Goal: Task Accomplishment & Management: Use online tool/utility

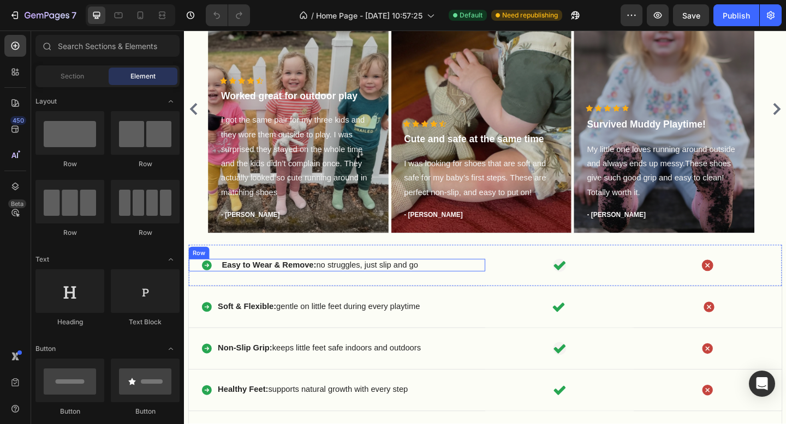
scroll to position [763, 0]
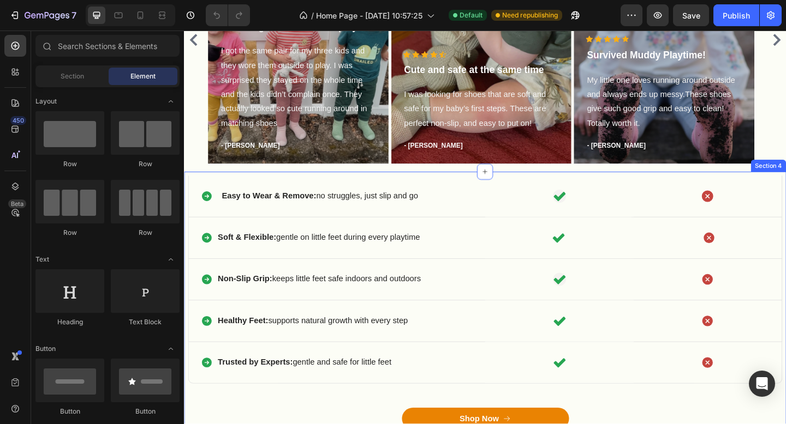
click at [432, 185] on div "Icon Easy to Wear & Remove: no struggles, just slip and go Text Block Row Icon …" at bounding box center [511, 347] width 655 height 326
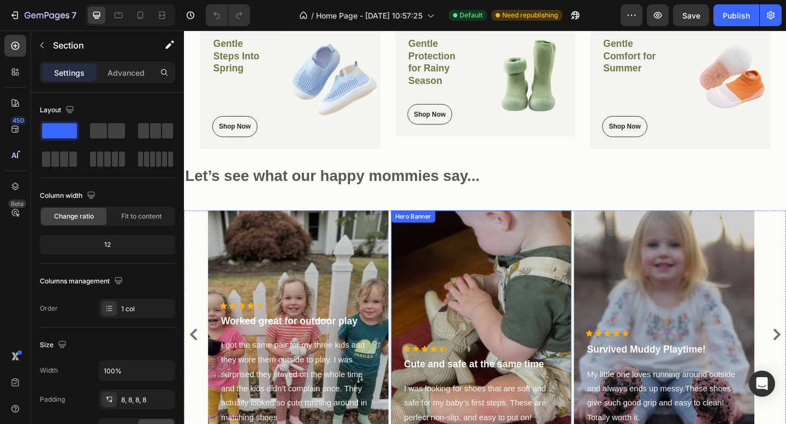
scroll to position [381, 0]
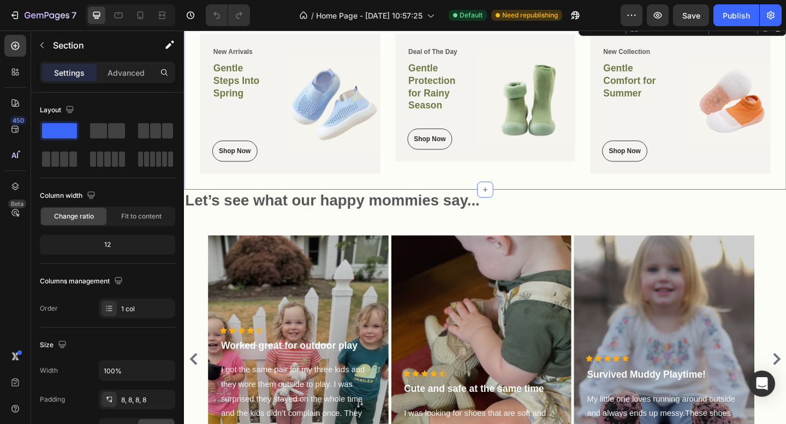
click at [542, 204] on div "New Arrivals Text block Gentle Steps Into Spring Heading Shop Now Button Row Im…" at bounding box center [511, 110] width 655 height 187
click at [510, 208] on icon at bounding box center [511, 204] width 9 height 9
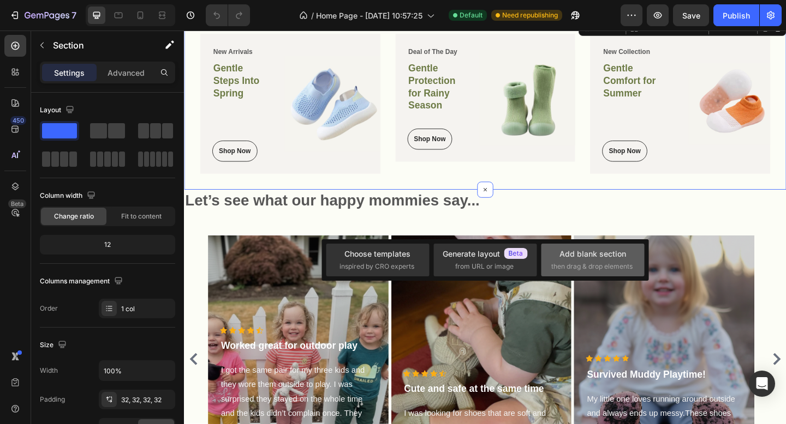
click at [556, 256] on div "Add blank section then drag & drop elements" at bounding box center [592, 259] width 83 height 23
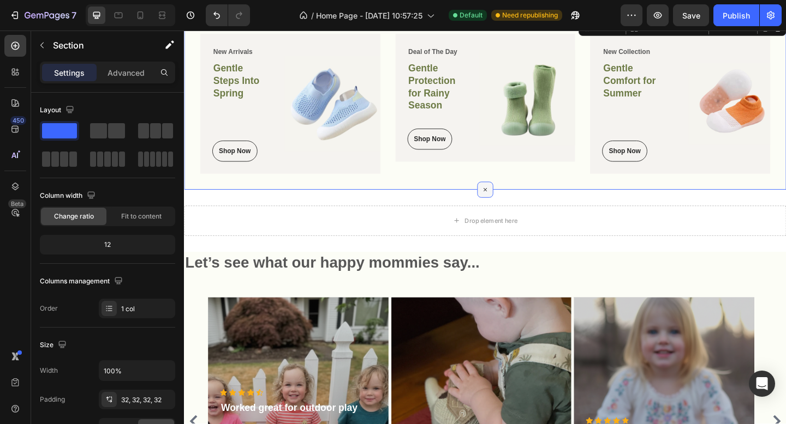
click at [505, 211] on icon at bounding box center [511, 204] width 13 height 13
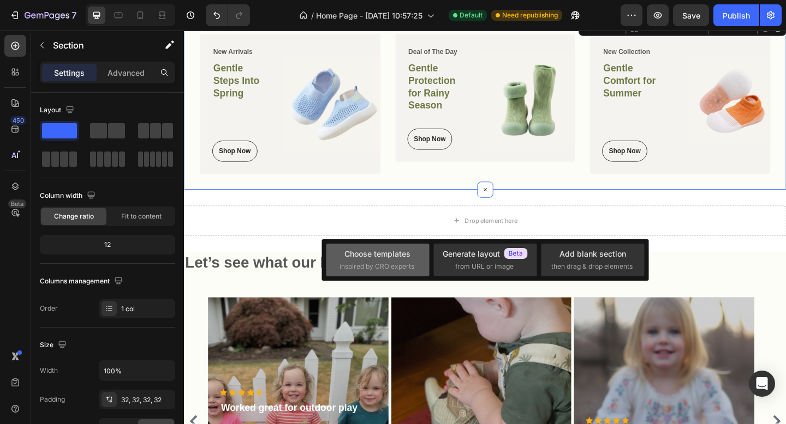
click at [394, 264] on span "inspired by CRO experts" at bounding box center [376, 267] width 75 height 10
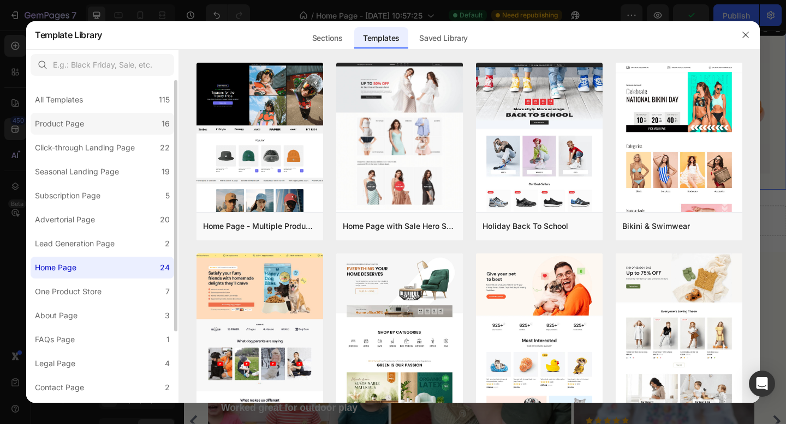
click at [77, 125] on div "Product Page" at bounding box center [59, 123] width 49 height 13
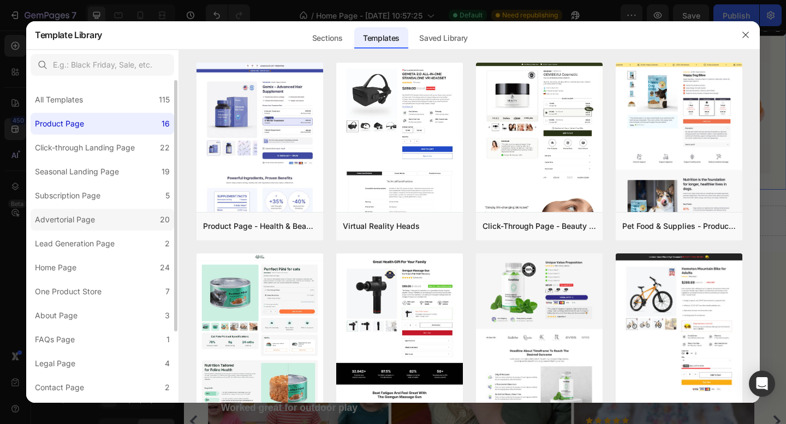
click at [87, 222] on div "Advertorial Page" at bounding box center [65, 219] width 60 height 13
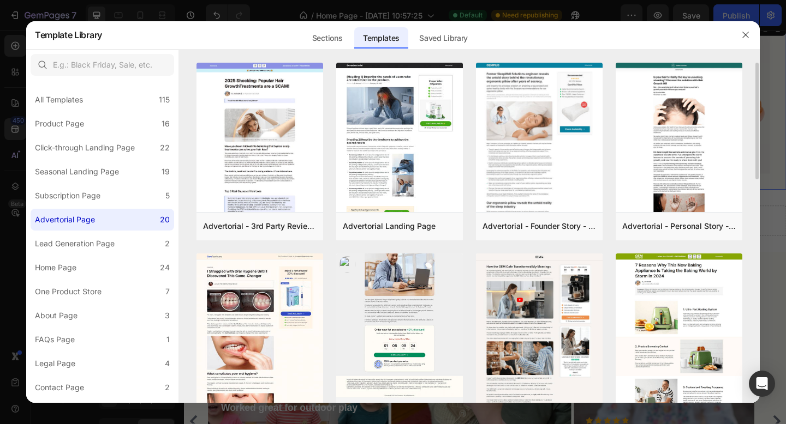
scroll to position [214, 0]
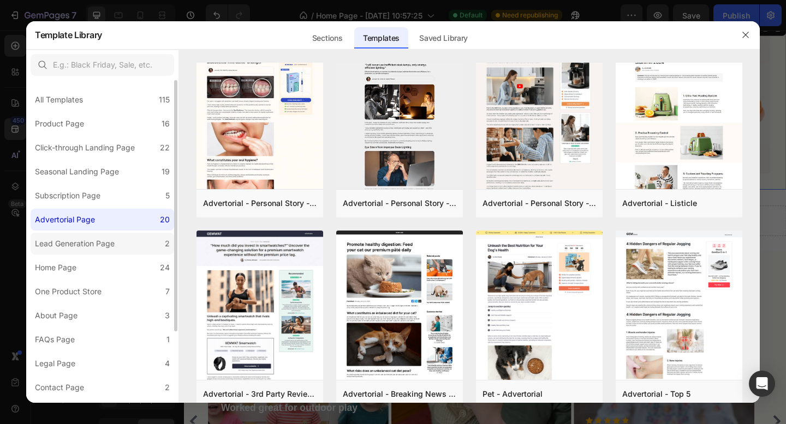
click at [91, 244] on div "Lead Generation Page" at bounding box center [75, 243] width 80 height 13
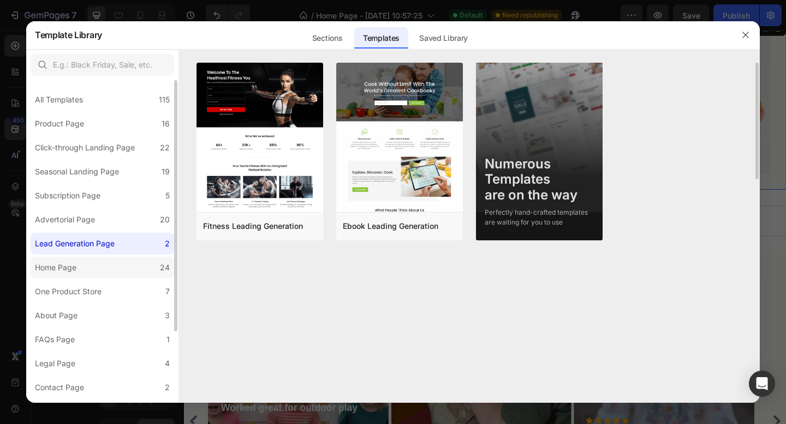
click at [85, 267] on label "Home Page 24" at bounding box center [102, 268] width 143 height 22
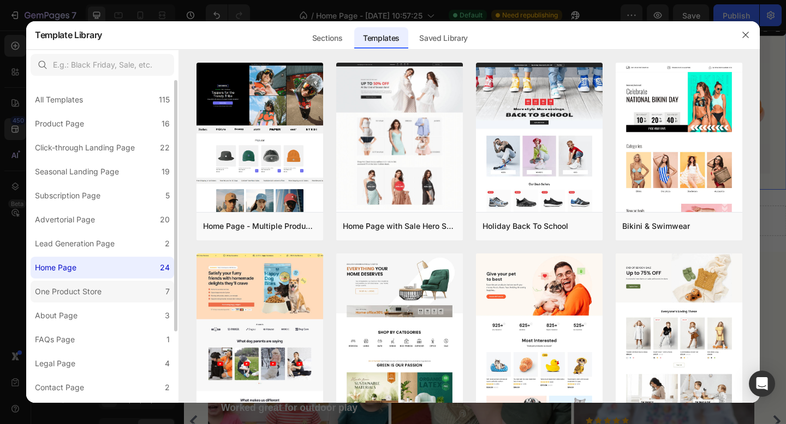
click at [97, 294] on div "One Product Store" at bounding box center [68, 291] width 67 height 13
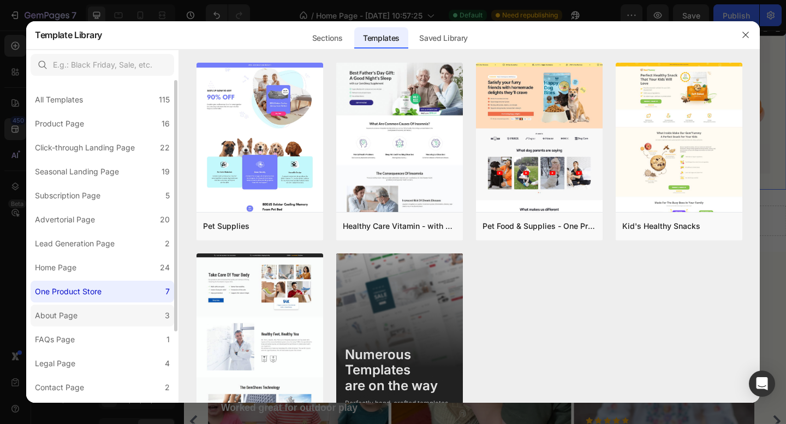
click at [93, 310] on label "About Page 3" at bounding box center [102, 316] width 143 height 22
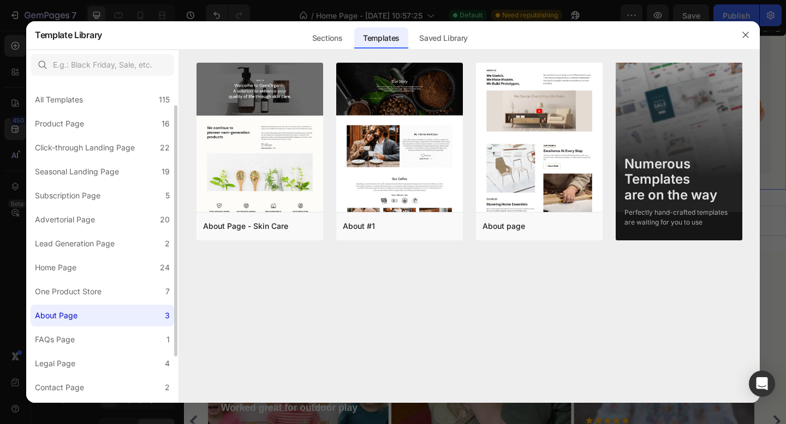
scroll to position [48, 0]
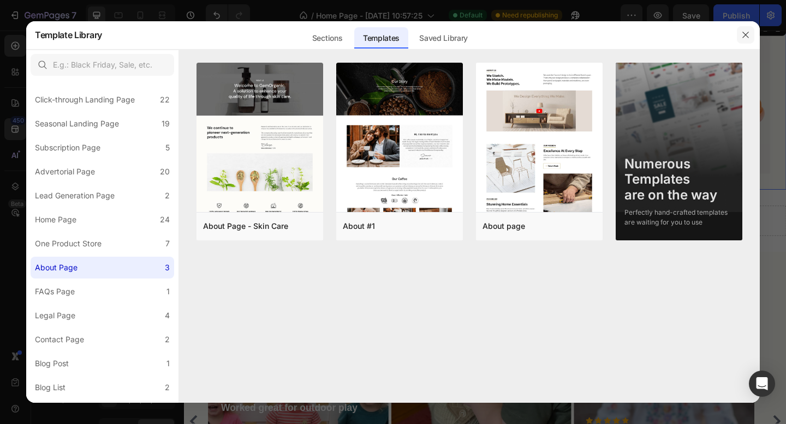
click at [746, 37] on icon "button" at bounding box center [745, 35] width 9 height 9
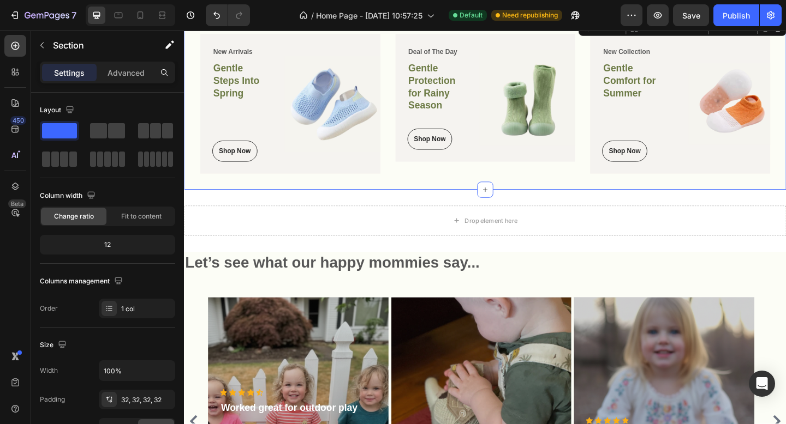
click at [72, 71] on p "Settings" at bounding box center [69, 72] width 31 height 11
click at [39, 43] on icon "button" at bounding box center [42, 45] width 9 height 9
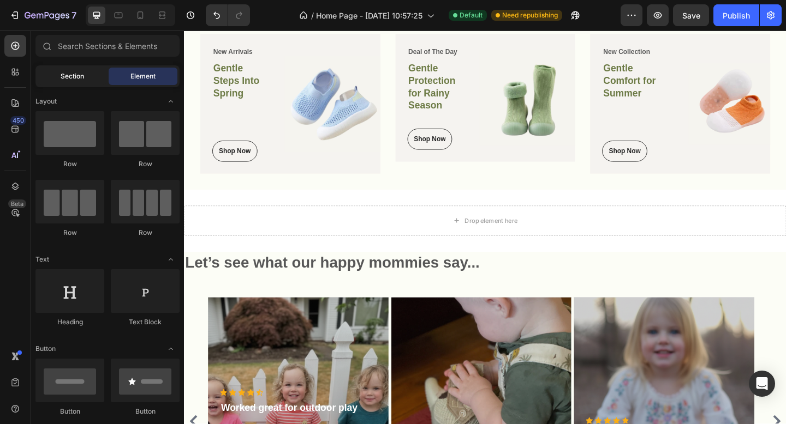
click at [70, 80] on span "Section" at bounding box center [72, 76] width 23 height 10
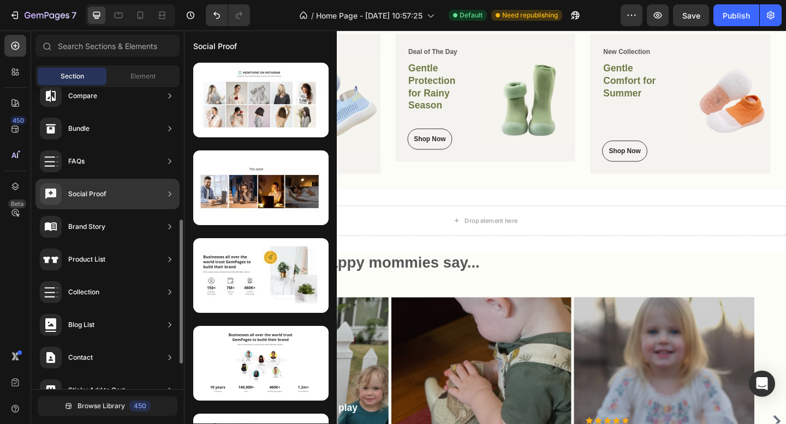
scroll to position [0, 0]
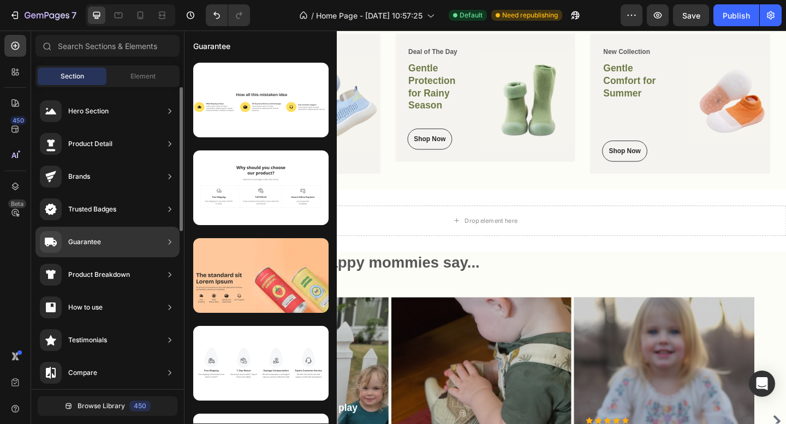
click at [152, 241] on div "Guarantee" at bounding box center [107, 242] width 144 height 31
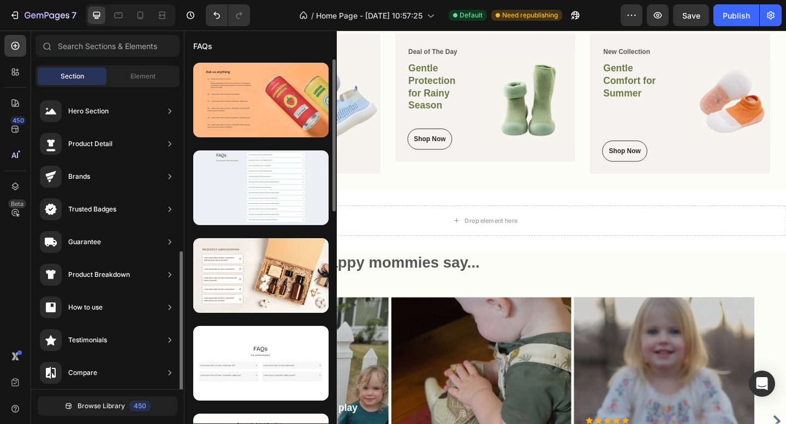
scroll to position [111, 0]
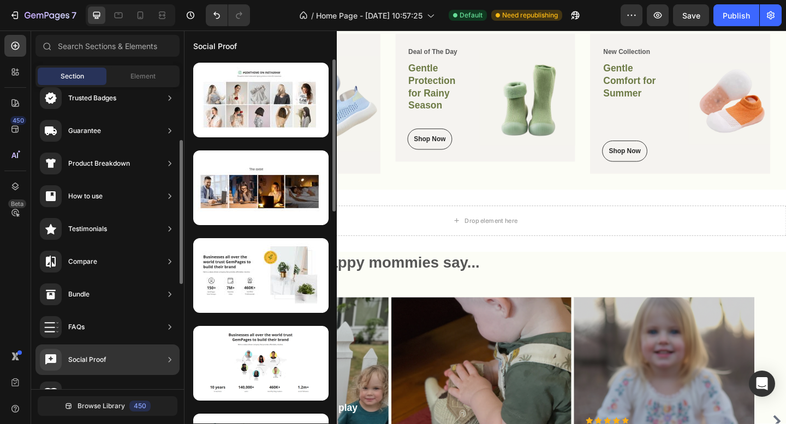
click at [131, 318] on div "FAQs" at bounding box center [107, 327] width 144 height 31
click at [140, 284] on div "Bundle" at bounding box center [107, 294] width 144 height 31
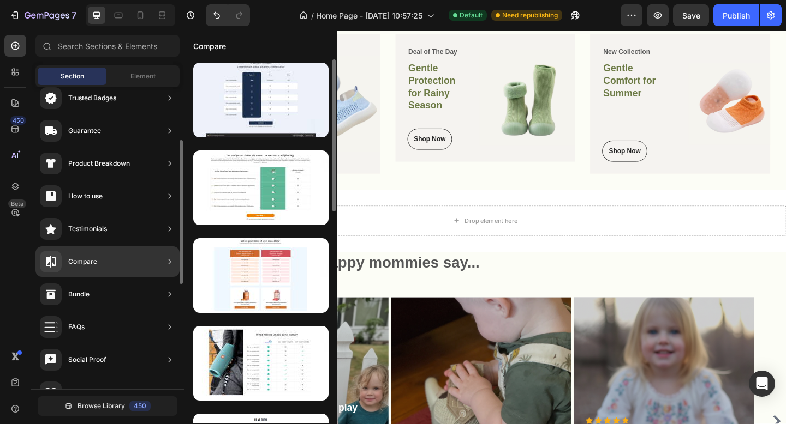
click at [135, 255] on div "Compare" at bounding box center [107, 262] width 144 height 31
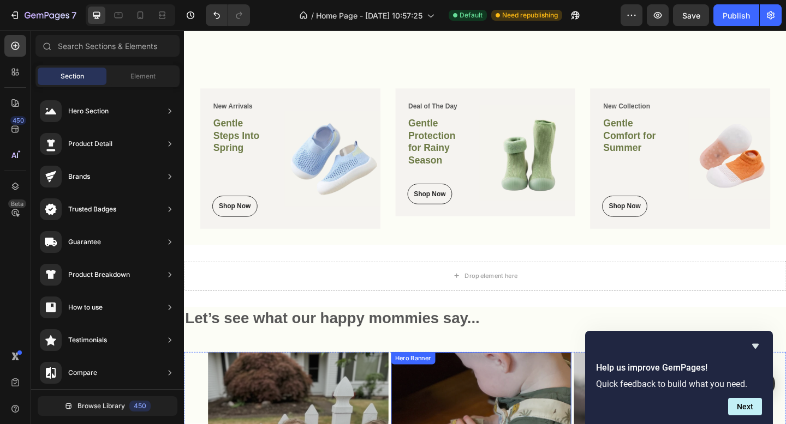
scroll to position [440, 0]
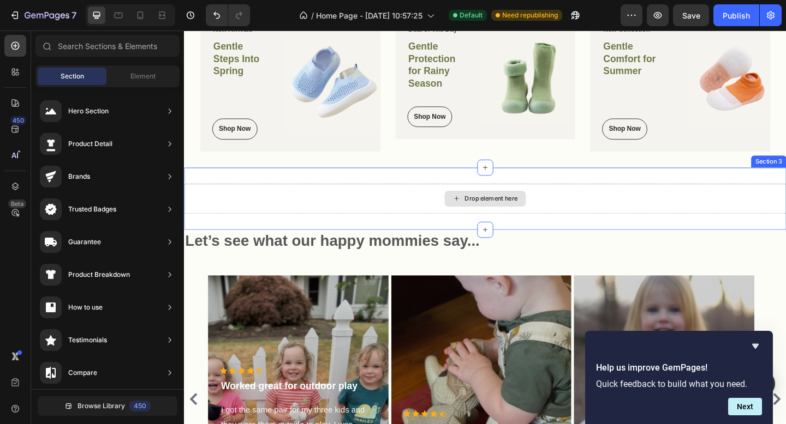
click at [496, 219] on div "Drop element here" at bounding box center [511, 213] width 88 height 17
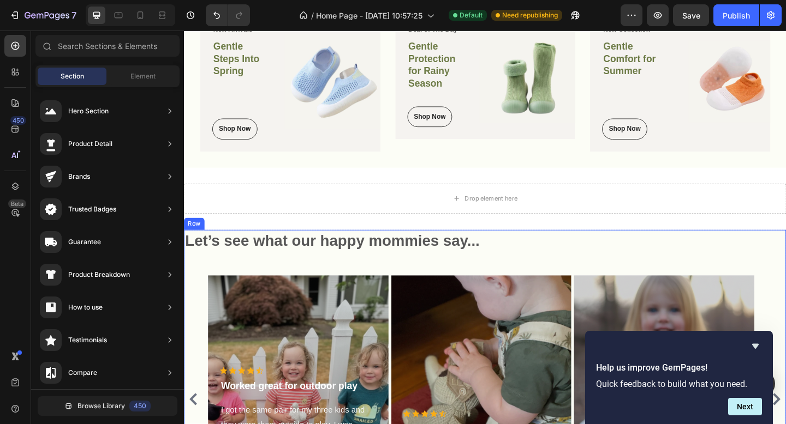
scroll to position [657, 0]
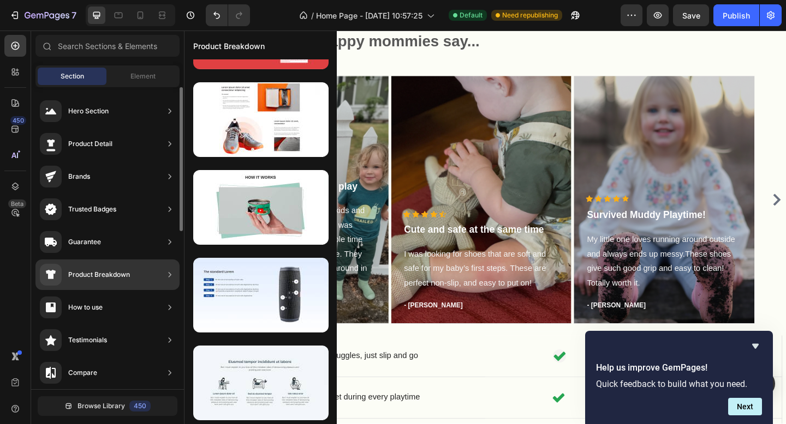
click at [143, 277] on div "Product Breakdown" at bounding box center [107, 275] width 144 height 31
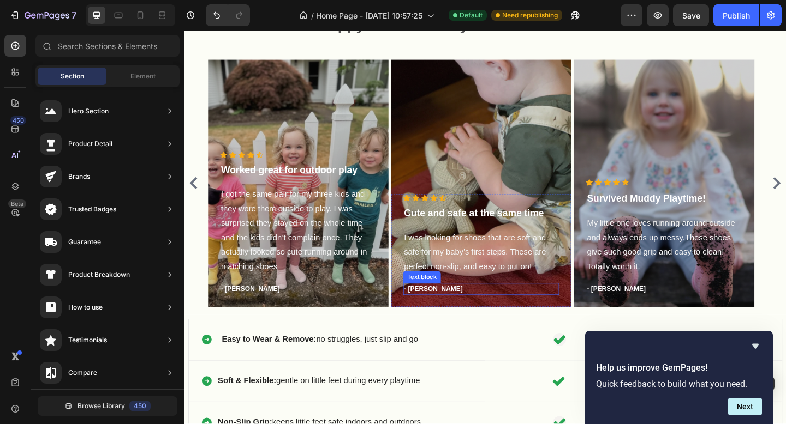
scroll to position [310, 0]
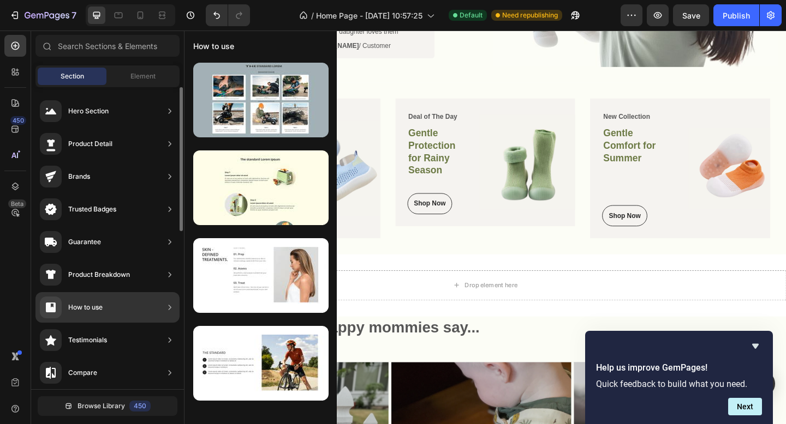
click at [161, 273] on div "Product Breakdown" at bounding box center [107, 275] width 144 height 31
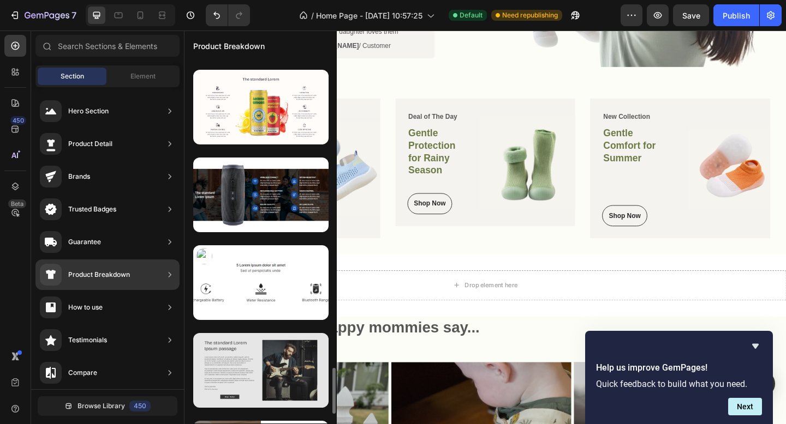
scroll to position [2528, 0]
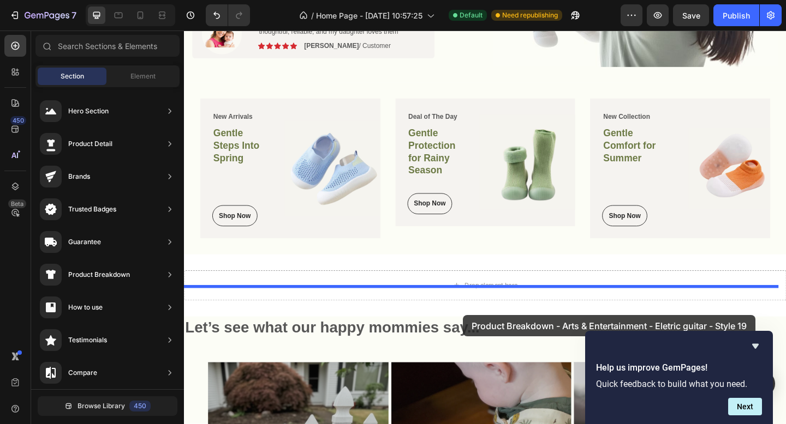
drag, startPoint x: 446, startPoint y: 331, endPoint x: 487, endPoint y: 340, distance: 42.1
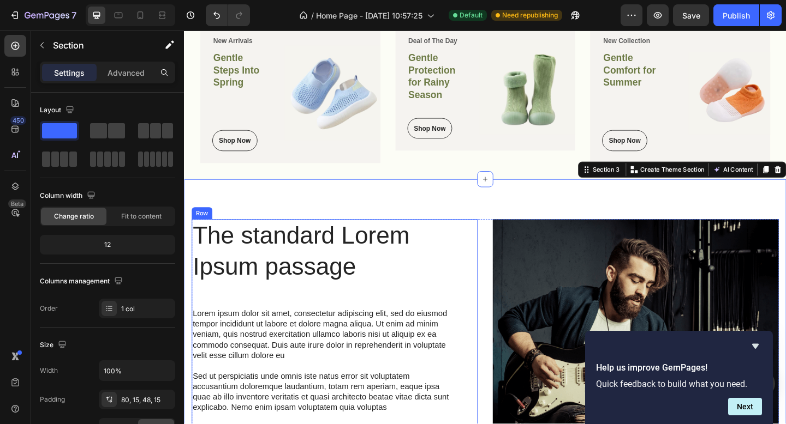
scroll to position [387, 0]
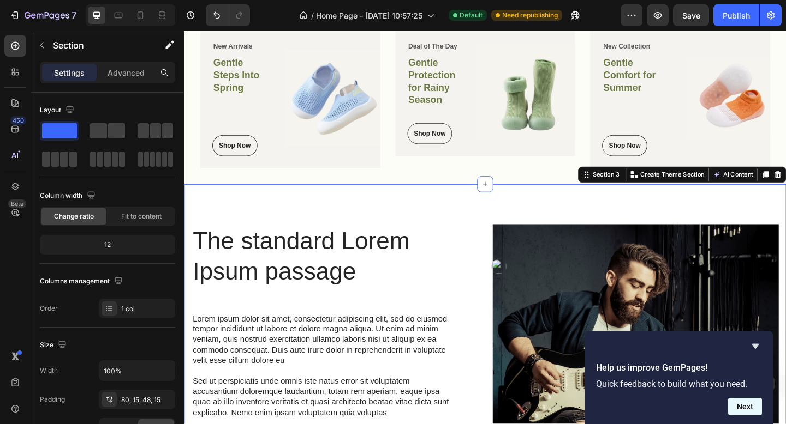
click at [757, 410] on button "Next" at bounding box center [745, 406] width 34 height 17
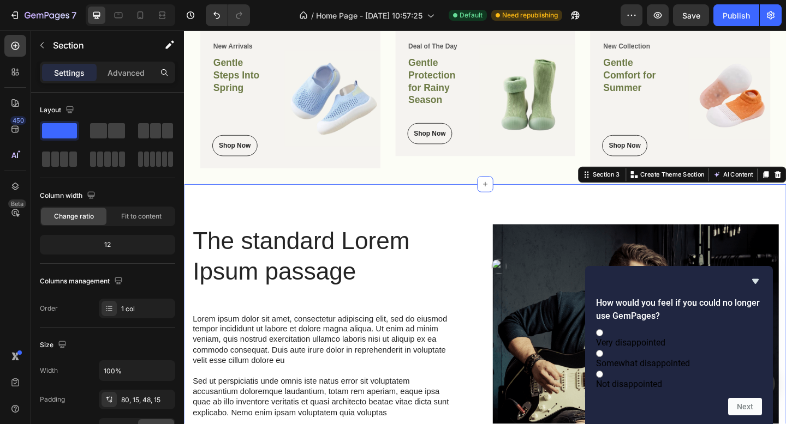
click at [603, 350] on input "Somewhat disappointed" at bounding box center [599, 353] width 7 height 7
radio input "true"
click at [754, 408] on button "Next" at bounding box center [745, 406] width 34 height 17
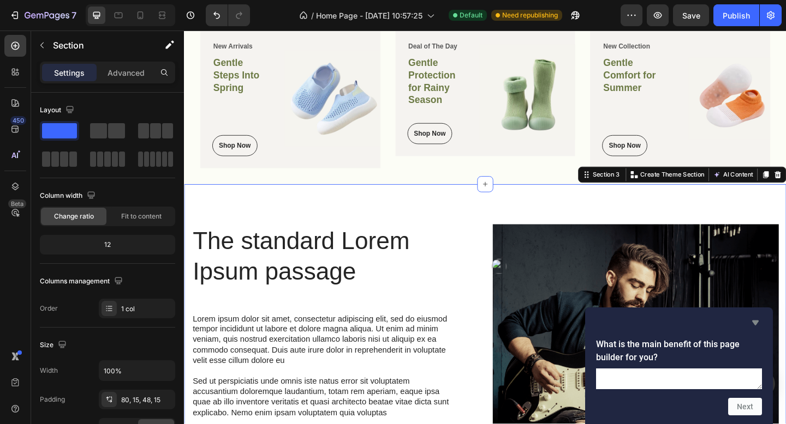
click at [759, 316] on icon "Hide survey" at bounding box center [755, 322] width 13 height 13
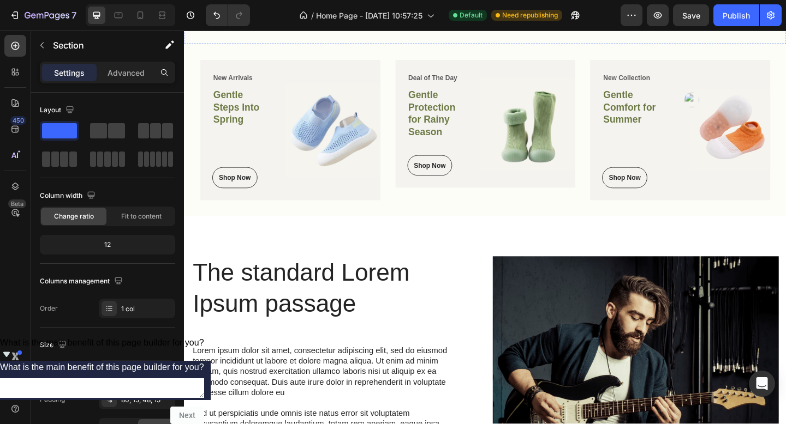
scroll to position [500, 0]
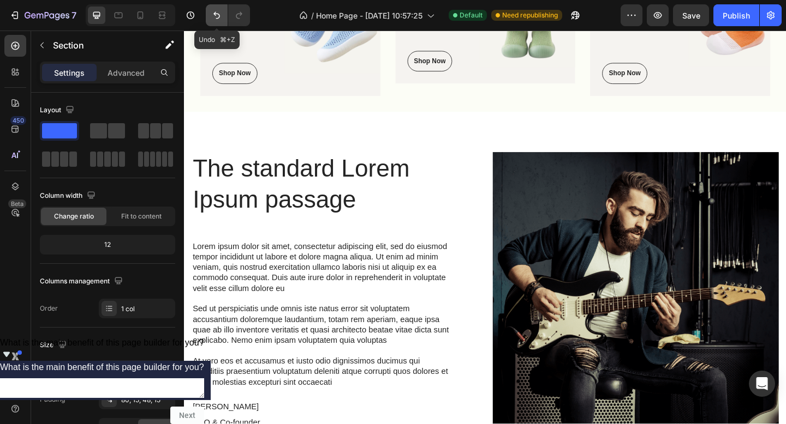
click at [218, 15] on icon "Undo/Redo" at bounding box center [216, 15] width 11 height 11
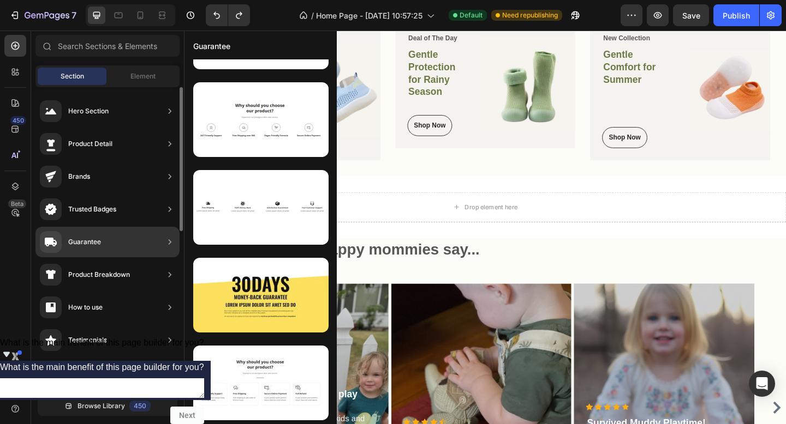
scroll to position [156, 0]
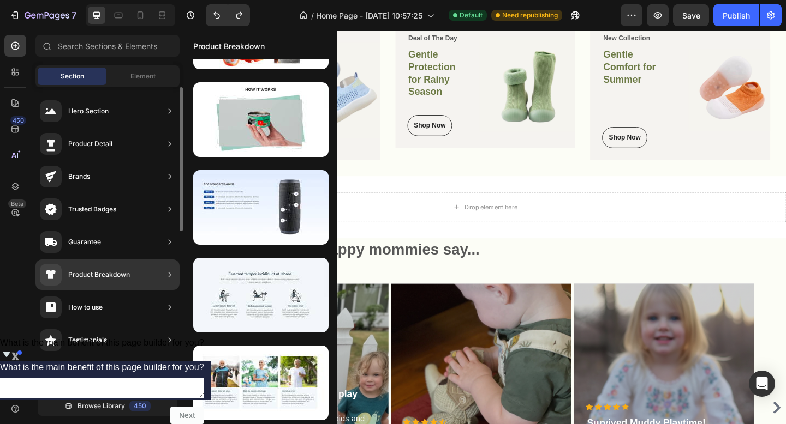
click at [136, 276] on div "Product Breakdown" at bounding box center [107, 275] width 144 height 31
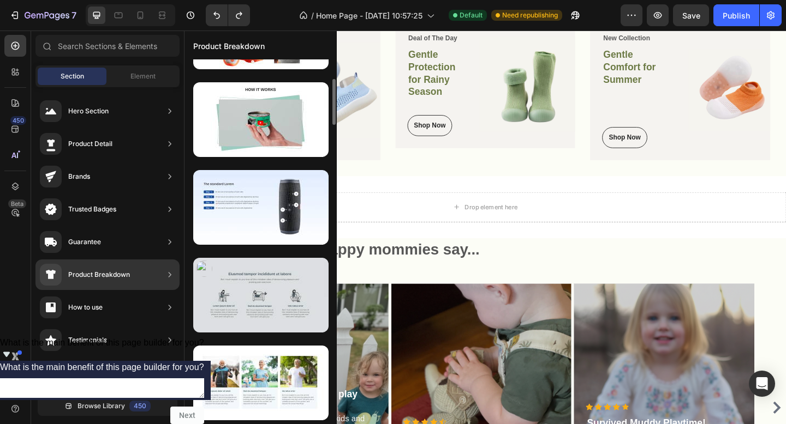
scroll to position [0, 0]
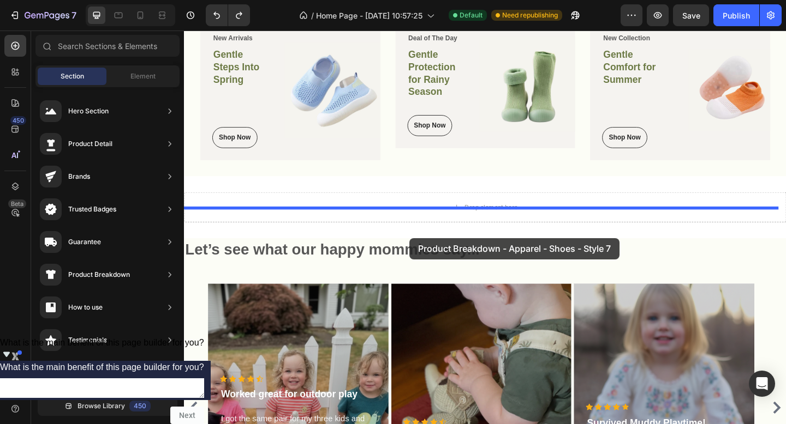
drag, startPoint x: 441, startPoint y: 213, endPoint x: 429, endPoint y: 256, distance: 44.7
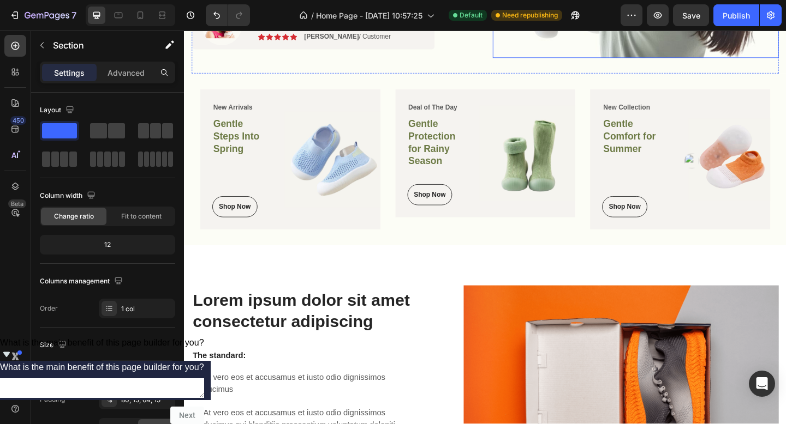
scroll to position [322, 0]
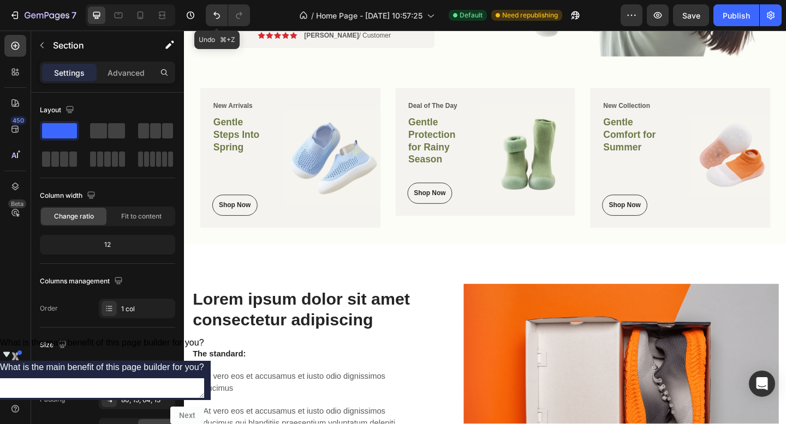
click at [209, 13] on button "Undo/Redo" at bounding box center [217, 15] width 22 height 22
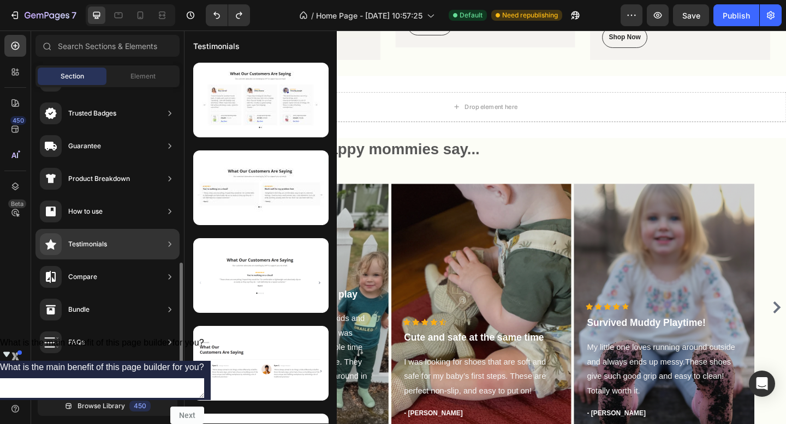
scroll to position [184, 0]
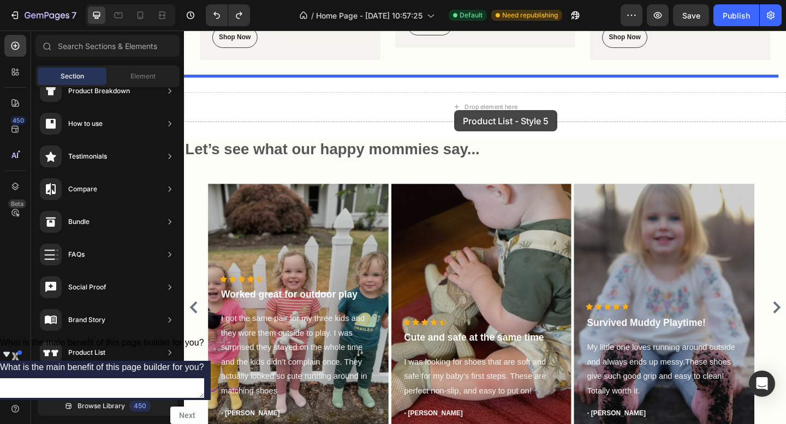
drag, startPoint x: 459, startPoint y: 310, endPoint x: 479, endPoint y: 113, distance: 198.0
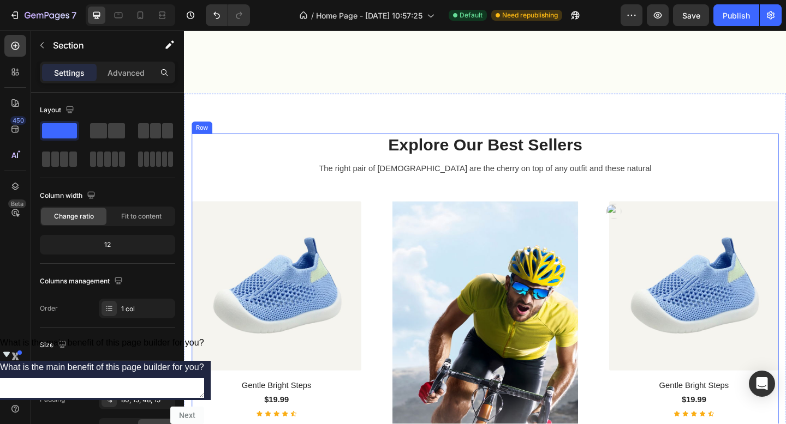
scroll to position [650, 0]
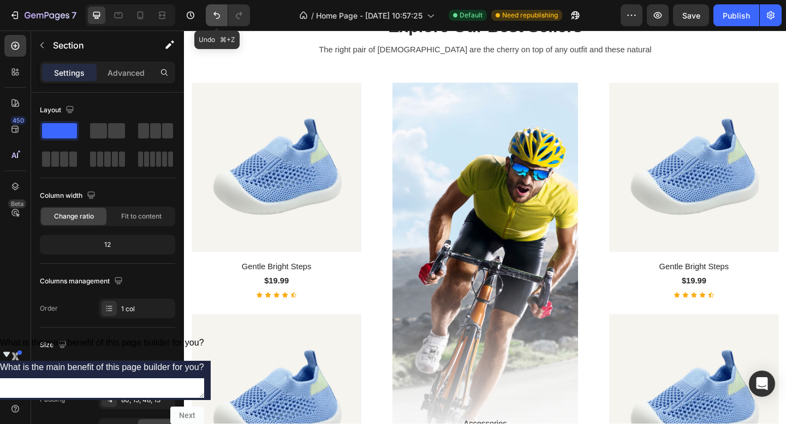
click at [217, 10] on icon "Undo/Redo" at bounding box center [216, 15] width 11 height 11
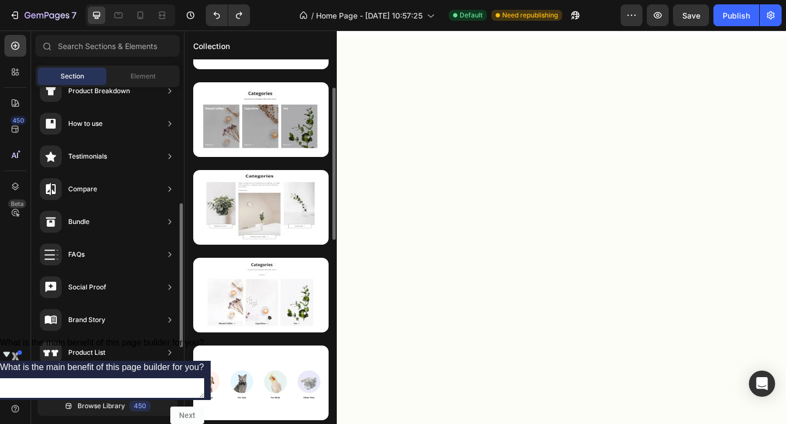
scroll to position [329, 0]
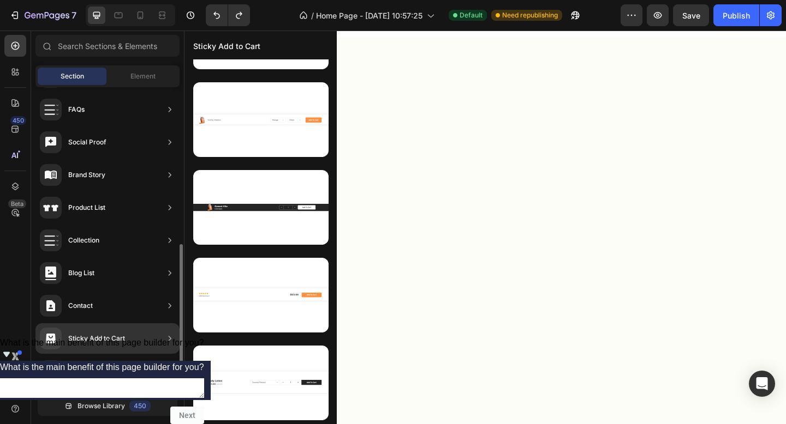
click at [150, 242] on div "Collection" at bounding box center [107, 240] width 144 height 31
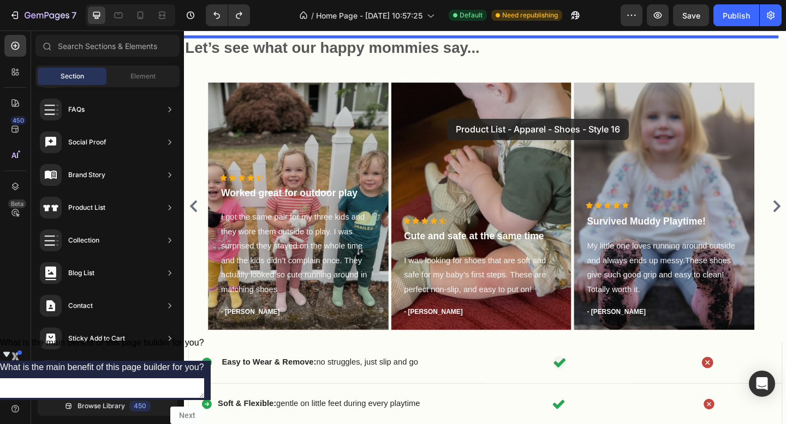
scroll to position [466, 0]
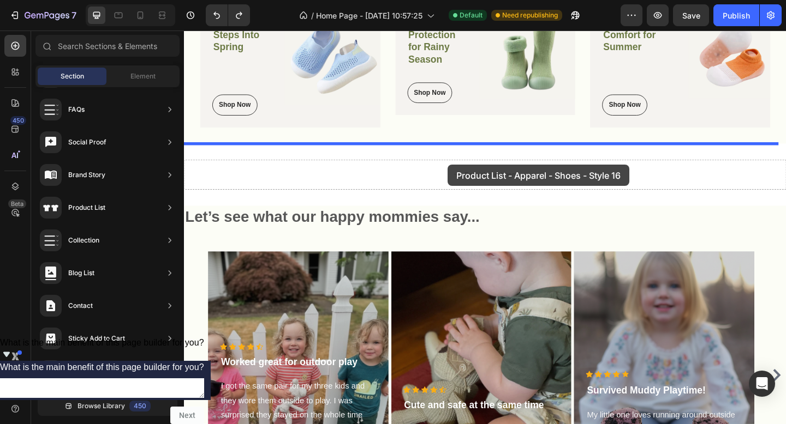
drag, startPoint x: 449, startPoint y: 207, endPoint x: 471, endPoint y: 178, distance: 35.8
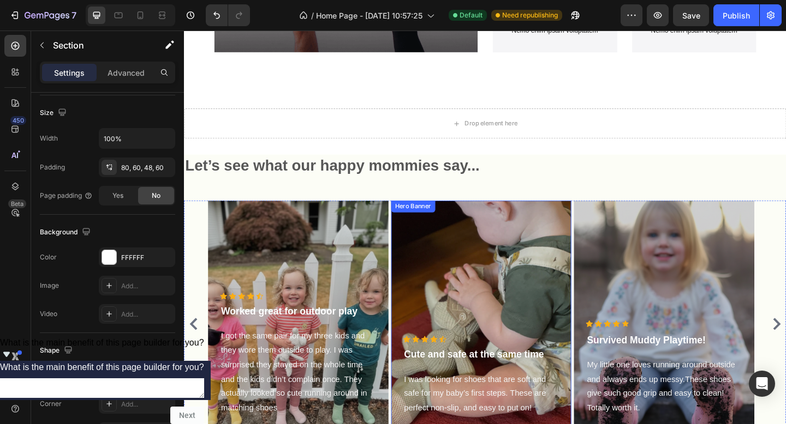
scroll to position [1032, 0]
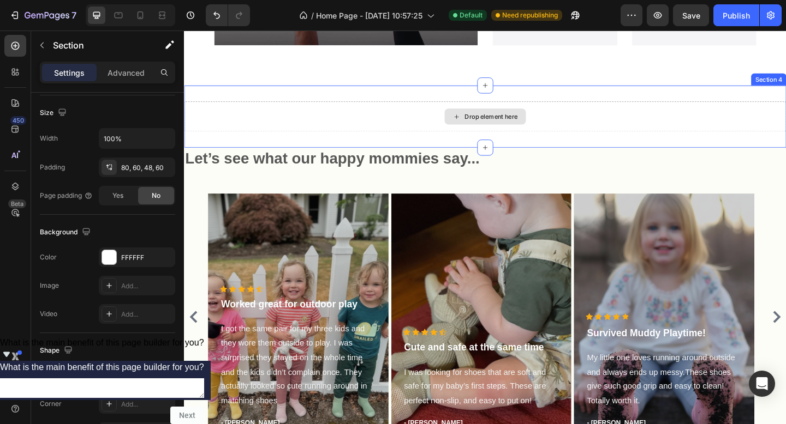
click at [502, 119] on div "Drop element here" at bounding box center [511, 124] width 88 height 17
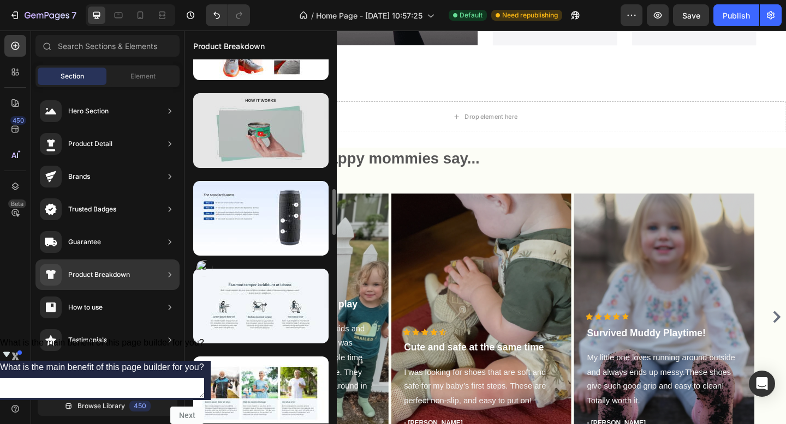
scroll to position [244, 0]
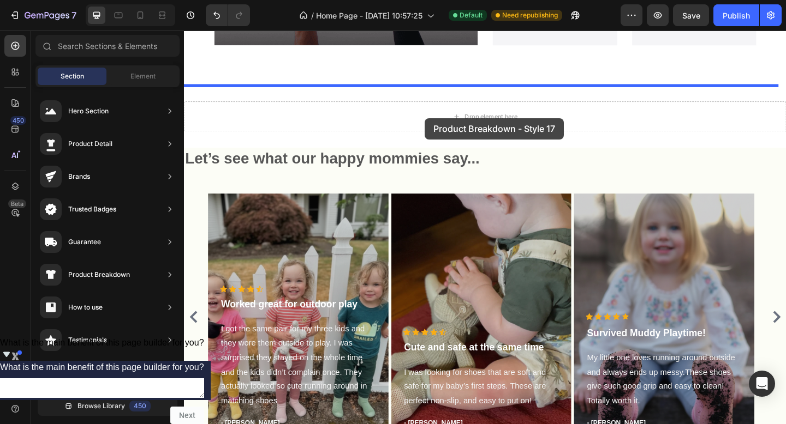
drag, startPoint x: 423, startPoint y: 331, endPoint x: 446, endPoint y: 122, distance: 210.8
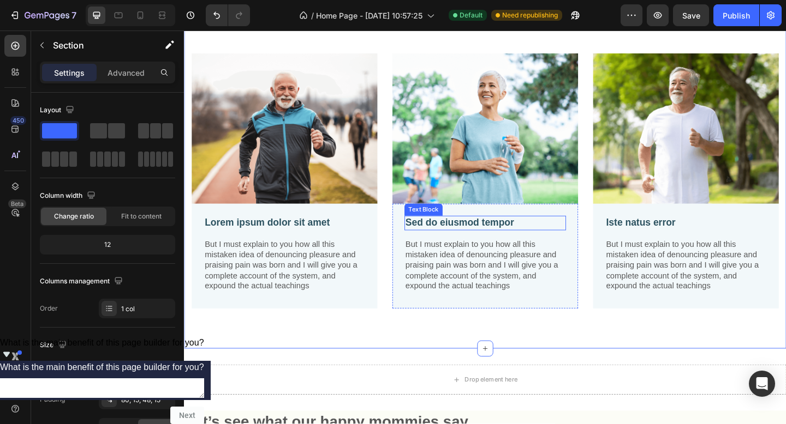
scroll to position [1139, 0]
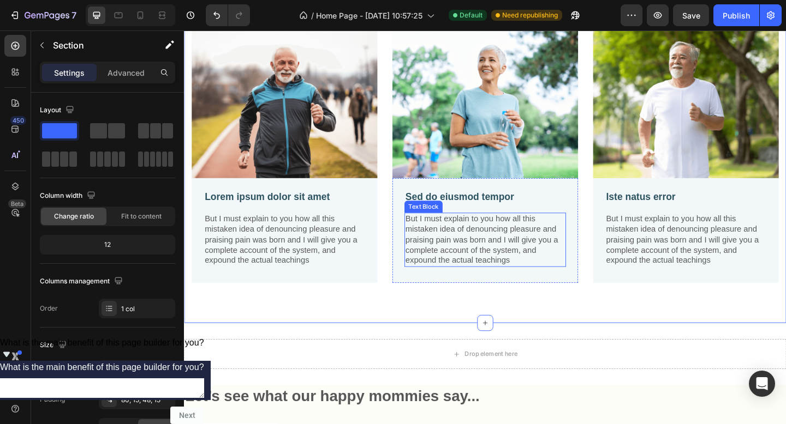
click at [524, 259] on p "But I must explain to you how all this mistaken idea of denouncing pleasure and…" at bounding box center [510, 258] width 173 height 57
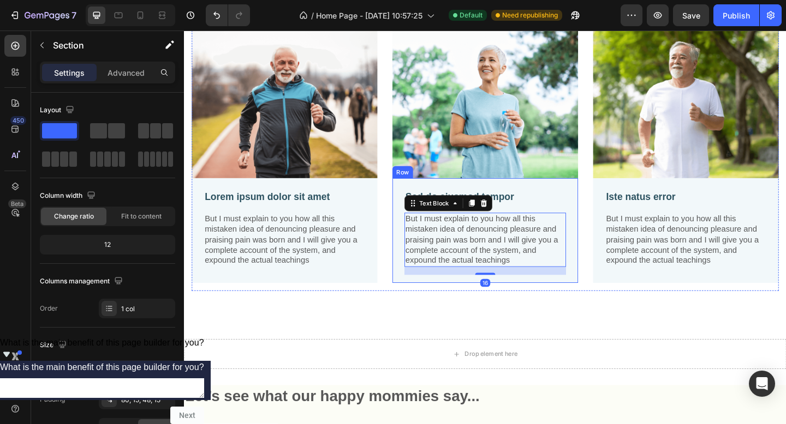
click at [599, 342] on div "Image Lorem ipsum dolor sit amet Text Block But I must explain to you how all t…" at bounding box center [511, 166] width 655 height 365
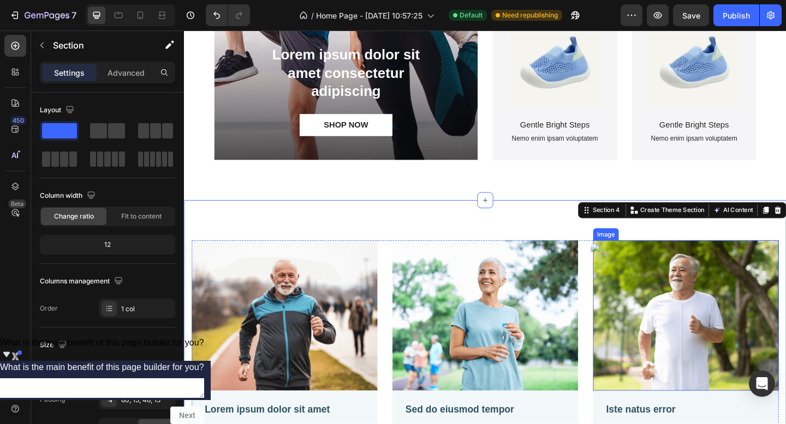
scroll to position [1053, 0]
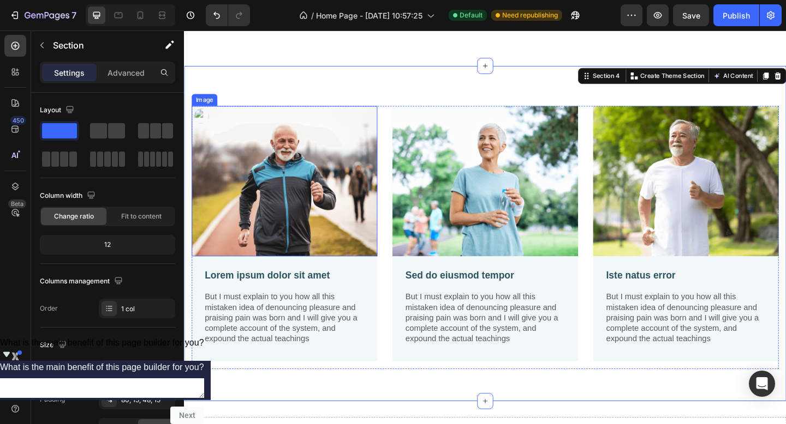
click at [297, 201] on img at bounding box center [293, 195] width 202 height 164
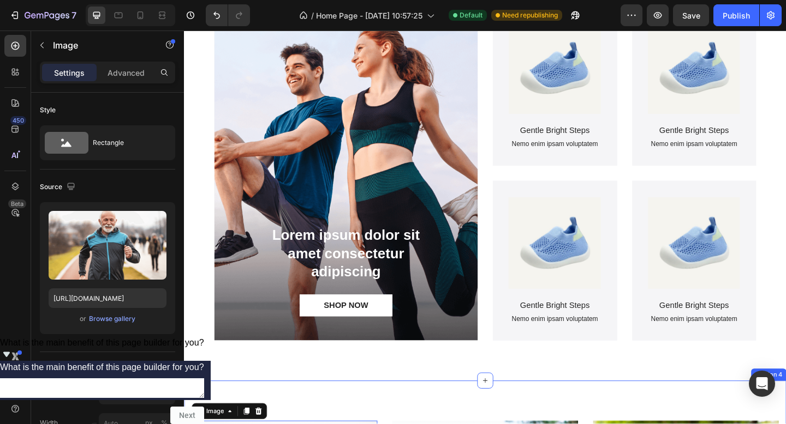
scroll to position [483, 0]
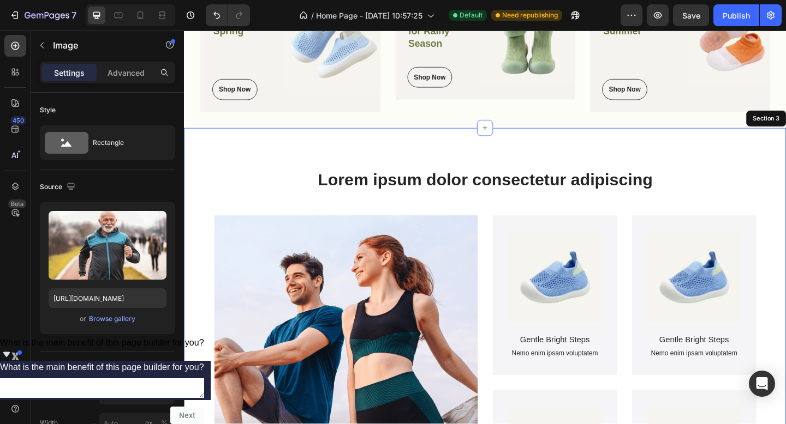
click at [472, 151] on div "Lorem ipsum dolor consectetur adipiscing Heading Lorem ipsum dolor sit amet con…" at bounding box center [511, 389] width 655 height 504
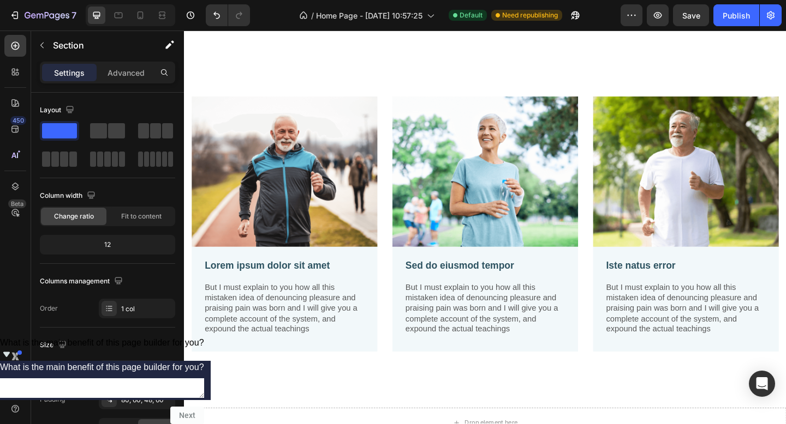
scroll to position [1109, 0]
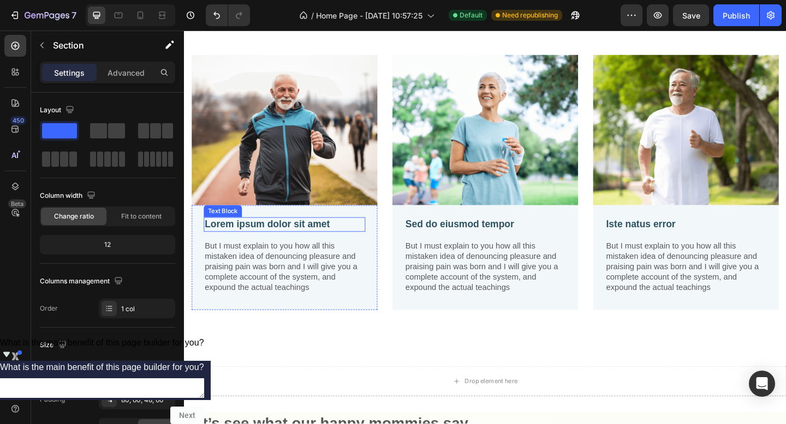
click at [243, 235] on p "Lorem ipsum dolor sit amet" at bounding box center [292, 242] width 173 height 14
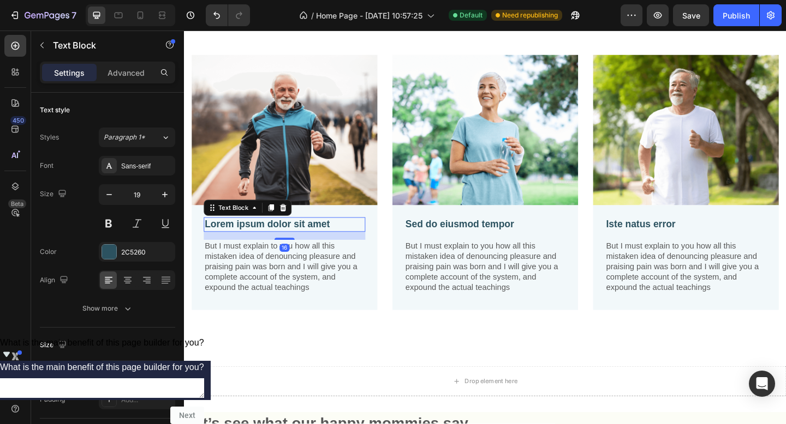
click at [356, 236] on p "Lorem ipsum dolor sit amet" at bounding box center [292, 242] width 173 height 14
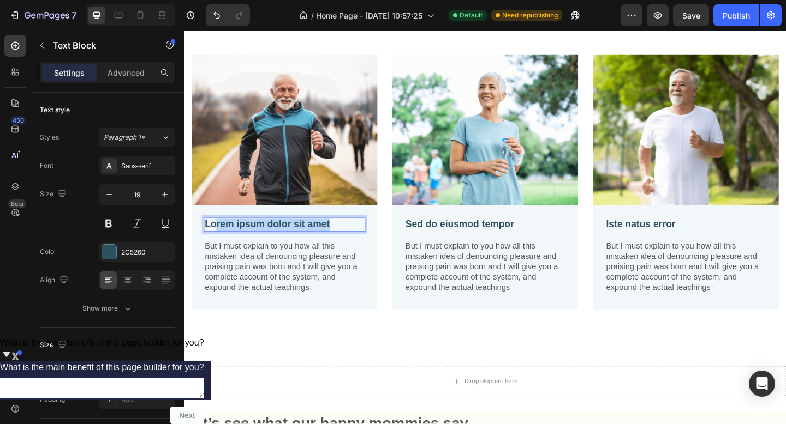
drag, startPoint x: 355, startPoint y: 236, endPoint x: 219, endPoint y: 235, distance: 135.3
click at [219, 235] on p "Lorem ipsum dolor sit amet" at bounding box center [292, 242] width 173 height 14
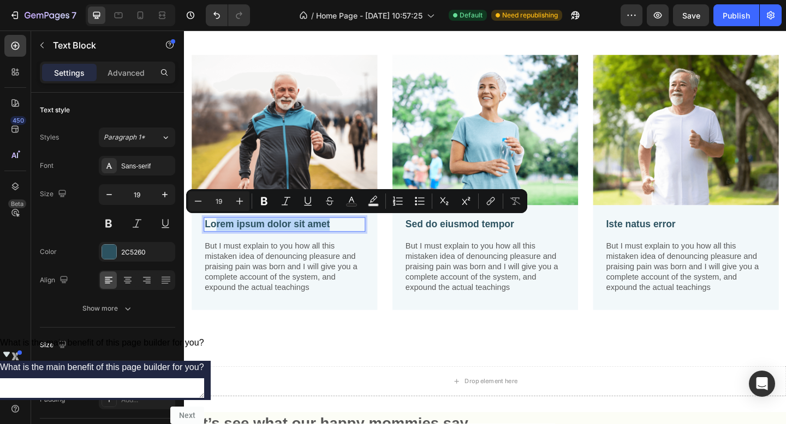
click at [338, 238] on p "Lorem ipsum dolor sit amet" at bounding box center [292, 242] width 173 height 14
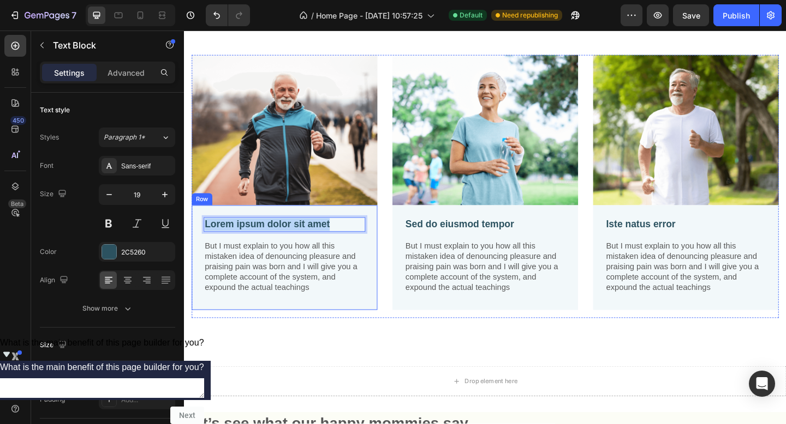
drag, startPoint x: 345, startPoint y: 237, endPoint x: 199, endPoint y: 239, distance: 146.2
click at [199, 239] on div "Lorem ipsum dolor sit amet Text Block 16 But I must explain to you how all this…" at bounding box center [293, 278] width 202 height 114
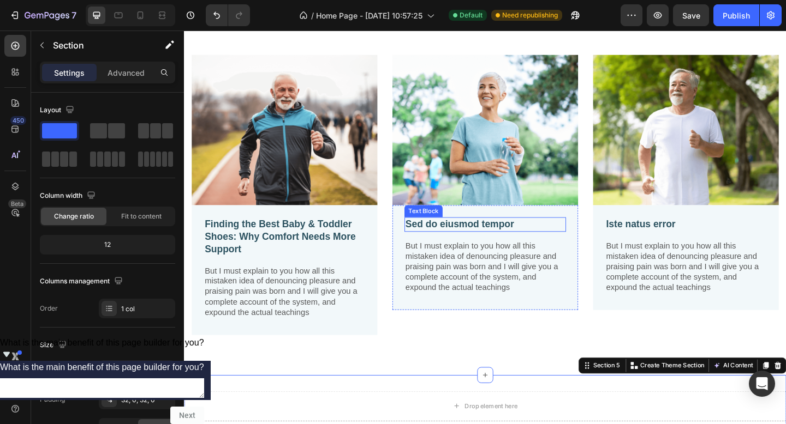
click at [508, 238] on p "Sed do eiusmod tempor" at bounding box center [510, 242] width 173 height 14
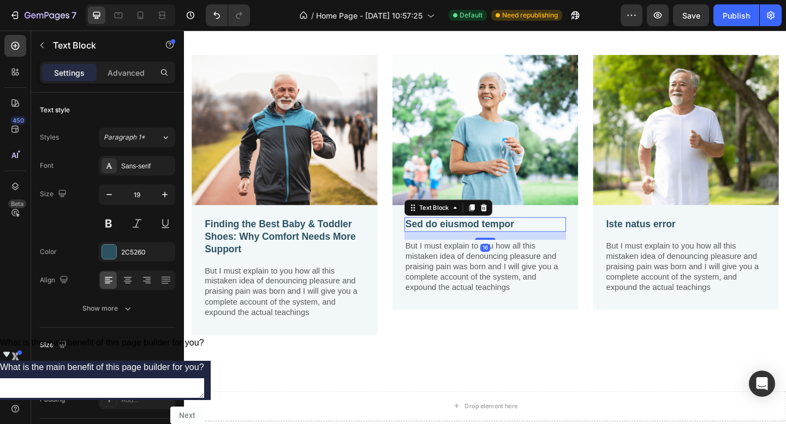
click at [507, 237] on p "Sed do eiusmod tempor" at bounding box center [510, 242] width 173 height 14
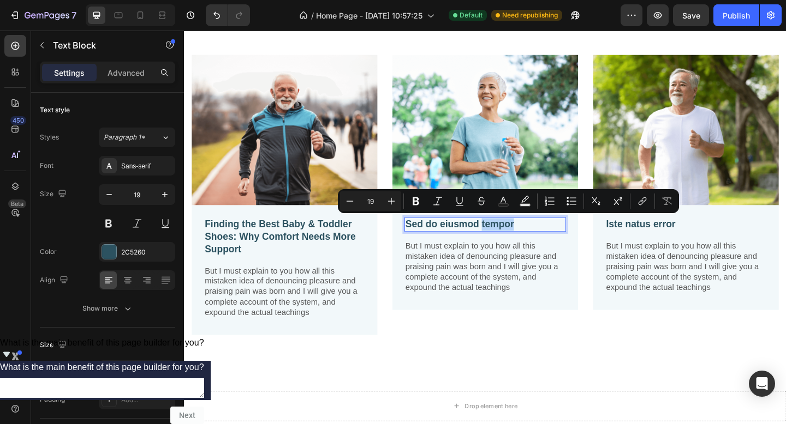
click at [566, 240] on p "Sed do eiusmod tempor" at bounding box center [510, 242] width 173 height 14
click at [562, 239] on p "Sed do eiusmod tempor" at bounding box center [510, 242] width 173 height 14
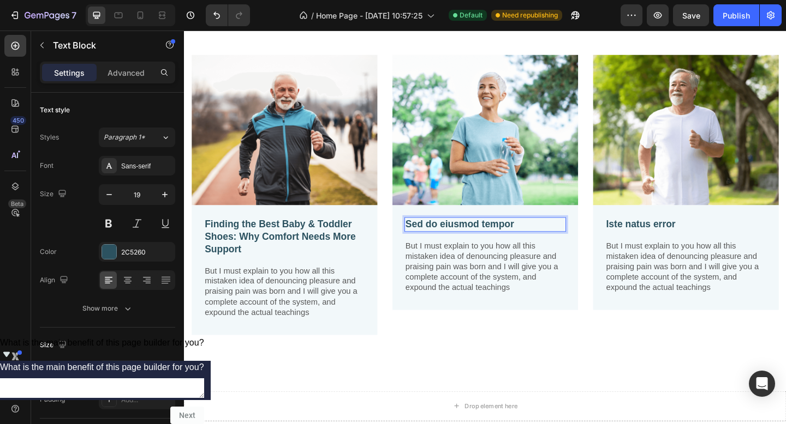
click at [562, 239] on p "Sed do eiusmod tempor" at bounding box center [510, 242] width 173 height 14
drag, startPoint x: 516, startPoint y: 237, endPoint x: 410, endPoint y: 241, distance: 105.9
click at [410, 241] on div "Sed do eiusmod tempor Text Block 16 But I must explain to you how all this mist…" at bounding box center [511, 278] width 202 height 114
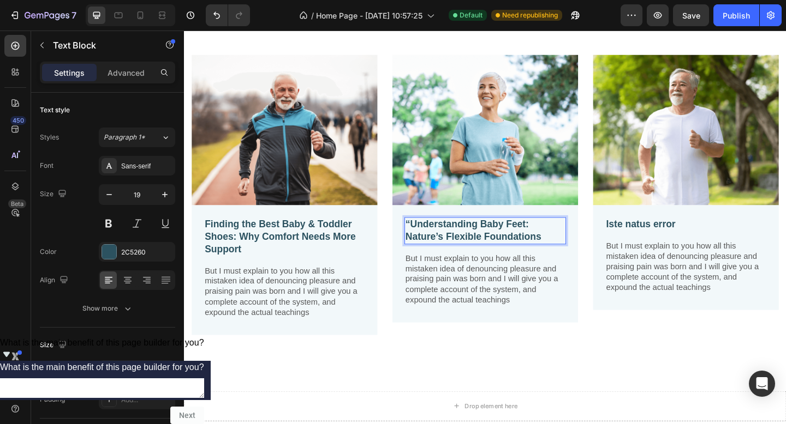
click at [427, 238] on p "“Understanding Baby Feet: Nature’s Flexible Foundations" at bounding box center [510, 248] width 173 height 27
click at [710, 228] on div "Iste natus error Text Block But I must explain to you how all this mistaken ide…" at bounding box center [729, 278] width 202 height 114
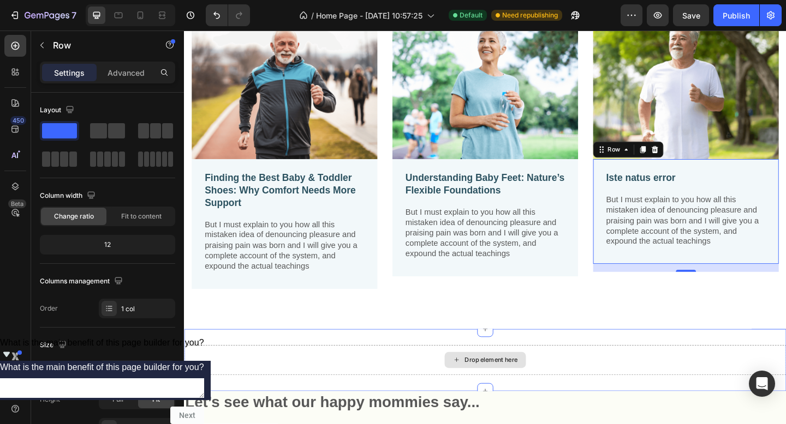
scroll to position [1204, 0]
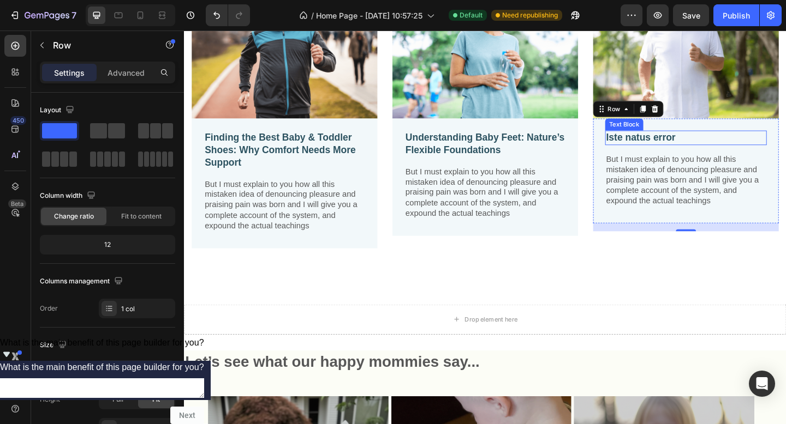
click at [713, 145] on p "Iste natus error" at bounding box center [729, 148] width 173 height 14
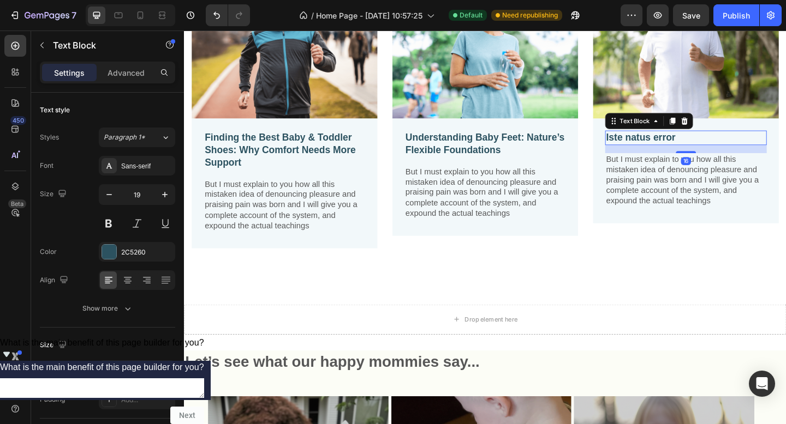
click at [713, 145] on p "Iste natus error" at bounding box center [729, 148] width 173 height 14
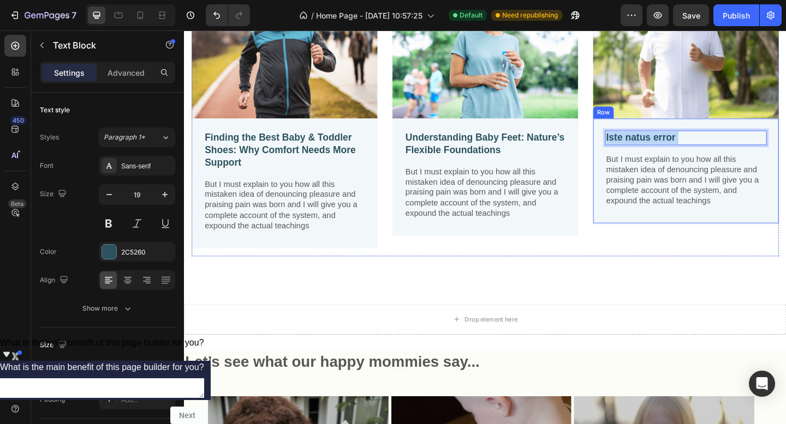
drag, startPoint x: 716, startPoint y: 143, endPoint x: 622, endPoint y: 143, distance: 93.8
click at [628, 143] on div "Iste natus error Text Block 16 But I must explain to you how all this mistaken …" at bounding box center [729, 184] width 202 height 114
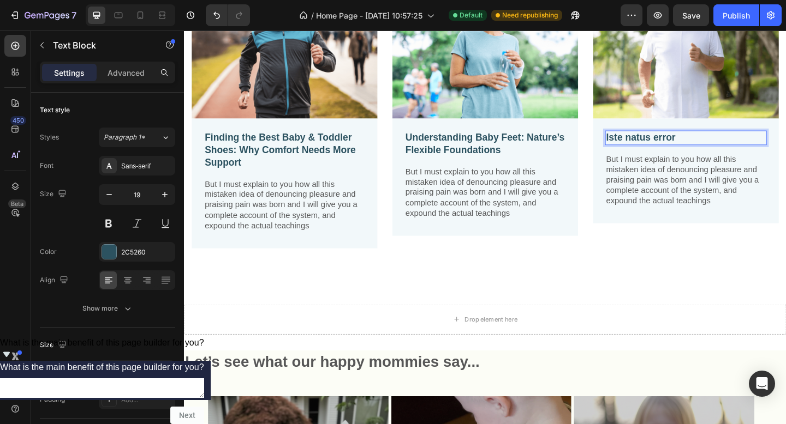
click at [720, 148] on p "Iste natus error" at bounding box center [729, 148] width 173 height 14
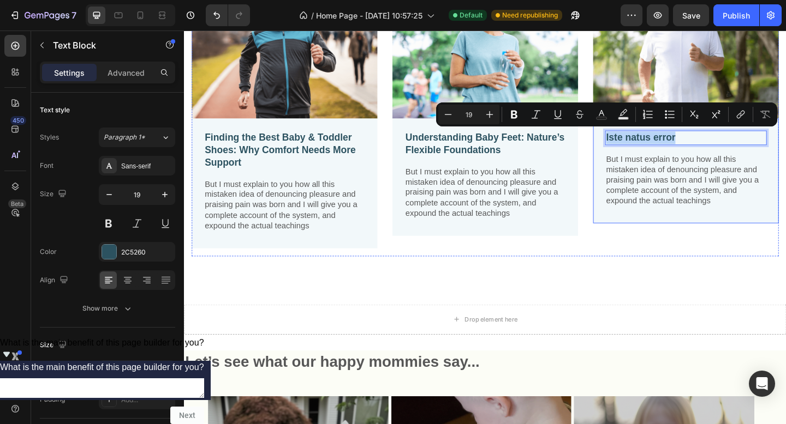
drag, startPoint x: 719, startPoint y: 146, endPoint x: 628, endPoint y: 137, distance: 91.0
click at [628, 137] on div "Iste natus error Text Block 16 But I must explain to you how all this mistaken …" at bounding box center [729, 184] width 202 height 114
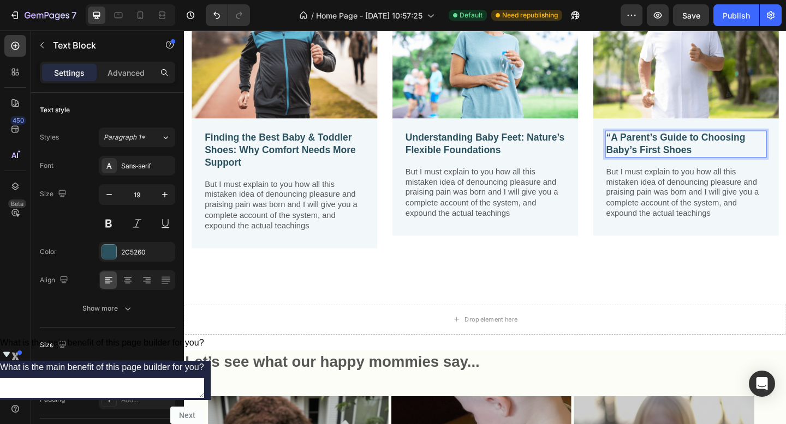
click at [643, 141] on p "“A Parent’s Guide to Choosing Baby’s First Shoes" at bounding box center [729, 154] width 173 height 27
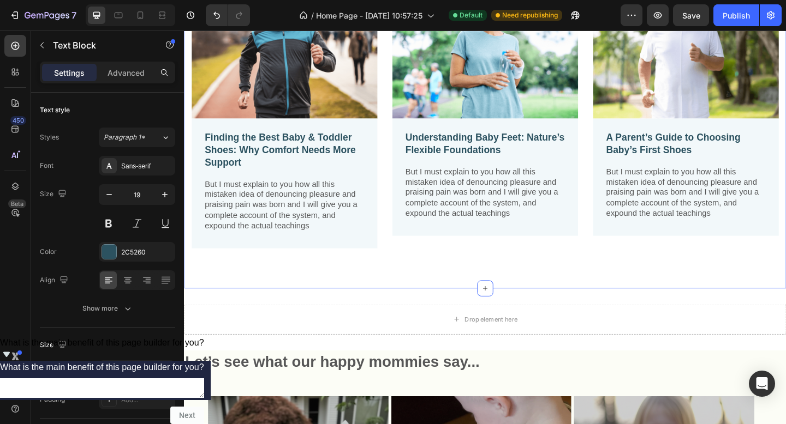
click at [584, 305] on div "Image Finding the Best Baby & Toddler Shoes: Why Comfort Needs More Support Tex…" at bounding box center [511, 115] width 655 height 392
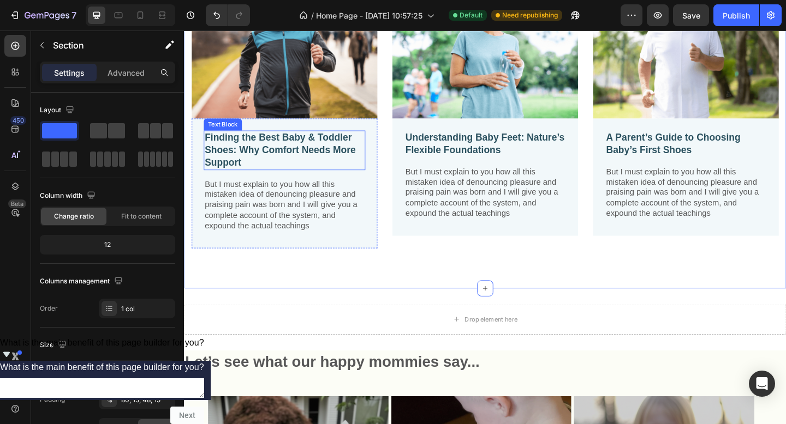
click at [272, 147] on p "Finding the Best Baby & Toddler Shoes: Why Comfort Needs More Support" at bounding box center [292, 161] width 173 height 40
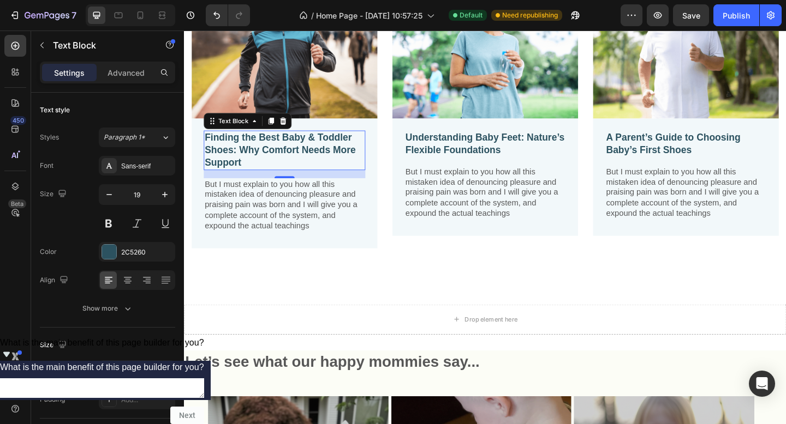
click at [265, 169] on p "Finding the Best Baby & Toddler Shoes: Why Comfort Needs More Support" at bounding box center [292, 161] width 173 height 40
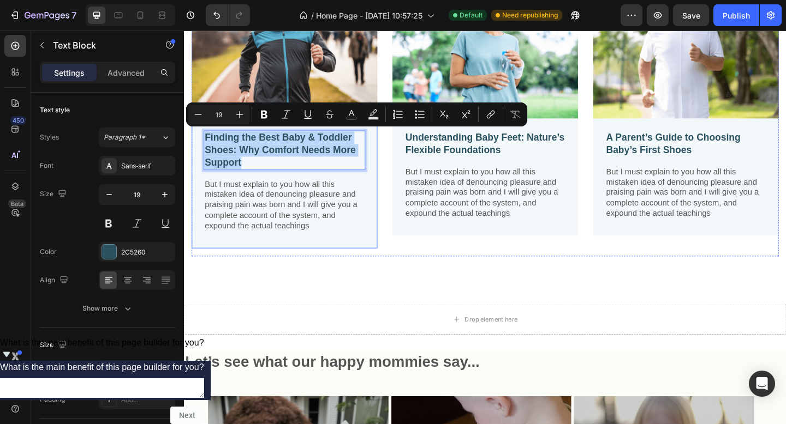
drag, startPoint x: 213, startPoint y: 157, endPoint x: 199, endPoint y: 146, distance: 17.9
click at [199, 146] on div "Finding the Best Baby & Toddler Shoes: Why Comfort Needs More Support Text Bloc…" at bounding box center [293, 197] width 202 height 141
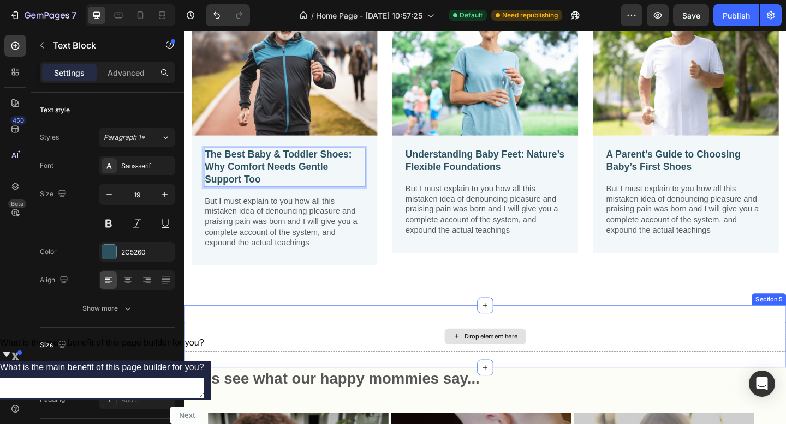
scroll to position [1184, 0]
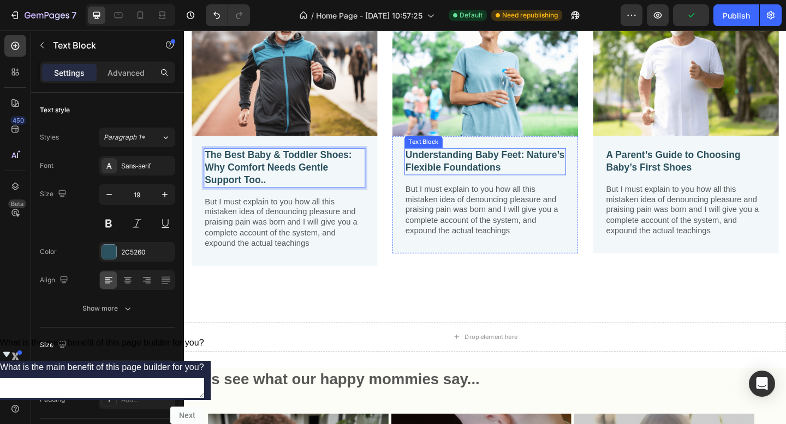
click at [498, 164] on p "Understanding Baby Feet: Nature’s Flexible Foundations" at bounding box center [510, 173] width 173 height 27
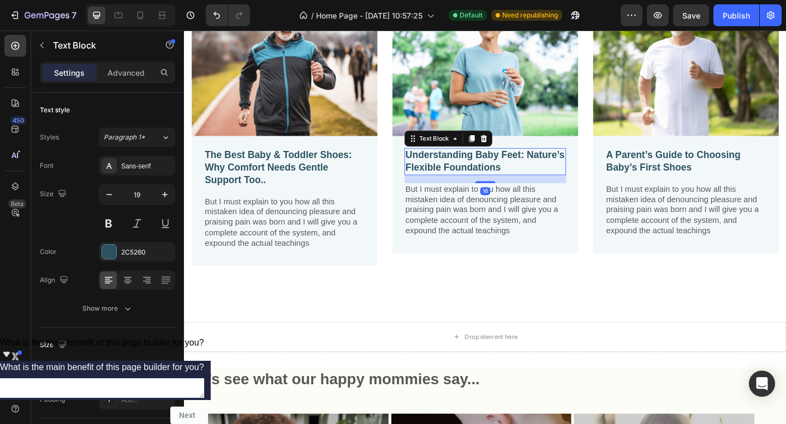
scroll to position [232, 0]
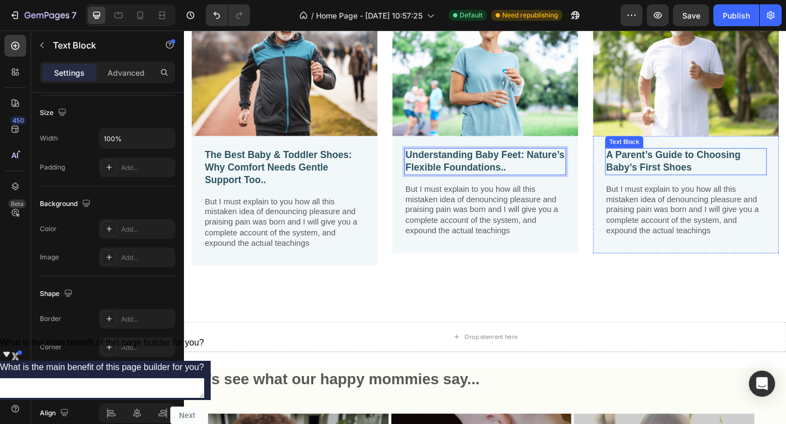
click at [704, 177] on p "A Parent’s Guide to Choosing Baby’s First Shoes" at bounding box center [729, 173] width 173 height 27
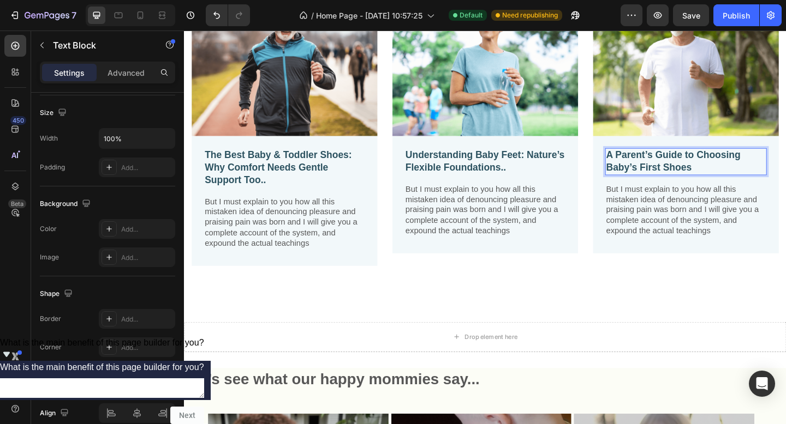
click at [747, 180] on p "A Parent’s Guide to Choosing Baby’s First Shoes" at bounding box center [729, 173] width 173 height 27
click at [684, 326] on div "Image The Best Baby & Toddler Shoes: Why Comfort Needs Gentle Support Too.. Tex…" at bounding box center [511, 134] width 655 height 392
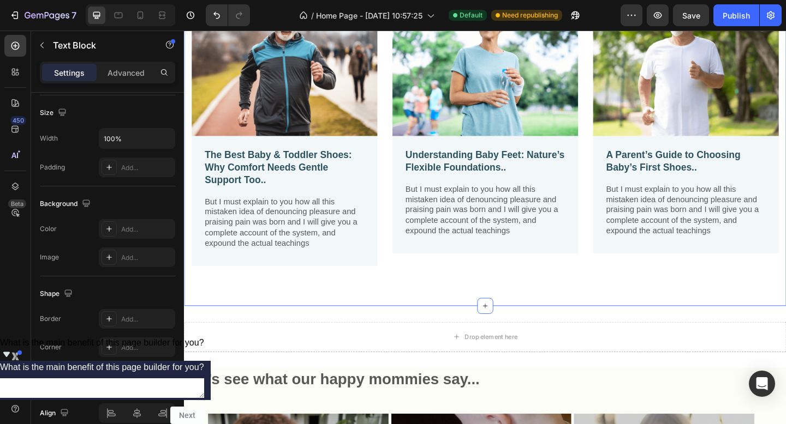
scroll to position [0, 0]
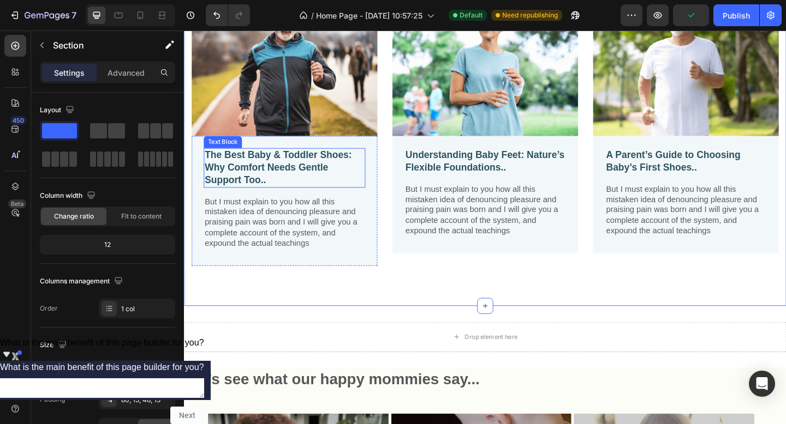
click at [326, 190] on p "The Best Baby & Toddler Shoes: Why Comfort Needs Gentle Support Too.." at bounding box center [292, 180] width 173 height 40
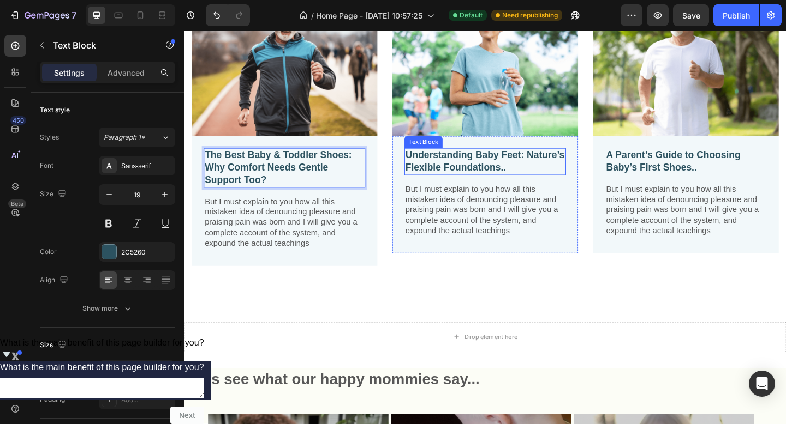
click at [536, 163] on p "Understanding Baby Feet: Nature’s Flexible Foundations.." at bounding box center [510, 173] width 173 height 27
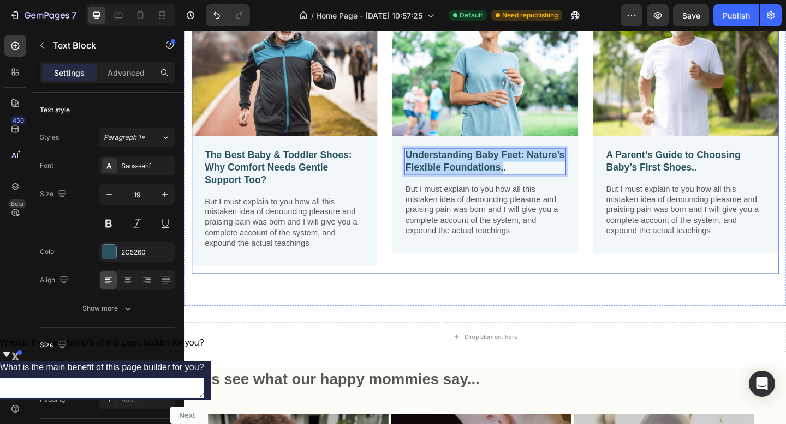
drag, startPoint x: 550, startPoint y: 173, endPoint x: 398, endPoint y: 162, distance: 152.6
click at [398, 162] on div "Image The Best Baby & Toddler Shoes: Why Comfort Needs Gentle Support Too? Text…" at bounding box center [511, 138] width 638 height 313
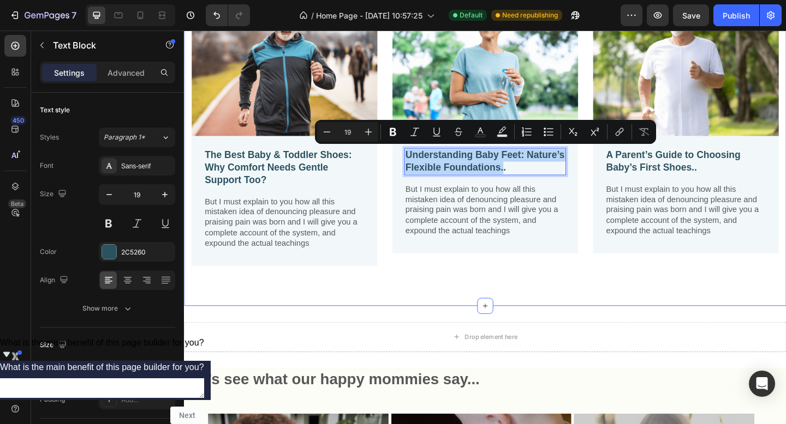
click at [397, 301] on div "Image The Best Baby & Toddler Shoes: Why Comfort Needs Gentle Support Too? Text…" at bounding box center [511, 143] width 638 height 322
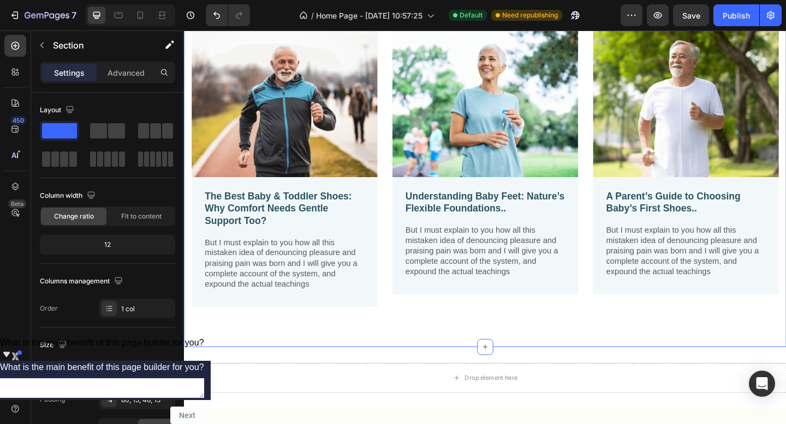
scroll to position [1088, 0]
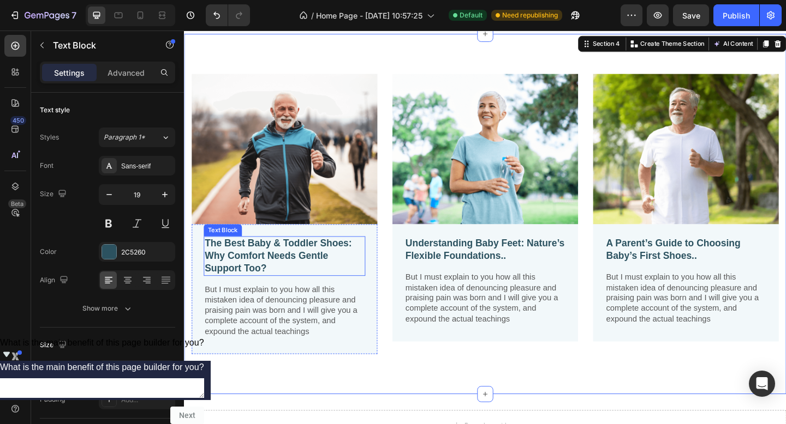
click at [339, 274] on p "The Best Baby & Toddler Shoes: Why Comfort Needs Gentle Support Too?" at bounding box center [292, 276] width 173 height 40
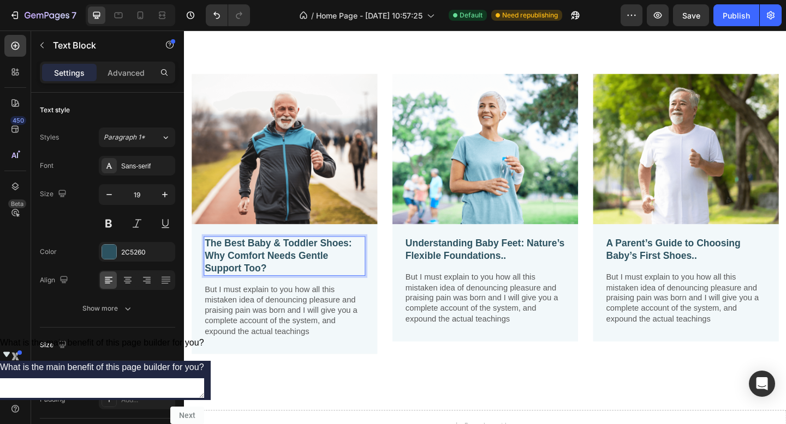
click at [290, 279] on p "The Best Baby & Toddler Shoes: Why Comfort Needs Gentle Support Too?" at bounding box center [292, 276] width 173 height 40
click at [288, 285] on p "The Best Baby & Toddler Shoes: Why Comfort Needs Gentle Support Too?" at bounding box center [292, 276] width 173 height 40
click at [574, 278] on p "Understanding Baby Feet: Nature’s Flexible Foundations.." at bounding box center [510, 269] width 173 height 27
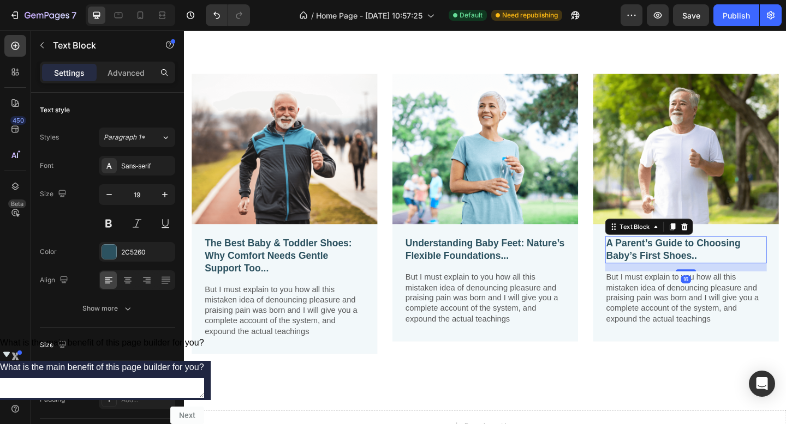
click at [743, 270] on p "A Parent’s Guide to Choosing Baby’s First Shoes.." at bounding box center [729, 269] width 173 height 27
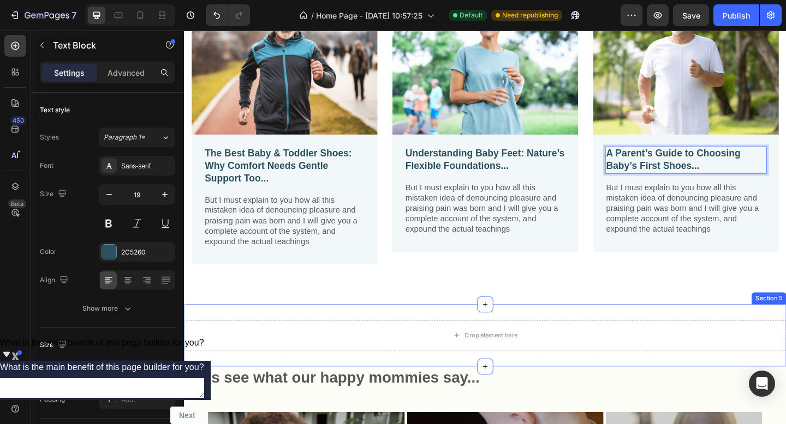
click at [525, 392] on div "Drop element here Section 5" at bounding box center [511, 363] width 655 height 68
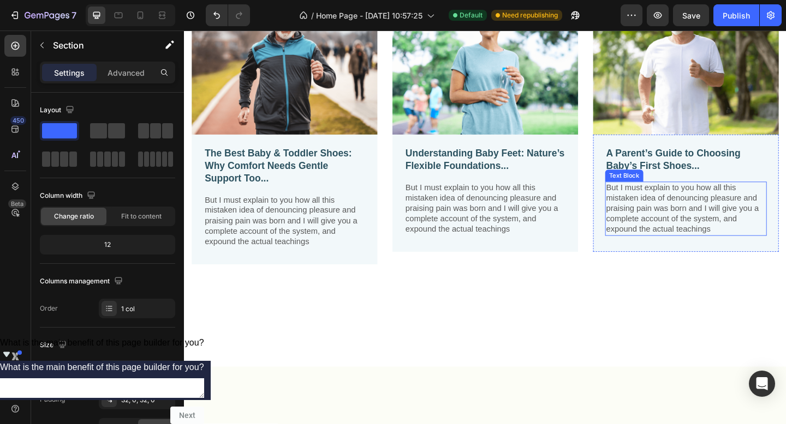
scroll to position [954, 0]
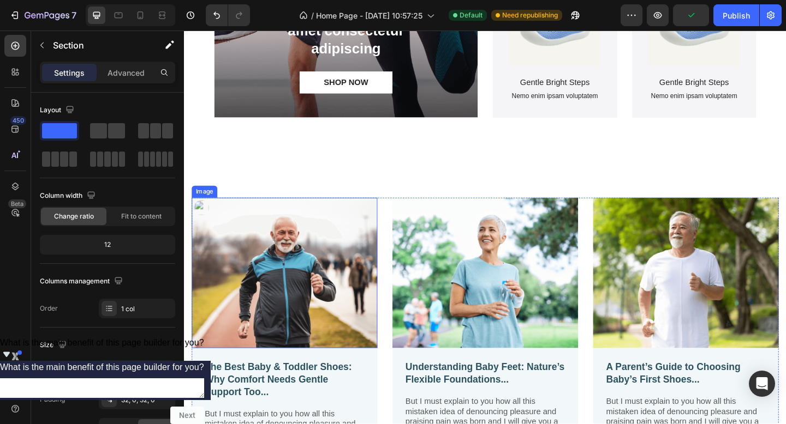
click at [307, 316] on img at bounding box center [293, 295] width 202 height 164
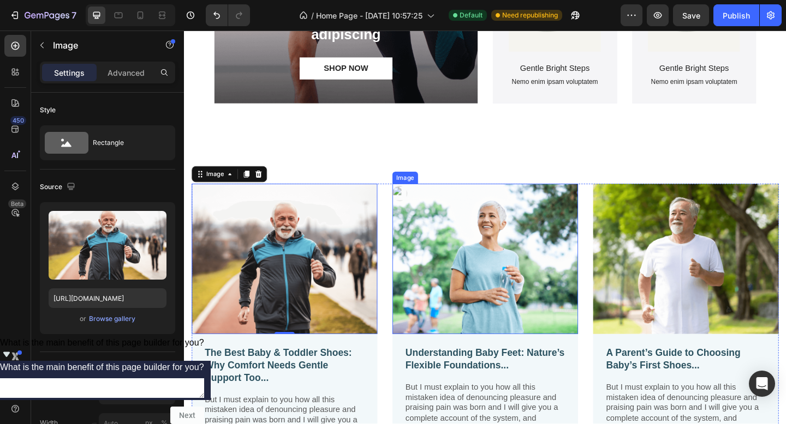
scroll to position [1043, 0]
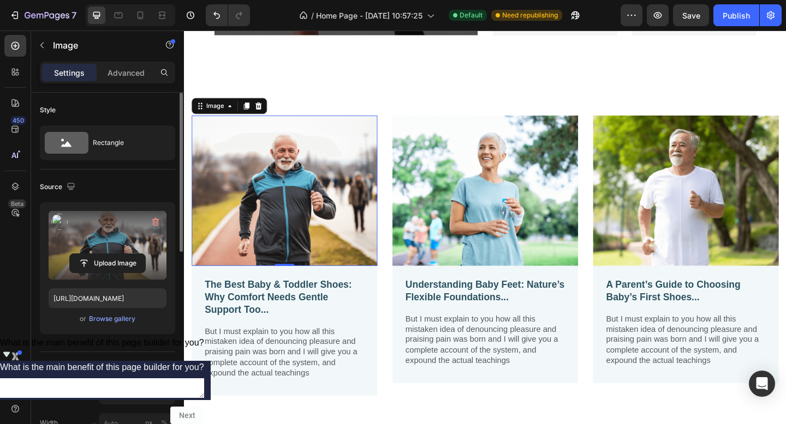
click at [114, 253] on label at bounding box center [108, 245] width 118 height 69
click at [114, 254] on input "file" at bounding box center [107, 263] width 75 height 19
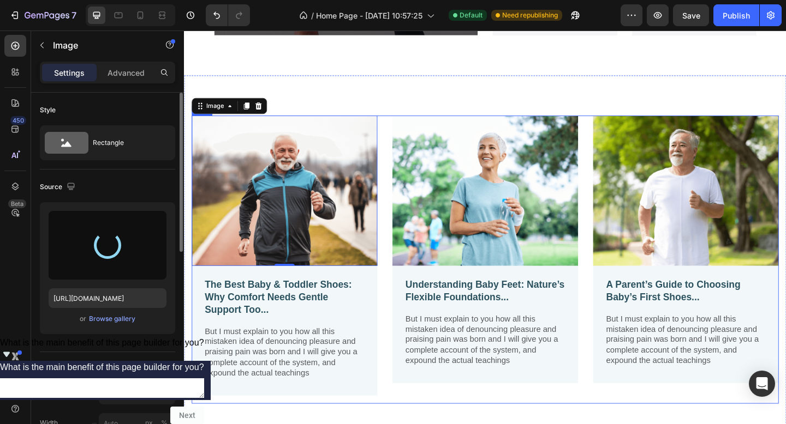
type input "[URL][DOMAIN_NAME]"
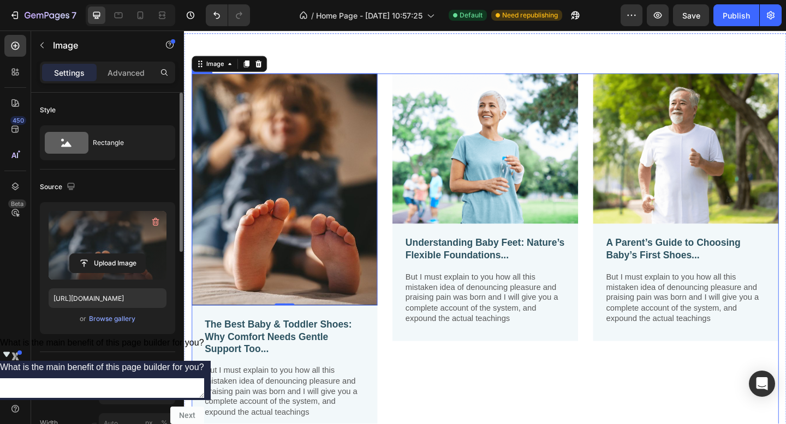
scroll to position [1144, 0]
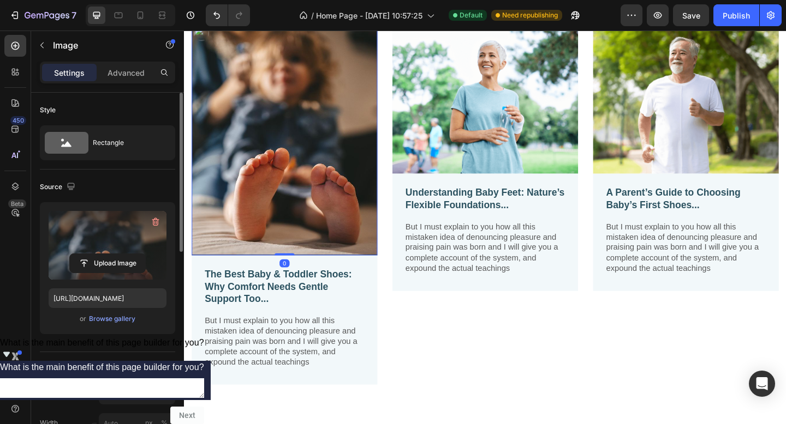
drag, startPoint x: 292, startPoint y: 268, endPoint x: 300, endPoint y: 238, distance: 31.6
click at [300, 238] on div "Image 0" at bounding box center [293, 149] width 202 height 253
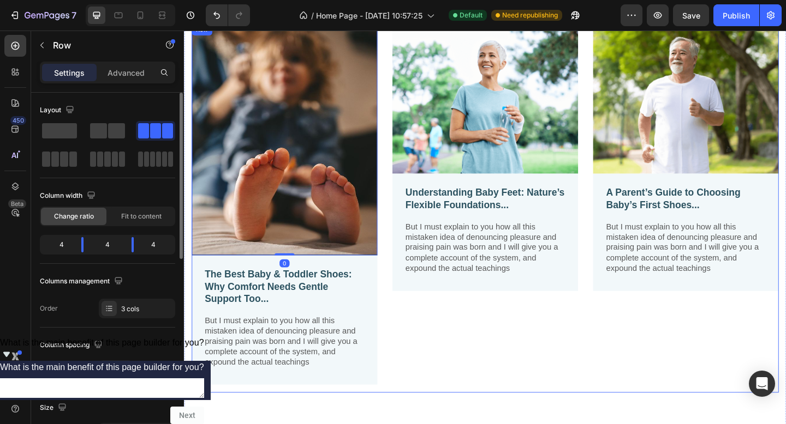
click at [486, 344] on div "Image Understanding Baby Feet: Nature’s Flexible Foundations... Text Block But …" at bounding box center [511, 224] width 202 height 402
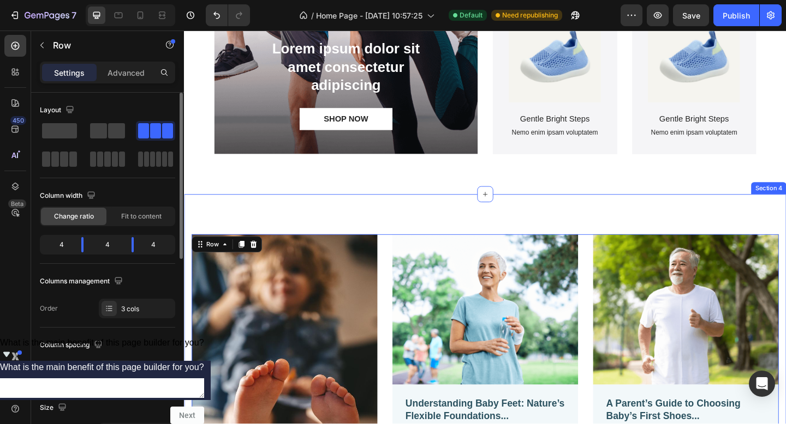
scroll to position [1119, 0]
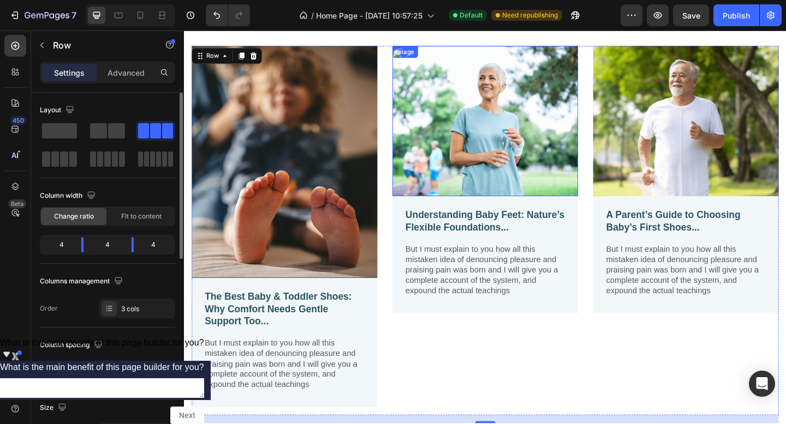
click at [489, 130] on img at bounding box center [511, 129] width 202 height 164
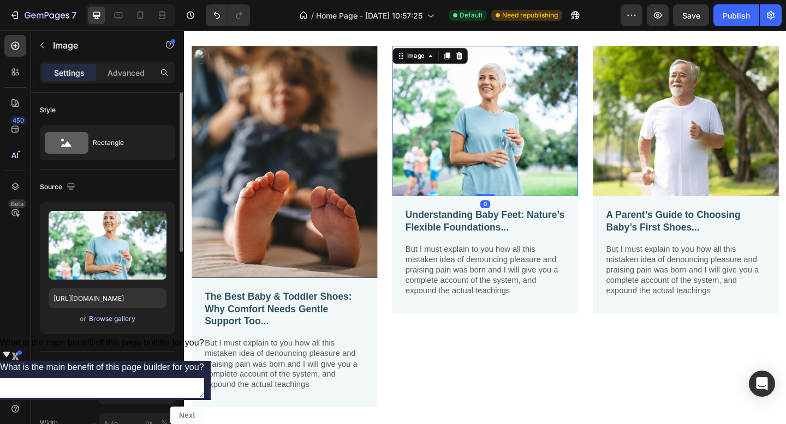
click at [118, 322] on div "Browse gallery" at bounding box center [112, 319] width 46 height 10
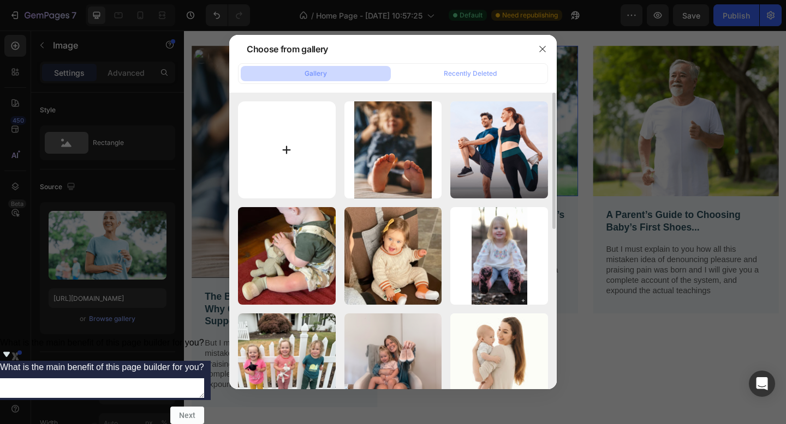
click at [293, 152] on input "file" at bounding box center [287, 150] width 98 height 98
type input "C:\fakepath\X-Ray-1024x341.jpg"
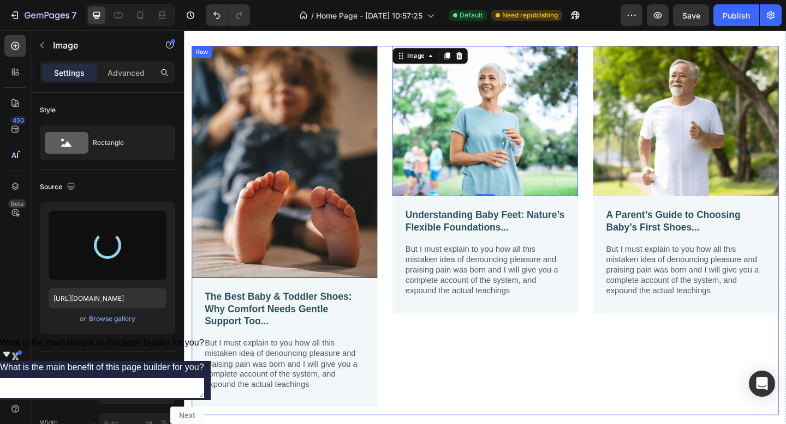
type input "https://cdn.shopify.com/s/files/1/0692/5890/3596/files/gempages_581980010680681…"
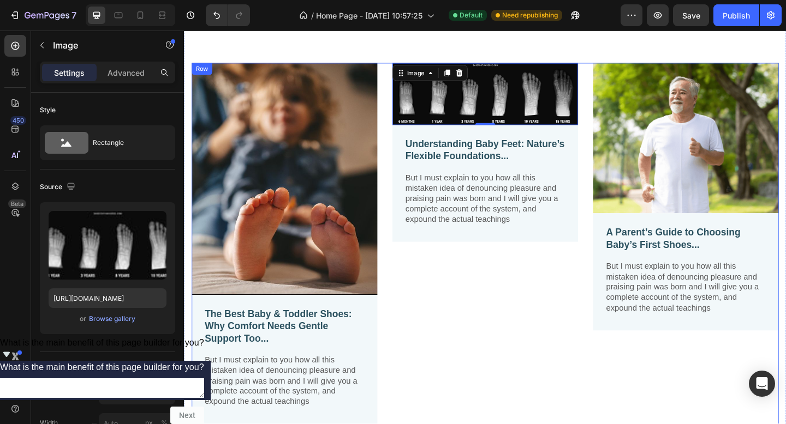
scroll to position [1033, 0]
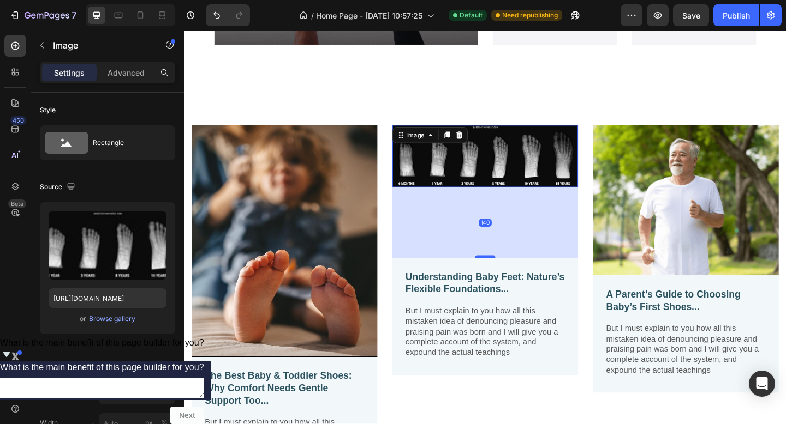
drag, startPoint x: 508, startPoint y: 199, endPoint x: 502, endPoint y: 277, distance: 77.7
click at [502, 277] on div at bounding box center [511, 277] width 22 height 3
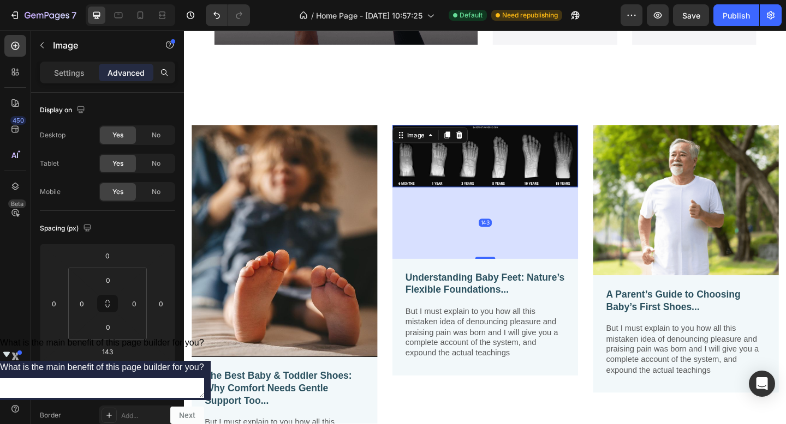
click at [540, 240] on div "143" at bounding box center [511, 240] width 202 height 78
click at [594, 287] on div "Understanding Baby Feet: Nature’s Flexible Foundations... Text Block But I must…" at bounding box center [511, 342] width 202 height 127
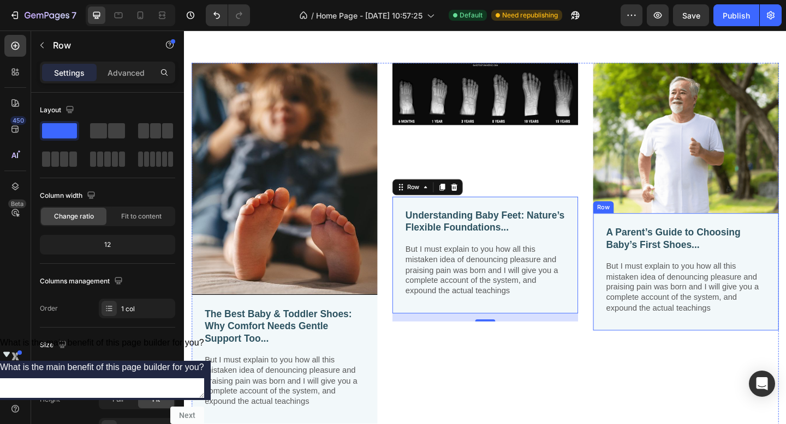
scroll to position [1046, 0]
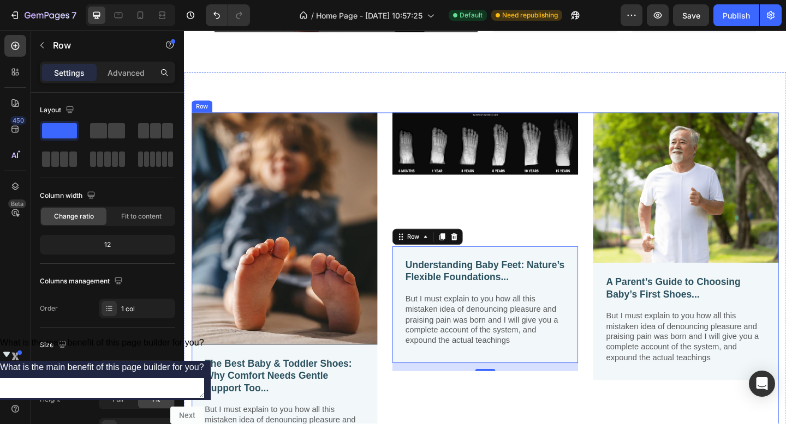
click at [588, 159] on img at bounding box center [511, 153] width 202 height 67
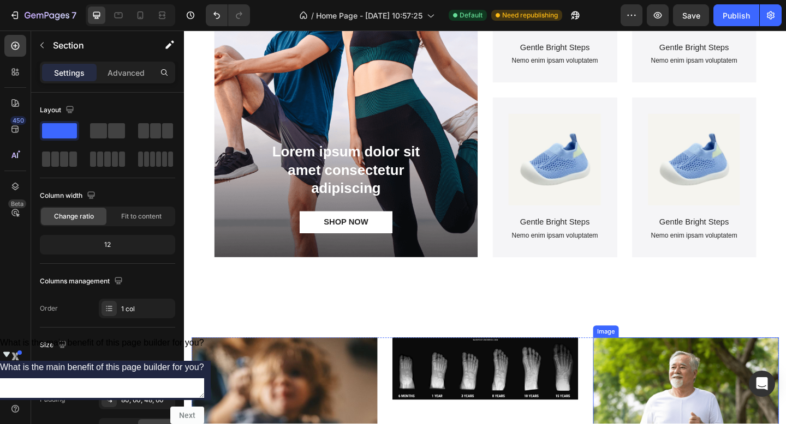
scroll to position [987, 0]
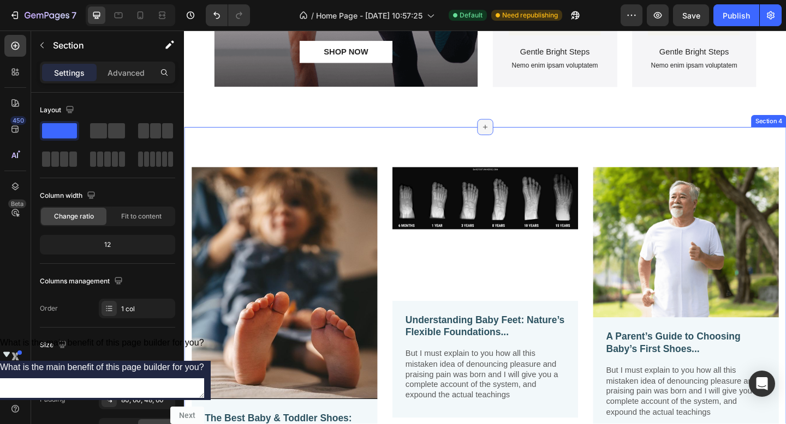
click at [504, 141] on div at bounding box center [510, 135] width 17 height 17
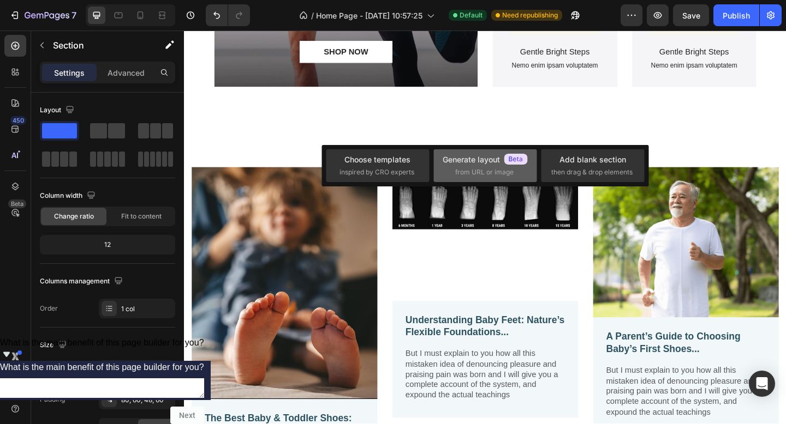
click at [499, 163] on div "Generate layout" at bounding box center [484, 159] width 85 height 11
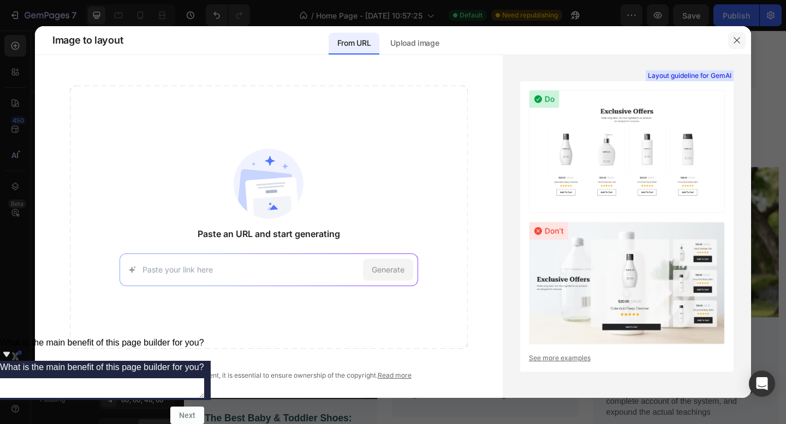
click at [733, 41] on icon "button" at bounding box center [736, 40] width 9 height 9
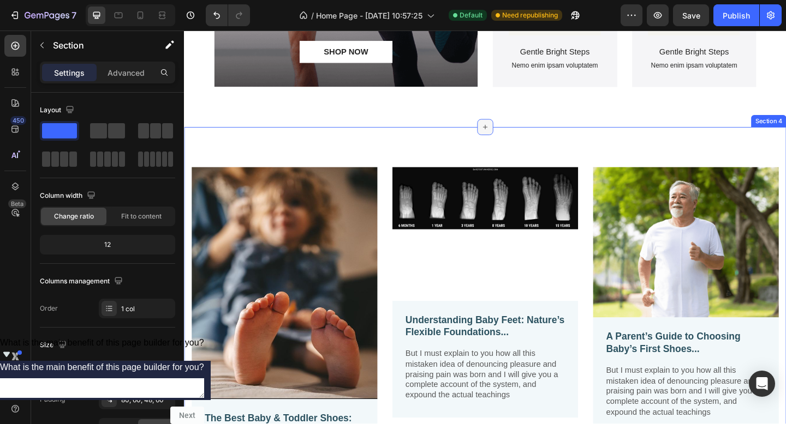
click at [511, 138] on icon at bounding box center [511, 135] width 9 height 9
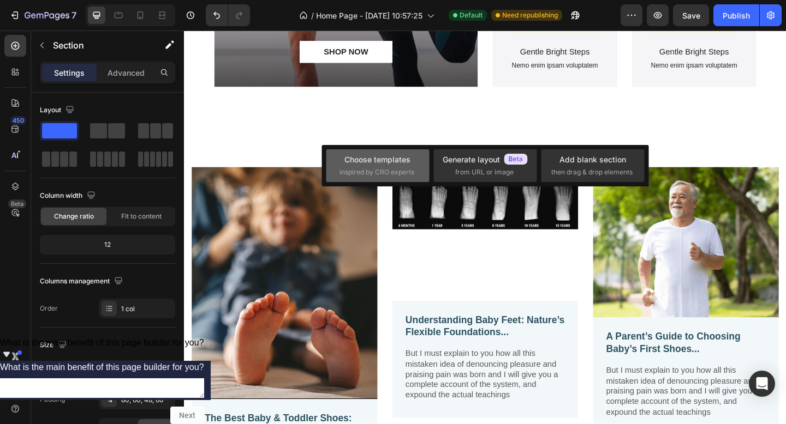
click at [401, 166] on div "Choose templates inspired by CRO experts" at bounding box center [377, 165] width 76 height 23
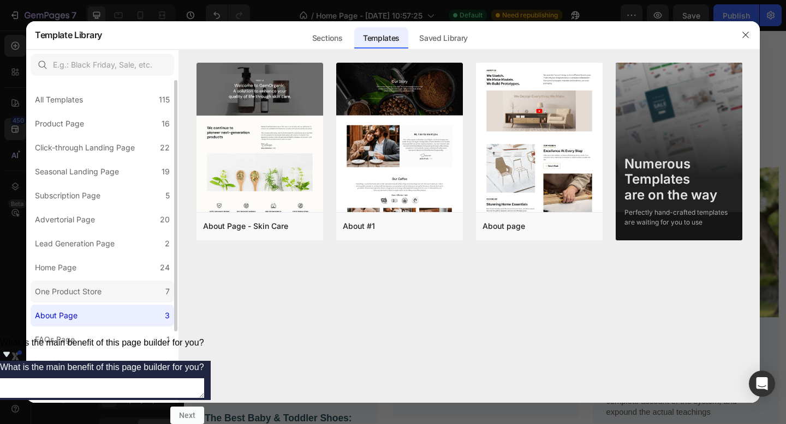
click at [113, 294] on label "One Product Store 7" at bounding box center [102, 292] width 143 height 22
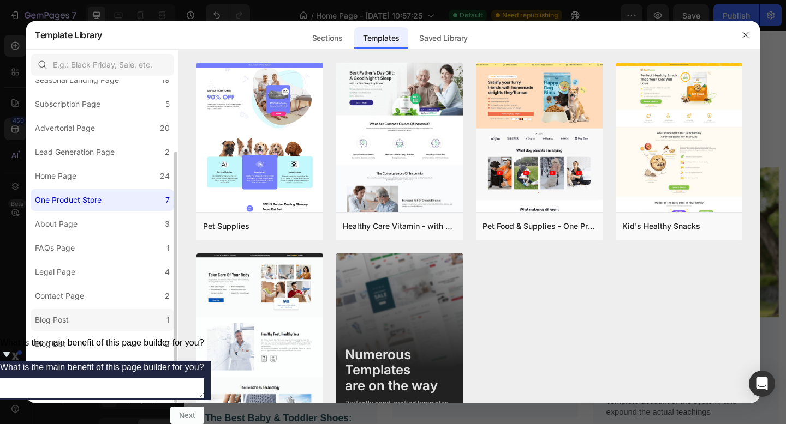
scroll to position [0, 0]
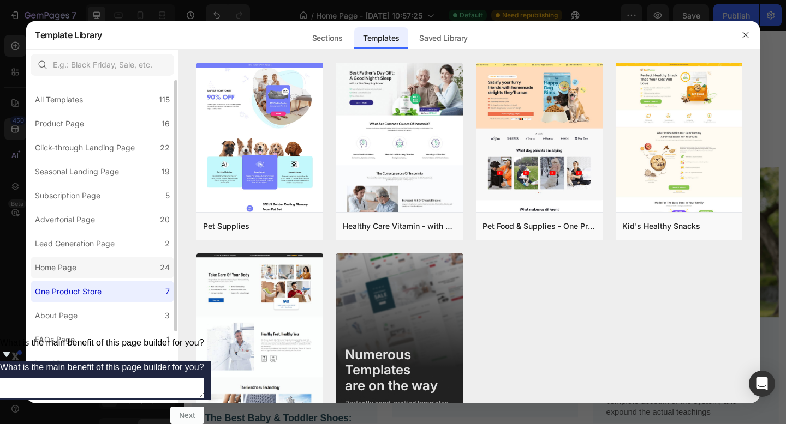
click at [109, 270] on label "Home Page 24" at bounding box center [102, 268] width 143 height 22
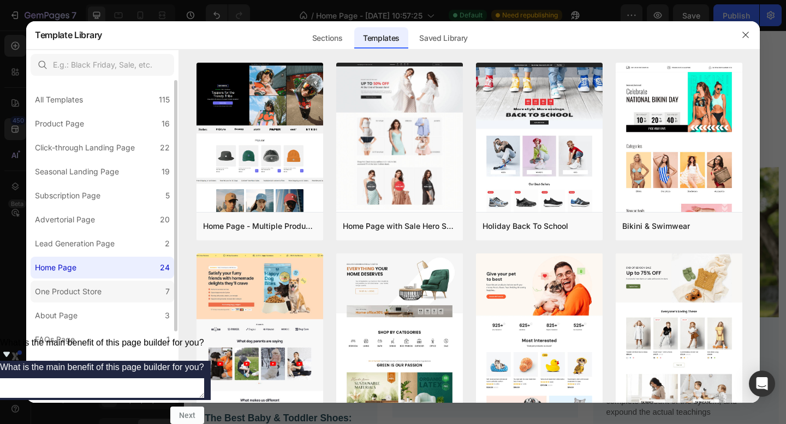
click at [112, 286] on label "One Product Store 7" at bounding box center [102, 292] width 143 height 22
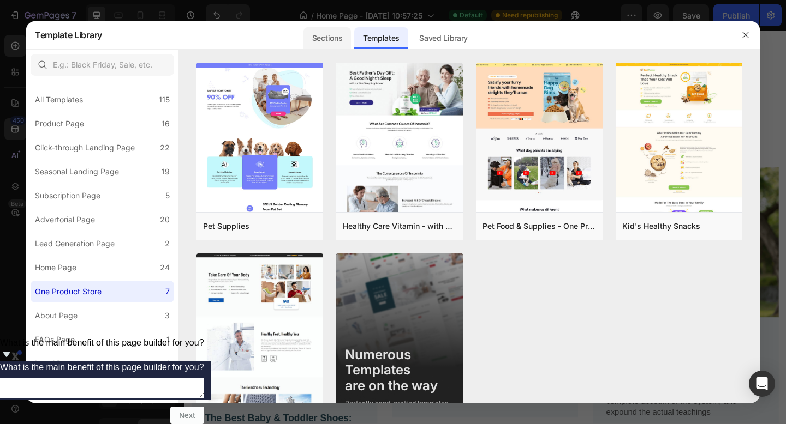
click at [351, 32] on div "Sections" at bounding box center [326, 38] width 47 height 22
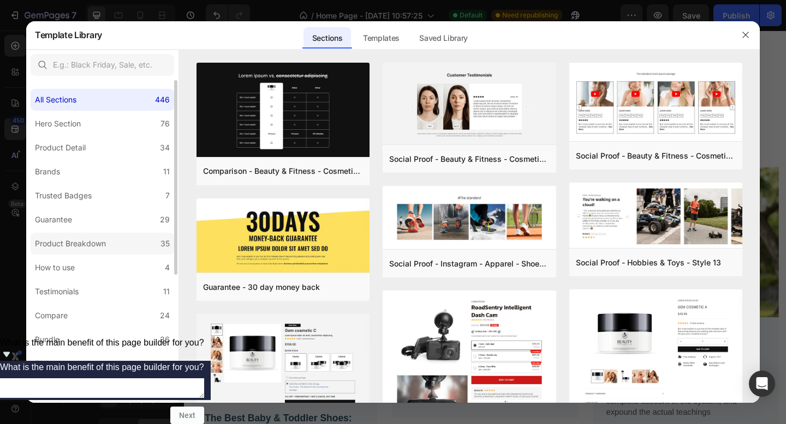
click at [125, 246] on label "Product Breakdown 35" at bounding box center [102, 244] width 143 height 22
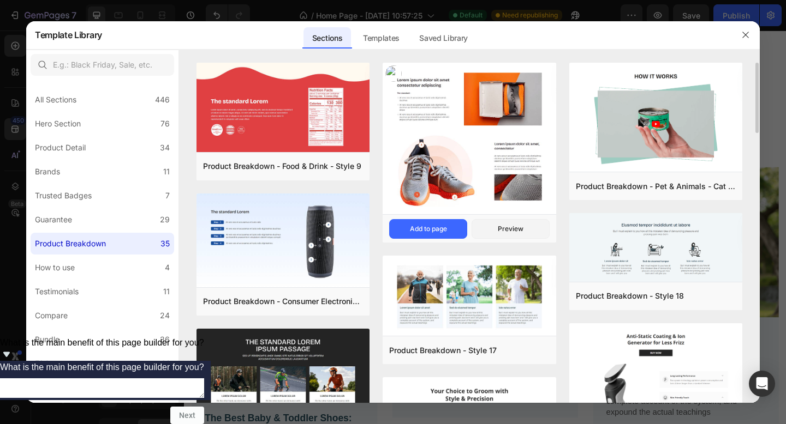
click at [428, 189] on img at bounding box center [468, 140] width 173 height 154
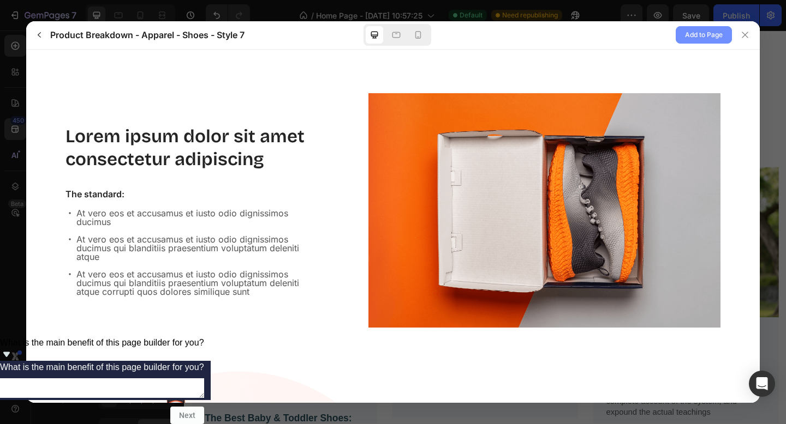
click at [698, 35] on span "Add to Page" at bounding box center [704, 34] width 38 height 13
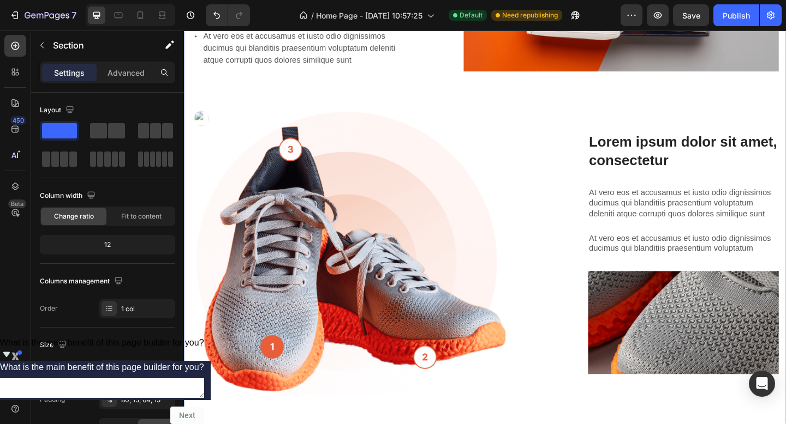
scroll to position [1339, 0]
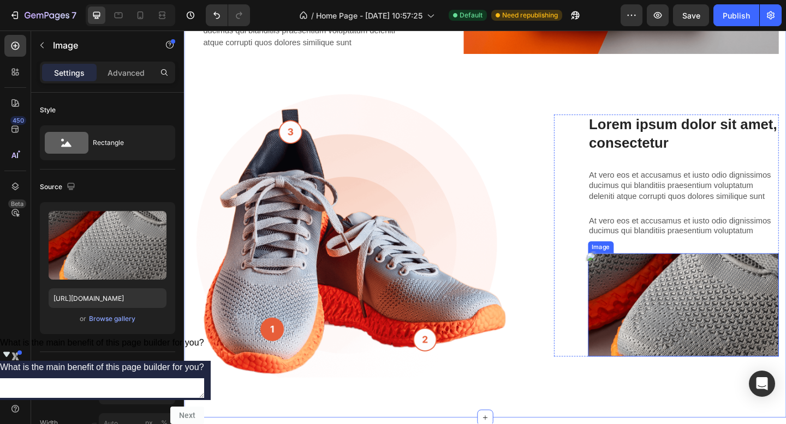
click at [728, 321] on img at bounding box center [726, 329] width 207 height 112
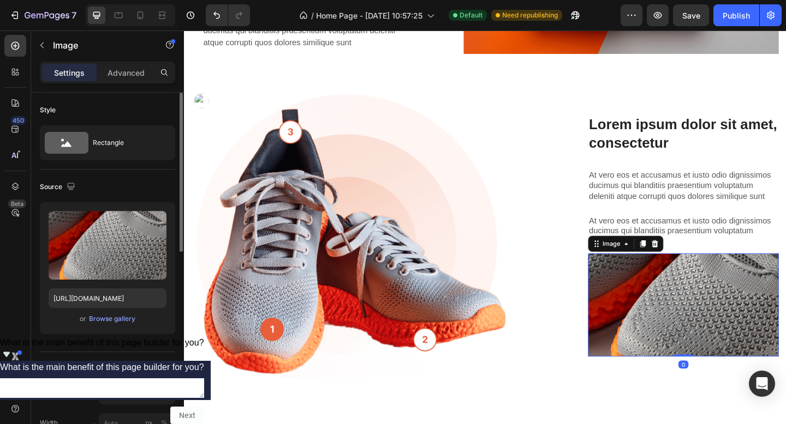
click at [109, 310] on div "Upload Image https://cdn.shopify.com/s/files/1/2005/9307/files/gempages_4327505…" at bounding box center [107, 268] width 135 height 132
click at [110, 315] on div "Browse gallery" at bounding box center [112, 319] width 46 height 10
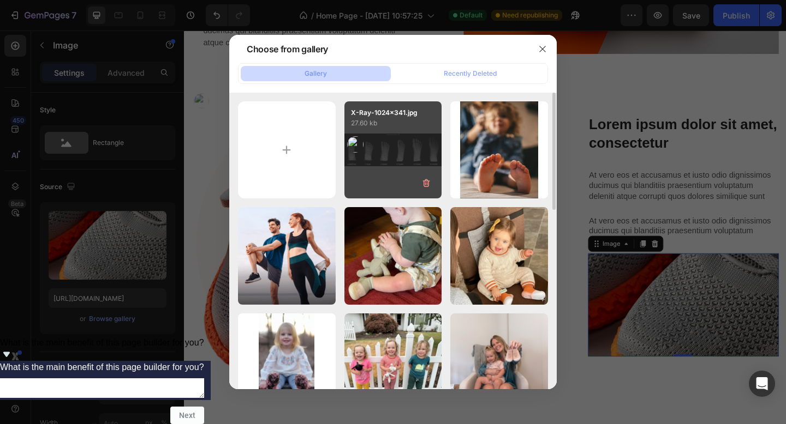
click at [402, 162] on div "X-Ray-1024x341.jpg 27.60 kb" at bounding box center [393, 150] width 98 height 98
type input "https://cdn.shopify.com/s/files/1/0692/5890/3596/files/gempages_581980010680681…"
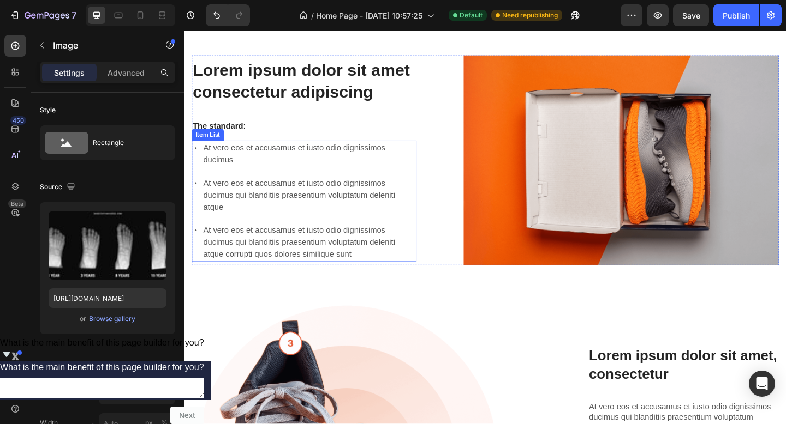
scroll to position [1072, 0]
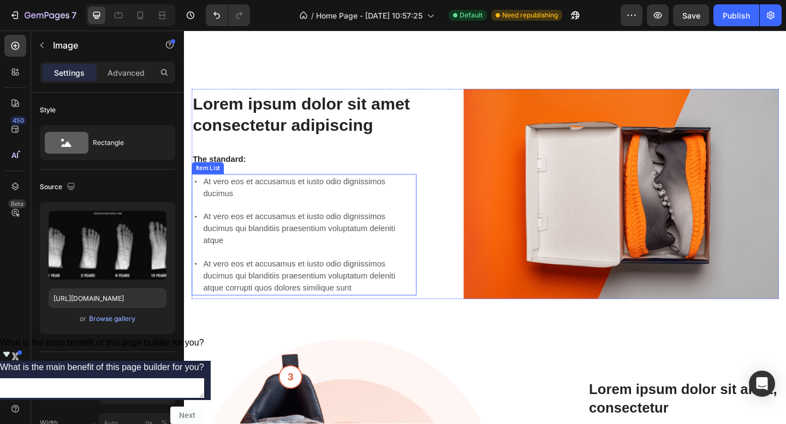
click at [363, 243] on p "At vero eos et accusamus et iusto odio dignissimos ducimus qui blanditiis praes…" at bounding box center [320, 246] width 230 height 39
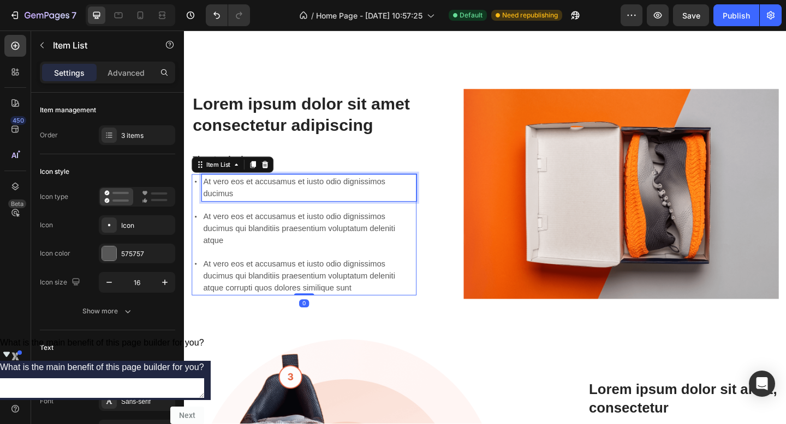
click at [333, 194] on p "At vero eos et accusamus et iusto odio dignissimos ducimus" at bounding box center [320, 202] width 230 height 26
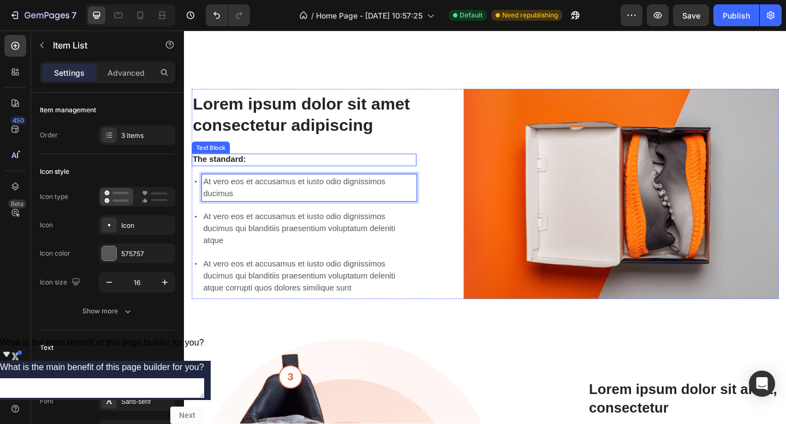
click at [235, 171] on p "The standard:" at bounding box center [314, 171] width 242 height 11
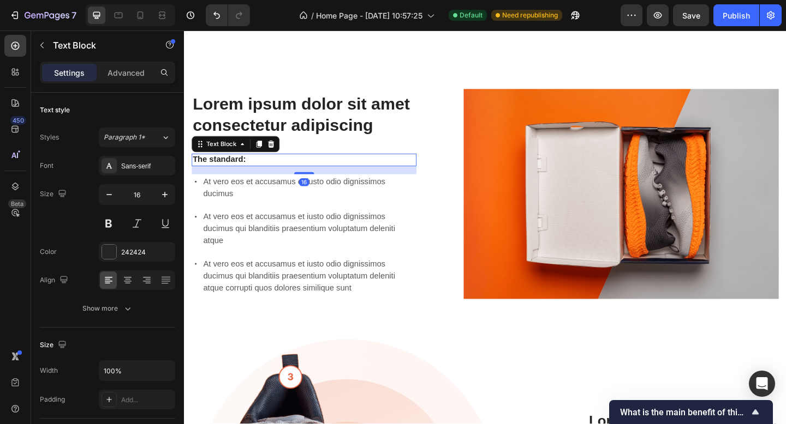
click at [280, 151] on icon at bounding box center [278, 155] width 7 height 8
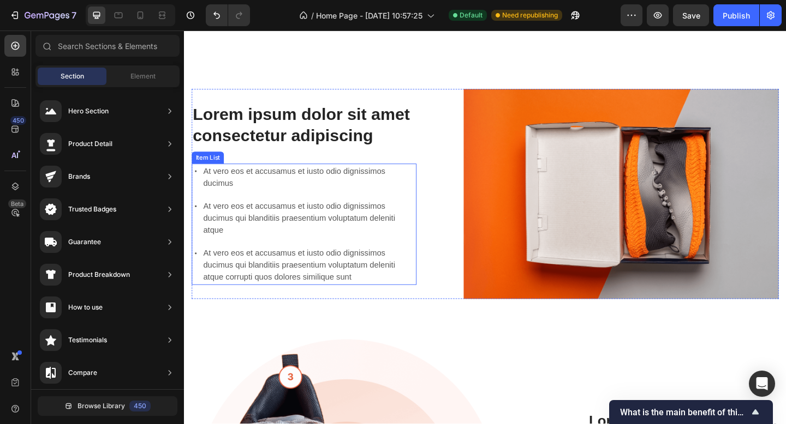
click at [304, 193] on p "At vero eos et accusamus et iusto odio dignissimos ducimus" at bounding box center [320, 190] width 230 height 26
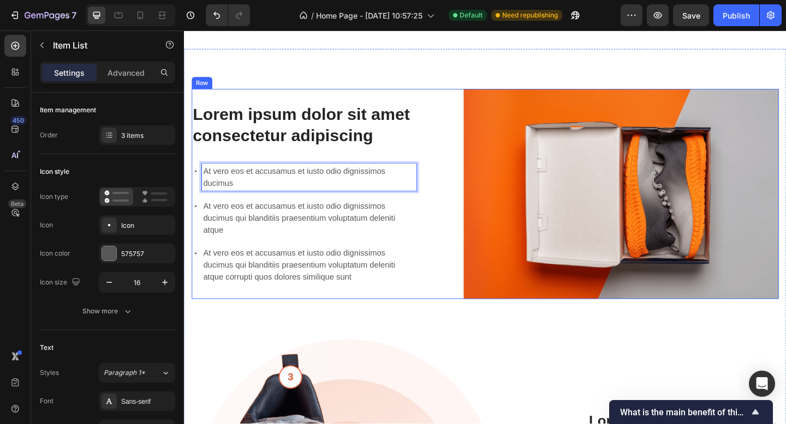
click at [446, 242] on div "Lorem ipsum dolor sit amet consectetur adipiscing Heading At vero eos et accusa…" at bounding box center [511, 208] width 638 height 228
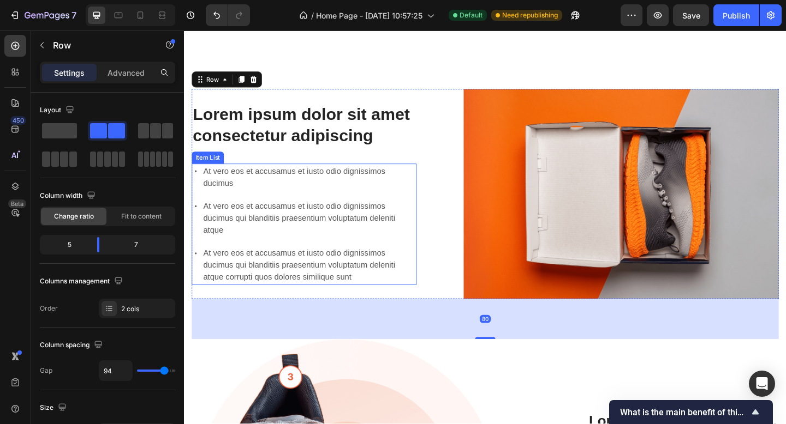
click at [385, 190] on p "At vero eos et accusamus et iusto odio dignissimos ducimus" at bounding box center [320, 190] width 230 height 26
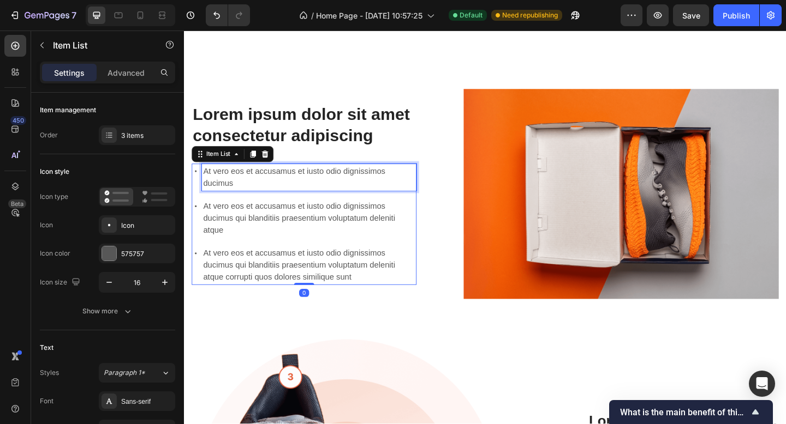
click at [398, 191] on p "At vero eos et accusamus et iusto odio dignissimos ducimus" at bounding box center [320, 190] width 230 height 26
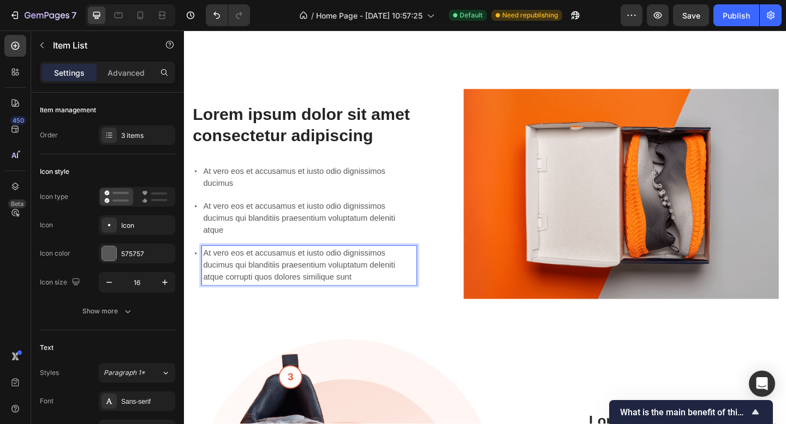
click at [385, 277] on p "At vero eos et accusamus et iusto odio dignissimos ducimus qui blanditiis praes…" at bounding box center [320, 286] width 230 height 39
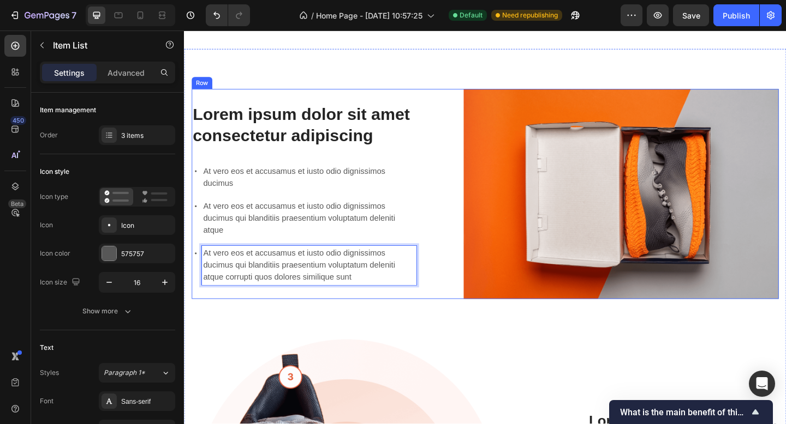
click at [262, 165] on div "Lorem ipsum dolor sit amet consectetur adipiscing Heading At vero eos et accusa…" at bounding box center [314, 208] width 244 height 228
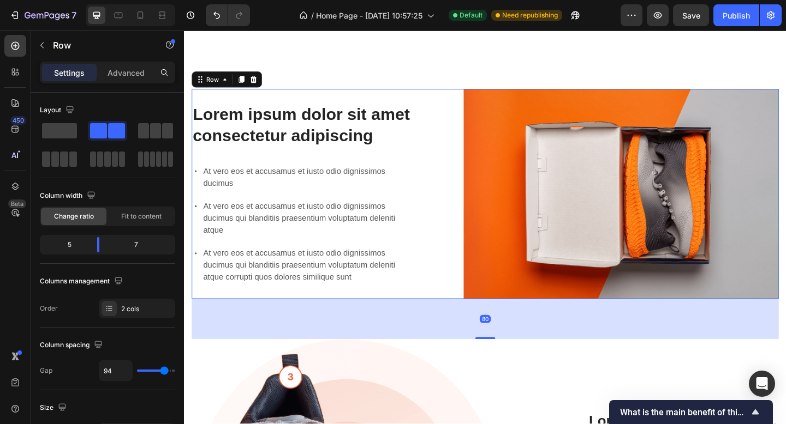
click at [265, 182] on p "At vero eos et accusamus et iusto odio dignissimos ducimus" at bounding box center [320, 190] width 230 height 26
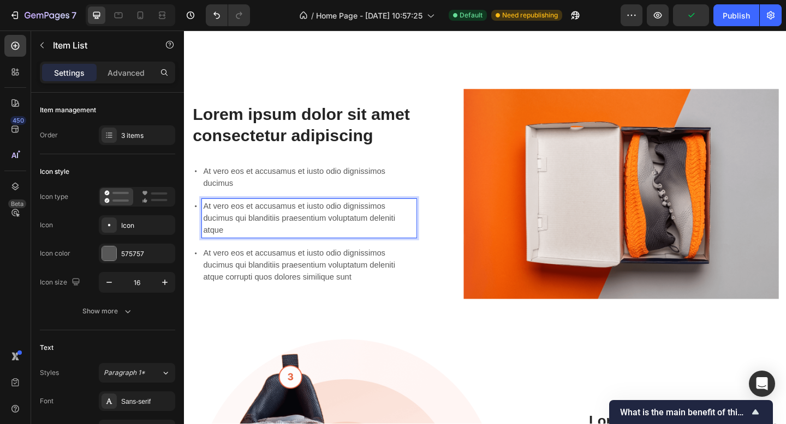
click at [247, 195] on p "At vero eos et accusamus et iusto odio dignissimos ducimus" at bounding box center [320, 190] width 230 height 26
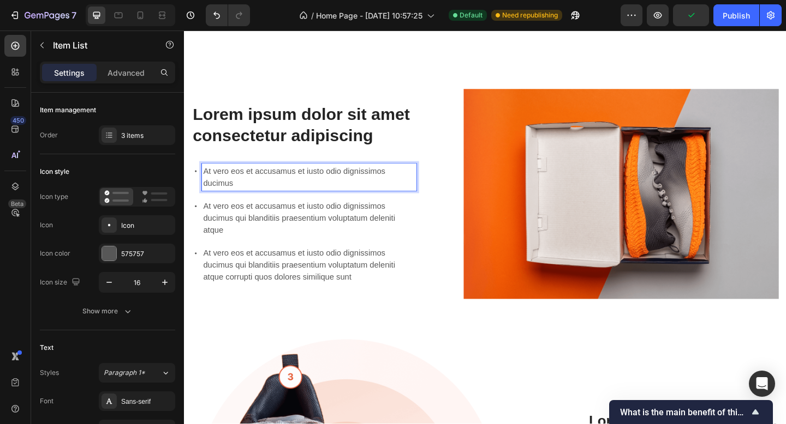
click at [268, 198] on p "At vero eos et accusamus et iusto odio dignissimos ducimus" at bounding box center [320, 190] width 230 height 26
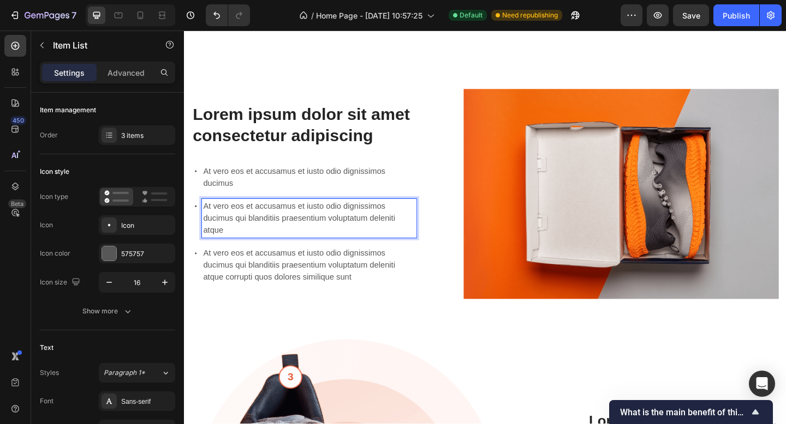
click at [279, 246] on p "At vero eos et accusamus et iusto odio dignissimos ducimus qui blanditiis praes…" at bounding box center [320, 234] width 230 height 39
click at [435, 248] on div "Lorem ipsum dolor sit amet consectetur adipiscing Heading At vero eos et accusa…" at bounding box center [511, 208] width 638 height 228
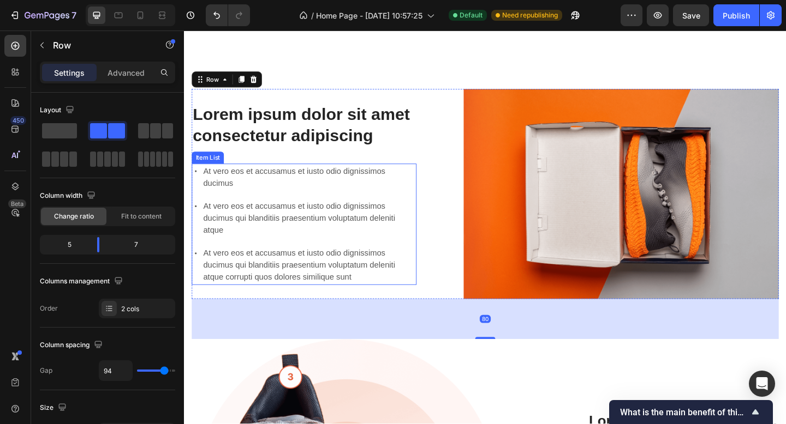
click at [331, 180] on p "At vero eos et accusamus et iusto odio dignissimos ducimus" at bounding box center [320, 190] width 230 height 26
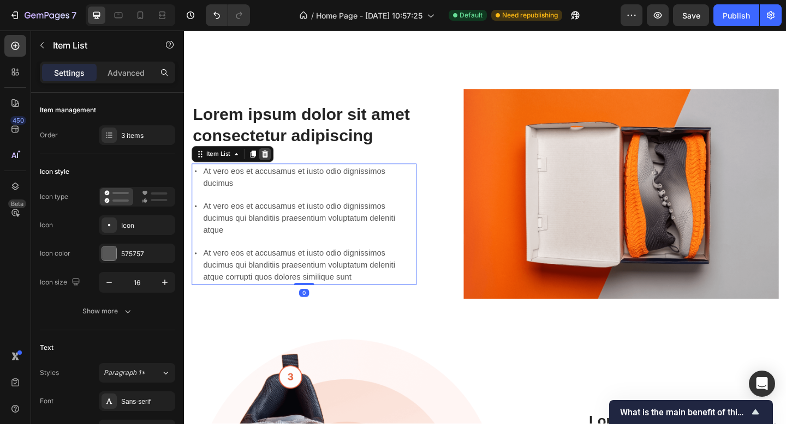
click at [271, 161] on icon at bounding box center [271, 165] width 7 height 8
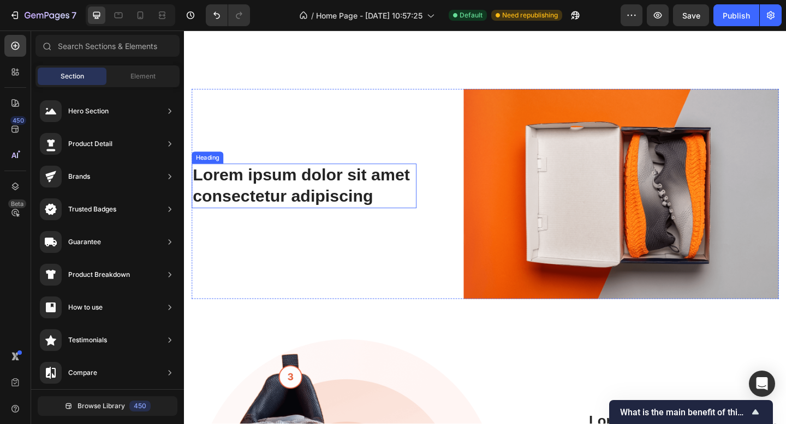
click at [296, 207] on h2 "Lorem ipsum dolor sit amet consectetur adipiscing" at bounding box center [314, 200] width 244 height 49
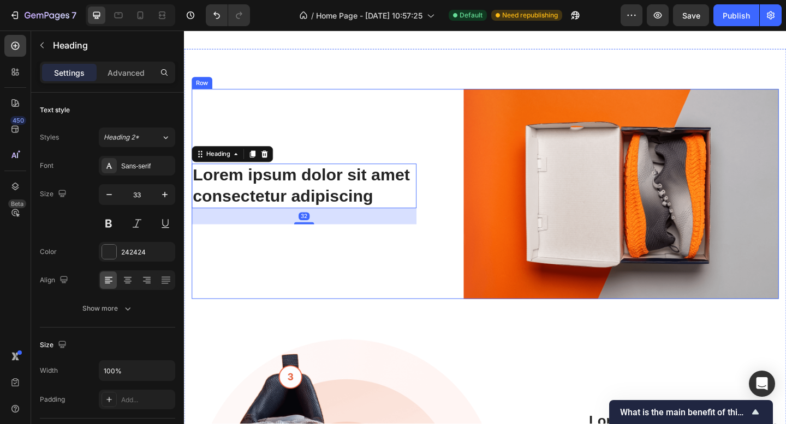
click at [408, 273] on div "Lorem ipsum dolor sit amet consectetur adipiscing Heading 32" at bounding box center [314, 208] width 244 height 228
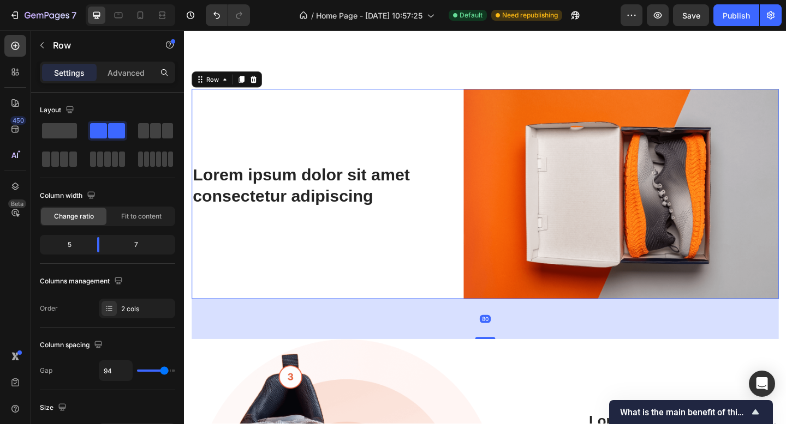
click at [303, 248] on div "Lorem ipsum dolor sit amet consectetur adipiscing Heading" at bounding box center [314, 208] width 244 height 228
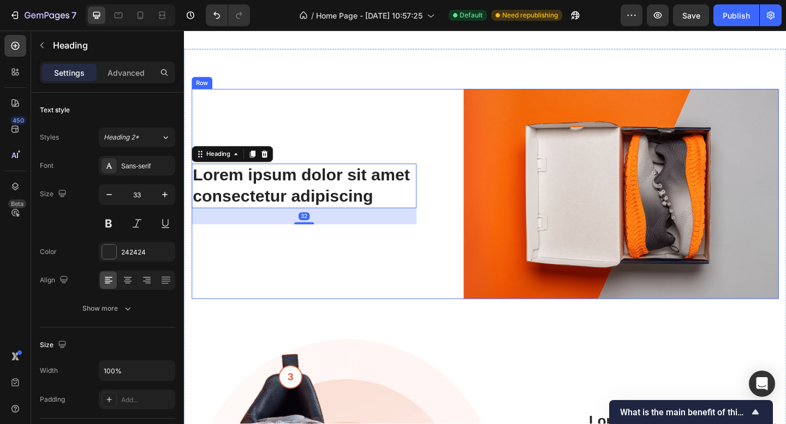
click at [392, 262] on div "Lorem ipsum dolor sit amet consectetur adipiscing Heading 32" at bounding box center [314, 208] width 244 height 228
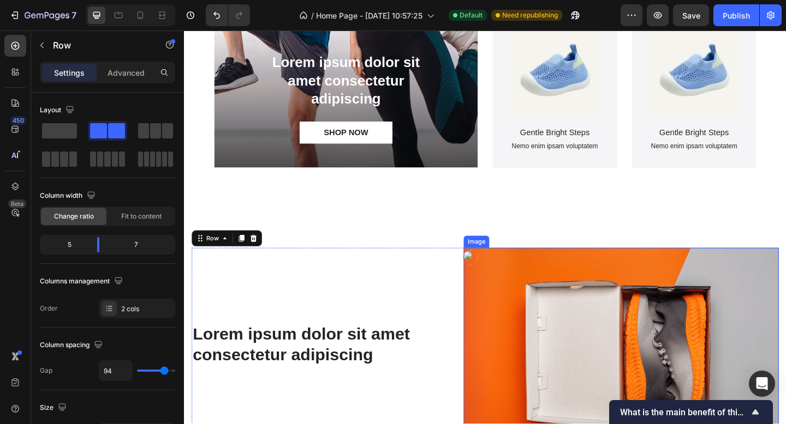
scroll to position [909, 0]
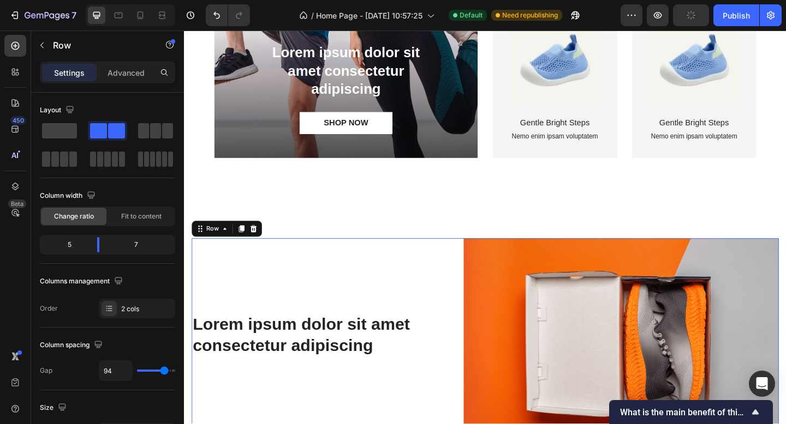
click at [57, 72] on p "Settings" at bounding box center [69, 72] width 31 height 11
click at [44, 41] on icon "button" at bounding box center [42, 45] width 9 height 9
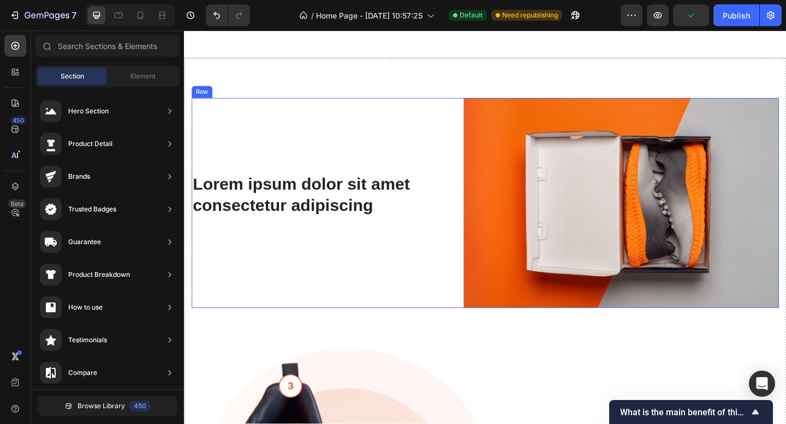
scroll to position [1141, 0]
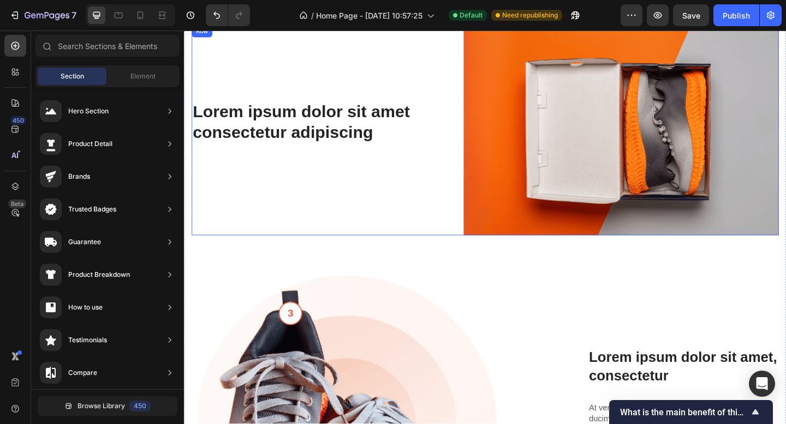
click at [305, 150] on h2 "Lorem ipsum dolor sit amet consectetur adipiscing" at bounding box center [314, 130] width 244 height 49
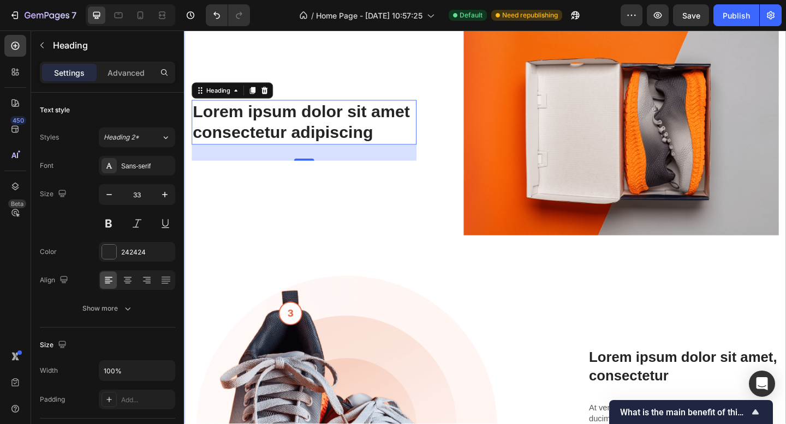
click at [347, 221] on div "Lorem ipsum dolor sit amet consectetur adipiscing Heading 32" at bounding box center [314, 139] width 244 height 228
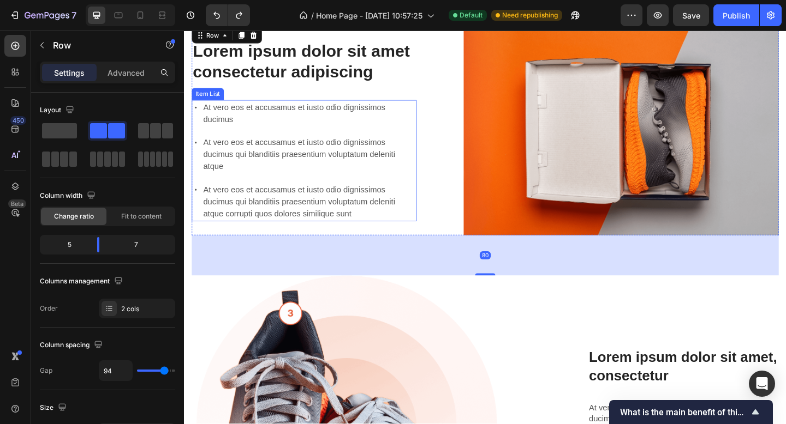
scroll to position [1075, 0]
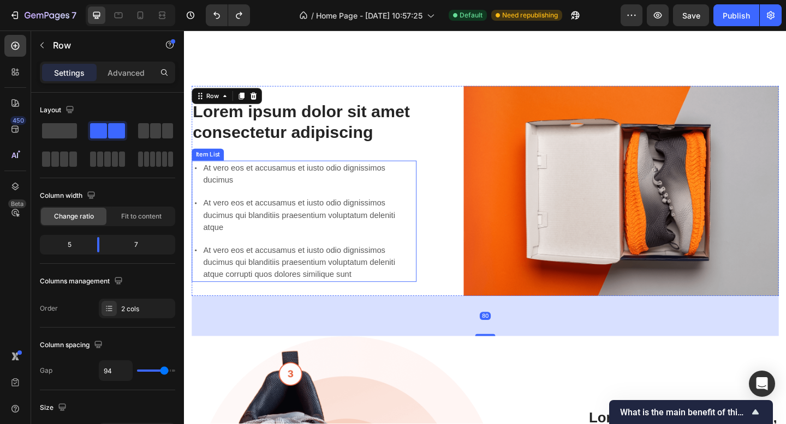
click at [329, 193] on p "At vero eos et accusamus et iusto odio dignissimos ducimus" at bounding box center [320, 187] width 230 height 26
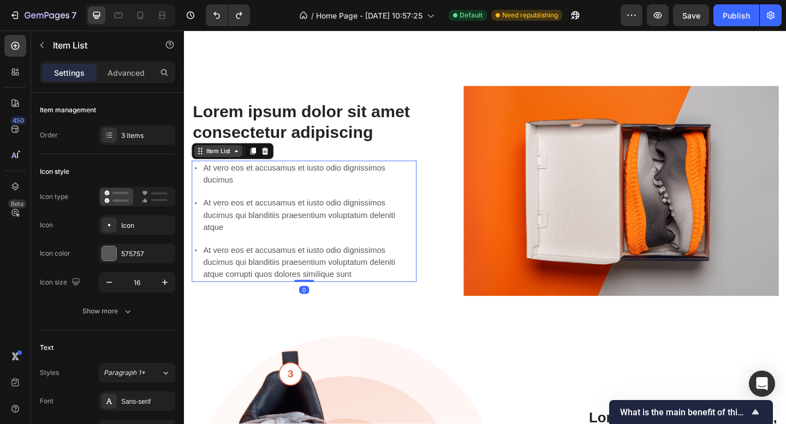
click at [222, 160] on div "Item List" at bounding box center [221, 162] width 31 height 10
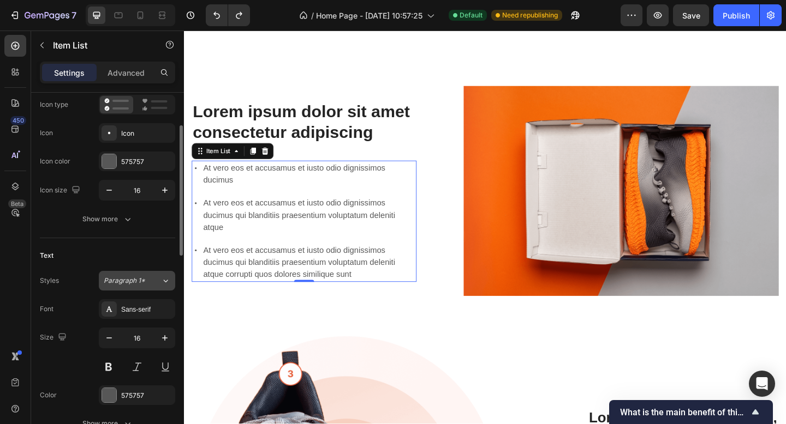
click at [137, 276] on span "Paragraph 1*" at bounding box center [124, 281] width 41 height 10
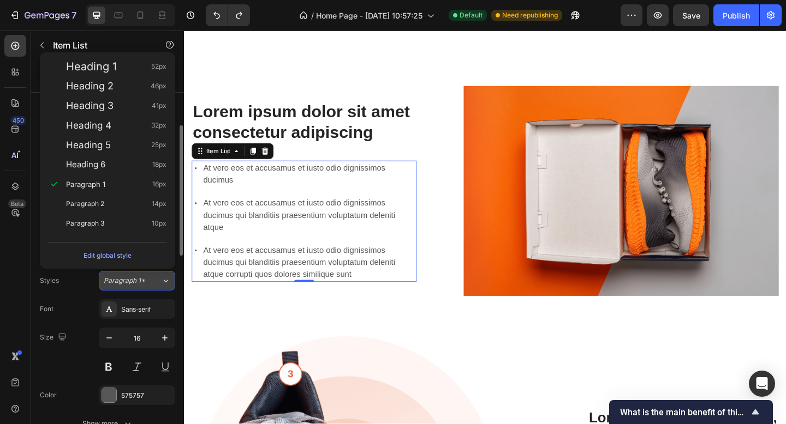
click at [137, 276] on span "Paragraph 1*" at bounding box center [124, 281] width 41 height 10
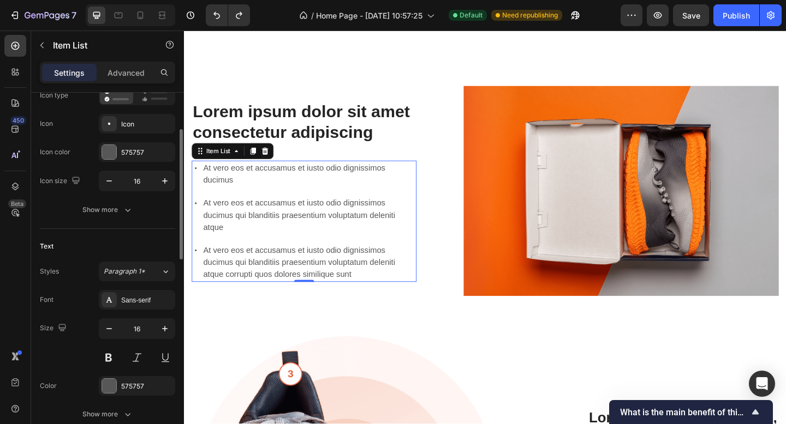
scroll to position [0, 0]
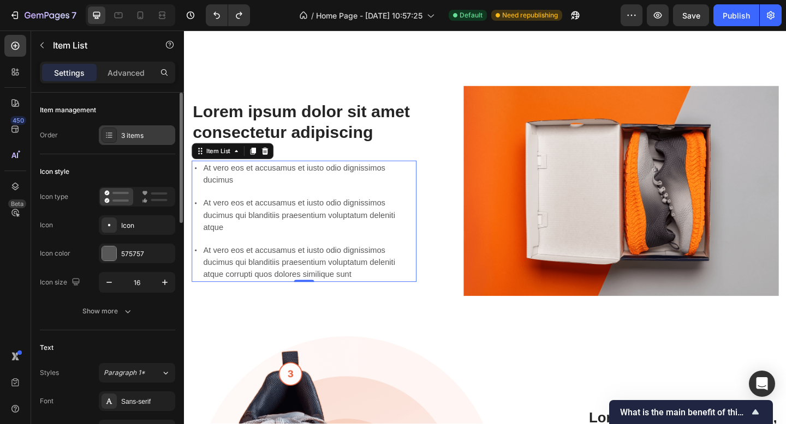
click at [143, 130] on div "3 items" at bounding box center [137, 135] width 76 height 20
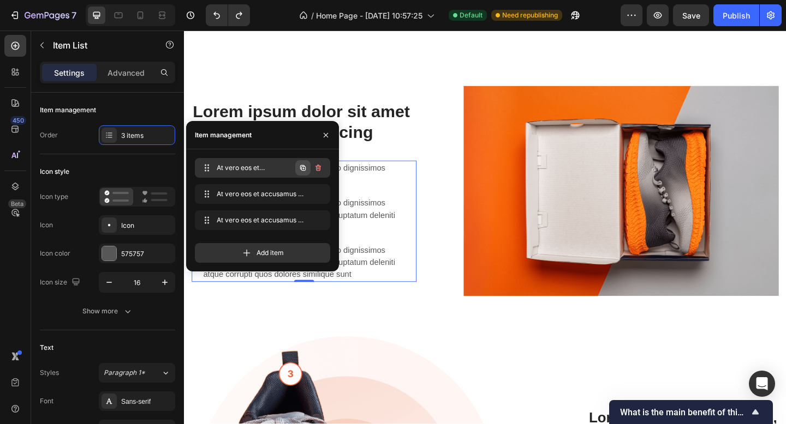
click at [304, 169] on icon "button" at bounding box center [302, 168] width 9 height 9
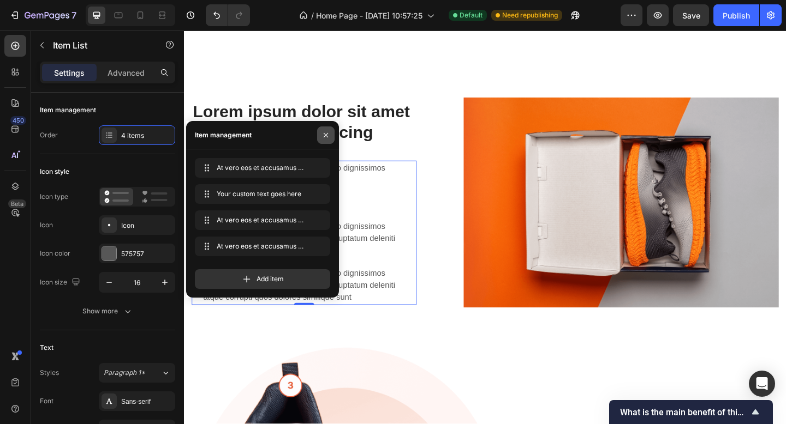
click at [329, 134] on icon "button" at bounding box center [325, 135] width 9 height 9
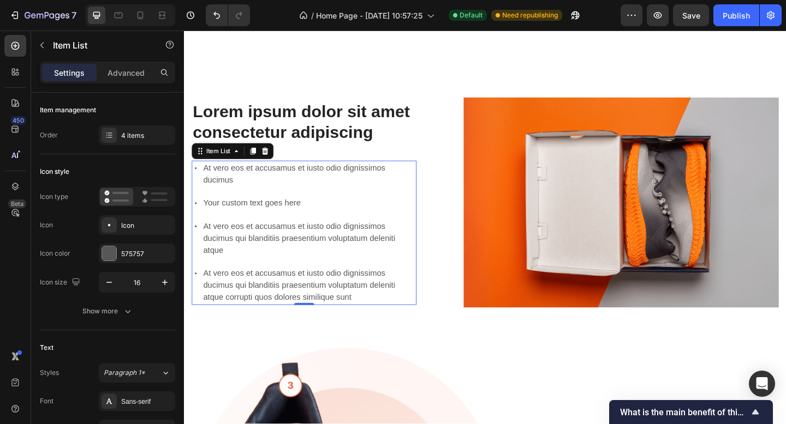
click at [301, 194] on p "At vero eos et accusamus et iusto odio dignissimos ducimus" at bounding box center [320, 187] width 230 height 26
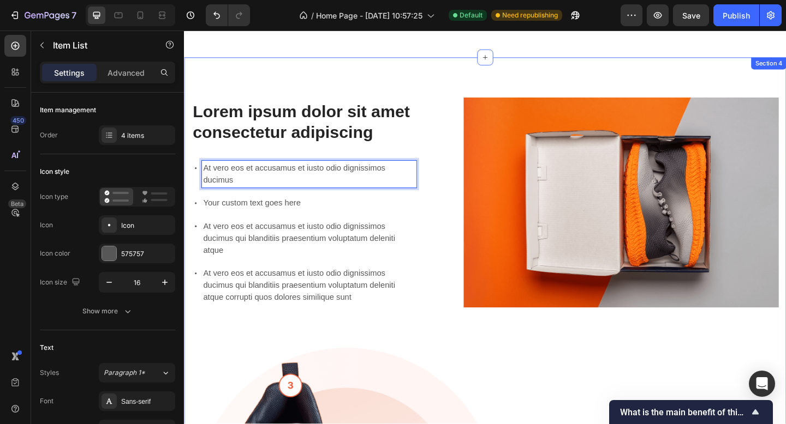
drag, startPoint x: 249, startPoint y: 193, endPoint x: 189, endPoint y: 169, distance: 63.9
click at [189, 169] on div "Lorem ipsum dolor sit amet consectetur adipiscing Heading At vero eos et accusa…" at bounding box center [511, 394] width 655 height 668
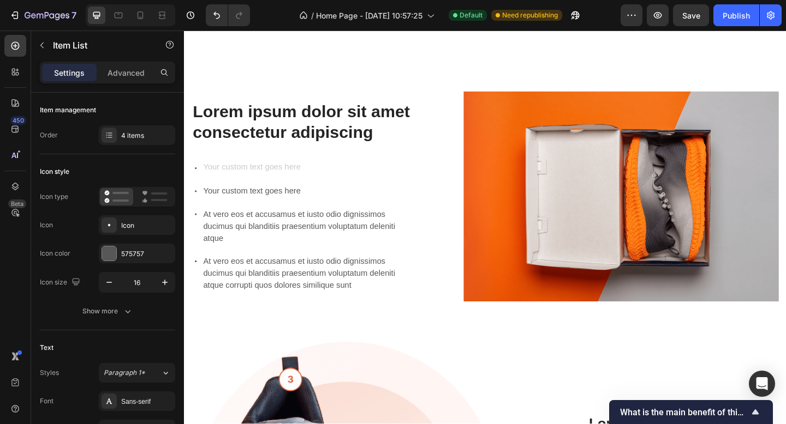
scroll to position [1065, 0]
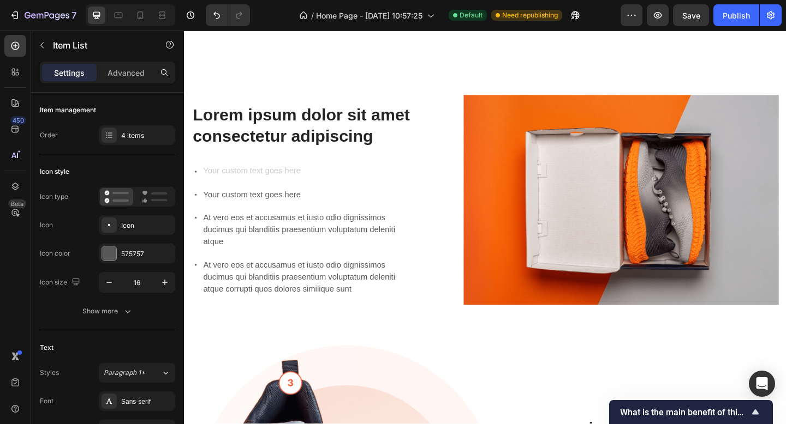
click at [211, 178] on div "Rich Text Editor. Editing area: main" at bounding box center [320, 184] width 234 height 16
click at [199, 181] on icon at bounding box center [196, 184] width 9 height 9
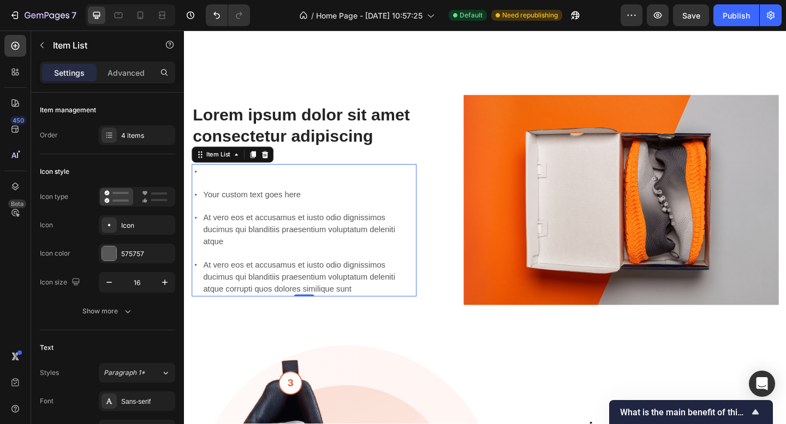
click at [201, 183] on div at bounding box center [314, 184] width 244 height 16
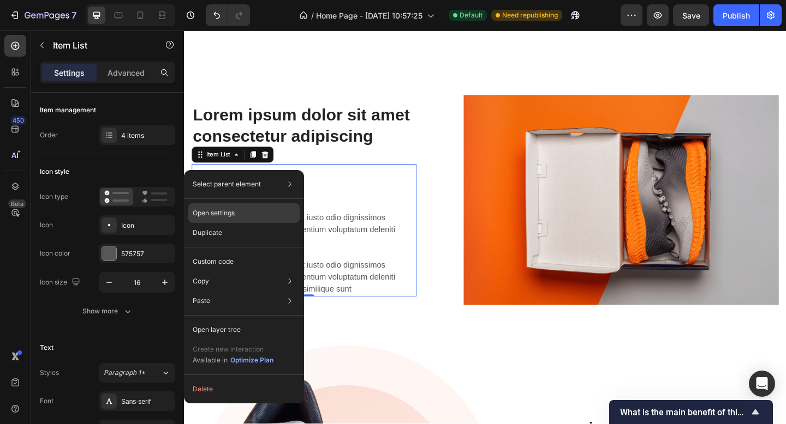
click at [272, 212] on div "Open settings" at bounding box center [243, 213] width 111 height 20
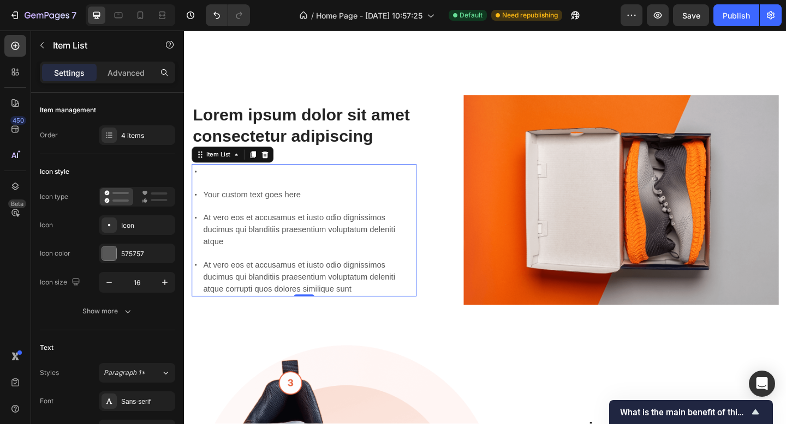
click at [73, 70] on p "Settings" at bounding box center [69, 72] width 31 height 11
click at [170, 48] on icon "button" at bounding box center [170, 45] width 8 height 8
click at [46, 41] on button "button" at bounding box center [41, 45] width 17 height 17
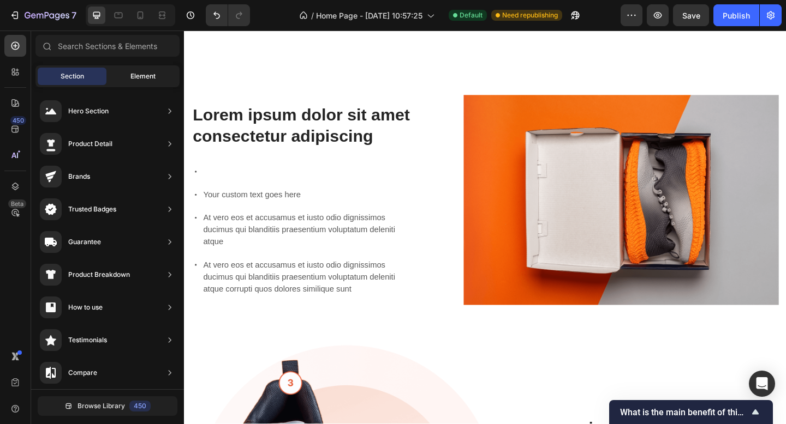
click at [150, 74] on span "Element" at bounding box center [142, 76] width 25 height 10
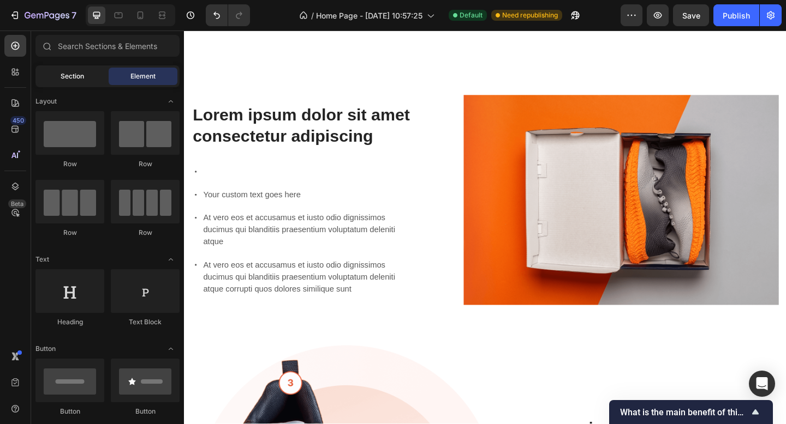
click at [76, 73] on span "Section" at bounding box center [72, 76] width 23 height 10
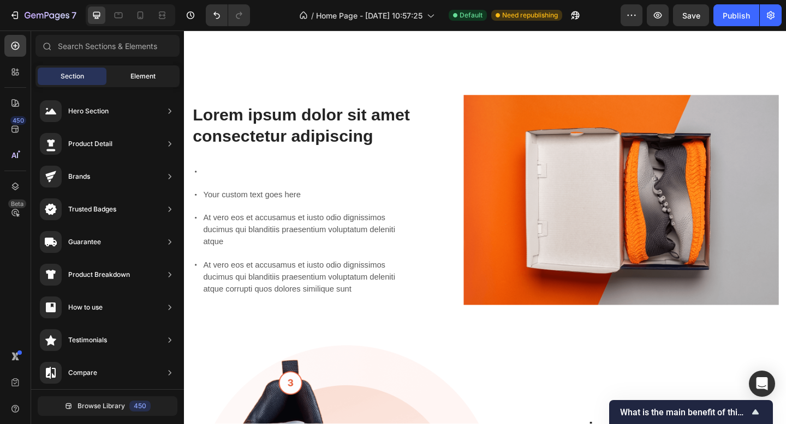
click at [135, 79] on span "Element" at bounding box center [142, 76] width 25 height 10
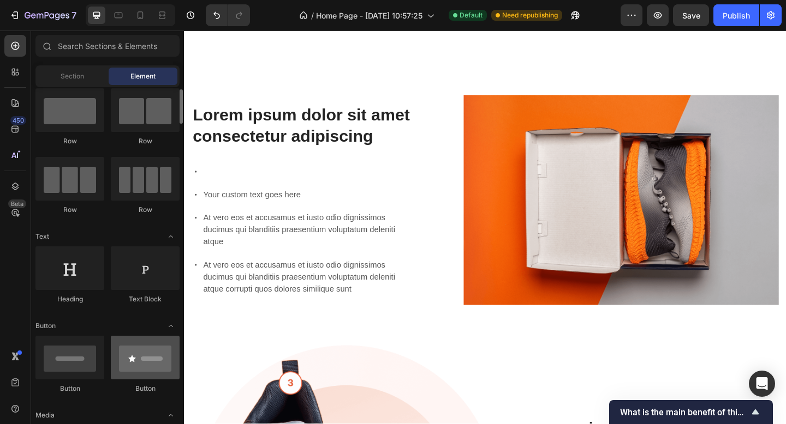
scroll to position [105, 0]
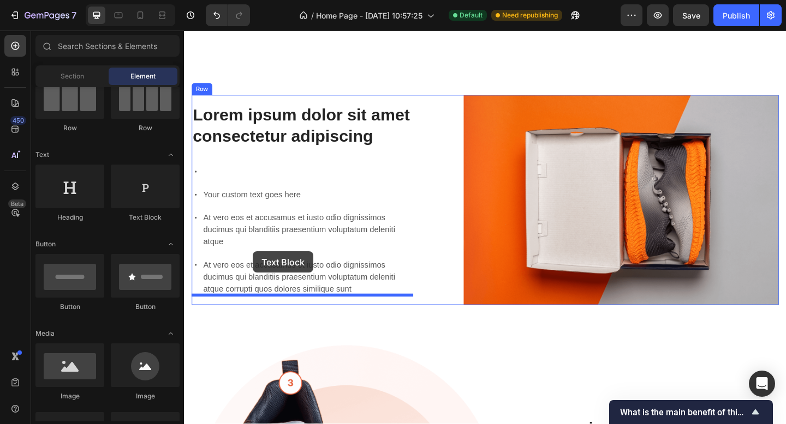
drag, startPoint x: 342, startPoint y: 232, endPoint x: 258, endPoint y: 269, distance: 91.1
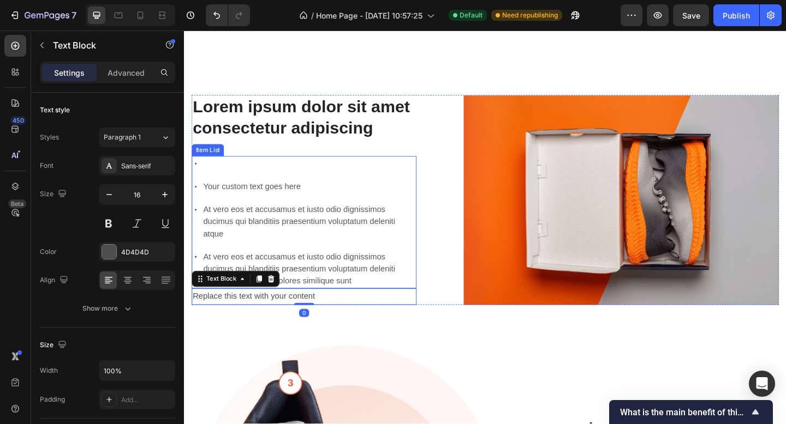
click at [224, 262] on div "Your custom text goes here At vero eos et accusamus et iusto odio dignissimos d…" at bounding box center [314, 239] width 244 height 144
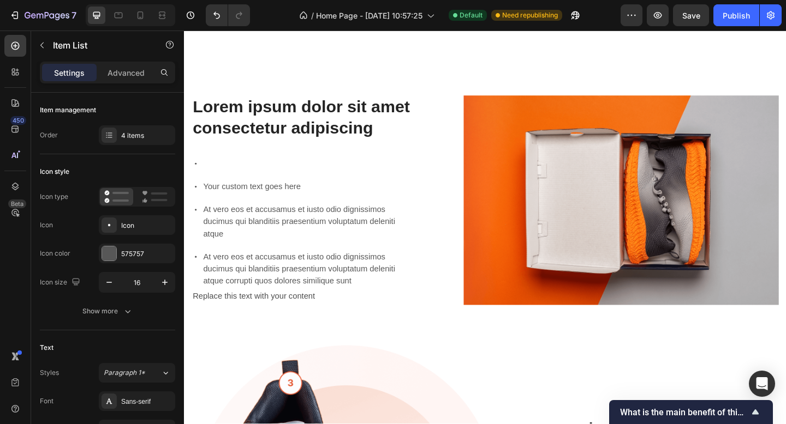
click at [378, 261] on div "Your custom text goes here At vero eos et accusamus et iusto odio dignissimos d…" at bounding box center [314, 239] width 244 height 144
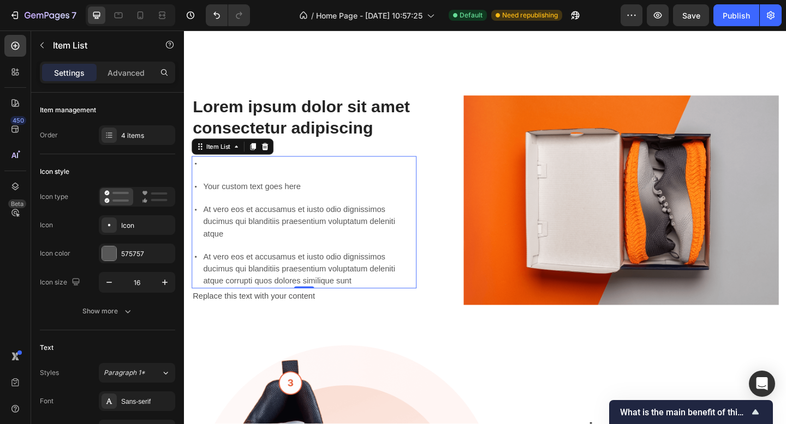
click at [339, 248] on p "At vero eos et accusamus et iusto odio dignissimos ducimus qui blanditiis praes…" at bounding box center [320, 238] width 230 height 39
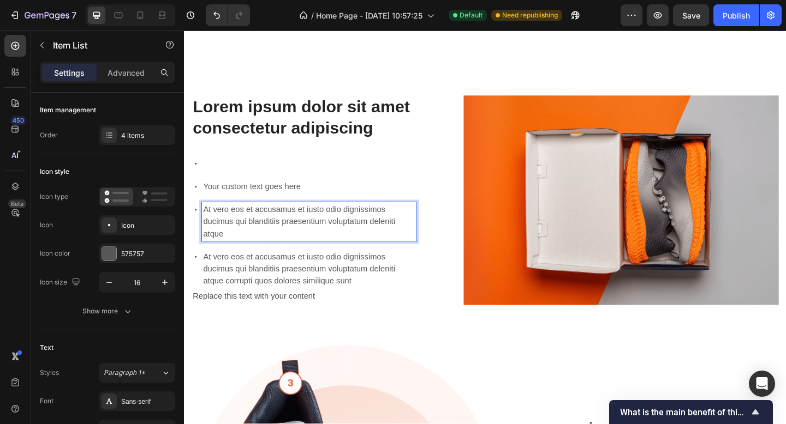
click at [339, 267] on div "Your custom text goes here At vero eos et accusamus et iusto odio dignissimos d…" at bounding box center [314, 239] width 244 height 144
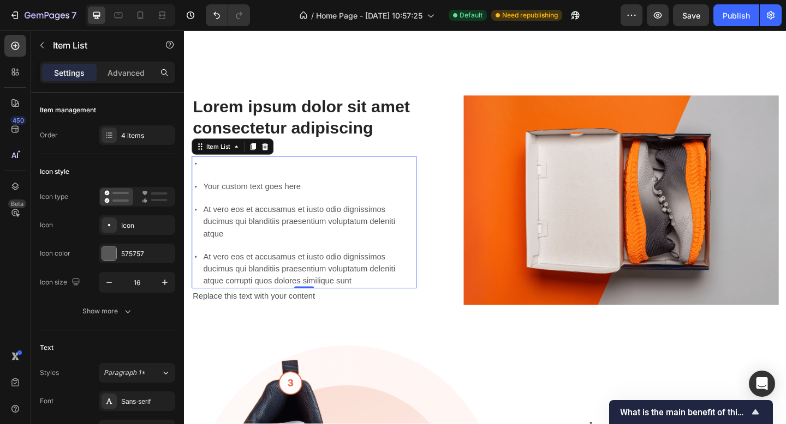
click at [334, 278] on p "At vero eos et accusamus et iusto odio dignissimos ducimus qui blanditiis praes…" at bounding box center [320, 290] width 230 height 39
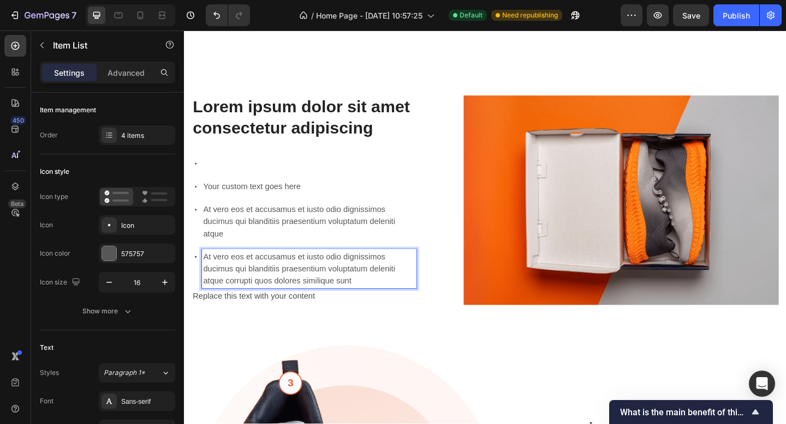
click at [309, 225] on p "At vero eos et accusamus et iusto odio dignissimos ducimus qui blanditiis praes…" at bounding box center [320, 238] width 230 height 39
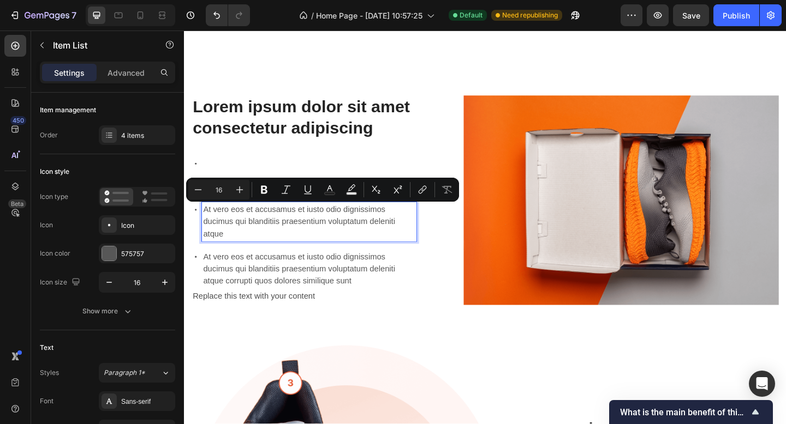
click at [393, 250] on p "At vero eos et accusamus et iusto odio dignissimos ducimus qui blanditiis praes…" at bounding box center [320, 238] width 230 height 39
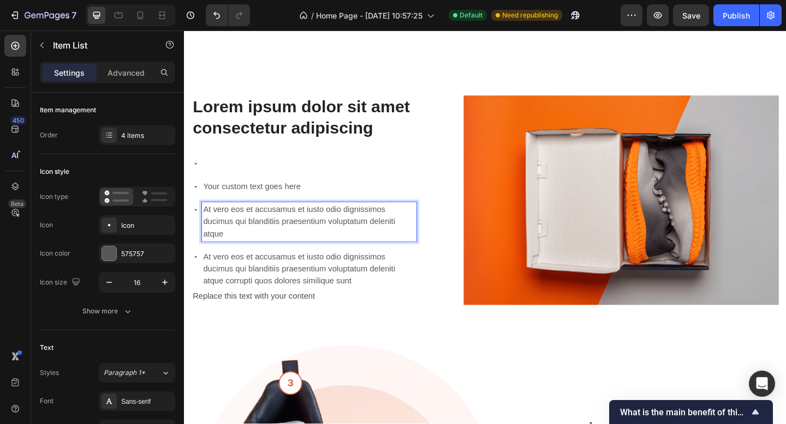
click at [381, 282] on p "At vero eos et accusamus et iusto odio dignissimos ducimus qui blanditiis praes…" at bounding box center [320, 290] width 230 height 39
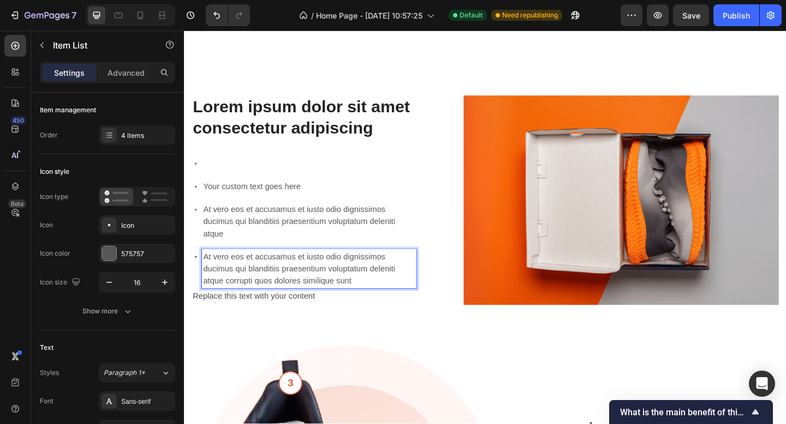
click at [324, 174] on p "Rich Text Editor. Editing area: main" at bounding box center [320, 175] width 230 height 13
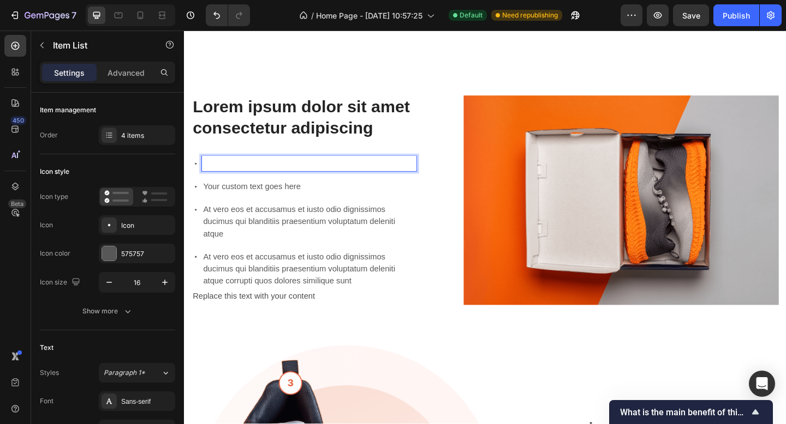
click at [400, 213] on div "Your custom text goes here At vero eos et accusamus et iusto odio dignissimos d…" at bounding box center [314, 239] width 244 height 144
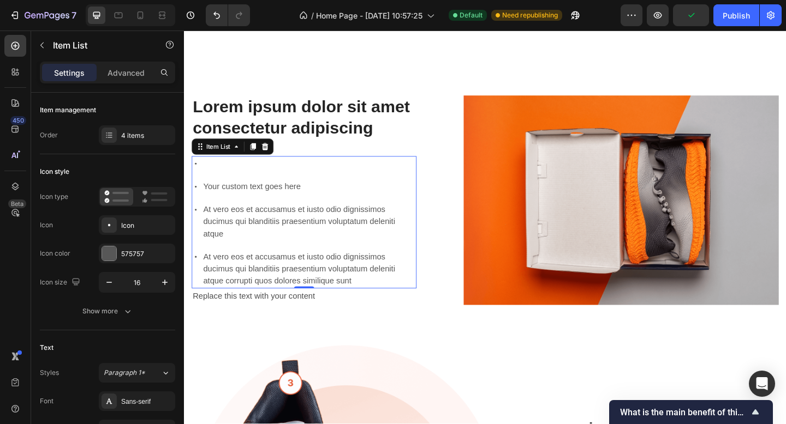
click at [272, 157] on icon at bounding box center [271, 157] width 7 height 8
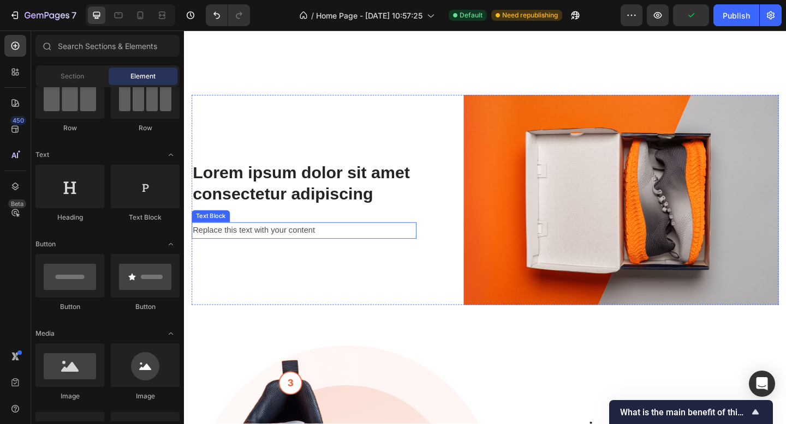
click at [303, 249] on div "Replace this text with your content" at bounding box center [314, 249] width 244 height 18
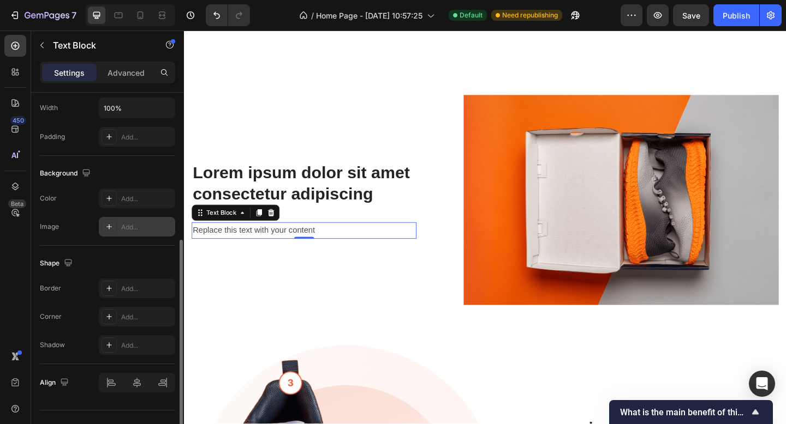
scroll to position [0, 0]
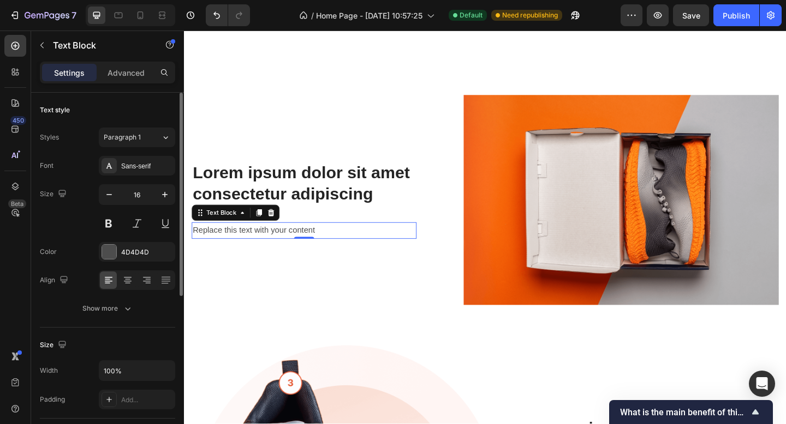
click at [70, 69] on p "Settings" at bounding box center [69, 72] width 31 height 11
click at [340, 251] on div "Replace this text with your content" at bounding box center [314, 249] width 244 height 18
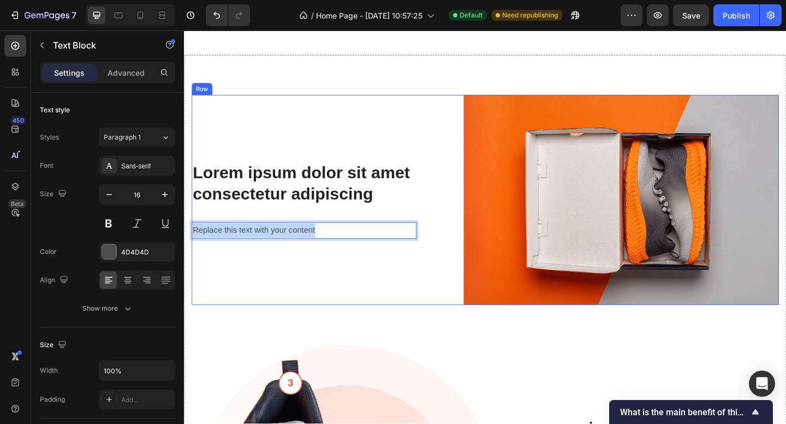
drag, startPoint x: 337, startPoint y: 247, endPoint x: 199, endPoint y: 234, distance: 138.7
click at [199, 234] on div "Lorem ipsum dolor sit amet consectetur adipiscing Heading Replace this text wit…" at bounding box center [314, 215] width 244 height 228
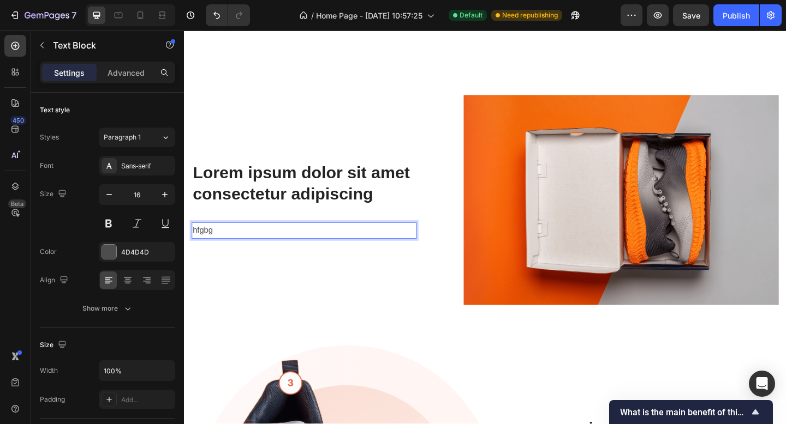
click at [256, 251] on p "hfgbg" at bounding box center [314, 249] width 242 height 16
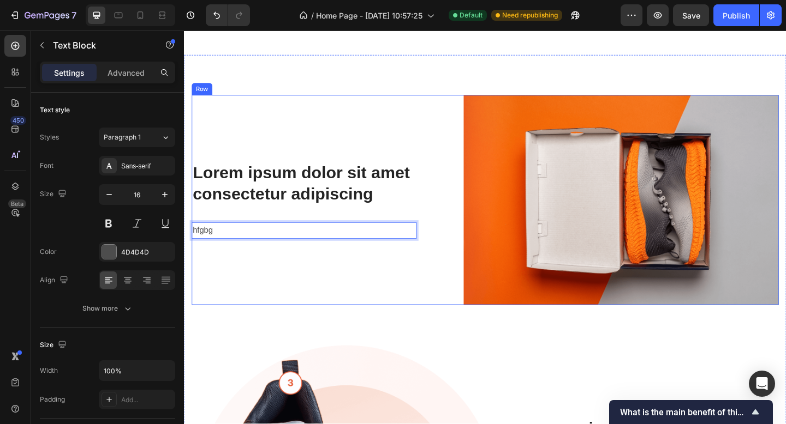
click at [324, 293] on div "Lorem ipsum dolor sit amet consectetur adipiscing Heading hfgbg Text Block 0" at bounding box center [314, 215] width 244 height 228
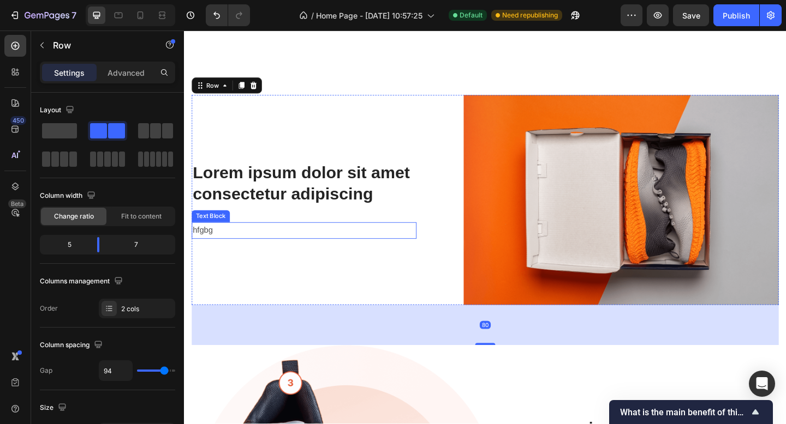
click at [241, 249] on p "hfgbg" at bounding box center [314, 249] width 242 height 16
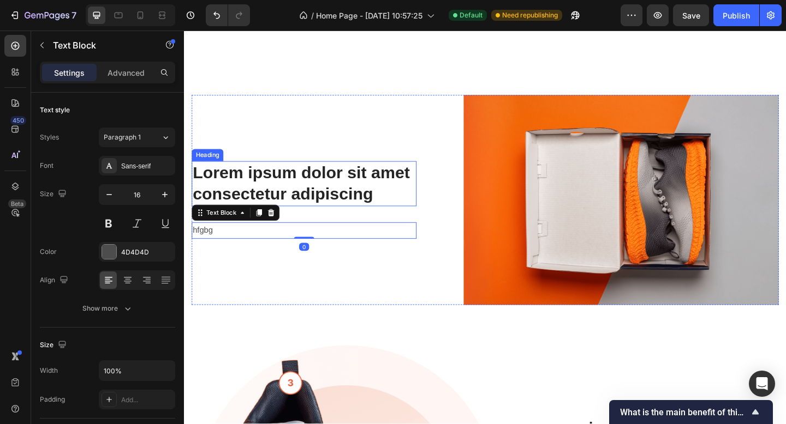
click at [343, 186] on h2 "Lorem ipsum dolor sit amet consectetur adipiscing" at bounding box center [314, 197] width 244 height 49
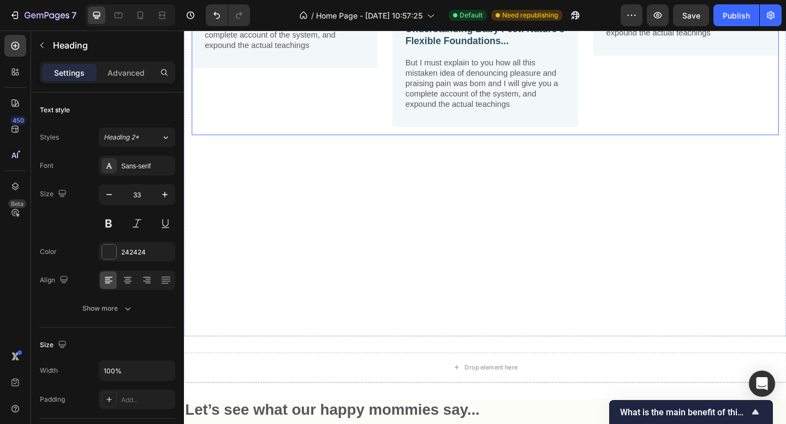
scroll to position [1923, 0]
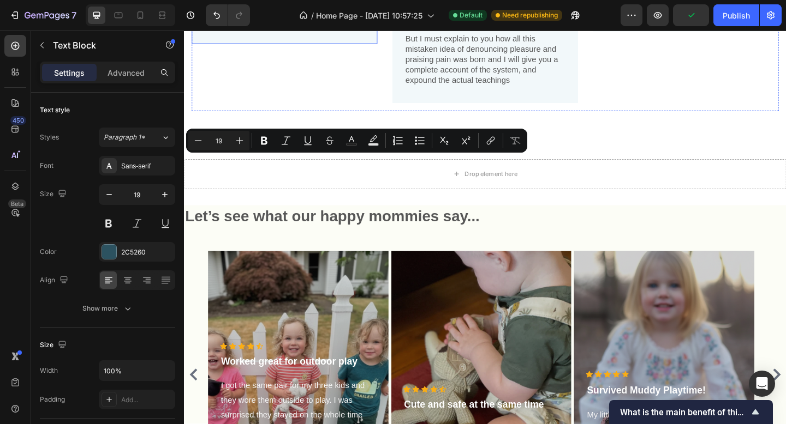
drag, startPoint x: 273, startPoint y: 197, endPoint x: 209, endPoint y: 176, distance: 67.5
copy p "The Best Baby & Toddler Shoes: Why Comfort Needs Gentle Support Too..."
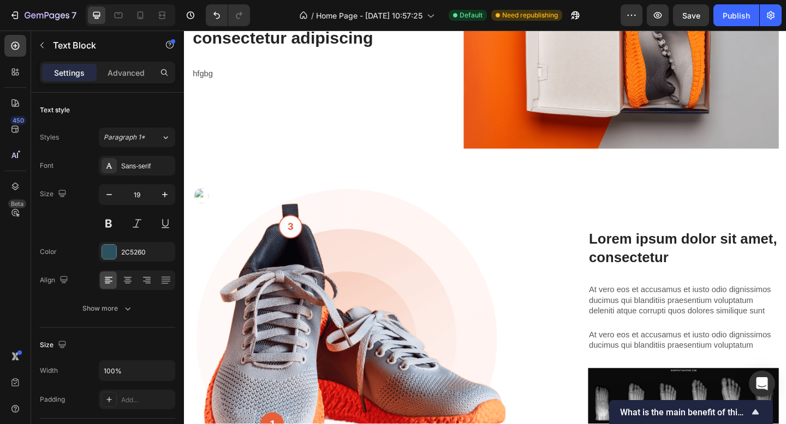
type input "16"
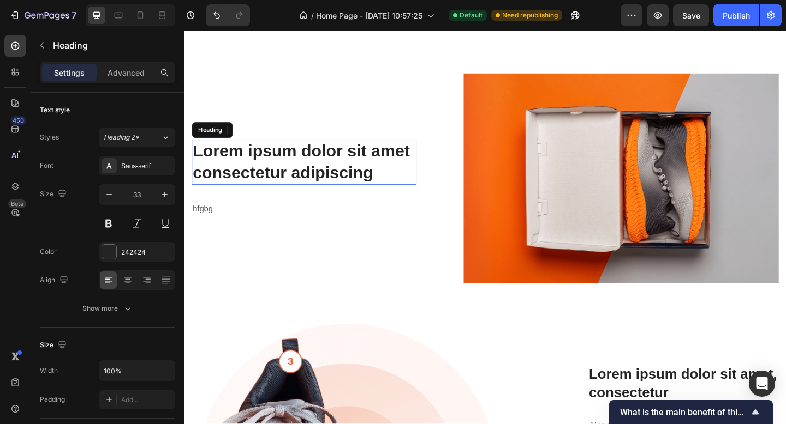
click at [351, 199] on h2 "Lorem ipsum dolor sit amet consectetur adipiscing" at bounding box center [314, 173] width 244 height 49
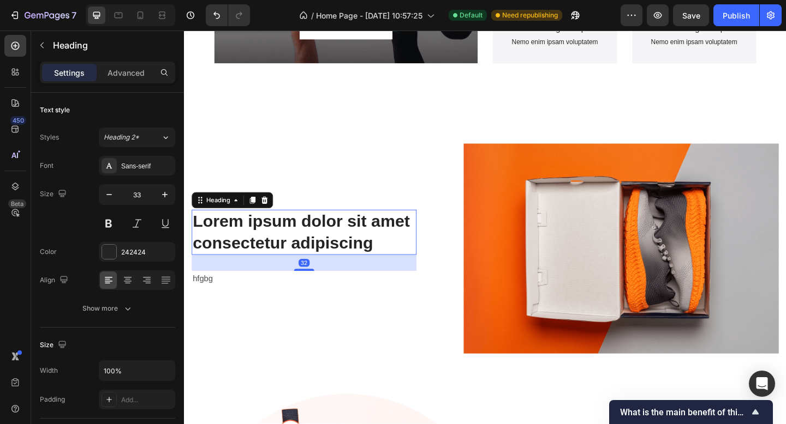
click at [361, 243] on h2 "Lorem ipsum dolor sit amet consectetur adipiscing" at bounding box center [314, 250] width 244 height 49
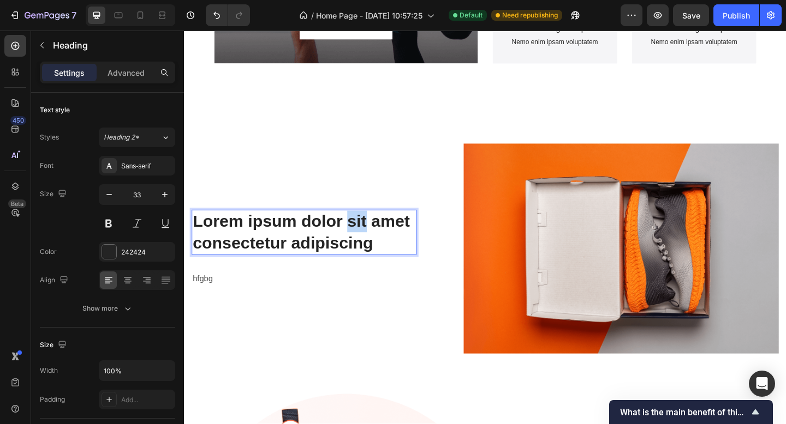
click at [361, 243] on p "Lorem ipsum dolor sit amet consectetur adipiscing" at bounding box center [314, 250] width 242 height 47
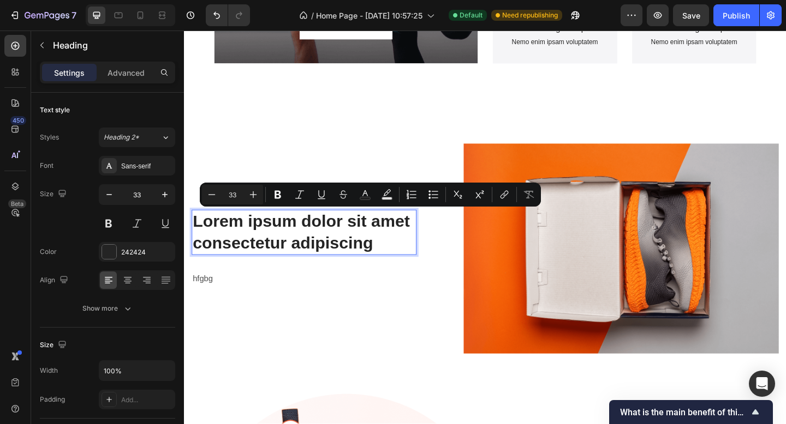
click at [404, 261] on p "Lorem ipsum dolor sit amet consectetur adipiscing" at bounding box center [314, 250] width 242 height 47
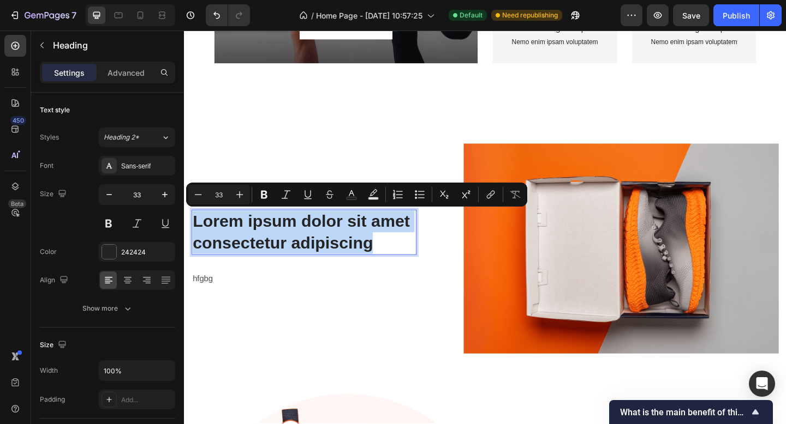
drag, startPoint x: 366, startPoint y: 258, endPoint x: 196, endPoint y: 233, distance: 171.4
click at [196, 233] on p "Lorem ipsum dolor sit amet consectetur adipiscing" at bounding box center [314, 250] width 242 height 47
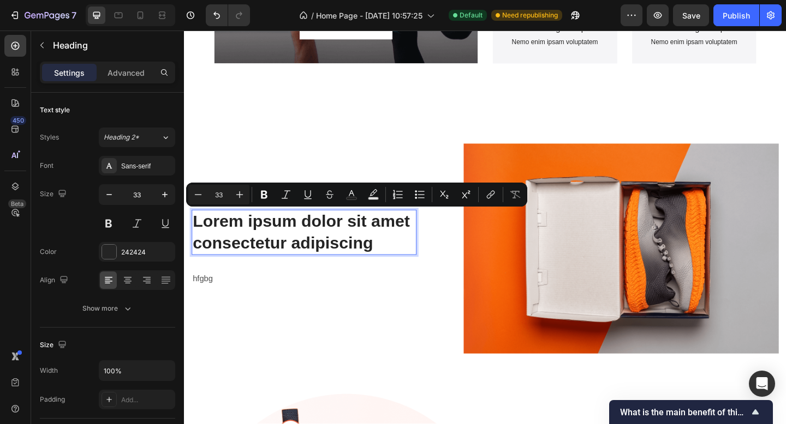
scroll to position [1001, 0]
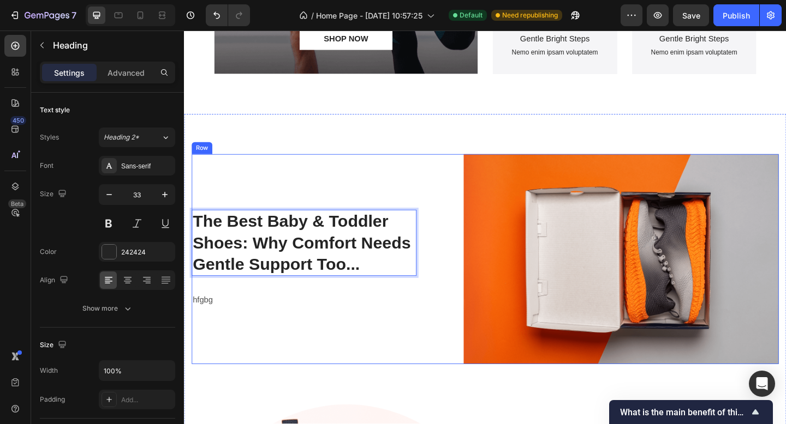
click at [365, 334] on div "The Best Baby & Toddler Shoes: Why Comfort Needs Gentle Support Too... Heading …" at bounding box center [314, 279] width 244 height 228
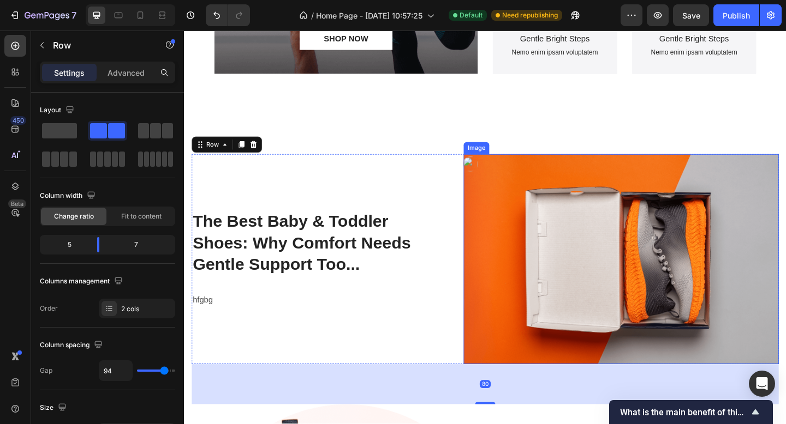
click at [344, 253] on p "The Best Baby & Toddler Shoes: Why Comfort Needs Gentle Support Too..." at bounding box center [314, 262] width 242 height 70
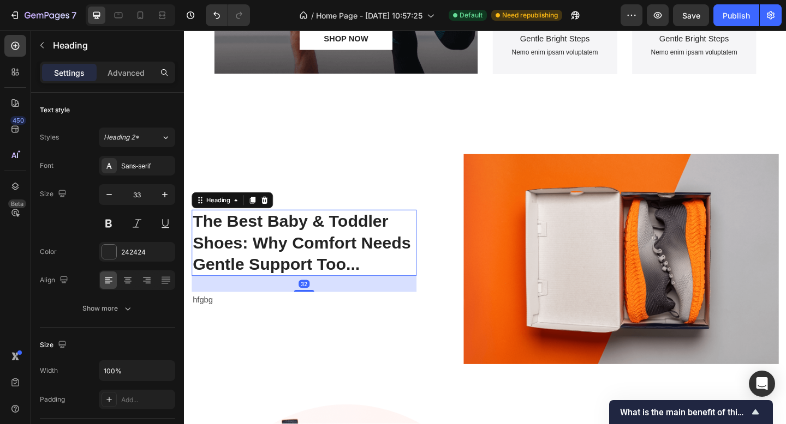
click at [359, 200] on div "The Best Baby & Toddler Shoes: Why Comfort Needs Gentle Support Too... Heading …" at bounding box center [314, 279] width 244 height 228
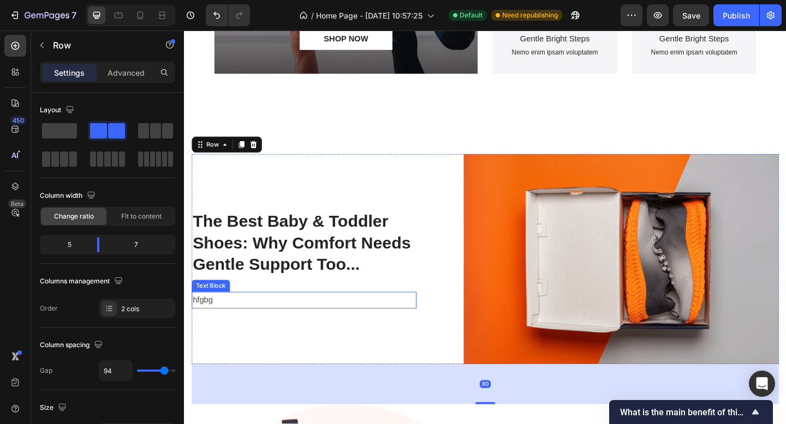
click at [230, 321] on p "hfgbg" at bounding box center [314, 324] width 242 height 16
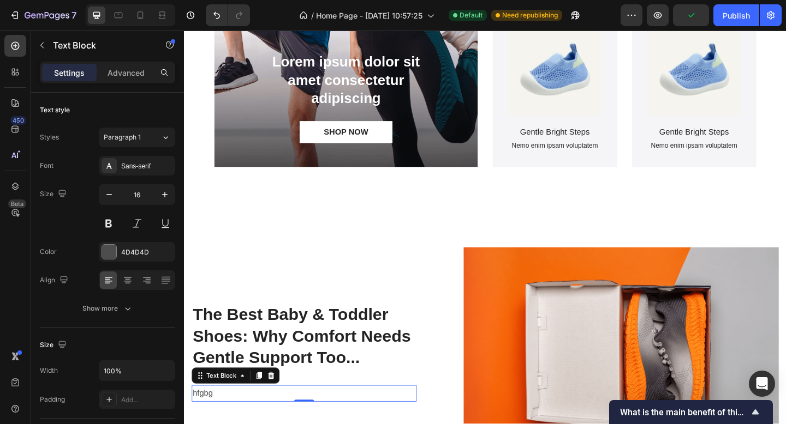
scroll to position [961, 0]
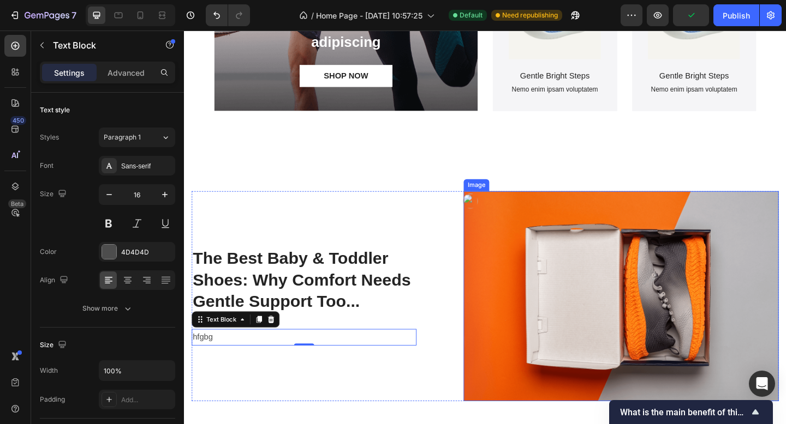
click at [714, 298] on img at bounding box center [659, 320] width 343 height 228
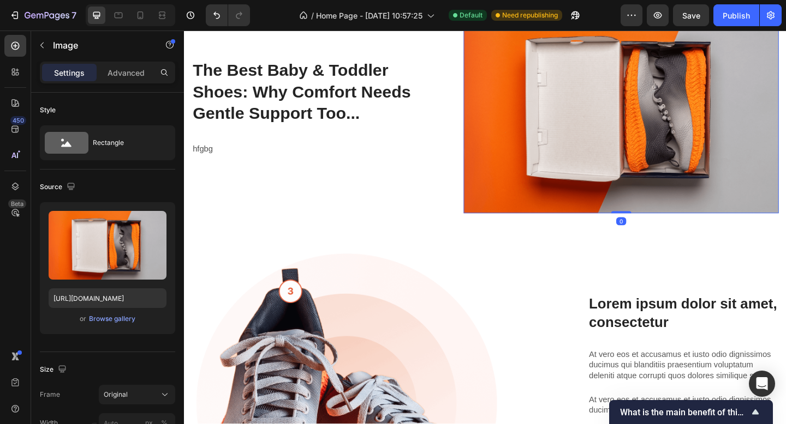
scroll to position [1170, 0]
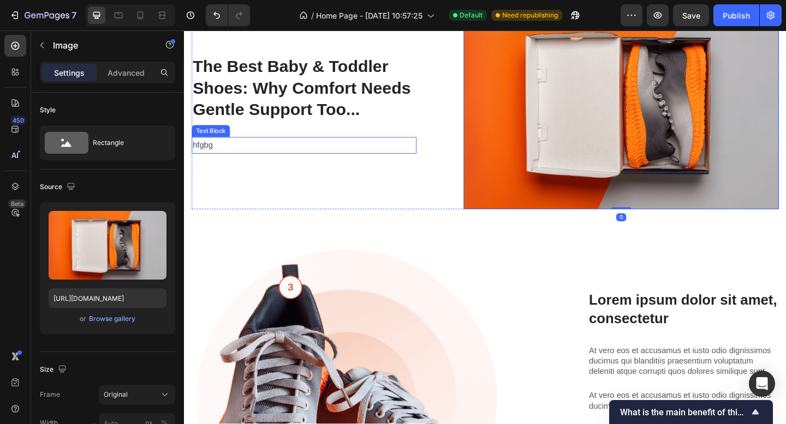
click at [224, 149] on p "hfgbg" at bounding box center [314, 156] width 242 height 16
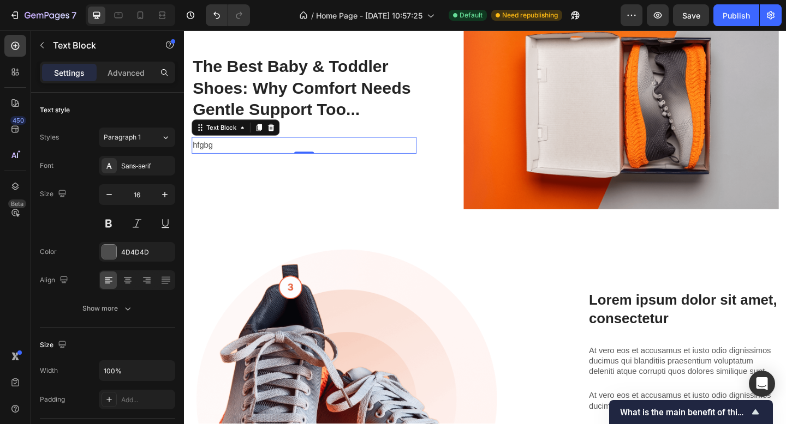
click at [247, 153] on p "hfgbg" at bounding box center [314, 156] width 242 height 16
drag, startPoint x: 243, startPoint y: 153, endPoint x: 191, endPoint y: 148, distance: 51.5
click at [192, 148] on div "hfgbg" at bounding box center [314, 156] width 244 height 18
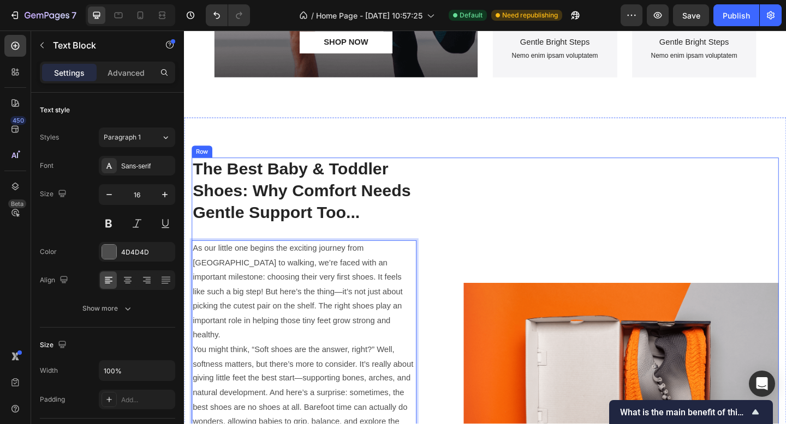
scroll to position [1100, 0]
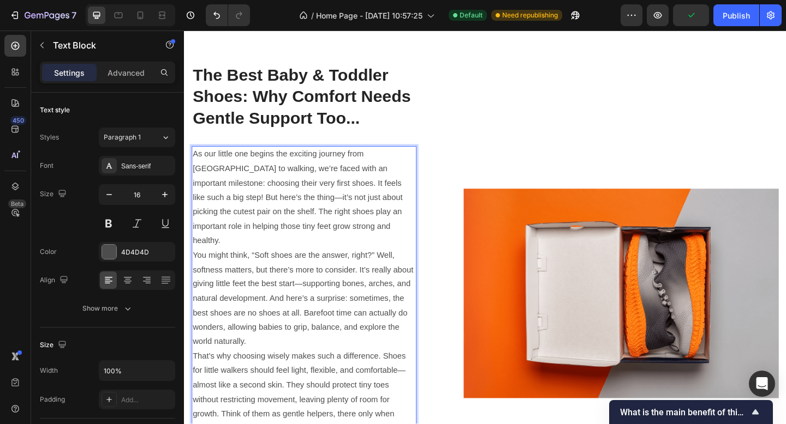
drag, startPoint x: 196, startPoint y: 163, endPoint x: 422, endPoint y: 352, distance: 295.5
click at [422, 352] on div "As our little one begins the exciting journey from crawling to walking, we’re f…" at bounding box center [314, 362] width 244 height 411
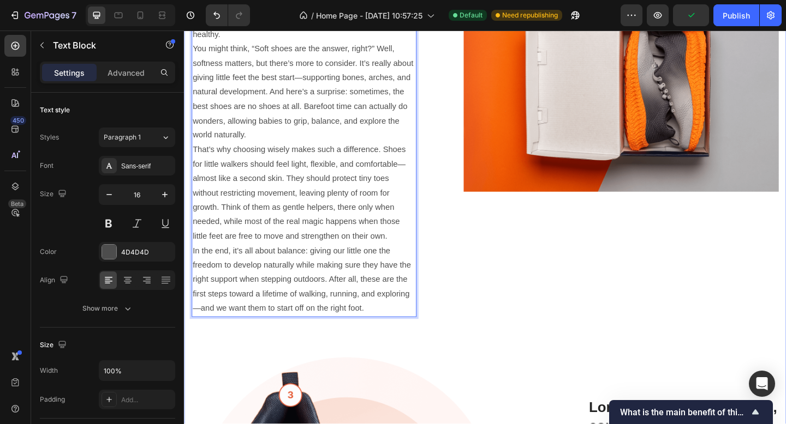
scroll to position [1324, 0]
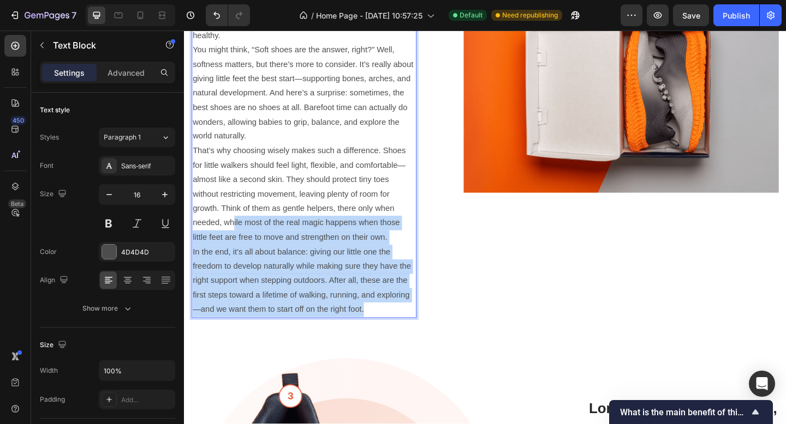
drag, startPoint x: 386, startPoint y: 319, endPoint x: 241, endPoint y: 236, distance: 167.1
click at [239, 236] on div "As our little one begins the exciting journey from crawling to walking, we’re f…" at bounding box center [314, 138] width 244 height 411
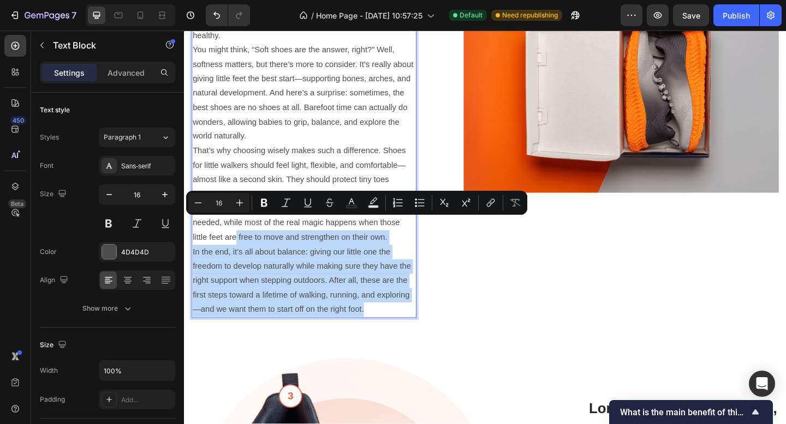
click at [327, 267] on p "In the end, it’s all about balance: giving our little one the freedom to develo…" at bounding box center [314, 303] width 242 height 79
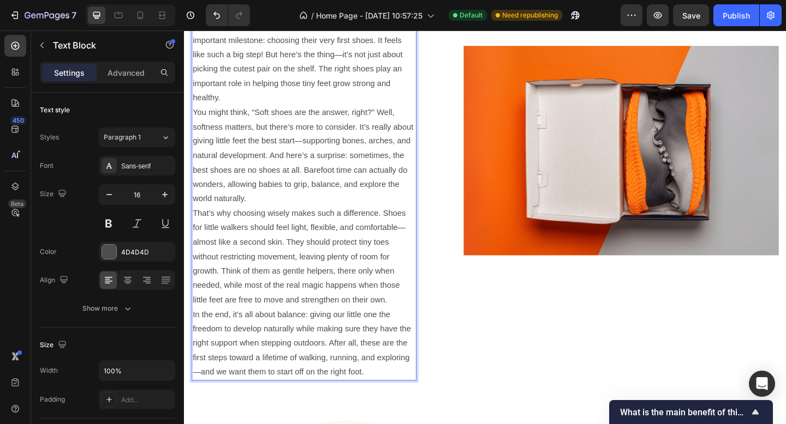
scroll to position [1242, 0]
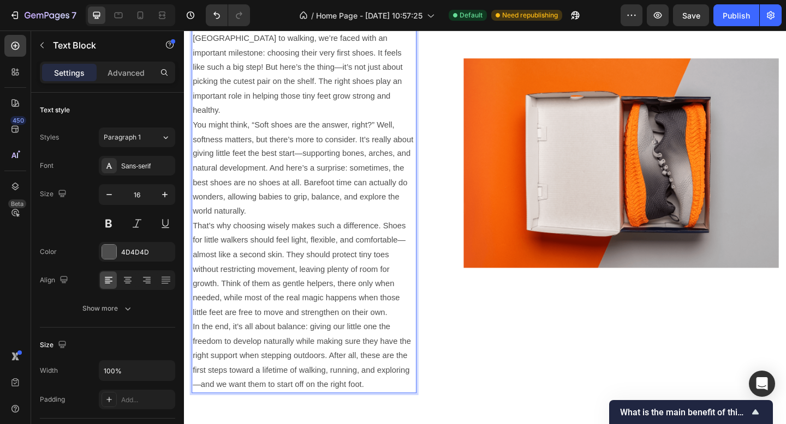
click at [350, 185] on p "You might think, “Soft shoes are the answer, right?” Well, softness matters, bu…" at bounding box center [314, 181] width 242 height 110
drag, startPoint x: 375, startPoint y: 174, endPoint x: 388, endPoint y: 213, distance: 41.6
click at [388, 213] on p "You might think, “Soft shoes are the answer, right?” Well, softness matters, bu…" at bounding box center [314, 181] width 242 height 110
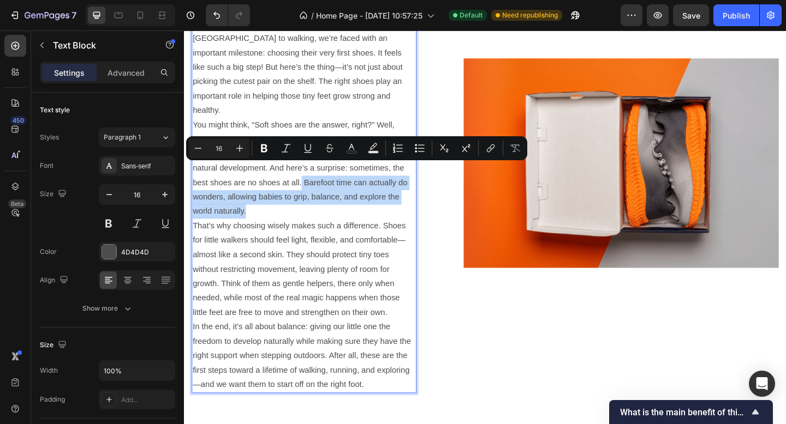
drag, startPoint x: 372, startPoint y: 181, endPoint x: 408, endPoint y: 219, distance: 52.1
click at [408, 219] on p "You might think, “Soft shoes are the answer, right?” Well, softness matters, bu…" at bounding box center [314, 181] width 242 height 110
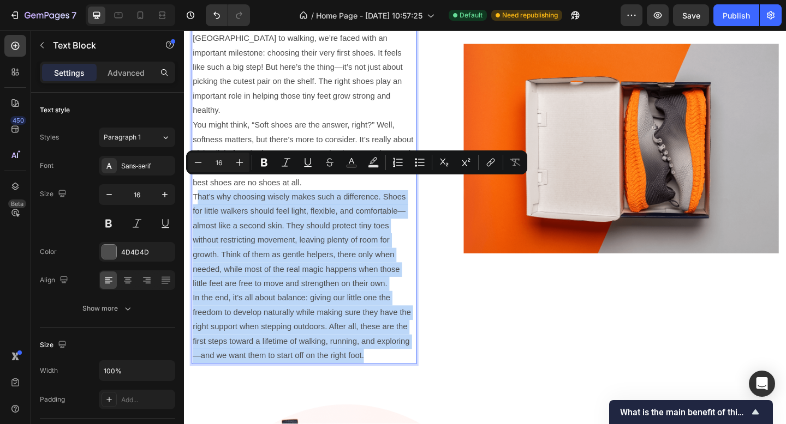
drag, startPoint x: 197, startPoint y: 194, endPoint x: 404, endPoint y: 366, distance: 268.9
click at [404, 366] on div "As our little one begins the exciting journey from crawling to walking, we’re f…" at bounding box center [314, 204] width 244 height 379
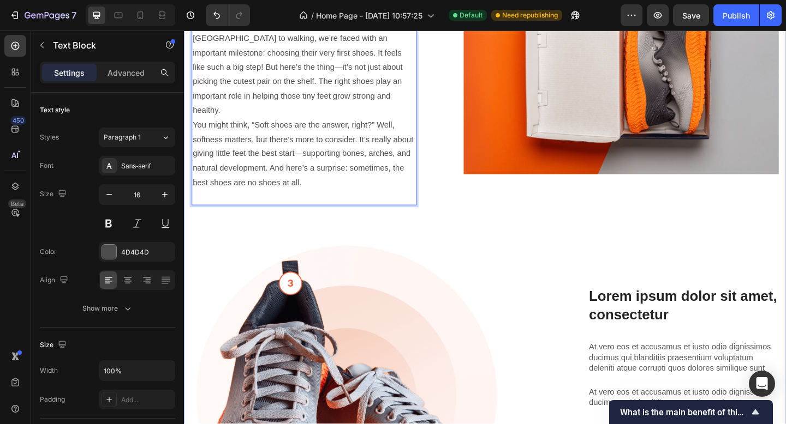
click at [509, 222] on div "The Best Baby & Toddler Shoes: Why Comfort Needs Gentle Support Too... Heading …" at bounding box center [511, 254] width 638 height 658
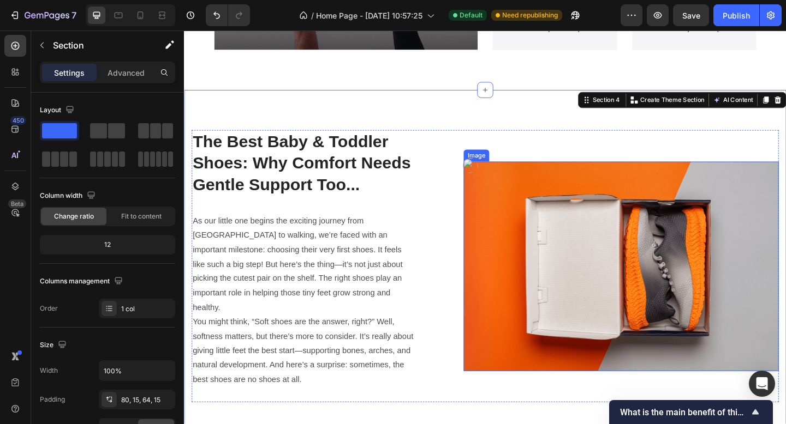
scroll to position [1180, 0]
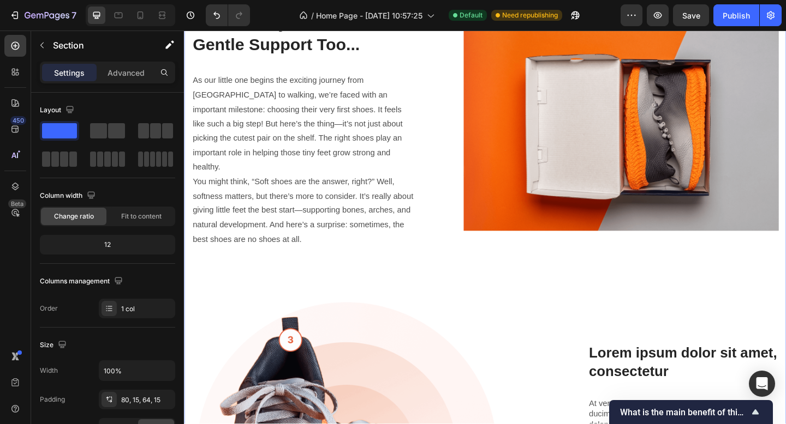
click at [278, 145] on p "As our little one begins the exciting journey from crawling to walking, we’re f…" at bounding box center [314, 132] width 242 height 110
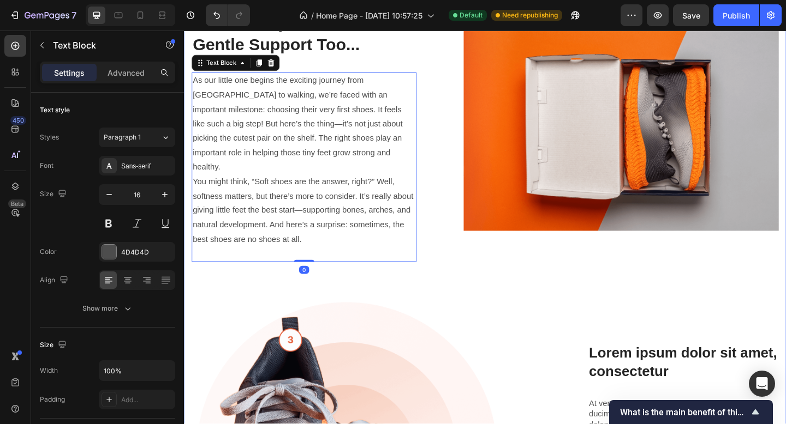
click at [475, 279] on div "The Best Baby & Toddler Shoes: Why Comfort Needs Gentle Support Too... Heading …" at bounding box center [511, 315] width 638 height 658
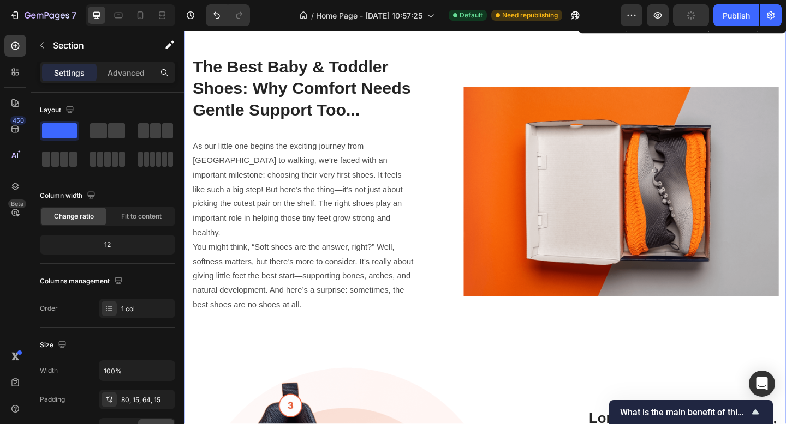
scroll to position [1187, 0]
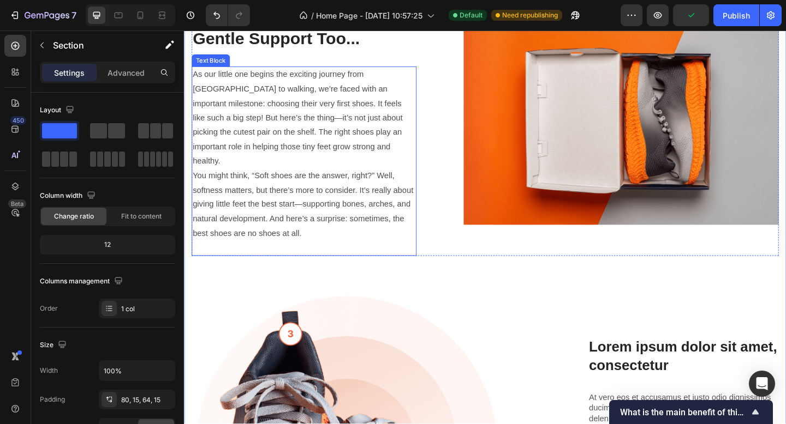
click at [377, 234] on p "You might think, “Soft shoes are the answer, right?” Well, softness matters, bu…" at bounding box center [314, 220] width 242 height 79
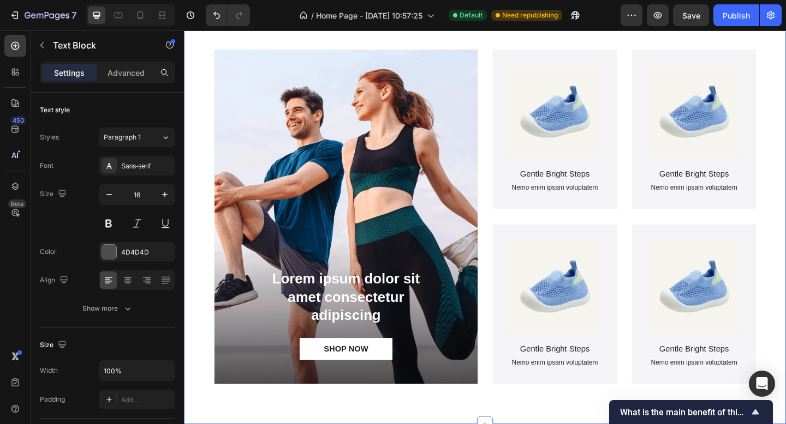
scroll to position [1042, 0]
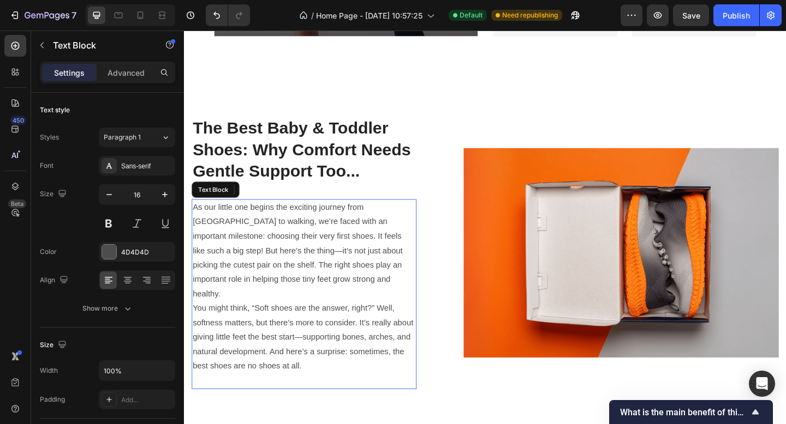
click at [271, 274] on p "As our little one begins the exciting journey from crawling to walking, we’re f…" at bounding box center [314, 270] width 242 height 110
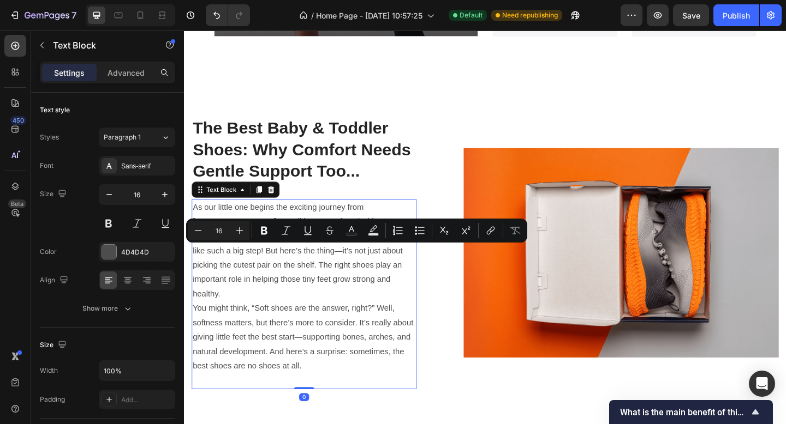
click at [249, 273] on p "As our little one begins the exciting journey from crawling to walking, we’re f…" at bounding box center [314, 270] width 242 height 110
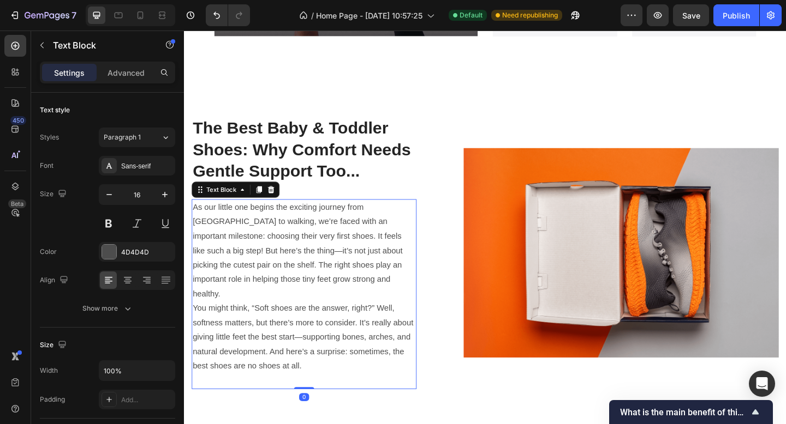
click at [235, 270] on p "As our little one begins the exciting journey from crawling to walking, we’re f…" at bounding box center [314, 270] width 242 height 110
click at [337, 348] on p "You might think, “Soft shoes are the answer, right?” Well, softness matters, bu…" at bounding box center [314, 365] width 242 height 79
click at [296, 361] on p "You might think, “Soft shoes are the answer, right?” Well, softness matters, bu…" at bounding box center [314, 365] width 242 height 79
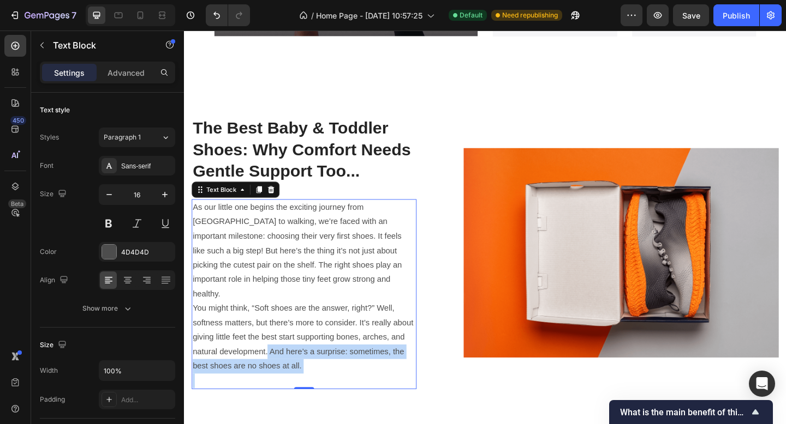
drag, startPoint x: 292, startPoint y: 359, endPoint x: 339, endPoint y: 393, distance: 57.8
click at [339, 393] on div "As our little one begins the exciting journey from crawling to walking, we’re f…" at bounding box center [314, 317] width 244 height 206
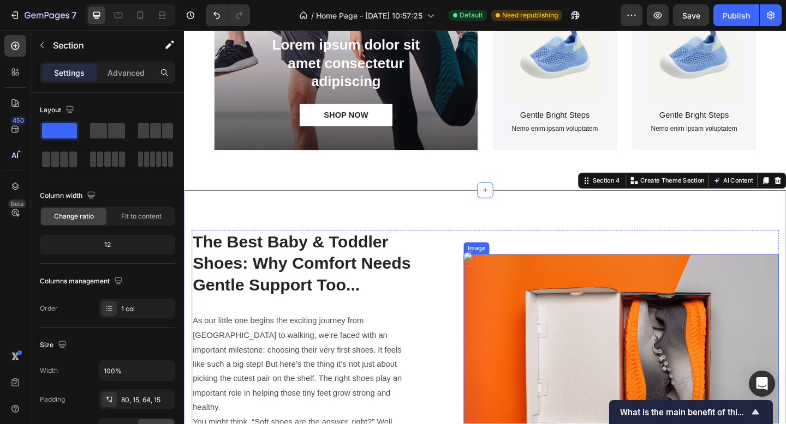
scroll to position [1025, 0]
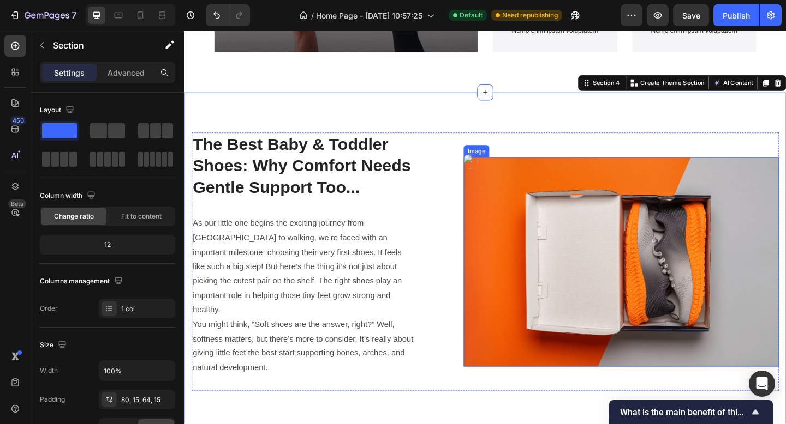
click at [656, 258] on img at bounding box center [659, 283] width 343 height 228
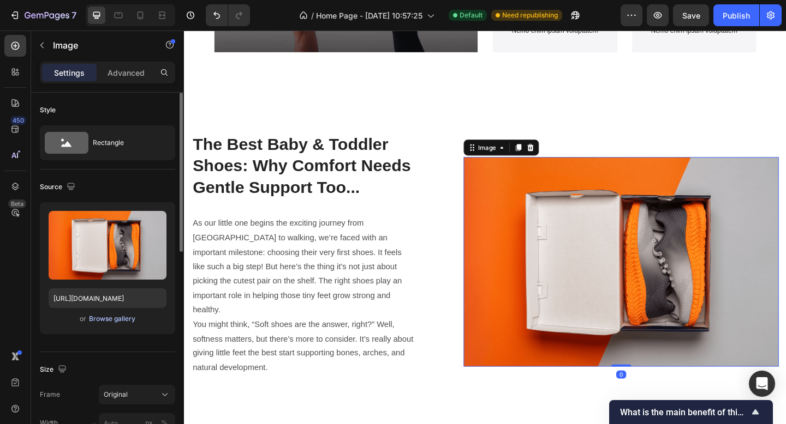
click at [94, 314] on div "Browse gallery" at bounding box center [112, 319] width 46 height 10
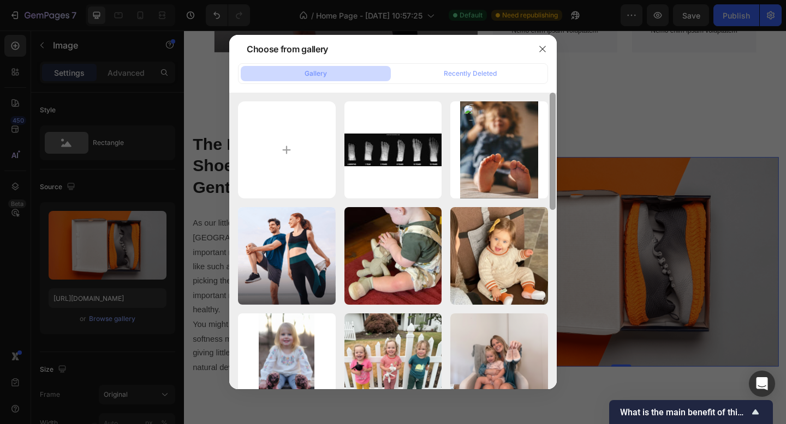
click at [0, 0] on p "3d62c07abb7d570cf587e...71.jpg" at bounding box center [0, 0] width 0 height 0
type input "https://cdn.shopify.com/s/files/1/0692/5890/3596/files/gempages_581980010680681…"
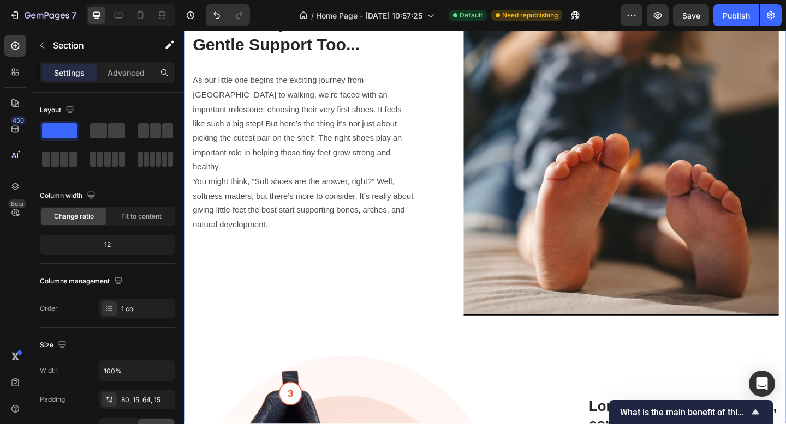
scroll to position [1205, 0]
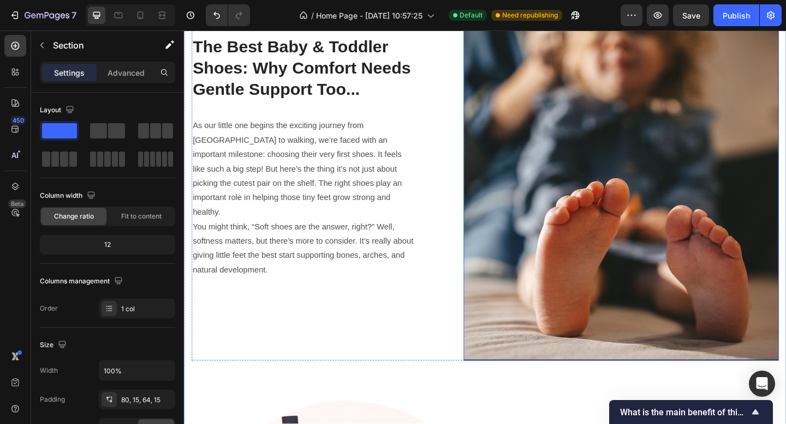
click at [647, 170] on img at bounding box center [659, 176] width 343 height 428
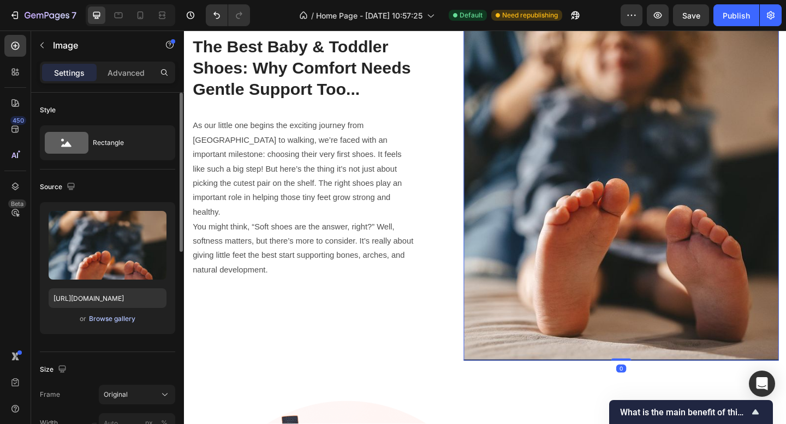
click at [105, 320] on div "Browse gallery" at bounding box center [112, 319] width 46 height 10
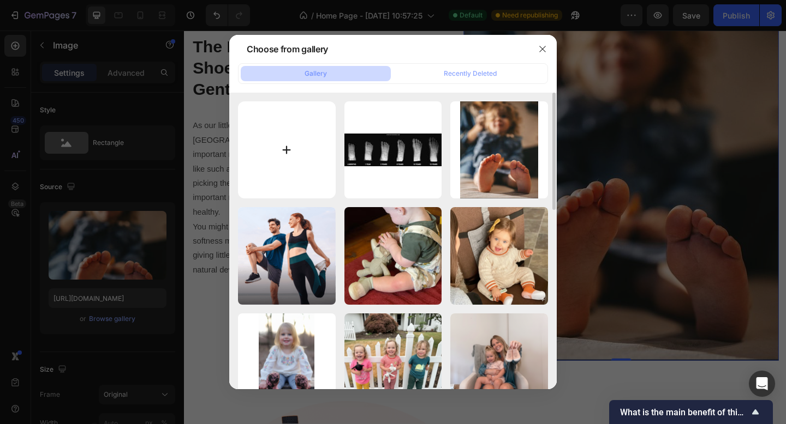
click at [283, 145] on input "file" at bounding box center [287, 150] width 98 height 98
type input "C:\fakepath\Kid-barefoot-1024x768.jpg"
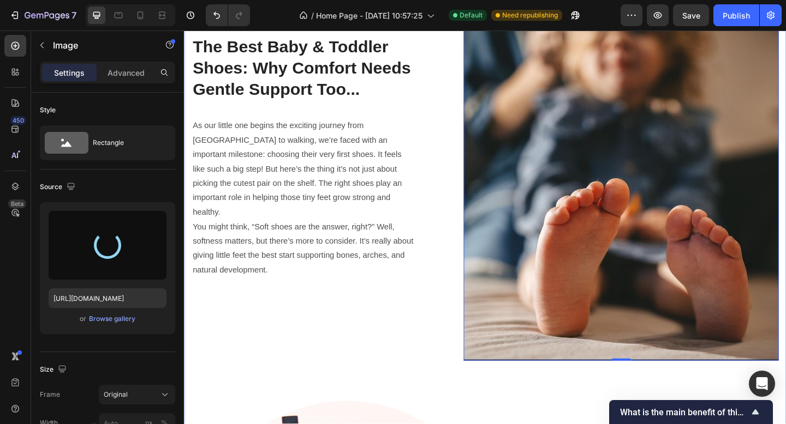
type input "https://cdn.shopify.com/s/files/1/0692/5890/3596/files/gempages_581980010680681…"
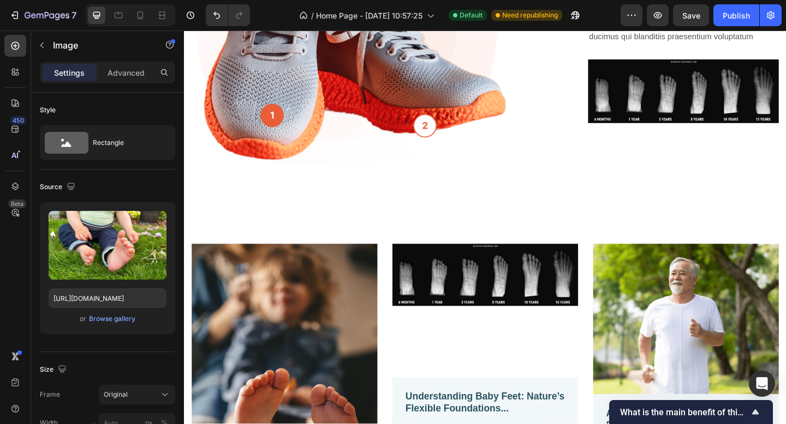
scroll to position [1643, 0]
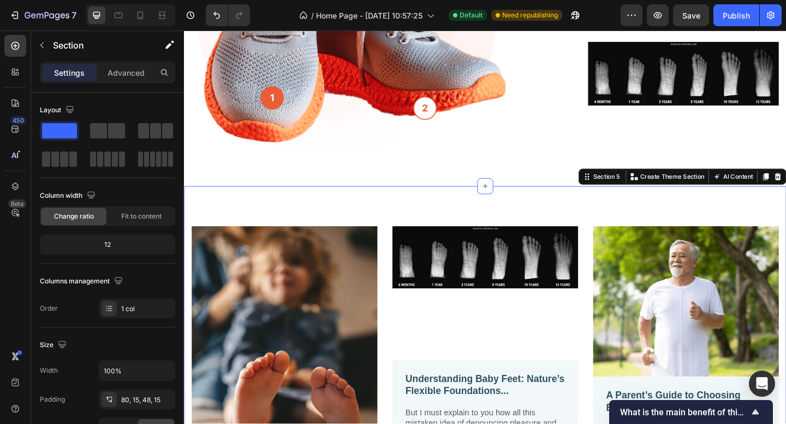
click at [785, 181] on div "Section 5 You can create reusable sections Create Theme Section AI Content Writ…" at bounding box center [726, 189] width 226 height 17
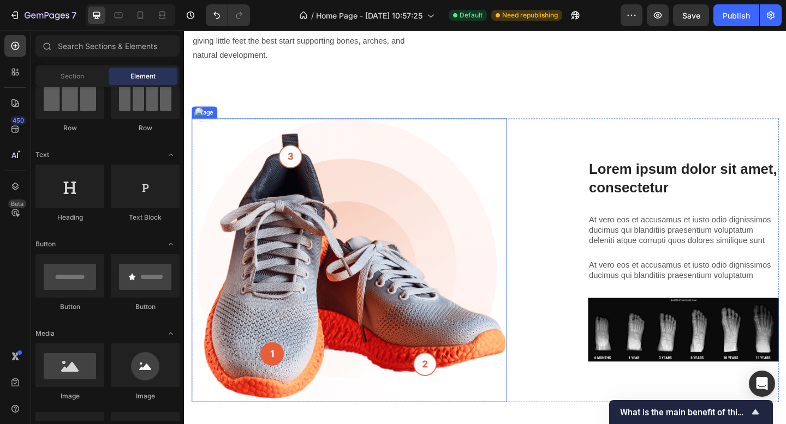
scroll to position [1365, 0]
click at [401, 274] on img at bounding box center [363, 280] width 343 height 309
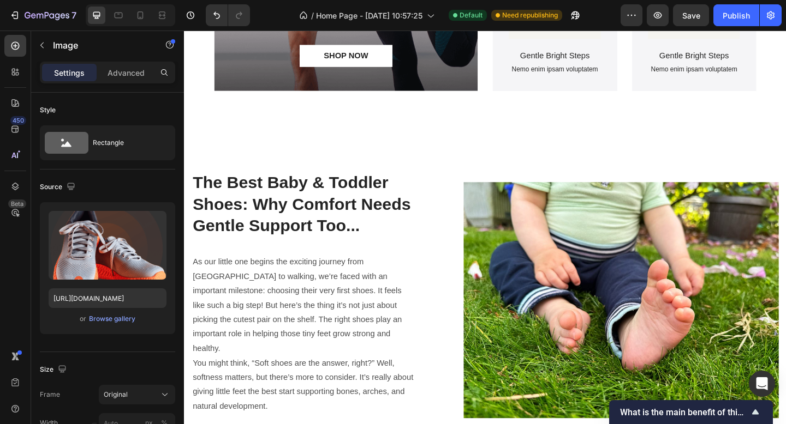
click at [743, 289] on img at bounding box center [659, 324] width 343 height 257
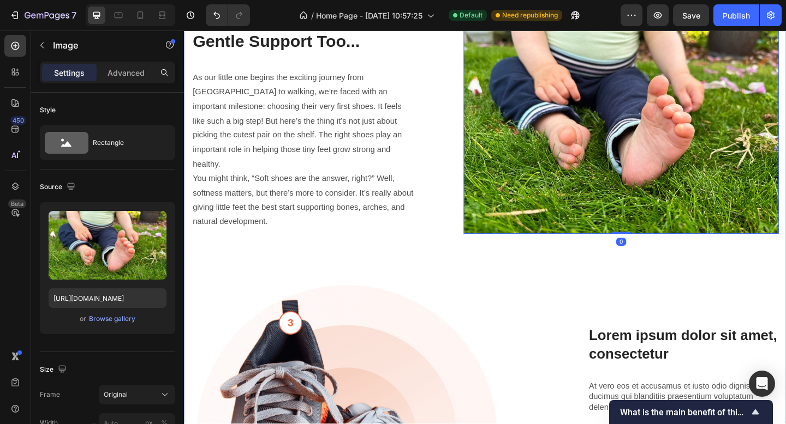
scroll to position [1099, 0]
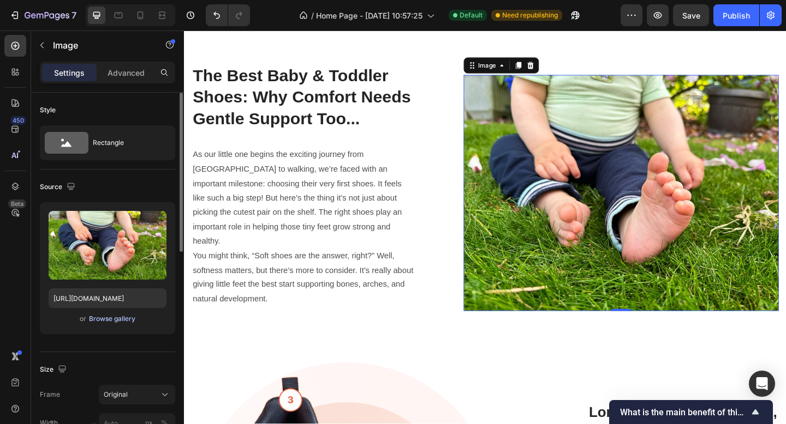
click at [97, 320] on div "Browse gallery" at bounding box center [112, 319] width 46 height 10
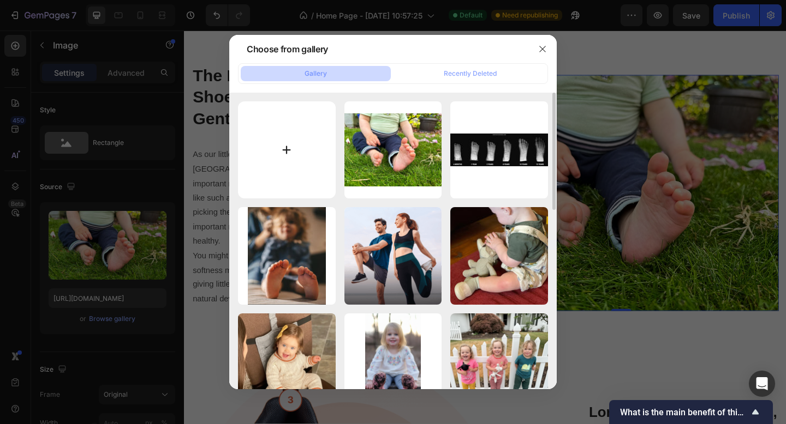
click at [289, 154] on input "file" at bounding box center [287, 150] width 98 height 98
type input "C:\fakepath\piunk.jpg"
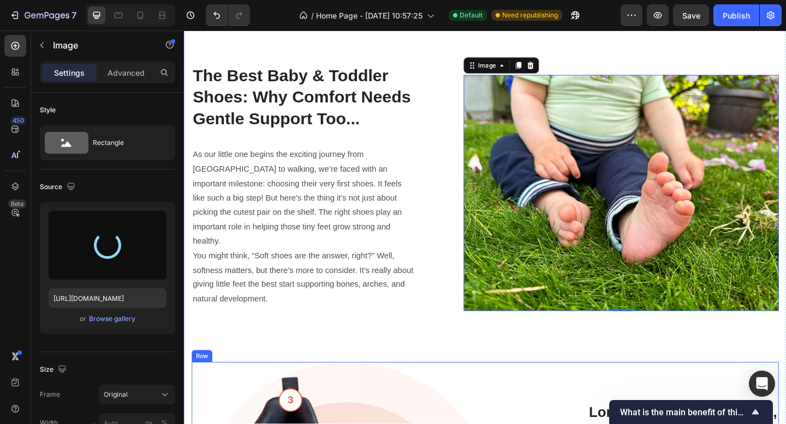
type input "[URL][DOMAIN_NAME]"
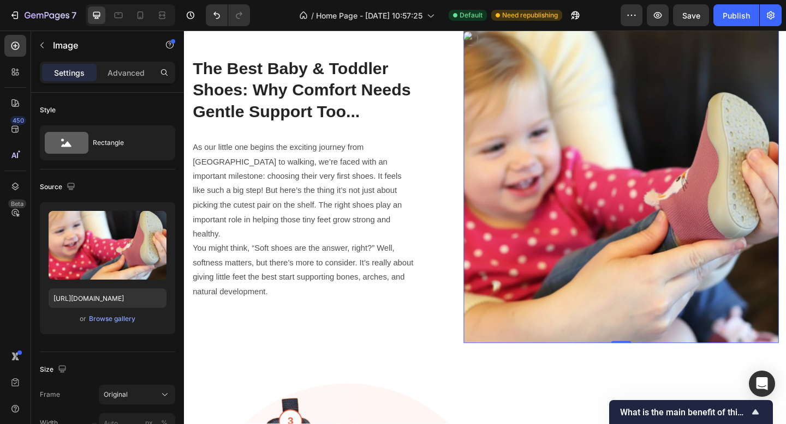
scroll to position [1185, 0]
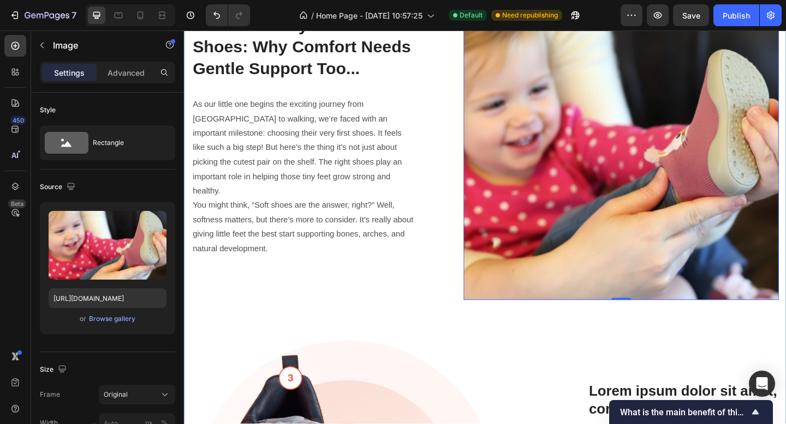
click at [463, 326] on div "The Best Baby & Toddler Shoes: Why Comfort Needs Gentle Support Too... Heading …" at bounding box center [511, 333] width 638 height 704
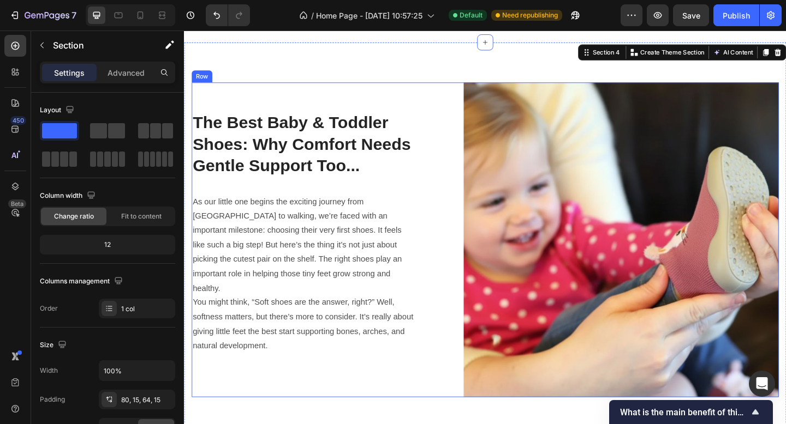
scroll to position [1079, 0]
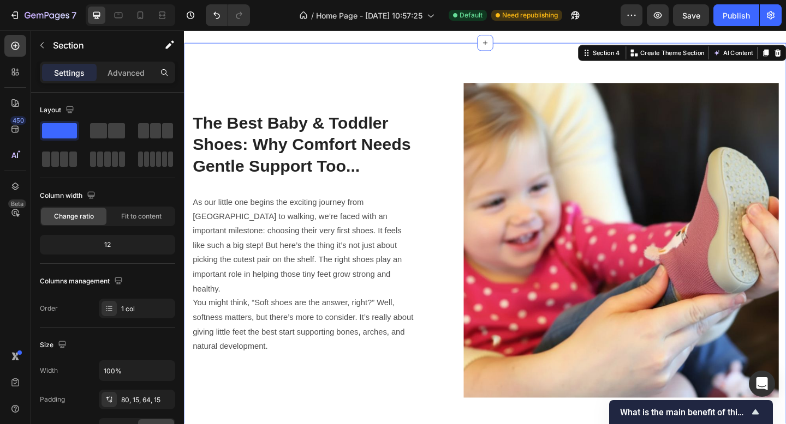
click at [150, 213] on span "Fit to content" at bounding box center [141, 217] width 40 height 10
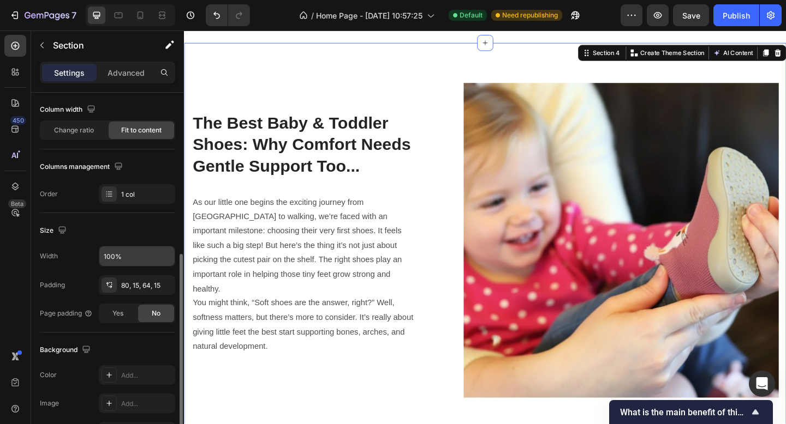
scroll to position [163, 0]
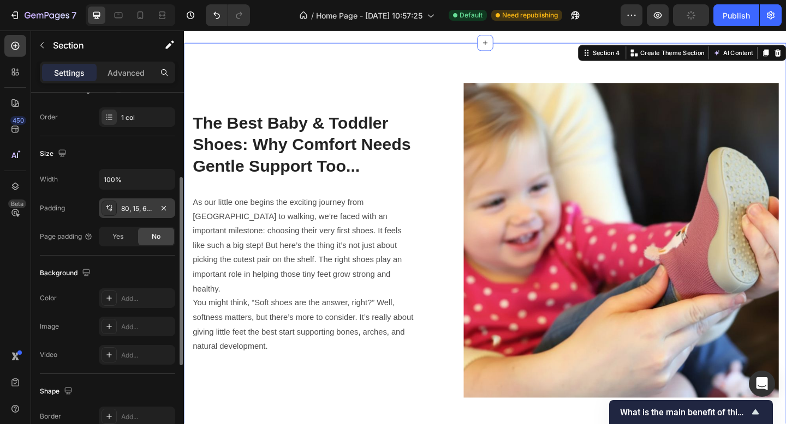
click at [142, 207] on div "80, 15, 64, 15" at bounding box center [137, 209] width 32 height 10
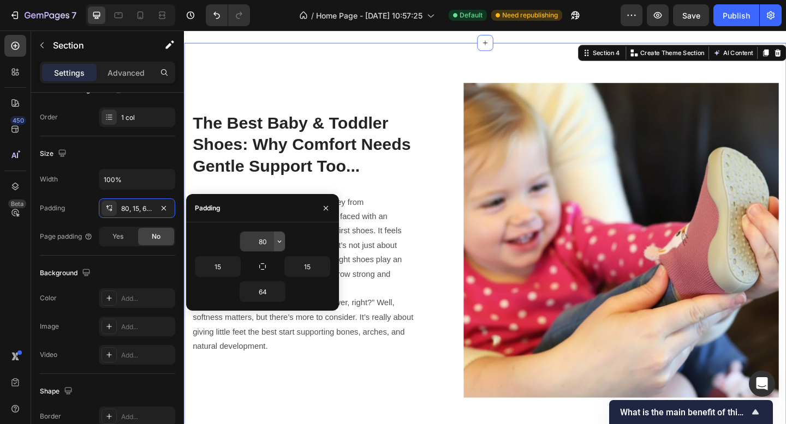
click at [278, 244] on icon "button" at bounding box center [279, 241] width 9 height 9
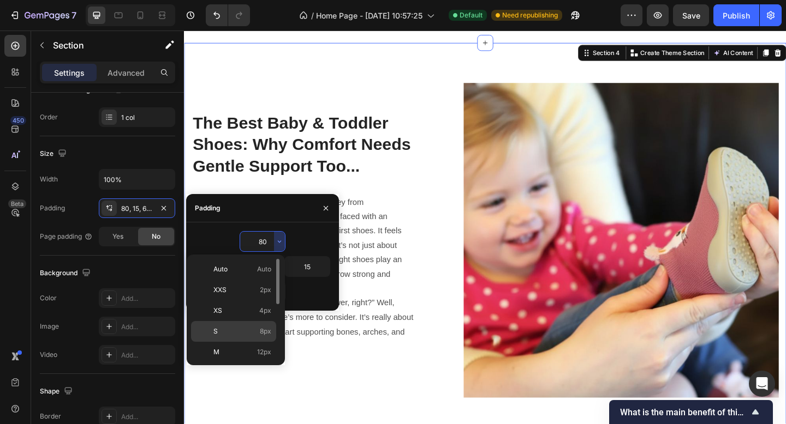
click at [225, 330] on p "S 8px" at bounding box center [242, 332] width 58 height 10
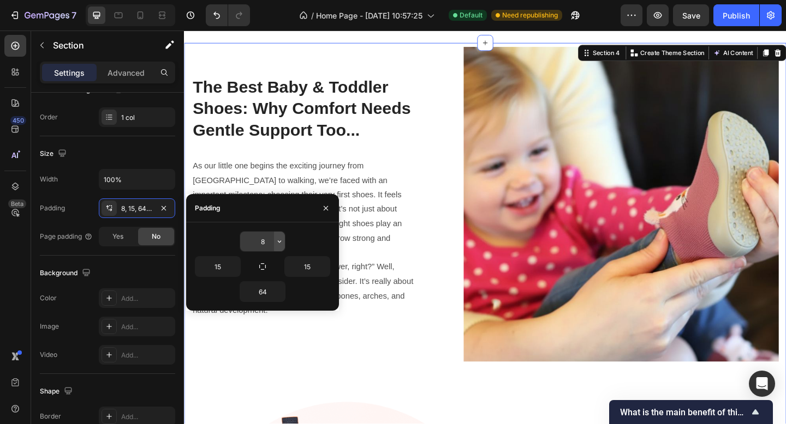
click at [280, 244] on icon "button" at bounding box center [279, 241] width 9 height 9
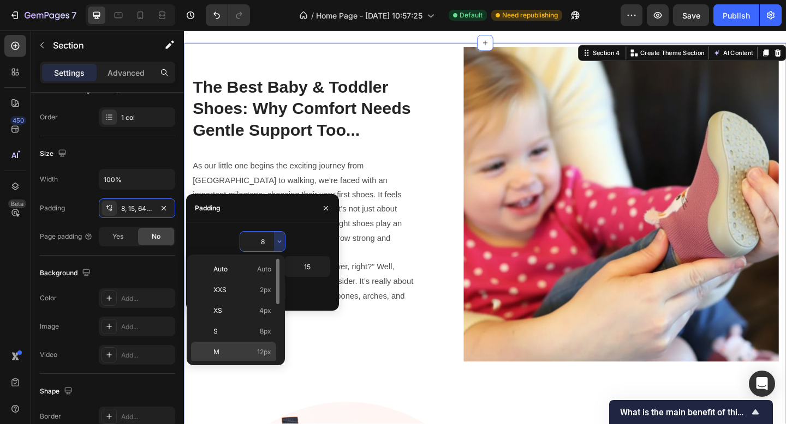
click at [217, 352] on span "M" at bounding box center [216, 353] width 6 height 10
type input "12"
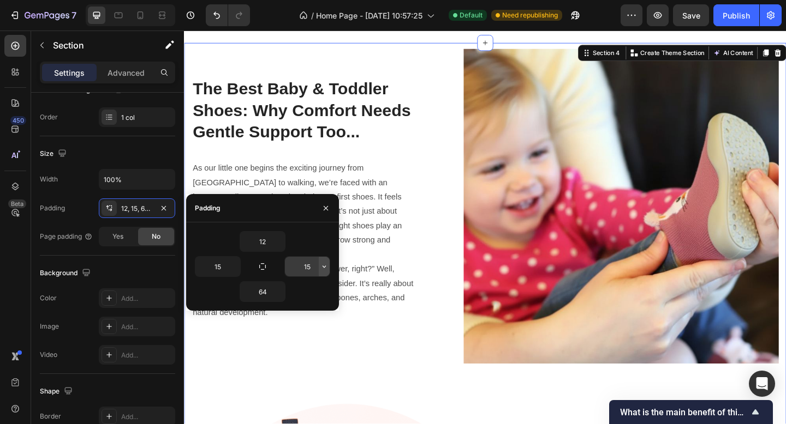
click at [324, 268] on icon "button" at bounding box center [324, 266] width 9 height 9
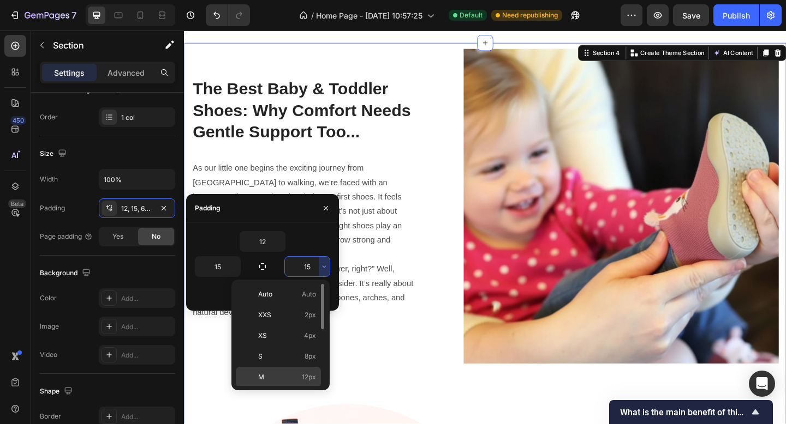
click at [265, 370] on div "M 12px" at bounding box center [278, 377] width 85 height 21
type input "12"
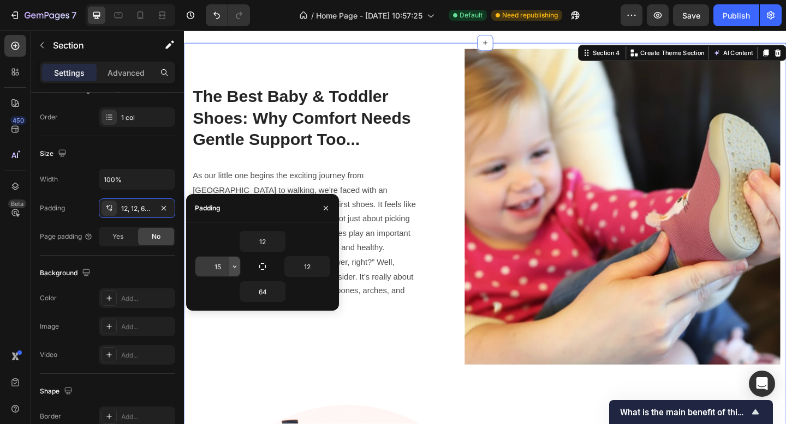
click at [236, 272] on button "button" at bounding box center [234, 267] width 11 height 20
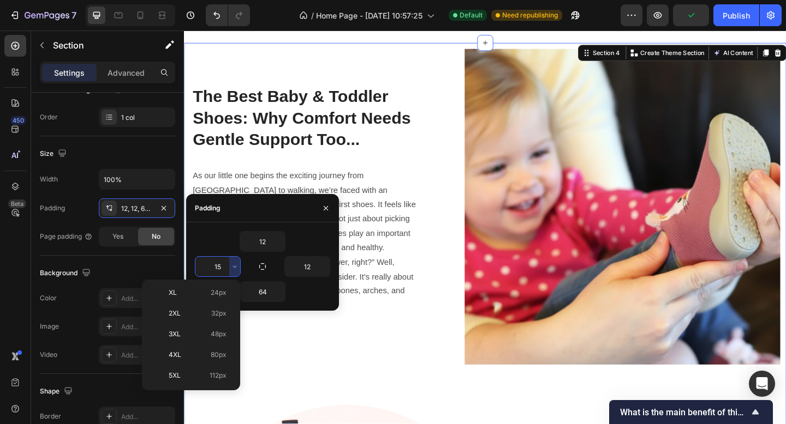
scroll to position [0, 0]
click at [194, 373] on p "M 12px" at bounding box center [198, 378] width 58 height 10
type input "12"
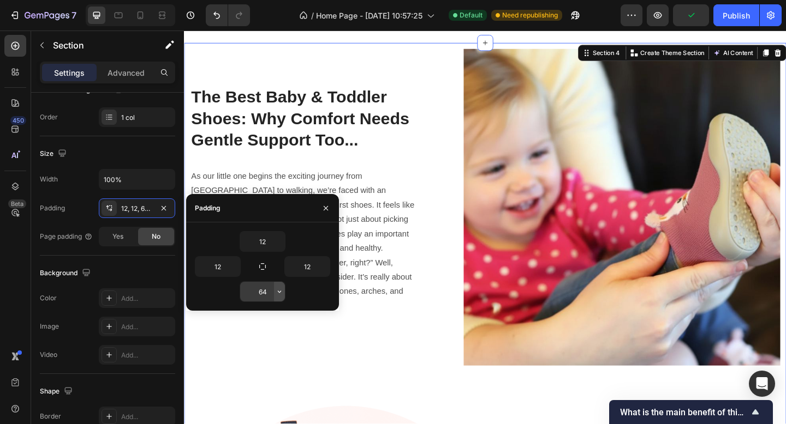
click at [278, 292] on icon "button" at bounding box center [279, 292] width 9 height 9
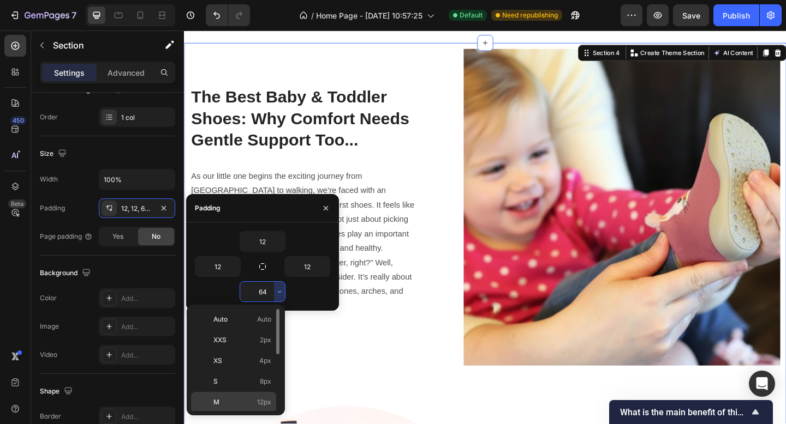
click at [214, 400] on span "M" at bounding box center [216, 403] width 6 height 10
type input "12"
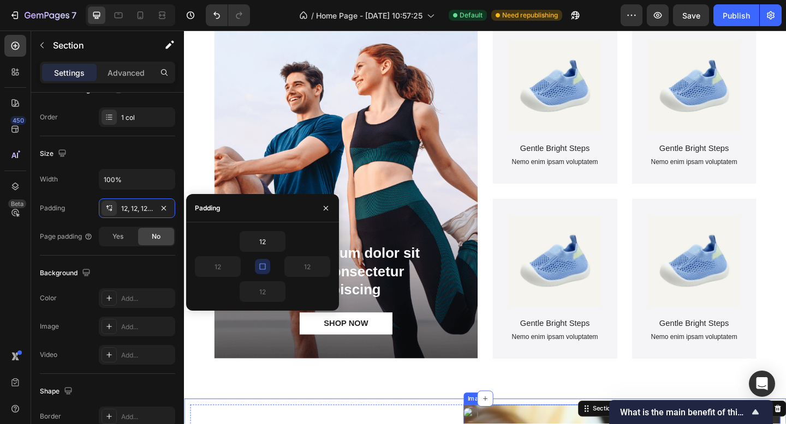
scroll to position [911, 0]
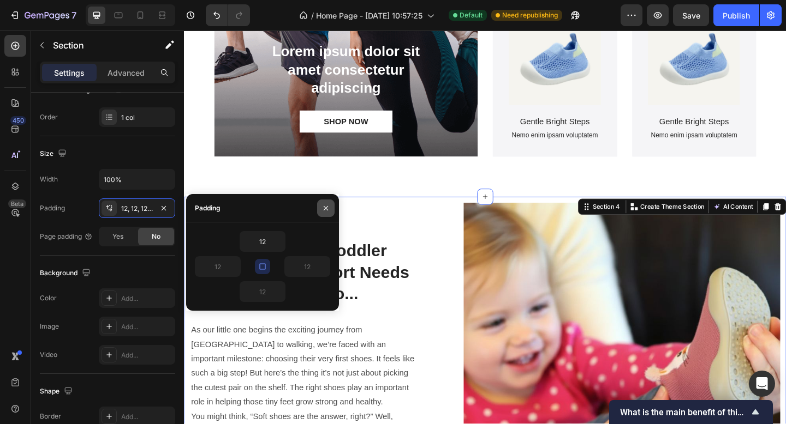
click at [326, 212] on button "button" at bounding box center [325, 208] width 17 height 17
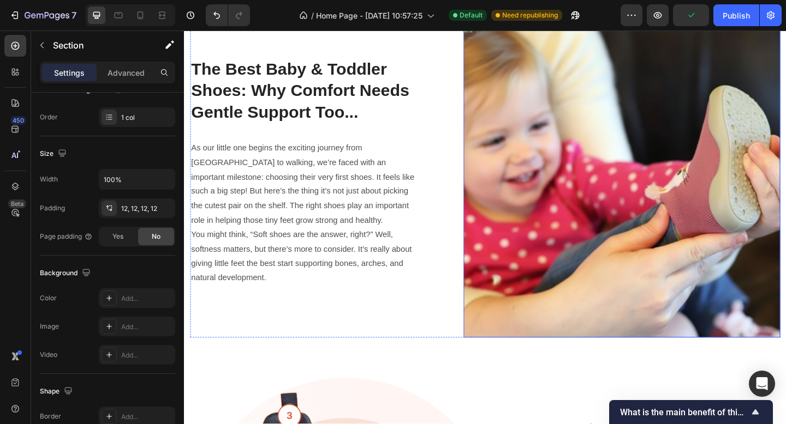
scroll to position [1111, 0]
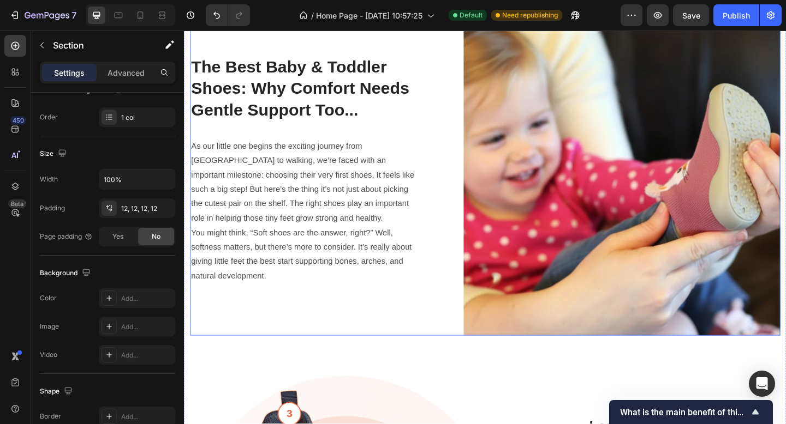
click at [312, 243] on p "You might think, “Soft shoes are the answer, right?” Well, softness matters, bu…" at bounding box center [313, 274] width 244 height 63
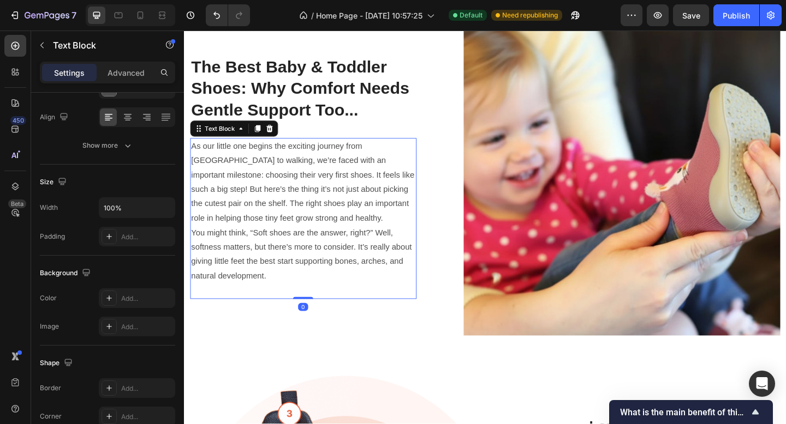
scroll to position [0, 0]
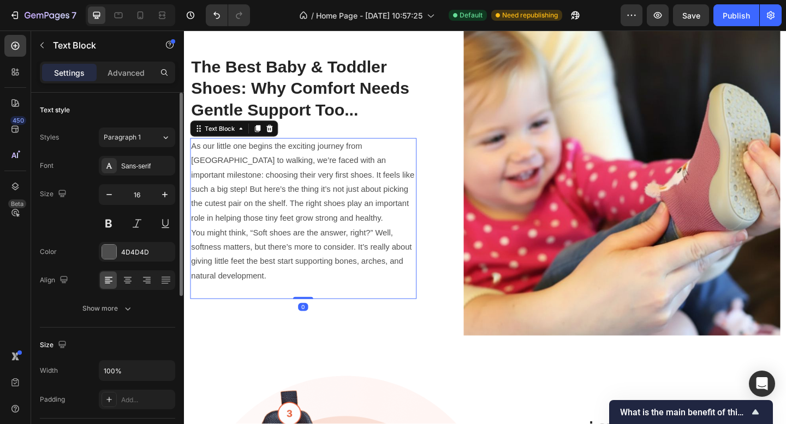
click at [318, 296] on p "You might think, “Soft shoes are the answer, right?” Well, softness matters, bu…" at bounding box center [313, 274] width 244 height 63
click at [164, 193] on icon "button" at bounding box center [164, 194] width 5 height 5
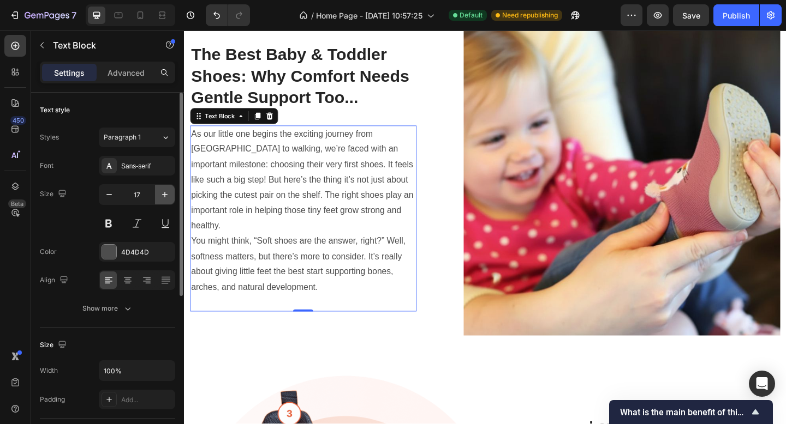
scroll to position [1106, 0]
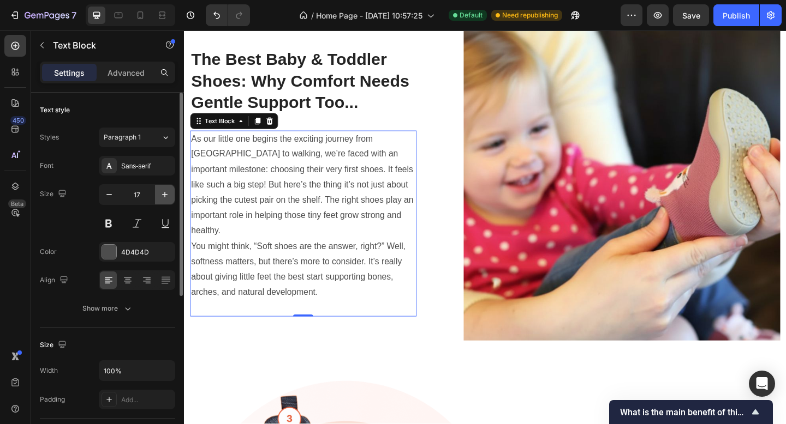
click at [165, 193] on icon "button" at bounding box center [164, 194] width 5 height 5
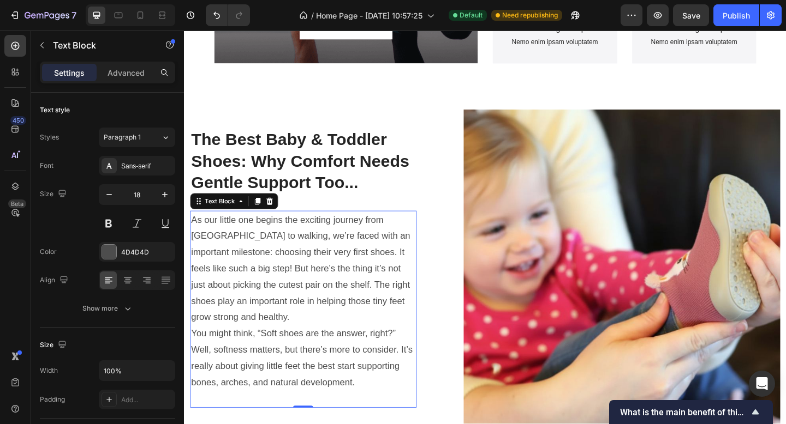
scroll to position [1088, 0]
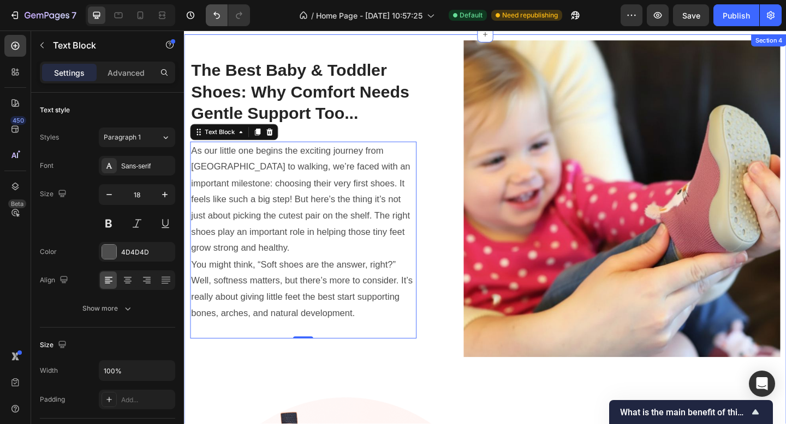
click at [209, 15] on button "Undo/Redo" at bounding box center [217, 15] width 22 height 22
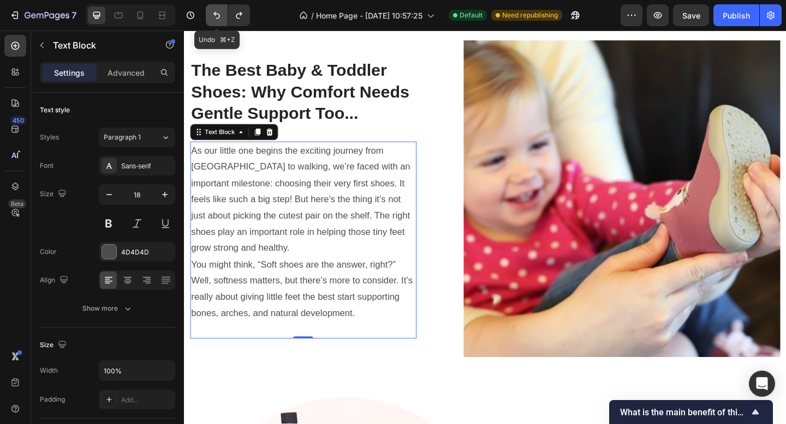
click at [213, 15] on icon "Undo/Redo" at bounding box center [216, 15] width 11 height 11
type input "17"
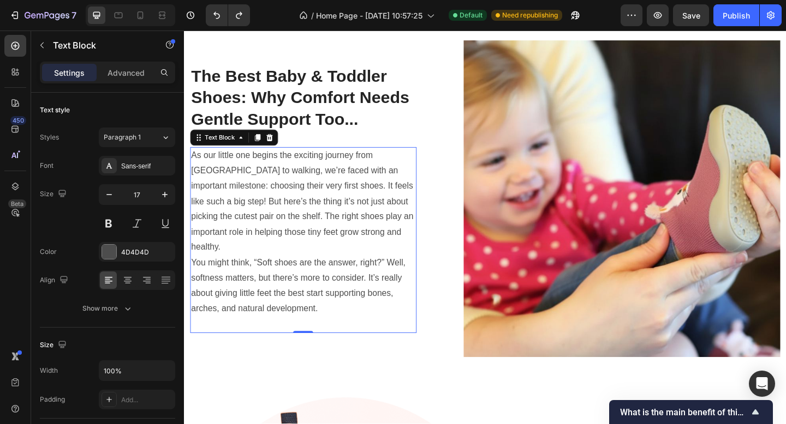
click at [317, 285] on p "You might think, “Soft shoes are the answer, right?” Well, softness matters, bu…" at bounding box center [313, 309] width 244 height 67
click at [336, 323] on p "You might think, “Soft shoes are the answer, right?” Well, softness matters, bu…" at bounding box center [313, 309] width 244 height 67
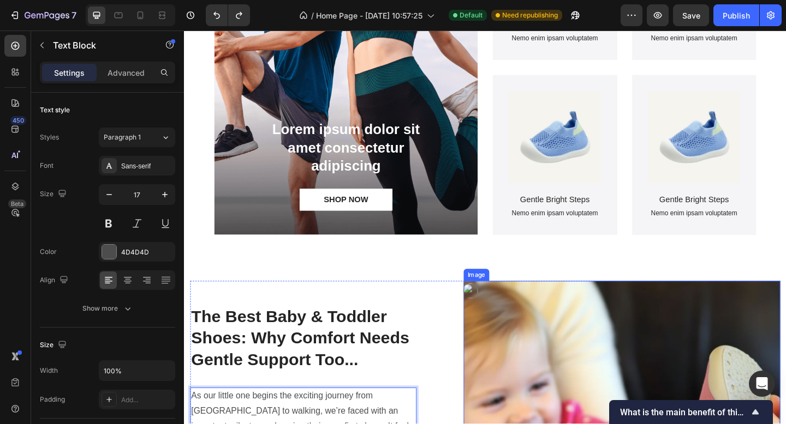
scroll to position [1033, 0]
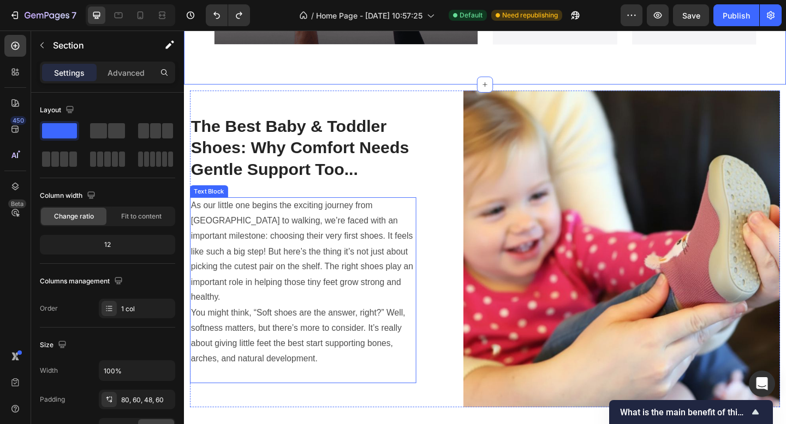
click at [364, 330] on p "You might think, “Soft shoes are the answer, right?” Well, softness matters, bu…" at bounding box center [313, 363] width 244 height 67
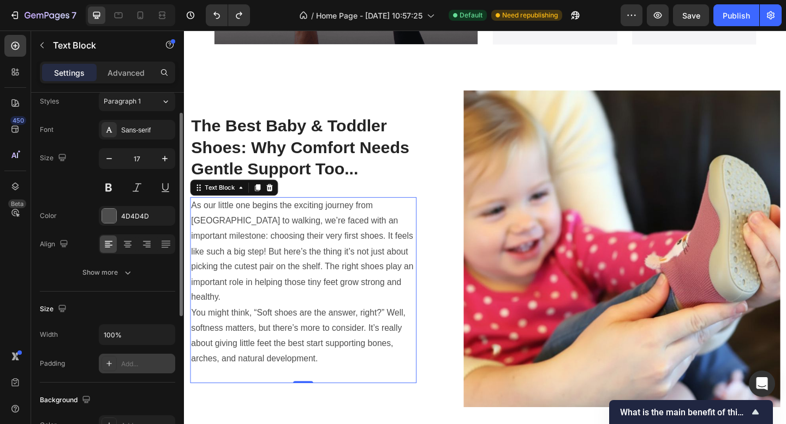
scroll to position [53, 0]
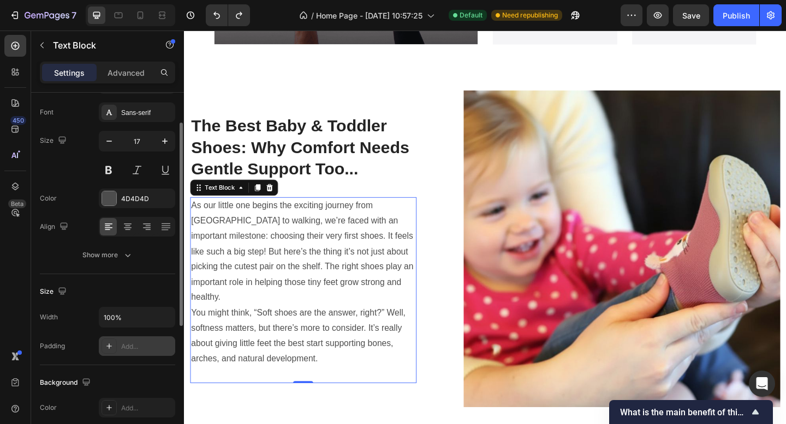
click at [157, 348] on div "Add..." at bounding box center [146, 347] width 51 height 10
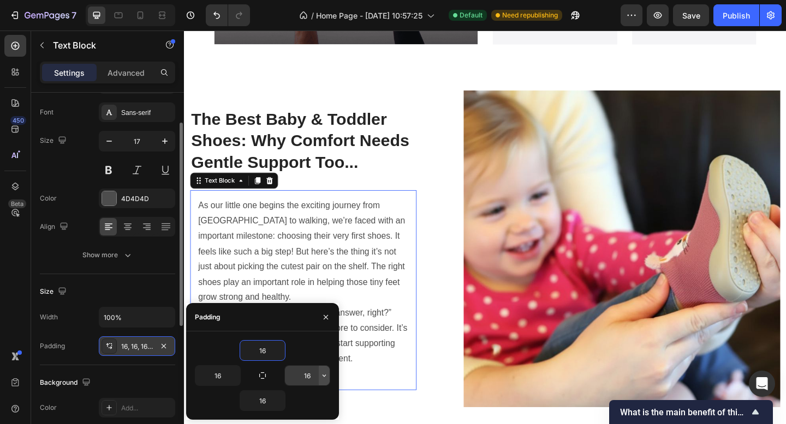
click at [327, 378] on icon "button" at bounding box center [324, 376] width 9 height 9
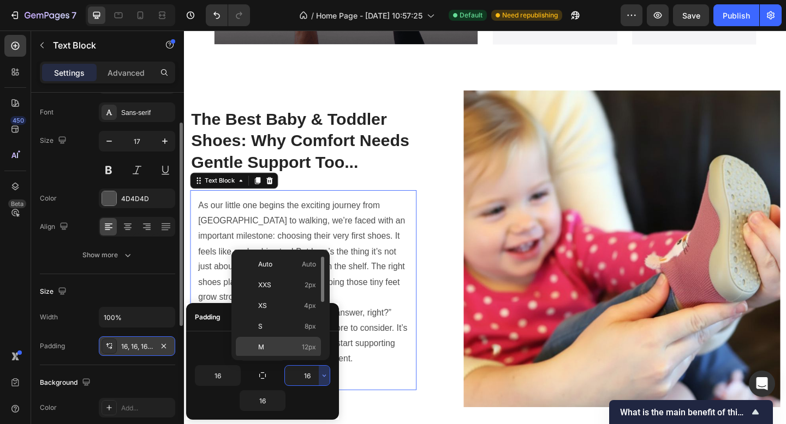
scroll to position [17, 0]
click at [282, 348] on p "L 16px" at bounding box center [287, 351] width 58 height 10
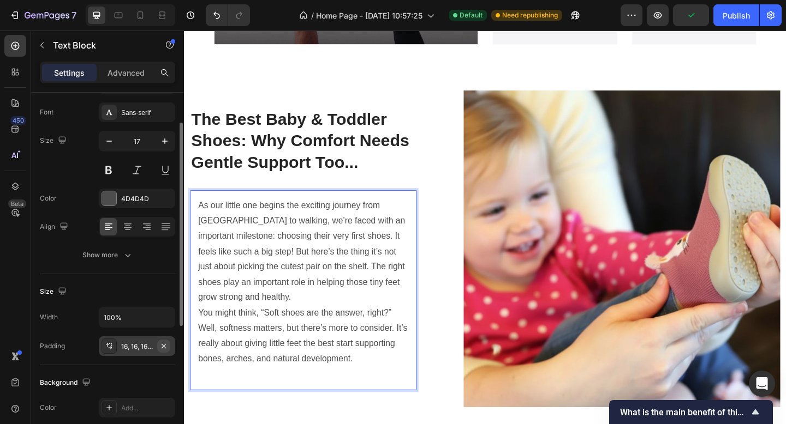
click at [165, 346] on icon "button" at bounding box center [163, 346] width 9 height 9
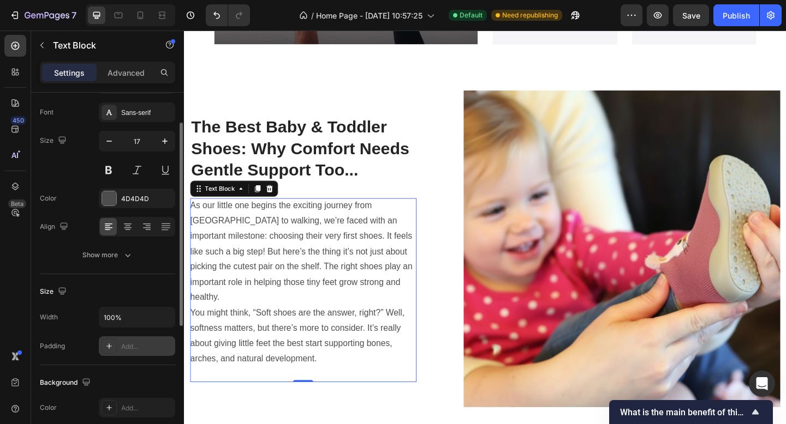
click at [160, 350] on div "Add..." at bounding box center [146, 347] width 51 height 10
type input "16"
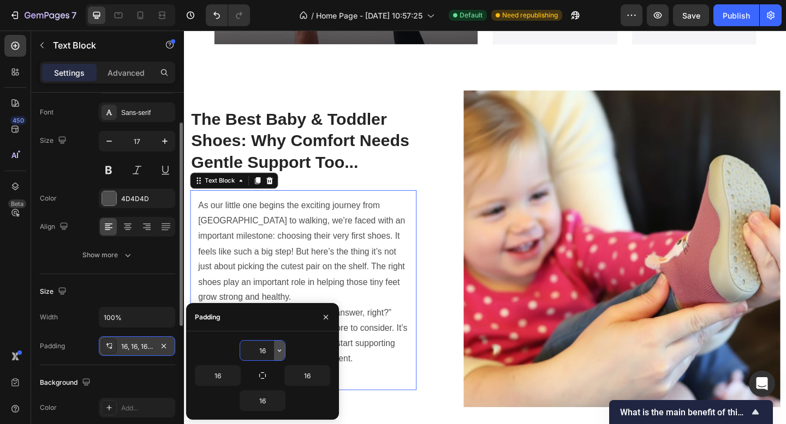
click at [277, 354] on icon "button" at bounding box center [279, 350] width 9 height 9
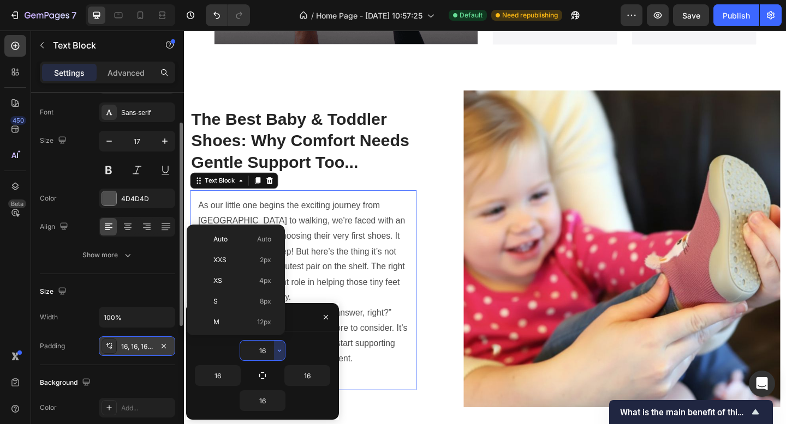
click at [262, 348] on input "16" at bounding box center [262, 351] width 45 height 20
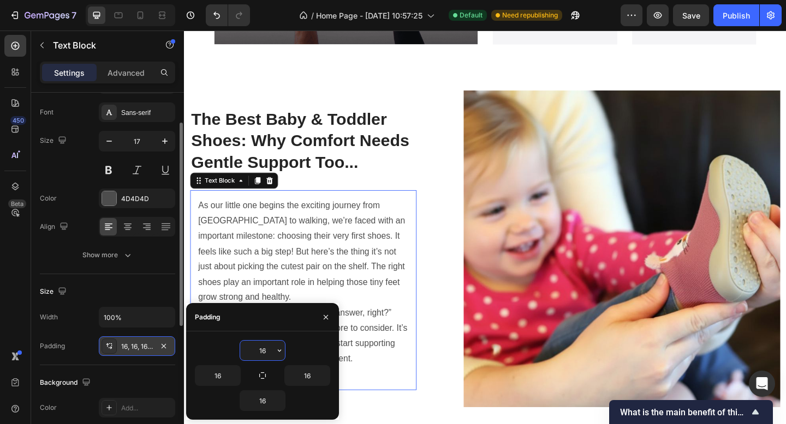
click at [269, 351] on input "16" at bounding box center [262, 351] width 45 height 20
type input "18"
click at [310, 375] on input "16" at bounding box center [307, 376] width 45 height 20
type input "18"
click at [268, 405] on input "16" at bounding box center [262, 401] width 45 height 20
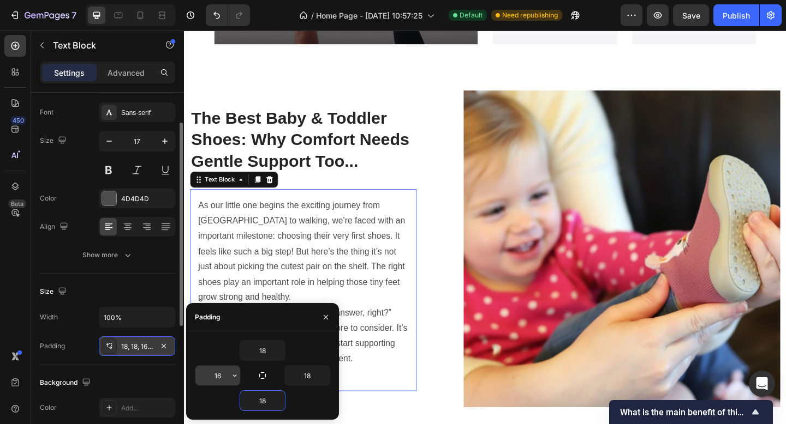
type input "18"
click at [223, 378] on input "16" at bounding box center [217, 376] width 45 height 20
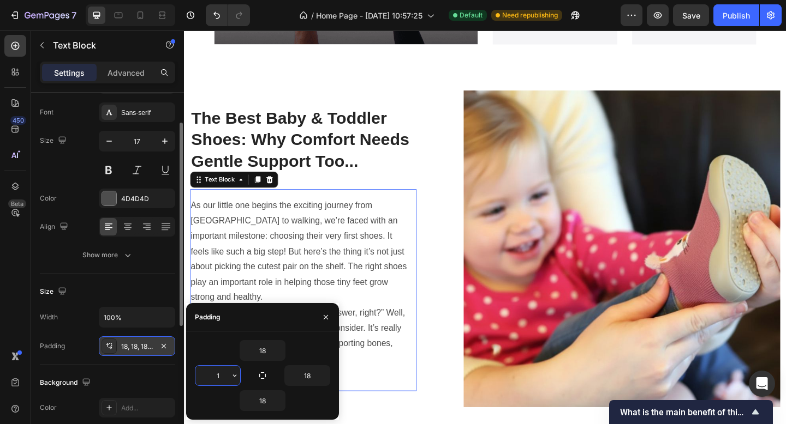
type input "18"
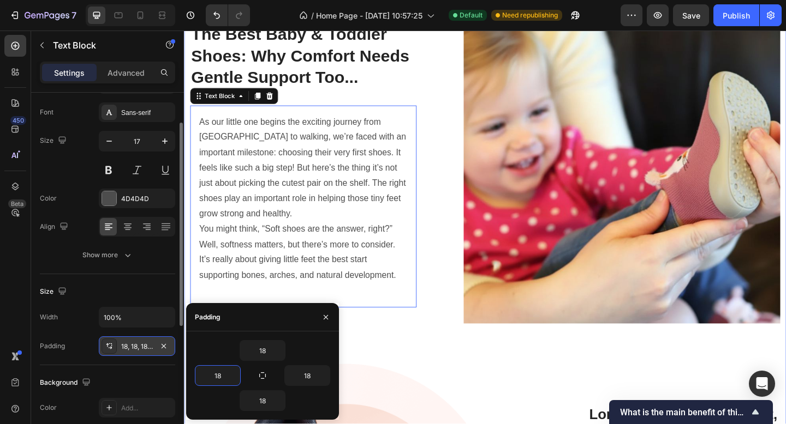
scroll to position [1056, 0]
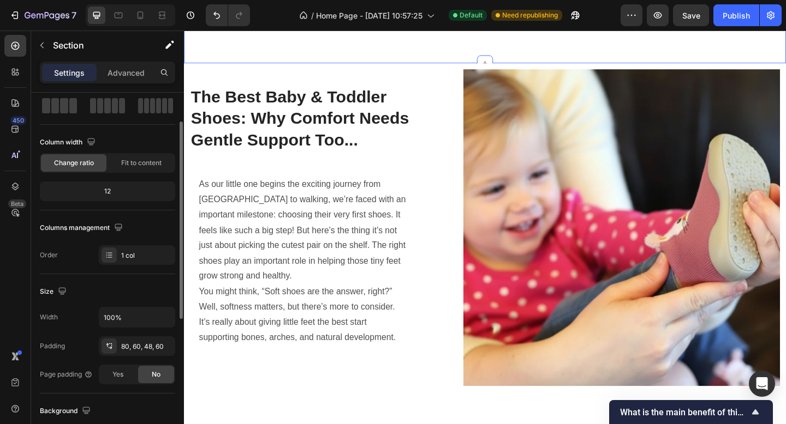
scroll to position [0, 0]
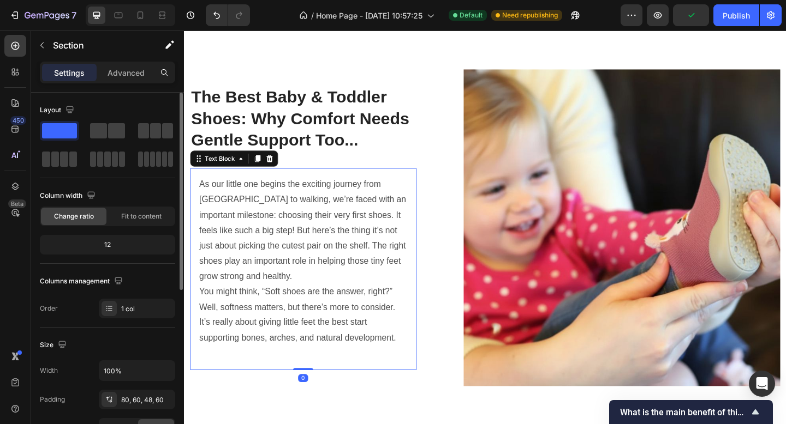
click at [407, 341] on p "You might think, “Soft shoes are the answer, right?” Well, softness matters, bu…" at bounding box center [313, 340] width 226 height 67
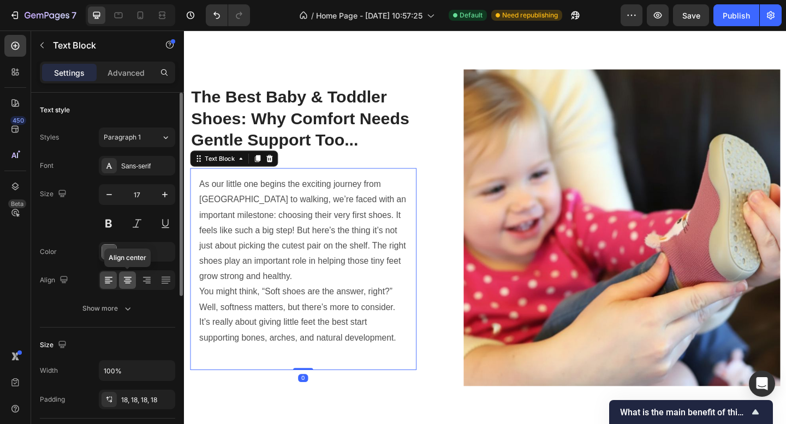
click at [133, 280] on icon at bounding box center [127, 280] width 11 height 11
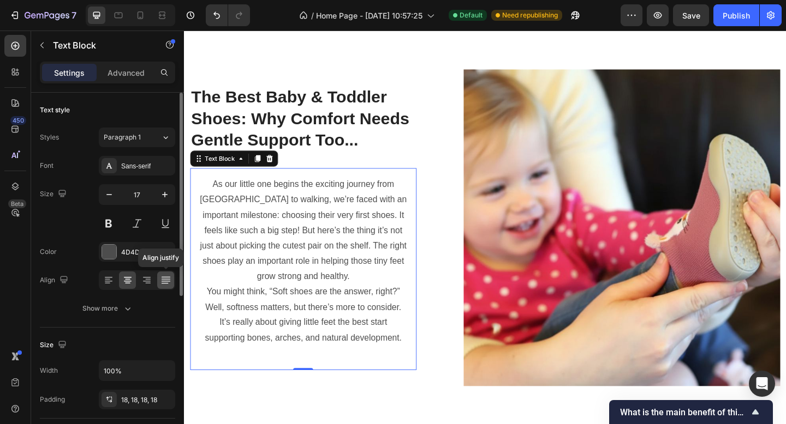
click at [164, 283] on icon at bounding box center [164, 283] width 7 height 1
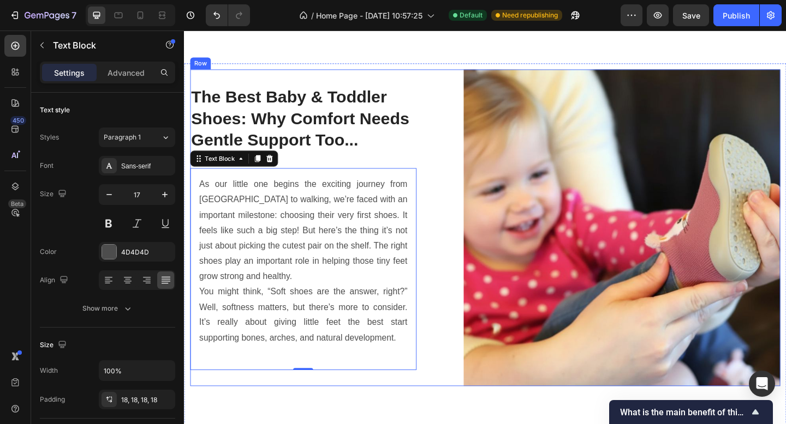
click at [453, 404] on div "The Best Baby & Toddler Shoes: Why Comfort Needs Gentle Support Too... Heading …" at bounding box center [511, 245] width 642 height 344
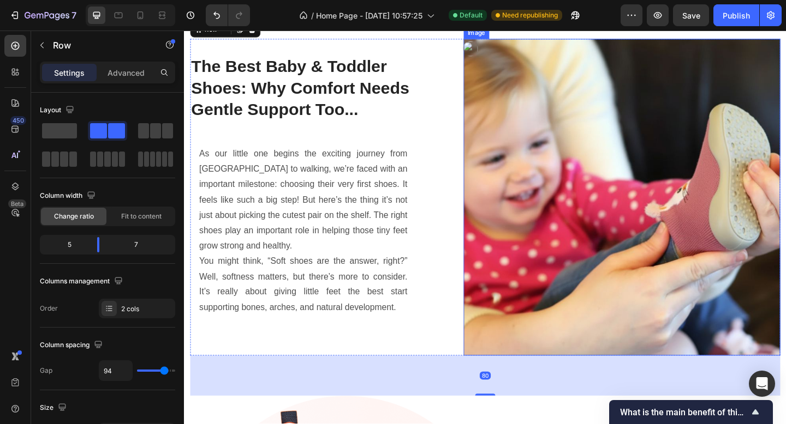
scroll to position [1022, 0]
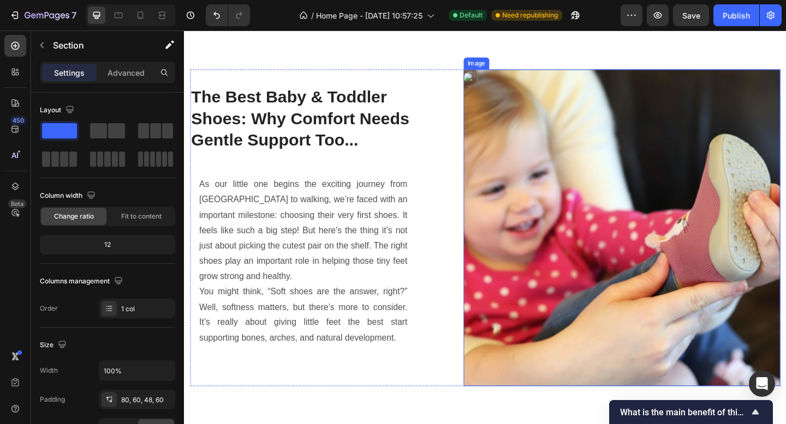
scroll to position [1125, 0]
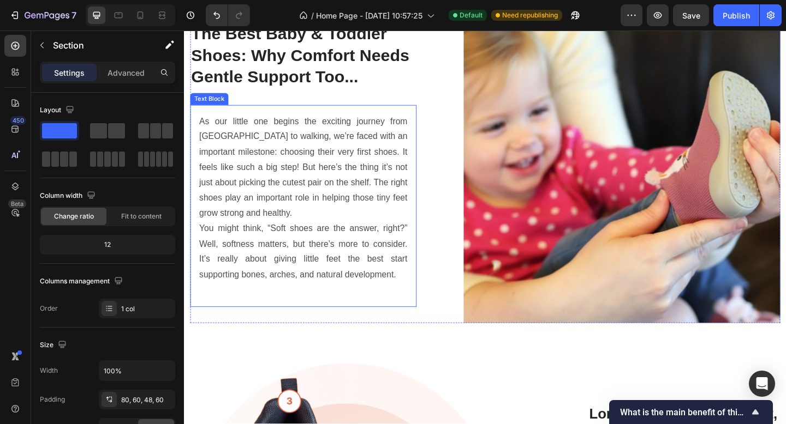
click at [324, 196] on p "As our little one begins the exciting journey from crawling to walking, we’re f…" at bounding box center [313, 180] width 226 height 117
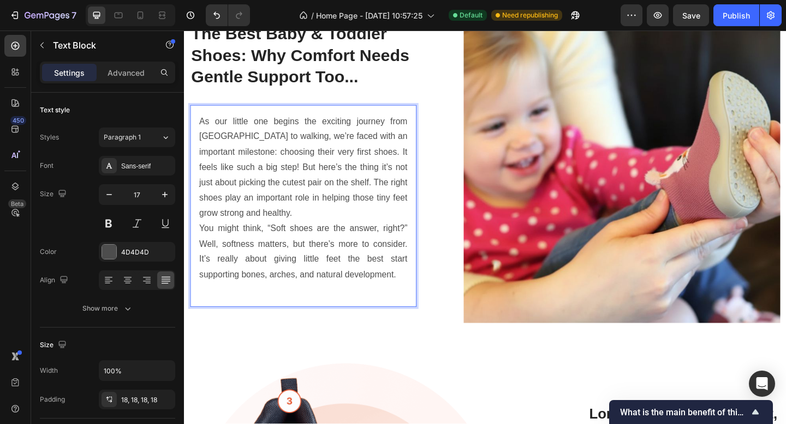
click at [294, 226] on p "As our little one begins the exciting journey from crawling to walking, we’re f…" at bounding box center [313, 180] width 226 height 117
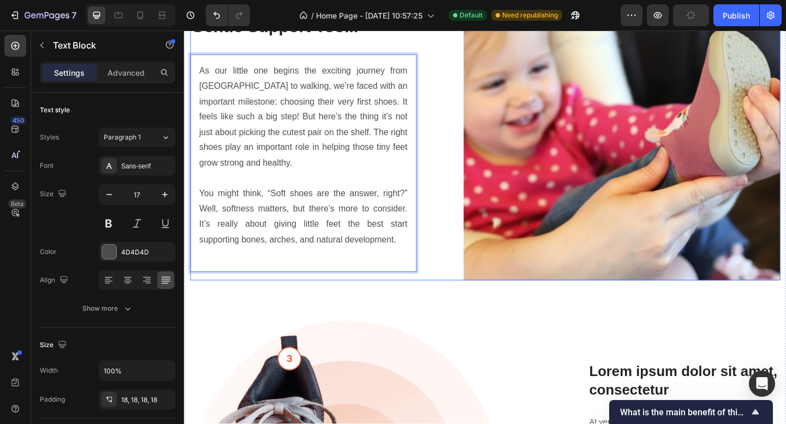
scroll to position [1223, 0]
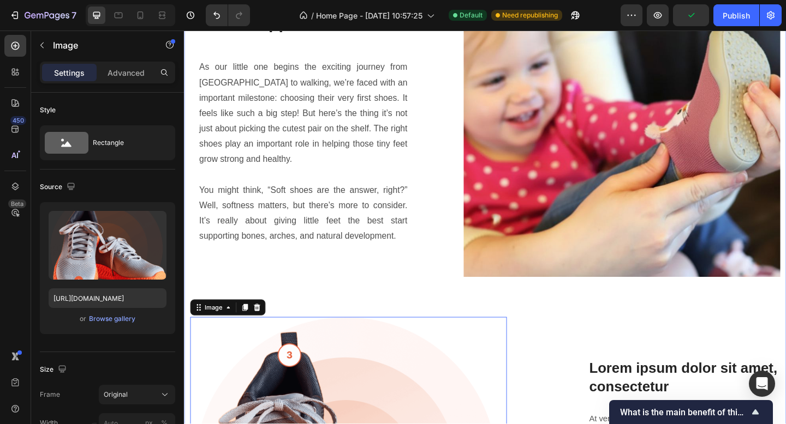
scroll to position [1138, 0]
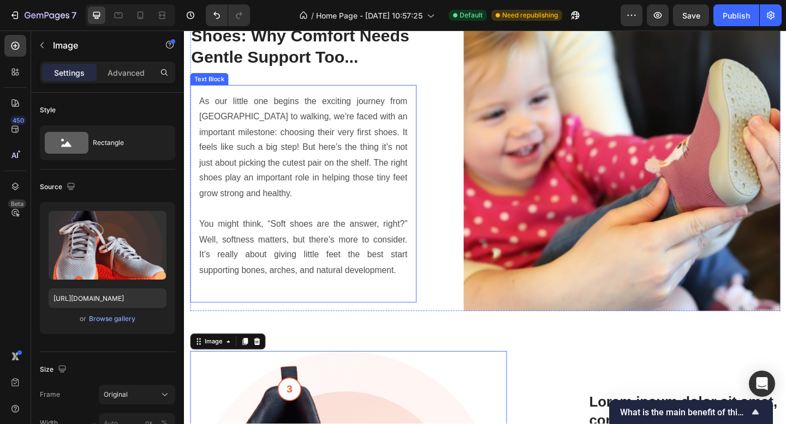
click at [217, 234] on p "You might think, “Soft shoes are the answer, right?” Well, softness matters, bu…" at bounding box center [313, 267] width 226 height 67
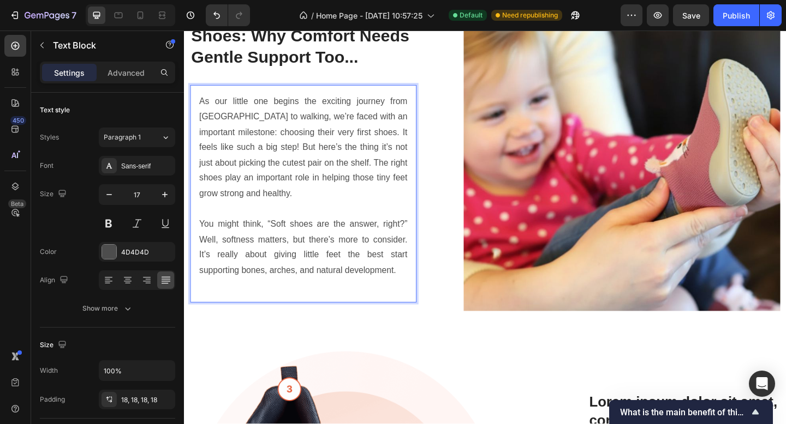
click at [203, 238] on p "You might think, “Soft shoes are the answer, right?” Well, softness matters, bu…" at bounding box center [313, 267] width 226 height 67
click at [200, 237] on p "You might think, “Soft shoes are the answer, right?” Well, softness matters, bu…" at bounding box center [313, 267] width 226 height 67
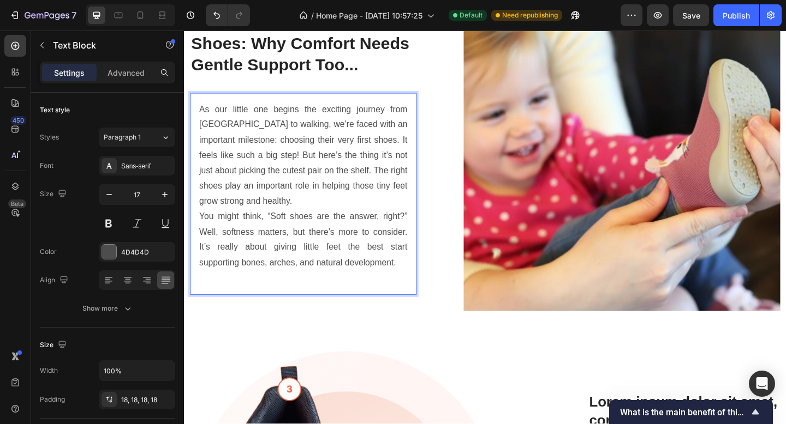
scroll to position [1146, 0]
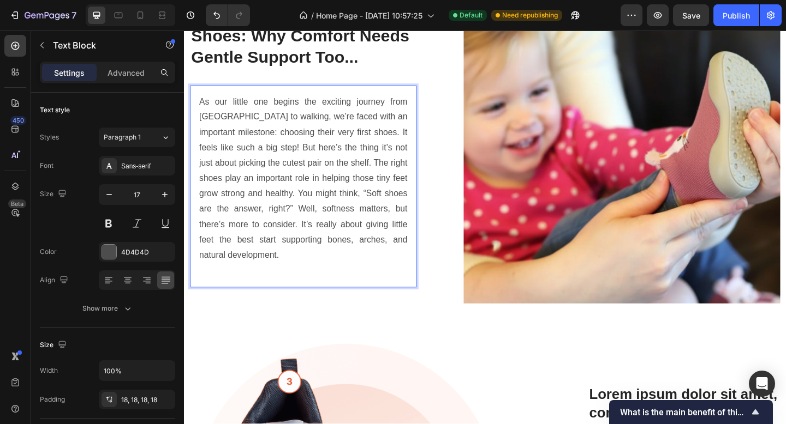
click at [305, 276] on p "As our little one begins the exciting journey from crawling to walking, we’re f…" at bounding box center [313, 192] width 226 height 184
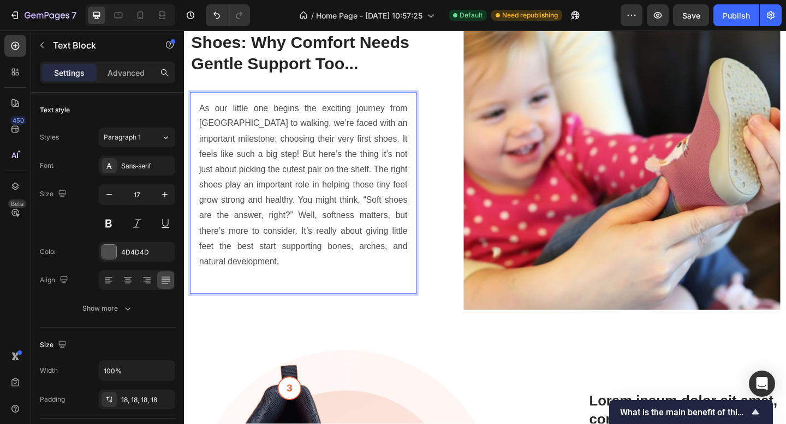
scroll to position [1124, 0]
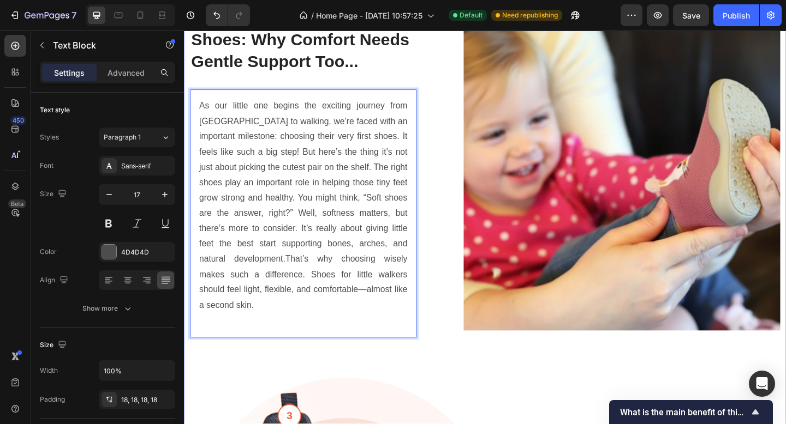
click at [469, 363] on div "The Best Baby & Toddler Shoes: Why Comfort Needs Gentle Support Too... Heading …" at bounding box center [511, 366] width 642 height 723
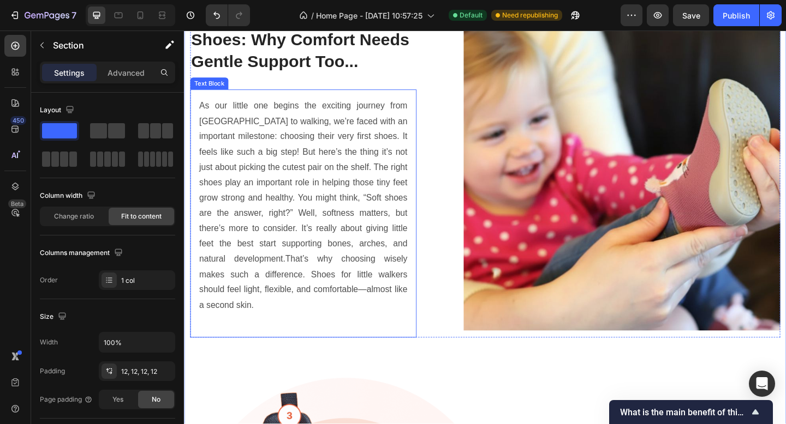
click at [342, 306] on p "As our little one begins the exciting journey from crawling to walking, we’re f…" at bounding box center [313, 222] width 226 height 234
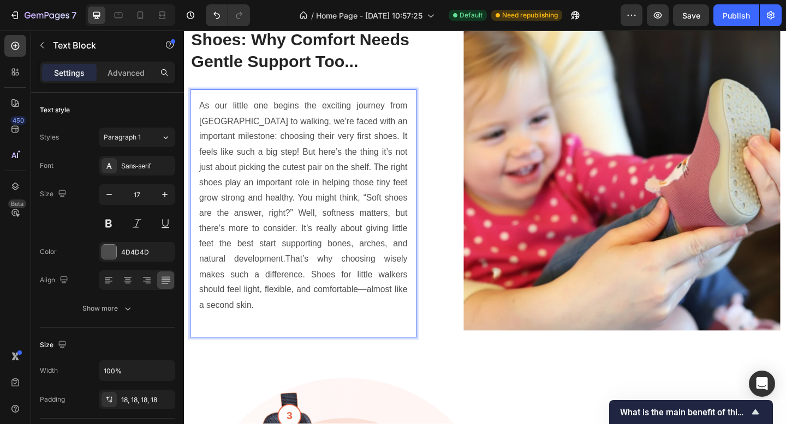
click at [312, 313] on p "As our little one begins the exciting journey from crawling to walking, we’re f…" at bounding box center [313, 222] width 226 height 234
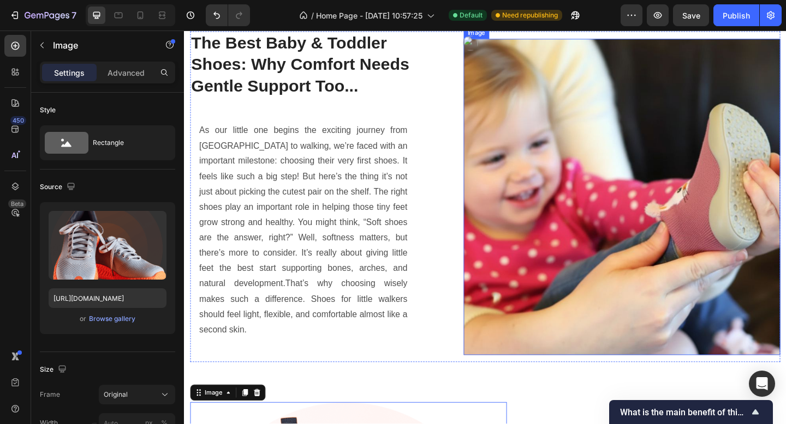
scroll to position [1170, 0]
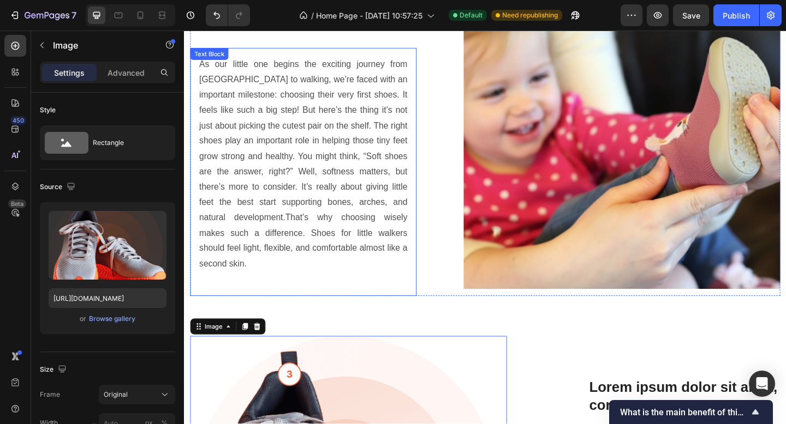
click at [321, 215] on p "As our little one begins the exciting journey from crawling to walking, we’re f…" at bounding box center [313, 176] width 226 height 234
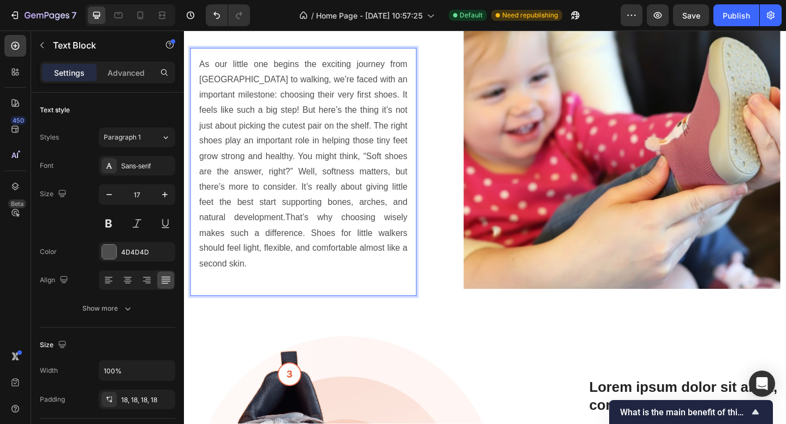
click at [291, 235] on p "As our little one begins the exciting journey from crawling to walking, we’re f…" at bounding box center [313, 176] width 226 height 234
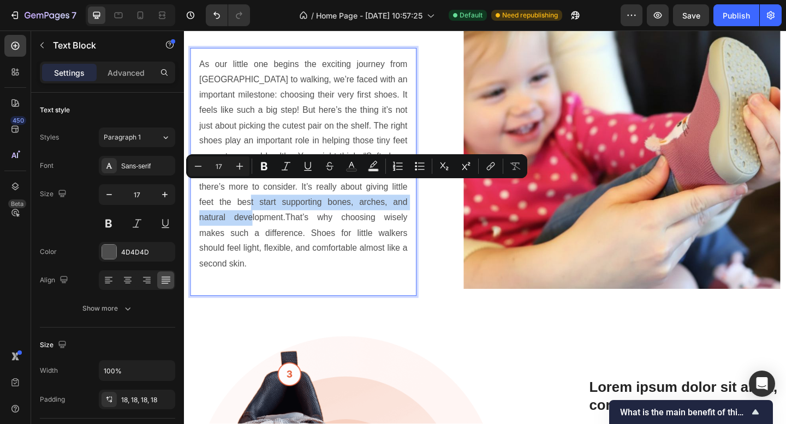
drag, startPoint x: 255, startPoint y: 235, endPoint x: 257, endPoint y: 215, distance: 19.8
click at [257, 215] on p "As our little one begins the exciting journey from crawling to walking, we’re f…" at bounding box center [313, 176] width 226 height 234
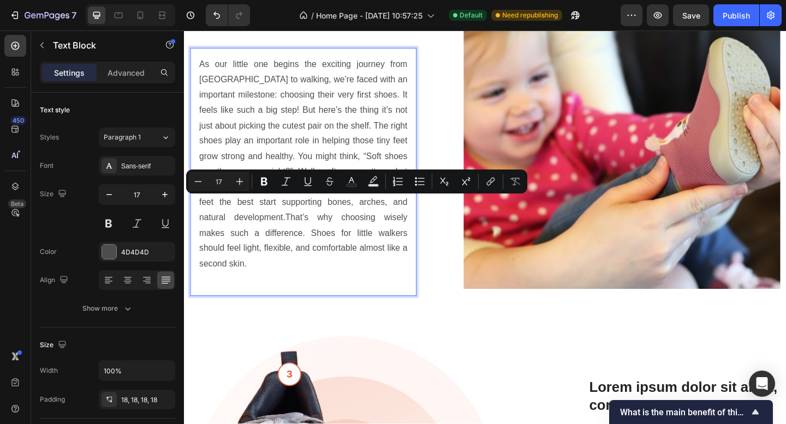
click at [334, 249] on p "As our little one begins the exciting journey from crawling to walking, we’re f…" at bounding box center [313, 176] width 226 height 234
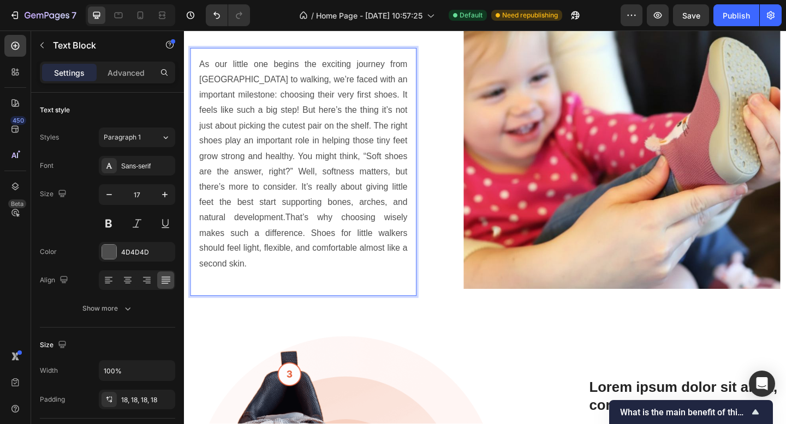
click at [259, 243] on p "As our little one begins the exciting journey from crawling to walking, we’re f…" at bounding box center [313, 176] width 226 height 234
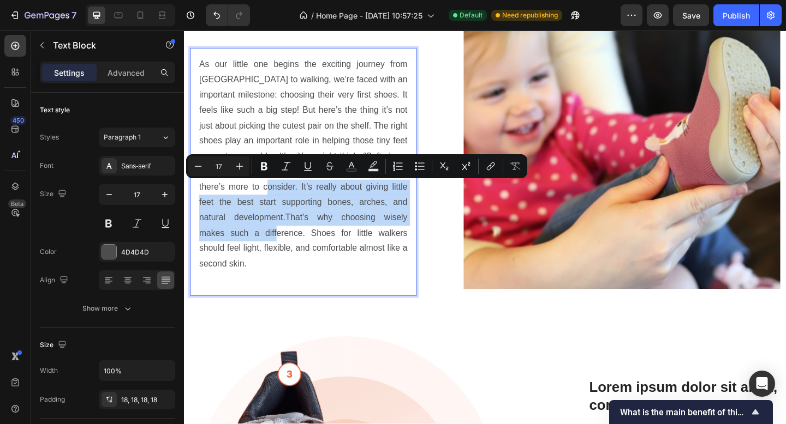
drag, startPoint x: 260, startPoint y: 252, endPoint x: 276, endPoint y: 200, distance: 53.5
click at [276, 200] on p "As our little one begins the exciting journey from crawling to walking, we’re f…" at bounding box center [313, 176] width 226 height 234
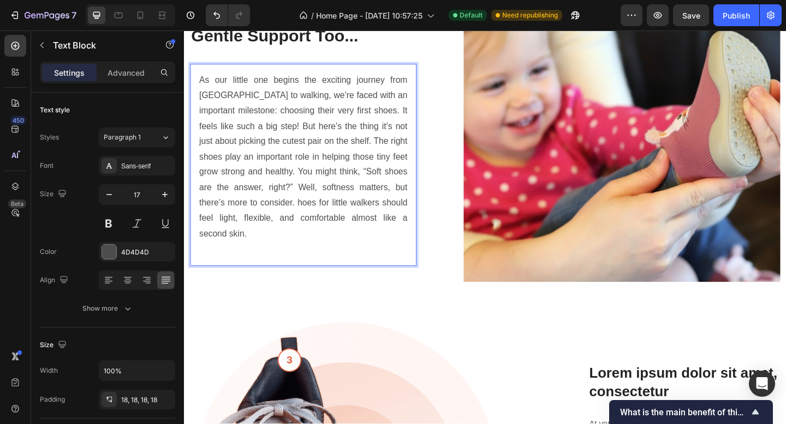
scroll to position [1184, 0]
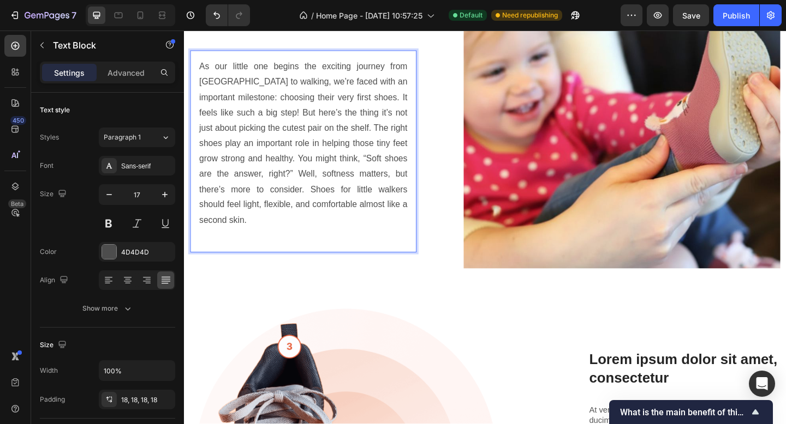
click at [301, 229] on p "As our little one begins the exciting journey from crawling to walking, we’re f…" at bounding box center [313, 154] width 226 height 184
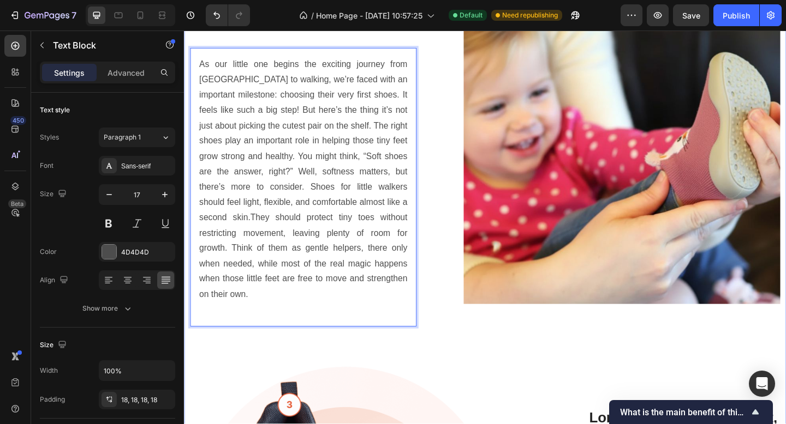
click at [514, 362] on div "The Best Baby & Toddler Shoes: Why Comfort Needs Gentle Support Too... Heading …" at bounding box center [511, 338] width 642 height 757
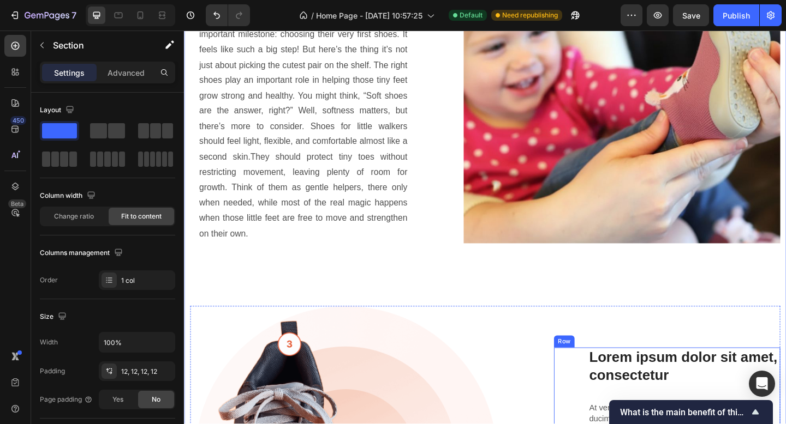
scroll to position [1142, 0]
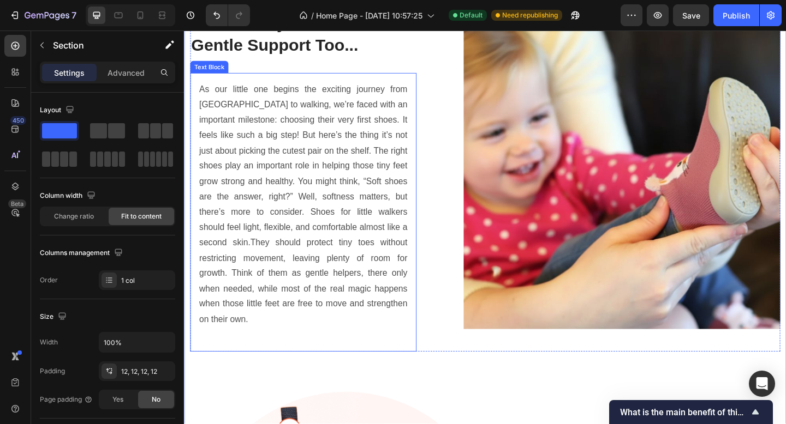
click at [366, 268] on p "As our little one begins the exciting journey from crawling to walking, we’re f…" at bounding box center [313, 220] width 226 height 267
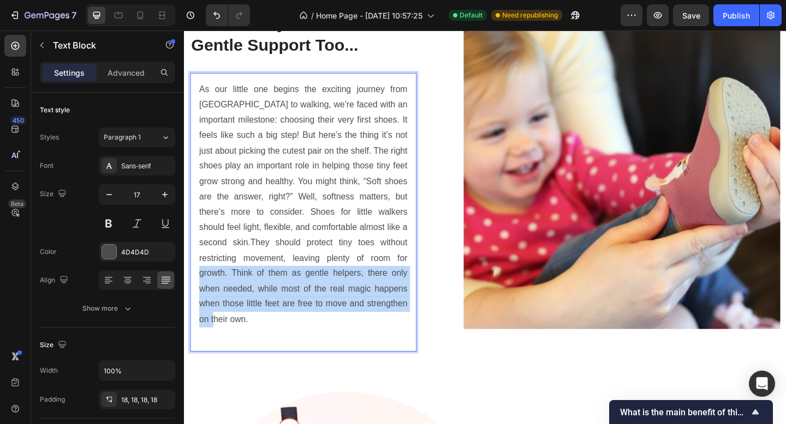
drag, startPoint x: 391, startPoint y: 276, endPoint x: 418, endPoint y: 334, distance: 65.2
click at [418, 336] on p "As our little one begins the exciting journey from crawling to walking, we’re f…" at bounding box center [313, 220] width 226 height 267
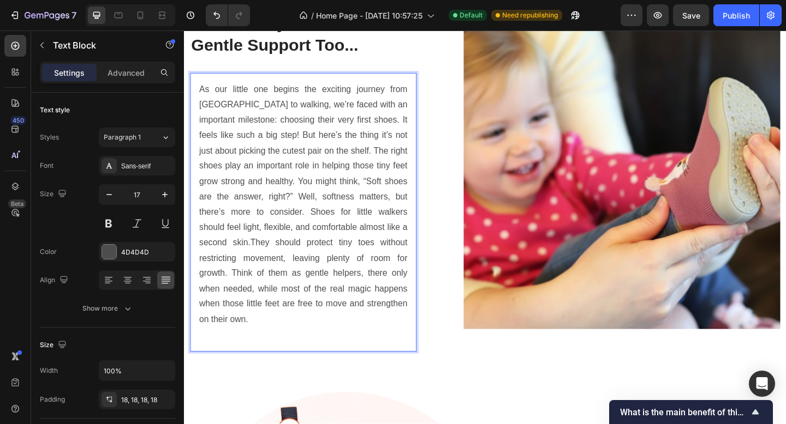
scroll to position [1149, 0]
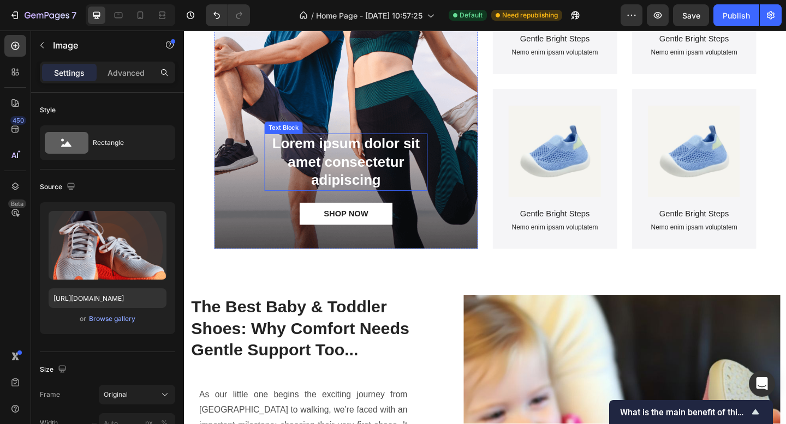
scroll to position [940, 0]
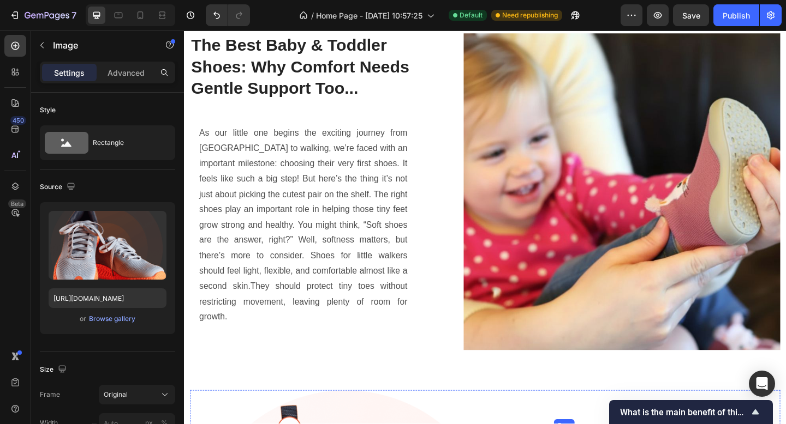
click at [356, 261] on p "As our little one begins the exciting journey from crawling to walking, we’re f…" at bounding box center [313, 242] width 226 height 217
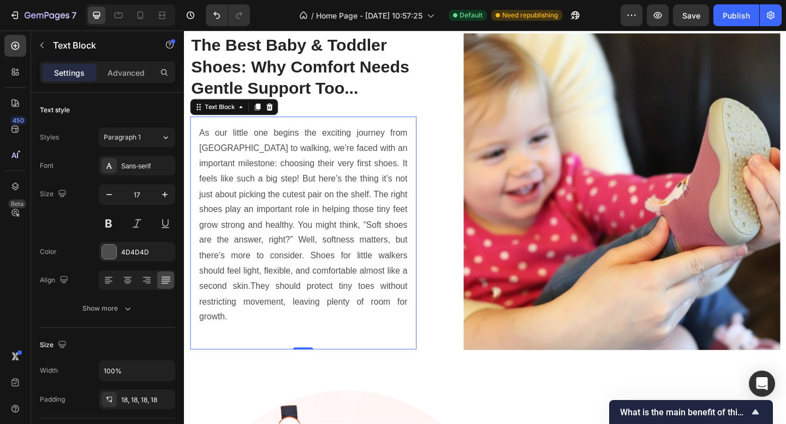
scroll to position [1088, 0]
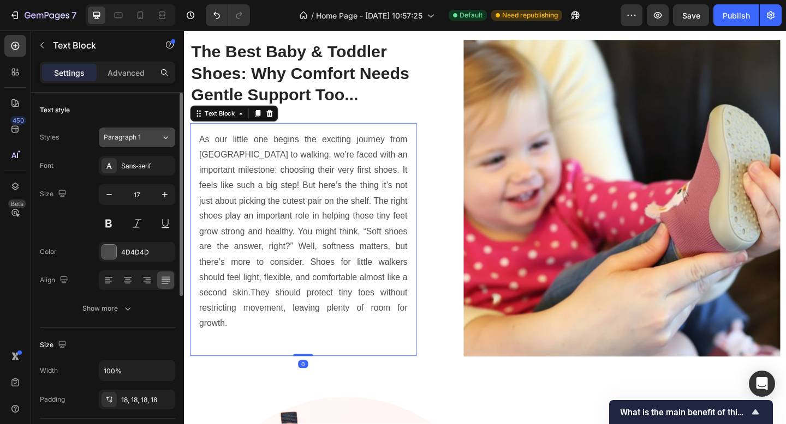
click at [132, 136] on span "Paragraph 1" at bounding box center [122, 138] width 37 height 10
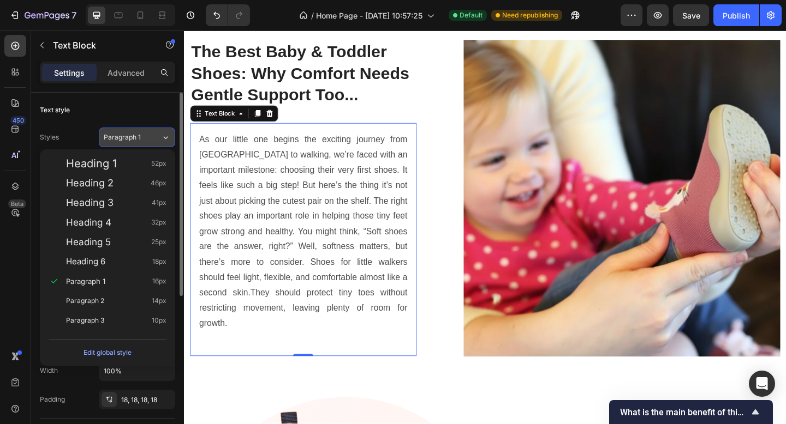
click at [135, 133] on span "Paragraph 1" at bounding box center [122, 138] width 37 height 10
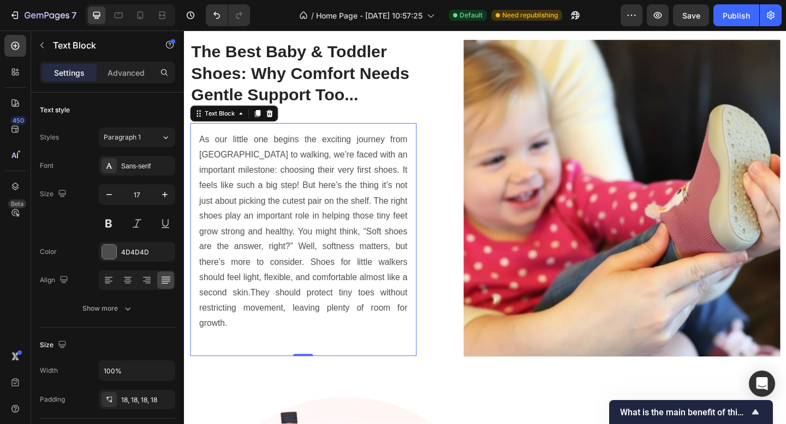
click at [365, 282] on p "As our little one begins the exciting journey from crawling to walking, we’re f…" at bounding box center [313, 249] width 226 height 217
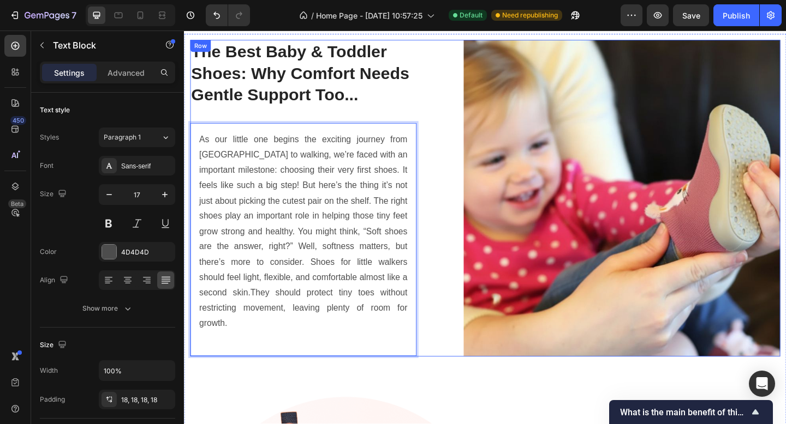
click at [457, 337] on div "The Best Baby & Toddler Shoes: Why Comfort Needs Gentle Support Too... Heading …" at bounding box center [511, 213] width 642 height 344
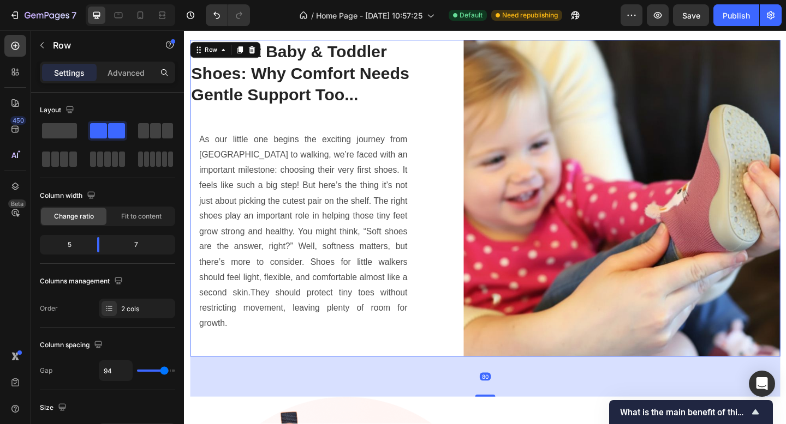
click at [410, 114] on h2 "The Best Baby & Toddler Shoes: Why Comfort Needs Gentle Support Too..." at bounding box center [313, 77] width 246 height 73
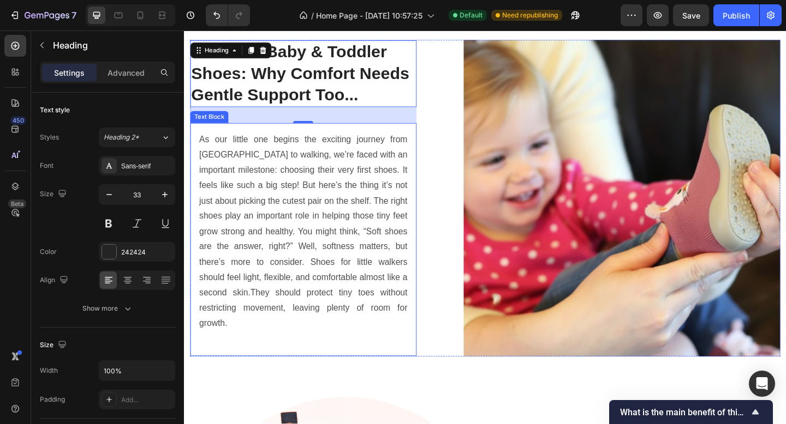
click at [203, 153] on p "As our little one begins the exciting journey from crawling to walking, we’re f…" at bounding box center [313, 249] width 226 height 217
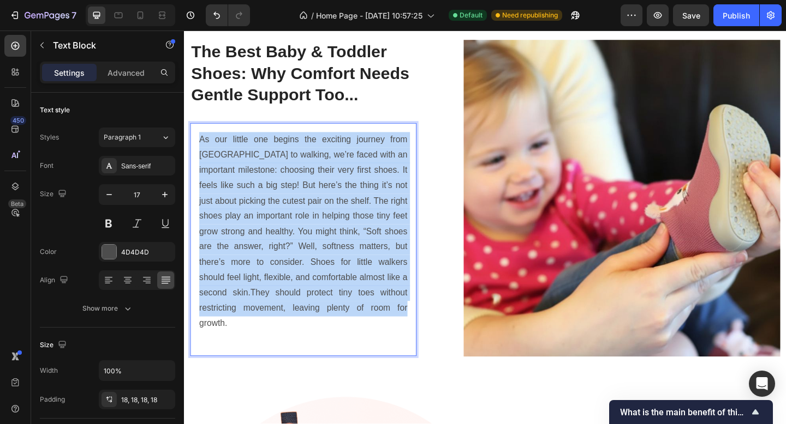
drag, startPoint x: 202, startPoint y: 154, endPoint x: 390, endPoint y: 332, distance: 259.0
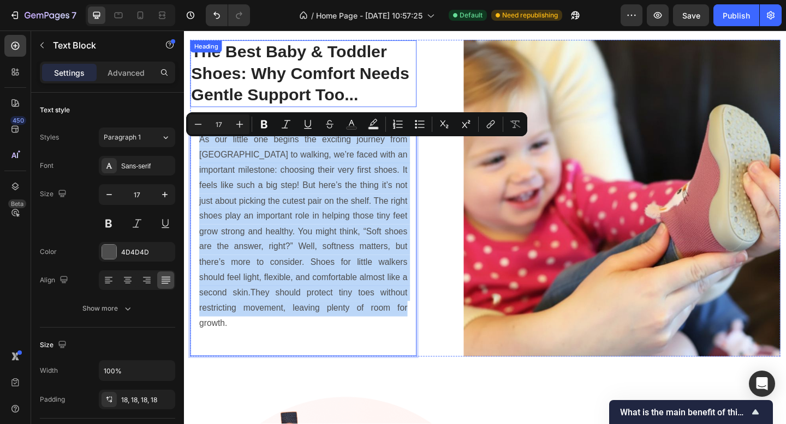
click at [284, 79] on h2 "The Best Baby & Toddler Shoes: Why Comfort Needs Gentle Support Too..." at bounding box center [313, 77] width 246 height 73
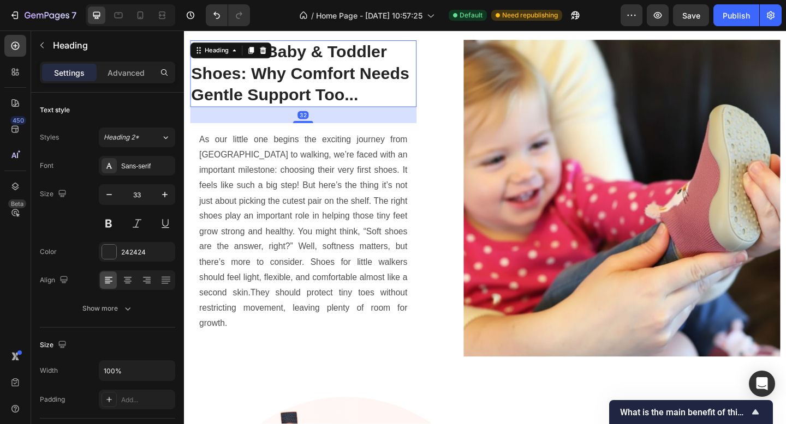
click at [378, 111] on h2 "The Best Baby & Toddler Shoes: Why Comfort Needs Gentle Support Too..." at bounding box center [313, 77] width 246 height 73
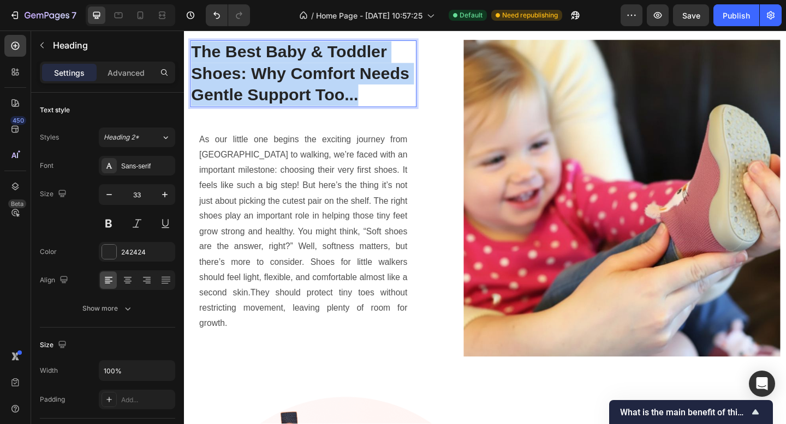
drag, startPoint x: 378, startPoint y: 111, endPoint x: 194, endPoint y: 56, distance: 191.9
click at [194, 56] on p "The Best Baby & Toddler Shoes: Why Comfort Needs Gentle Support Too..." at bounding box center [313, 78] width 244 height 70
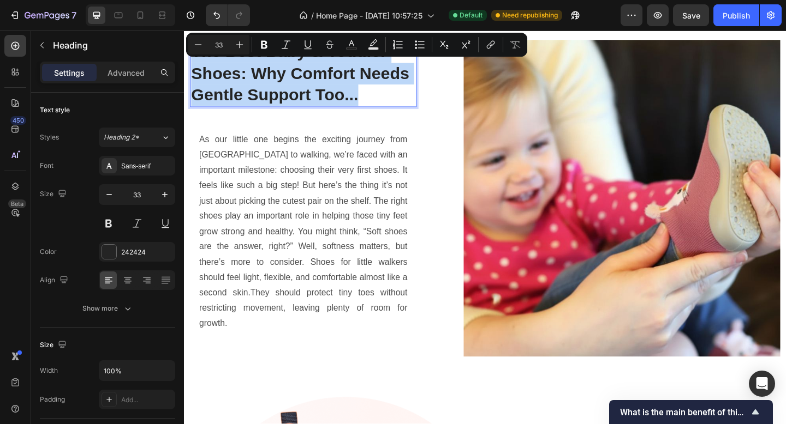
copy p "The Best Baby & Toddler Shoes: Why Comfort Needs Gentle Support Too..."
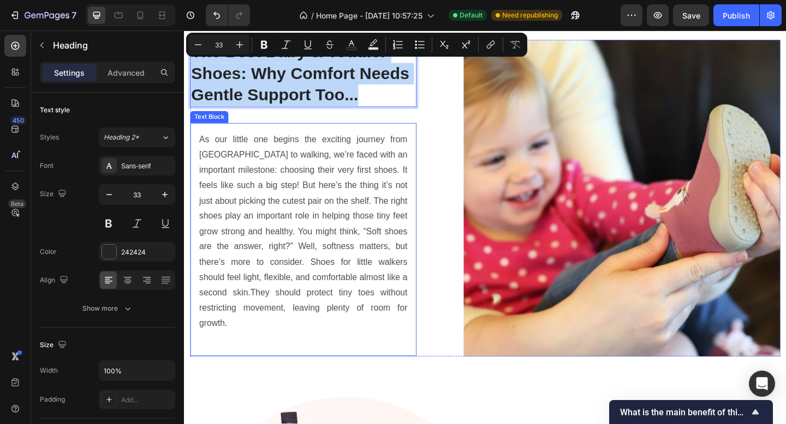
click at [355, 312] on p "As our little one begins the exciting journey from crawling to walking, we’re f…" at bounding box center [313, 249] width 226 height 217
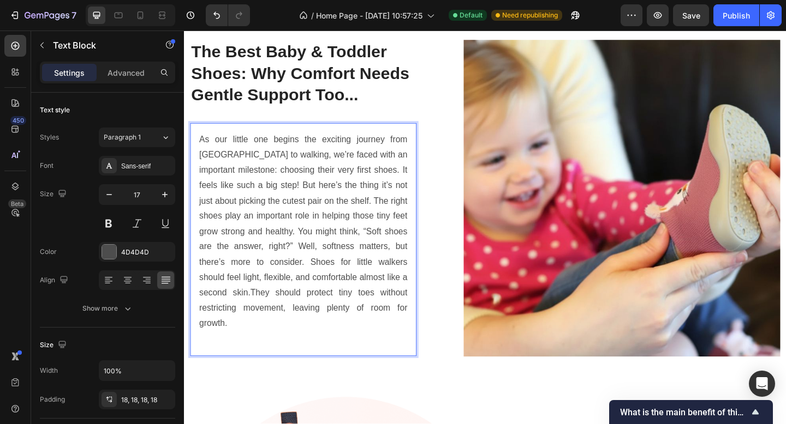
click at [403, 342] on p "As our little one begins the exciting journey from crawling to walking, we’re f…" at bounding box center [313, 249] width 226 height 217
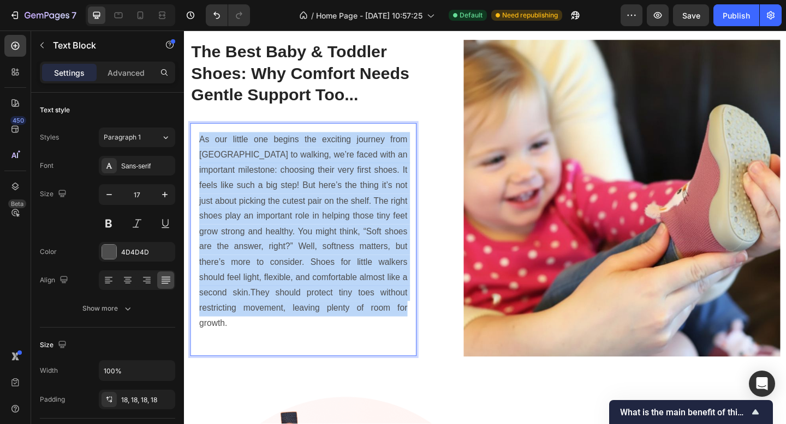
drag, startPoint x: 398, startPoint y: 341, endPoint x: 194, endPoint y: 154, distance: 276.5
click at [194, 154] on div "As our little one begins the exciting journey from crawling to walking, we’re f…" at bounding box center [313, 257] width 246 height 253
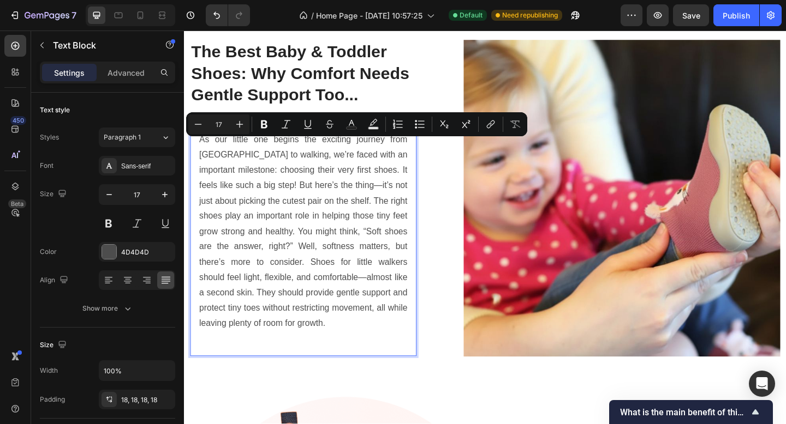
scroll to position [1082, 0]
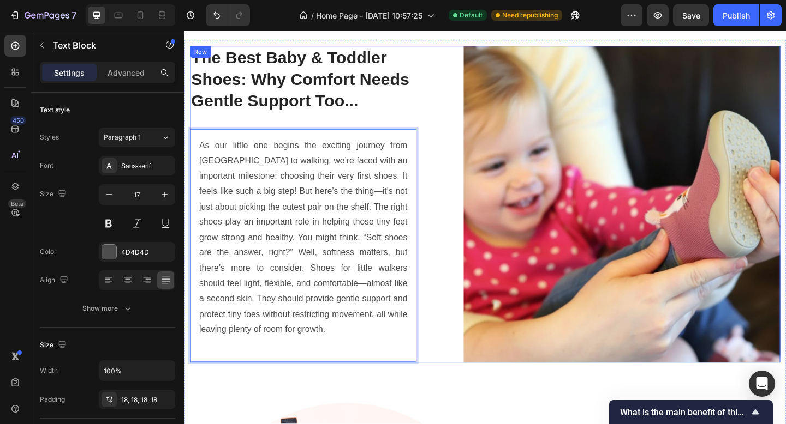
click at [480, 320] on div "The Best Baby & Toddler Shoes: Why Comfort Needs Gentle Support Too... Heading …" at bounding box center [511, 219] width 642 height 344
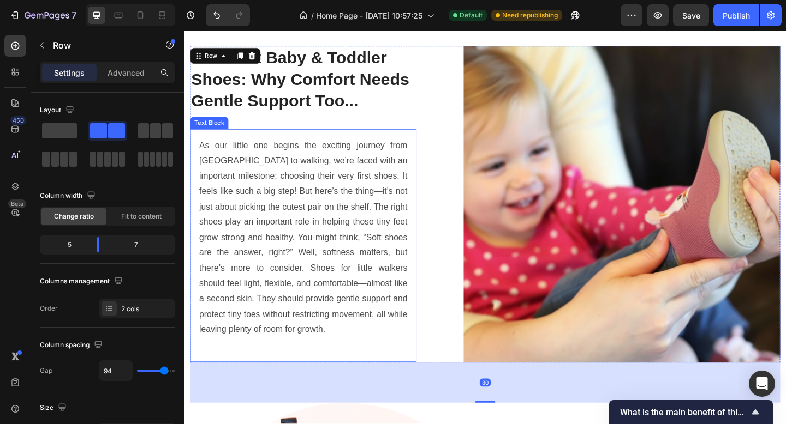
click at [381, 228] on p "As our little one begins the exciting journey from crawling to walking, we’re f…" at bounding box center [313, 256] width 226 height 217
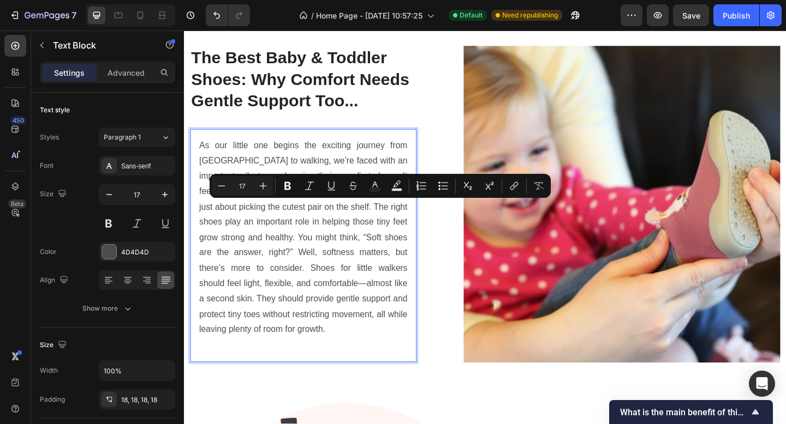
drag, startPoint x: 375, startPoint y: 240, endPoint x: 378, endPoint y: 227, distance: 13.5
click at [375, 241] on p "As our little one begins the exciting journey from crawling to walking, we’re f…" at bounding box center [313, 256] width 226 height 217
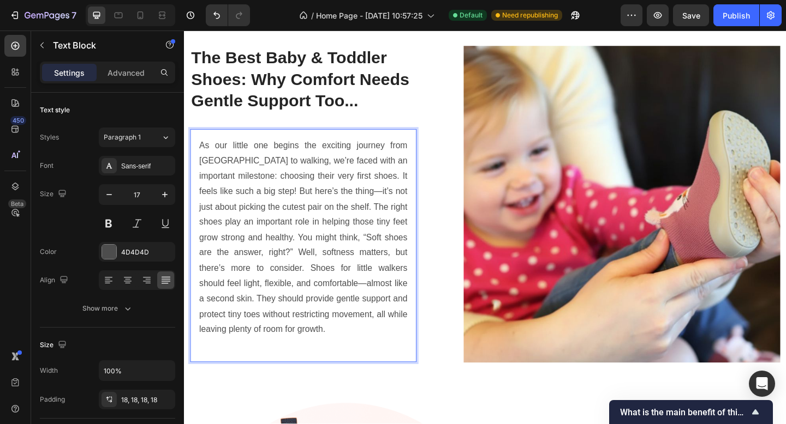
drag, startPoint x: 373, startPoint y: 201, endPoint x: 380, endPoint y: 227, distance: 27.1
click at [373, 201] on p "As our little one begins the exciting journey from crawling to walking, we’re f…" at bounding box center [313, 256] width 226 height 217
click at [337, 305] on p "As our little one begins the exciting journey from crawling to walking, we’re f…" at bounding box center [313, 256] width 226 height 217
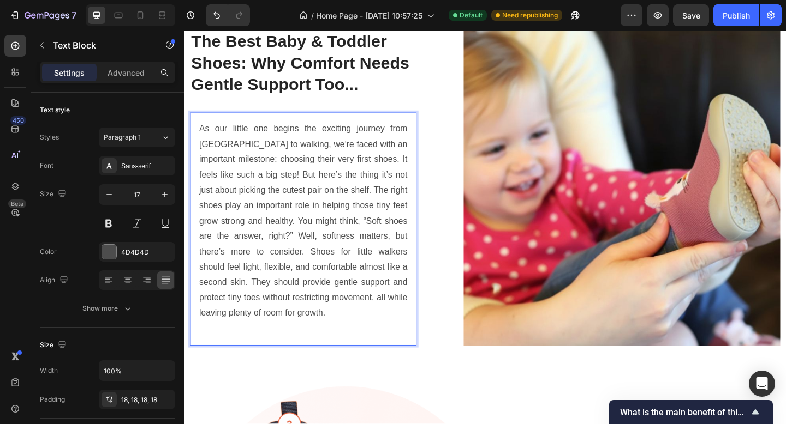
scroll to position [1119, 0]
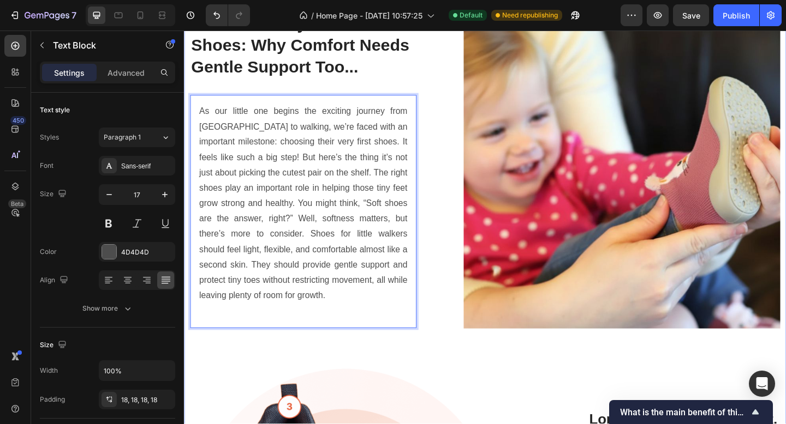
click at [400, 364] on div "The Best Baby & Toddler Shoes: Why Comfort Needs Gentle Support Too... Heading …" at bounding box center [511, 364] width 642 height 708
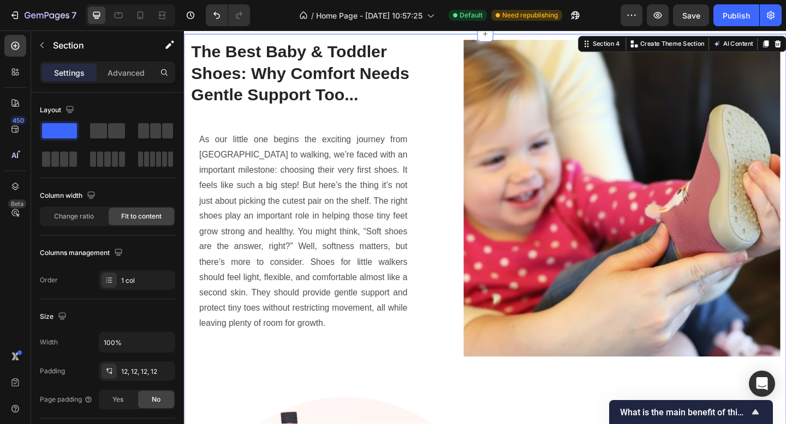
scroll to position [1456, 0]
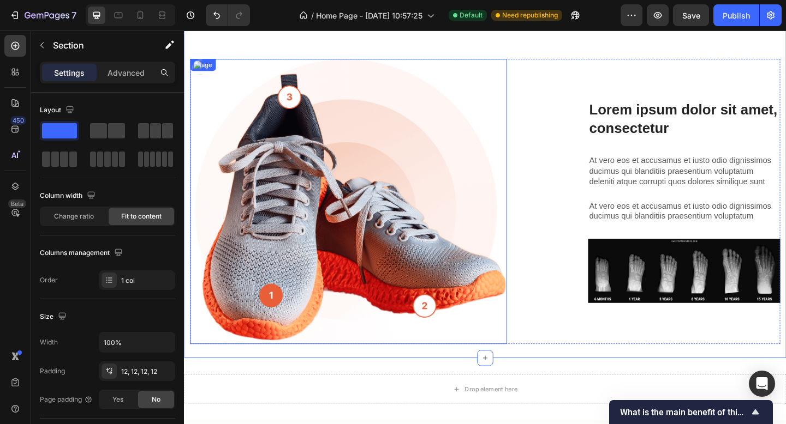
click at [391, 289] on img at bounding box center [362, 217] width 344 height 311
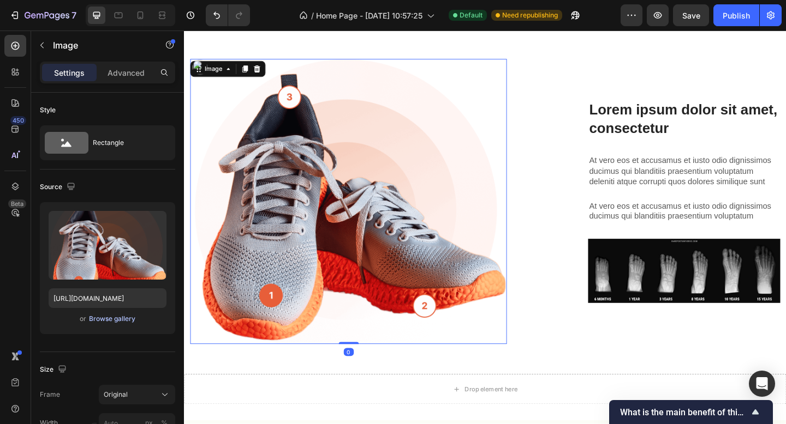
click at [115, 320] on div "Browse gallery" at bounding box center [112, 319] width 46 height 10
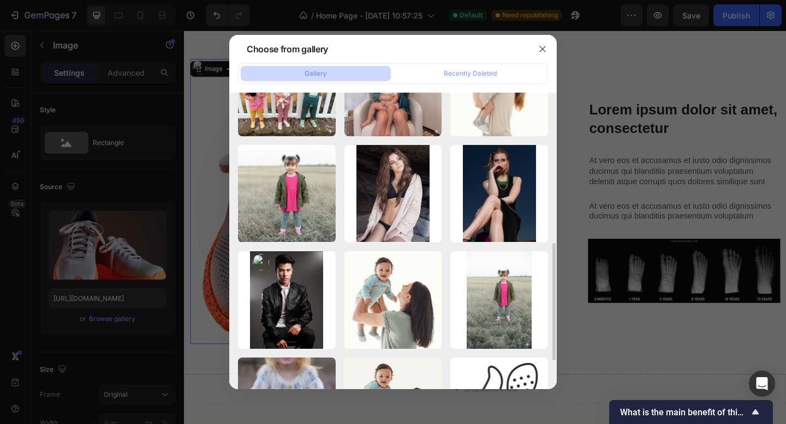
scroll to position [0, 0]
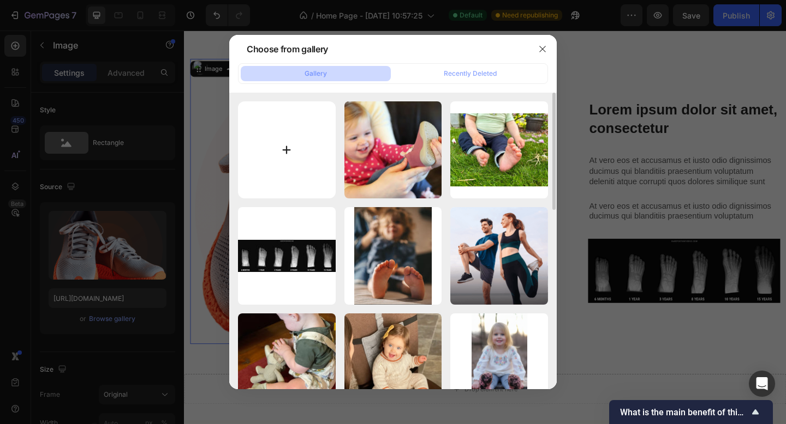
click at [284, 151] on input "file" at bounding box center [287, 150] width 98 height 98
type input "C:\fakepath\33-1024x1024.webp"
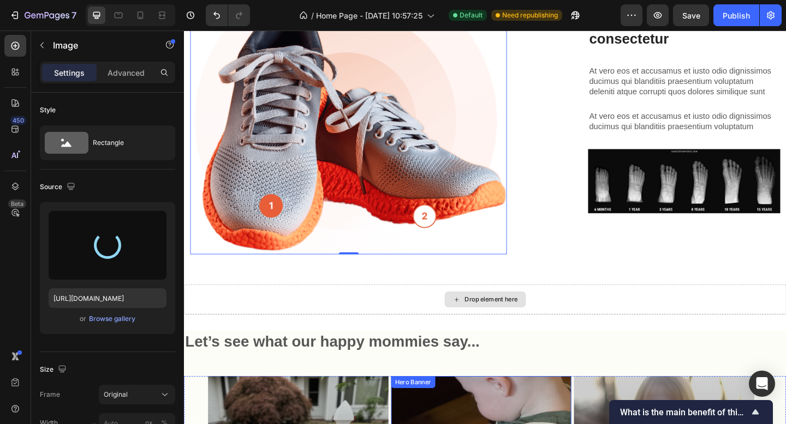
scroll to position [1526, 0]
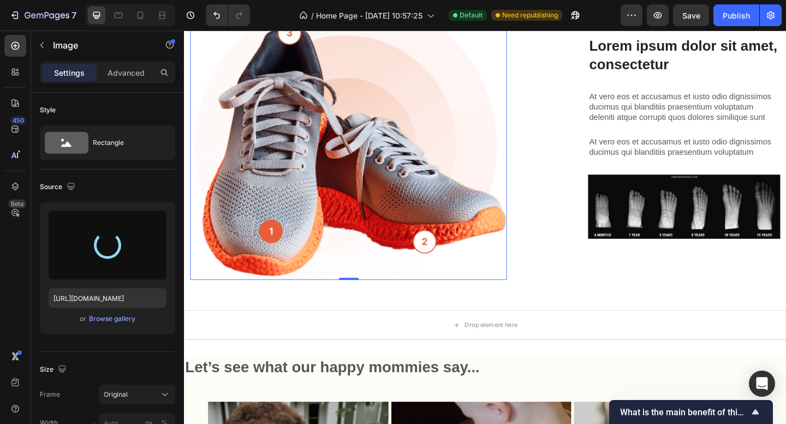
type input "https://cdn.shopify.com/s/files/1/0692/5890/3596/files/gempages_581980010680681…"
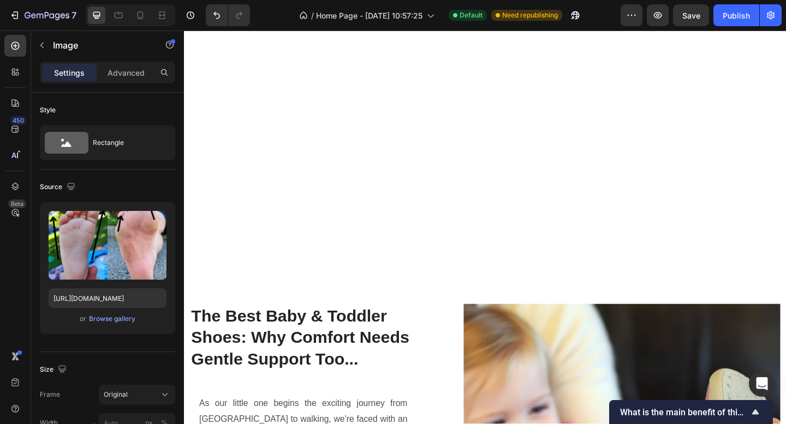
scroll to position [1398, 0]
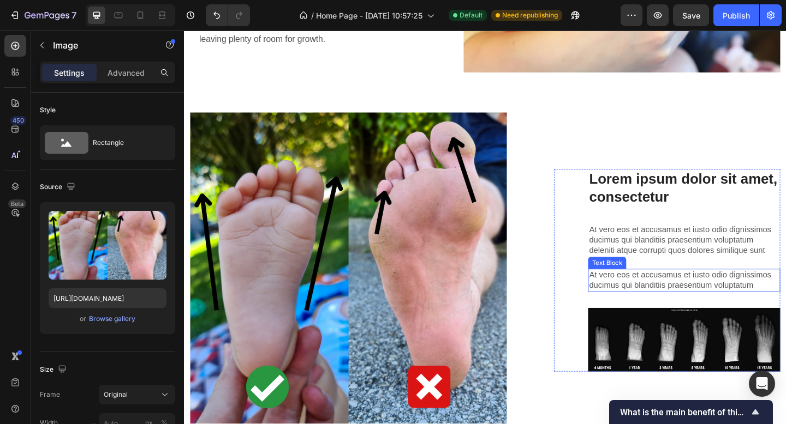
click at [703, 261] on p "At vero eos et accusamus et iusto odio dignissimos ducimus qui blanditiis praes…" at bounding box center [727, 259] width 207 height 34
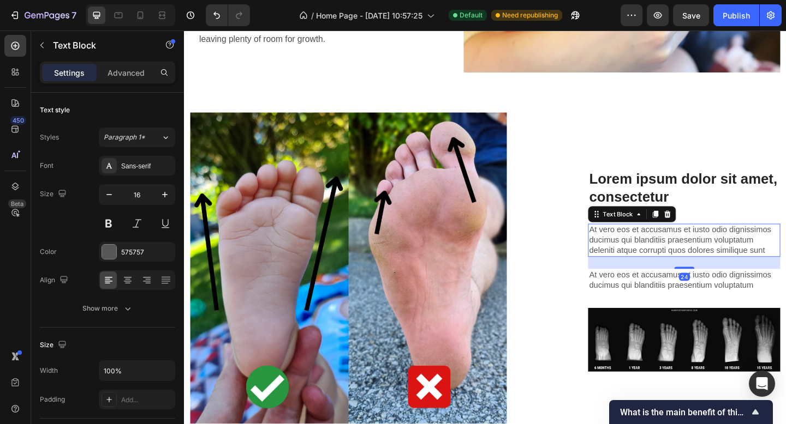
click at [703, 260] on p "At vero eos et accusamus et iusto odio dignissimos ducimus qui blanditiis praes…" at bounding box center [727, 259] width 207 height 34
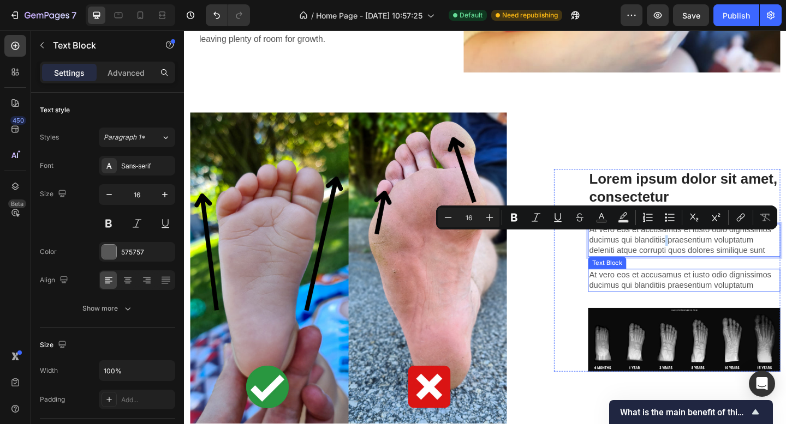
click at [785, 291] on p "At vero eos et accusamus et iusto odio dignissimos ducimus qui blanditiis praes…" at bounding box center [727, 302] width 207 height 23
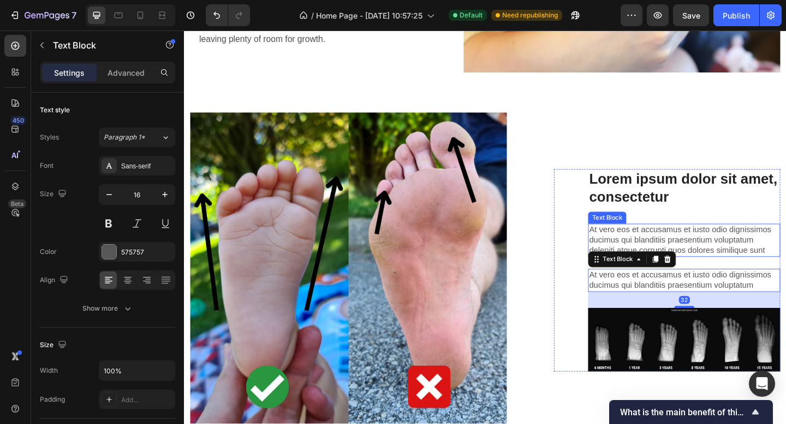
click at [775, 253] on p "At vero eos et accusamus et iusto odio dignissimos ducimus qui blanditiis praes…" at bounding box center [727, 259] width 207 height 34
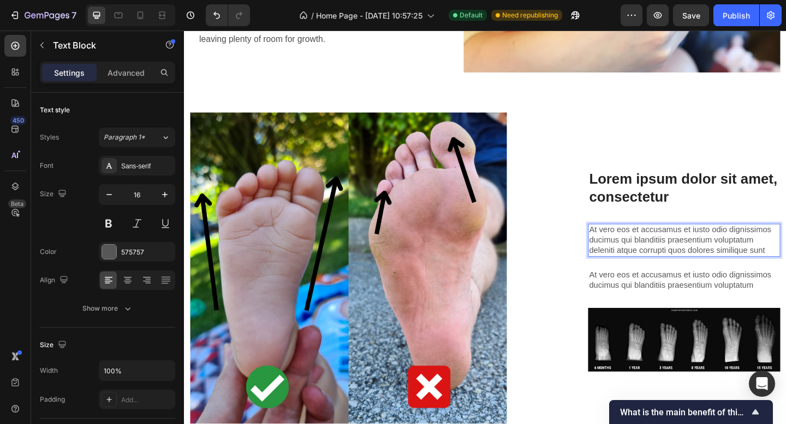
drag, startPoint x: 807, startPoint y: 265, endPoint x: 816, endPoint y: 264, distance: 8.3
click at [785, 265] on p "At vero eos et accusamus et iusto odio dignissimos ducimus qui blanditiis praes…" at bounding box center [727, 259] width 207 height 34
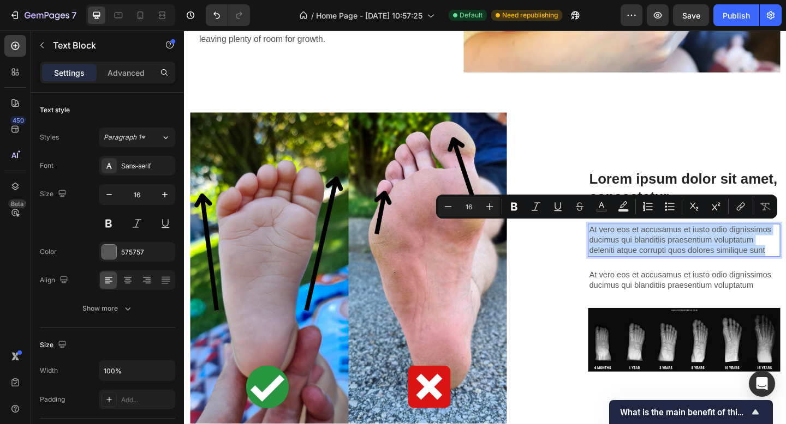
drag, startPoint x: 814, startPoint y: 264, endPoint x: 613, endPoint y: 238, distance: 202.9
click at [613, 238] on div "Lorem ipsum dolor sit amet, consectetur Heading At vero eos et accusamus et ius…" at bounding box center [709, 292] width 246 height 220
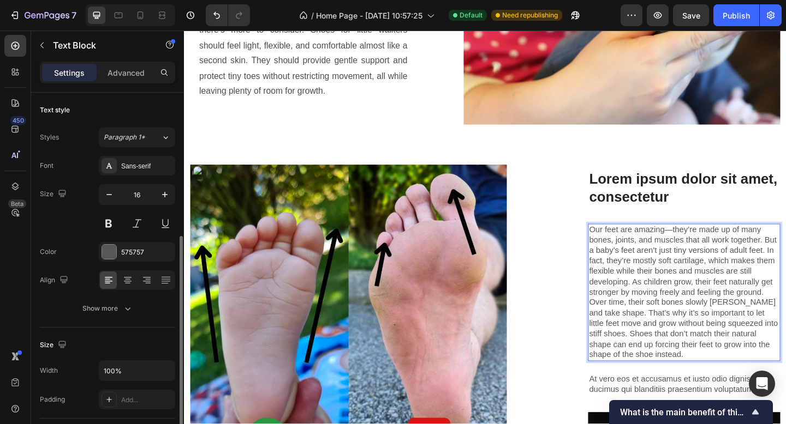
scroll to position [92, 0]
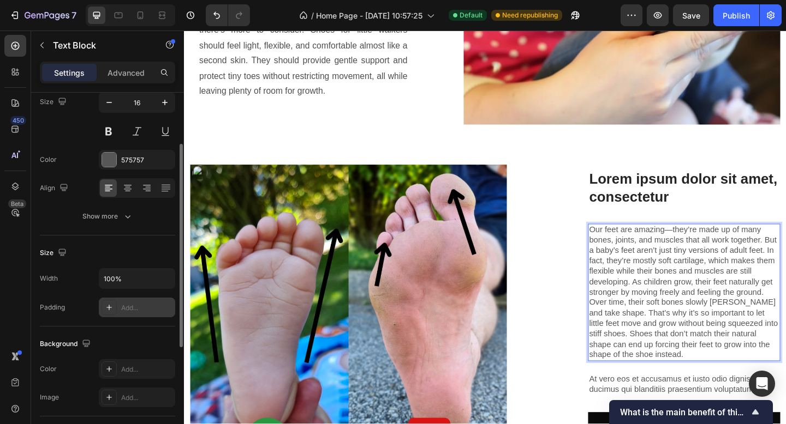
click at [121, 303] on div "Add..." at bounding box center [146, 308] width 51 height 10
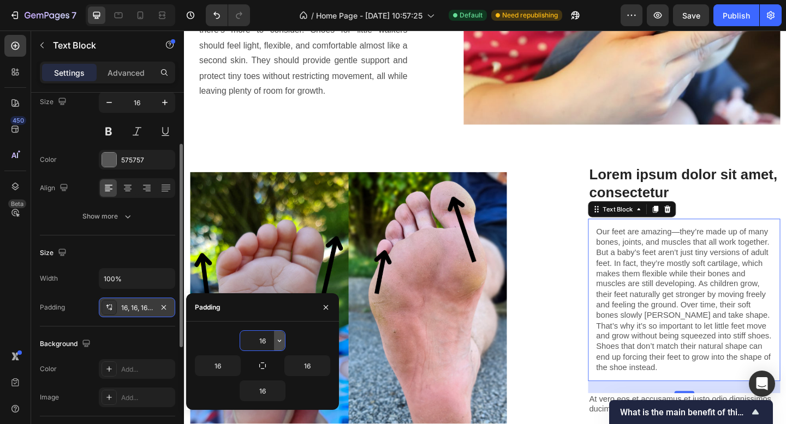
click at [279, 344] on icon "button" at bounding box center [279, 341] width 9 height 9
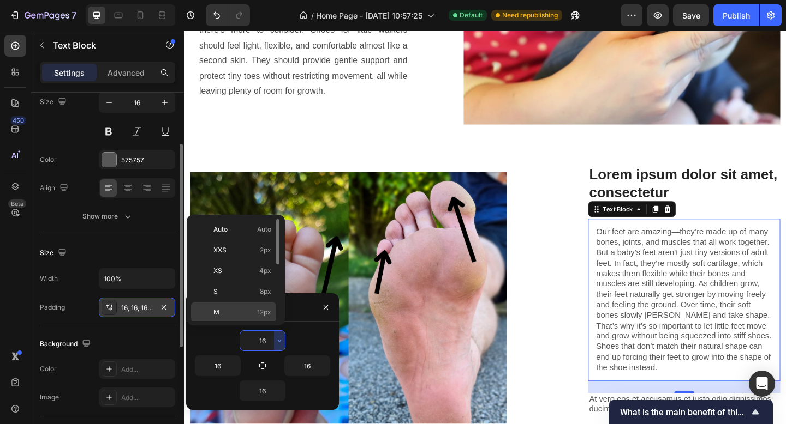
click at [223, 310] on p "M 12px" at bounding box center [242, 313] width 58 height 10
type input "12"
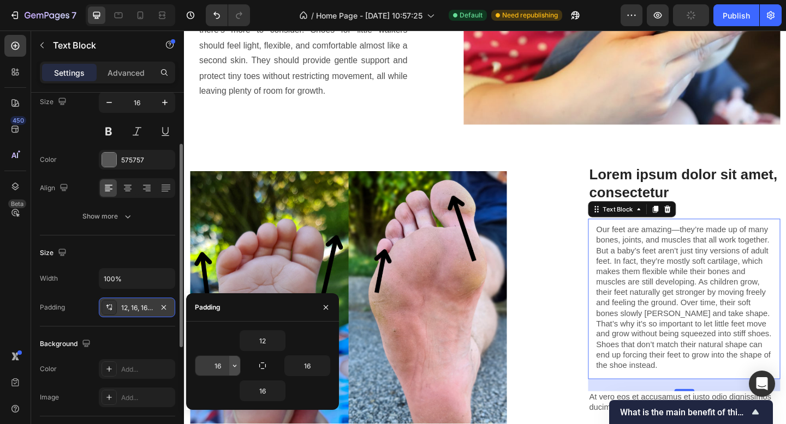
click at [234, 368] on icon "button" at bounding box center [234, 366] width 9 height 9
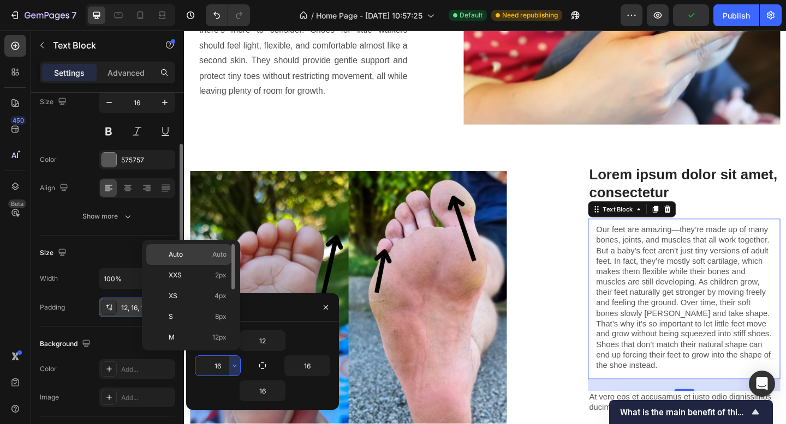
click at [206, 255] on p "Auto Auto" at bounding box center [198, 255] width 58 height 10
type input "Auto"
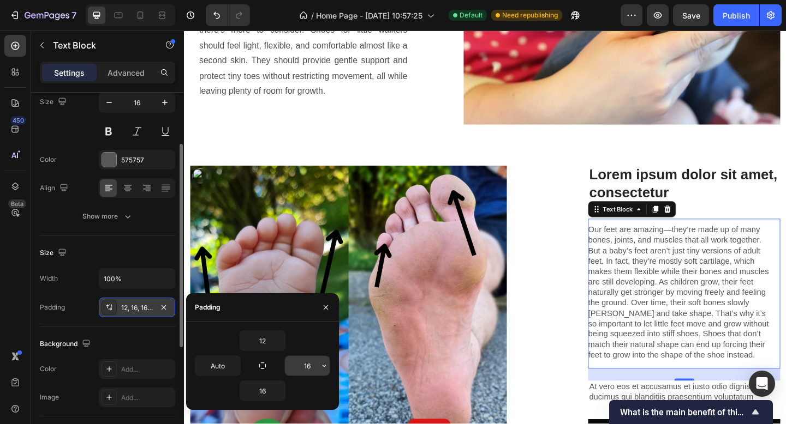
click at [312, 373] on input "16" at bounding box center [307, 366] width 45 height 20
click at [320, 367] on icon "button" at bounding box center [324, 366] width 9 height 9
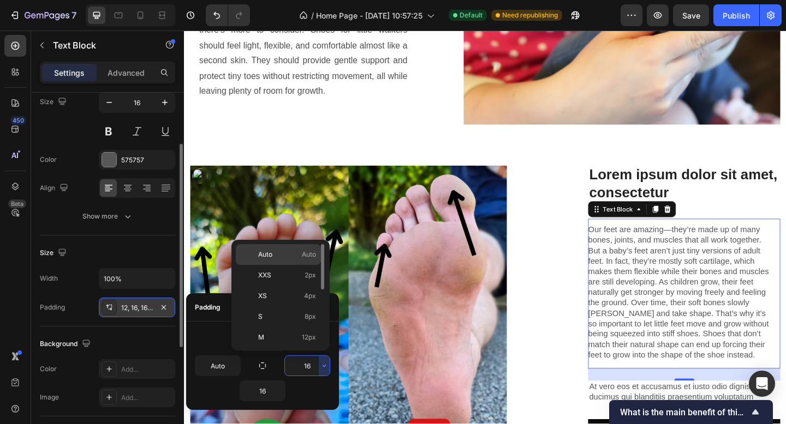
click at [249, 254] on div "Auto Auto" at bounding box center [278, 254] width 85 height 21
type input "Auto"
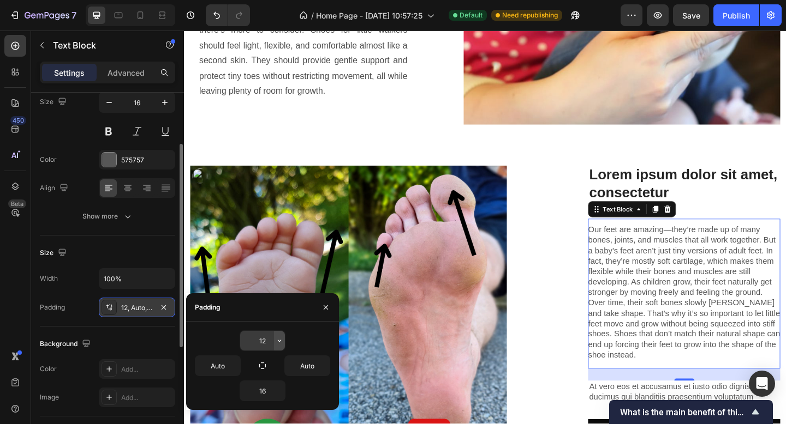
click at [276, 346] on button "button" at bounding box center [279, 341] width 11 height 20
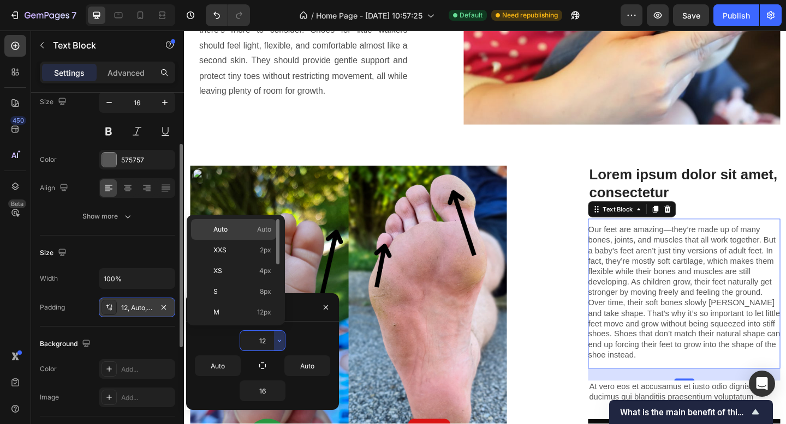
drag, startPoint x: 225, startPoint y: 225, endPoint x: 77, endPoint y: 280, distance: 157.5
click at [225, 225] on span "Auto" at bounding box center [220, 230] width 14 height 10
type input "Auto"
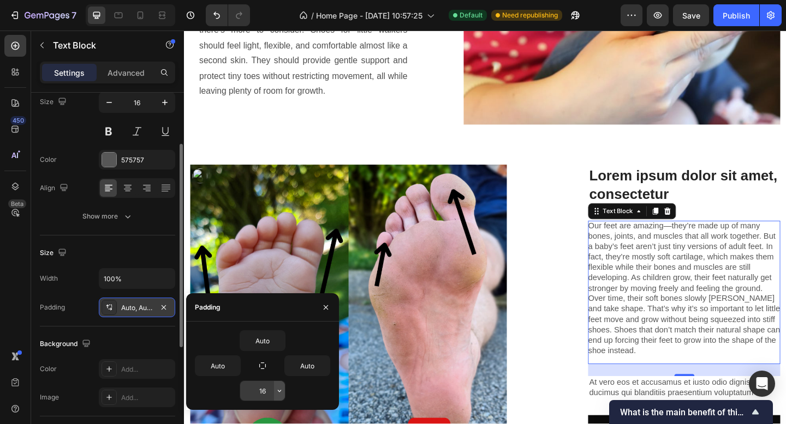
click at [278, 398] on button "button" at bounding box center [279, 391] width 11 height 20
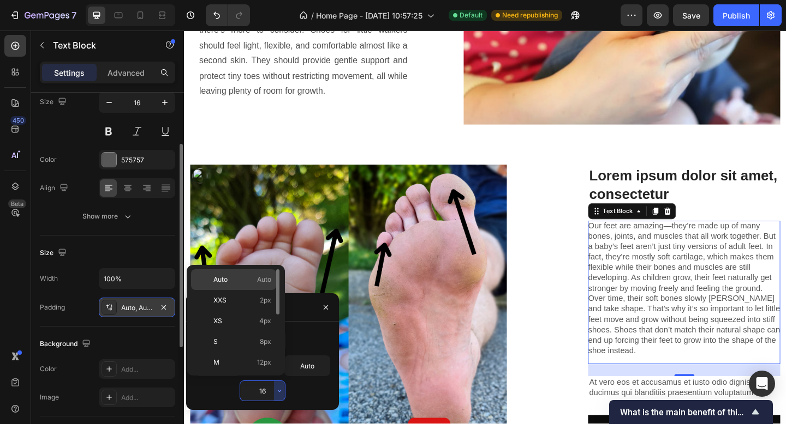
click at [227, 277] on span "Auto" at bounding box center [220, 280] width 14 height 10
type input "Auto"
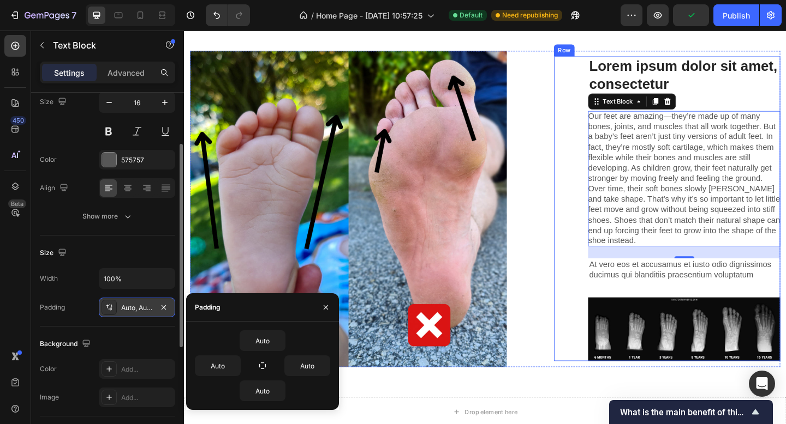
click at [543, 347] on div "Lorem ipsum dolor sit amet consectetur adipiscing Heading Image Lorem ipsum dol…" at bounding box center [511, 225] width 642 height 344
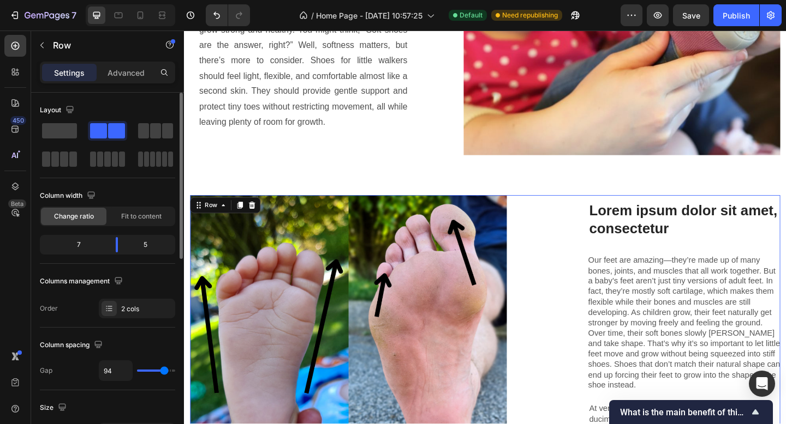
scroll to position [1408, 0]
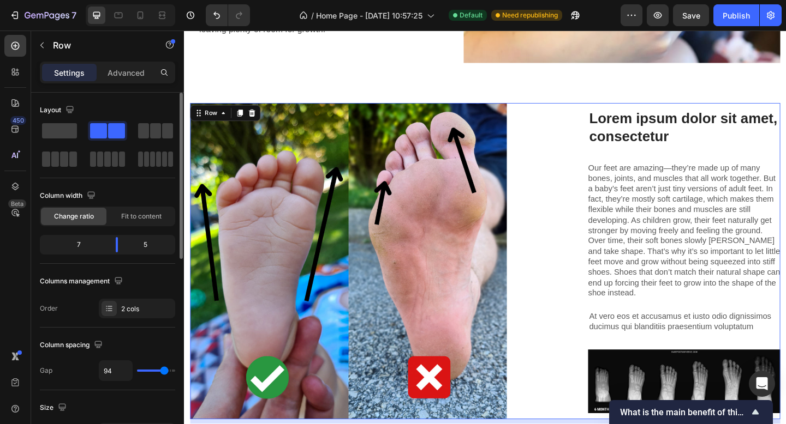
click at [578, 237] on div "Lorem ipsum dolor sit amet consectetur adipiscing Heading Image Lorem ipsum dol…" at bounding box center [511, 282] width 642 height 344
click at [608, 124] on div "Lorem ipsum dolor sit amet, consectetur Heading Our feet are amazing—they’re ma…" at bounding box center [709, 282] width 246 height 332
click at [540, 133] on div "Lorem ipsum dolor sit amet consectetur adipiscing Heading Image Lorem ipsum dol…" at bounding box center [511, 282] width 642 height 344
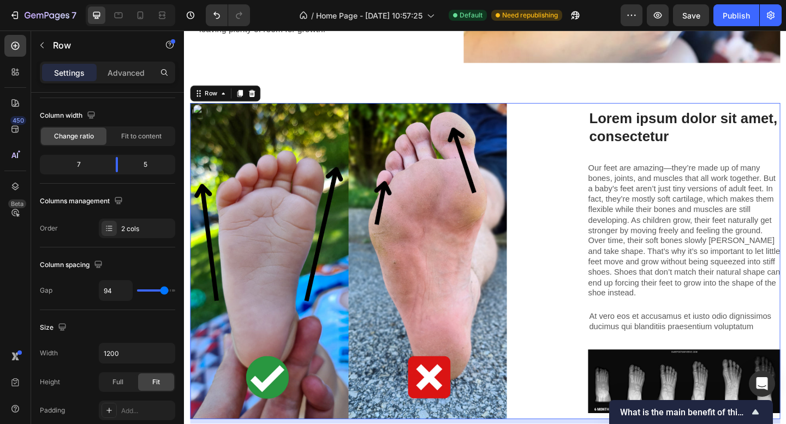
type input "59"
type input "33"
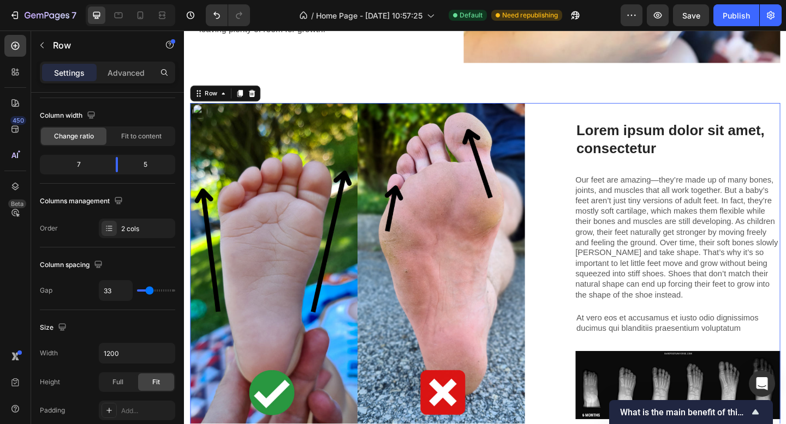
type input "32"
type input "31"
type input "30"
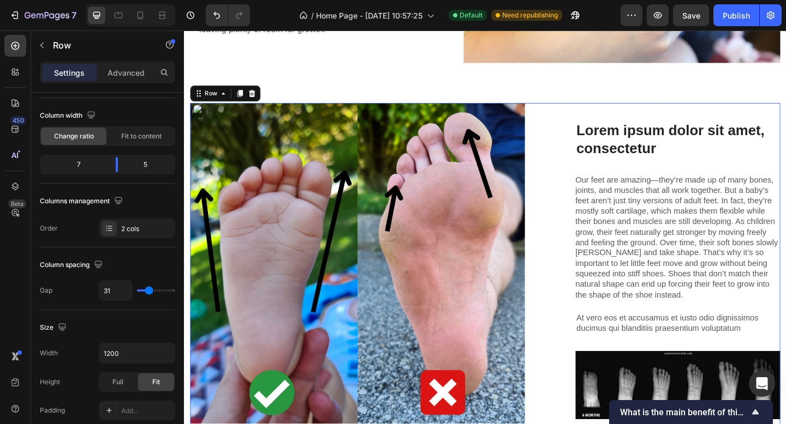
type input "30"
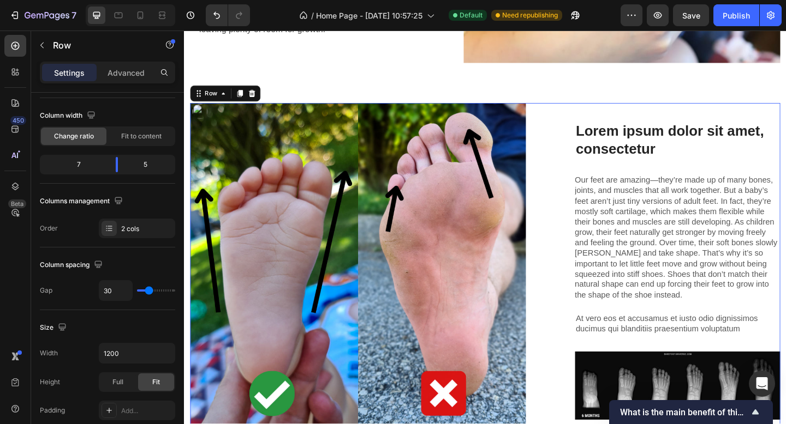
type input "27"
type input "25"
type input "24"
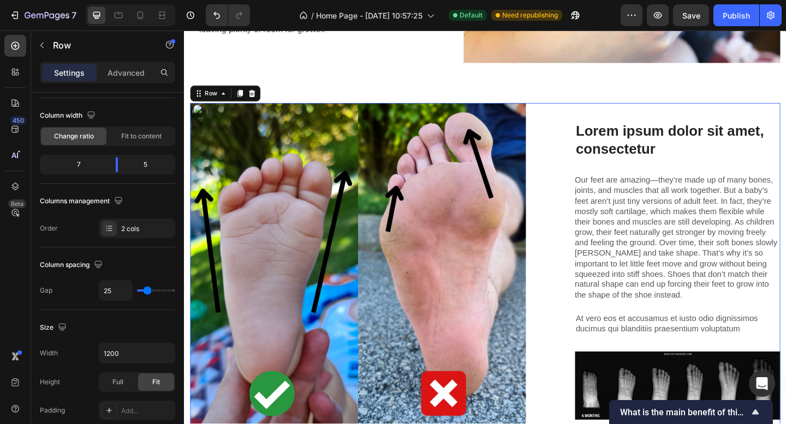
type input "24"
type input "22"
type input "20"
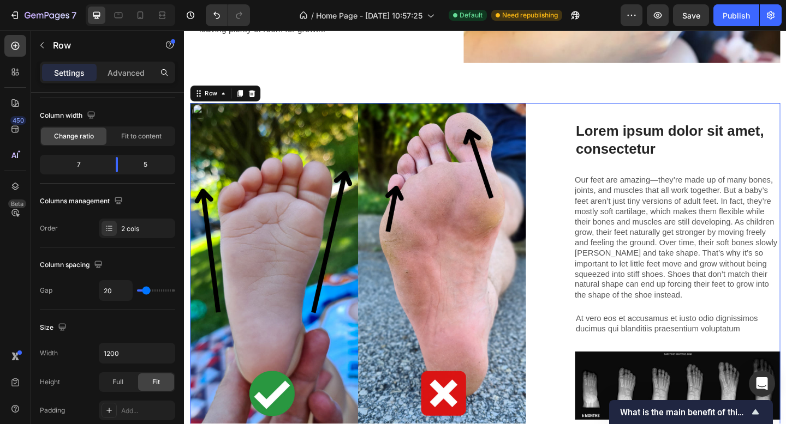
type input "19"
type input "16"
type input "13"
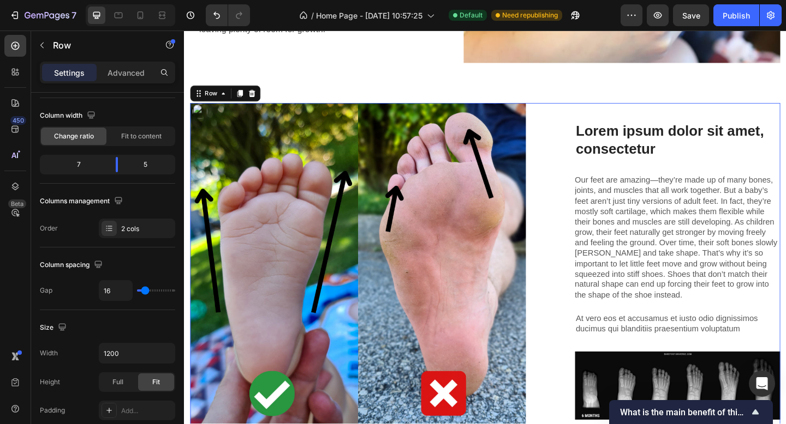
type input "13"
type input "11"
type input "9"
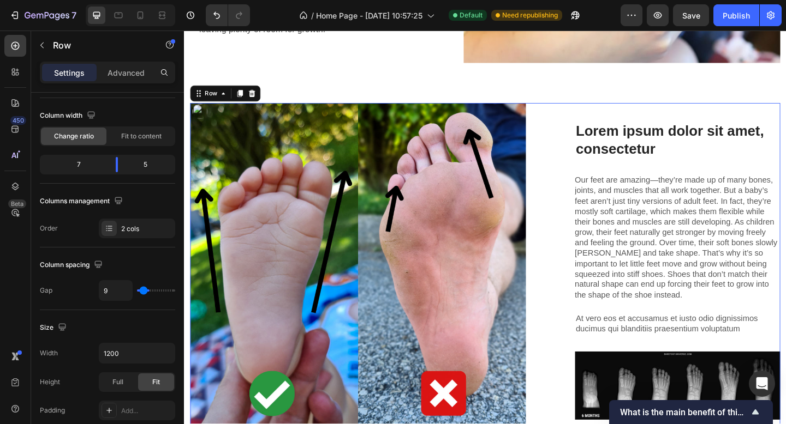
type input "8"
type input "5"
type input "4"
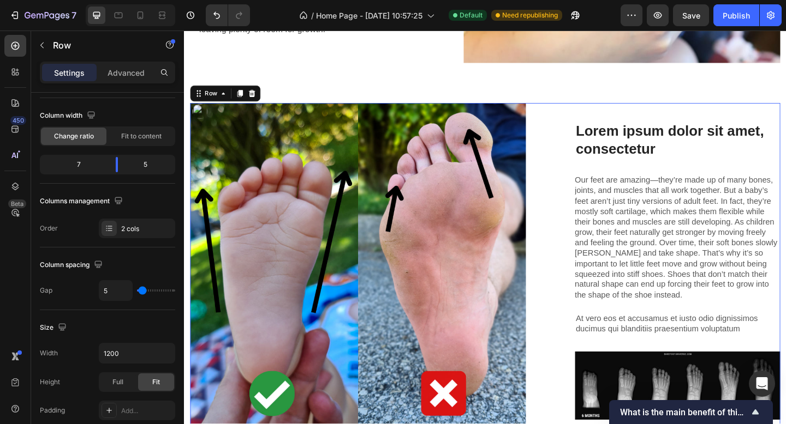
type input "4"
type input "0"
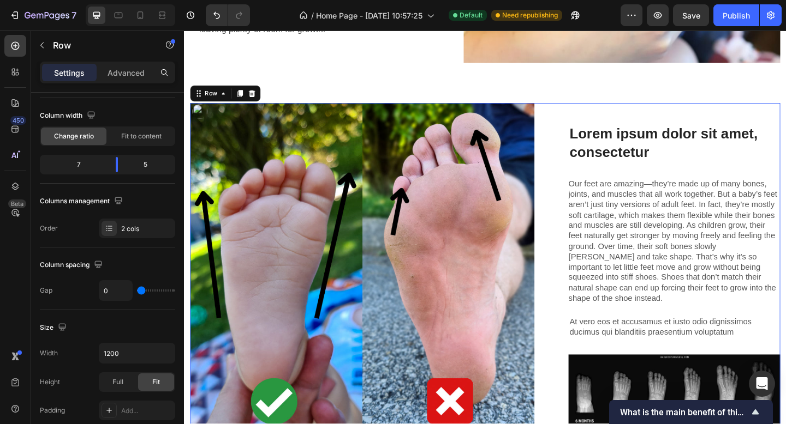
type input "2"
type input "4"
type input "5"
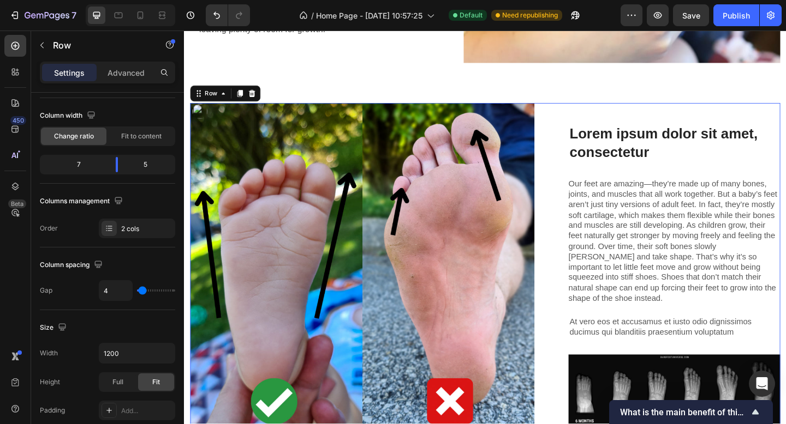
type input "5"
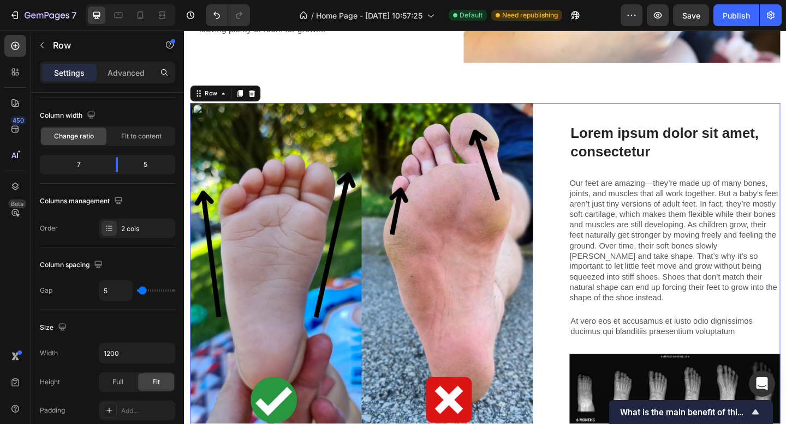
type input "6"
type input "9"
type input "11"
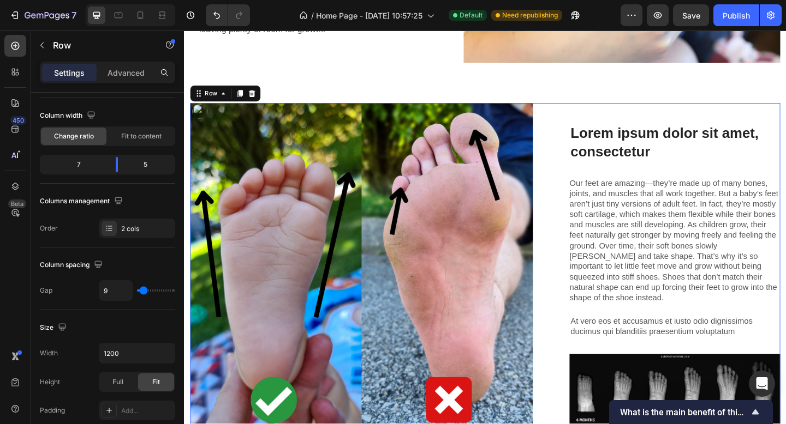
type input "11"
type input "13"
type input "15"
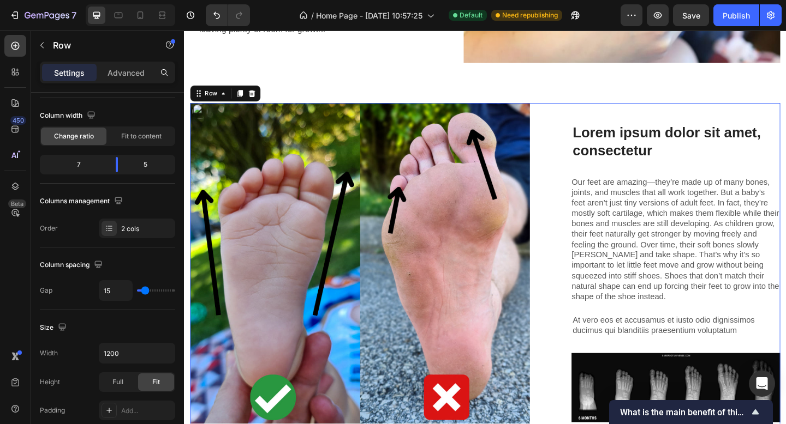
type input "12"
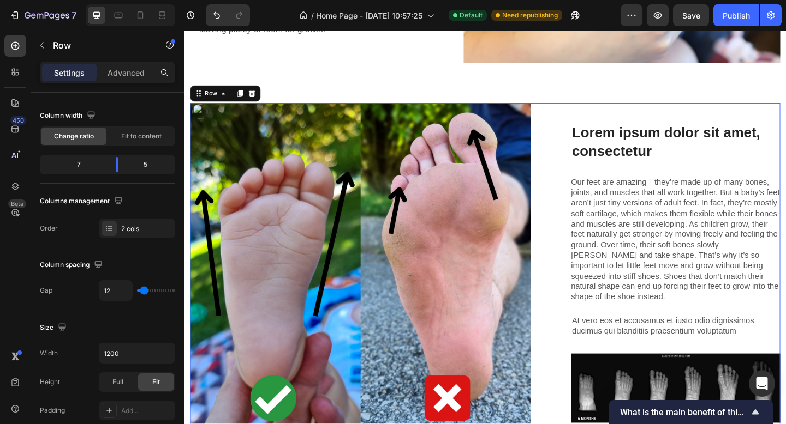
type input "10"
type input "8"
type input "7"
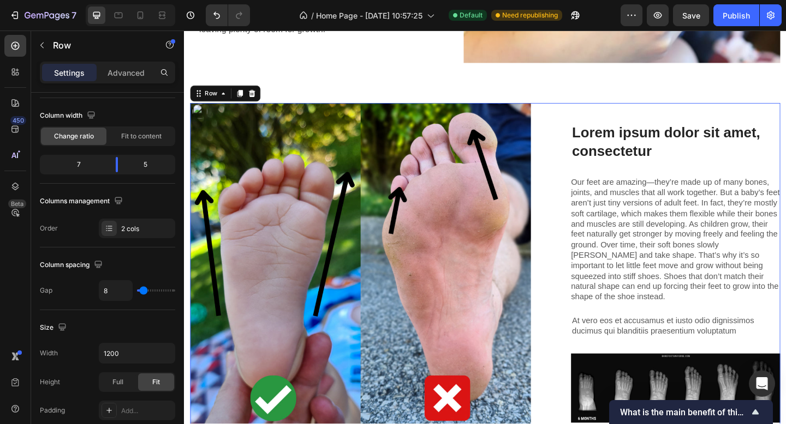
type input "7"
type input "5"
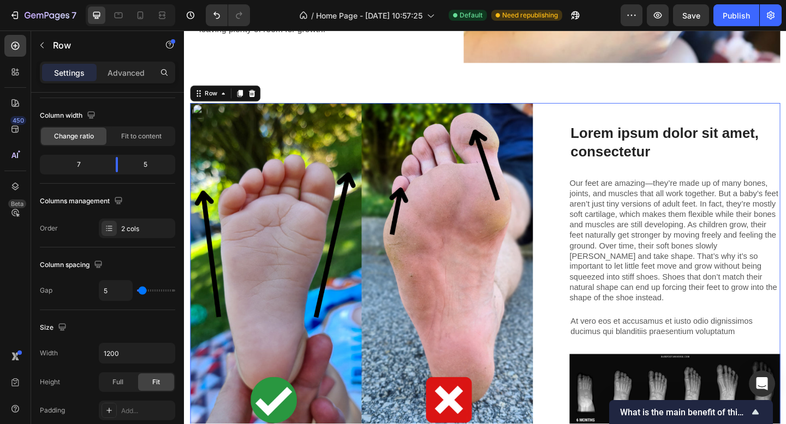
drag, startPoint x: 153, startPoint y: 289, endPoint x: 142, endPoint y: 289, distance: 10.4
type input "5"
click at [142, 290] on input "range" at bounding box center [156, 291] width 38 height 2
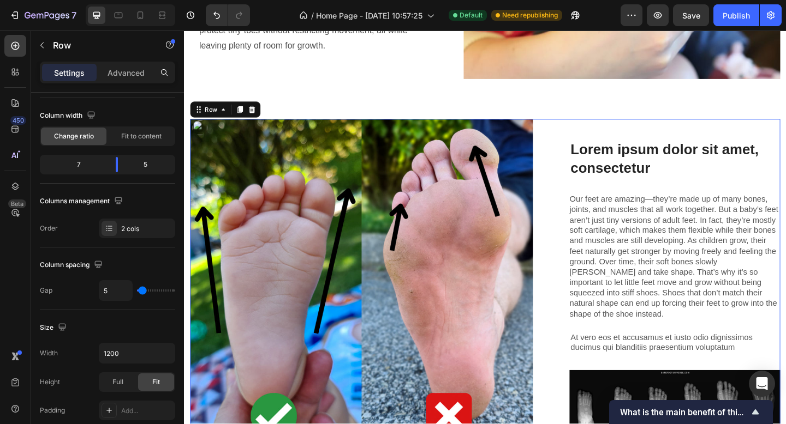
scroll to position [1171, 0]
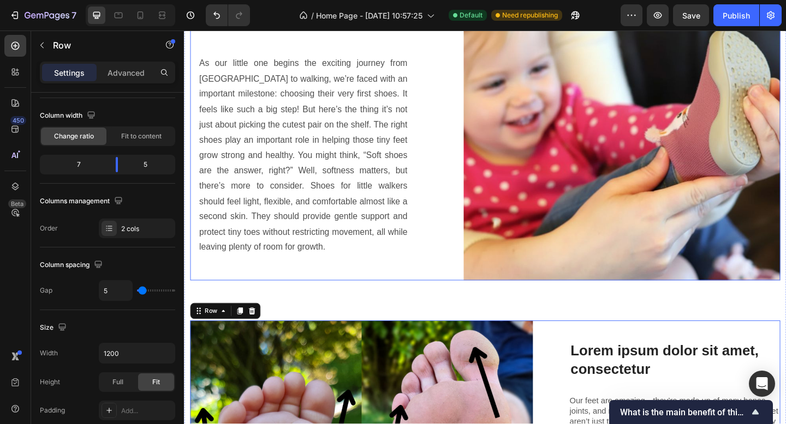
click at [473, 179] on div "The Best Baby & Toddler Shoes: Why Comfort Needs Gentle Support Too... Heading …" at bounding box center [511, 130] width 642 height 344
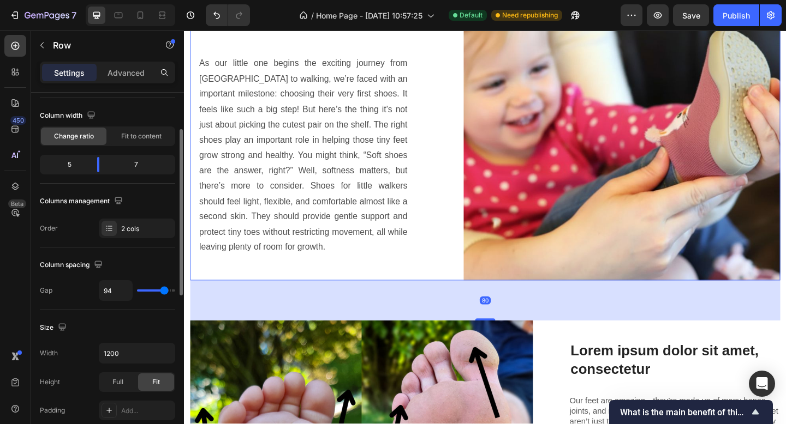
type input "58"
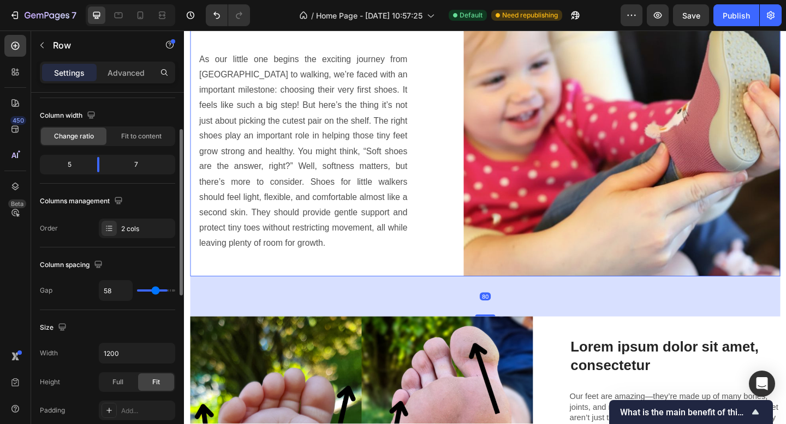
type input "56"
type input "55"
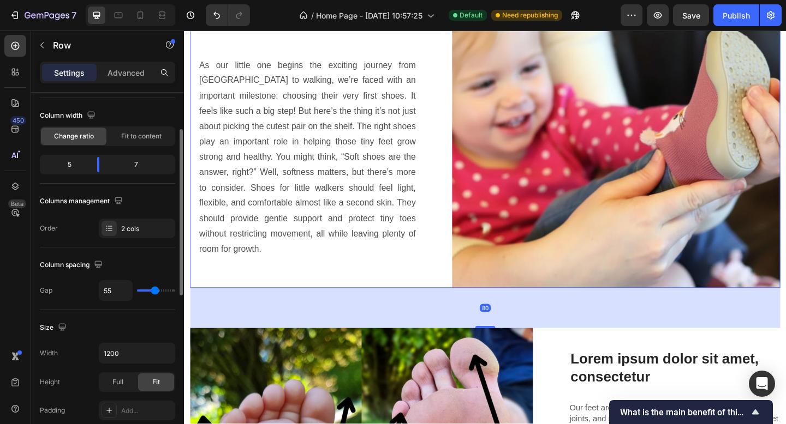
type input "54"
type input "46"
type input "37"
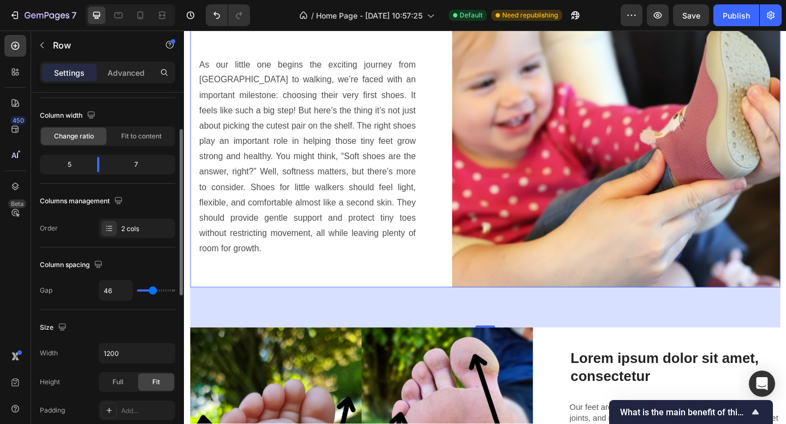
type input "37"
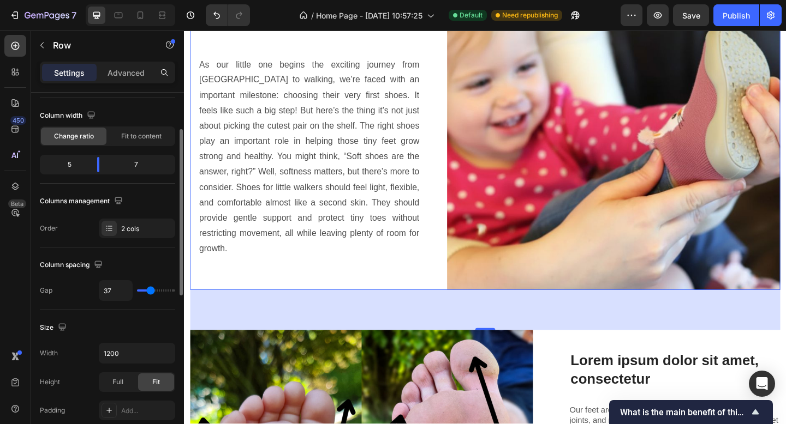
type input "36"
type input "35"
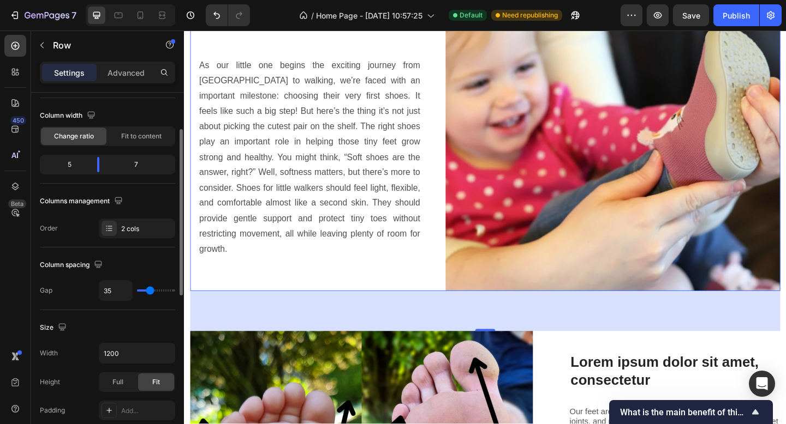
type input "33"
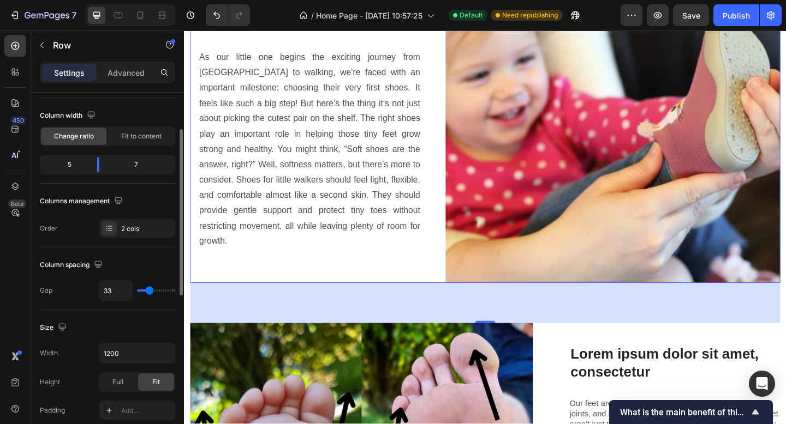
type input "32"
type input "31"
type input "37"
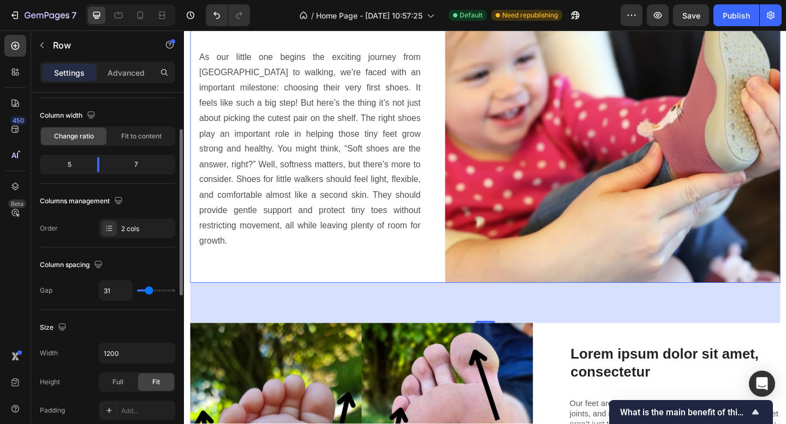
type input "37"
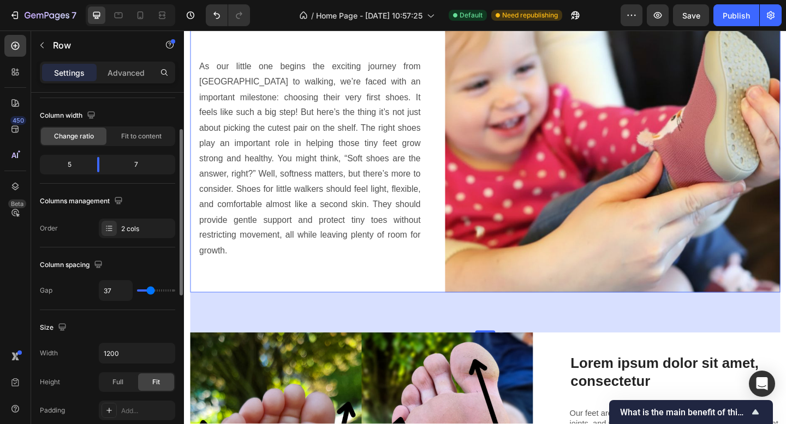
type input "44"
type input "46"
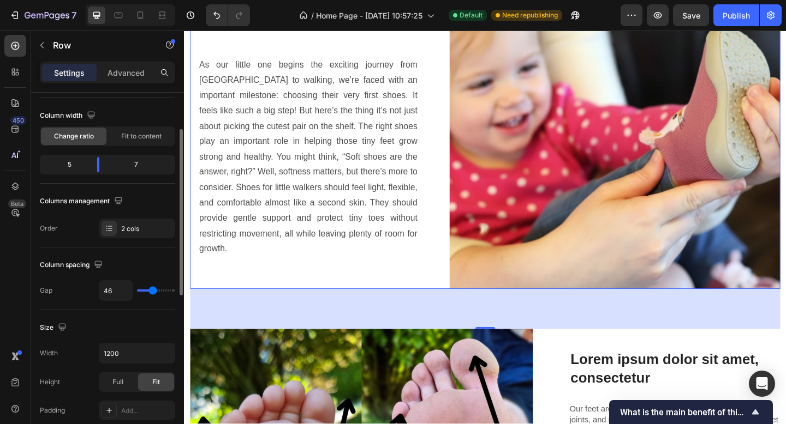
type input "49"
type input "50"
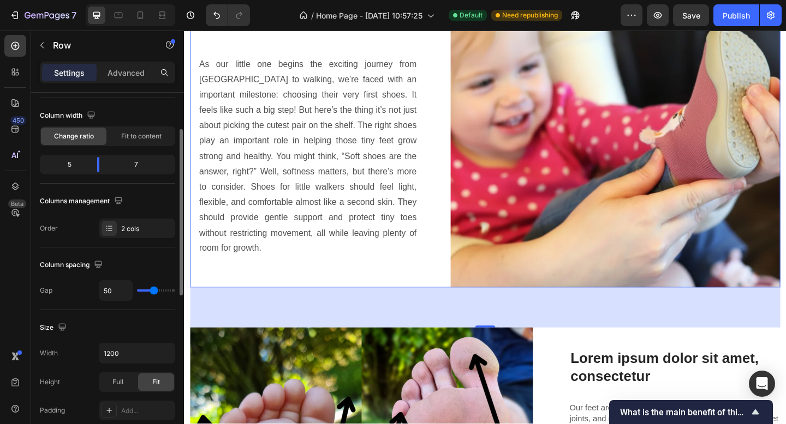
type input "51"
type input "52"
type input "50"
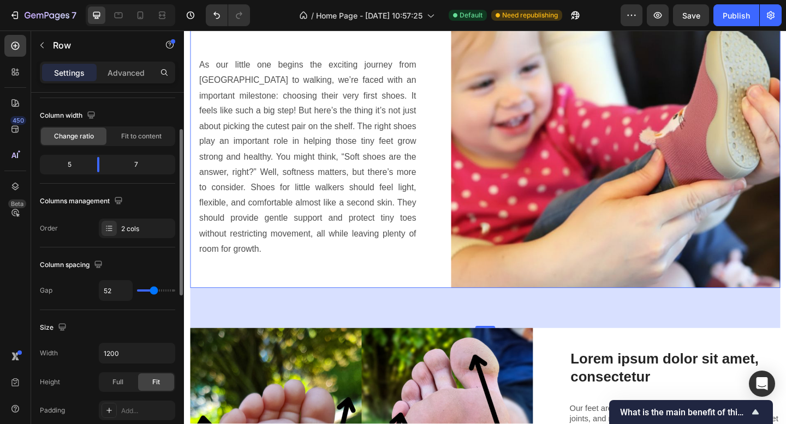
type input "50"
type input "49"
type input "50"
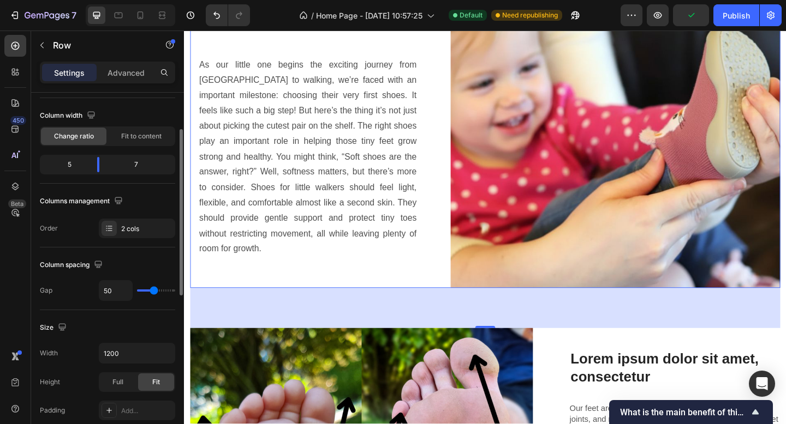
drag, startPoint x: 161, startPoint y: 290, endPoint x: 153, endPoint y: 290, distance: 7.6
type input "50"
click at [153, 290] on input "range" at bounding box center [156, 291] width 38 height 2
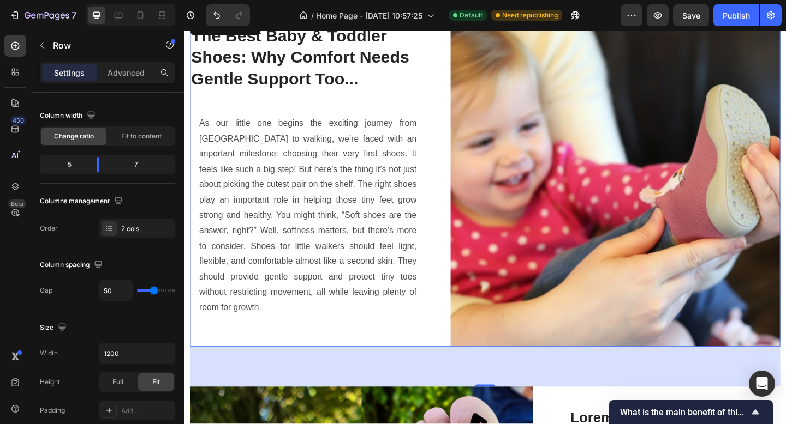
scroll to position [1029, 0]
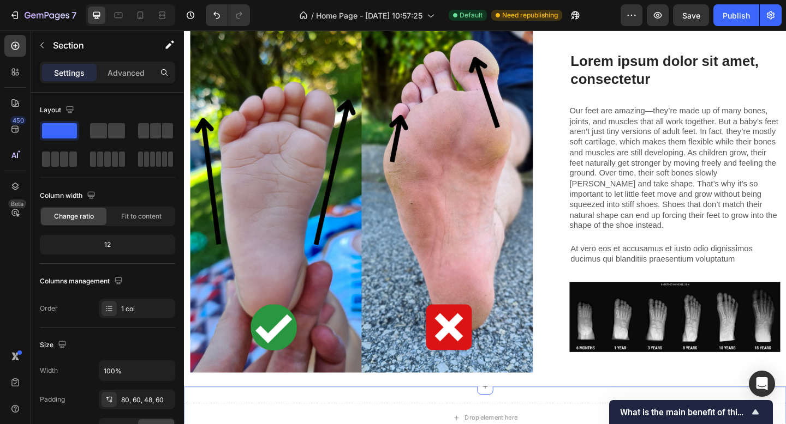
scroll to position [1355, 0]
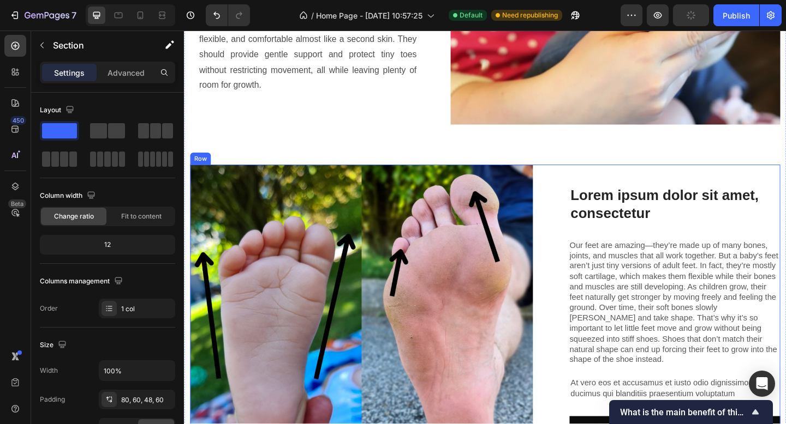
click at [597, 177] on div "Lorem ipsum dolor sit amet, consectetur Heading Our feet are amazing—they’re ma…" at bounding box center [699, 363] width 266 height 373
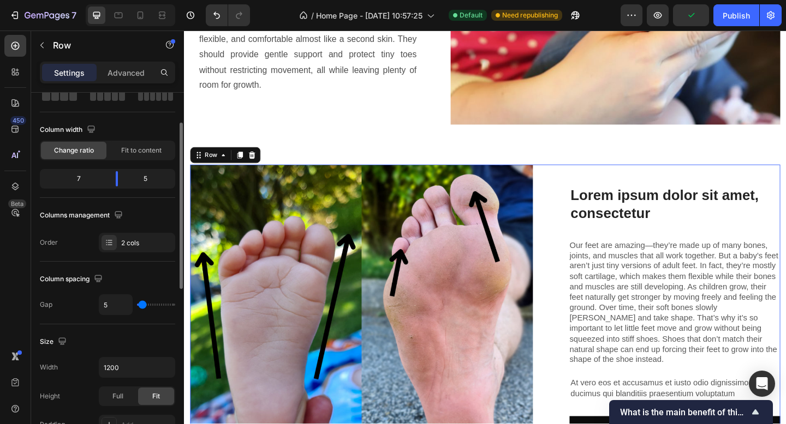
scroll to position [68, 0]
type input "11"
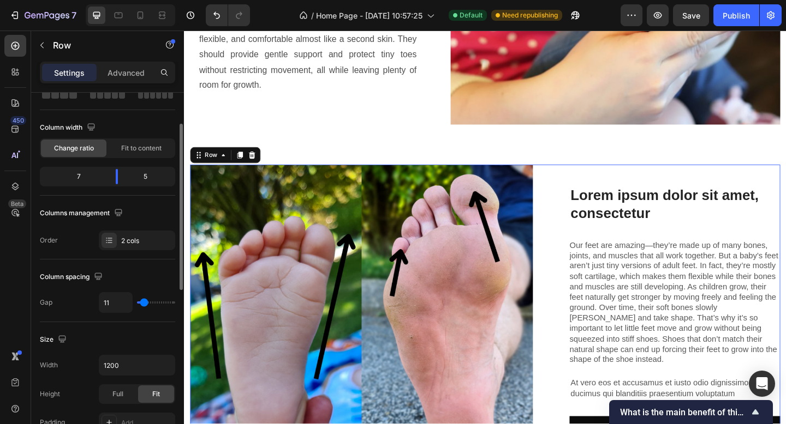
type input "19"
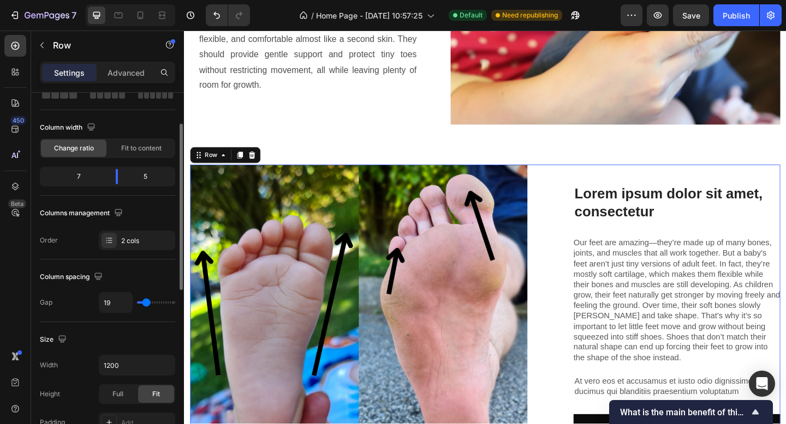
type input "25"
type input "28"
type input "29"
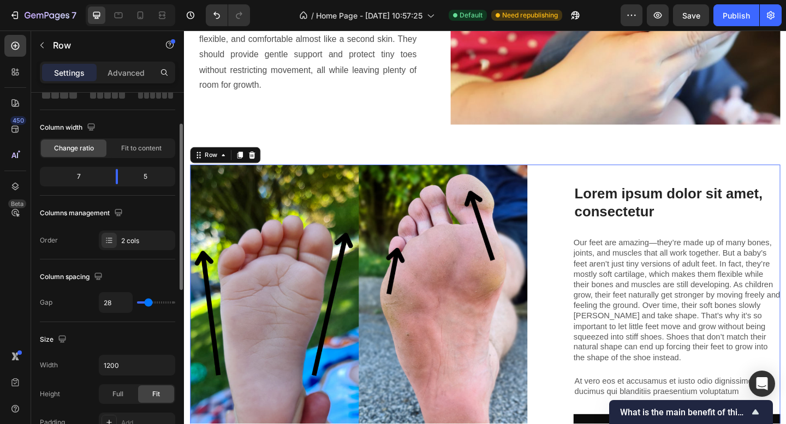
type input "29"
type input "30"
type input "31"
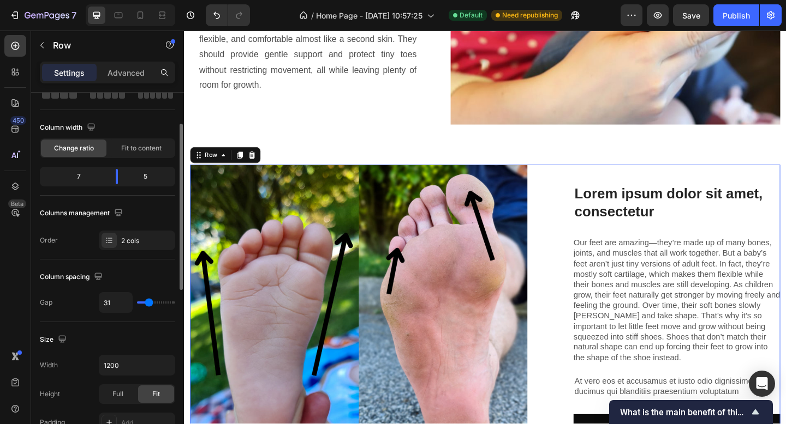
type input "33"
type input "34"
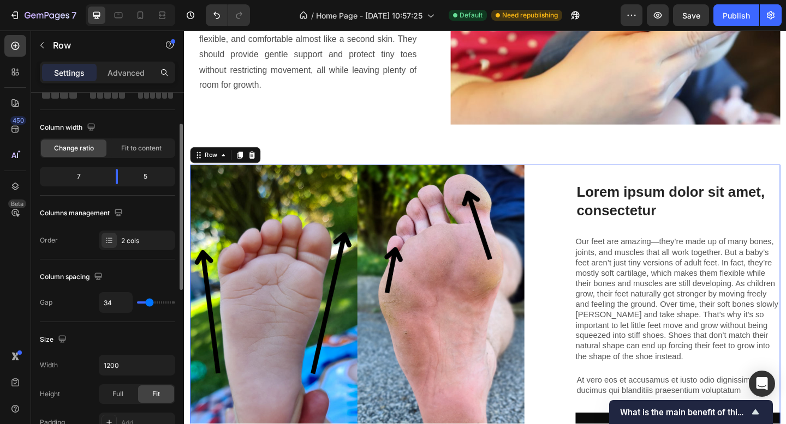
type input "35"
type input "37"
type input "38"
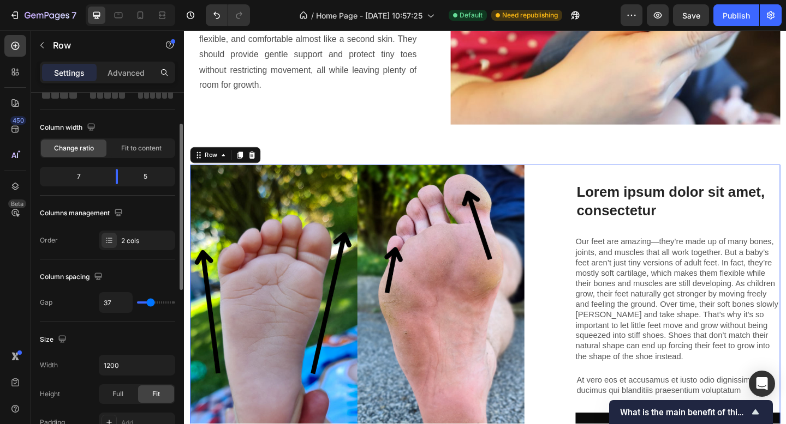
type input "38"
type input "40"
type input "41"
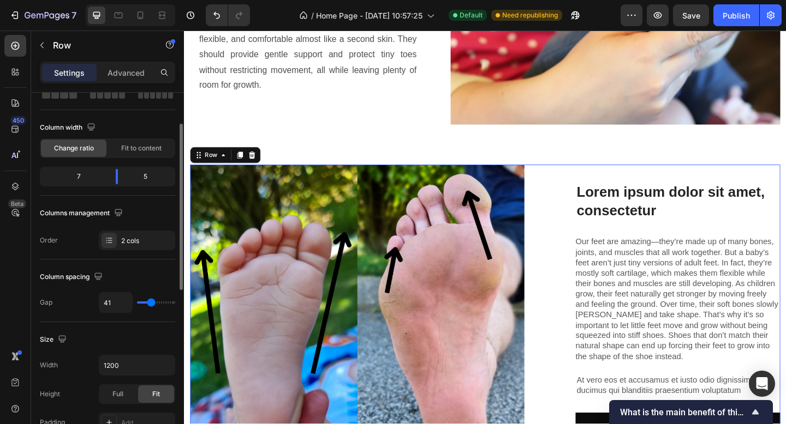
type input "42"
type input "43"
type input "44"
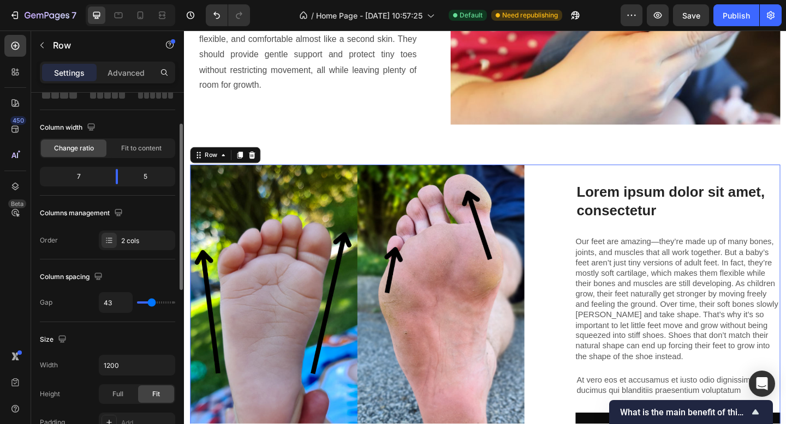
type input "44"
type input "45"
type input "46"
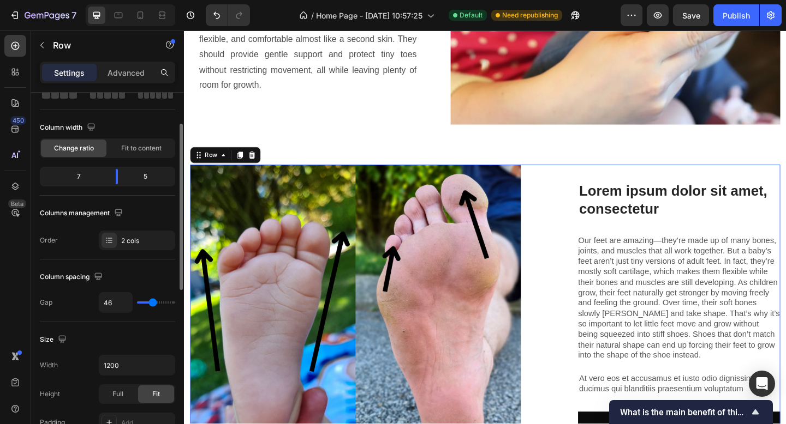
type input "39"
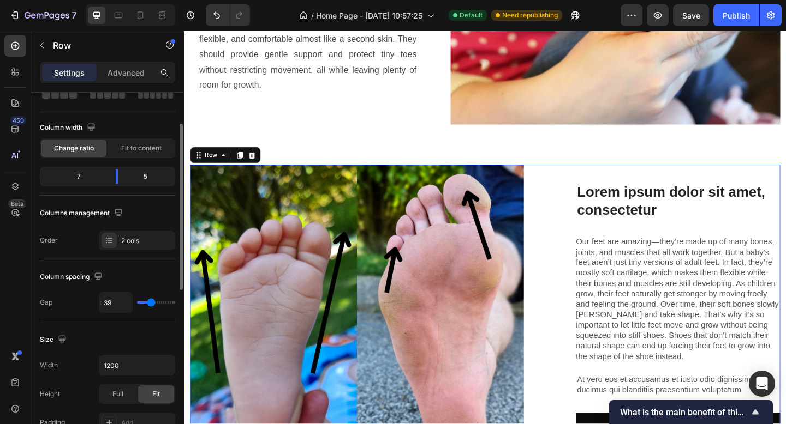
type input "31"
type input "25"
type input "19"
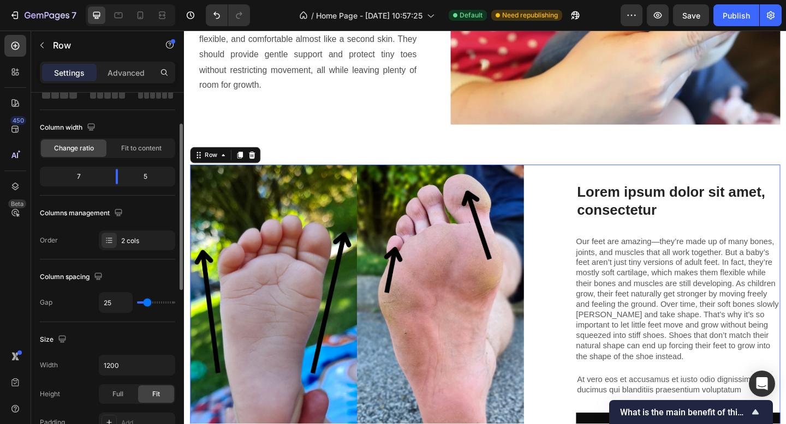
type input "19"
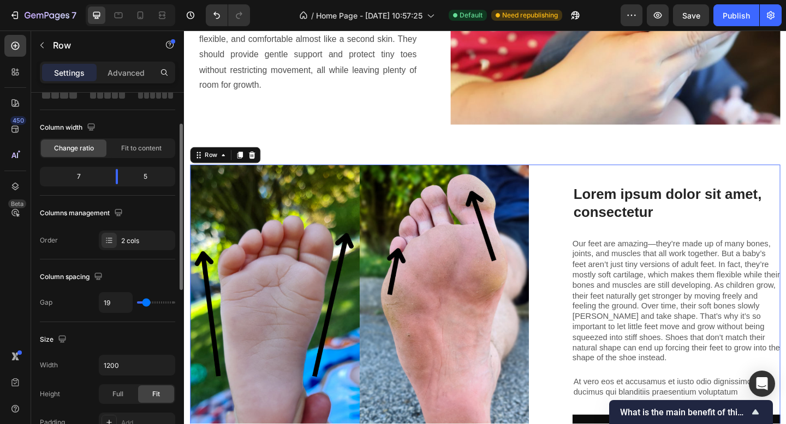
type input "21"
type input "22"
type input "23"
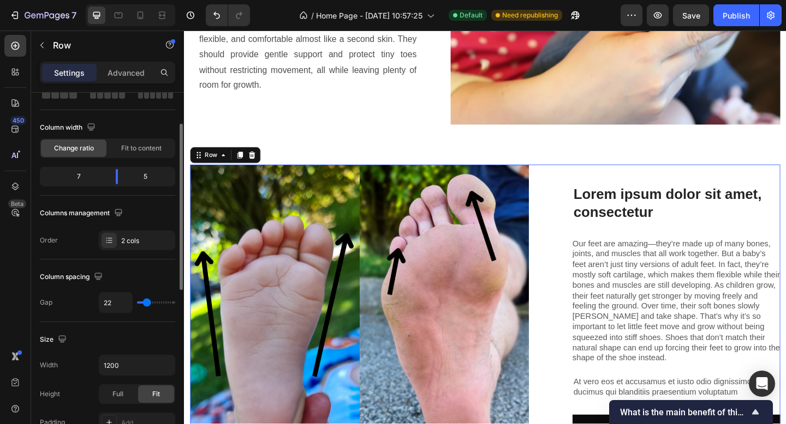
type input "23"
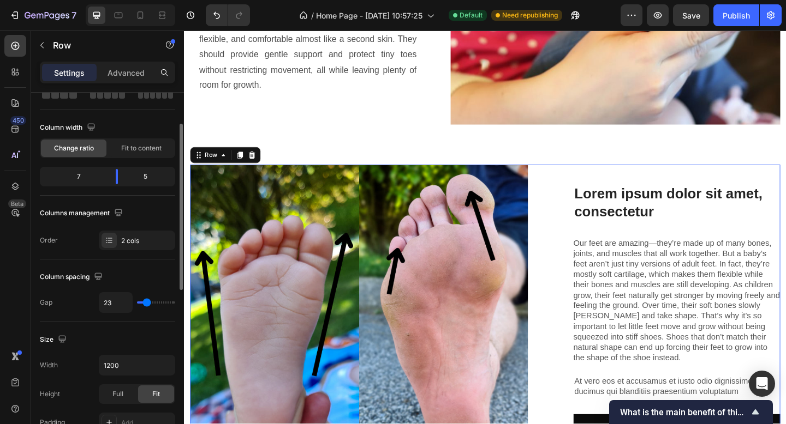
type input "21"
type input "20"
type input "19"
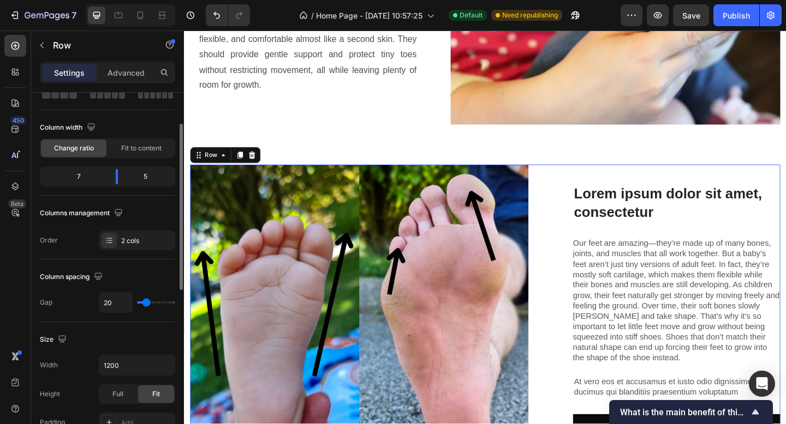
type input "19"
type input "18"
type input "19"
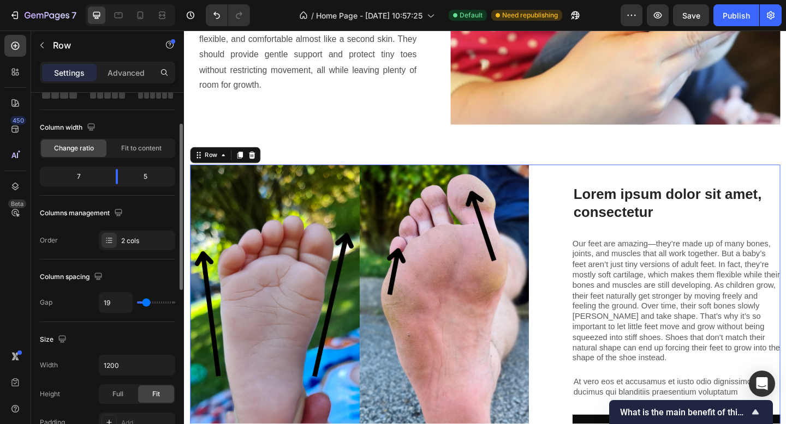
type input "16"
type input "15"
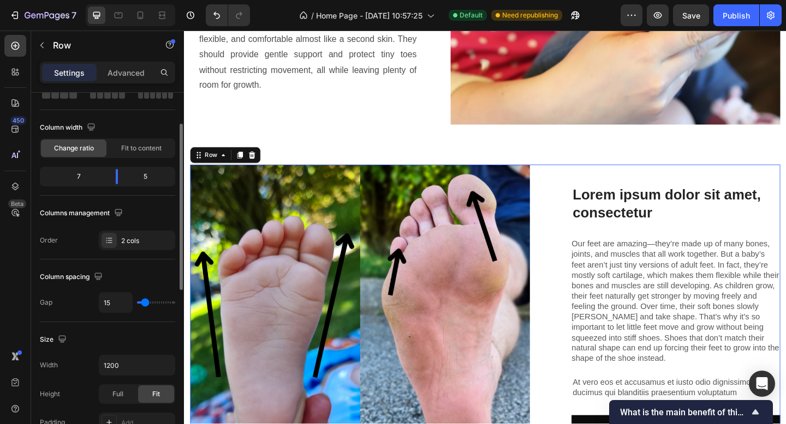
type input "15"
click at [145, 304] on input "range" at bounding box center [156, 303] width 38 height 2
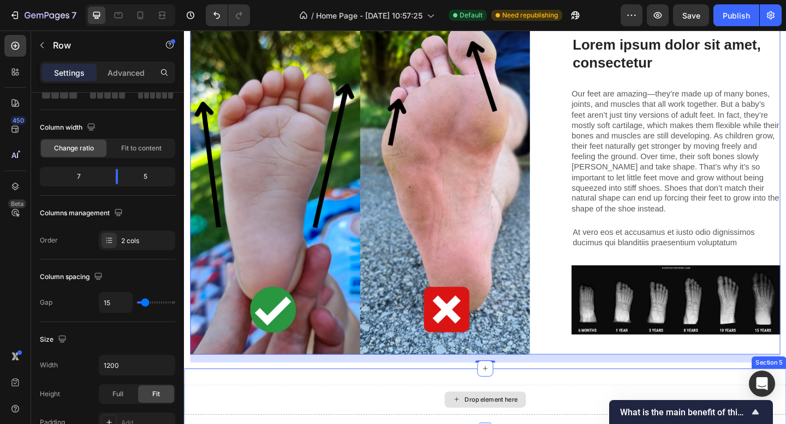
scroll to position [1500, 0]
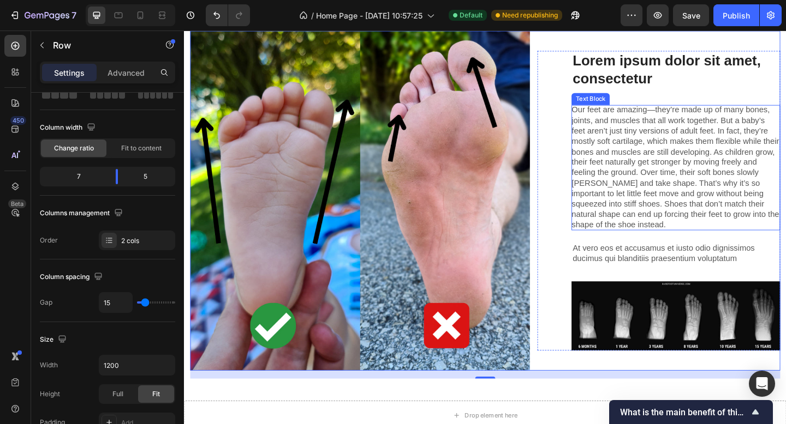
click at [718, 121] on p "Our feet are amazing—they’re made up of many bones, joints, and muscles that al…" at bounding box center [718, 180] width 227 height 136
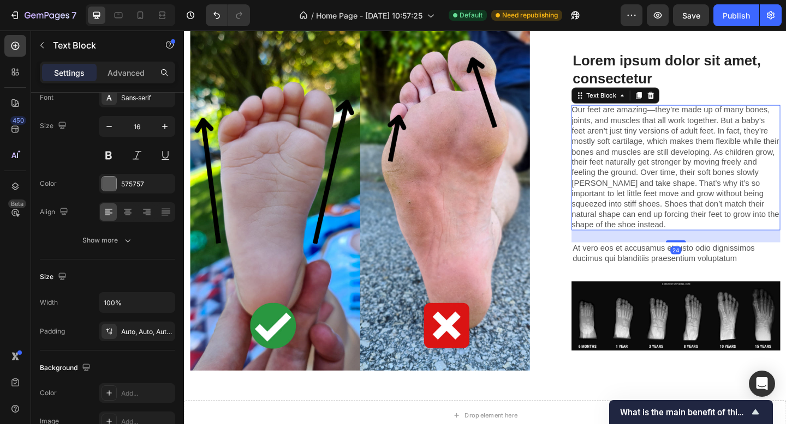
scroll to position [0, 0]
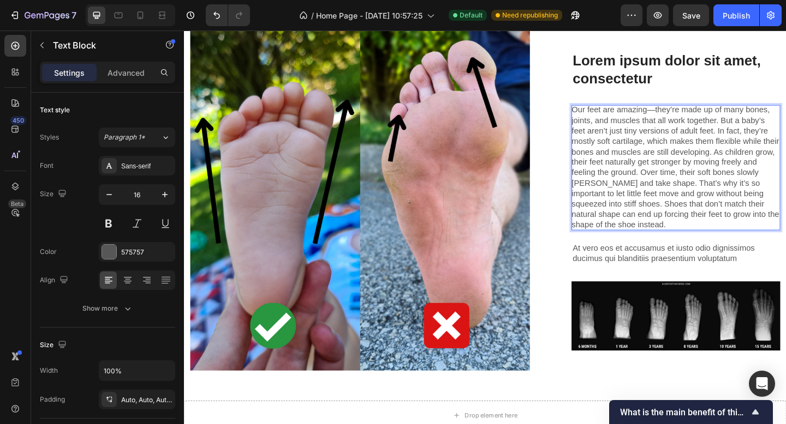
click at [689, 112] on p "Our feet are amazing—they’re made up of many bones, joints, and muscles that al…" at bounding box center [718, 180] width 227 height 136
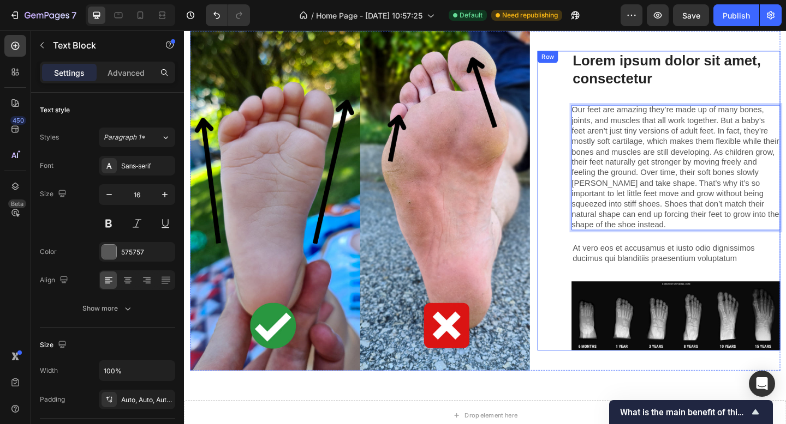
click at [599, 281] on div "Lorem ipsum dolor sit amet, consectetur Heading Our feet are amazing they’re ma…" at bounding box center [700, 216] width 264 height 326
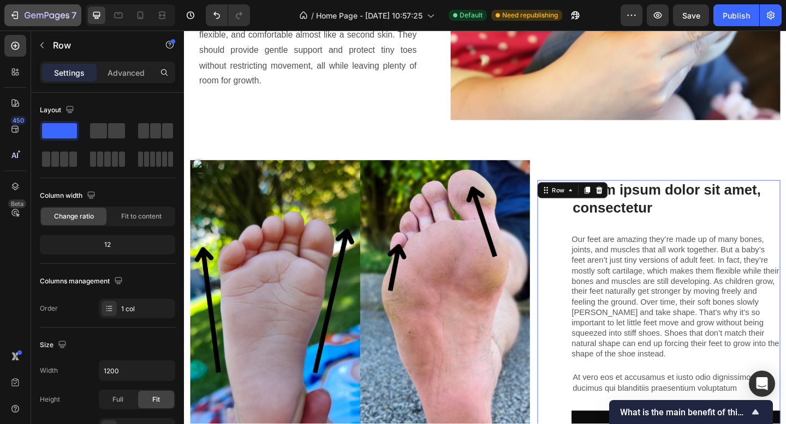
scroll to position [1334, 0]
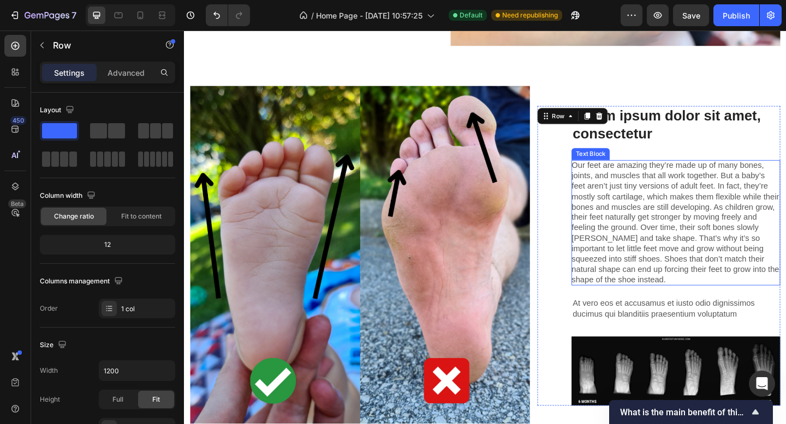
click at [688, 322] on p "At vero eos et accusamus et iusto odio dignissimos ducimus qui blanditiis praes…" at bounding box center [718, 333] width 225 height 23
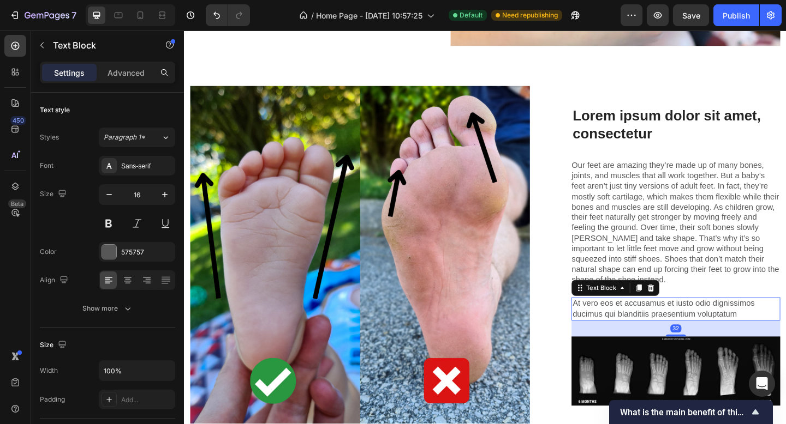
click at [688, 322] on p "At vero eos et accusamus et iusto odio dignissimos ducimus qui blanditiis praes…" at bounding box center [718, 333] width 225 height 23
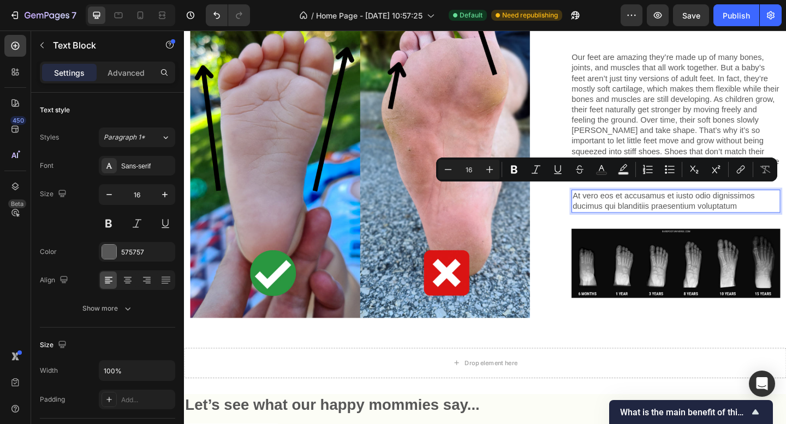
click at [785, 213] on p "At vero eos et accusamus et iusto odio dignissimos ducimus qui blanditiis praes…" at bounding box center [718, 216] width 225 height 23
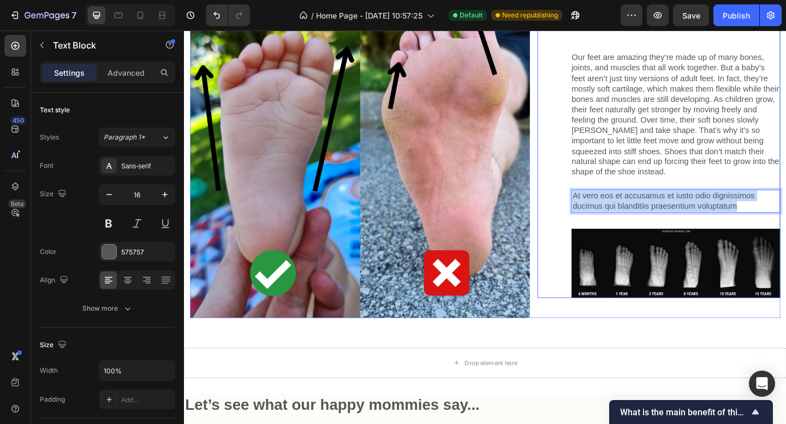
drag, startPoint x: 720, startPoint y: 208, endPoint x: 572, endPoint y: 200, distance: 148.1
click at [572, 200] on div "Lorem ipsum dolor sit amet, consectetur Heading Our feet are amazing they’re ma…" at bounding box center [700, 159] width 264 height 326
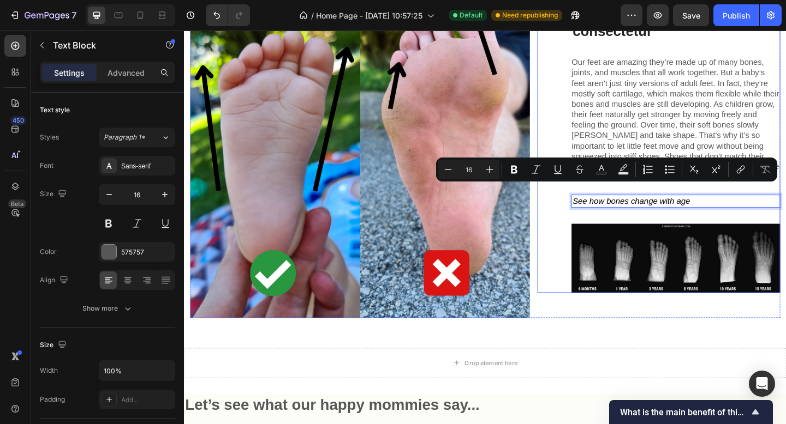
scroll to position [1563, 0]
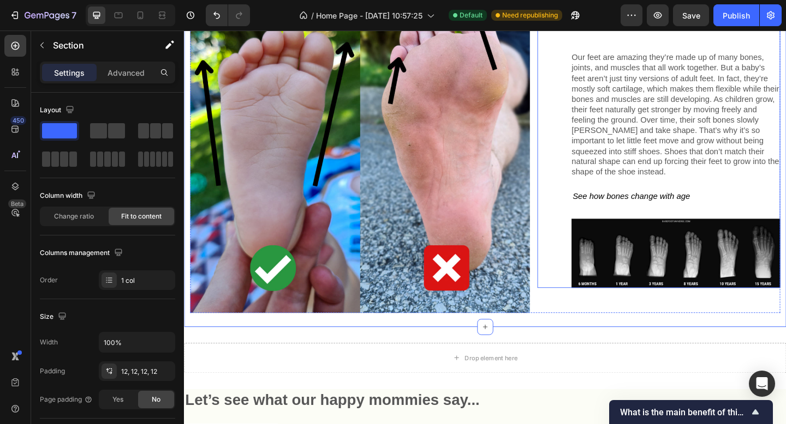
click at [701, 191] on div "Lorem ipsum dolor sit amet, consectetur Heading Our feet are amazing they’re ma…" at bounding box center [718, 154] width 227 height 316
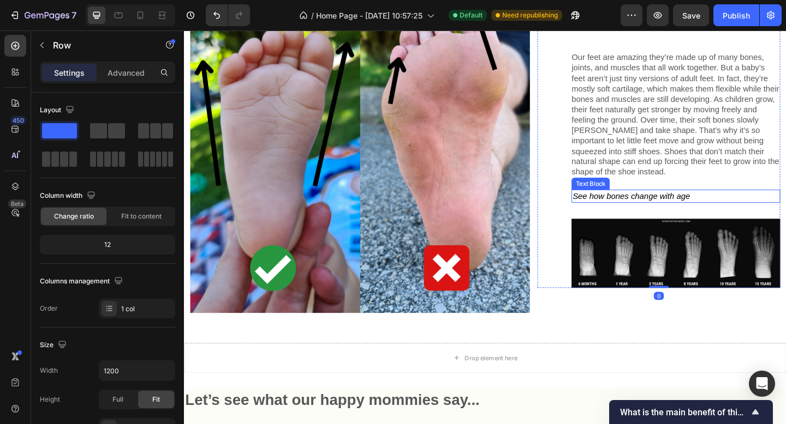
click at [704, 206] on icon "See how bones change with age" at bounding box center [670, 211] width 128 height 10
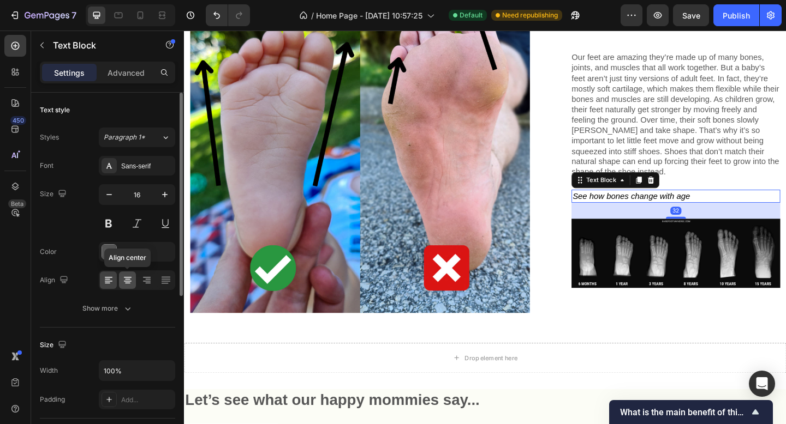
click at [133, 282] on icon at bounding box center [127, 280] width 11 height 11
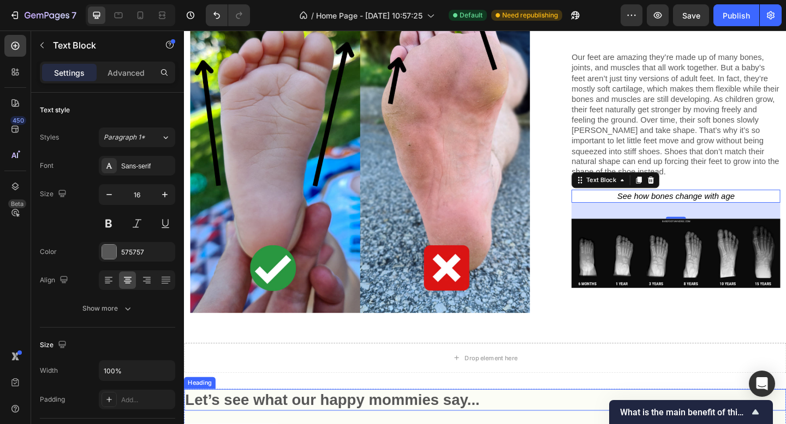
click at [525, 407] on div "Drop element here Section 5" at bounding box center [511, 388] width 655 height 68
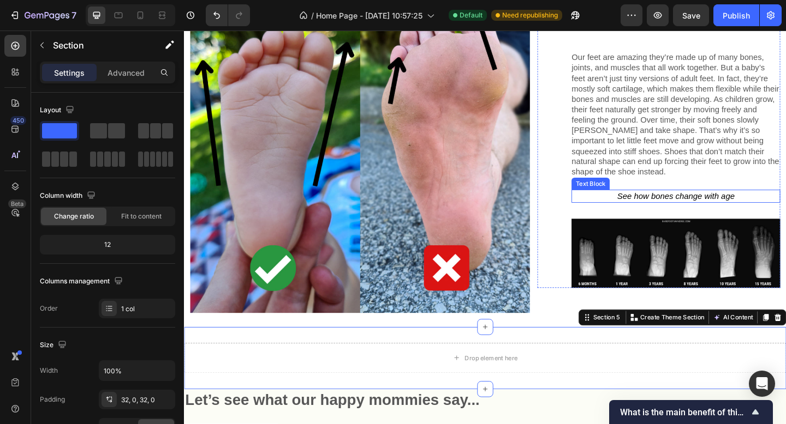
click at [721, 206] on icon "See how bones change with age" at bounding box center [719, 211] width 128 height 10
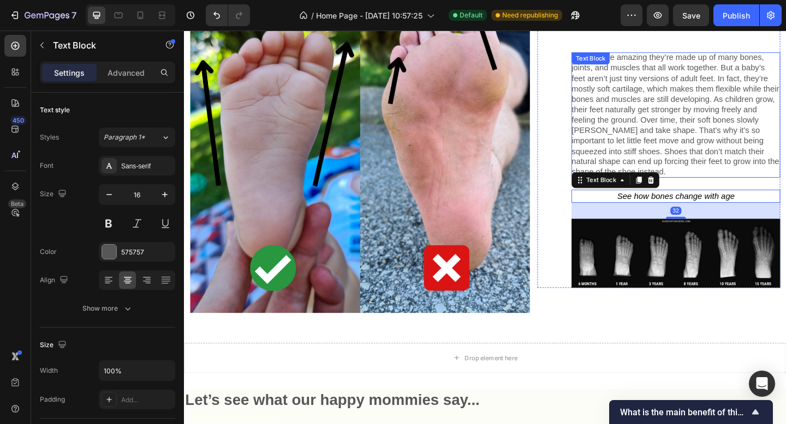
click at [724, 123] on p "Our feet are amazing they’re made up of many bones, joints, and muscles that al…" at bounding box center [718, 123] width 227 height 136
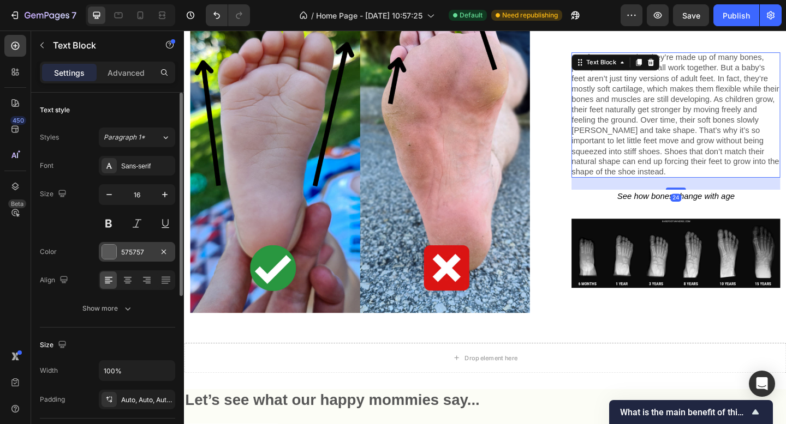
click at [141, 253] on div "575757" at bounding box center [137, 253] width 32 height 10
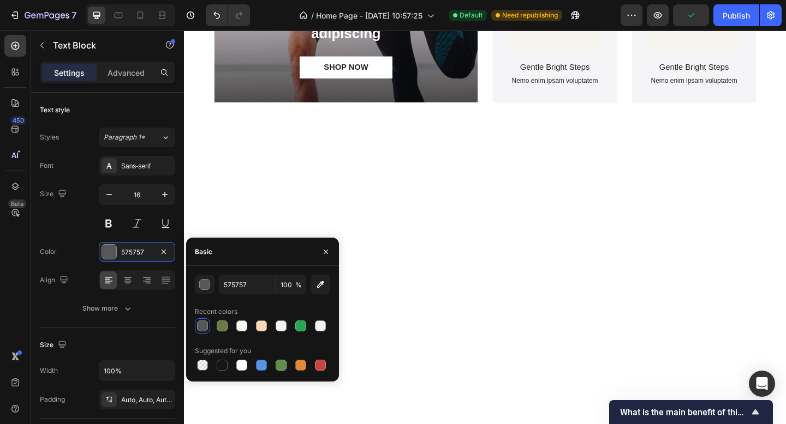
scroll to position [797, 0]
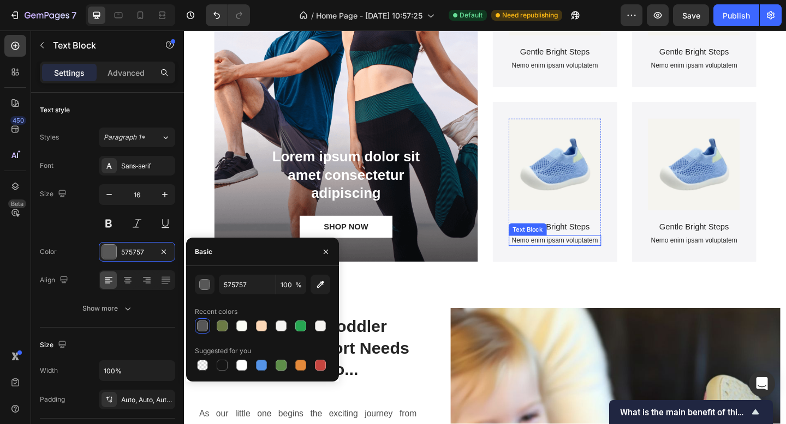
click at [598, 251] on div "Gentle Bright Steps Product Title Nemo enim ipsam voluptatem Text Block" at bounding box center [587, 251] width 100 height 27
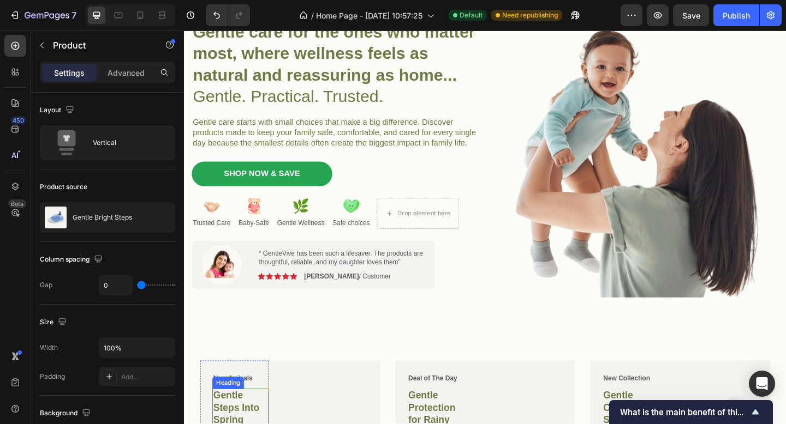
scroll to position [278, 0]
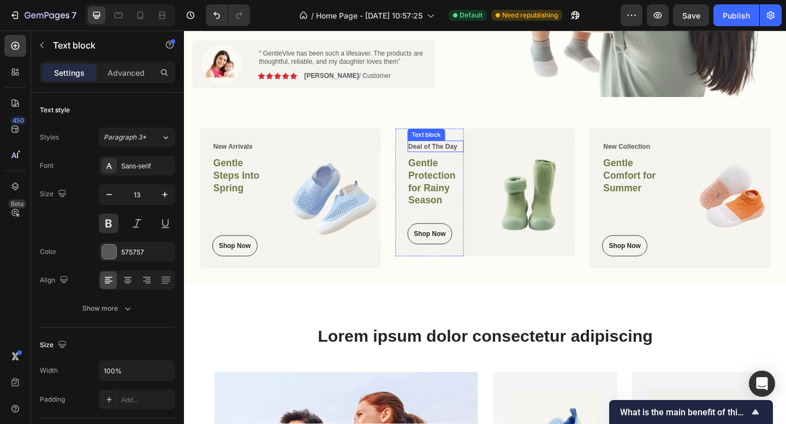
click at [464, 163] on p "Deal of The Day" at bounding box center [457, 157] width 59 height 11
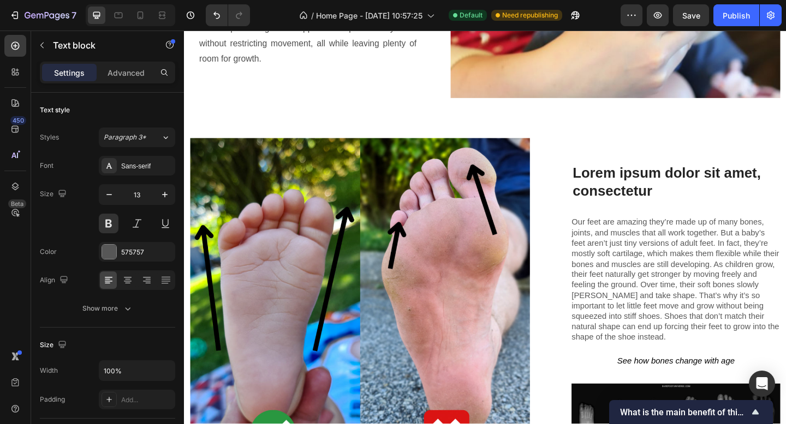
scroll to position [1382, 0]
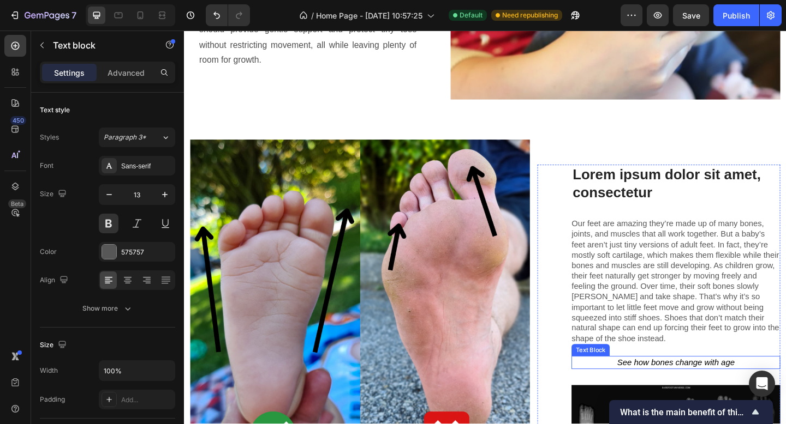
click at [673, 276] on p "Our feet are amazing they’re made up of many bones, joints, and muscles that al…" at bounding box center [718, 304] width 227 height 136
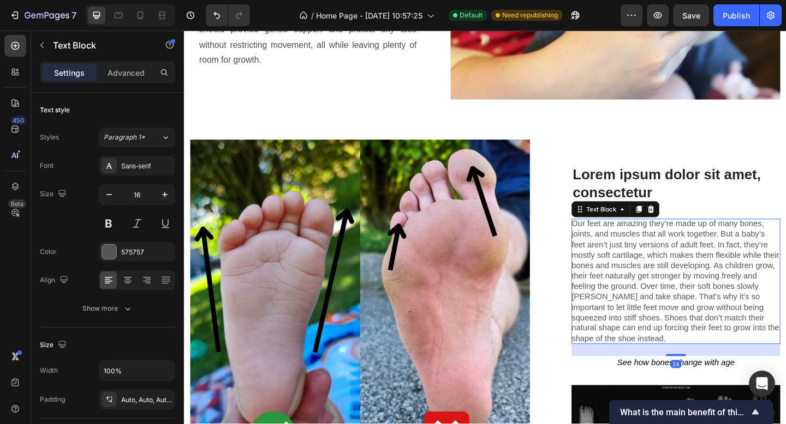
click at [672, 276] on p "Our feet are amazing they’re made up of many bones, joints, and muscles that al…" at bounding box center [718, 304] width 227 height 136
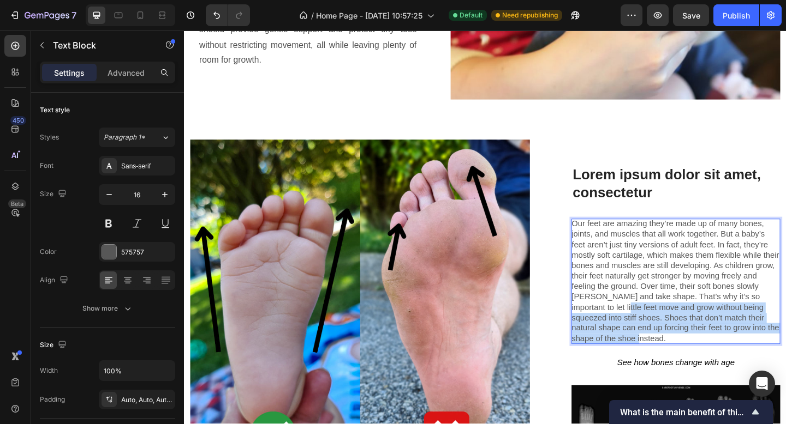
drag, startPoint x: 659, startPoint y: 355, endPoint x: 598, endPoint y: 274, distance: 100.2
click at [610, 305] on p "Our feet are amazing they’re made up of many bones, joints, and muscles that al…" at bounding box center [718, 304] width 227 height 136
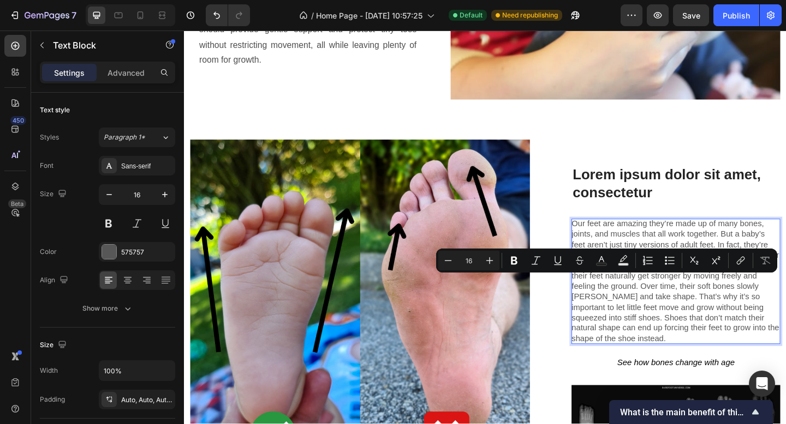
click at [612, 243] on p "Our feet are amazing they’re made up of many bones, joints, and muscles that al…" at bounding box center [718, 304] width 227 height 136
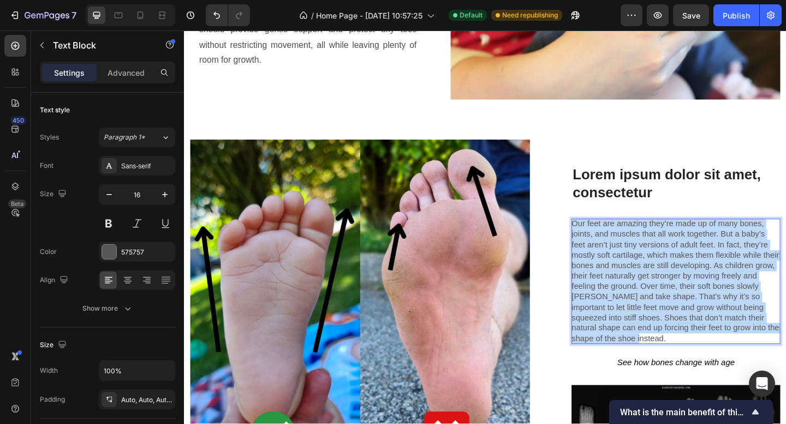
drag, startPoint x: 602, startPoint y: 234, endPoint x: 677, endPoint y: 357, distance: 143.7
click at [677, 357] on p "Our feet are amazing they’re made up of many bones, joints, and muscles that al…" at bounding box center [718, 304] width 227 height 136
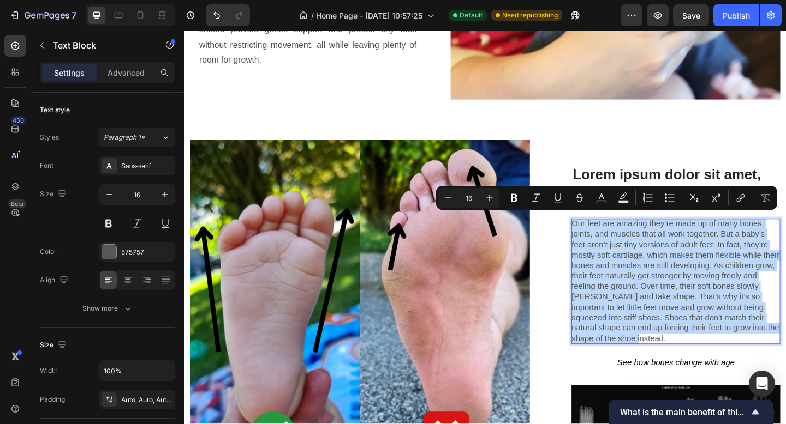
copy p "Our feet are amazing they’re made up of many bones, joints, and muscles that al…"
click at [667, 301] on p "Our feet are amazing they’re made up of many bones, joints, and muscles that al…" at bounding box center [718, 304] width 227 height 136
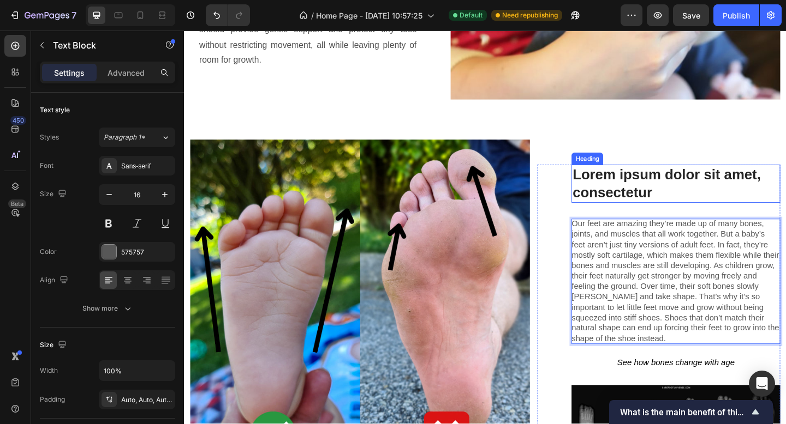
click at [671, 185] on h3 "Lorem ipsum dolor sit amet, consectetur" at bounding box center [718, 198] width 227 height 42
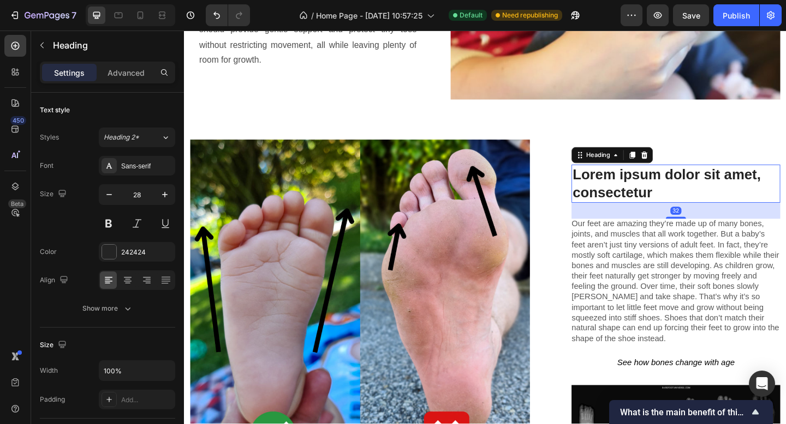
click at [671, 185] on h3 "Lorem ipsum dolor sit amet, consectetur" at bounding box center [718, 198] width 227 height 42
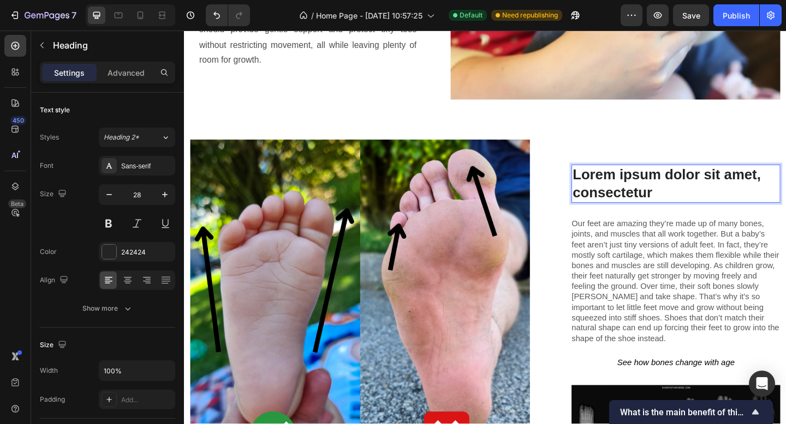
click at [718, 199] on p "Lorem ipsum dolor sit amet, consectetur" at bounding box center [718, 198] width 225 height 40
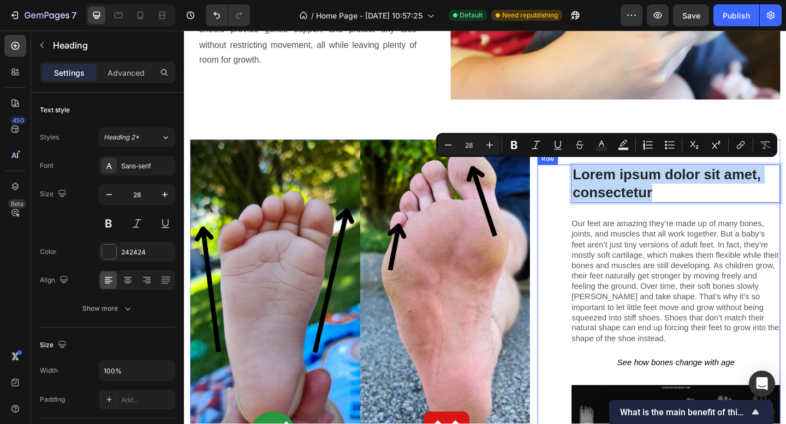
drag, startPoint x: 714, startPoint y: 202, endPoint x: 598, endPoint y: 176, distance: 118.1
click at [598, 177] on div "Lorem ipsum dolor sit amet, consectetur Heading 32 Our feet are amazing they’re…" at bounding box center [700, 335] width 264 height 316
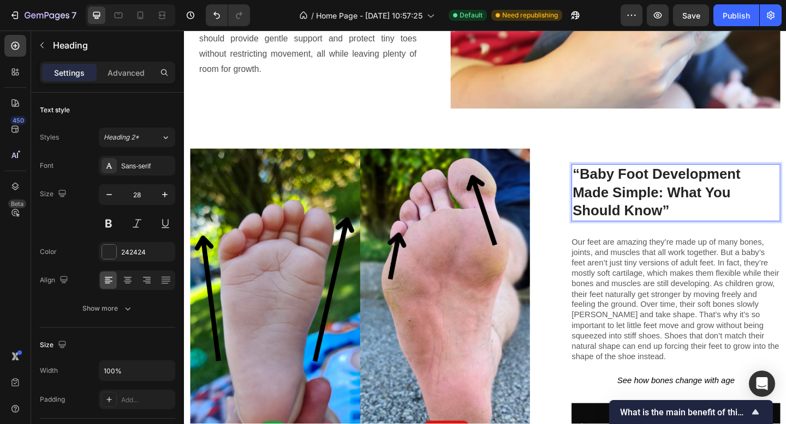
click at [609, 179] on p "“Baby Foot Development Made Simple: What You Should Know”" at bounding box center [718, 206] width 225 height 59
click at [652, 221] on p "Baby Foot Development Made Simple: What You Should Know”" at bounding box center [718, 206] width 225 height 59
click at [644, 181] on p "Baby Foot Development Made Simple: What You Should Know" at bounding box center [718, 206] width 225 height 59
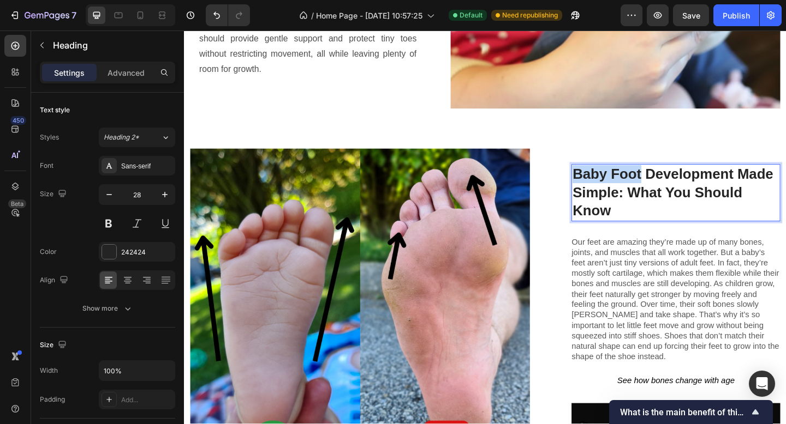
drag, startPoint x: 643, startPoint y: 180, endPoint x: 602, endPoint y: 176, distance: 41.1
click at [606, 177] on p "Baby Foot Development Made Simple: What You Should Know" at bounding box center [718, 206] width 225 height 59
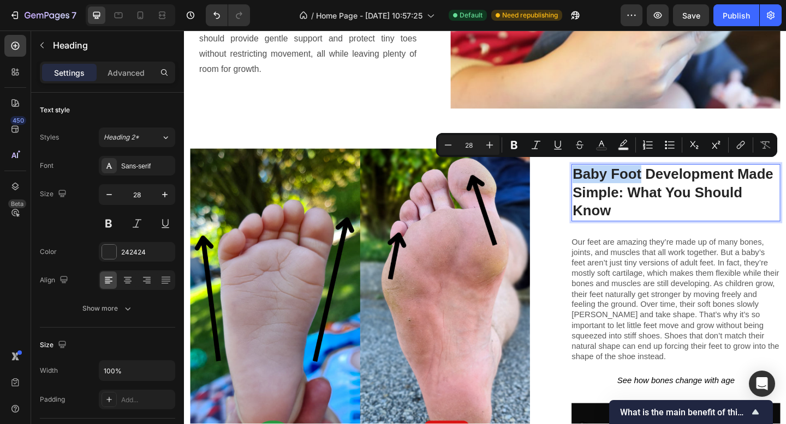
click at [639, 187] on p "Baby Foot Development Made Simple: What You Should Know" at bounding box center [718, 206] width 225 height 59
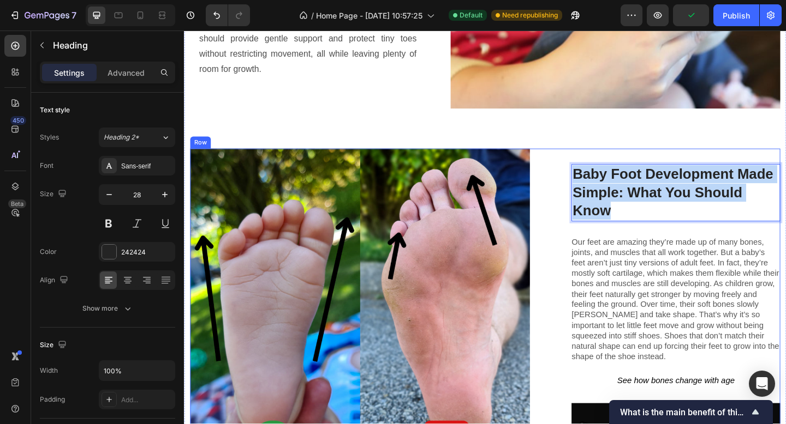
drag, startPoint x: 651, startPoint y: 223, endPoint x: 592, endPoint y: 166, distance: 81.8
click at [592, 166] on div "Baby Foot Development Made Simple: What You Should Know Heading 32 Our feet are…" at bounding box center [700, 343] width 264 height 369
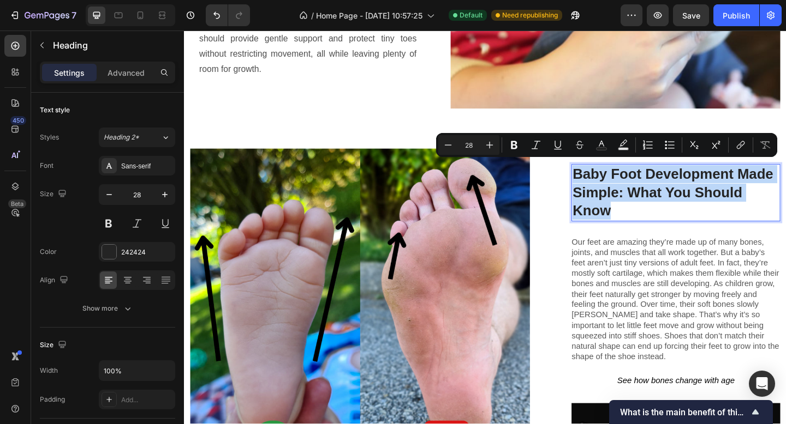
copy p "Baby Foot Development Made Simple: What You Should Know"
click at [729, 218] on p "Baby Foot Development Made Simple: What You Should Know" at bounding box center [718, 206] width 225 height 59
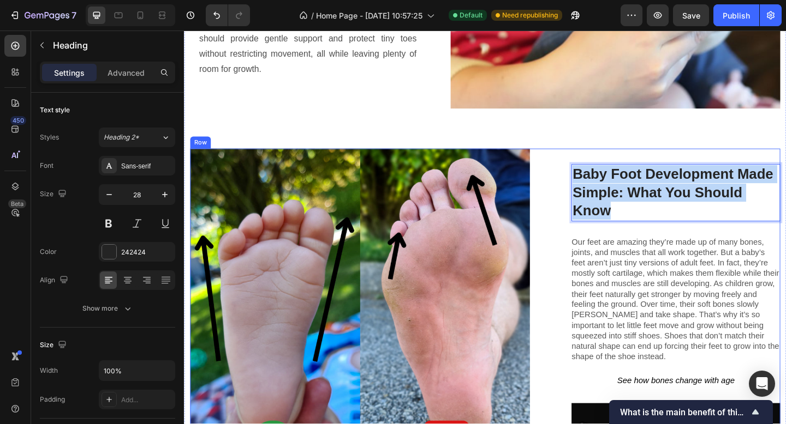
drag, startPoint x: 640, startPoint y: 211, endPoint x: 594, endPoint y: 163, distance: 66.4
click at [594, 163] on div "Baby Foot Development Made Simple: What You Should Know Heading 32 Our feet are…" at bounding box center [700, 343] width 264 height 369
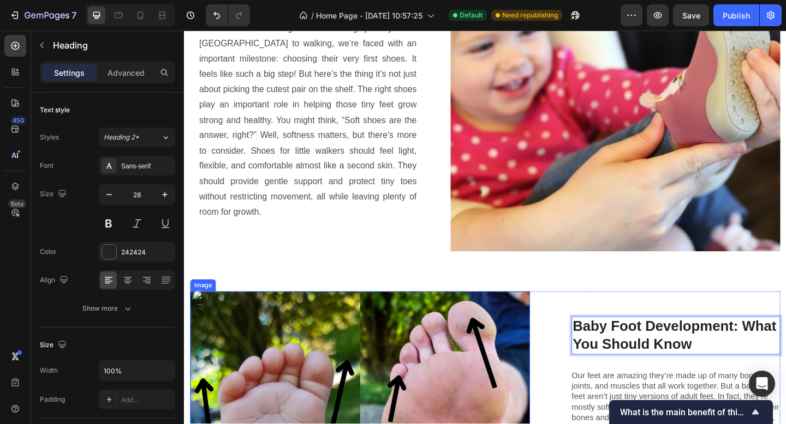
scroll to position [1137, 0]
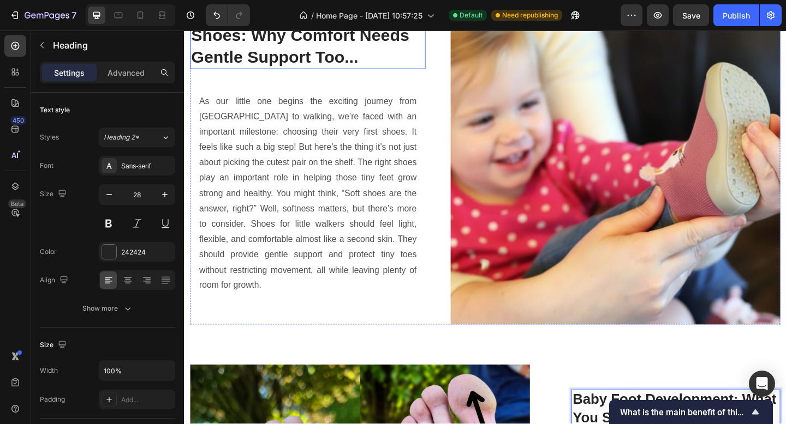
click at [405, 55] on h2 "The Best Baby & Toddler Shoes: Why Comfort Needs Gentle Support Too..." at bounding box center [318, 36] width 256 height 73
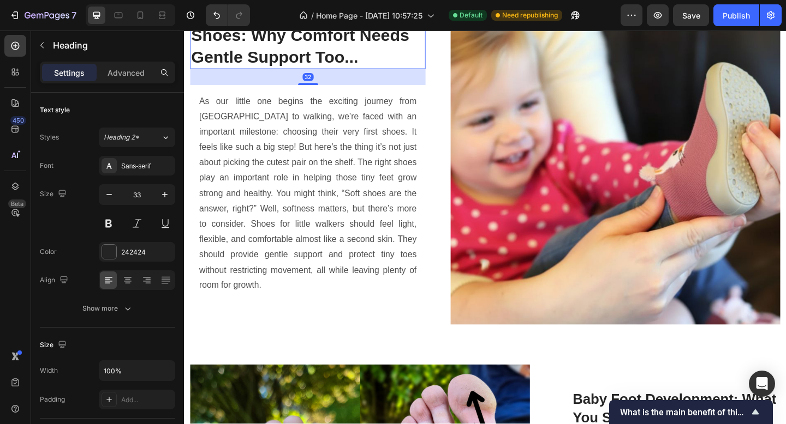
click at [405, 55] on h2 "The Best Baby & Toddler Shoes: Why Comfort Needs Gentle Support Too..." at bounding box center [318, 36] width 256 height 73
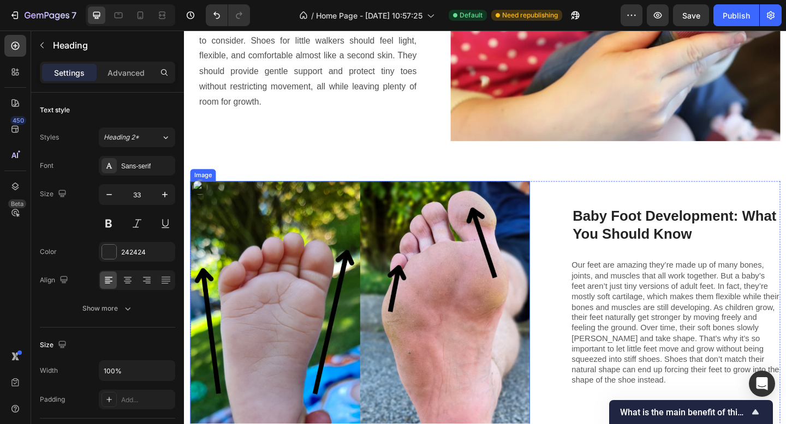
scroll to position [1117, 0]
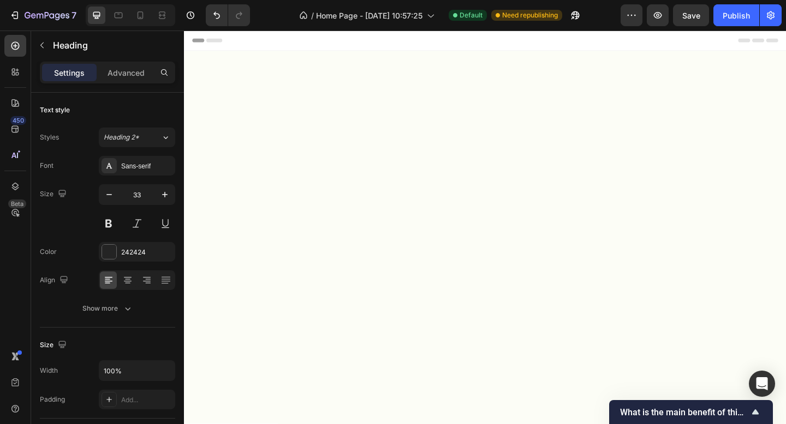
scroll to position [1142, 0]
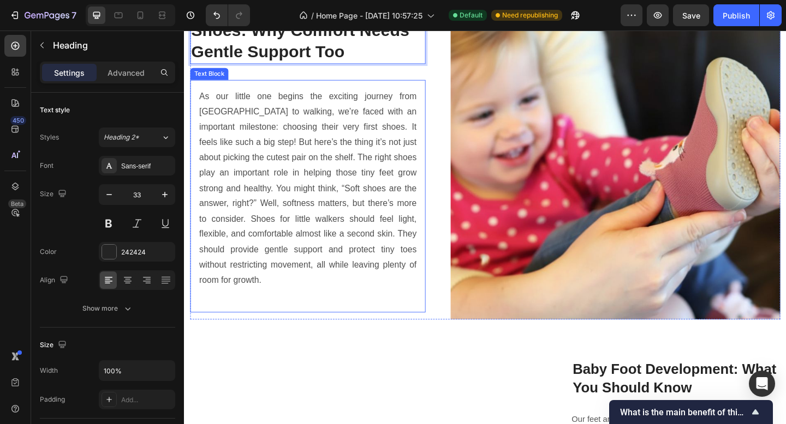
click at [387, 236] on p "As our little one begins the exciting journey from [GEOGRAPHIC_DATA] to walking…" at bounding box center [318, 202] width 236 height 217
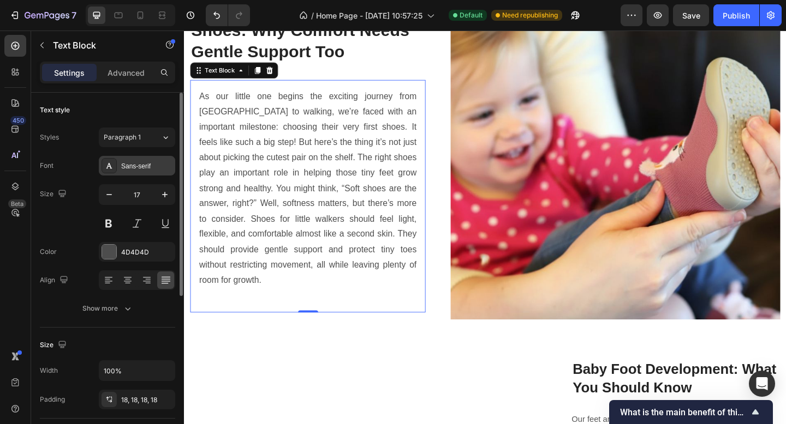
click at [138, 168] on div "Sans-serif" at bounding box center [146, 166] width 51 height 10
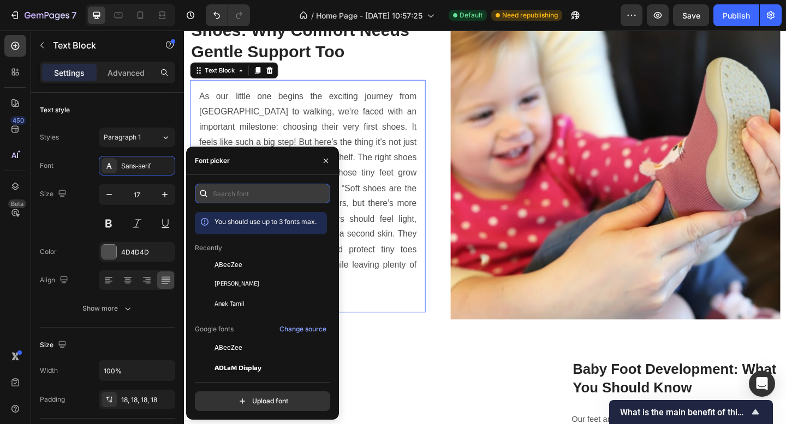
click at [237, 195] on input "text" at bounding box center [262, 194] width 135 height 20
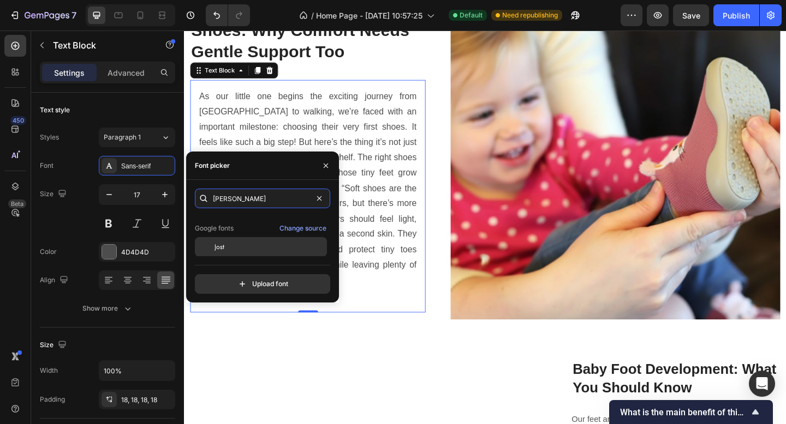
scroll to position [27, 0]
type input "[PERSON_NAME]"
click at [208, 245] on div at bounding box center [205, 247] width 20 height 20
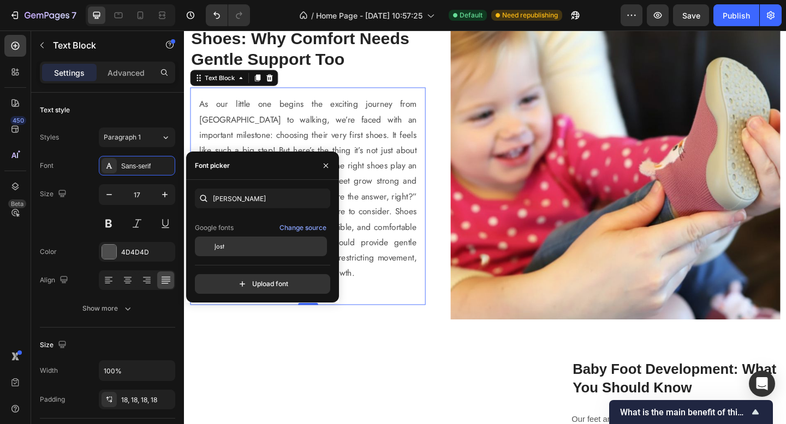
scroll to position [1151, 0]
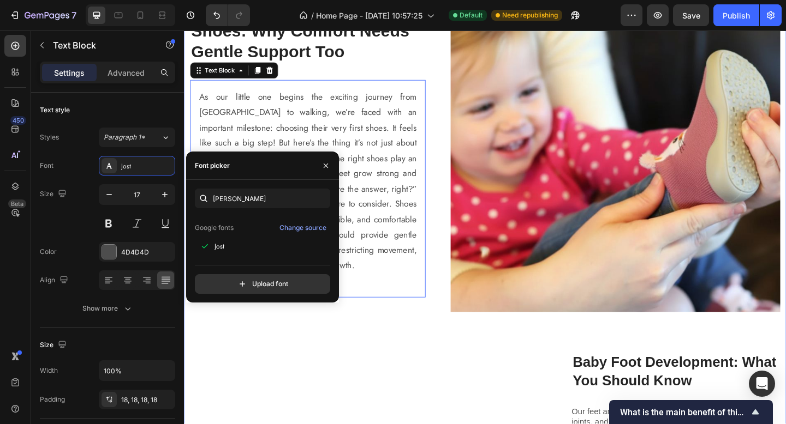
click at [394, 344] on div "The Best Baby & Toddler Shoes: Why Comfort Needs Gentle Support Too Heading As …" at bounding box center [511, 304] width 642 height 651
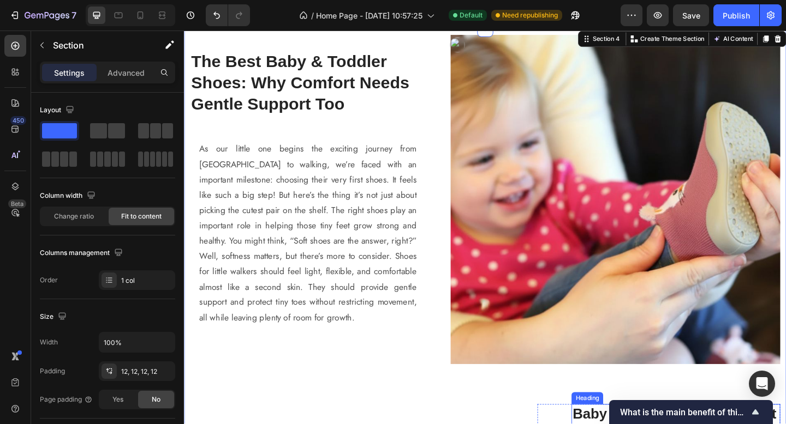
scroll to position [1099, 0]
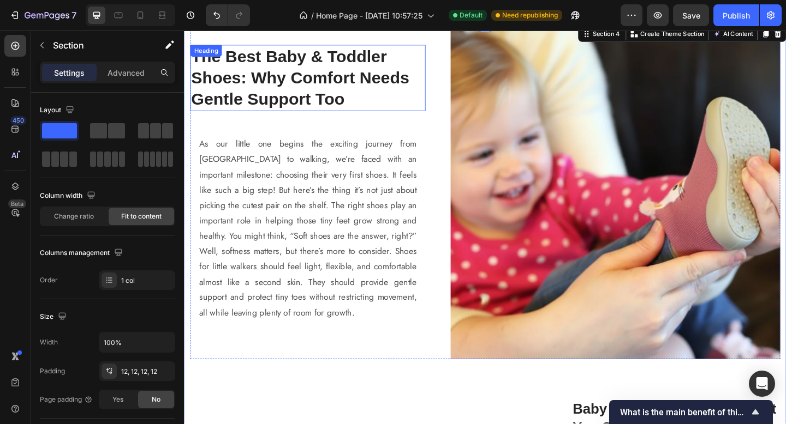
click at [328, 97] on p "The Best Baby & Toddler Shoes: Why Comfort Needs Gentle Support Too" at bounding box center [318, 82] width 254 height 70
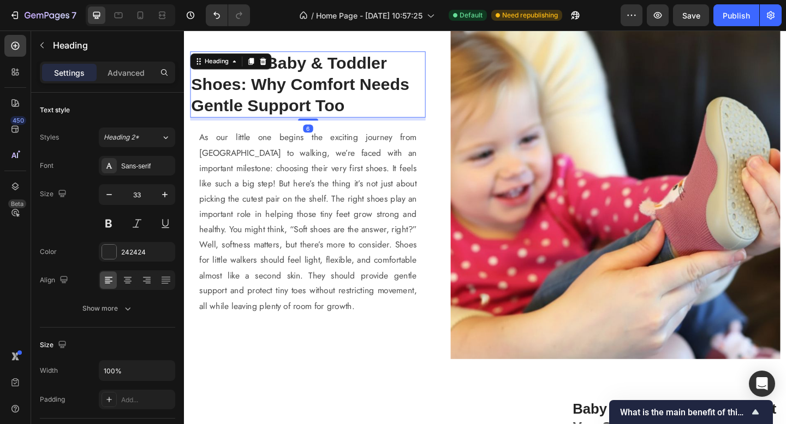
drag, startPoint x: 314, startPoint y: 133, endPoint x: 313, endPoint y: 119, distance: 13.7
click at [313, 119] on div "The Best Baby & Toddler Shoes: Why Comfort Needs Gentle Support Too Heading 6" at bounding box center [318, 89] width 256 height 73
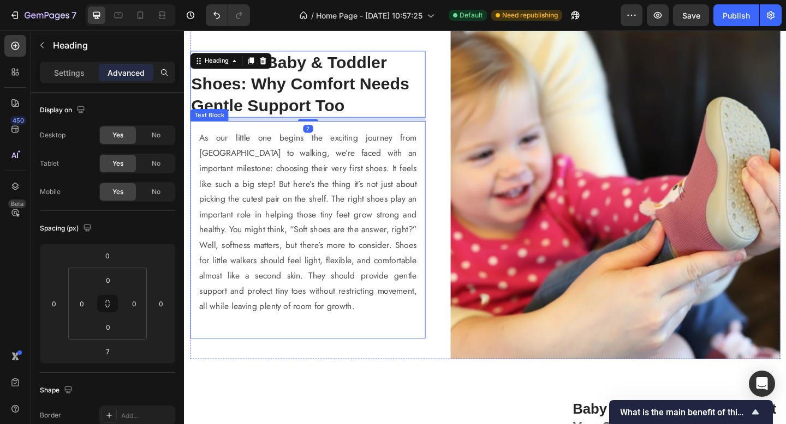
click at [359, 312] on p "As our little one begins the exciting journey from [GEOGRAPHIC_DATA] to walking…" at bounding box center [318, 239] width 236 height 200
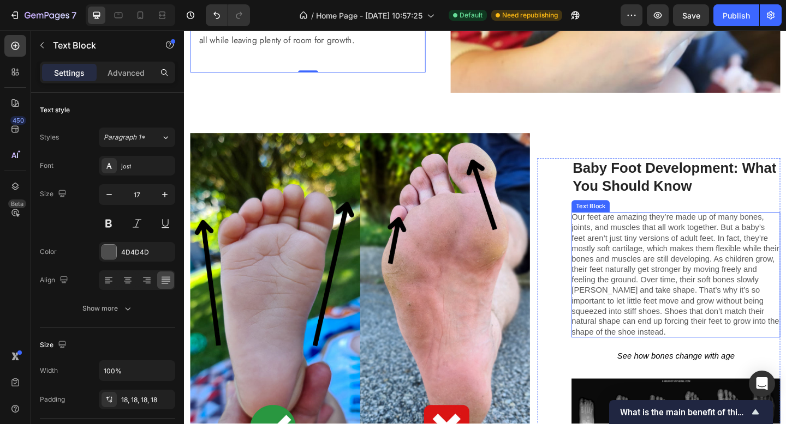
scroll to position [1438, 0]
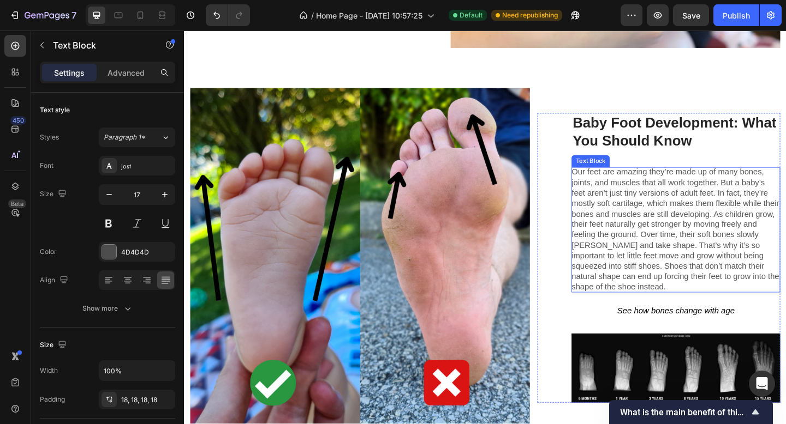
click at [762, 267] on p "Our feet are amazing they’re made up of many bones, joints, and muscles that al…" at bounding box center [718, 247] width 227 height 136
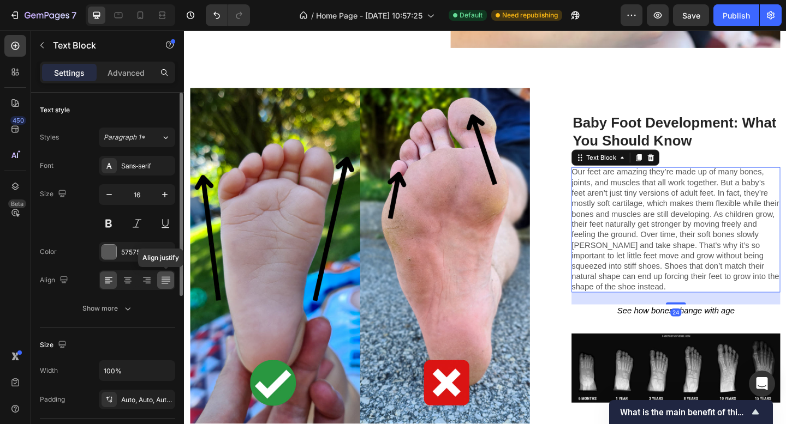
click at [164, 282] on icon at bounding box center [165, 280] width 11 height 11
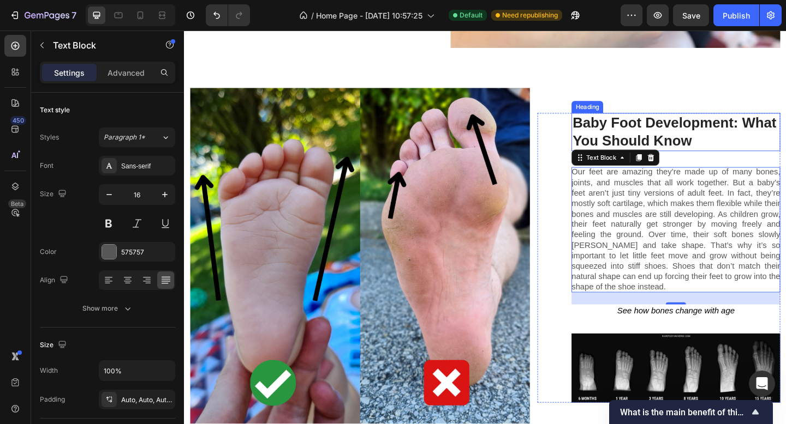
click at [785, 130] on p "Baby Foot Development: What You Should Know" at bounding box center [718, 142] width 225 height 40
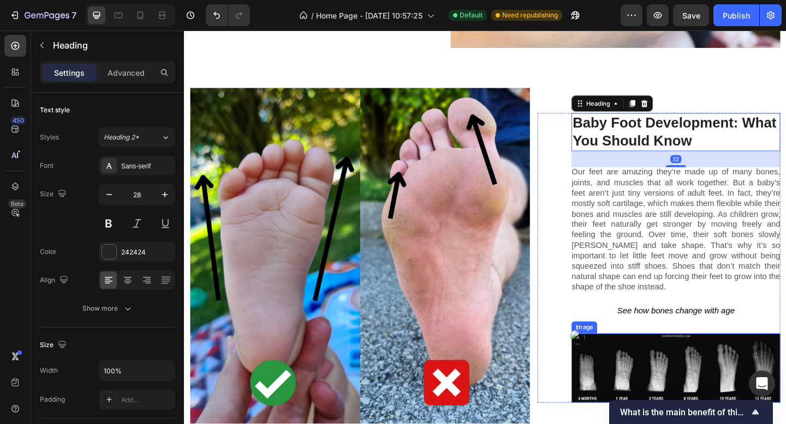
scroll to position [1457, 0]
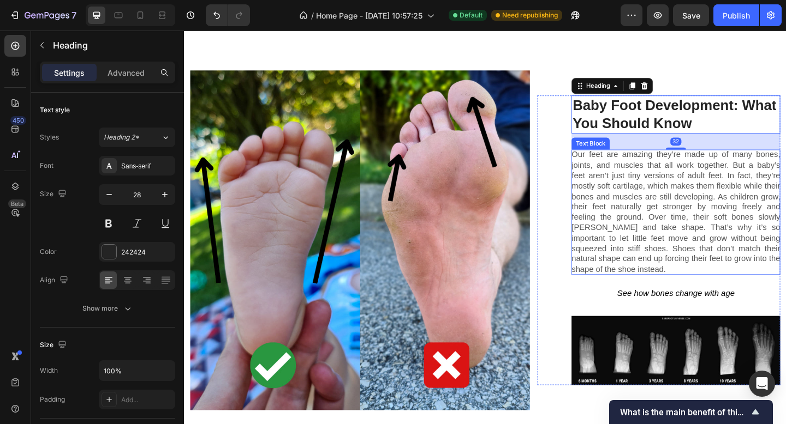
click at [605, 143] on div "32" at bounding box center [718, 151] width 227 height 17
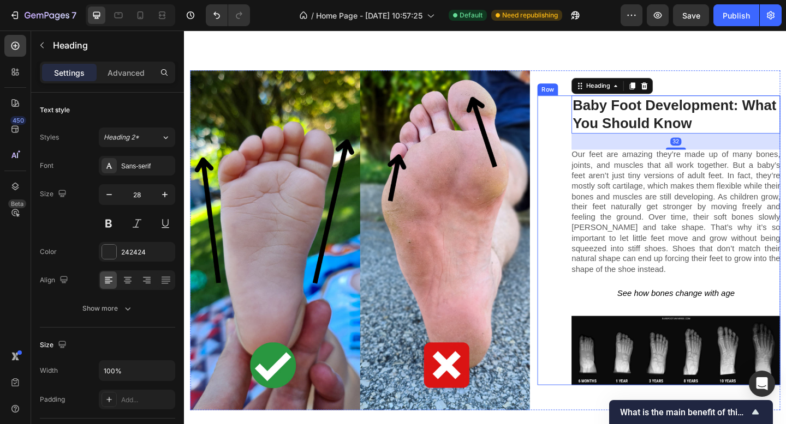
click at [583, 138] on div "Baby Foot Development: What You Should Know Heading 32 Our feet are amazing the…" at bounding box center [700, 259] width 264 height 316
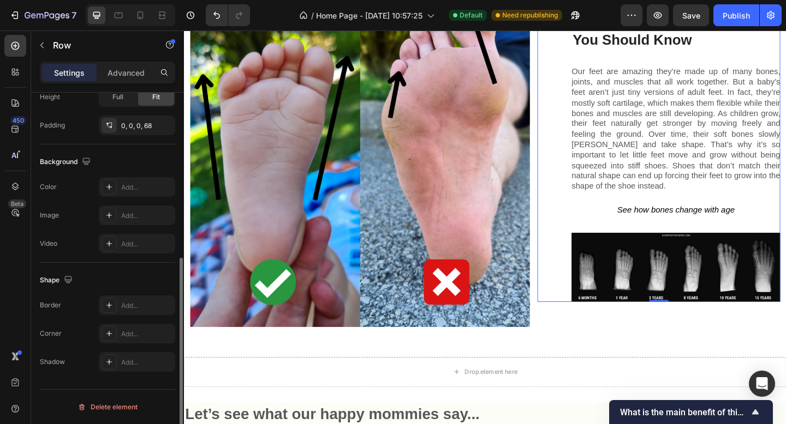
scroll to position [0, 0]
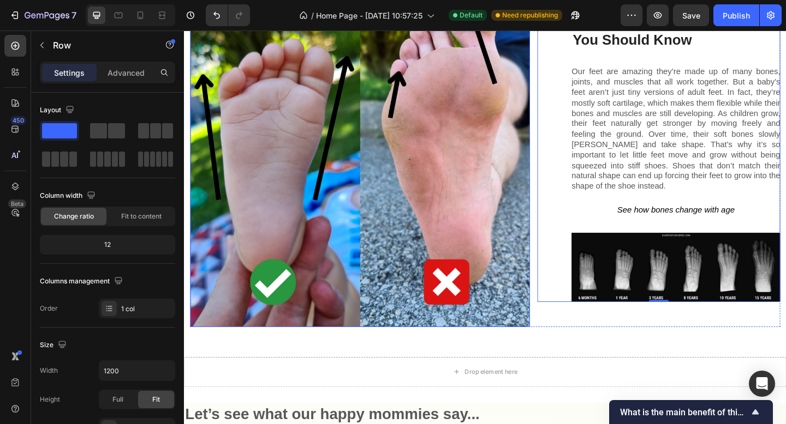
click at [568, 195] on div "Baby Foot Development: What You Should Know Heading Our feet are amazing they’r…" at bounding box center [700, 169] width 264 height 316
click at [500, 190] on img at bounding box center [374, 168] width 369 height 369
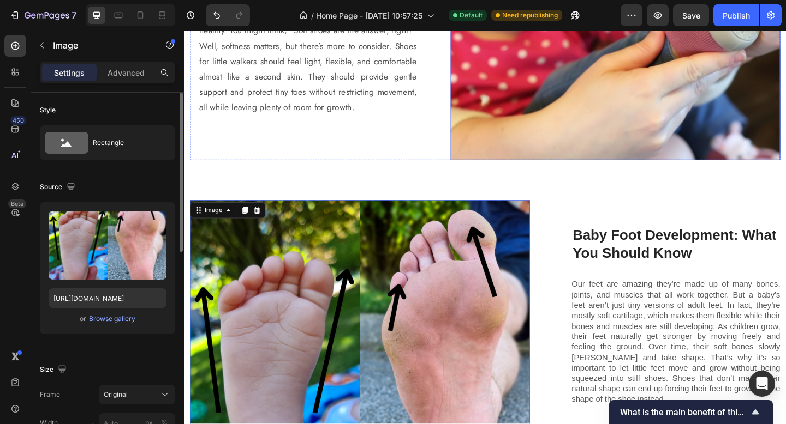
scroll to position [1311, 0]
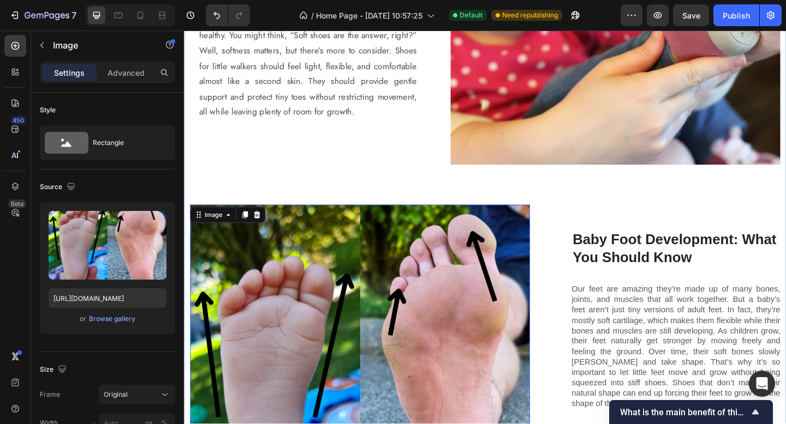
click at [591, 208] on div "The Best Baby & Toddler Shoes: Why Comfort Needs Gentle Support Too Heading As …" at bounding box center [511, 208] width 642 height 780
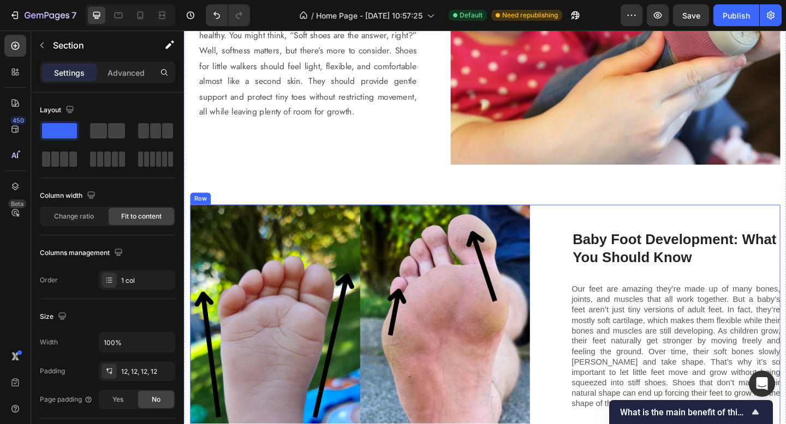
click at [601, 222] on div "Baby Foot Development: What You Should Know Heading Our feet are amazing they’r…" at bounding box center [700, 404] width 264 height 369
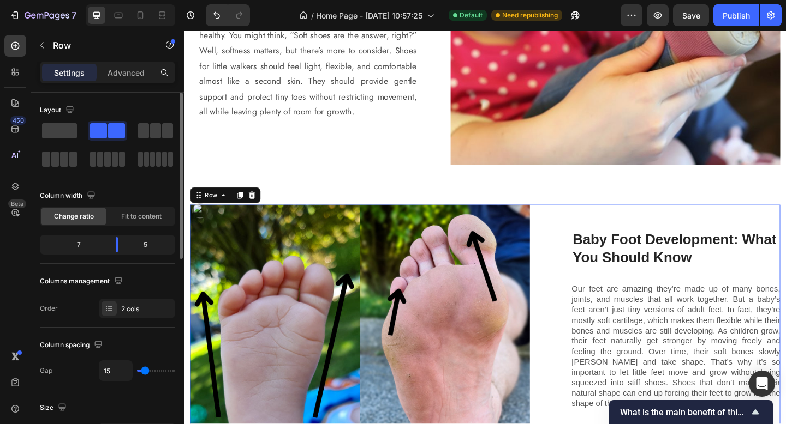
type input "5"
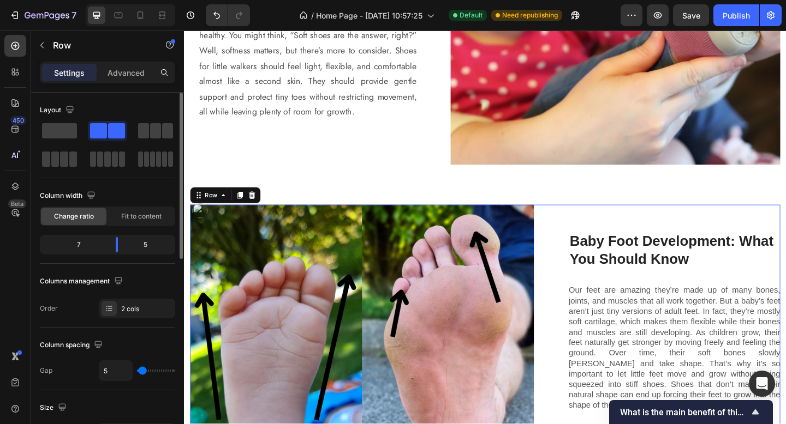
type input "0"
drag, startPoint x: 143, startPoint y: 373, endPoint x: 131, endPoint y: 374, distance: 12.6
type input "0"
click at [137, 372] on input "range" at bounding box center [156, 371] width 38 height 2
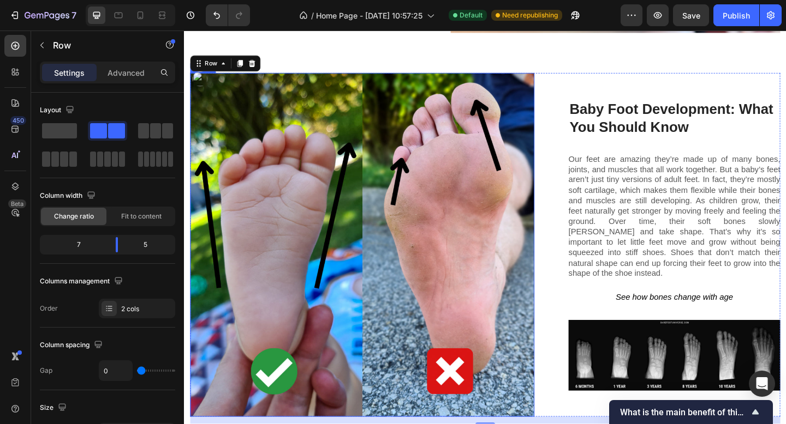
scroll to position [1490, 0]
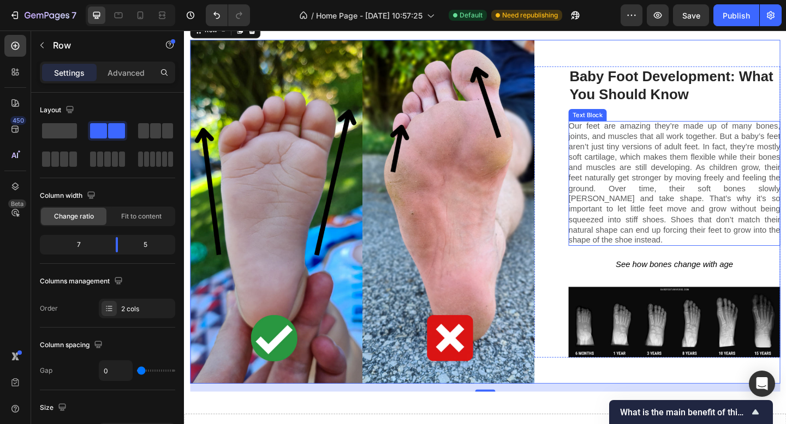
click at [743, 184] on p "Our feet are amazing they’re made up of many bones, joints, and muscles that al…" at bounding box center [717, 197] width 230 height 136
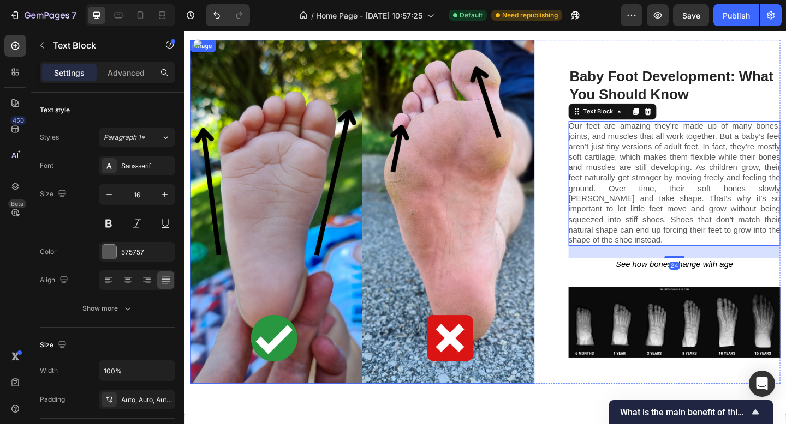
click at [543, 299] on img at bounding box center [377, 228] width 374 height 374
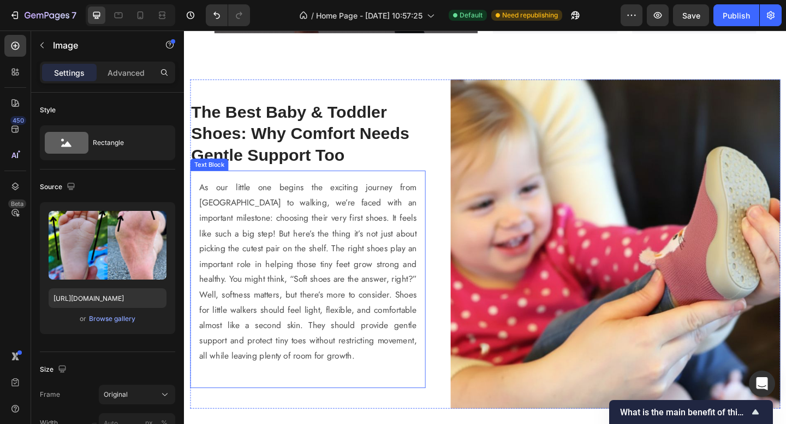
scroll to position [935, 0]
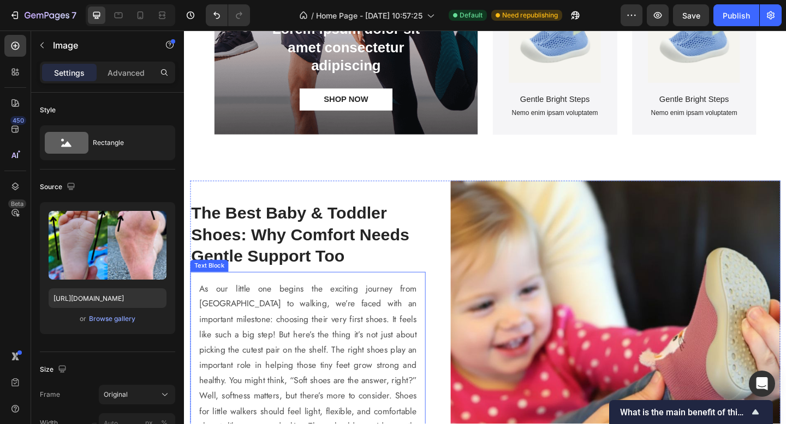
click at [294, 390] on p "As our little one begins the exciting journey from [GEOGRAPHIC_DATA] to walking…" at bounding box center [318, 403] width 236 height 200
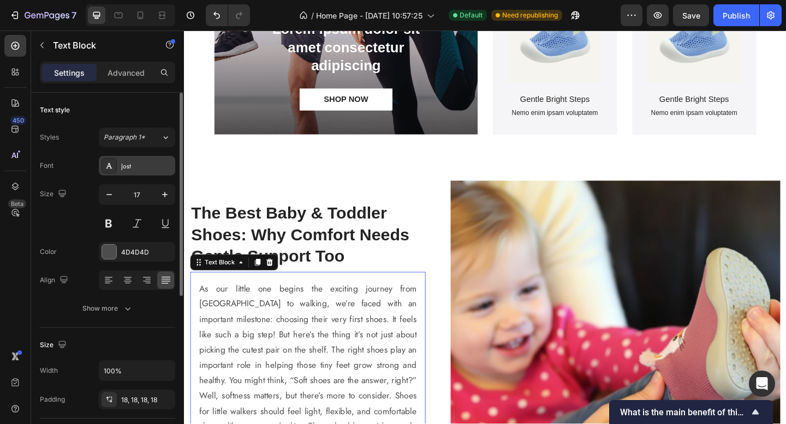
click at [122, 167] on div "Jost" at bounding box center [146, 166] width 51 height 10
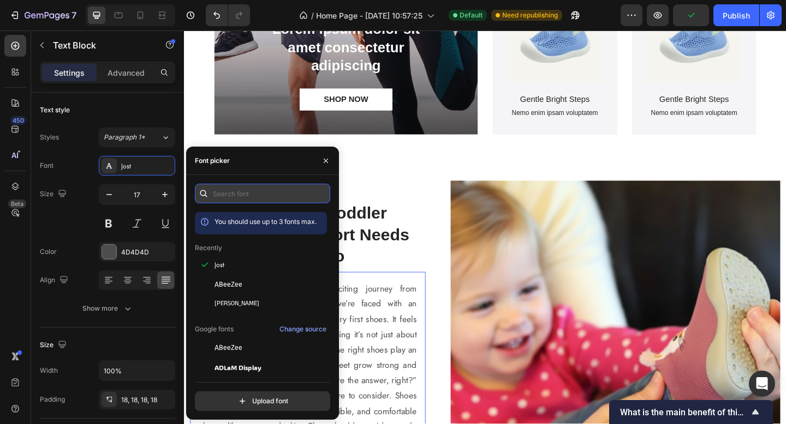
click at [254, 193] on input "text" at bounding box center [262, 194] width 135 height 20
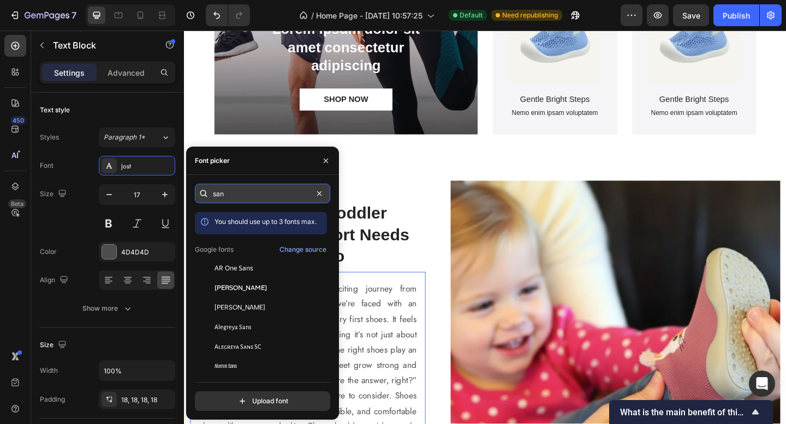
type input "sans"
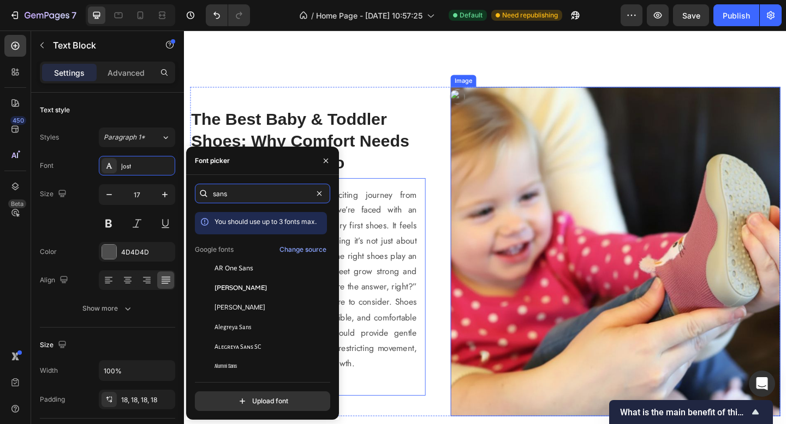
scroll to position [1242, 0]
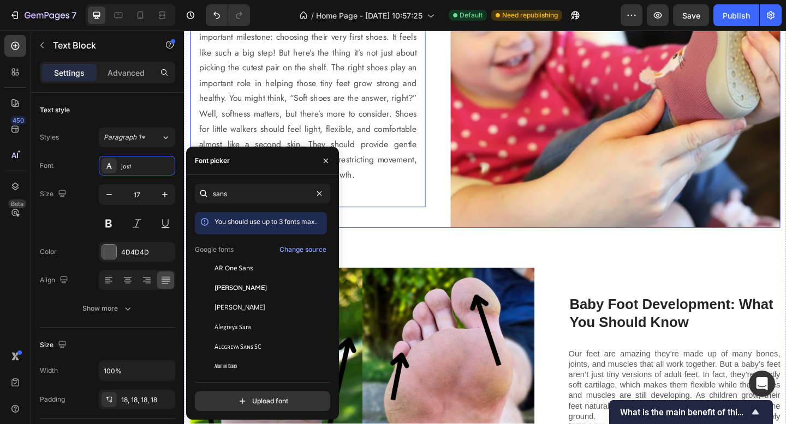
click at [424, 236] on div "The Best Baby & Toddler Shoes: Why Comfort Needs Gentle Support Too Heading As …" at bounding box center [318, 66] width 256 height 358
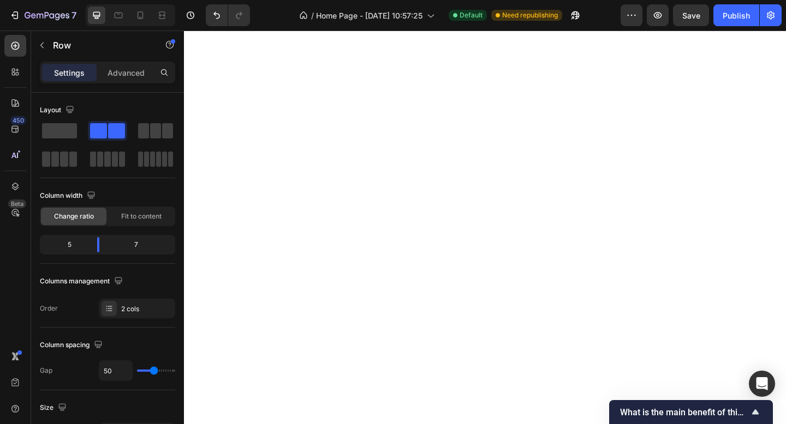
scroll to position [0, 0]
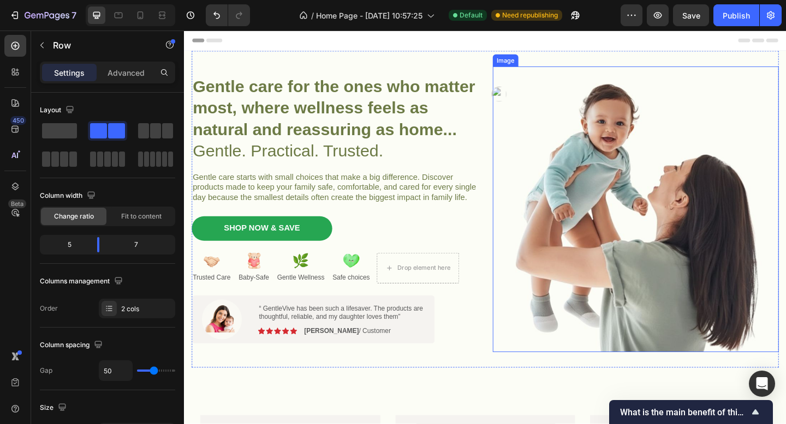
click at [407, 116] on strong "Gentle care for the ones who matter most, where wellness feels as natural and r…" at bounding box center [346, 114] width 307 height 67
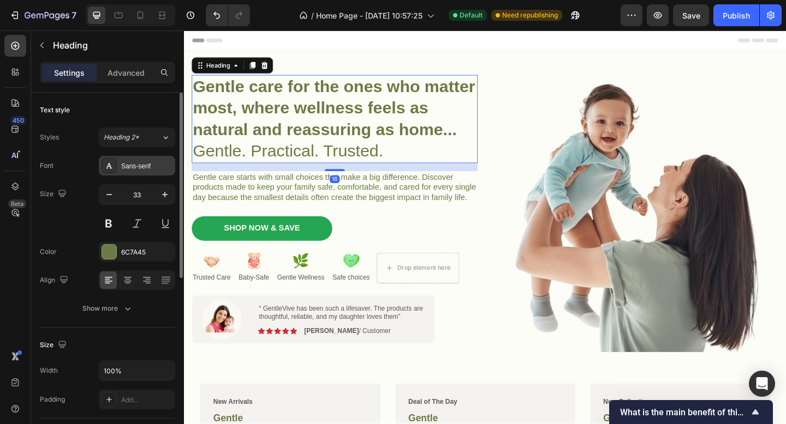
click at [137, 165] on div "Sans-serif" at bounding box center [146, 166] width 51 height 10
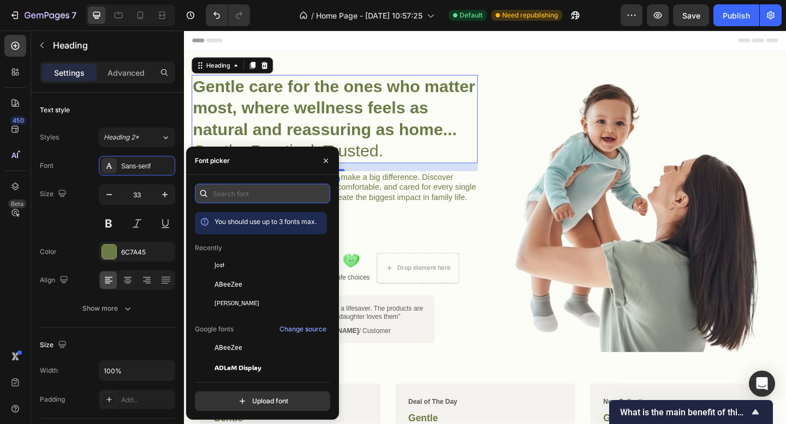
click at [238, 201] on input "text" at bounding box center [262, 194] width 135 height 20
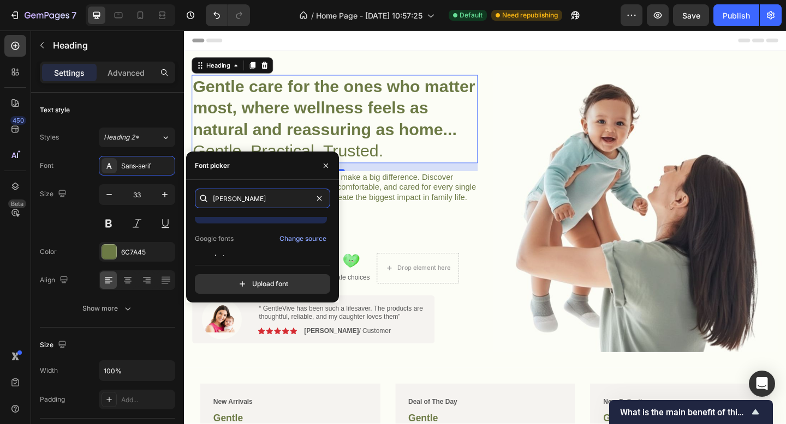
scroll to position [27, 0]
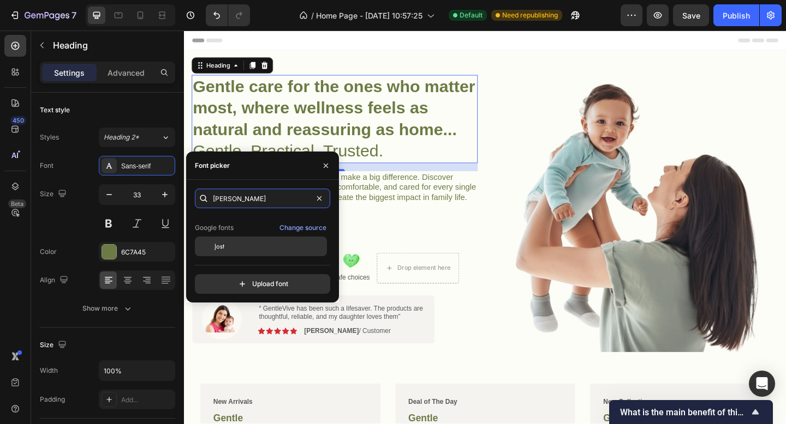
type input "jost"
click at [235, 250] on div "Jost" at bounding box center [269, 247] width 110 height 10
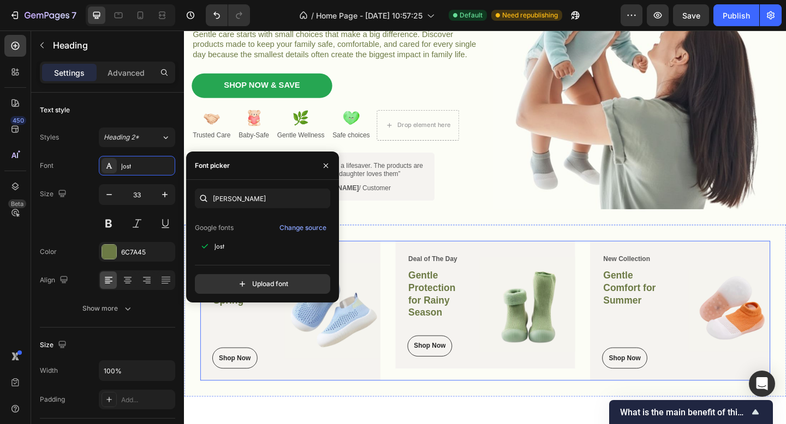
scroll to position [0, 0]
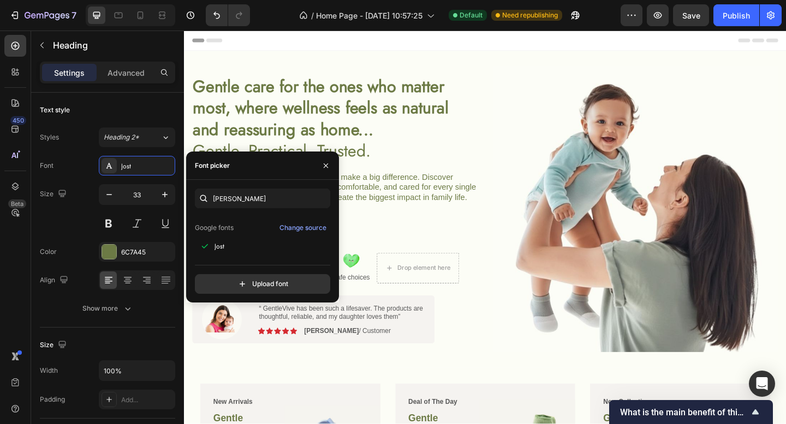
click at [380, 37] on div "Header" at bounding box center [511, 42] width 637 height 22
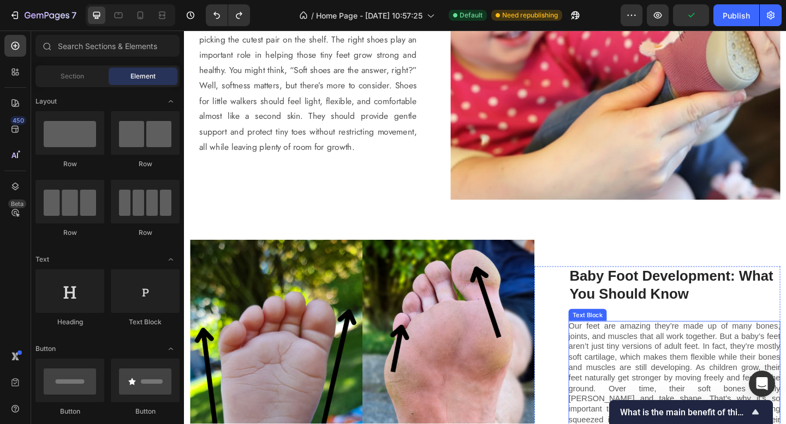
scroll to position [1062, 0]
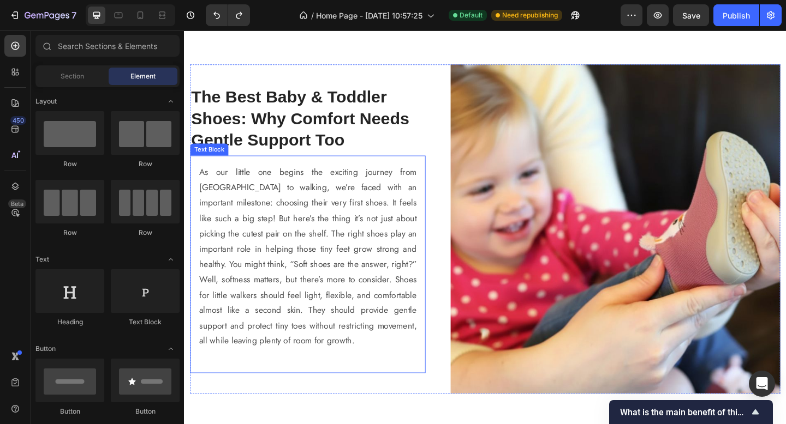
click at [319, 259] on p "As our little one begins the exciting journey from [GEOGRAPHIC_DATA] to walking…" at bounding box center [318, 277] width 236 height 200
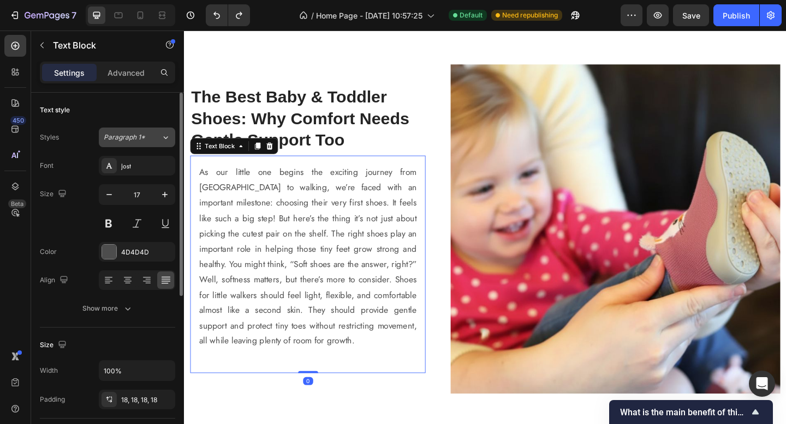
click at [135, 138] on span "Paragraph 1*" at bounding box center [124, 138] width 41 height 10
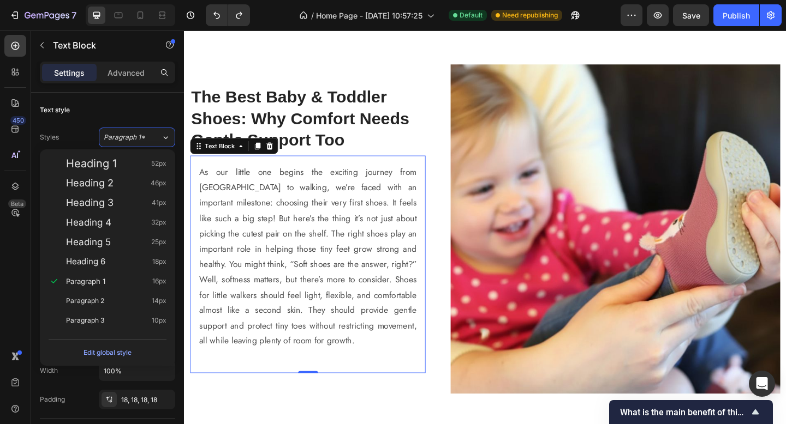
click at [297, 268] on p "As our little one begins the exciting journey from [GEOGRAPHIC_DATA] to walking…" at bounding box center [318, 277] width 236 height 200
click at [355, 268] on p "As our little one begins the exciting journey from [GEOGRAPHIC_DATA] to walking…" at bounding box center [318, 277] width 236 height 200
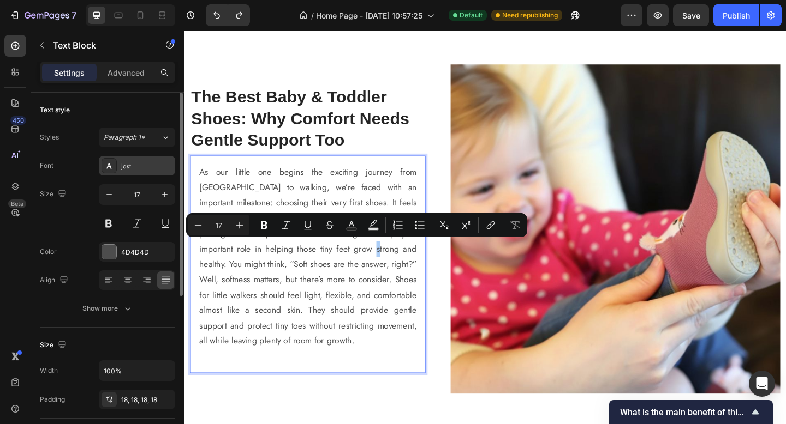
click at [128, 167] on div "Jost" at bounding box center [146, 166] width 51 height 10
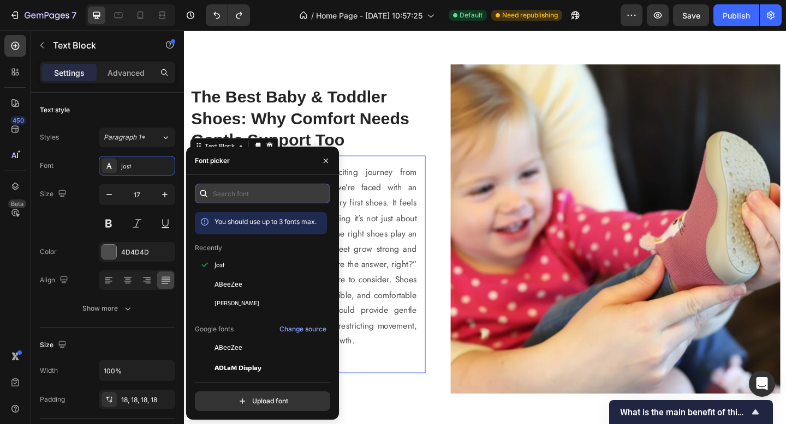
click at [246, 194] on input "text" at bounding box center [262, 194] width 135 height 20
type input "sans"
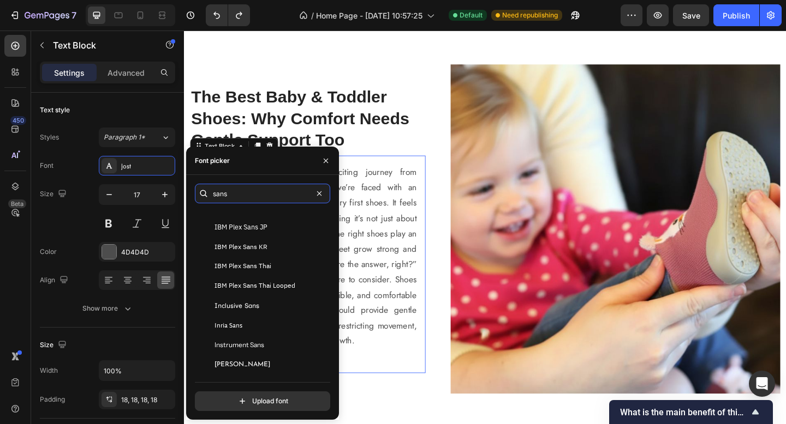
scroll to position [923, 0]
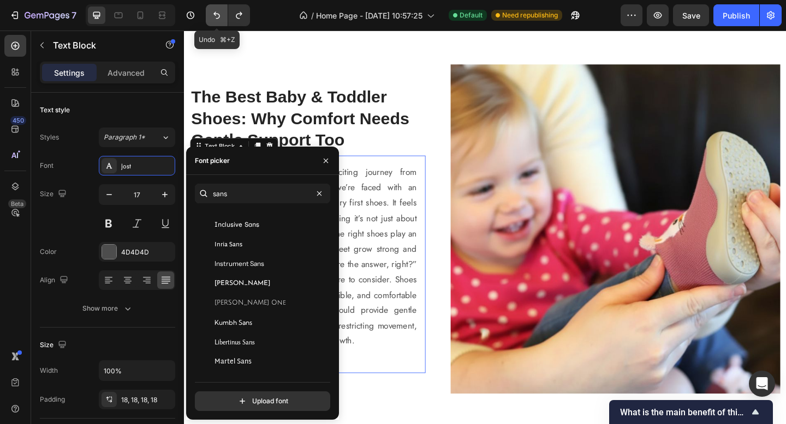
click at [221, 10] on icon "Undo/Redo" at bounding box center [216, 15] width 11 height 11
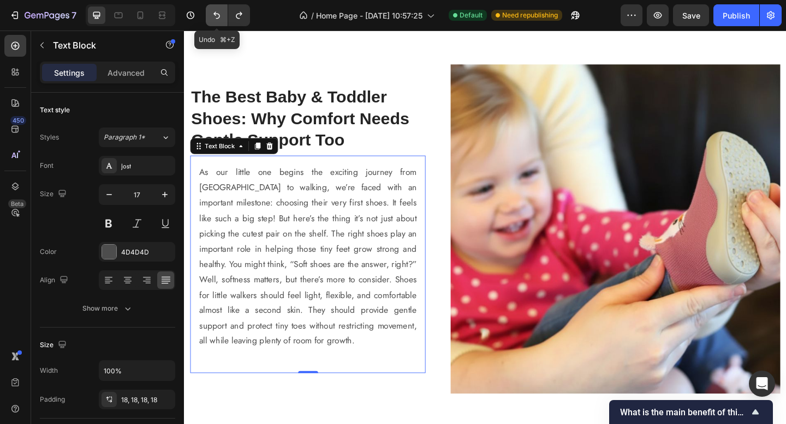
click at [217, 15] on icon "Undo/Redo" at bounding box center [216, 15] width 11 height 11
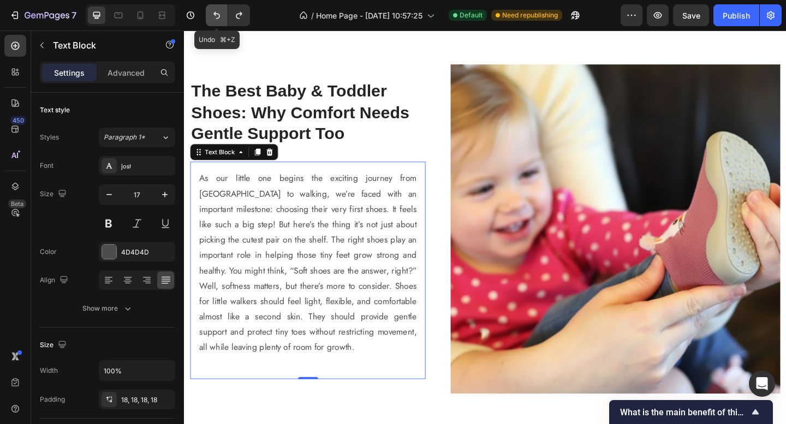
click at [217, 15] on icon "Undo/Redo" at bounding box center [216, 15] width 11 height 11
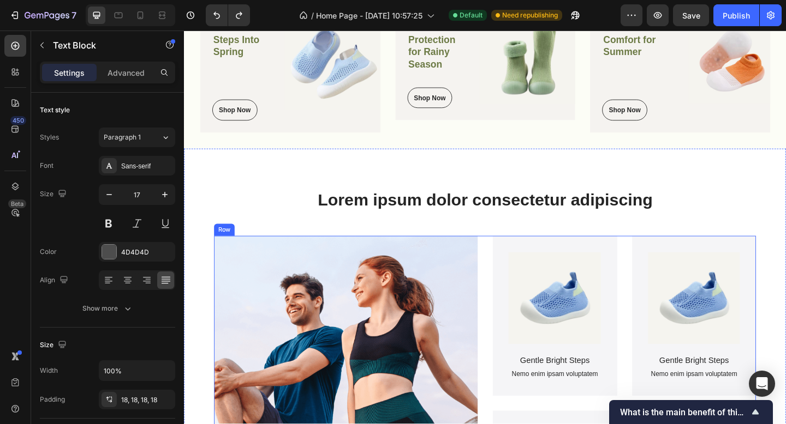
scroll to position [0, 0]
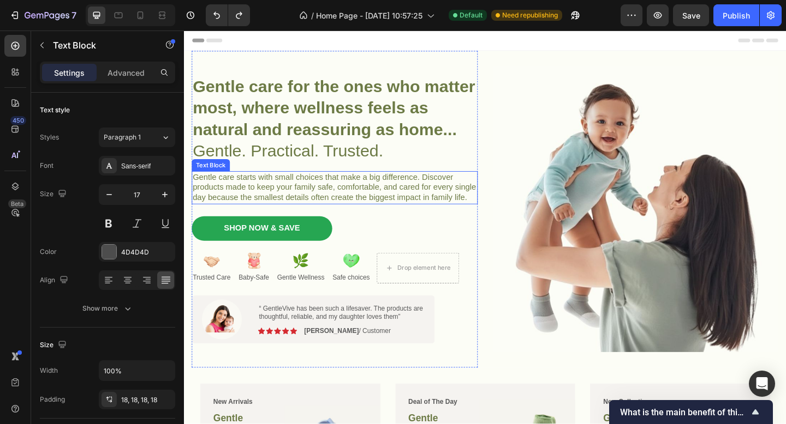
click at [375, 106] on strong "Gentle care for the ones who matter most, where wellness feels as natural and r…" at bounding box center [346, 114] width 307 height 67
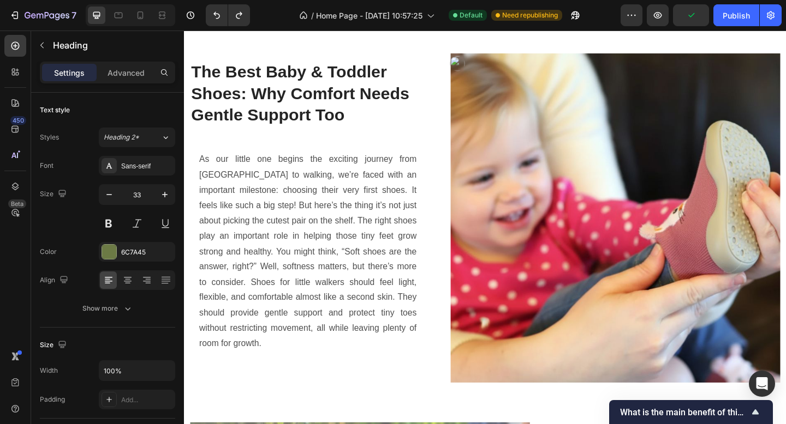
scroll to position [1046, 0]
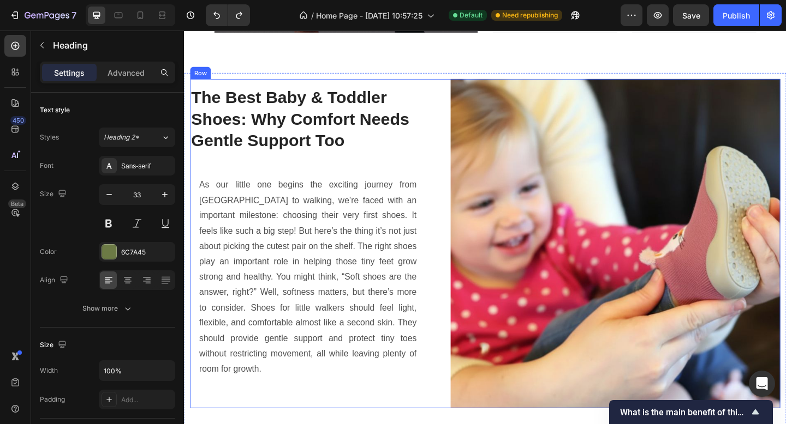
click at [321, 137] on h2 "The Best Baby & Toddler Shoes: Why Comfort Needs Gentle Support Too" at bounding box center [318, 127] width 256 height 73
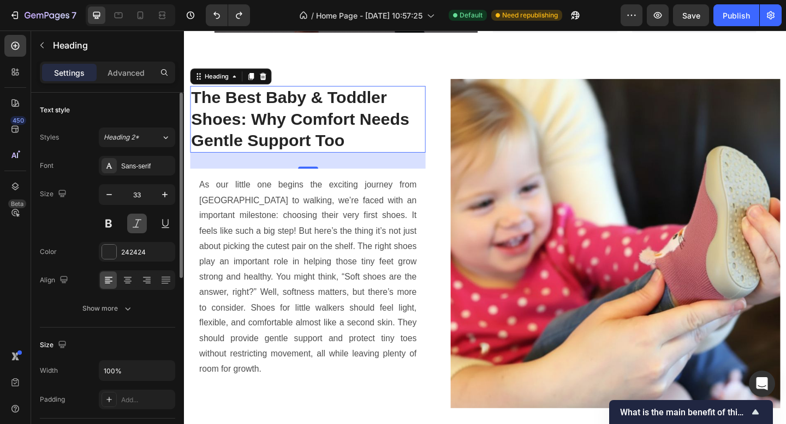
click at [141, 221] on button at bounding box center [137, 224] width 20 height 20
click at [142, 223] on button at bounding box center [137, 224] width 20 height 20
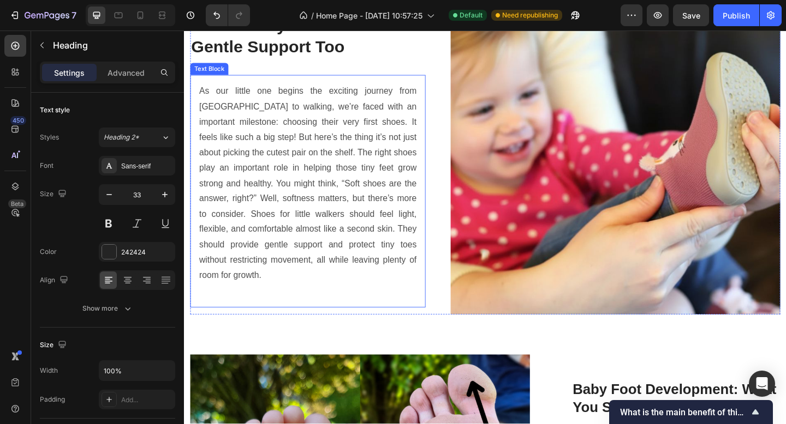
scroll to position [1103, 0]
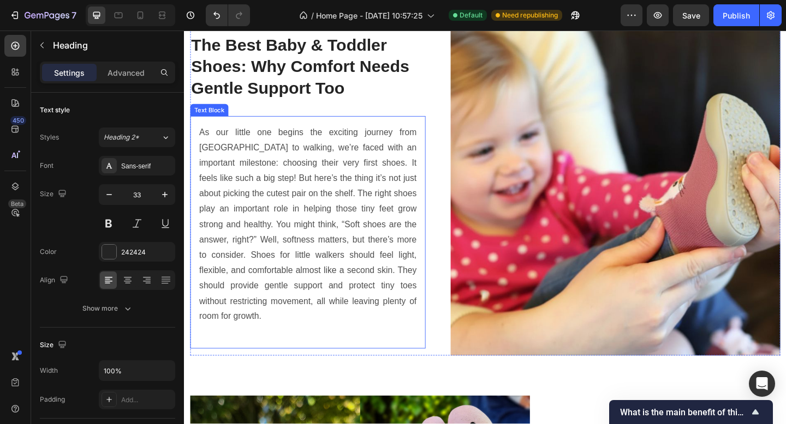
click at [314, 105] on h2 "The Best Baby & Toddler Shoes: Why Comfort Needs Gentle Support Too" at bounding box center [318, 70] width 256 height 73
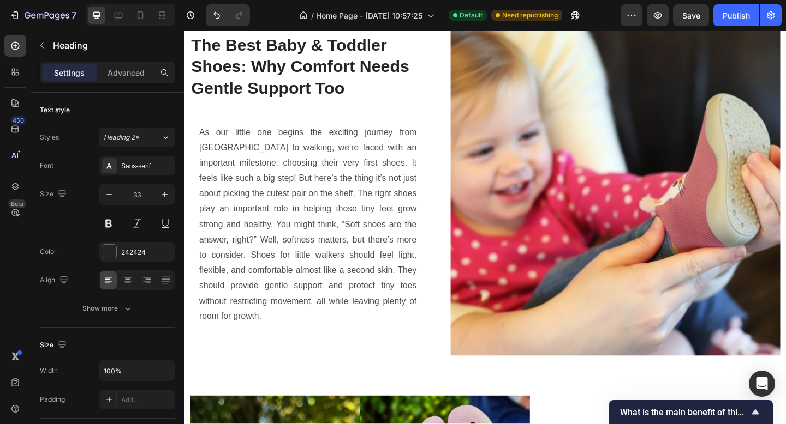
scroll to position [1064, 0]
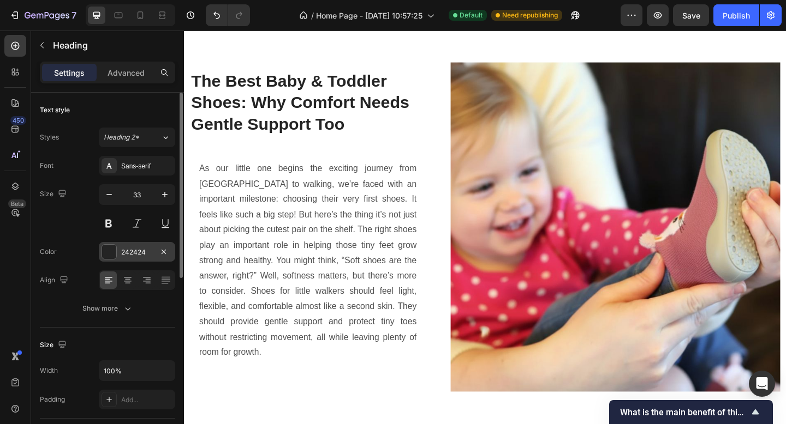
click at [149, 248] on div "242424" at bounding box center [137, 253] width 32 height 10
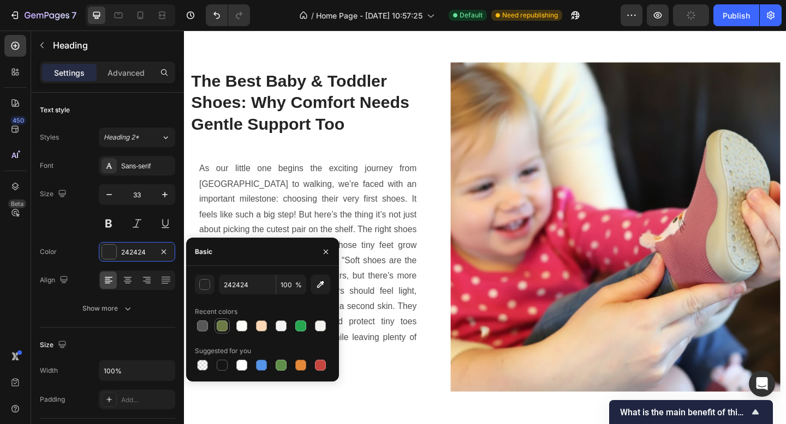
click at [224, 329] on div at bounding box center [222, 326] width 11 height 11
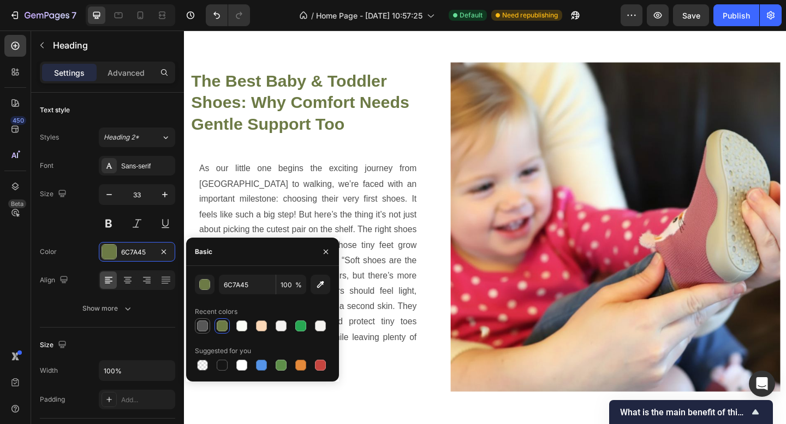
click at [200, 331] on div at bounding box center [202, 326] width 11 height 11
type input "575757"
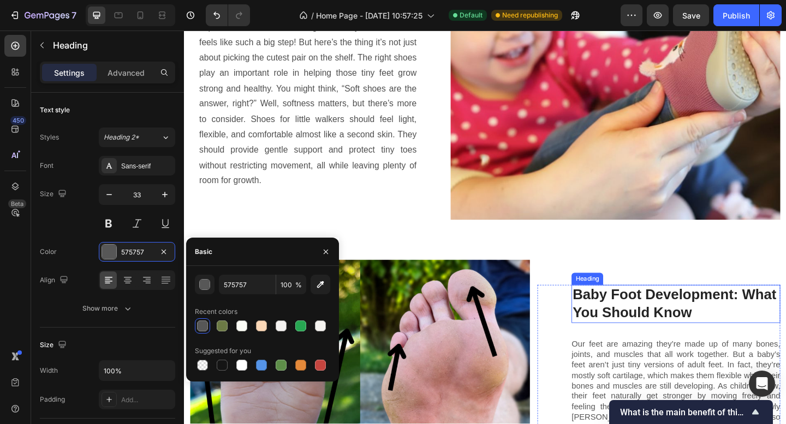
scroll to position [1262, 0]
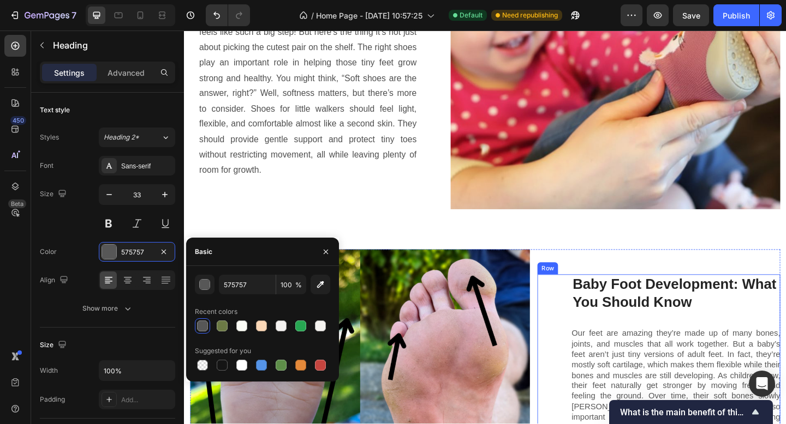
click at [692, 302] on h3 "Baby Foot Development: What You Should Know" at bounding box center [718, 317] width 227 height 42
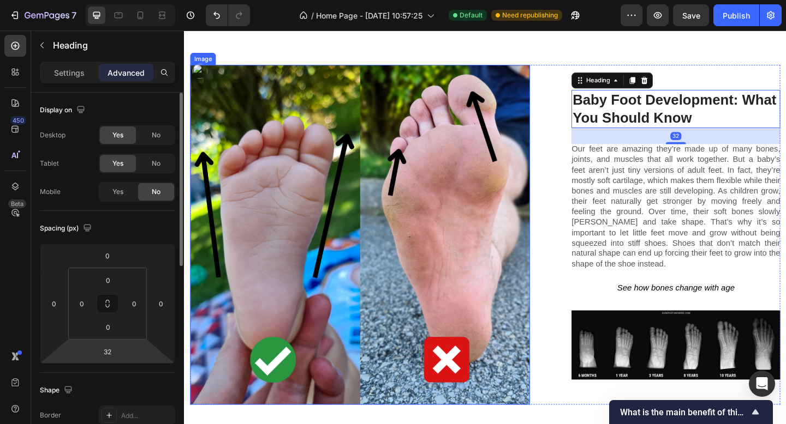
scroll to position [1464, 0]
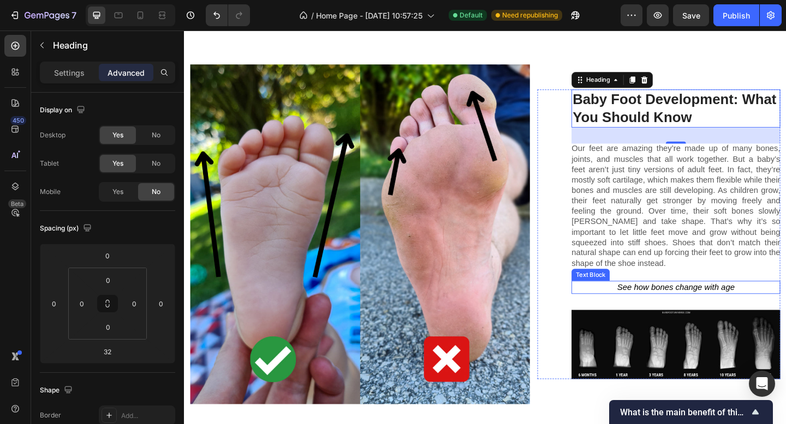
click at [751, 305] on icon "See how bones change with age" at bounding box center [719, 310] width 128 height 10
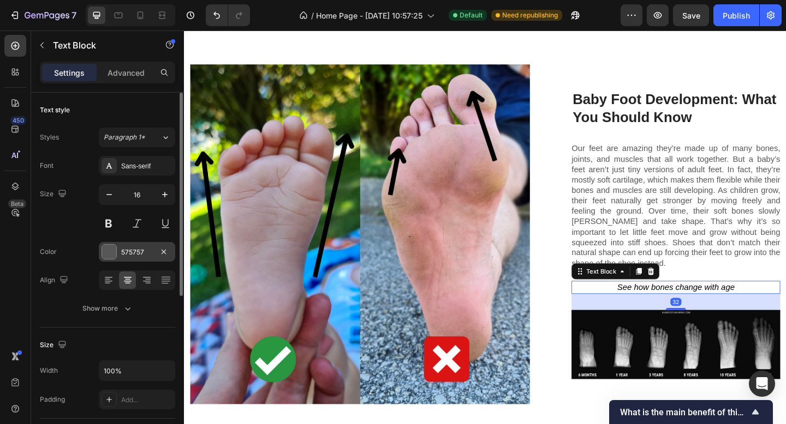
click at [124, 252] on div "575757" at bounding box center [137, 253] width 32 height 10
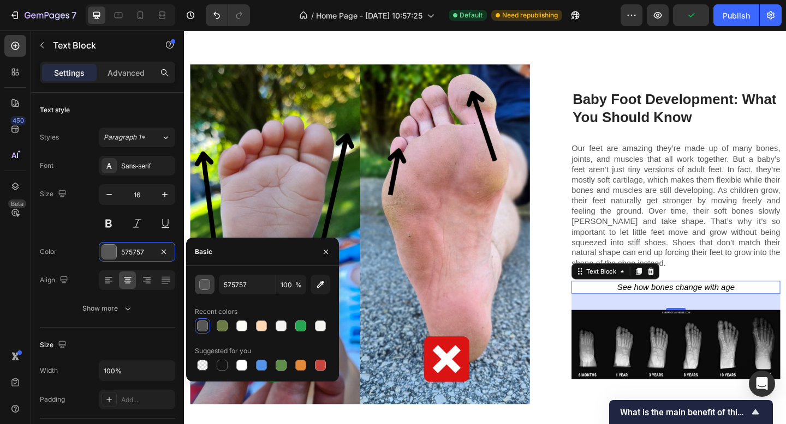
click at [208, 286] on div "button" at bounding box center [205, 285] width 11 height 11
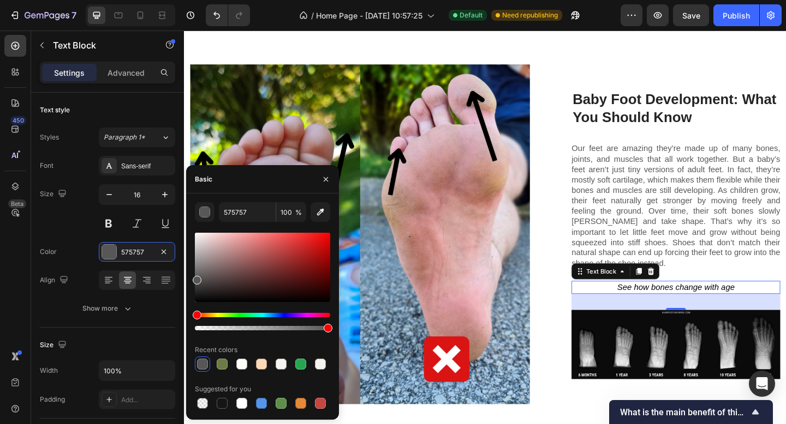
click at [197, 364] on div at bounding box center [202, 364] width 11 height 11
drag, startPoint x: 196, startPoint y: 280, endPoint x: 270, endPoint y: 253, distance: 79.1
click at [277, 257] on div at bounding box center [277, 261] width 9 height 9
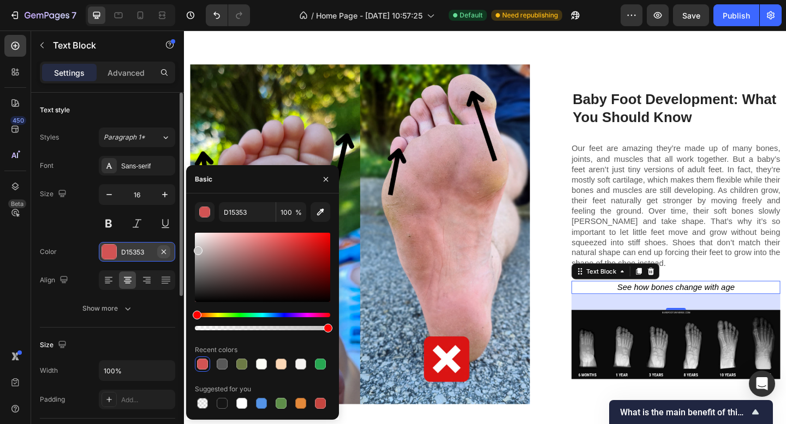
drag, startPoint x: 261, startPoint y: 250, endPoint x: 165, endPoint y: 247, distance: 96.1
click at [165, 247] on div "450 Beta Sections(18) Elements(83) Section Element Hero Section Product Detail …" at bounding box center [92, 228] width 184 height 394
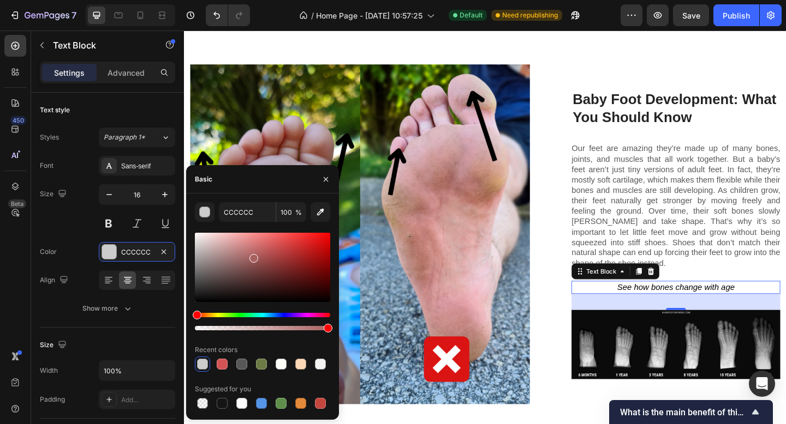
drag, startPoint x: 242, startPoint y: 252, endPoint x: 301, endPoint y: 274, distance: 63.3
click at [296, 272] on div at bounding box center [262, 267] width 135 height 69
click at [279, 274] on div at bounding box center [262, 267] width 135 height 69
click at [277, 274] on div at bounding box center [280, 276] width 9 height 9
click at [277, 274] on div at bounding box center [277, 276] width 9 height 9
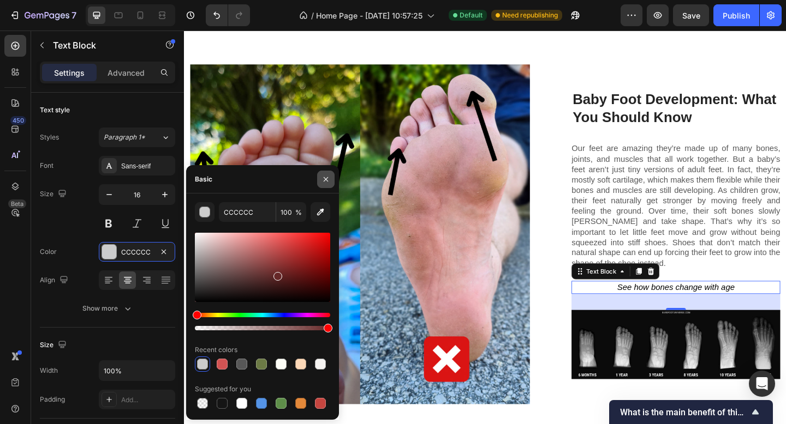
type input "662828"
click at [326, 181] on icon "button" at bounding box center [325, 179] width 9 height 9
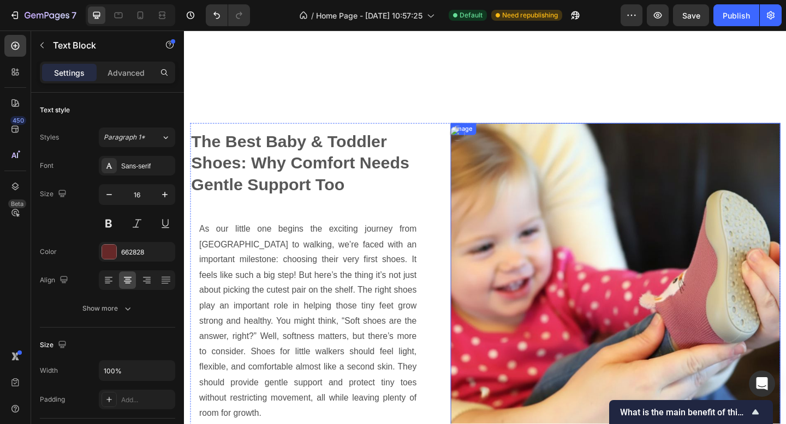
scroll to position [1112, 0]
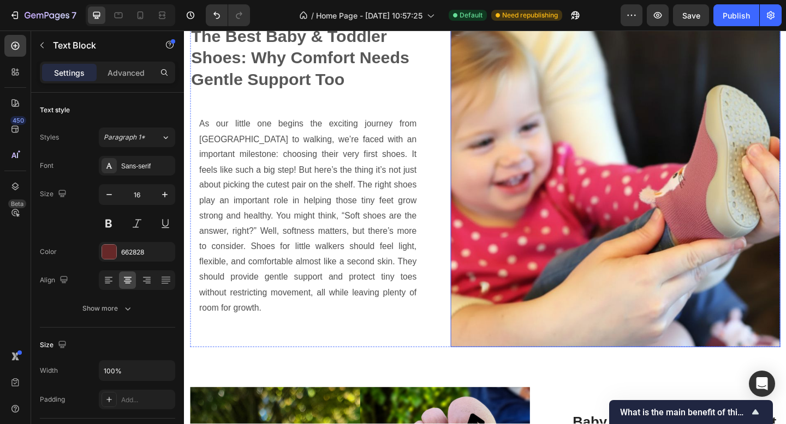
click at [225, 111] on div "The Best Baby & Toddler Shoes: Why Comfort Needs Gentle Support Too Heading As …" at bounding box center [318, 196] width 256 height 358
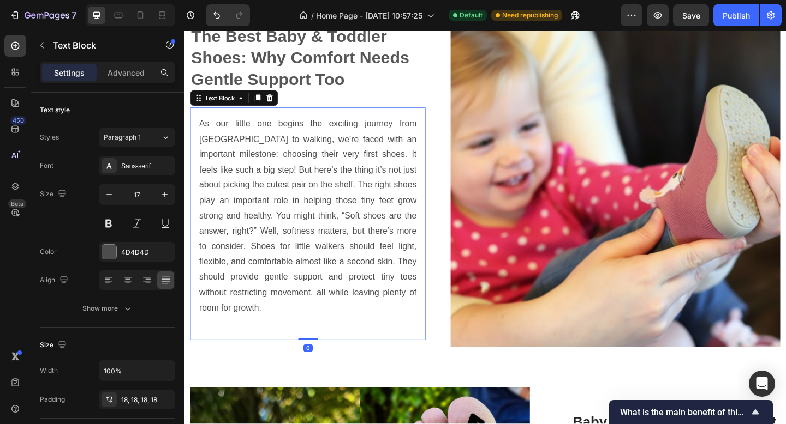
click at [300, 118] on div "As our little one begins the exciting journey from [GEOGRAPHIC_DATA] to walking…" at bounding box center [318, 241] width 256 height 253
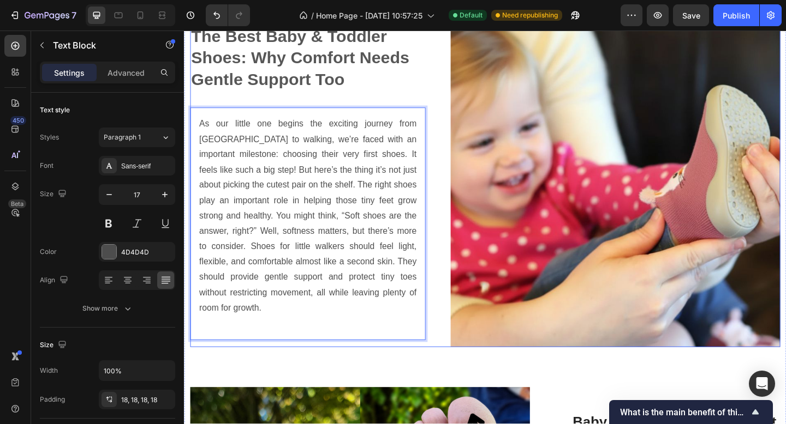
click at [299, 102] on div "The Best Baby & Toddler Shoes: Why Comfort Needs Gentle Support Too Heading As …" at bounding box center [318, 196] width 256 height 358
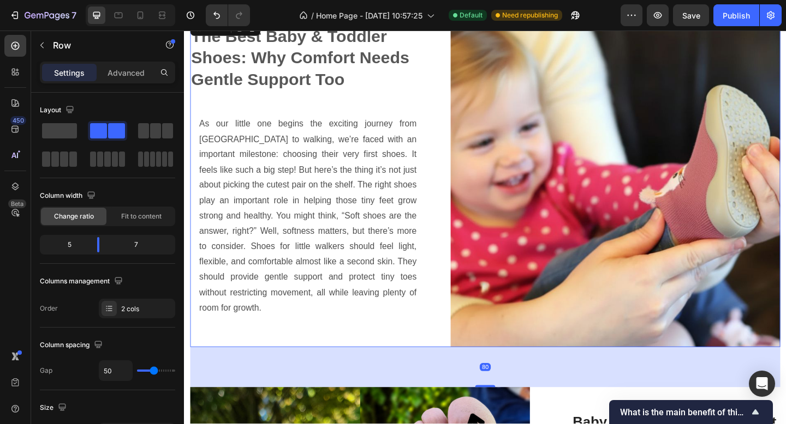
click at [310, 71] on p "The Best Baby & Toddler Shoes: Why Comfort Needs Gentle Support Too" at bounding box center [318, 61] width 254 height 70
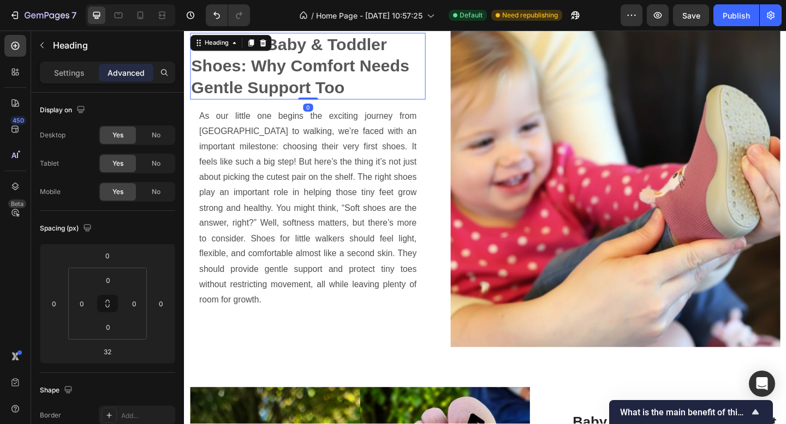
drag, startPoint x: 316, startPoint y: 105, endPoint x: 320, endPoint y: 84, distance: 21.0
click at [320, 84] on div "The Best Baby & Toddler Shoes: Why Comfort Needs Gentle Support Too Heading 0" at bounding box center [318, 69] width 256 height 73
type input "0"
click at [420, 221] on p "As our little one begins the exciting journey from [GEOGRAPHIC_DATA] to walking…" at bounding box center [318, 224] width 236 height 217
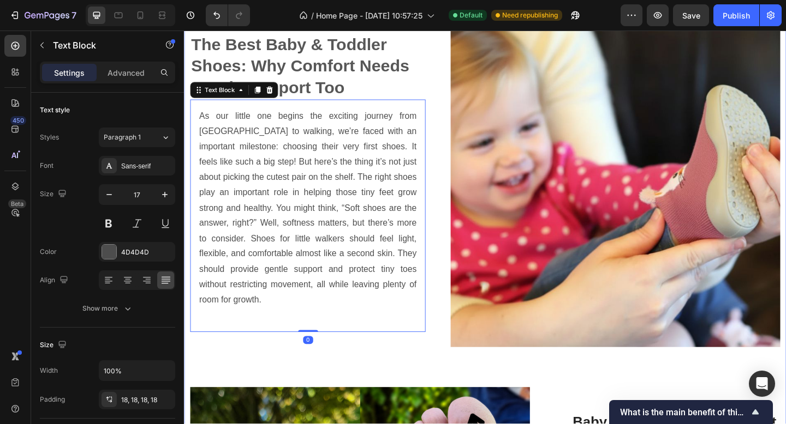
click at [512, 348] on img at bounding box center [653, 196] width 358 height 358
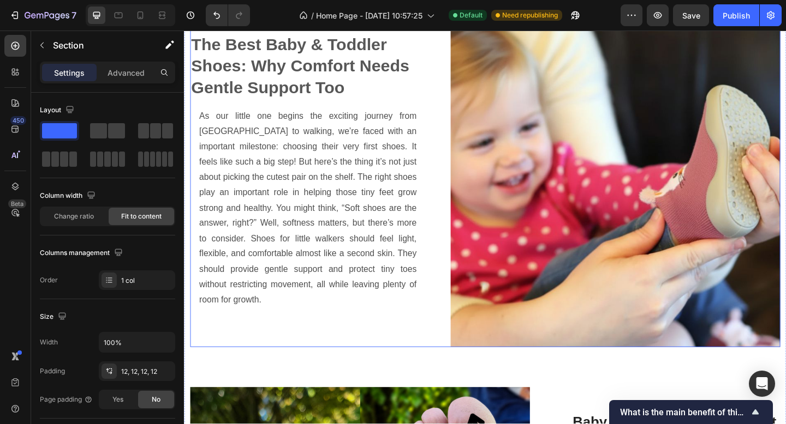
click at [416, 363] on div "The Best Baby & Toddler Shoes: Why Comfort Needs Gentle Support Too Heading As …" at bounding box center [318, 196] width 256 height 358
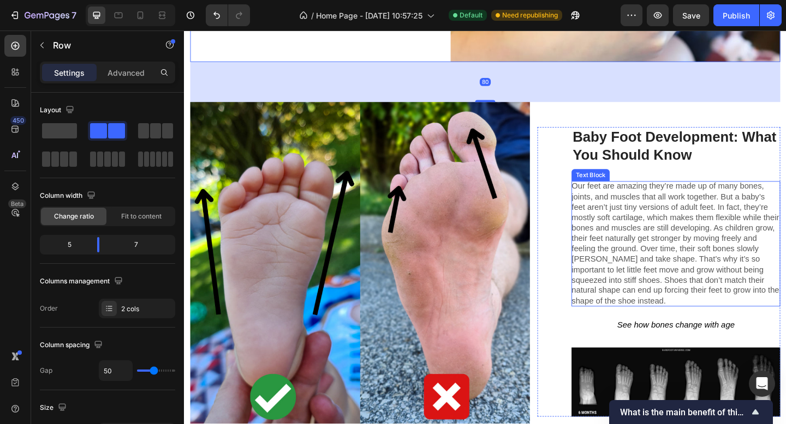
scroll to position [1424, 0]
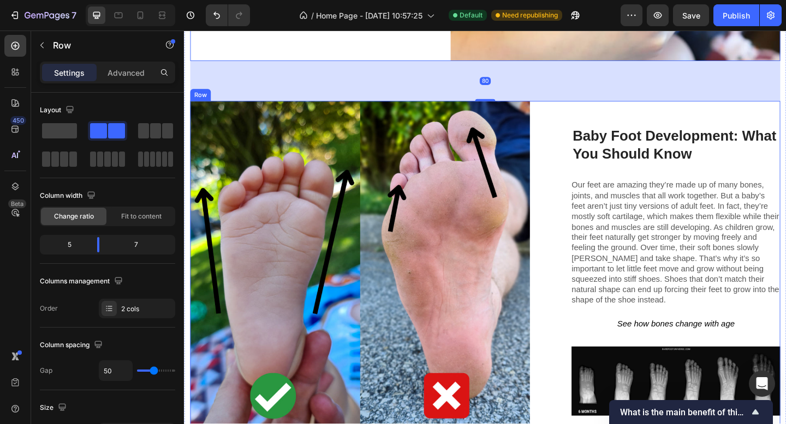
click at [656, 117] on div "Baby Foot Development: What You Should Know Heading Our feet are amazing they’r…" at bounding box center [700, 291] width 264 height 369
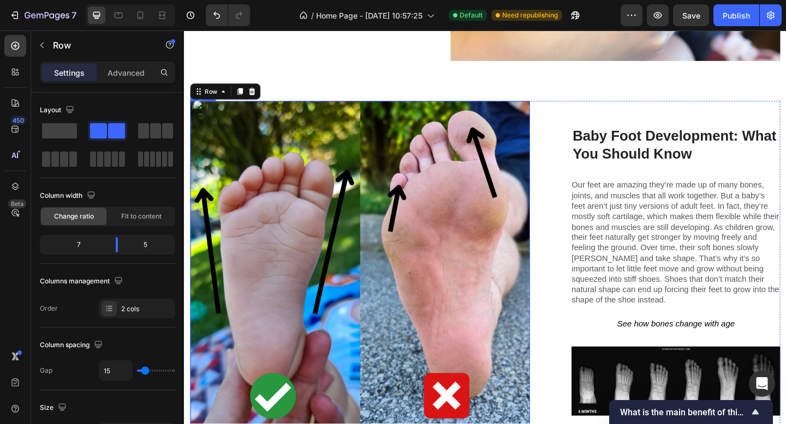
click at [406, 75] on div "The Best Baby & Toddler Shoes: Why Comfort Needs Gentle Support Too Heading As …" at bounding box center [511, 95] width 642 height 780
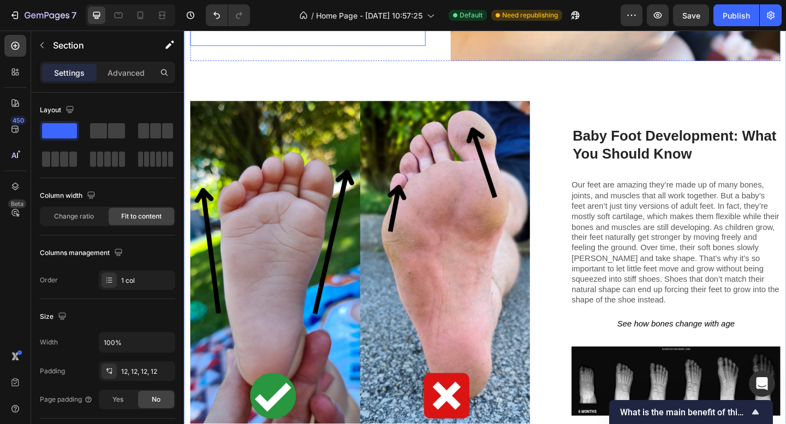
click at [394, 33] on p at bounding box center [318, 29] width 236 height 17
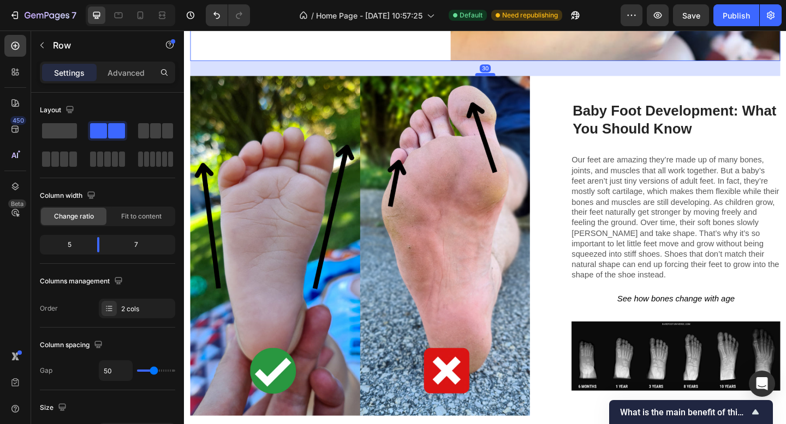
drag, startPoint x: 507, startPoint y: 100, endPoint x: 511, endPoint y: 75, distance: 25.3
click at [511, 77] on div at bounding box center [511, 78] width 22 height 3
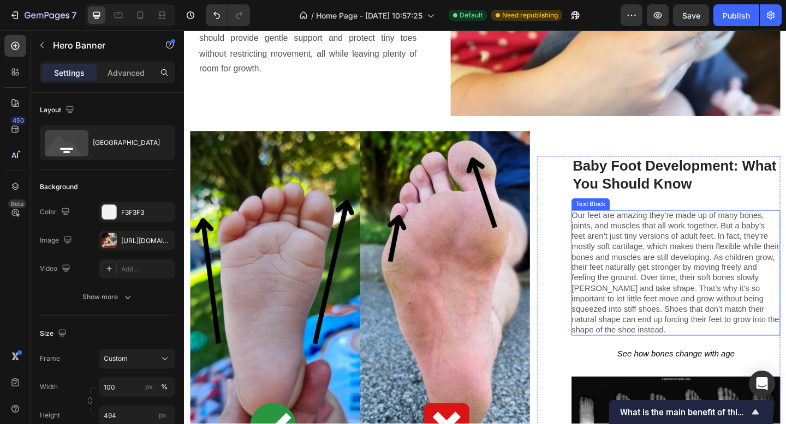
scroll to position [1310, 0]
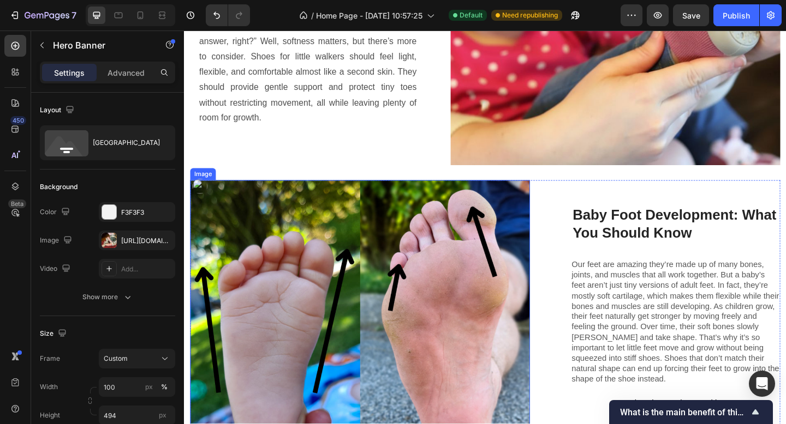
click at [460, 217] on img at bounding box center [374, 378] width 369 height 369
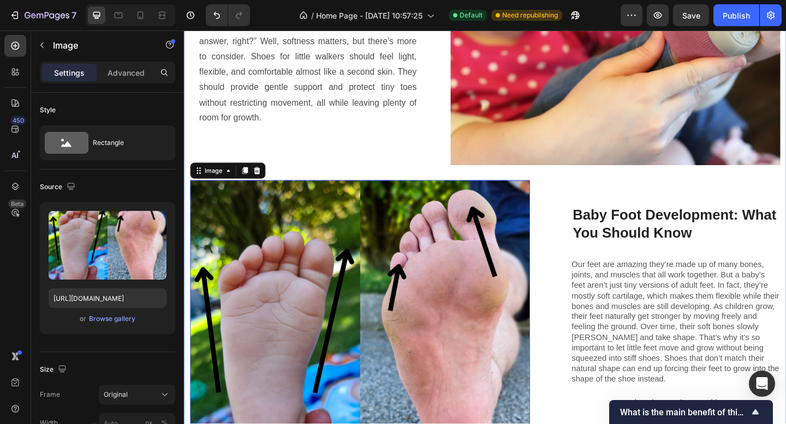
click at [490, 182] on div "The Best Baby & Toddler Shoes: Why Comfort Needs Gentle Support Too Heading As …" at bounding box center [511, 195] width 642 height 753
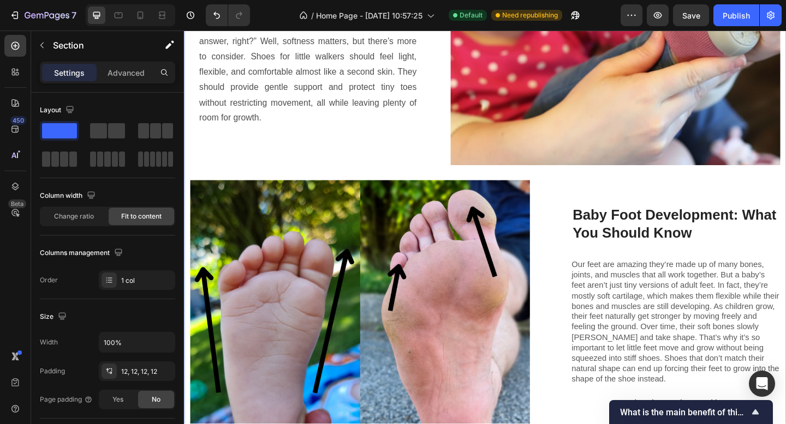
click at [489, 186] on div "The Best Baby & Toddler Shoes: Why Comfort Needs Gentle Support Too Heading As …" at bounding box center [511, 195] width 642 height 753
click at [496, 177] on div "The Best Baby & Toddler Shoes: Why Comfort Needs Gentle Support Too Heading As …" at bounding box center [511, 195] width 642 height 753
click at [420, 143] on p "Rich Text Editor. Editing area: main" at bounding box center [318, 143] width 236 height 17
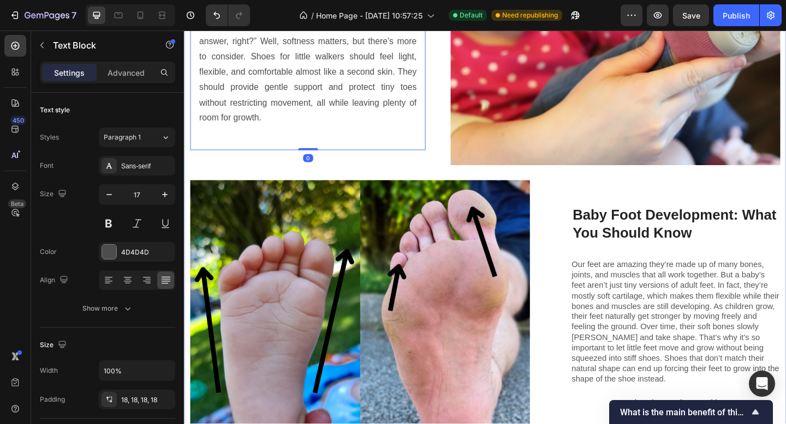
click at [451, 186] on div "The Best Baby & Toddler Shoes: Why Comfort Needs Gentle Support Too Heading As …" at bounding box center [511, 195] width 642 height 753
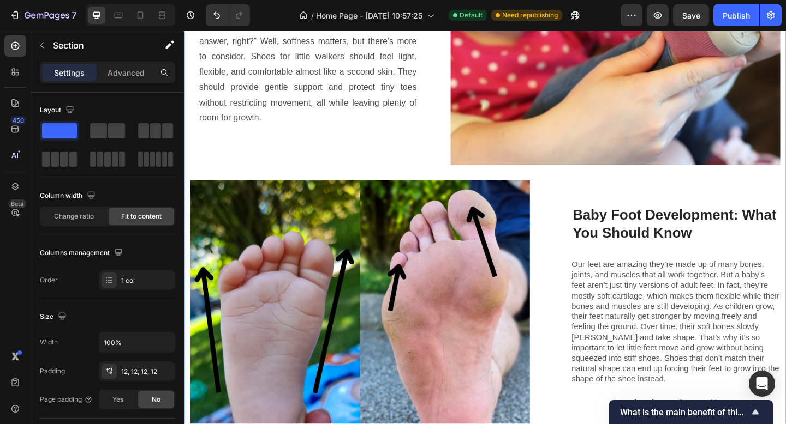
click at [452, 177] on div "The Best Baby & Toddler Shoes: Why Comfort Needs Gentle Support Too Heading As …" at bounding box center [511, 195] width 642 height 753
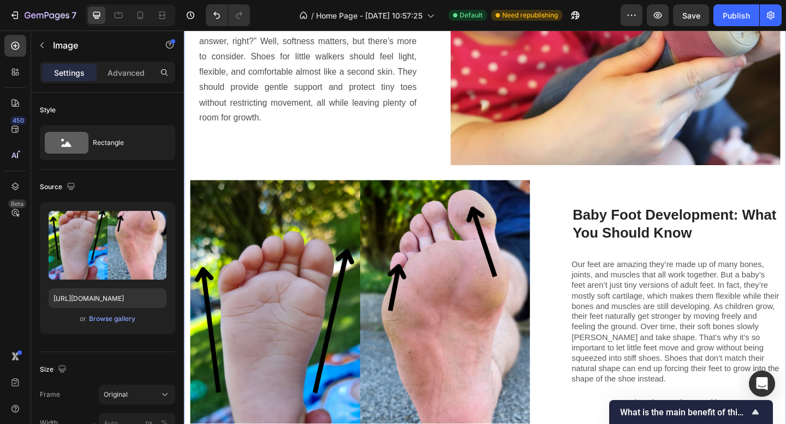
click at [507, 198] on img at bounding box center [374, 378] width 369 height 369
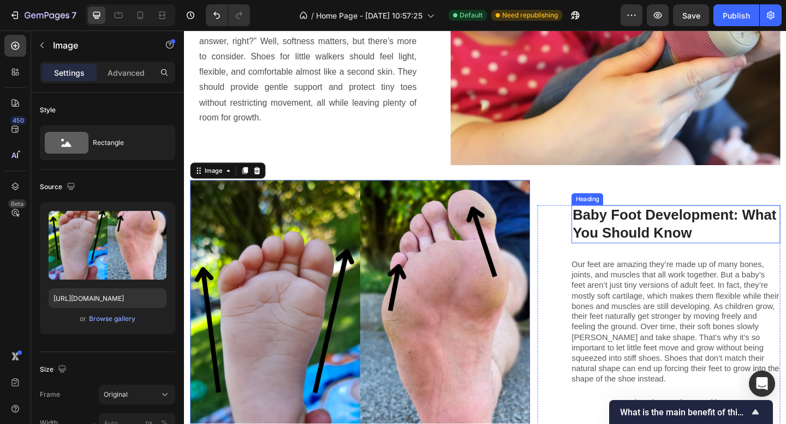
click at [618, 221] on h3 "Baby Foot Development: What You Should Know" at bounding box center [718, 242] width 227 height 42
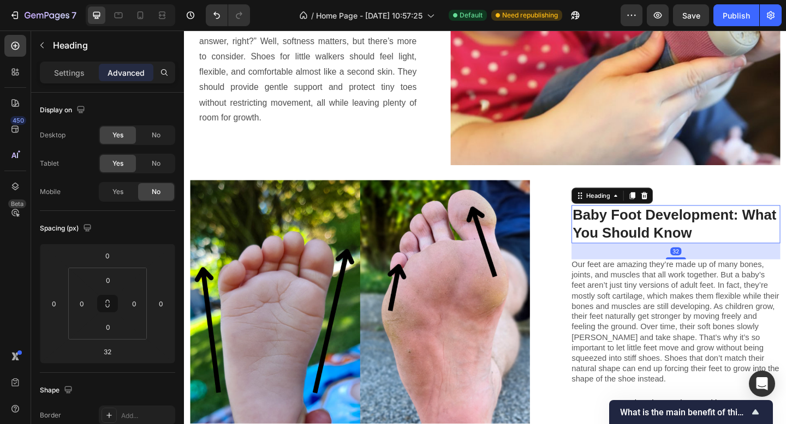
click at [579, 194] on div "Baby Foot Development: What You Should Know Heading 32 Our feet are amazing the…" at bounding box center [700, 378] width 264 height 369
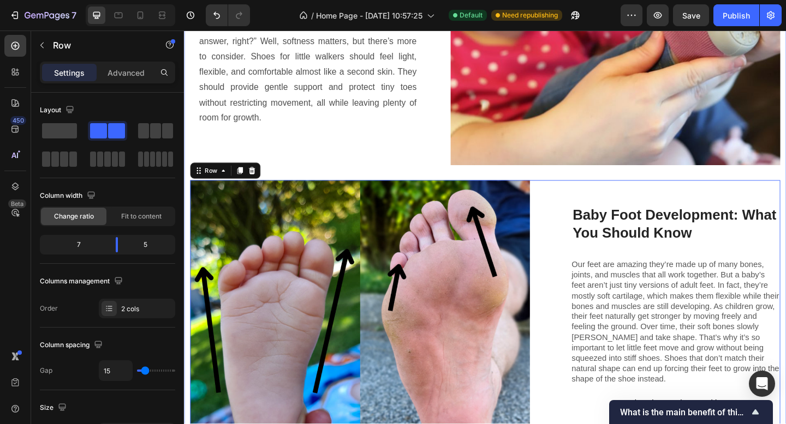
click at [578, 182] on div "The Best Baby & Toddler Shoes: Why Comfort Needs Gentle Support Too Heading As …" at bounding box center [511, 195] width 642 height 753
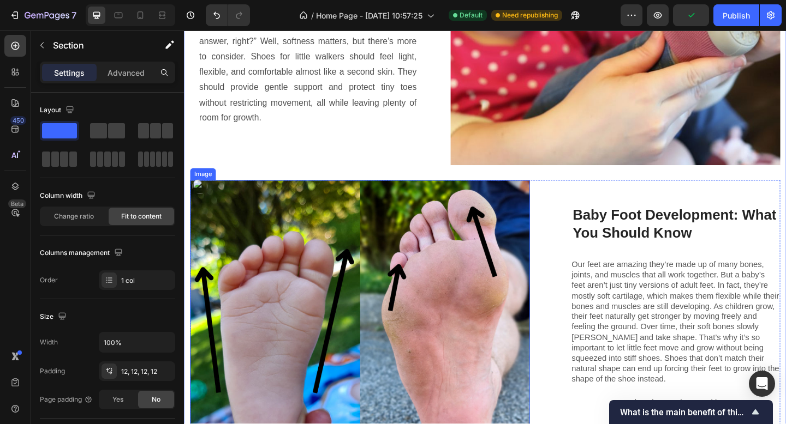
click at [576, 199] on div "Baby Foot Development: What You Should Know Heading Our feet are amazing they’r…" at bounding box center [700, 378] width 264 height 369
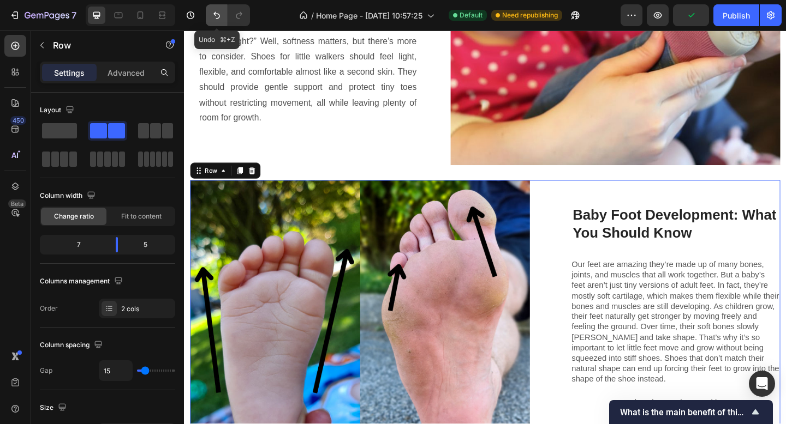
click at [220, 10] on icon "Undo/Redo" at bounding box center [216, 15] width 11 height 11
click at [219, 11] on icon "Undo/Redo" at bounding box center [216, 15] width 11 height 11
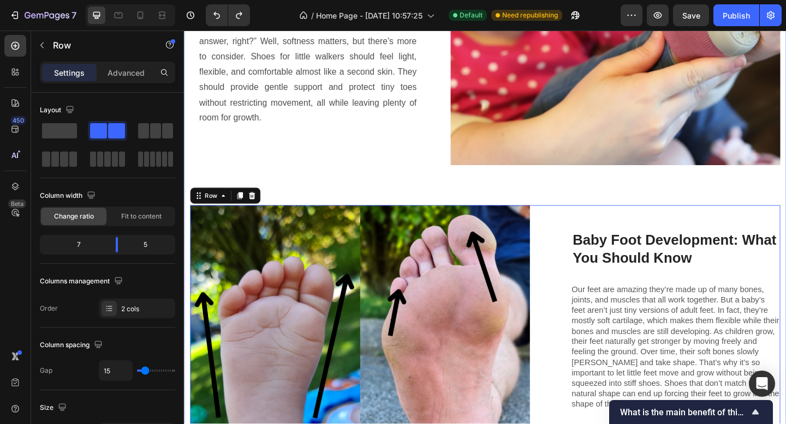
click at [474, 195] on div "The Best Baby & Toddler Shoes: Why Comfort Needs Gentle Support Too Heading As …" at bounding box center [511, 209] width 642 height 780
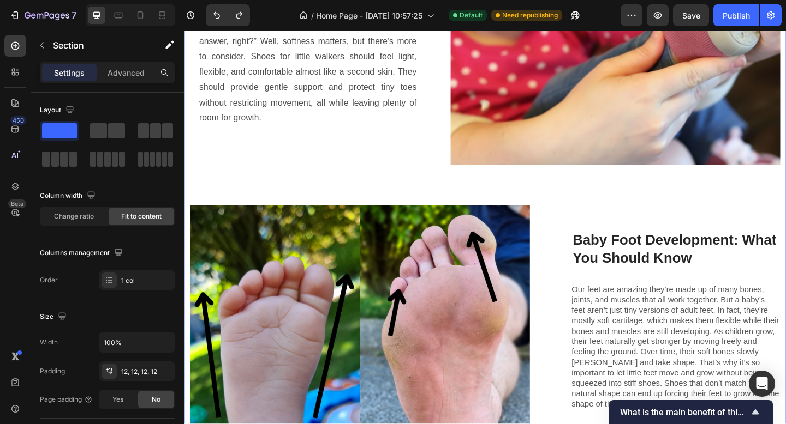
click at [517, 202] on div "The Best Baby & Toddler Shoes: Why Comfort Needs Gentle Support Too Heading As …" at bounding box center [511, 209] width 642 height 780
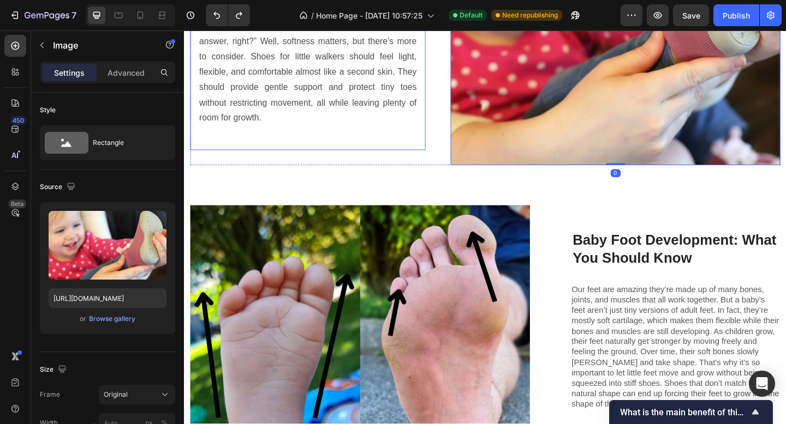
click at [417, 129] on p "As our little one begins the exciting journey from [GEOGRAPHIC_DATA] to walking…" at bounding box center [318, 26] width 236 height 217
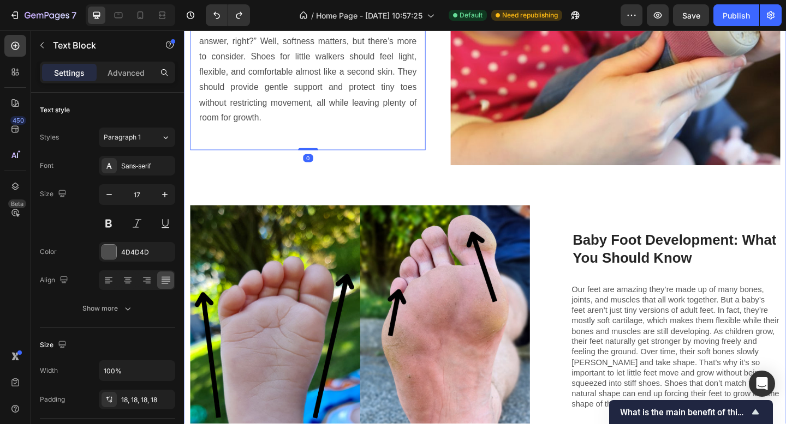
click at [446, 177] on div "The Best Baby & Toddler Shoes: Why Comfort Needs Gentle Support Too Heading As …" at bounding box center [511, 209] width 642 height 780
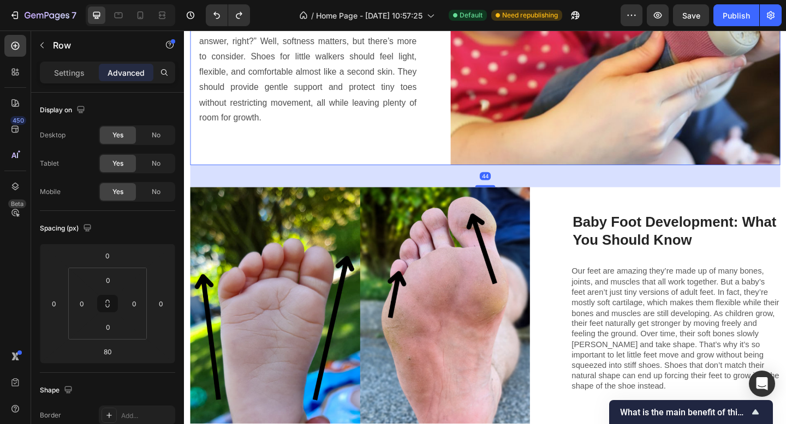
drag, startPoint x: 508, startPoint y: 213, endPoint x: 508, endPoint y: 200, distance: 13.6
click at [509, 199] on div at bounding box center [511, 200] width 22 height 2
type input "44"
click at [438, 134] on div "As our little one begins the exciting journey from [GEOGRAPHIC_DATA] to walking…" at bounding box center [318, 34] width 256 height 253
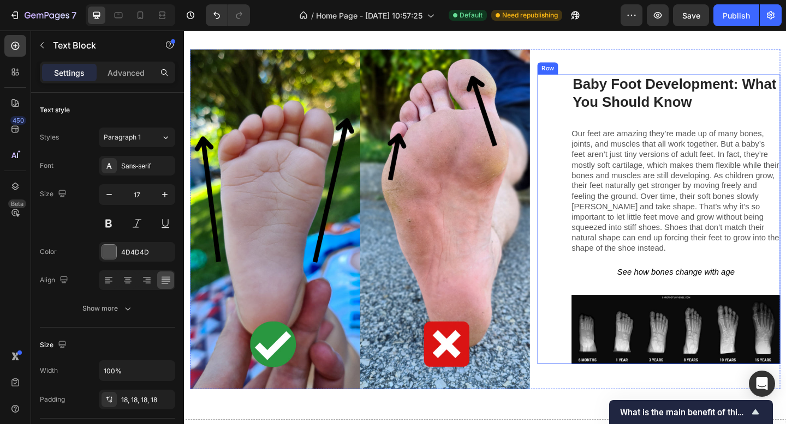
scroll to position [1642, 0]
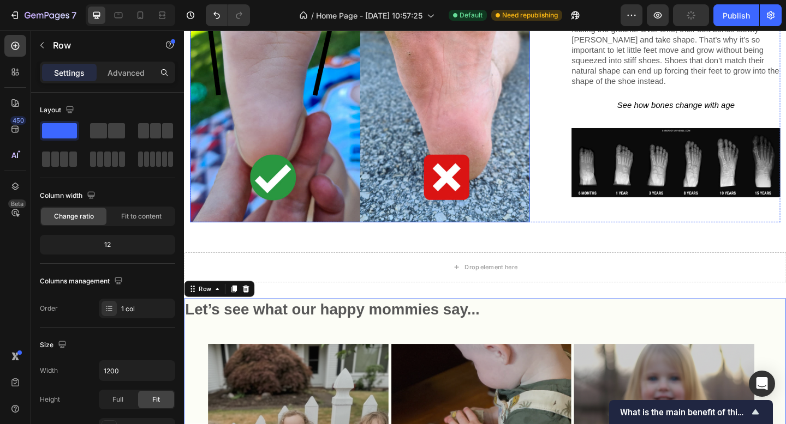
click at [394, 212] on img at bounding box center [374, 54] width 369 height 369
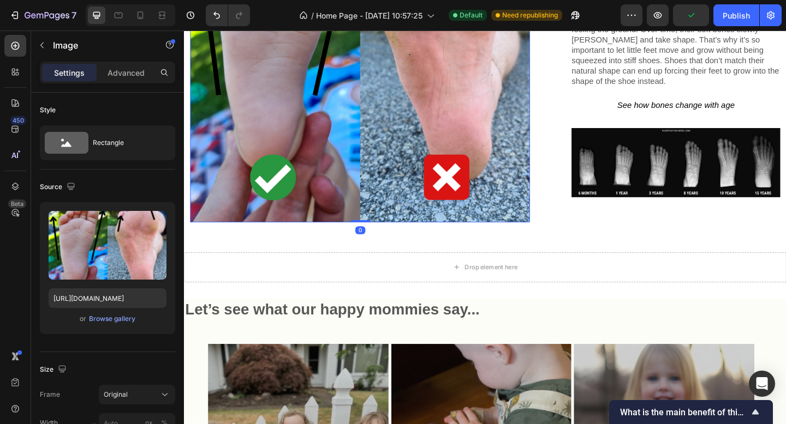
drag, startPoint x: 371, startPoint y: 226, endPoint x: 388, endPoint y: 206, distance: 26.3
click at [370, 165] on div "Image 0" at bounding box center [374, 54] width 369 height 369
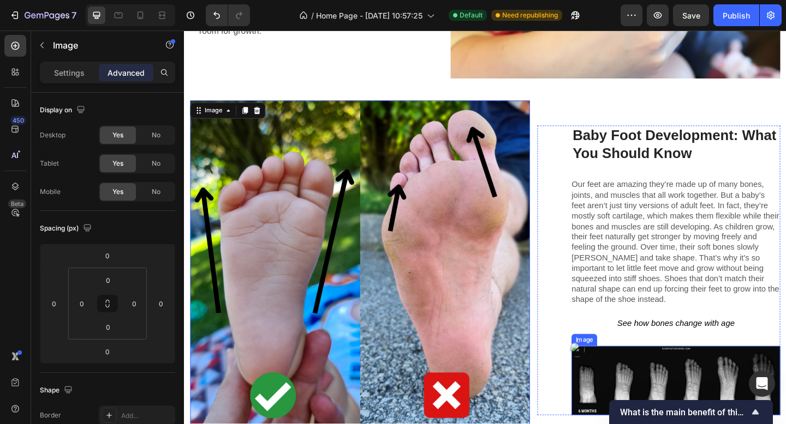
scroll to position [1267, 0]
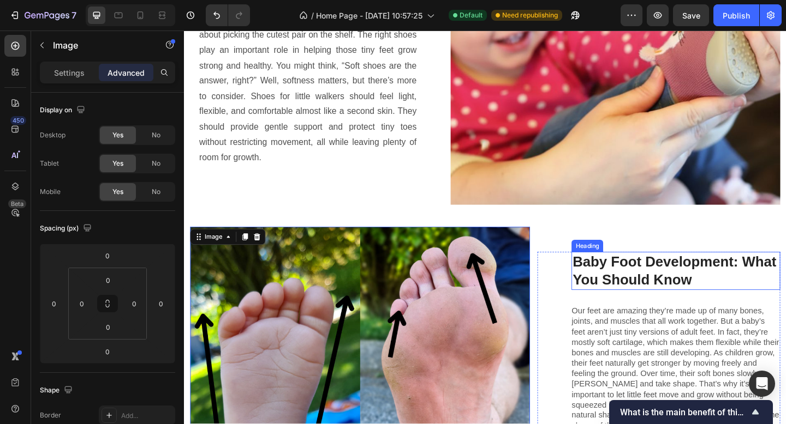
click at [779, 274] on h3 "Baby Foot Development: What You Should Know" at bounding box center [718, 293] width 227 height 42
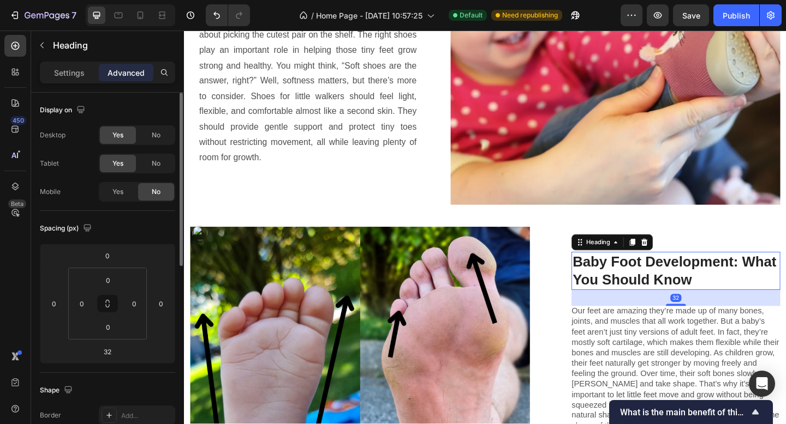
scroll to position [235, 0]
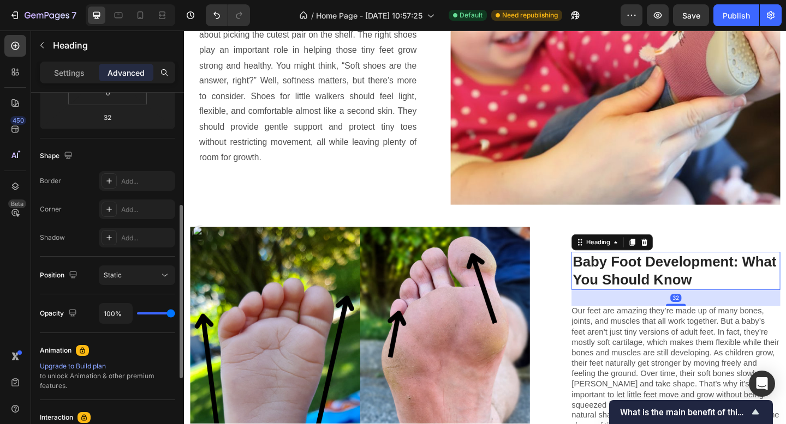
click at [65, 68] on p "Settings" at bounding box center [69, 72] width 31 height 11
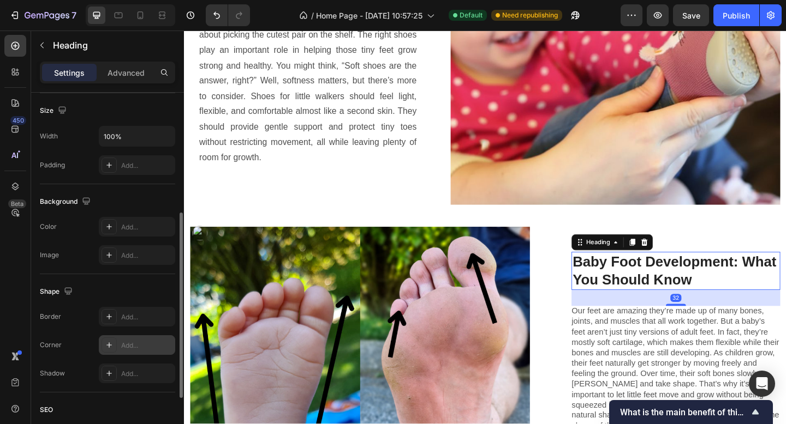
scroll to position [345, 0]
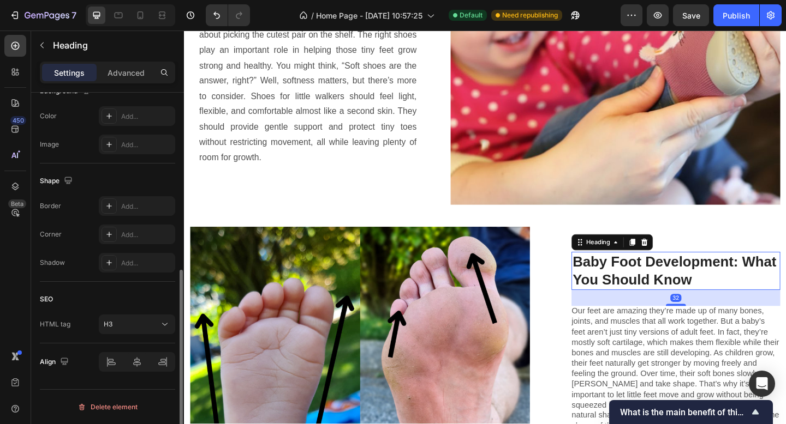
click at [721, 286] on h3 "Baby Foot Development: What You Should Know" at bounding box center [718, 293] width 227 height 42
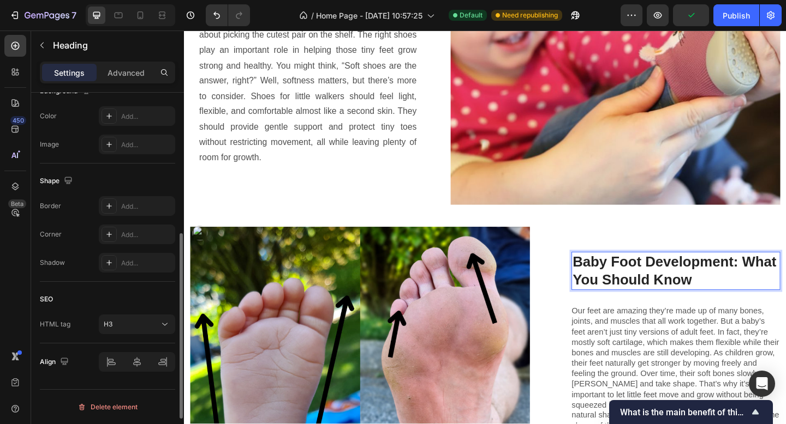
scroll to position [0, 0]
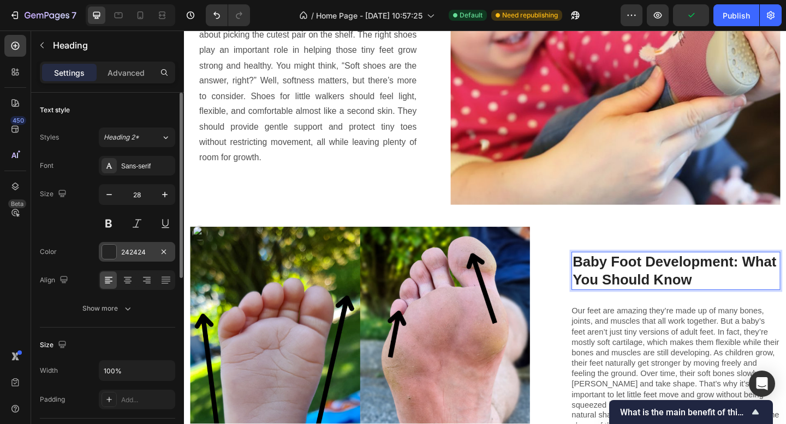
click at [129, 254] on div "242424" at bounding box center [137, 253] width 32 height 10
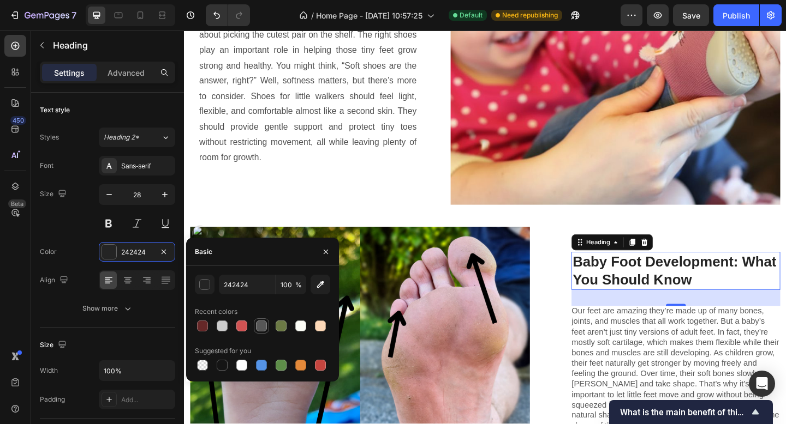
click at [257, 328] on div at bounding box center [261, 326] width 11 height 11
type input "575757"
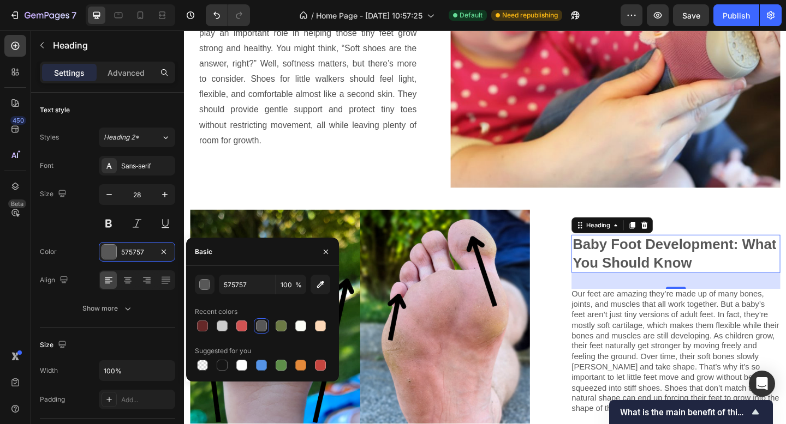
scroll to position [1352, 0]
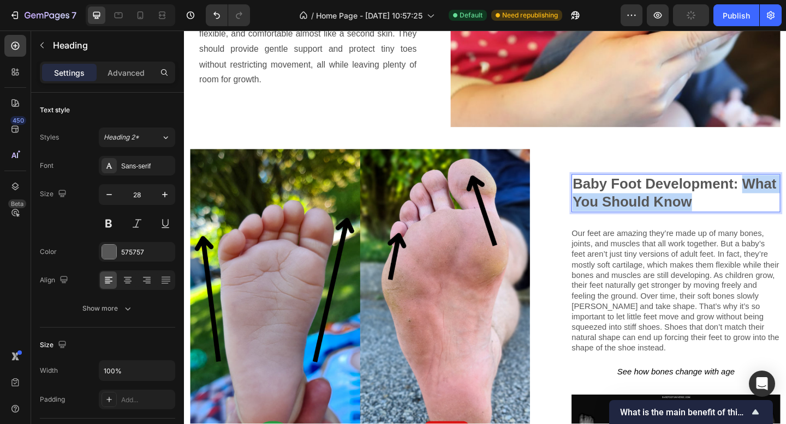
drag, startPoint x: 786, startPoint y: 212, endPoint x: 600, endPoint y: 208, distance: 186.1
click at [605, 208] on h3 "Baby Foot Development: What You Should Know" at bounding box center [718, 208] width 227 height 42
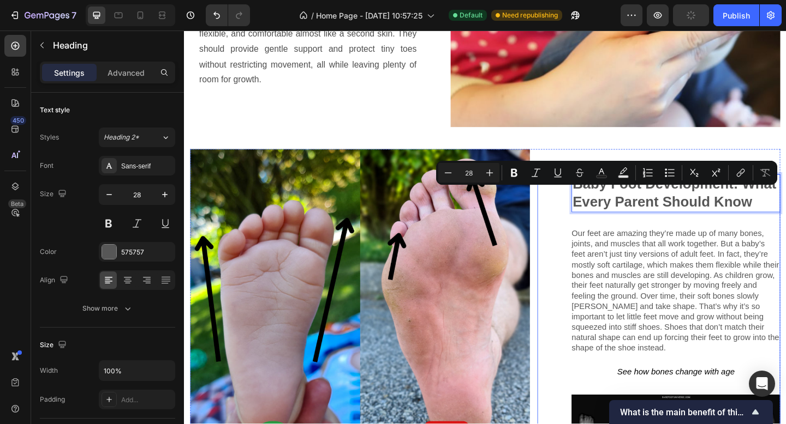
scroll to position [1342, 0]
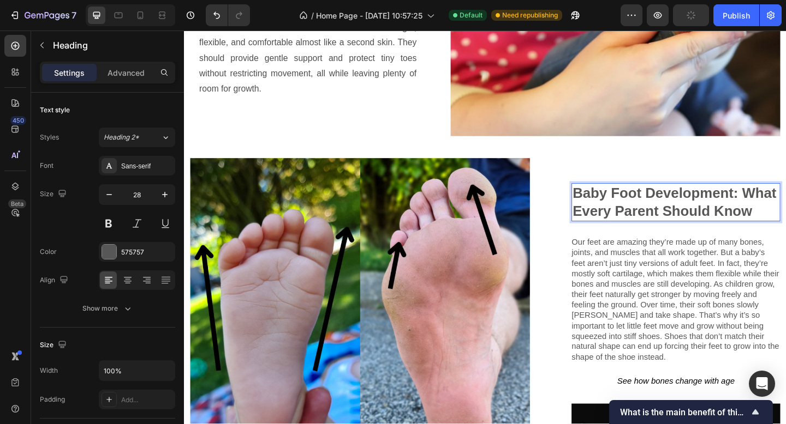
click at [647, 198] on p "Baby Foot Development: What Every Parent Should Know" at bounding box center [718, 218] width 225 height 40
drag, startPoint x: 642, startPoint y: 189, endPoint x: 591, endPoint y: 176, distance: 52.4
click at [591, 176] on div "Baby Foot Development: What Every Parent Should Know Heading 32 Our feet are am…" at bounding box center [700, 354] width 264 height 369
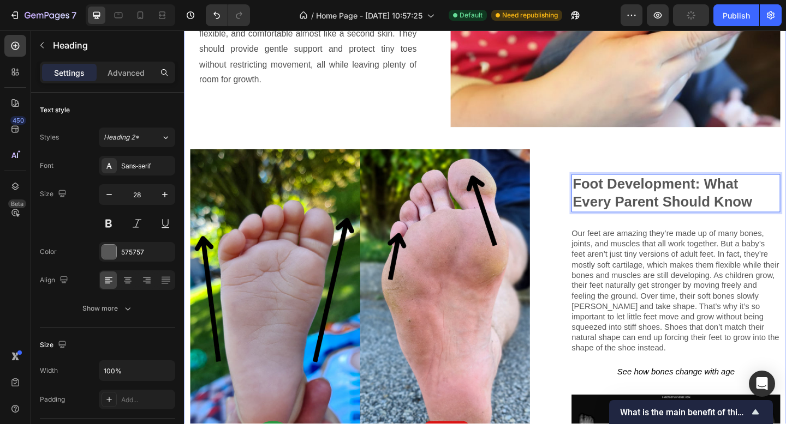
click at [703, 142] on div "The Best Baby & Toddler Shoes: Why Comfort Needs Gentle Support Too Heading As …" at bounding box center [511, 157] width 642 height 761
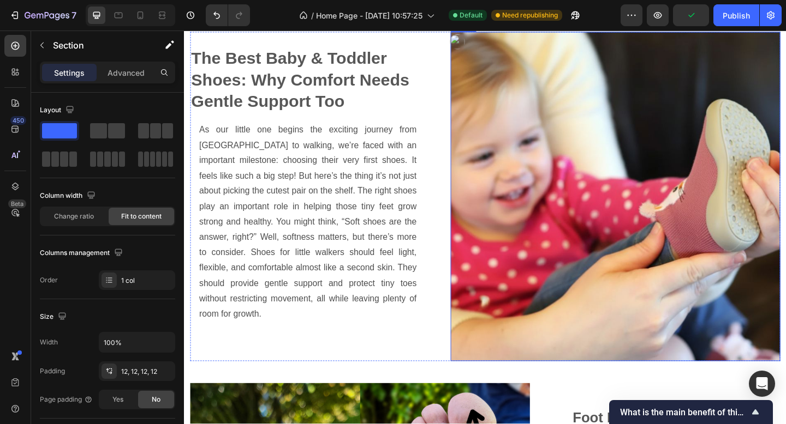
scroll to position [867, 0]
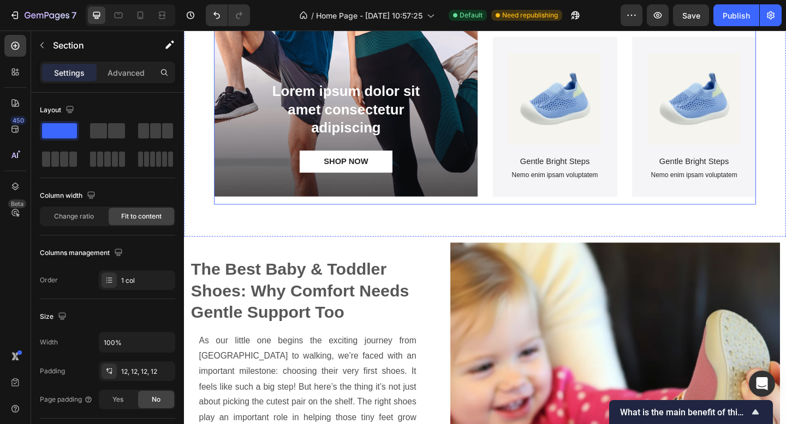
click at [462, 215] on div "Lorem ipsum dolor sit amet consectetur adipiscing Text Block SHOP NOW Button He…" at bounding box center [360, 33] width 286 height 373
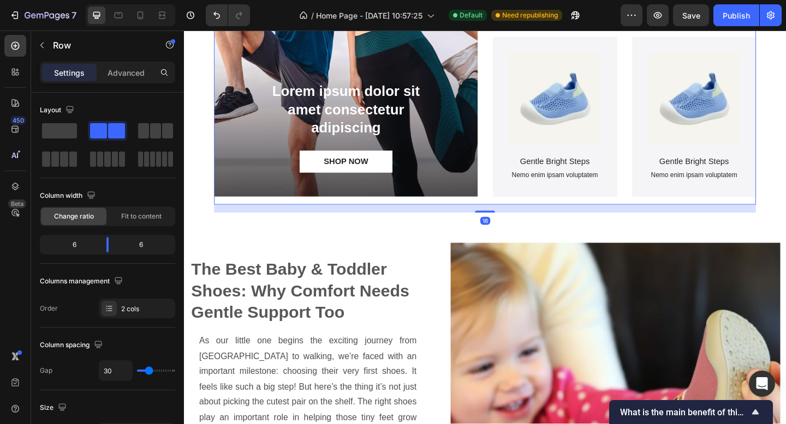
click at [505, 222] on div "16" at bounding box center [511, 224] width 589 height 9
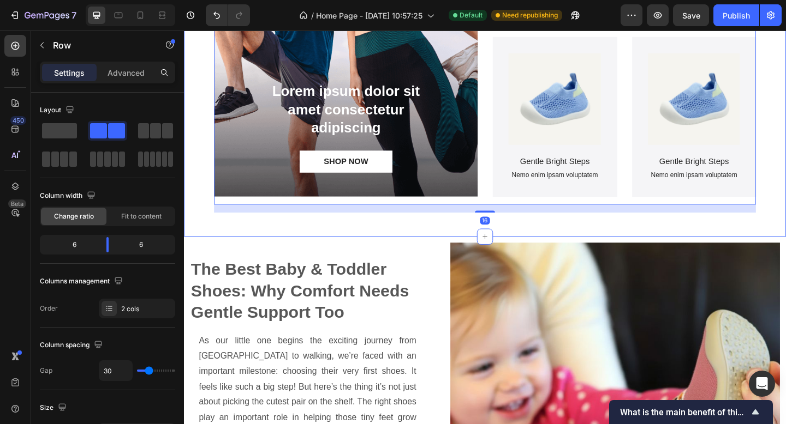
click at [472, 242] on div "Lorem ipsum dolor consectetur adipiscing Heading Lorem ipsum dolor sit amet con…" at bounding box center [511, 4] width 655 height 504
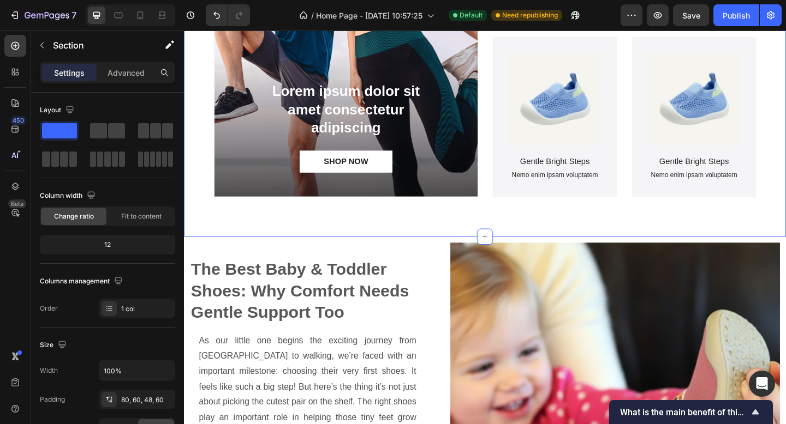
click at [499, 235] on div "Lorem ipsum dolor consectetur adipiscing Heading Lorem ipsum dolor sit amet con…" at bounding box center [511, 4] width 655 height 504
click at [494, 225] on div "Lorem ipsum dolor consectetur adipiscing Heading Lorem ipsum dolor sit amet con…" at bounding box center [511, 13] width 589 height 434
click at [492, 218] on div "Lorem ipsum dolor sit amet consectetur adipiscing Text Block SHOP NOW Button He…" at bounding box center [360, 33] width 286 height 373
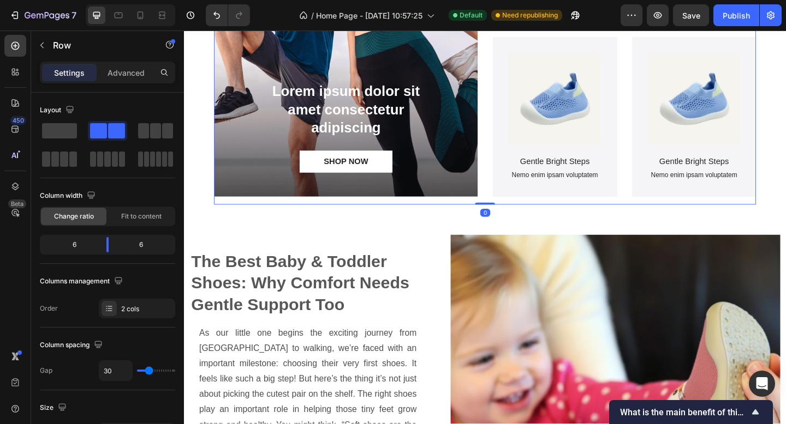
drag, startPoint x: 510, startPoint y: 227, endPoint x: 507, endPoint y: 205, distance: 22.1
click at [507, 205] on div "Lorem ipsum dolor sit amet consectetur adipiscing Text Block SHOP NOW Button He…" at bounding box center [511, 33] width 589 height 373
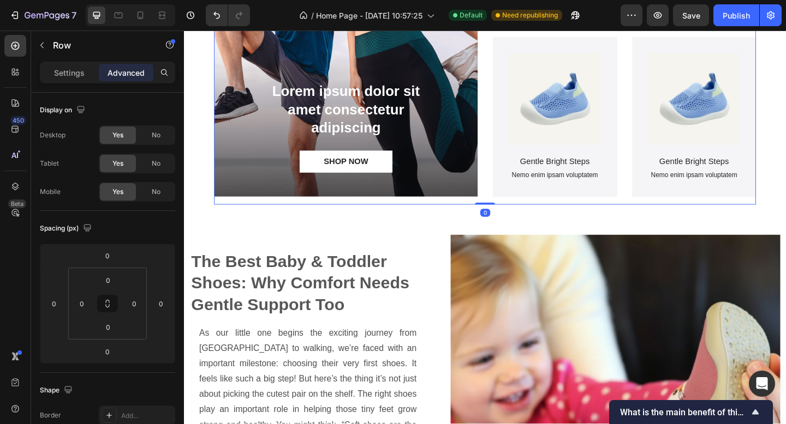
drag, startPoint x: 509, startPoint y: 218, endPoint x: 496, endPoint y: 223, distance: 13.5
click at [508, 208] on div "Lorem ipsum dolor sit amet consectetur adipiscing Text Block SHOP NOW Button He…" at bounding box center [511, 33] width 589 height 373
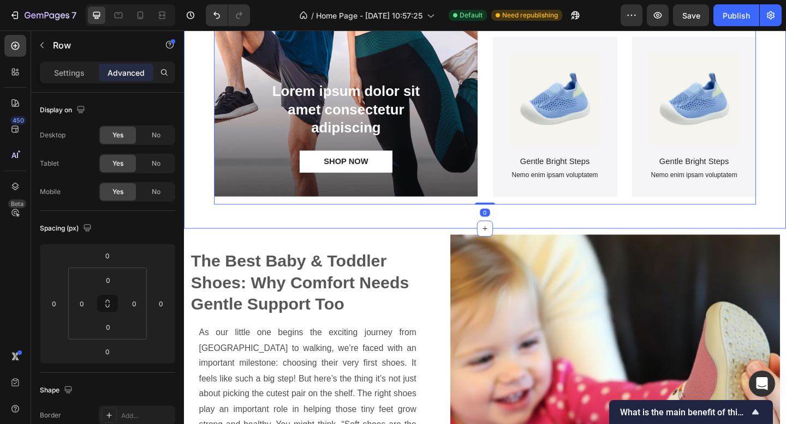
drag, startPoint x: 470, startPoint y: 236, endPoint x: 475, endPoint y: 242, distance: 8.1
click at [470, 236] on div "Lorem ipsum dolor consectetur adipiscing Heading Lorem ipsum dolor sit amet con…" at bounding box center [511, -1] width 655 height 495
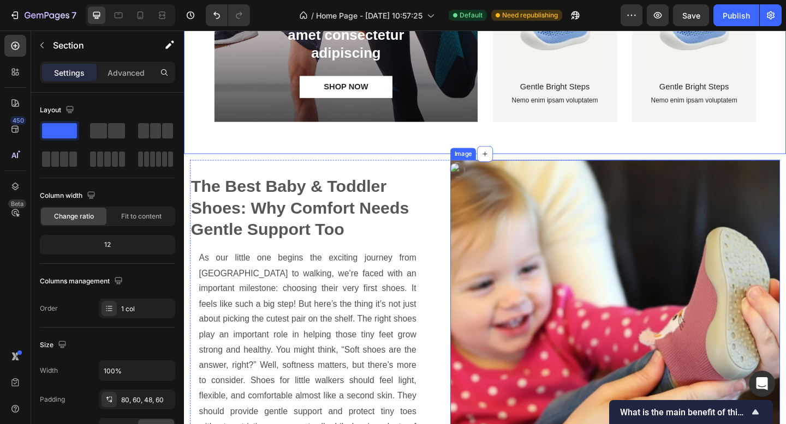
scroll to position [973, 0]
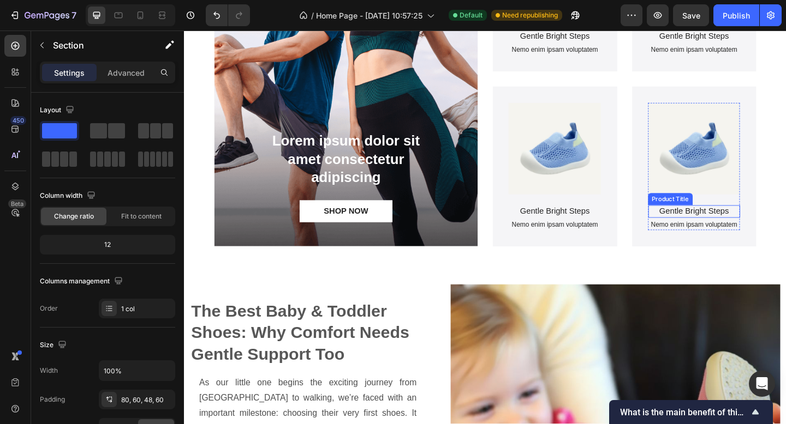
scroll to position [881, 0]
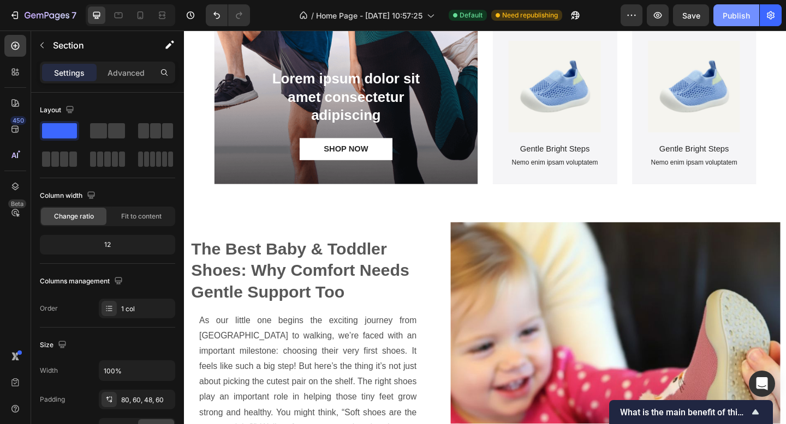
click at [721, 21] on button "Publish" at bounding box center [736, 15] width 46 height 22
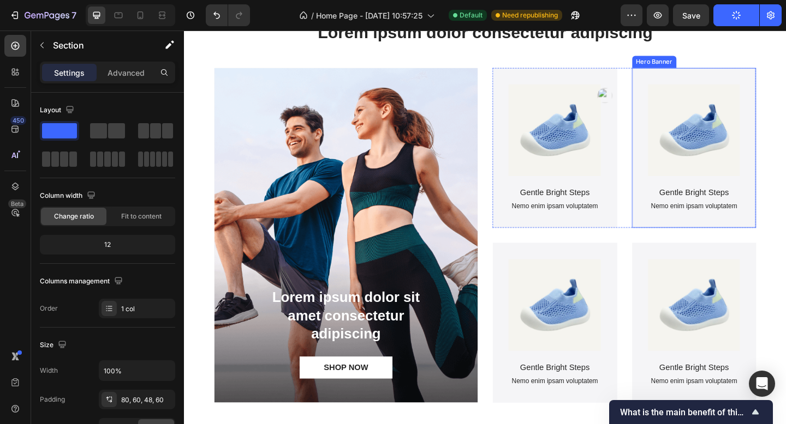
scroll to position [723, 0]
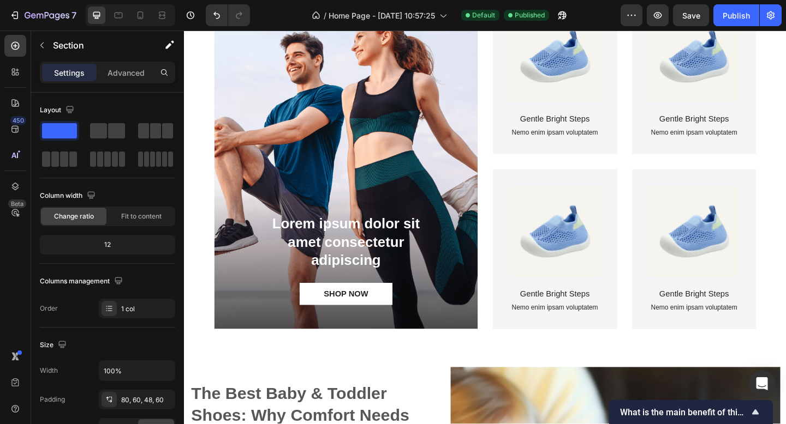
click at [297, 147] on div "Background Image" at bounding box center [360, 173] width 286 height 364
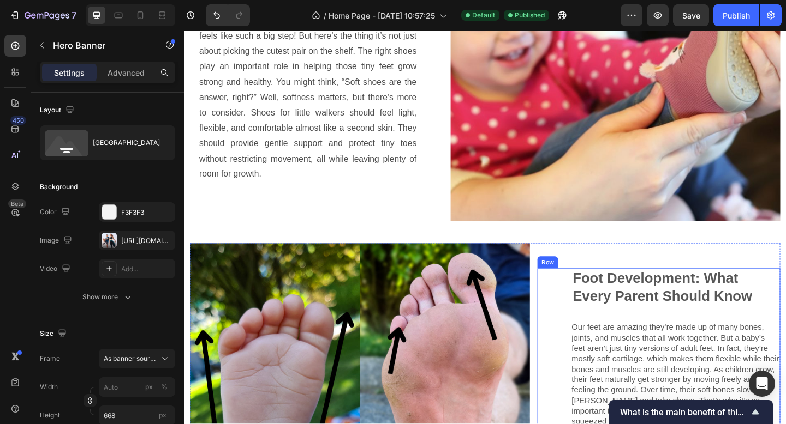
scroll to position [1240, 0]
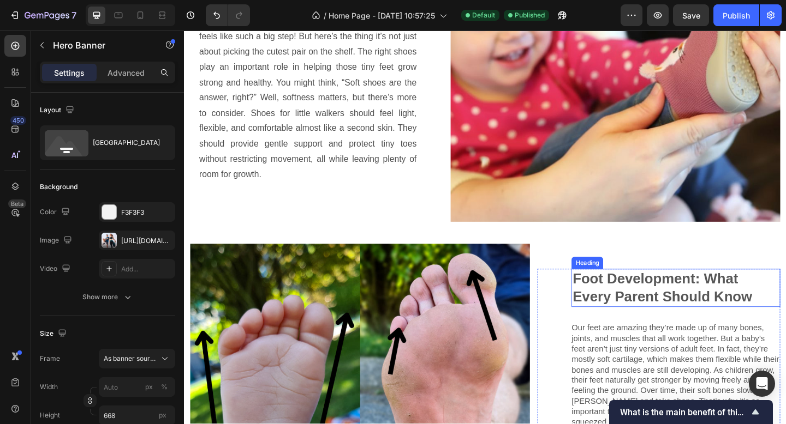
click at [644, 307] on h3 "Foot Development: What Every Parent Should Know" at bounding box center [718, 311] width 227 height 42
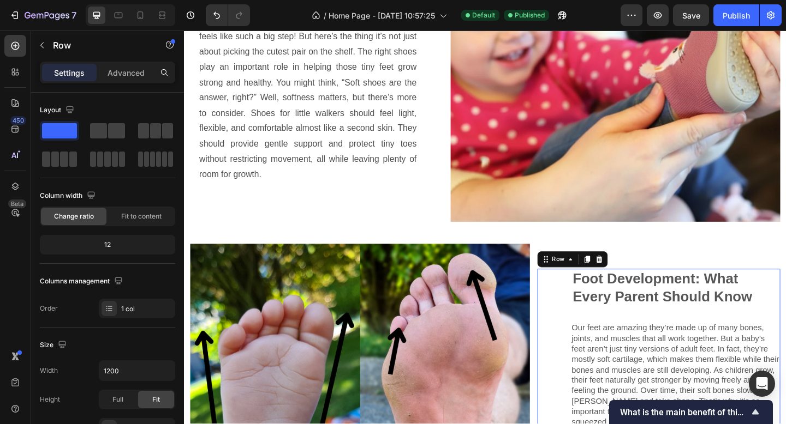
click at [638, 360] on p "Our feet are amazing they’re made up of many bones, joints, and muscles that al…" at bounding box center [718, 417] width 227 height 136
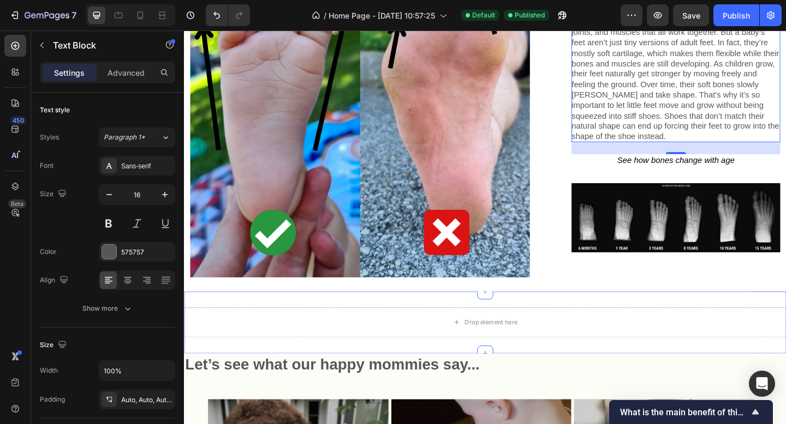
scroll to position [1563, 0]
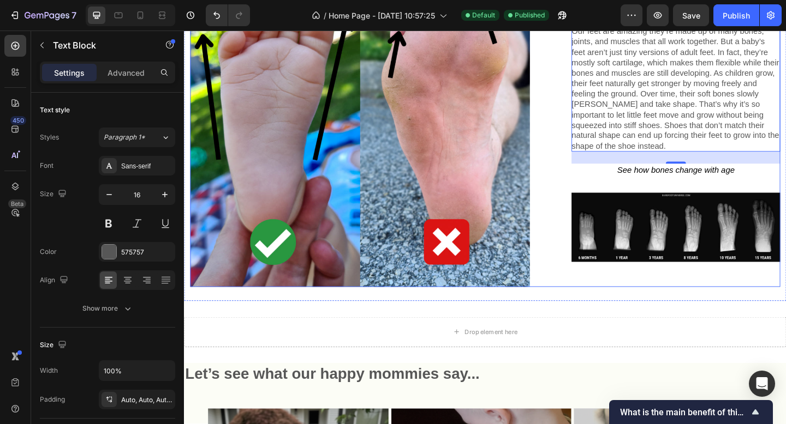
click at [643, 294] on div "Foot Development: What Every Parent Should Know Heading Our feet are amazing th…" at bounding box center [700, 124] width 264 height 369
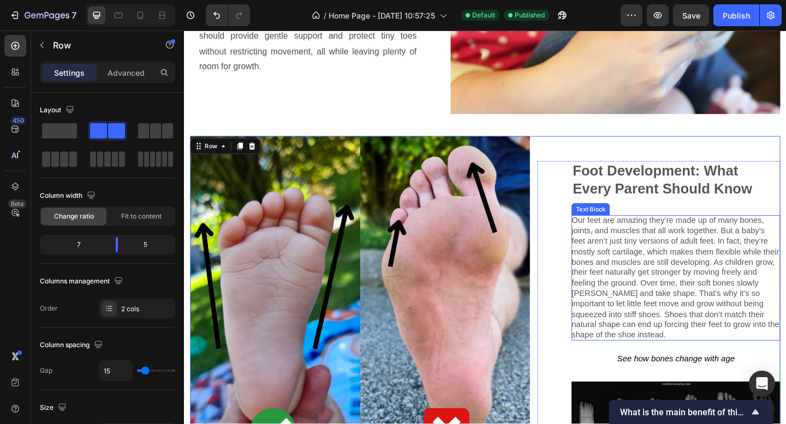
scroll to position [1438, 0]
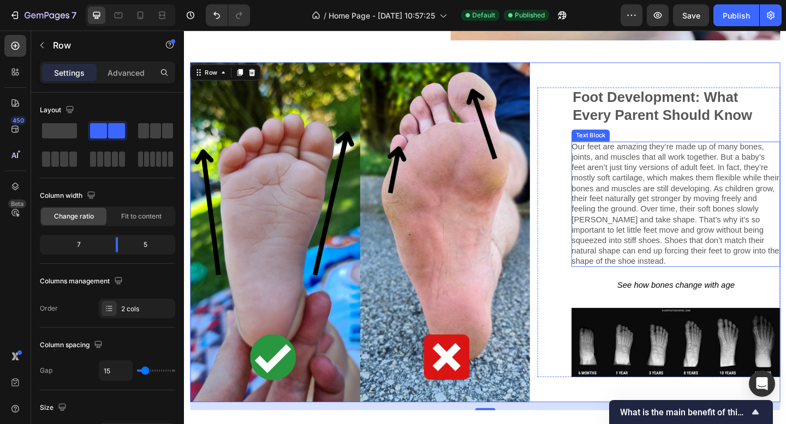
click at [693, 205] on p "Our feet are amazing they’re made up of many bones, joints, and muscles that al…" at bounding box center [718, 220] width 227 height 136
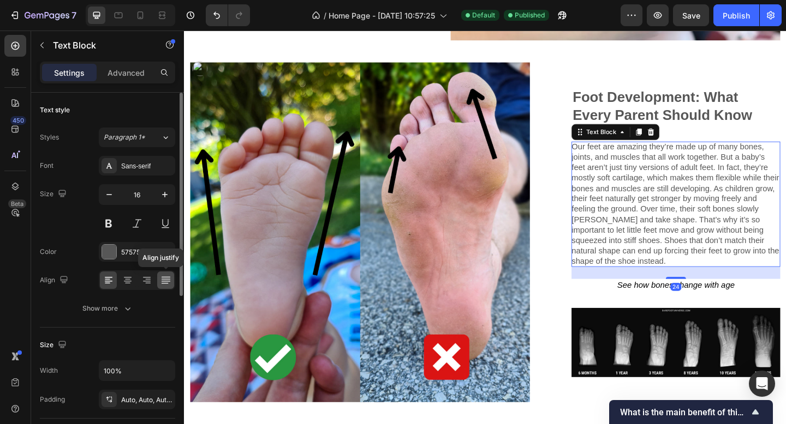
click at [164, 284] on icon at bounding box center [165, 280] width 11 height 11
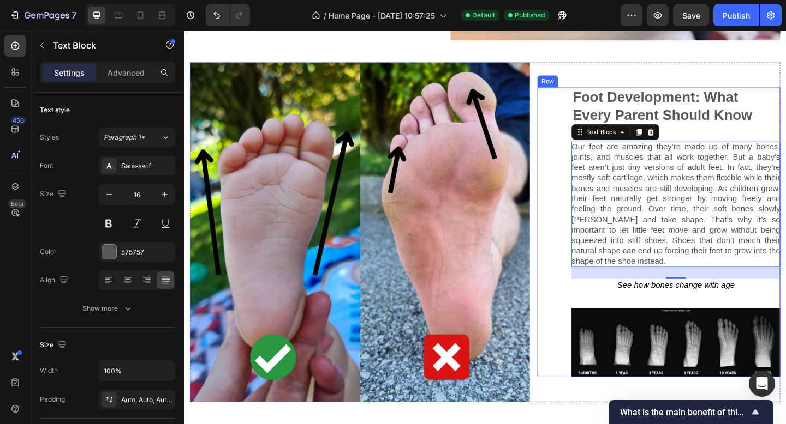
click at [553, 321] on img at bounding box center [374, 249] width 369 height 369
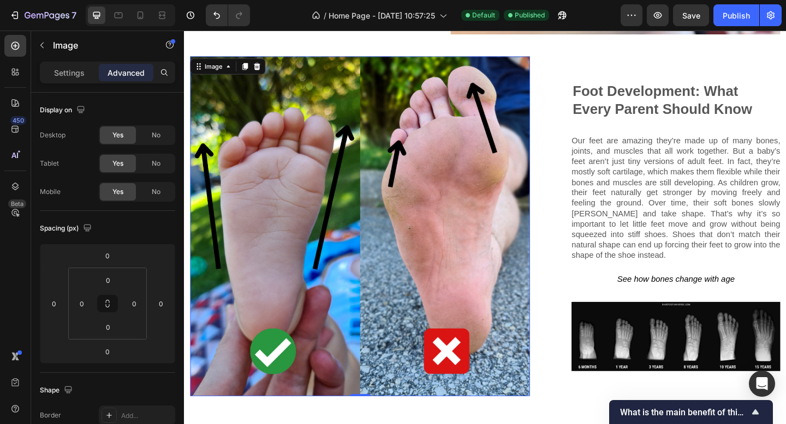
scroll to position [1663, 0]
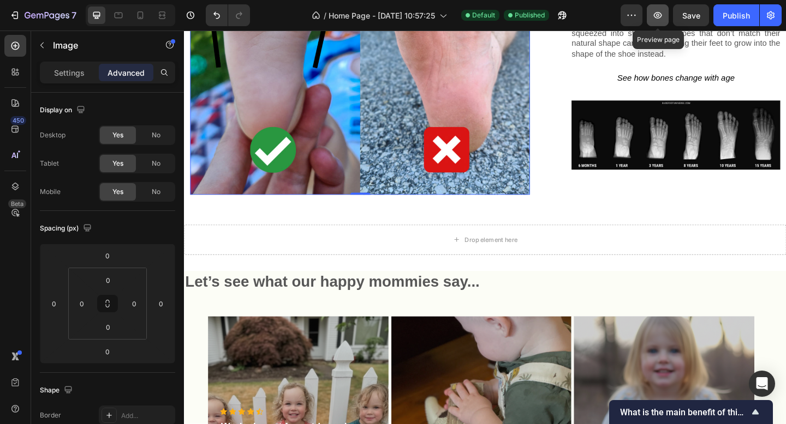
click at [662, 19] on icon "button" at bounding box center [657, 15] width 11 height 11
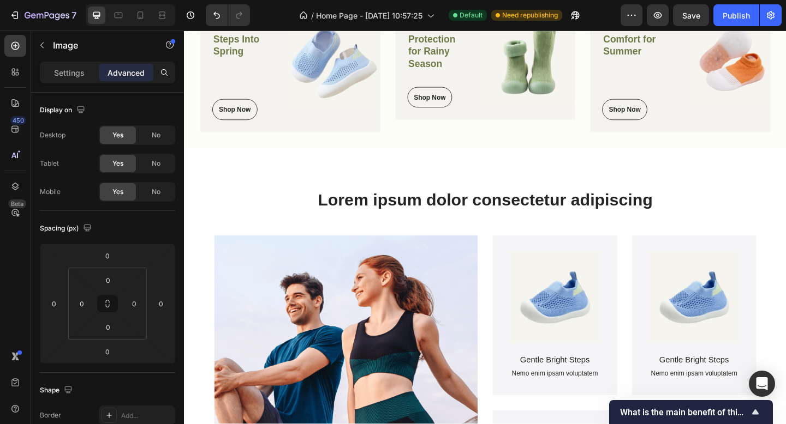
scroll to position [578, 0]
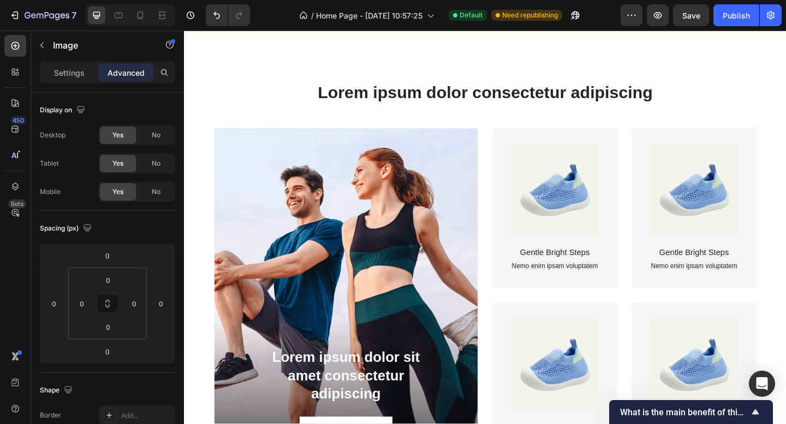
click at [553, 230] on img at bounding box center [587, 205] width 100 height 100
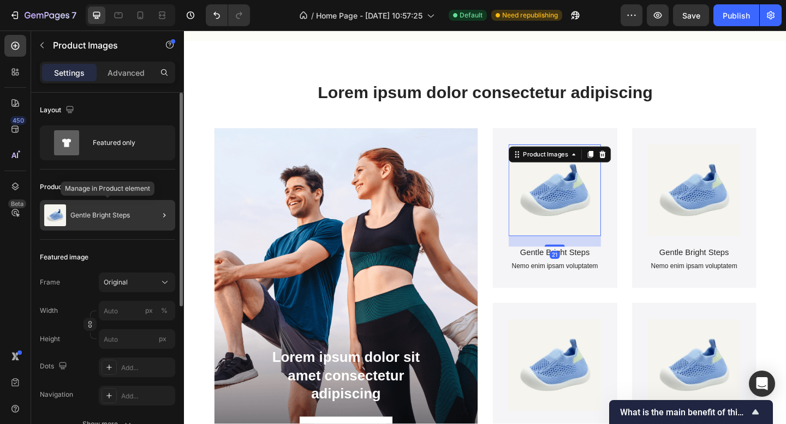
click at [106, 217] on p "Gentle Bright Steps" at bounding box center [99, 216] width 59 height 8
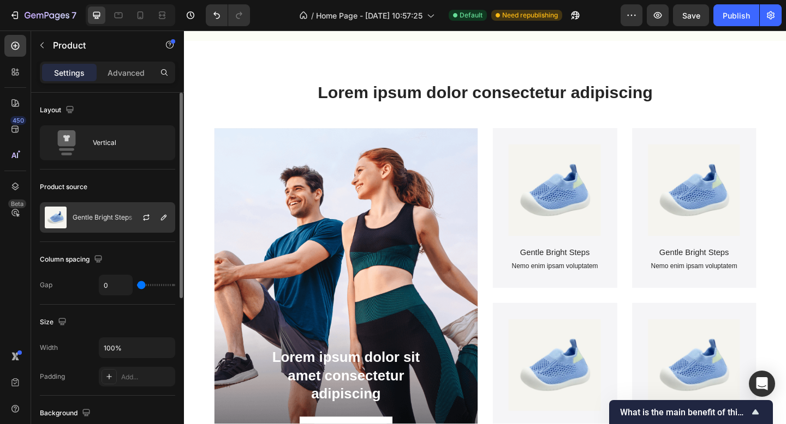
click at [57, 219] on img at bounding box center [56, 218] width 22 height 22
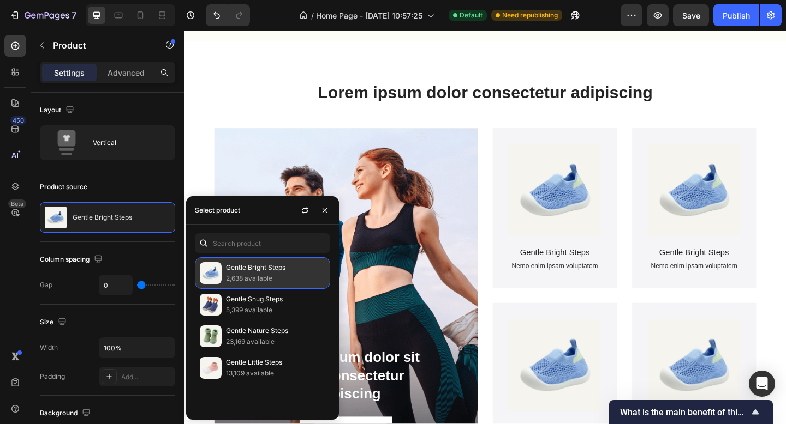
click at [238, 267] on p "Gentle Bright Steps" at bounding box center [275, 267] width 99 height 11
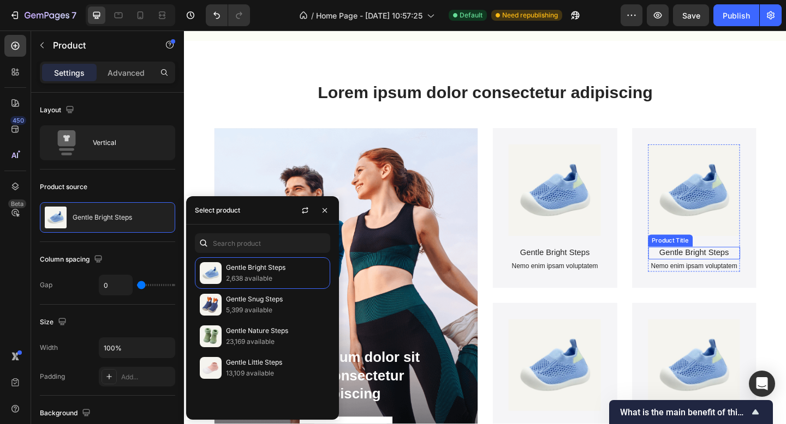
click at [728, 255] on div "Product Title" at bounding box center [713, 260] width 44 height 10
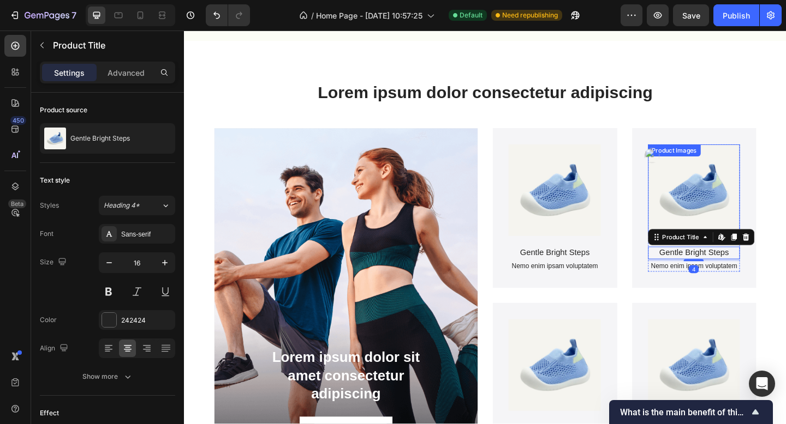
click at [735, 218] on img at bounding box center [739, 205] width 100 height 100
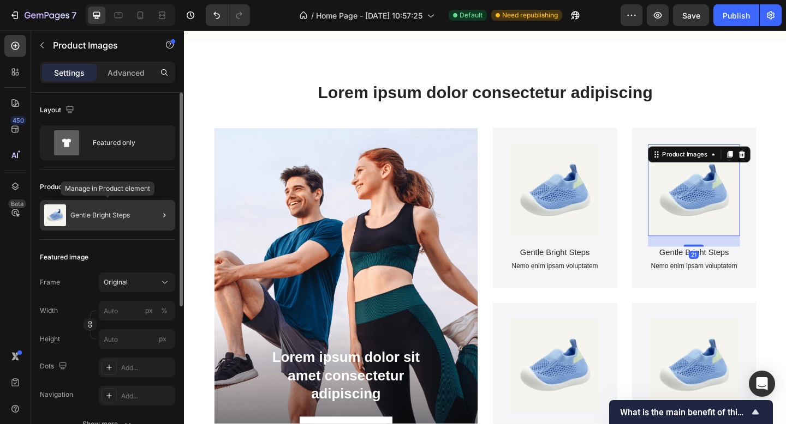
click at [107, 212] on p "Gentle Bright Steps" at bounding box center [99, 216] width 59 height 8
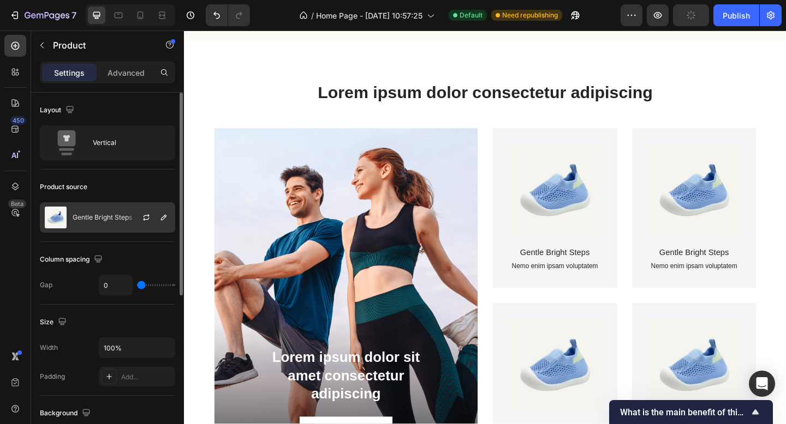
click at [132, 217] on div at bounding box center [151, 217] width 48 height 29
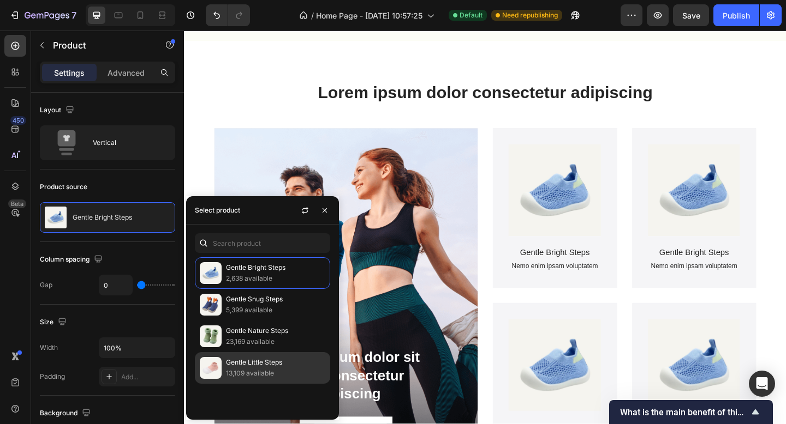
click at [250, 368] on p "13,109 available" at bounding box center [275, 373] width 99 height 11
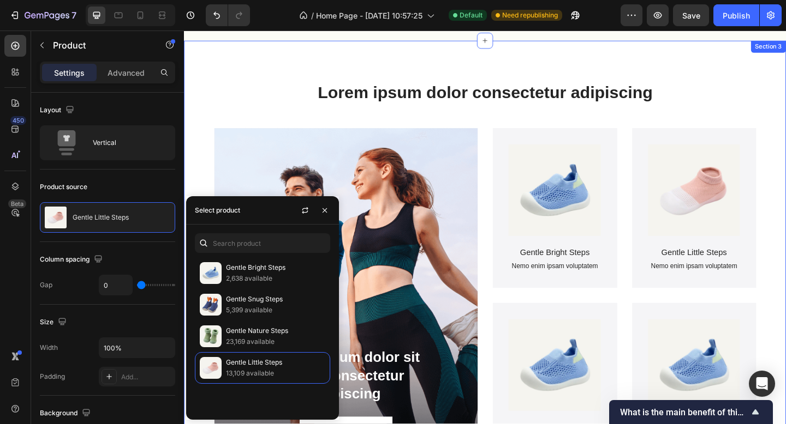
scroll to position [804, 0]
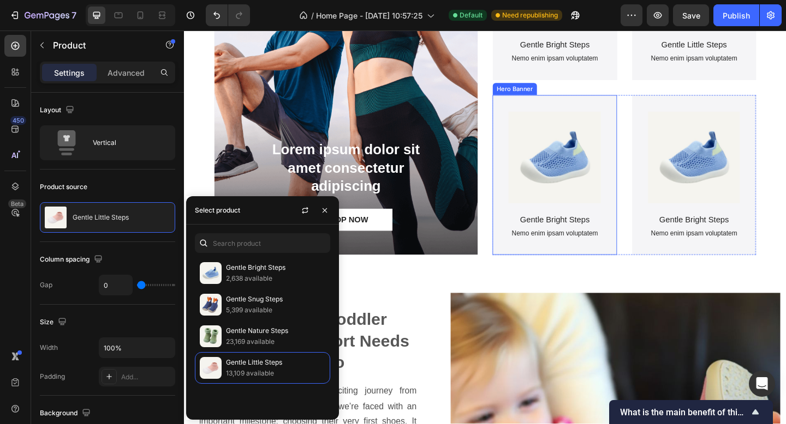
click at [579, 159] on img at bounding box center [587, 169] width 100 height 100
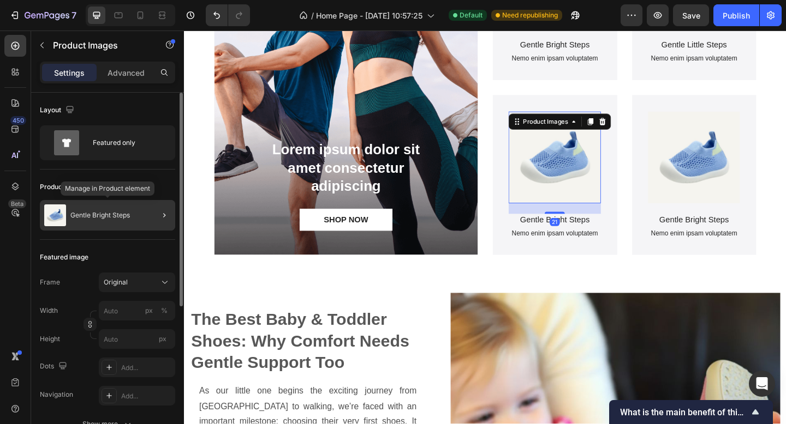
click at [139, 219] on div "Gentle Bright Steps" at bounding box center [107, 215] width 135 height 31
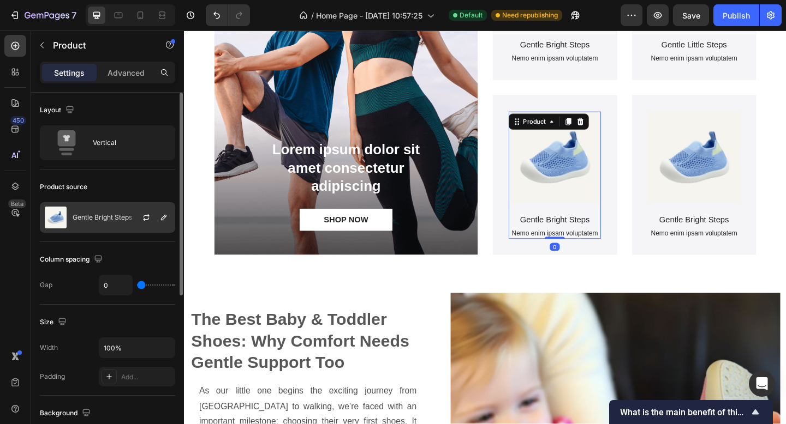
click at [122, 220] on p "Gentle Bright Steps" at bounding box center [102, 218] width 59 height 8
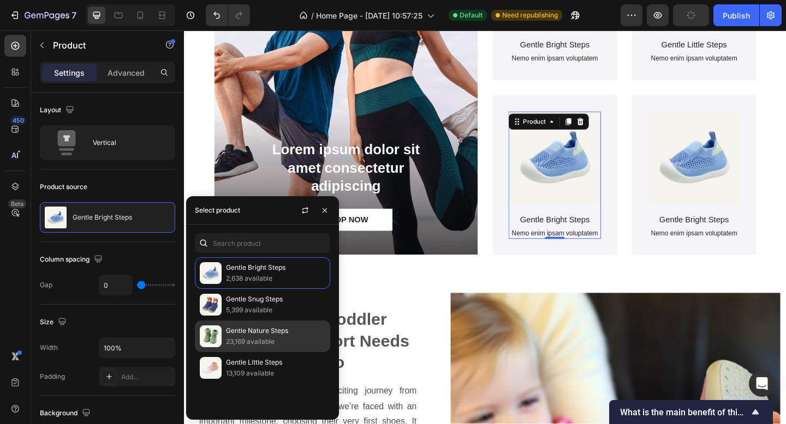
click at [264, 341] on p "23,169 available" at bounding box center [275, 342] width 99 height 11
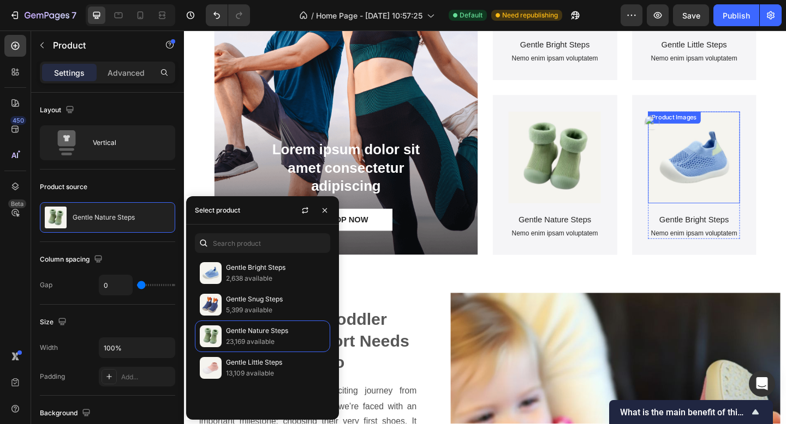
click at [737, 151] on img at bounding box center [739, 169] width 100 height 100
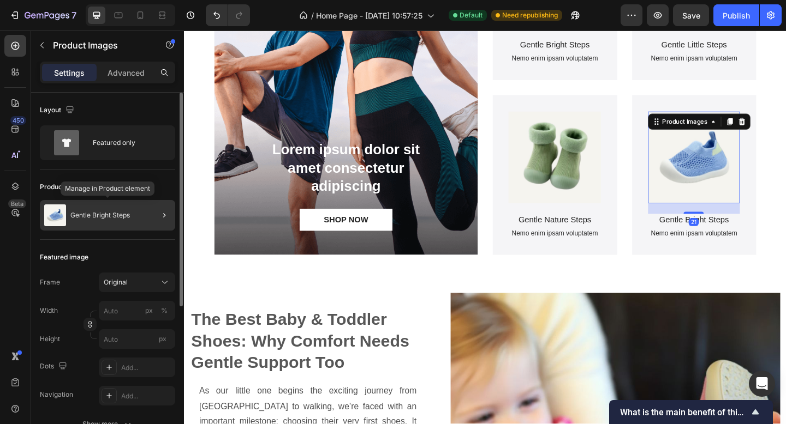
click at [132, 222] on div "Gentle Bright Steps" at bounding box center [107, 215] width 135 height 31
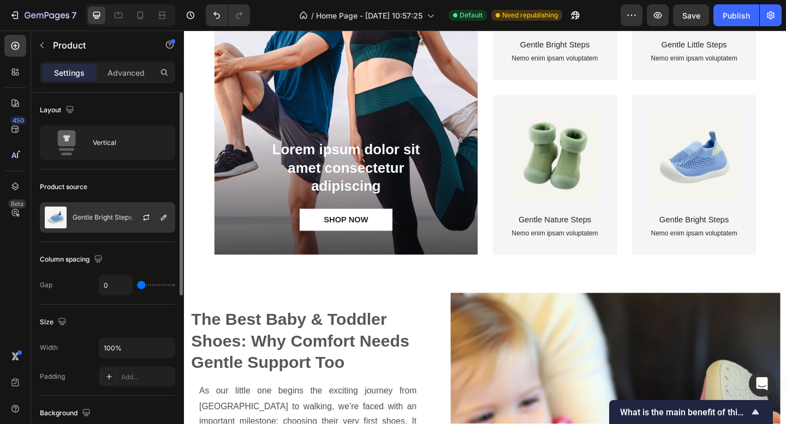
click at [130, 215] on div at bounding box center [151, 217] width 48 height 29
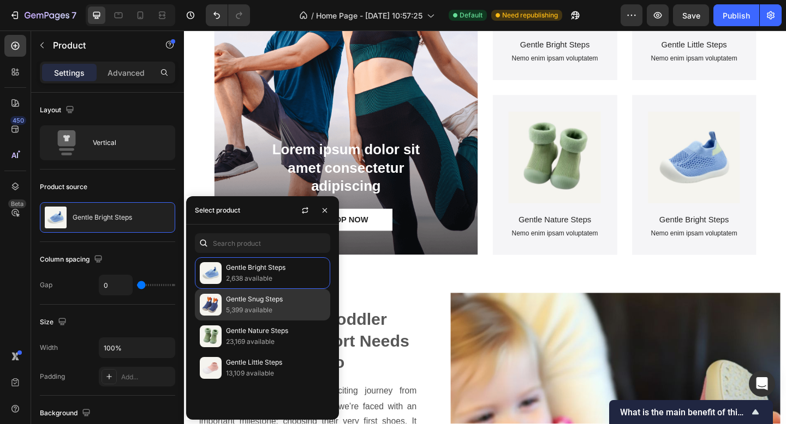
click at [252, 298] on p "Gentle Snug Steps" at bounding box center [275, 299] width 99 height 11
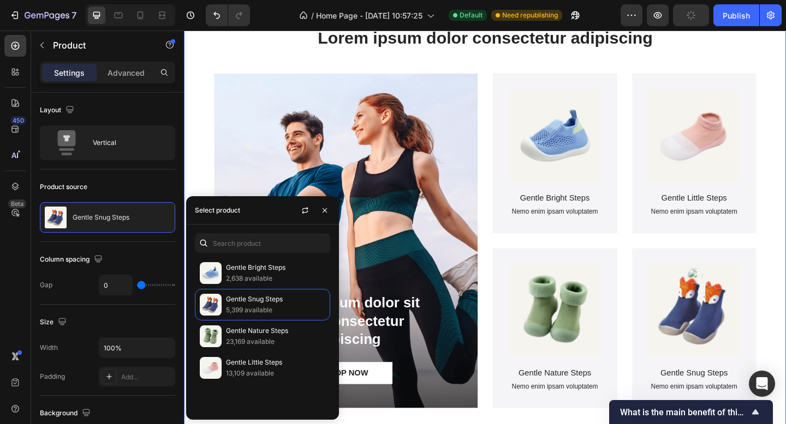
scroll to position [652, 0]
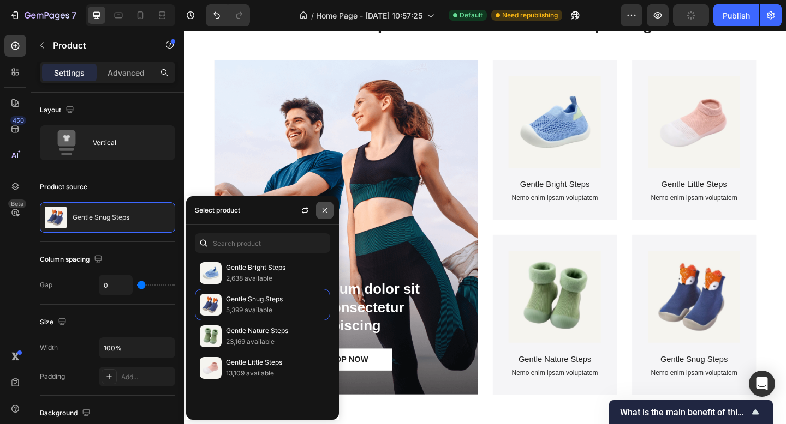
click at [327, 211] on icon "button" at bounding box center [324, 210] width 9 height 9
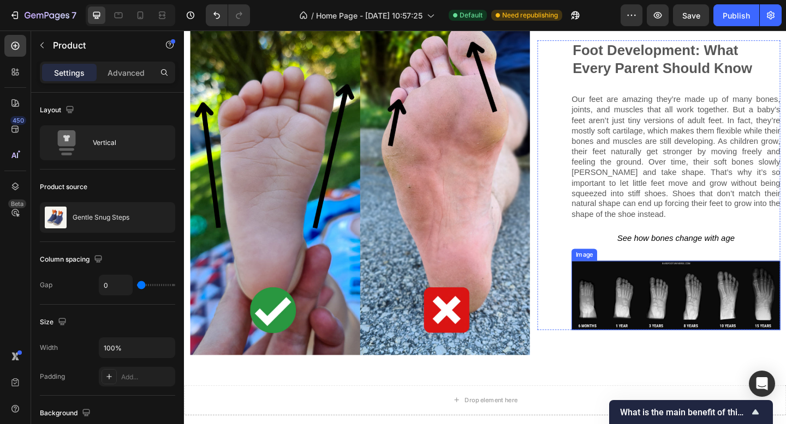
scroll to position [1330, 0]
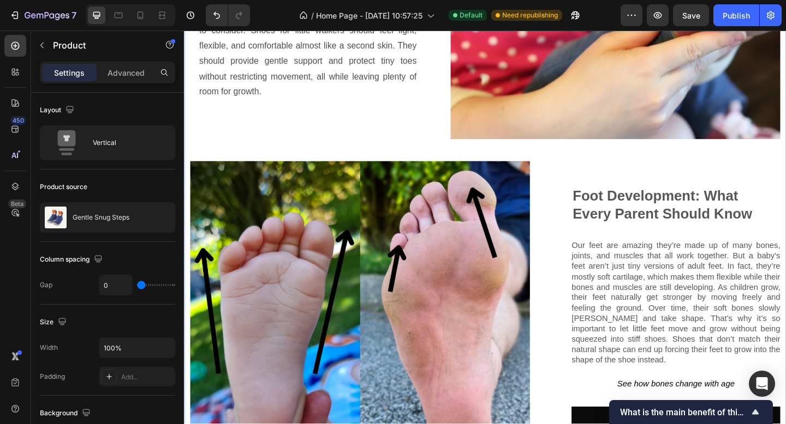
click at [474, 153] on div "The Best Baby & Toddler Shoes: Why Comfort Needs Gentle Support Too Heading As …" at bounding box center [511, 171] width 642 height 761
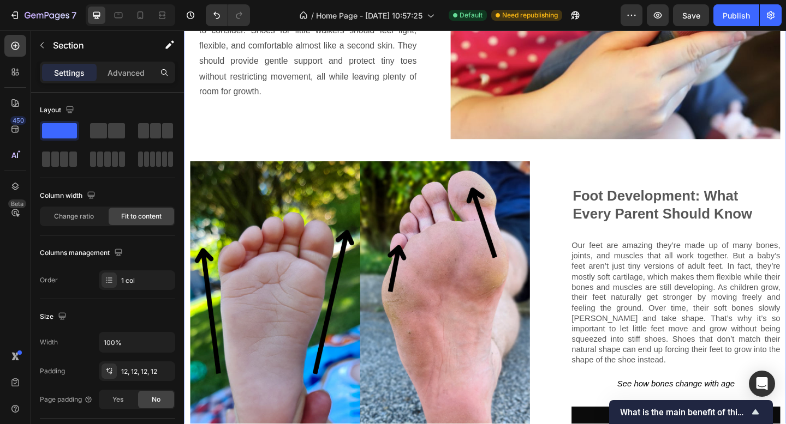
click at [437, 175] on img at bounding box center [374, 357] width 369 height 369
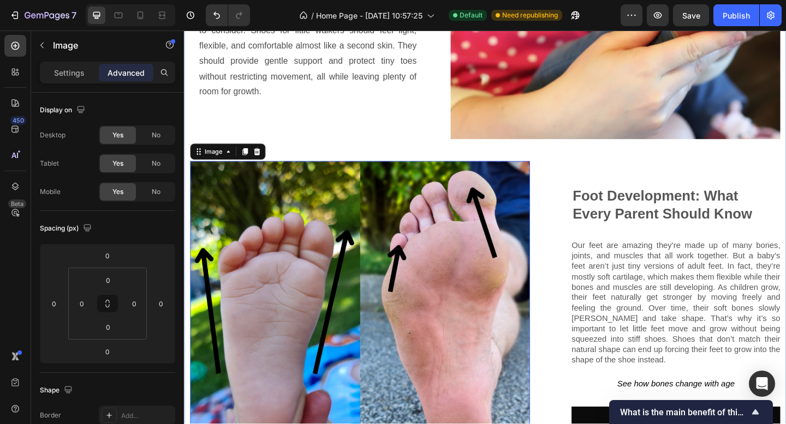
click at [506, 153] on div "The Best Baby & Toddler Shoes: Why Comfort Needs Gentle Support Too Heading As …" at bounding box center [511, 171] width 642 height 761
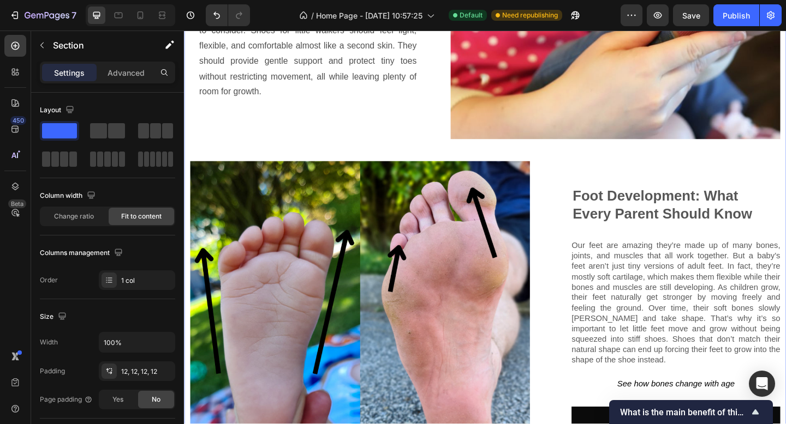
click at [429, 121] on div "As our little one begins the exciting journey from [GEOGRAPHIC_DATA] to walking…" at bounding box center [318, 5] width 256 height 253
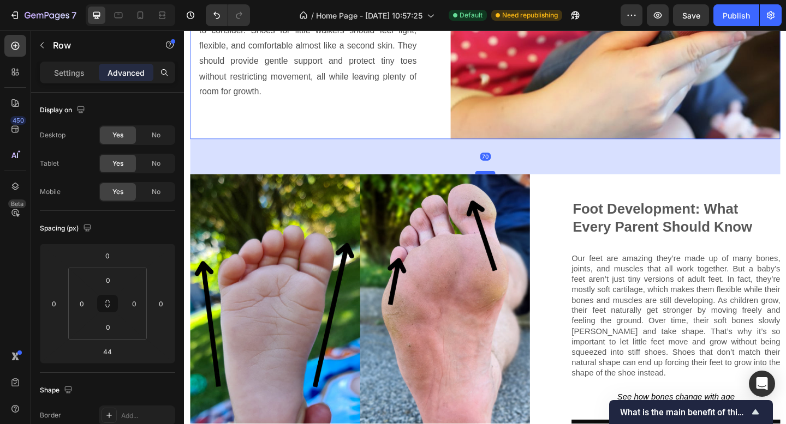
drag, startPoint x: 502, startPoint y: 169, endPoint x: 500, endPoint y: 181, distance: 12.3
click at [500, 184] on div at bounding box center [511, 185] width 22 height 3
type input "70"
click at [430, 112] on p at bounding box center [318, 114] width 236 height 17
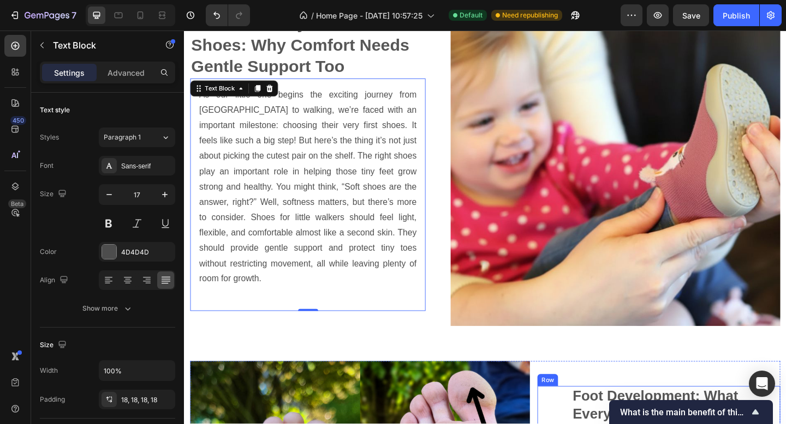
scroll to position [1036, 0]
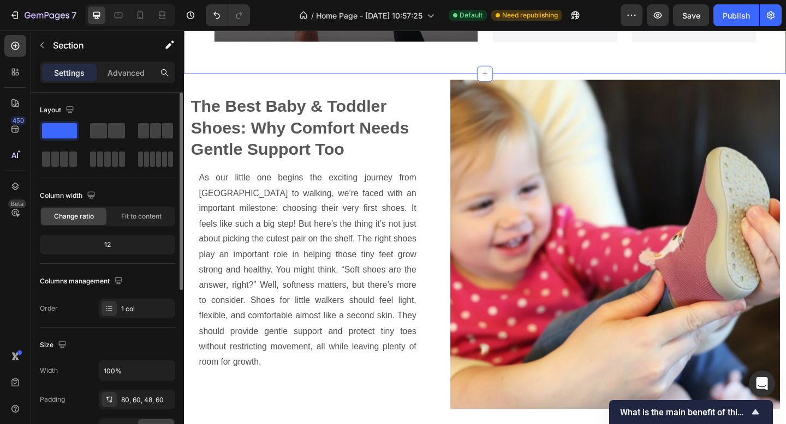
scroll to position [92, 0]
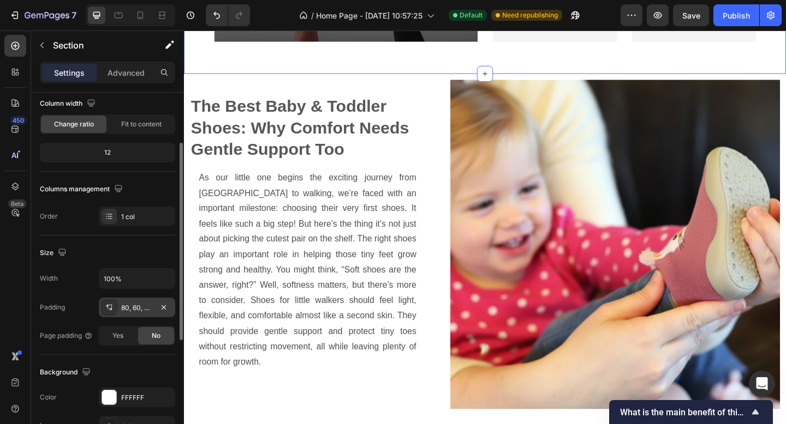
click at [145, 308] on div "80, 60, 48, 60" at bounding box center [137, 308] width 32 height 10
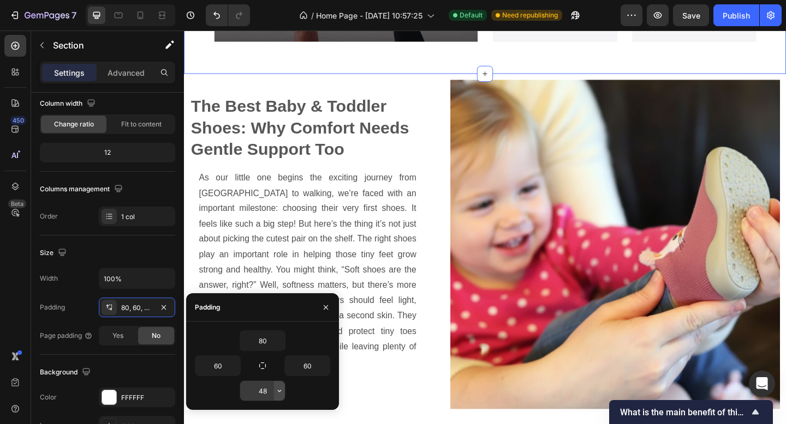
click at [275, 392] on icon "button" at bounding box center [279, 391] width 9 height 9
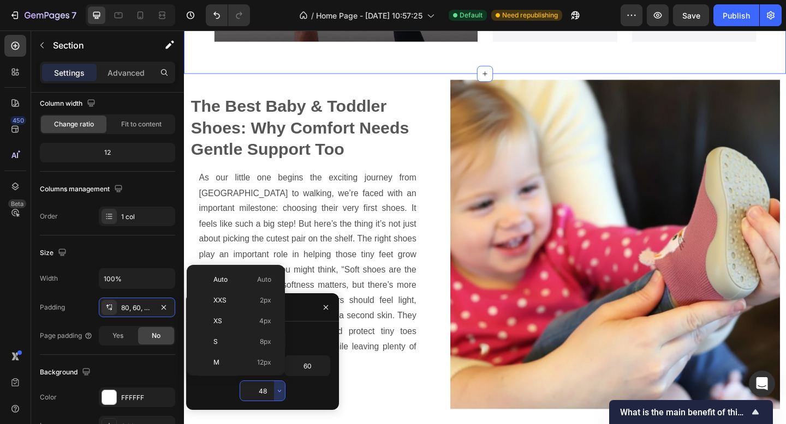
scroll to position [126, 0]
click at [230, 346] on div "4XL 80px" at bounding box center [233, 340] width 85 height 21
type input "80"
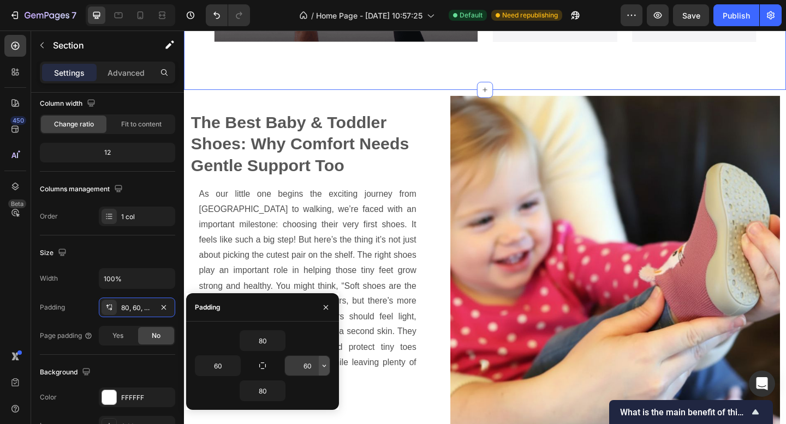
click at [322, 367] on icon "button" at bounding box center [324, 366] width 9 height 9
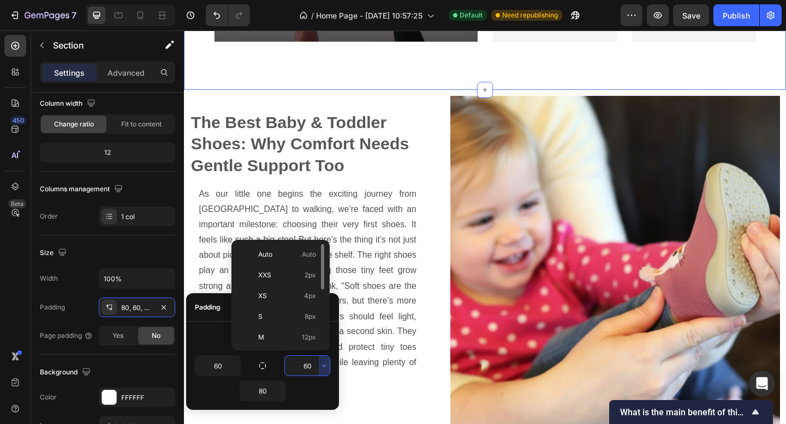
scroll to position [102, 0]
click at [283, 335] on p "4XL 80px" at bounding box center [287, 339] width 58 height 10
type input "80"
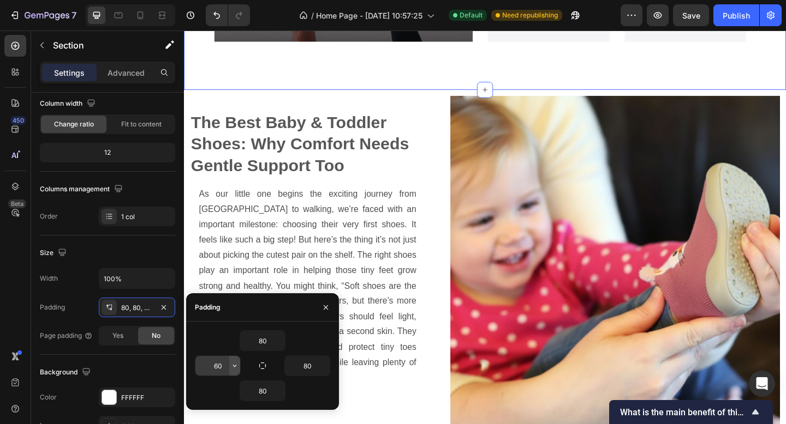
click at [235, 369] on icon "button" at bounding box center [234, 366] width 9 height 9
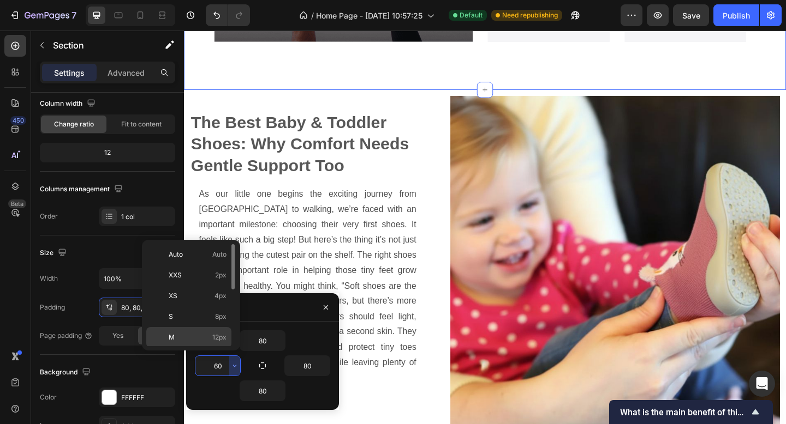
scroll to position [126, 0]
click at [206, 318] on p "4XL 80px" at bounding box center [198, 315] width 58 height 10
type input "80"
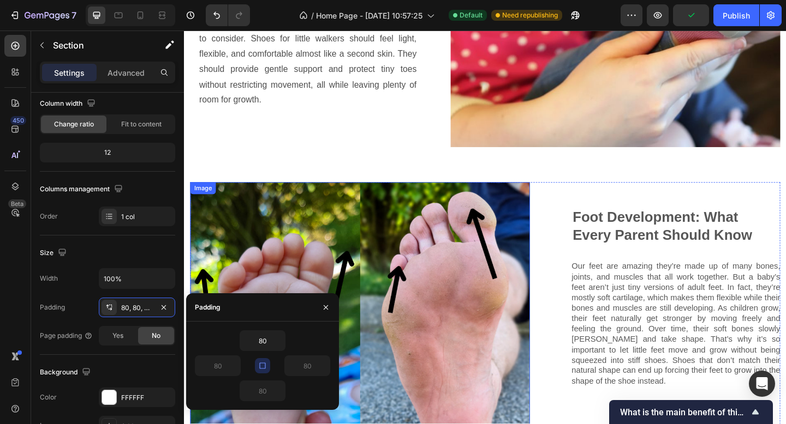
scroll to position [1168, 0]
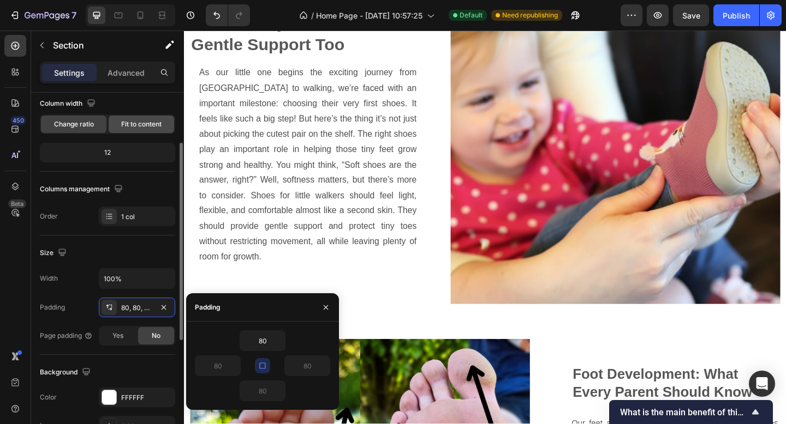
click at [145, 126] on span "Fit to content" at bounding box center [141, 124] width 40 height 10
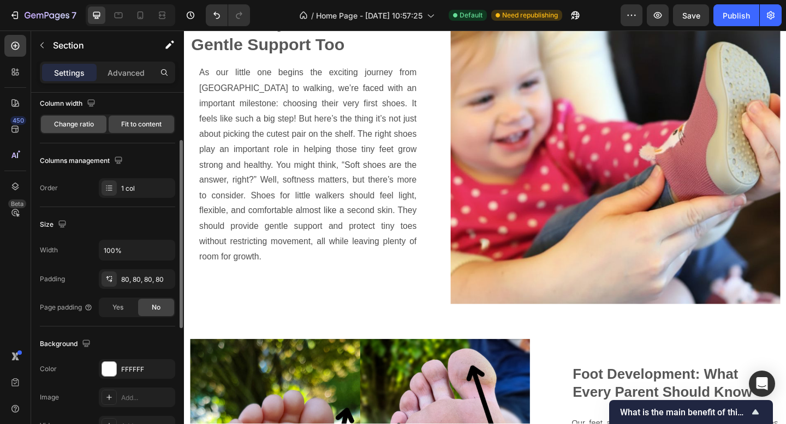
click at [76, 129] on div "Change ratio" at bounding box center [73, 124] width 65 height 17
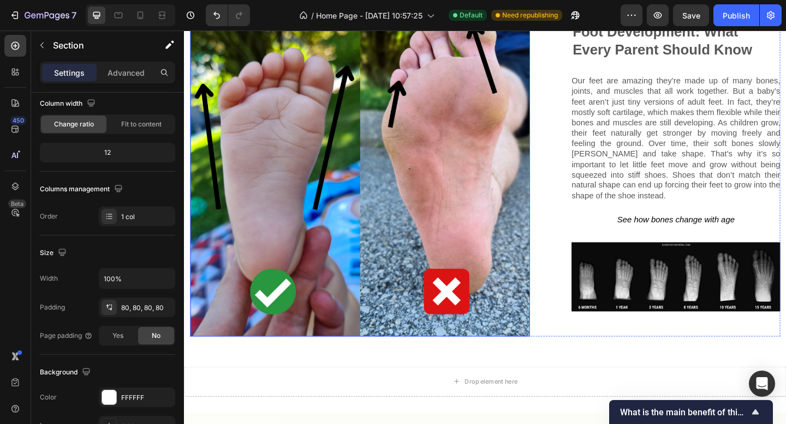
scroll to position [1313, 0]
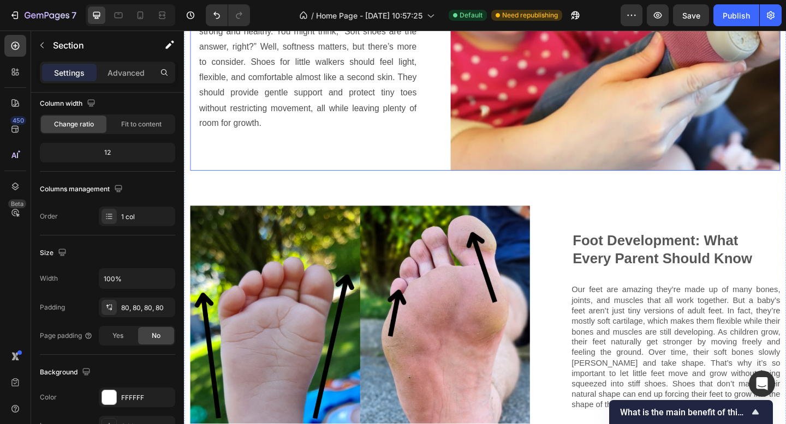
click at [352, 185] on div "The Best Baby & Toddler Shoes: Why Comfort Needs Gentle Support Too Heading As …" at bounding box center [511, 212] width 642 height 775
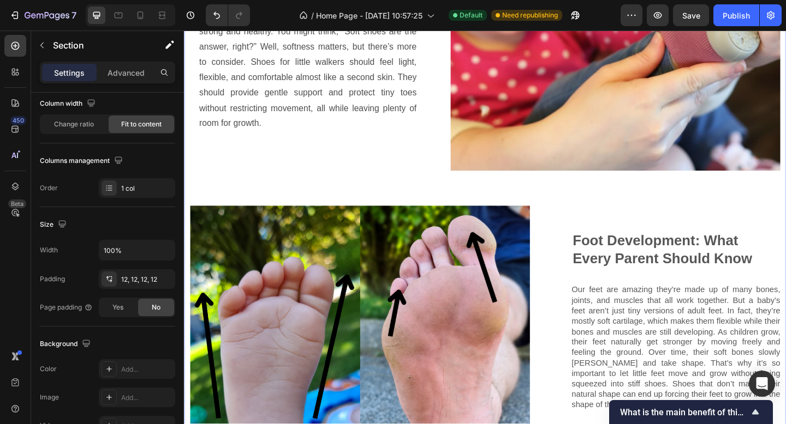
click at [352, 195] on div "The Best Baby & Toddler Shoes: Why Comfort Needs Gentle Support Too Heading As …" at bounding box center [511, 212] width 642 height 775
click at [348, 201] on div "The Best Baby & Toddler Shoes: Why Comfort Needs Gentle Support Too Heading As …" at bounding box center [511, 212] width 642 height 775
click at [350, 208] on div "The Best Baby & Toddler Shoes: Why Comfort Needs Gentle Support Too Heading As …" at bounding box center [511, 212] width 642 height 775
click at [358, 222] on img at bounding box center [374, 406] width 369 height 369
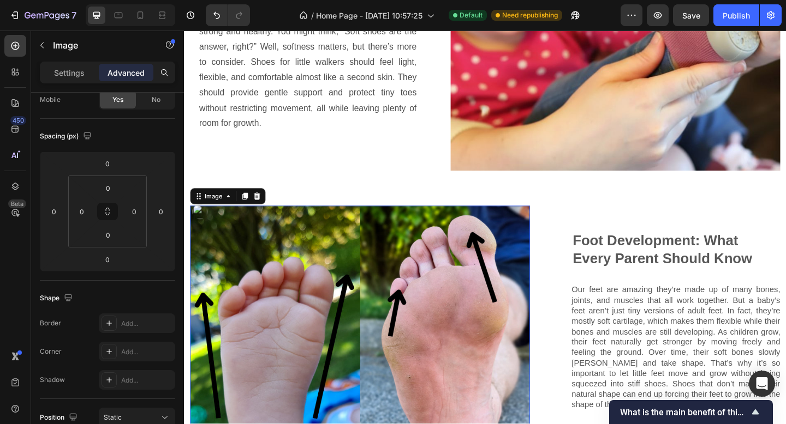
scroll to position [0, 0]
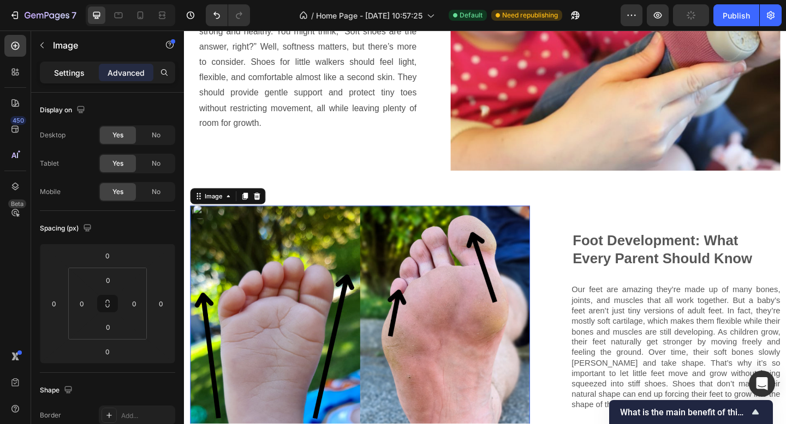
click at [56, 77] on p "Settings" at bounding box center [69, 72] width 31 height 11
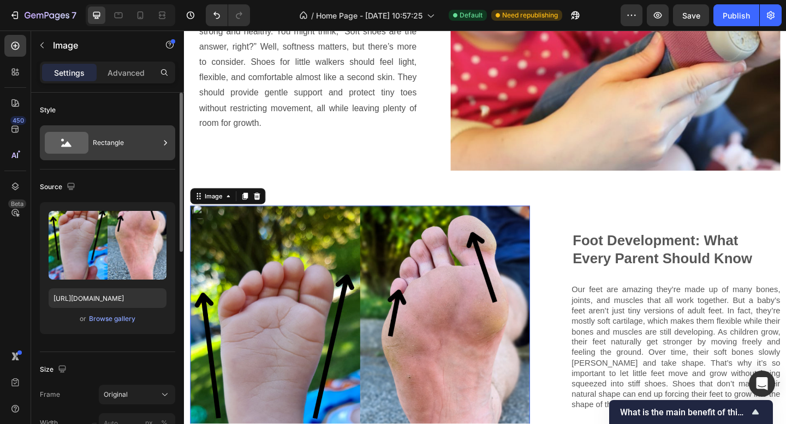
click at [106, 146] on div "Rectangle" at bounding box center [126, 142] width 67 height 25
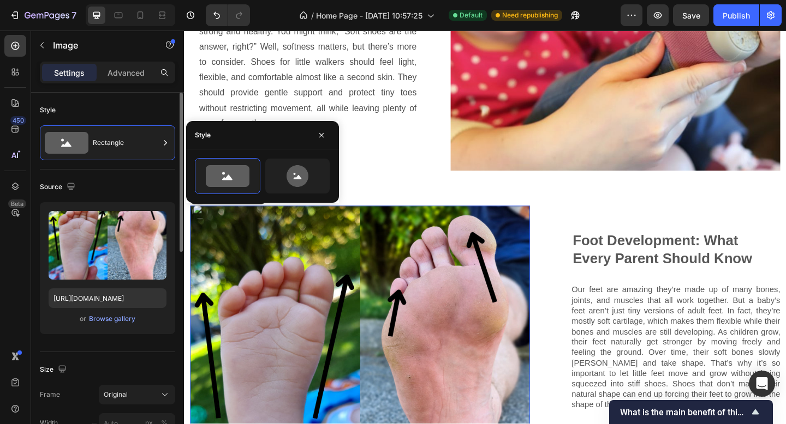
click at [135, 343] on div "Upload Image https://cdn.shopify.com/s/files/1/0692/5890/3596/files/gempages_58…" at bounding box center [107, 272] width 135 height 141
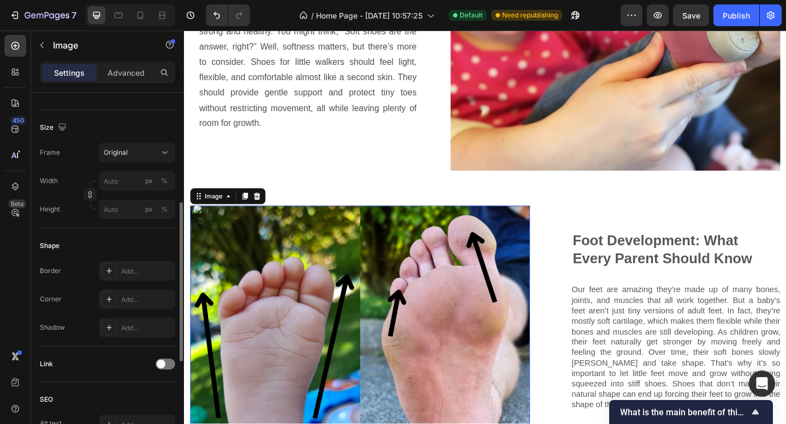
scroll to position [461, 0]
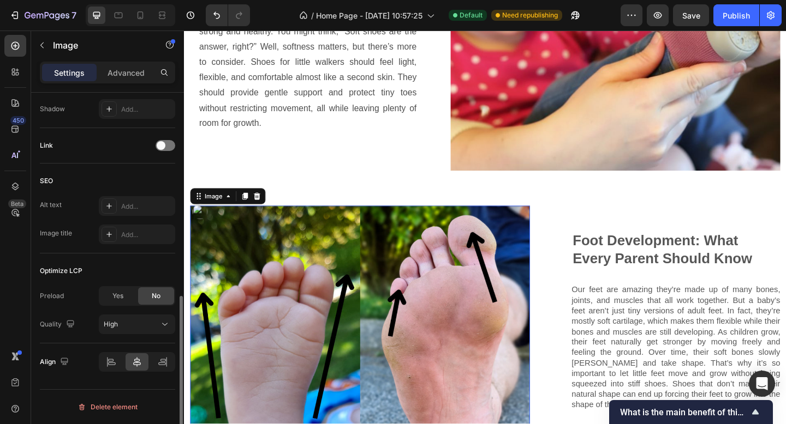
click at [362, 270] on img at bounding box center [374, 406] width 369 height 369
click at [396, 203] on div "The Best Baby & Toddler Shoes: Why Comfort Needs Gentle Support Too Heading As …" at bounding box center [511, 212] width 642 height 775
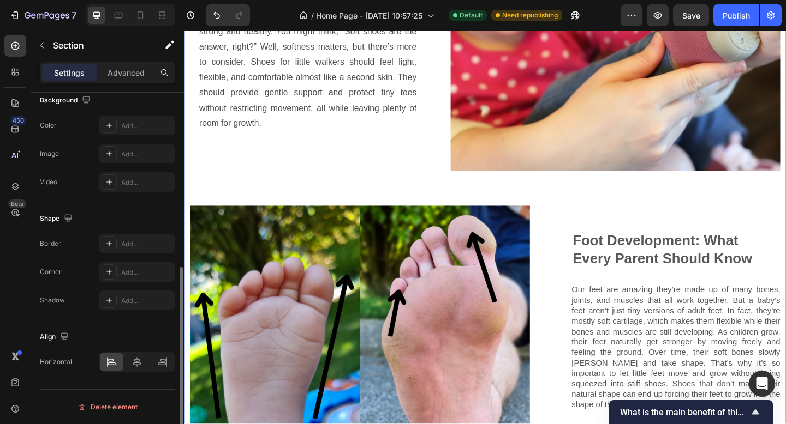
scroll to position [0, 0]
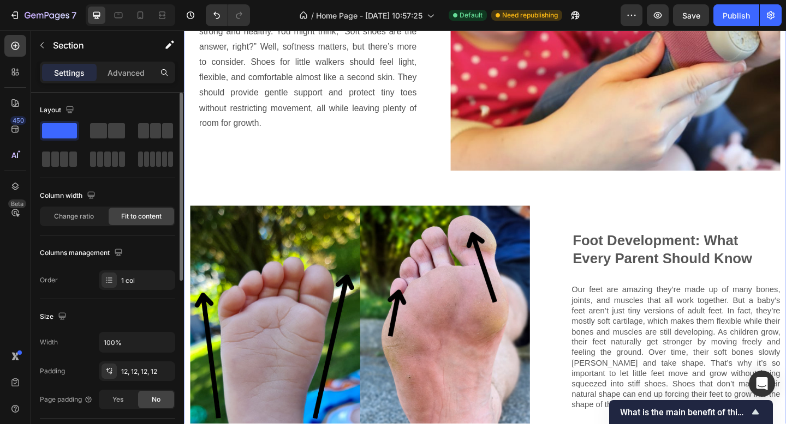
click at [416, 207] on div "The Best Baby & Toddler Shoes: Why Comfort Needs Gentle Support Too Heading As …" at bounding box center [511, 212] width 642 height 775
click at [572, 215] on div "The Best Baby & Toddler Shoes: Why Comfort Needs Gentle Support Too Heading As …" at bounding box center [511, 212] width 642 height 775
click at [590, 222] on div "Foot Development: What Every Parent Should Know Heading Our feet are amazing th…" at bounding box center [700, 406] width 264 height 369
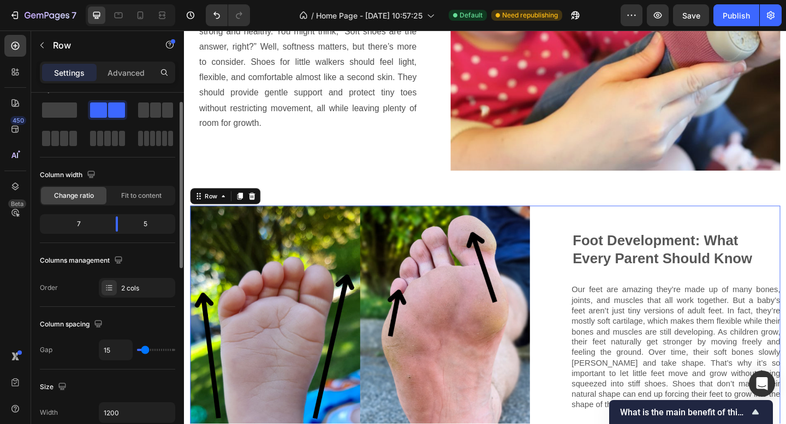
scroll to position [121, 0]
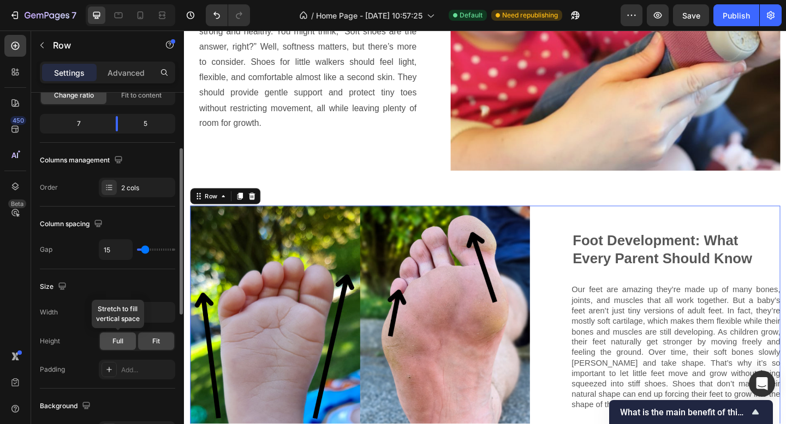
click at [116, 342] on span "Full" at bounding box center [117, 342] width 11 height 10
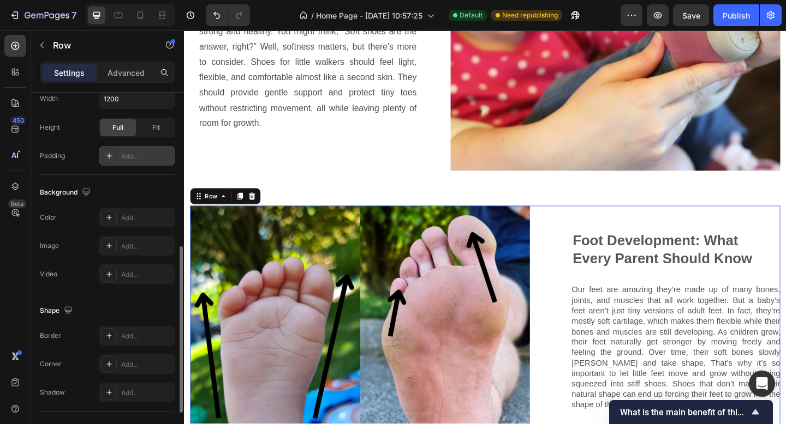
click at [135, 159] on div "Add..." at bounding box center [146, 157] width 51 height 10
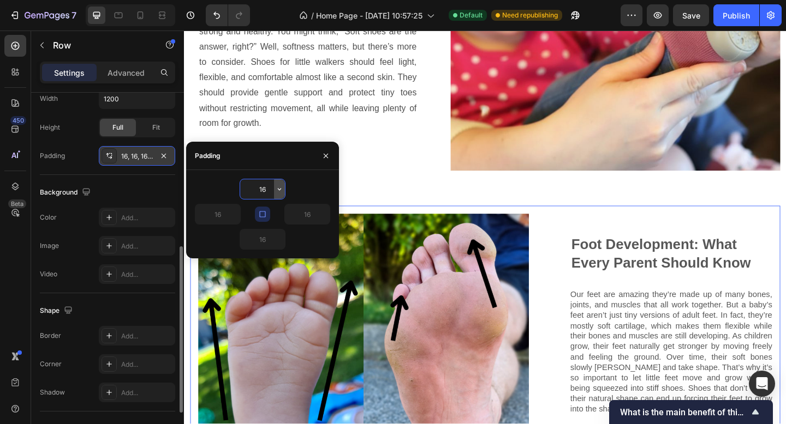
click at [280, 187] on icon "button" at bounding box center [279, 189] width 9 height 9
click at [423, 222] on div "Lorem ipsum dolor sit amet consectetur adipiscing Heading Image Foot Developmen…" at bounding box center [511, 410] width 642 height 377
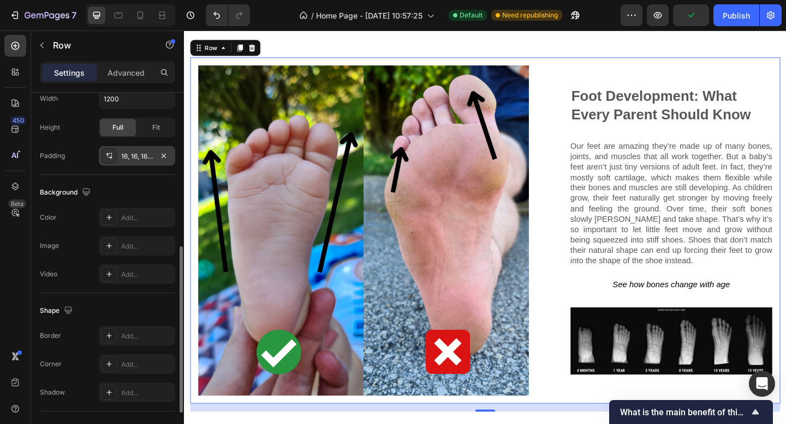
scroll to position [1651, 0]
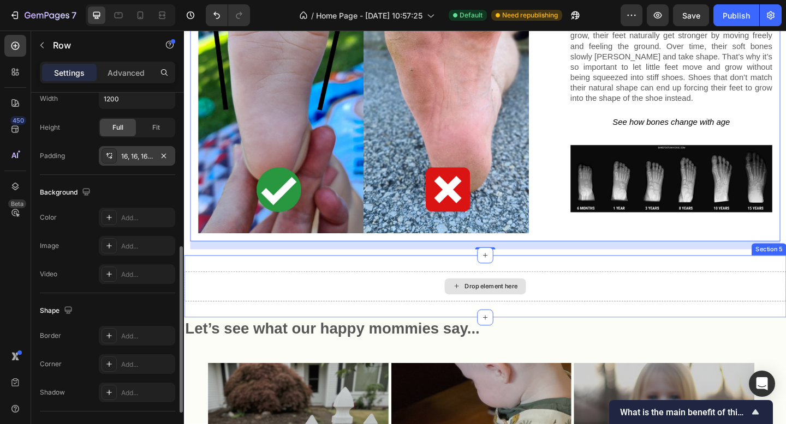
click at [518, 305] on div "Drop element here" at bounding box center [518, 309] width 58 height 9
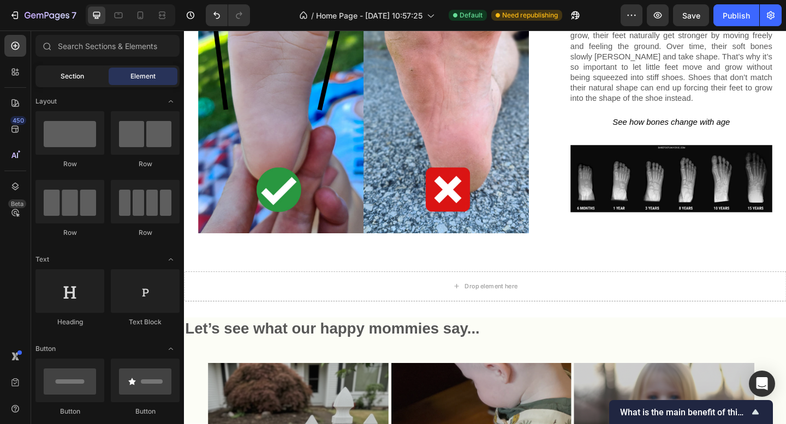
click at [59, 76] on div "Section" at bounding box center [72, 76] width 69 height 17
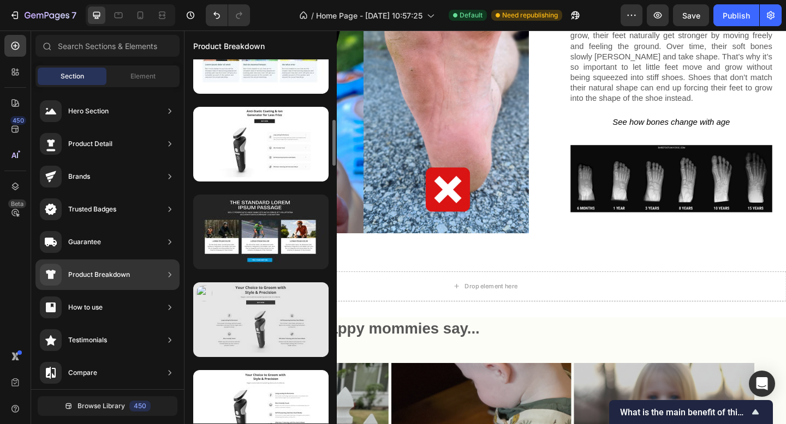
scroll to position [0, 0]
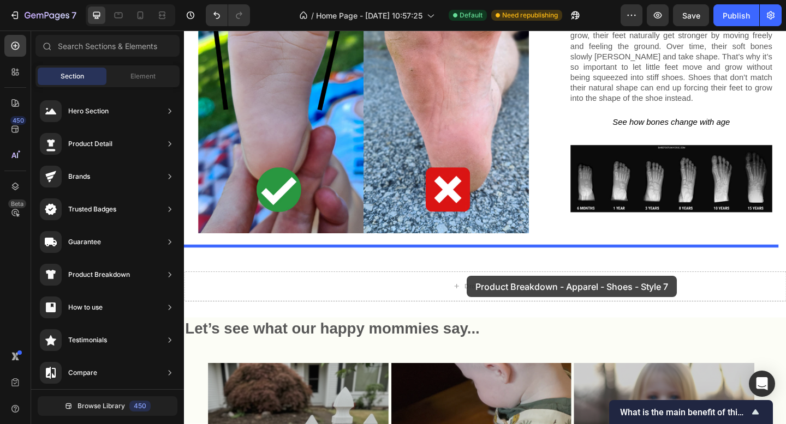
drag, startPoint x: 450, startPoint y: 219, endPoint x: 487, endPoint y: 293, distance: 83.2
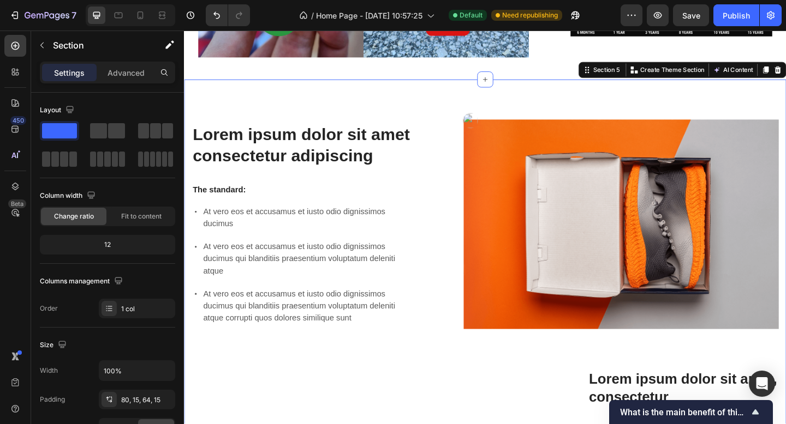
scroll to position [1848, 0]
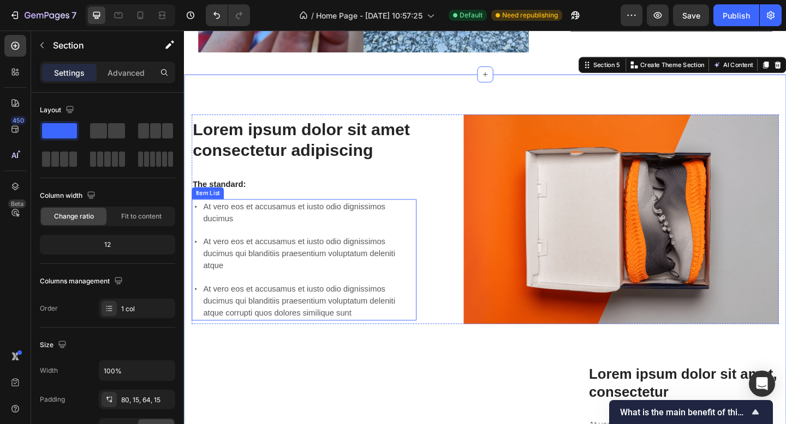
click at [268, 225] on p "At vero eos et accusamus et iusto odio dignissimos ducimus" at bounding box center [320, 229] width 230 height 26
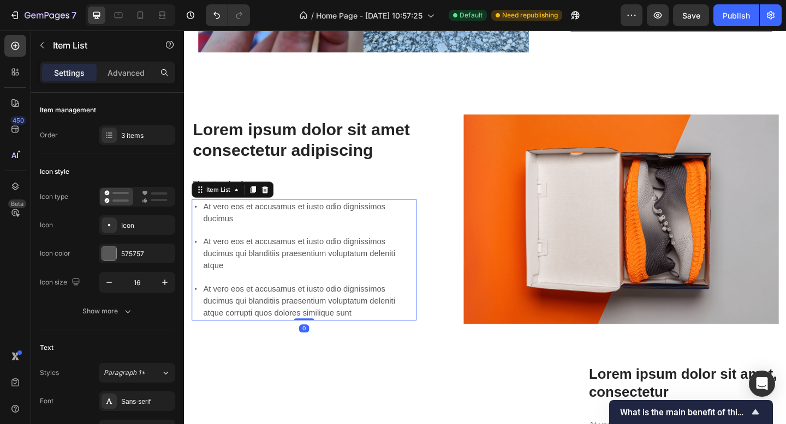
click at [200, 214] on div "At vero eos et accusamus et iusto odio dignissimos ducimus" at bounding box center [314, 228] width 244 height 29
click at [198, 218] on icon at bounding box center [196, 222] width 9 height 9
click at [197, 218] on icon at bounding box center [196, 222] width 9 height 9
click at [232, 217] on p "At vero eos et accusamus et iusto odio dignissimos ducimus" at bounding box center [320, 229] width 230 height 26
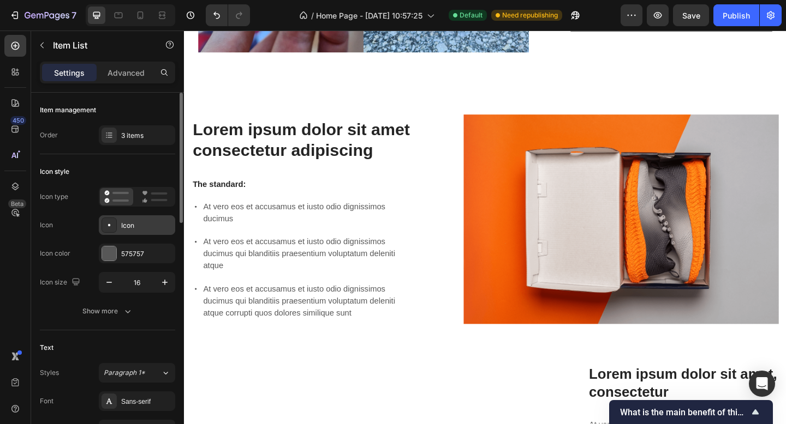
click at [136, 228] on div "Icon" at bounding box center [146, 226] width 51 height 10
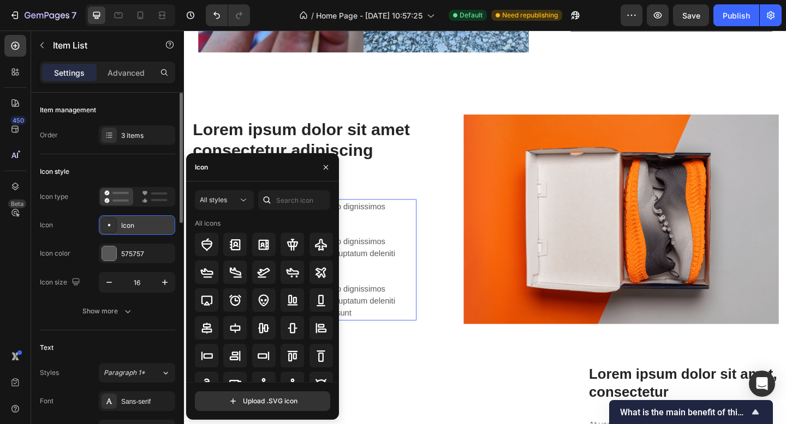
click at [136, 228] on div "Icon" at bounding box center [146, 226] width 51 height 10
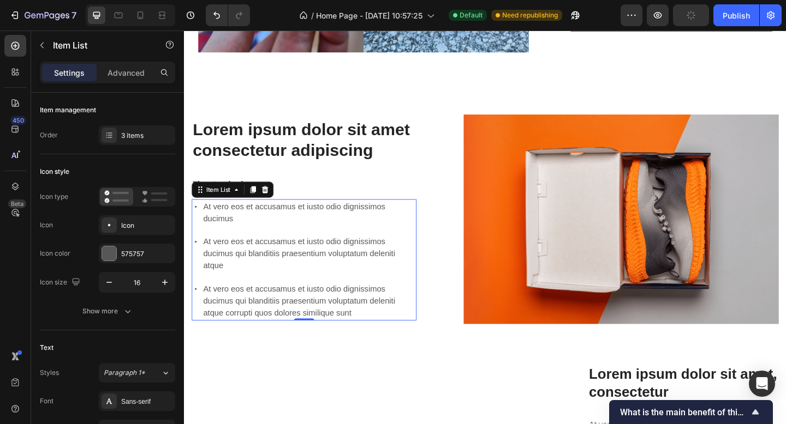
click at [306, 288] on div "At vero eos et accusamus et iusto odio dignissimos ducimus At vero eos et accus…" at bounding box center [314, 280] width 244 height 132
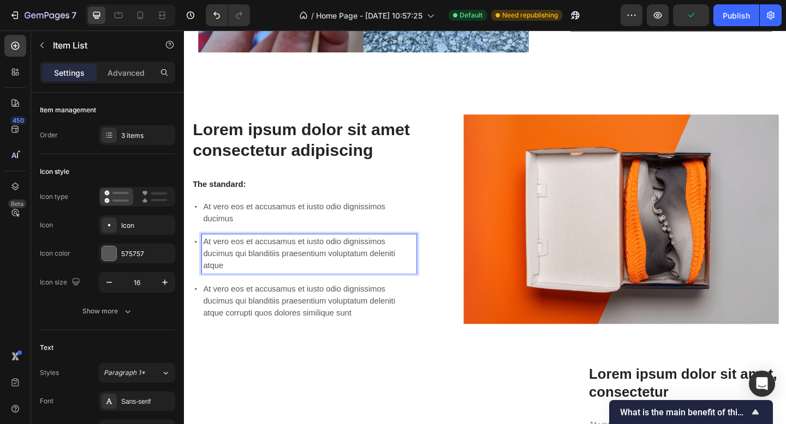
click at [310, 318] on p "At vero eos et accusamus et iusto odio dignissimos ducimus qui blanditiis praes…" at bounding box center [320, 325] width 230 height 39
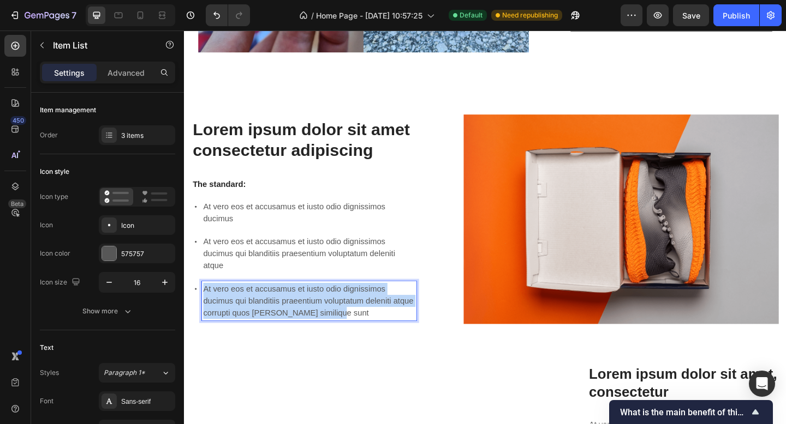
drag, startPoint x: 404, startPoint y: 322, endPoint x: 215, endPoint y: 283, distance: 192.9
click at [215, 283] on div "At vero eos et accusamus et iusto odio dignissimos ducimus At vero eos et accus…" at bounding box center [314, 280] width 244 height 132
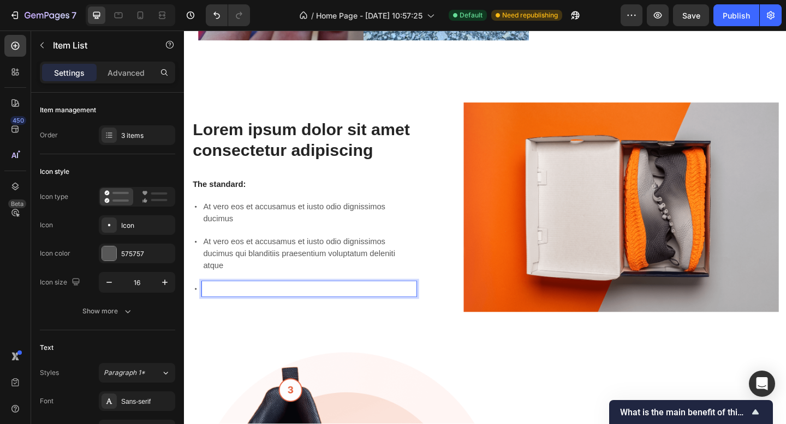
scroll to position [1858, 0]
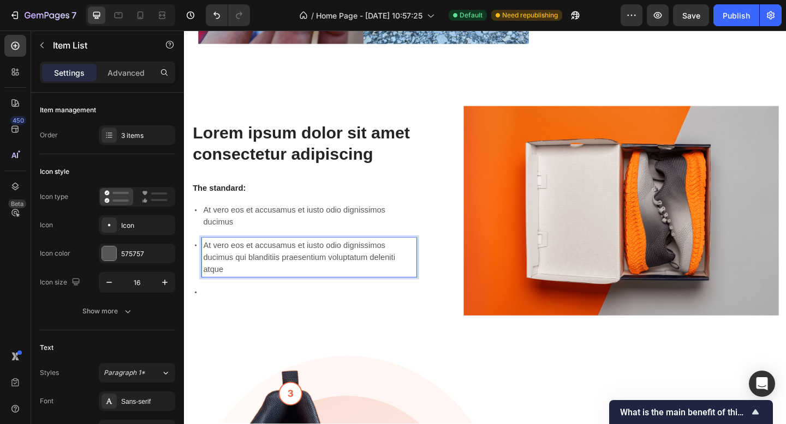
click at [267, 258] on p "At vero eos et accusamus et iusto odio dignissimos ducimus qui blanditiis praes…" at bounding box center [320, 277] width 230 height 39
click at [217, 220] on p "At vero eos et accusamus et iusto odio dignissimos ducimus" at bounding box center [320, 233] width 230 height 26
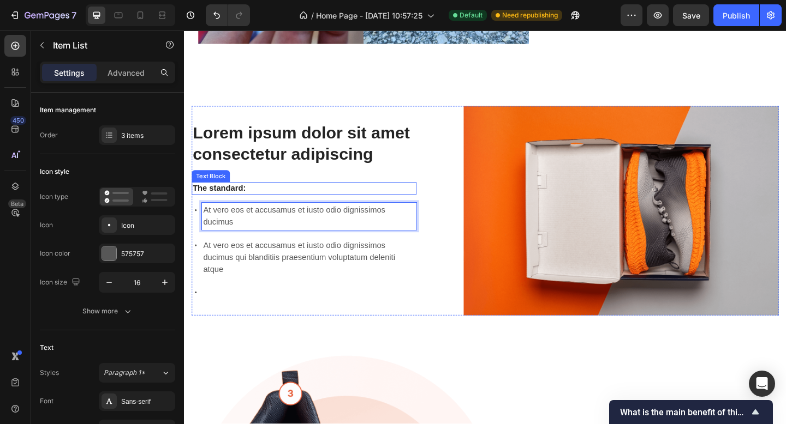
click at [291, 197] on p "The standard:" at bounding box center [314, 202] width 242 height 11
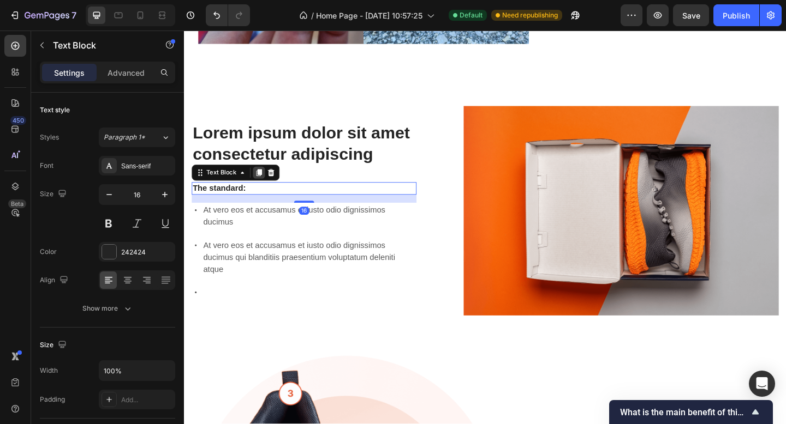
click at [270, 179] on div at bounding box center [265, 185] width 13 height 13
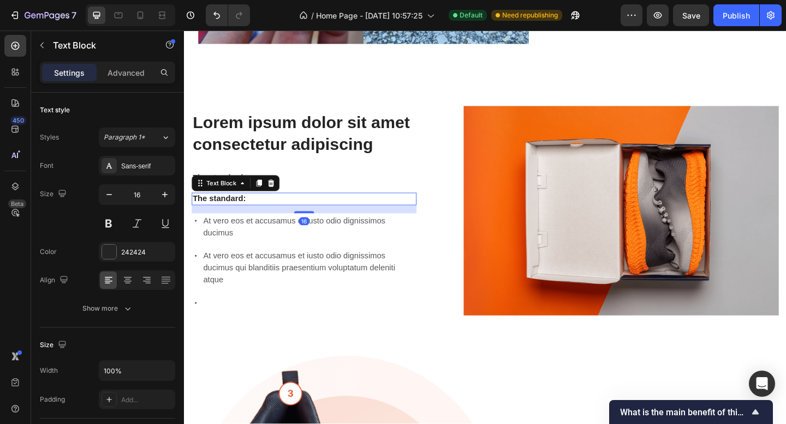
scroll to position [284, 0]
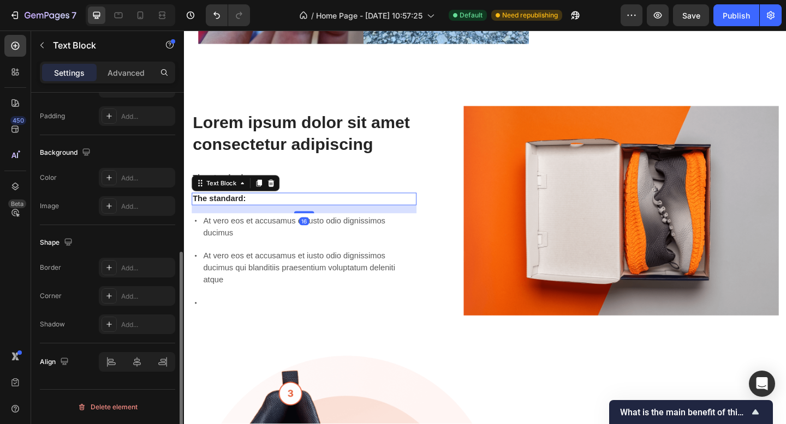
click at [273, 186] on p "The standard:" at bounding box center [314, 191] width 242 height 11
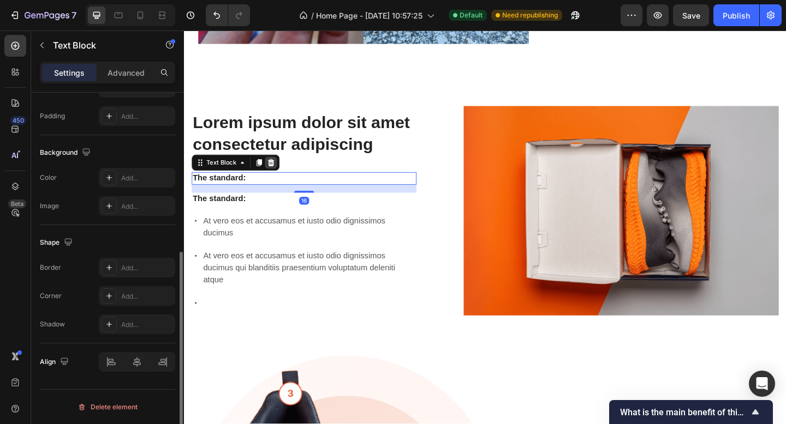
click at [276, 171] on icon at bounding box center [278, 175] width 7 height 8
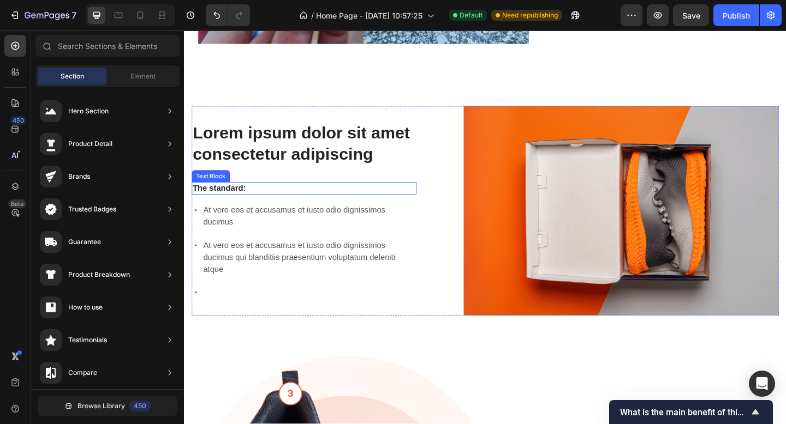
click at [283, 197] on p "The standard:" at bounding box center [314, 202] width 242 height 11
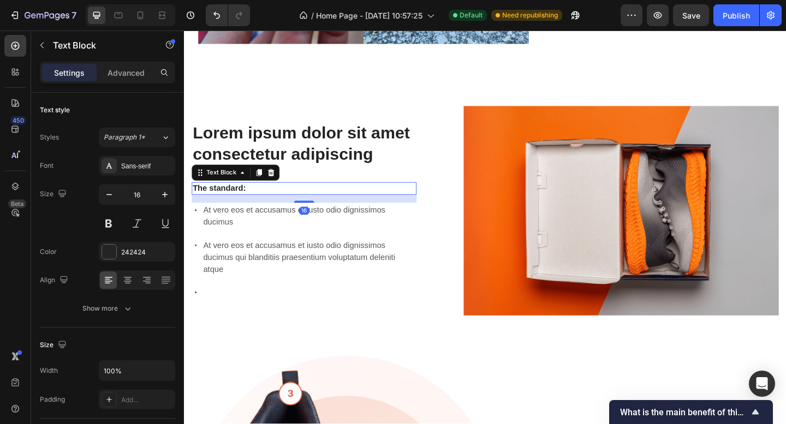
click at [279, 181] on icon at bounding box center [278, 185] width 9 height 9
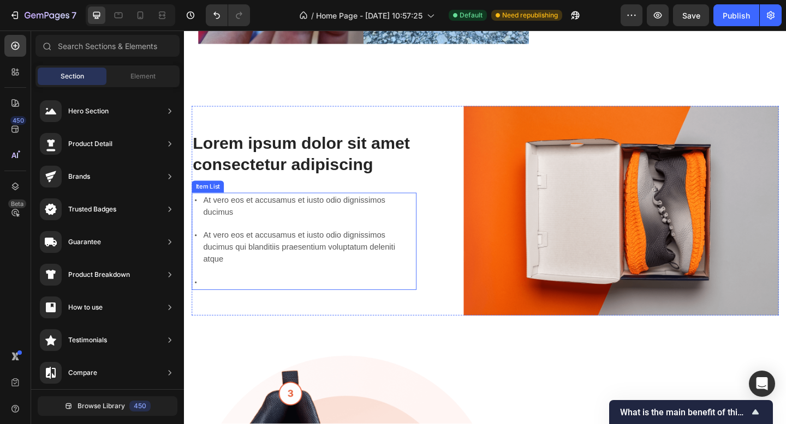
click at [296, 209] on p "At vero eos et accusamus et iusto odio dignissimos ducimus" at bounding box center [320, 222] width 230 height 26
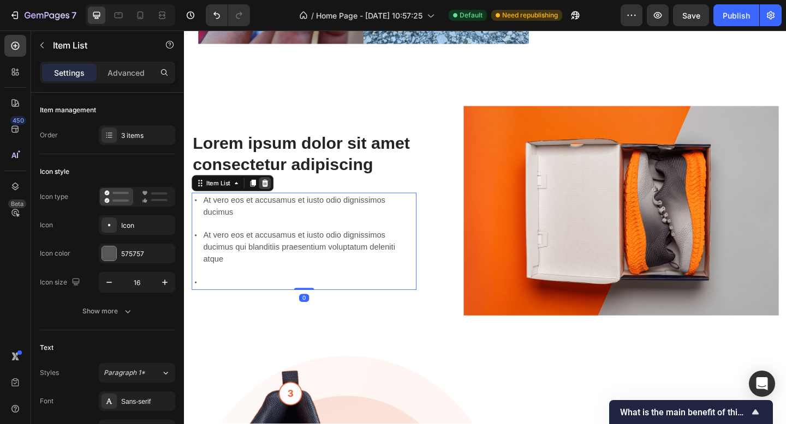
click at [277, 190] on div at bounding box center [271, 196] width 13 height 13
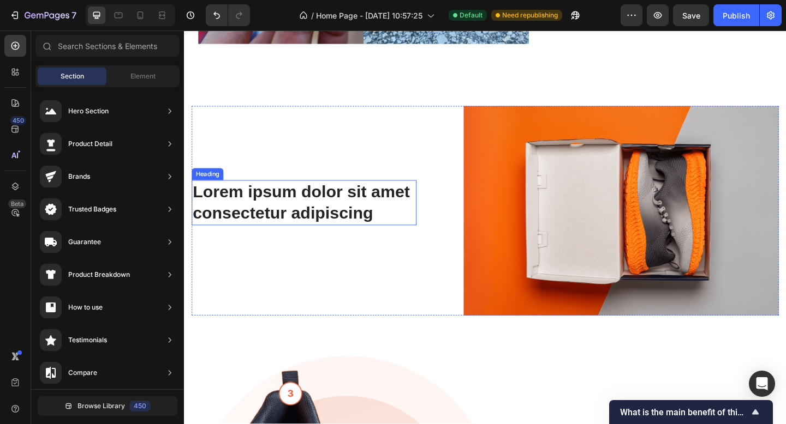
click at [345, 205] on h2 "Lorem ipsum dolor sit amet consectetur adipiscing" at bounding box center [314, 218] width 244 height 49
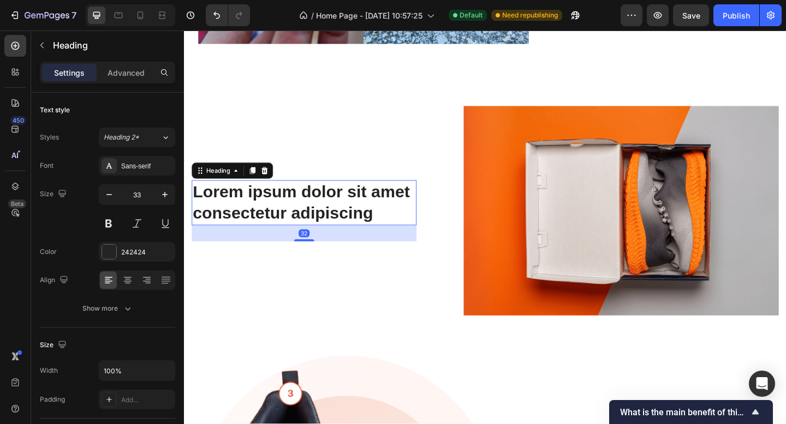
click at [308, 285] on div "Lorem ipsum dolor sit amet consectetur adipiscing Heading 32" at bounding box center [314, 227] width 244 height 228
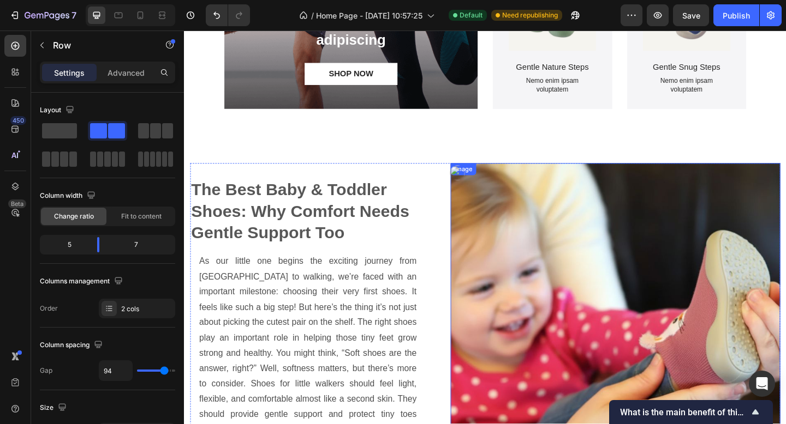
scroll to position [961, 0]
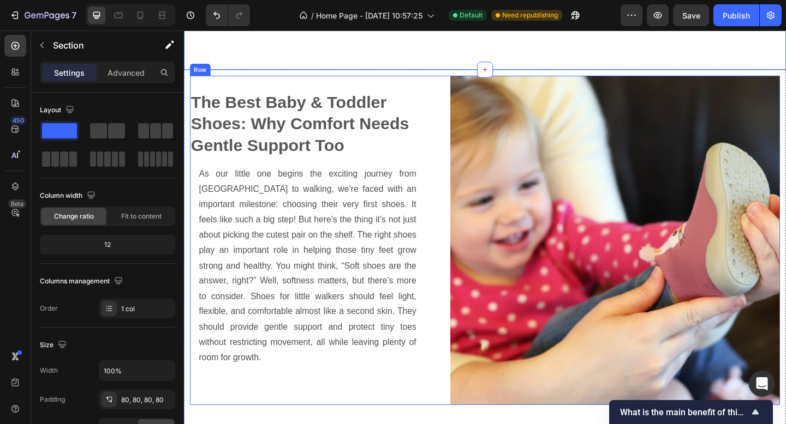
scroll to position [1068, 0]
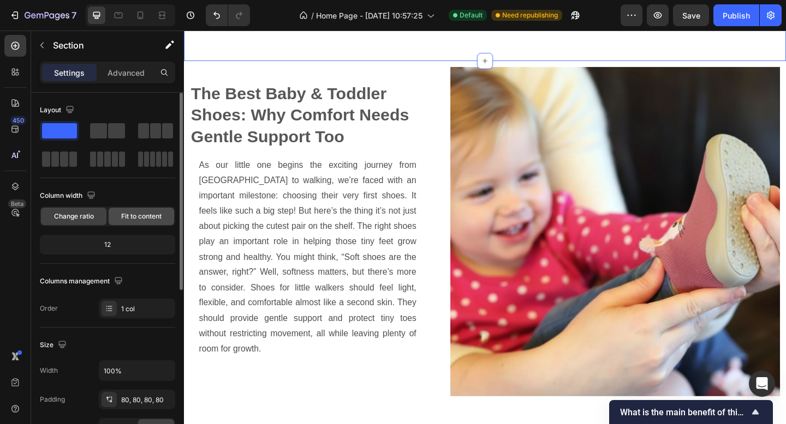
click at [144, 218] on span "Fit to content" at bounding box center [141, 217] width 40 height 10
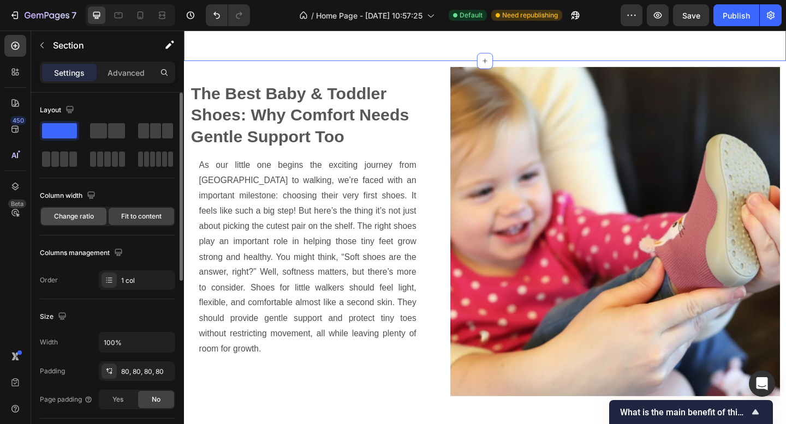
click at [75, 214] on span "Change ratio" at bounding box center [74, 217] width 40 height 10
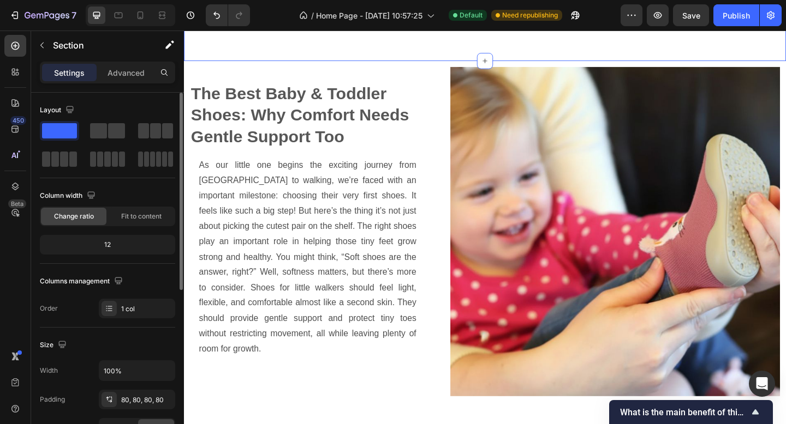
click at [75, 214] on span "Change ratio" at bounding box center [74, 217] width 40 height 10
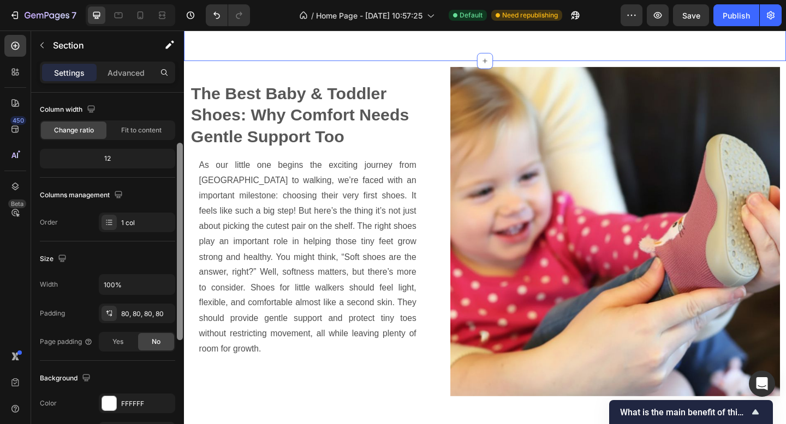
scroll to position [88, 0]
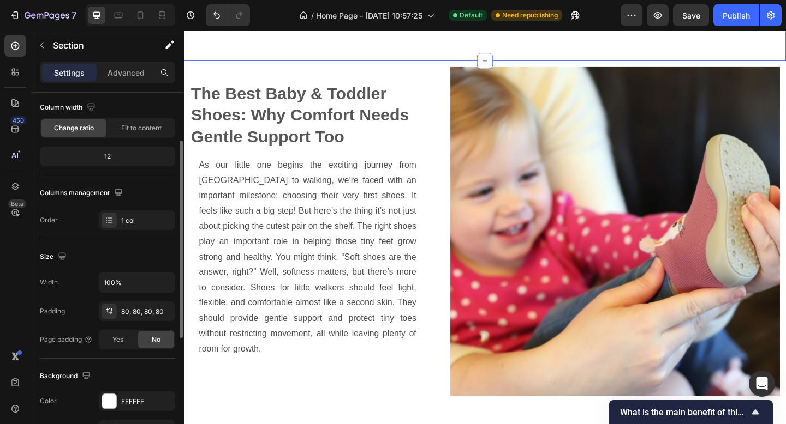
click at [147, 339] on div "No" at bounding box center [156, 339] width 36 height 17
click at [148, 339] on div "No" at bounding box center [156, 339] width 36 height 17
click at [115, 343] on span "Yes" at bounding box center [117, 340] width 11 height 10
click at [115, 342] on span "Yes" at bounding box center [117, 340] width 11 height 10
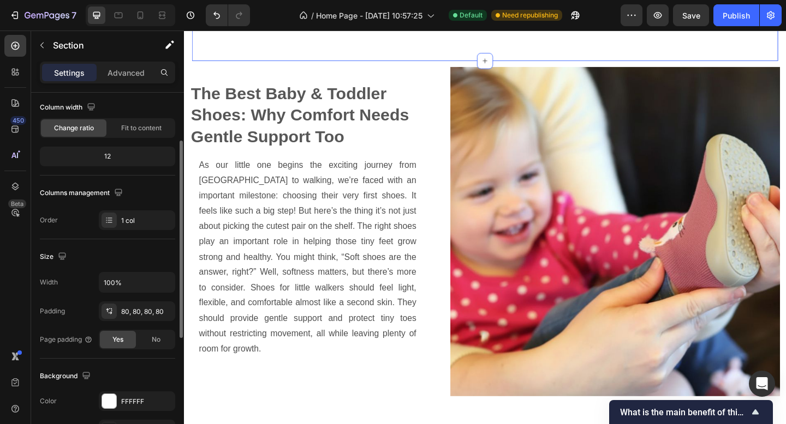
click at [115, 342] on span "Yes" at bounding box center [117, 340] width 11 height 10
click at [163, 337] on div "No" at bounding box center [156, 339] width 36 height 17
click at [124, 343] on div "Yes" at bounding box center [118, 339] width 36 height 17
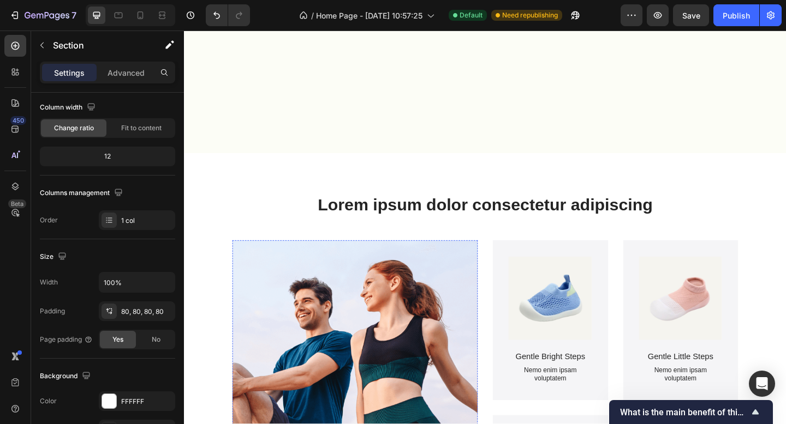
scroll to position [1098, 0]
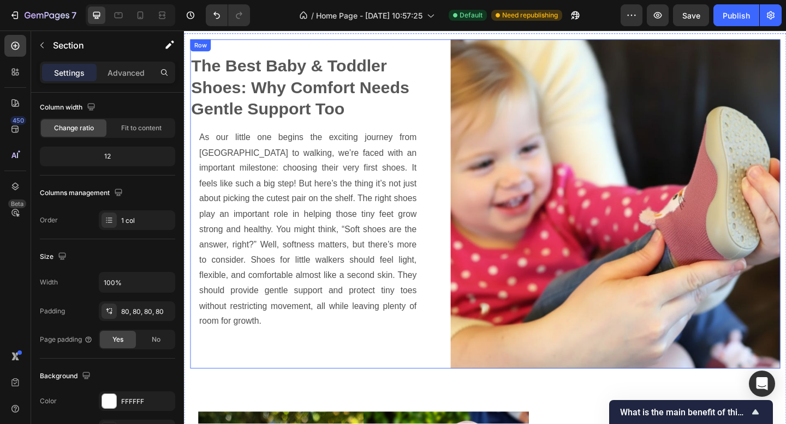
click at [322, 47] on div "The Best Baby & Toddler Shoes: Why Comfort Needs Gentle Support Too Heading As …" at bounding box center [318, 219] width 256 height 358
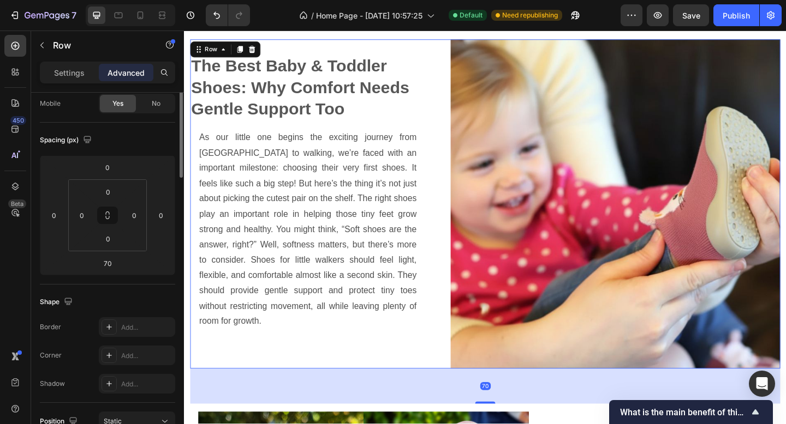
scroll to position [0, 0]
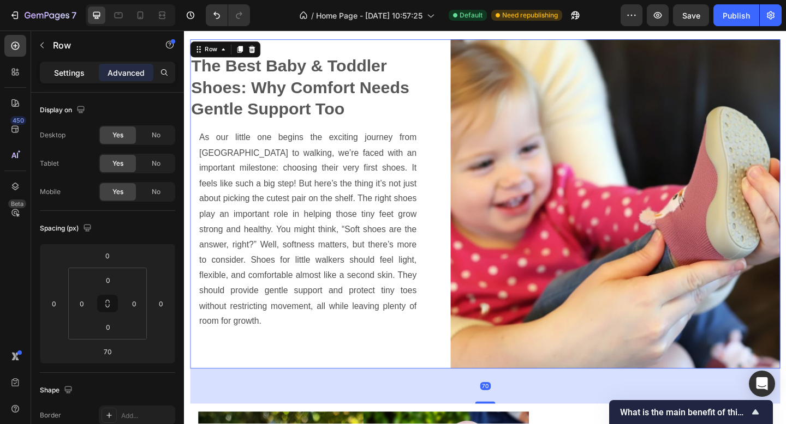
click at [64, 75] on p "Settings" at bounding box center [69, 72] width 31 height 11
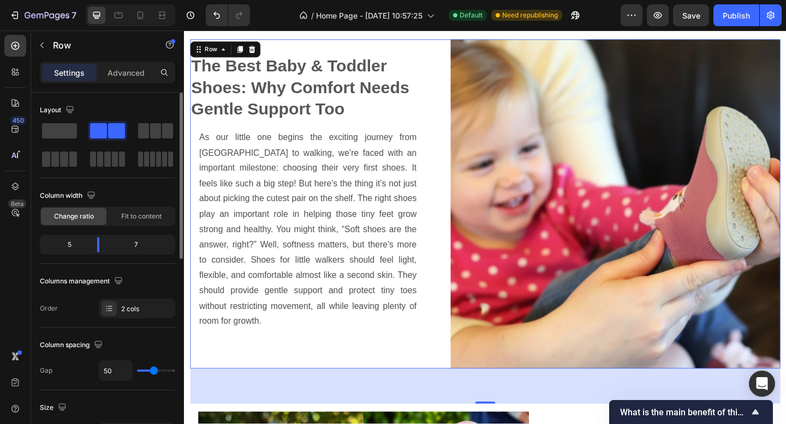
click at [85, 244] on div "5" at bounding box center [65, 244] width 46 height 15
click at [76, 239] on div "5" at bounding box center [65, 244] width 46 height 15
click at [75, 244] on div "5" at bounding box center [65, 244] width 46 height 15
click at [68, 242] on div "5" at bounding box center [65, 244] width 46 height 15
click at [69, 246] on div "5" at bounding box center [65, 244] width 46 height 15
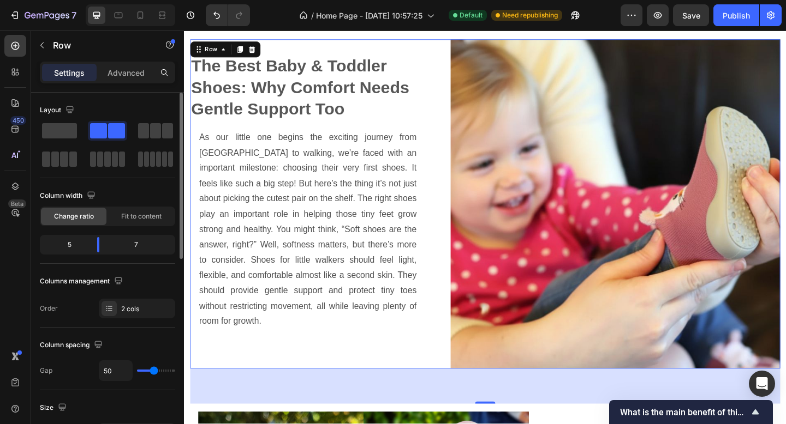
click at [115, 258] on div "Column width Change ratio Fit to content 5 7" at bounding box center [107, 225] width 135 height 77
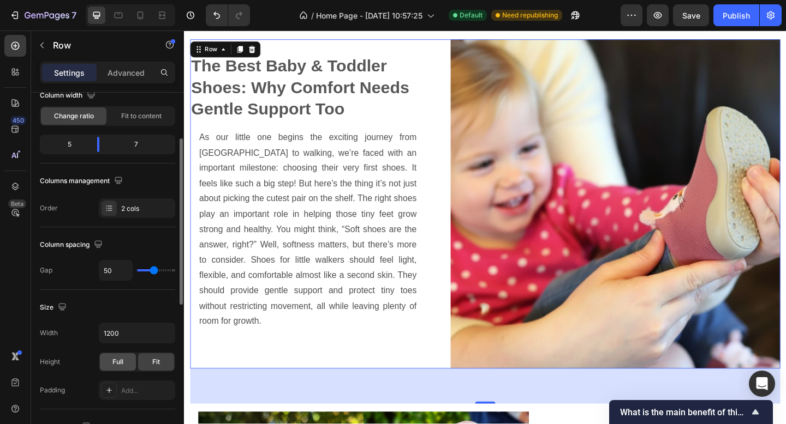
click at [128, 366] on div "Full" at bounding box center [118, 362] width 36 height 17
click at [161, 367] on div "Fit" at bounding box center [156, 362] width 36 height 17
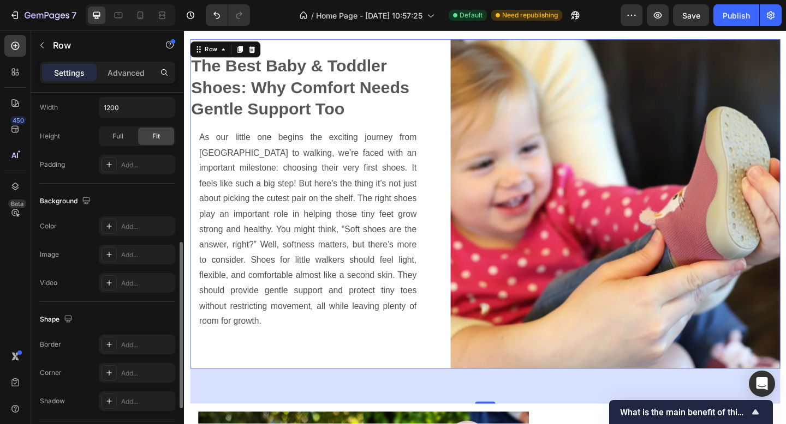
scroll to position [92, 0]
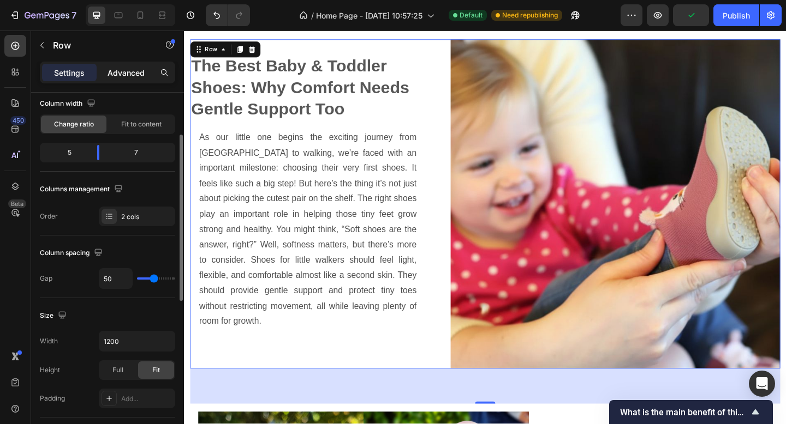
click at [124, 71] on p "Advanced" at bounding box center [125, 72] width 37 height 11
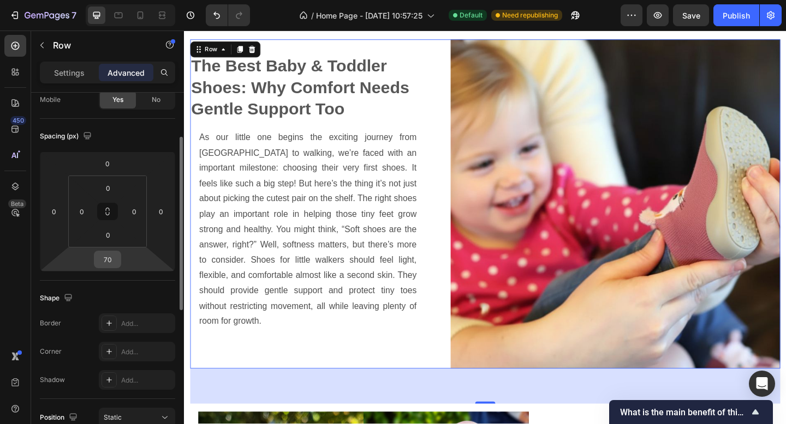
click at [116, 263] on input "70" at bounding box center [108, 260] width 22 height 16
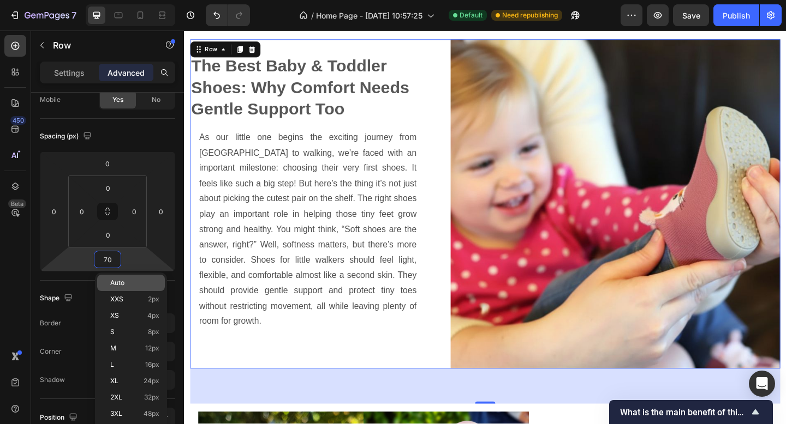
click at [125, 278] on div "Auto" at bounding box center [131, 283] width 68 height 16
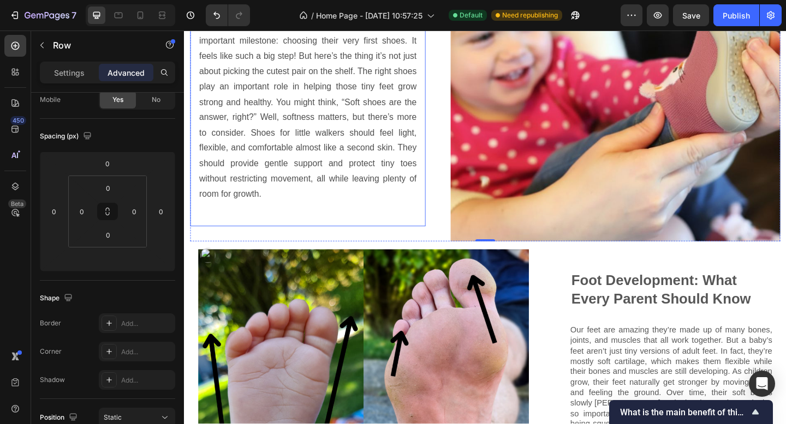
scroll to position [1189, 0]
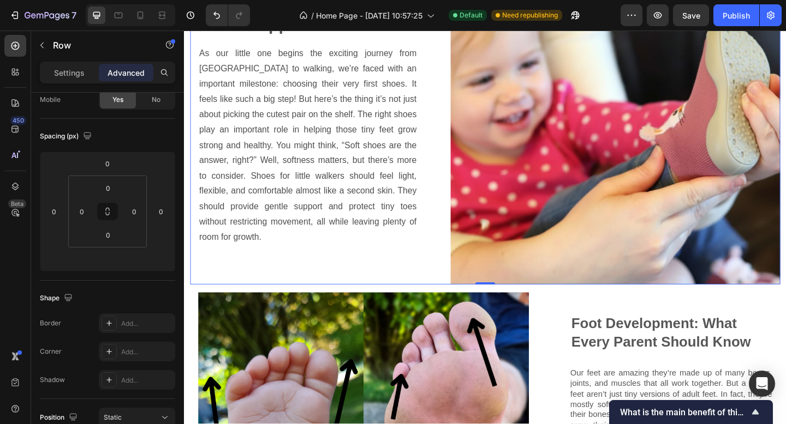
click at [334, 297] on div "The Best Baby & Toddler Shoes: Why Comfort Needs Gentle Support Too Heading As …" at bounding box center [318, 128] width 256 height 358
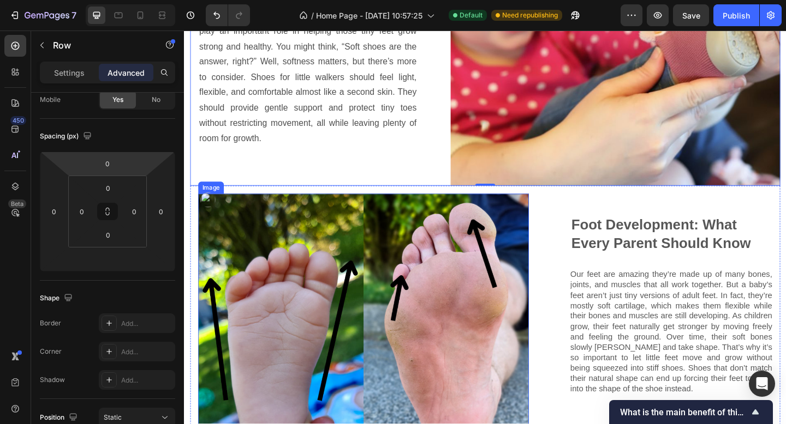
scroll to position [1424, 0]
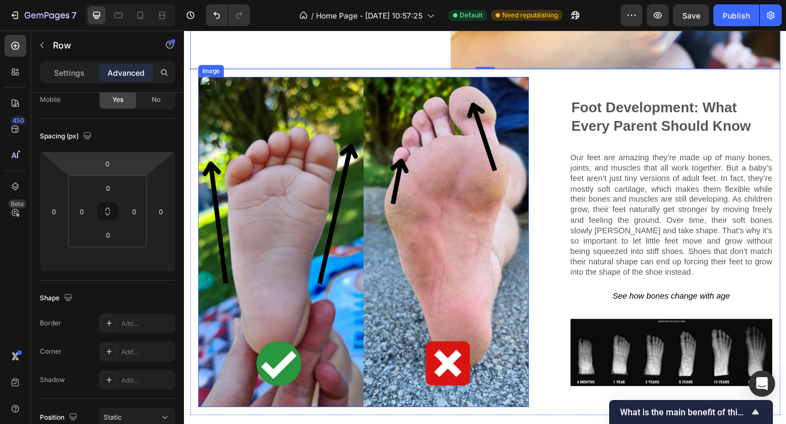
click at [397, 340] on img at bounding box center [379, 261] width 360 height 360
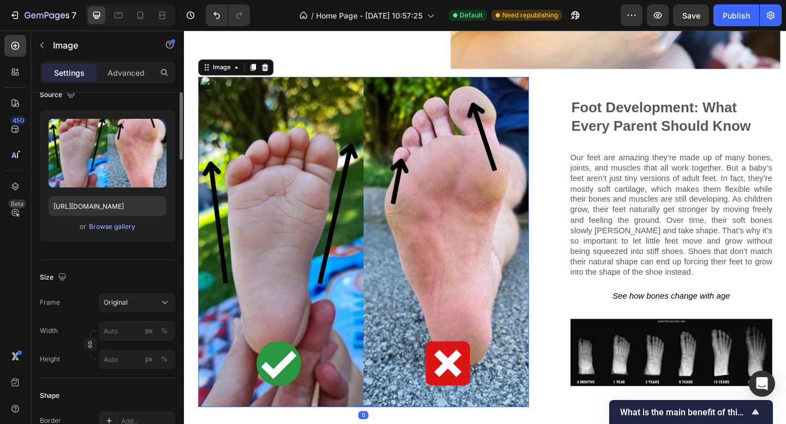
scroll to position [0, 0]
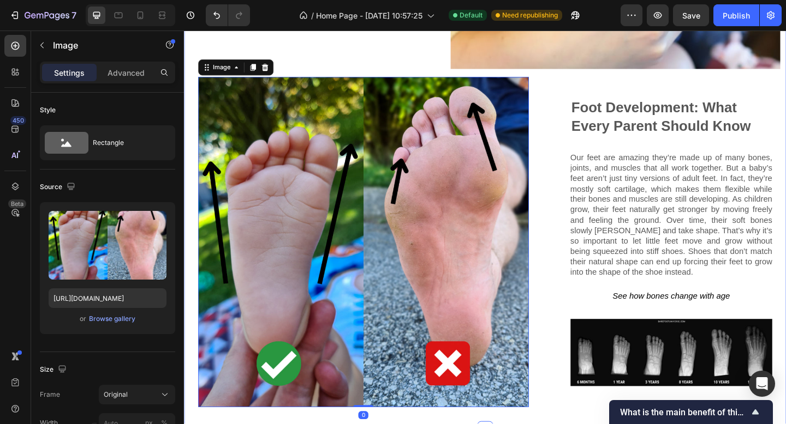
click at [191, 74] on div "Lorem ipsum dolor sit amet consectetur adipiscing Heading Image 0 Foot Developm…" at bounding box center [511, 261] width 642 height 377
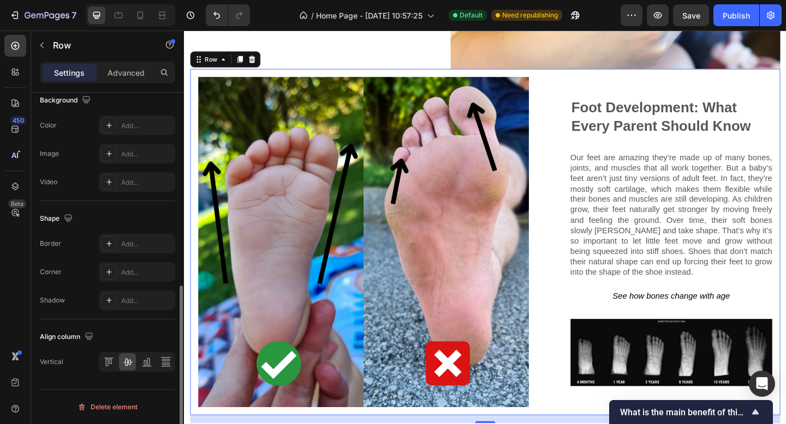
scroll to position [335, 0]
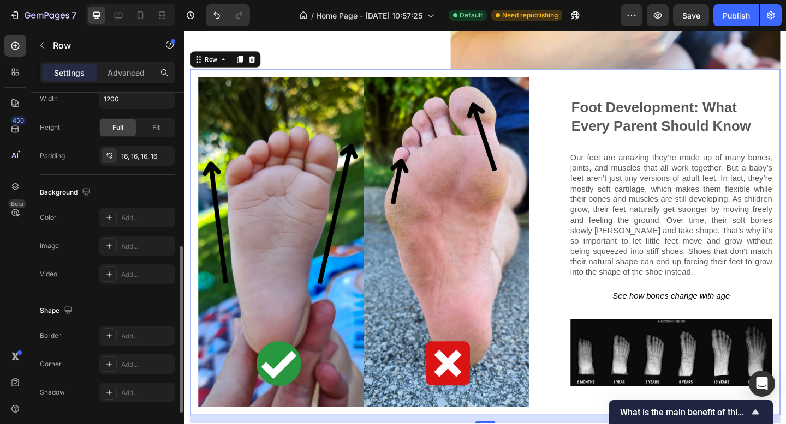
click at [76, 159] on div "Padding 16, 16, 16, 16" at bounding box center [107, 156] width 135 height 20
click at [137, 158] on div "16, 16, 16, 16" at bounding box center [137, 157] width 32 height 10
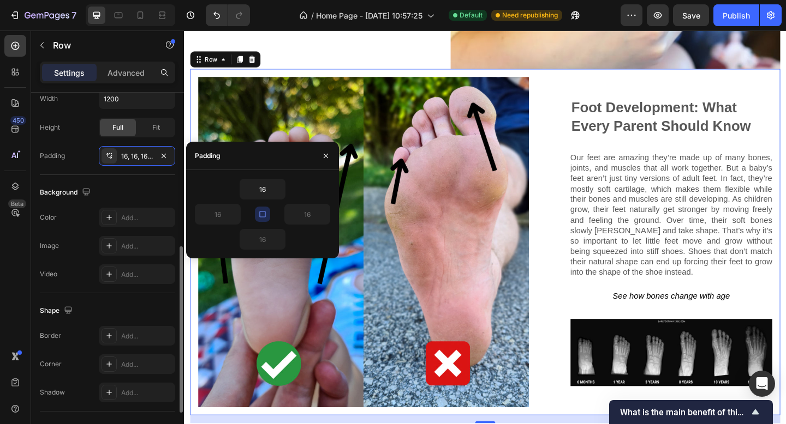
click at [42, 152] on div "Padding" at bounding box center [52, 156] width 25 height 10
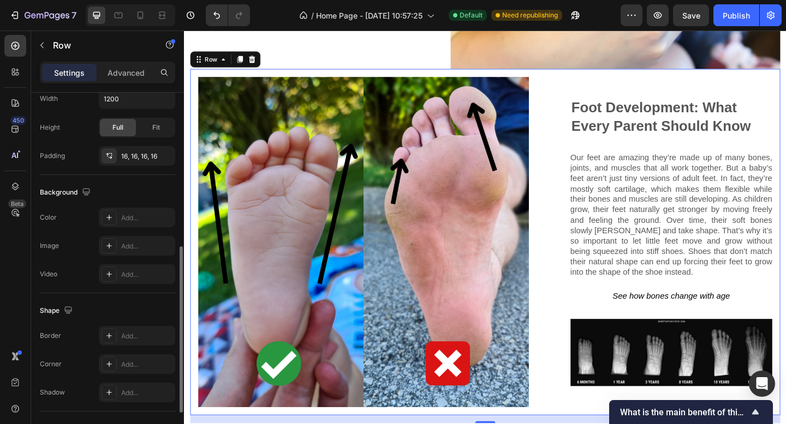
click at [65, 164] on div "Padding 16, 16, 16, 16" at bounding box center [107, 156] width 135 height 20
click at [157, 152] on div "16, 16, 16, 16" at bounding box center [137, 156] width 76 height 20
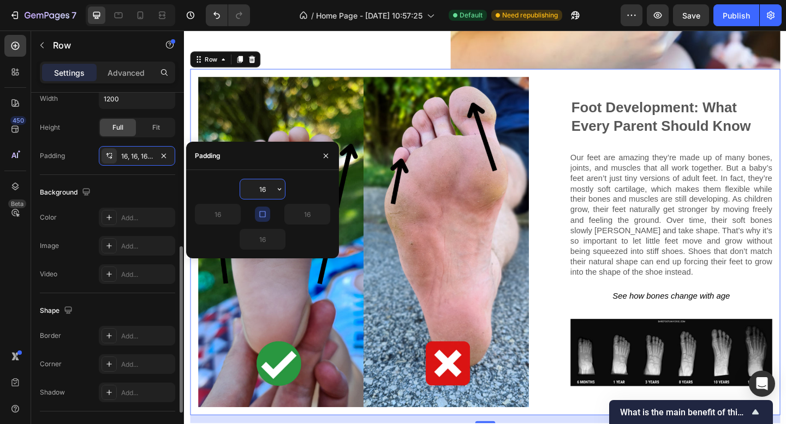
drag, startPoint x: 169, startPoint y: 156, endPoint x: 90, endPoint y: 163, distance: 78.8
click at [169, 156] on button "button" at bounding box center [163, 155] width 13 height 13
type input "0"
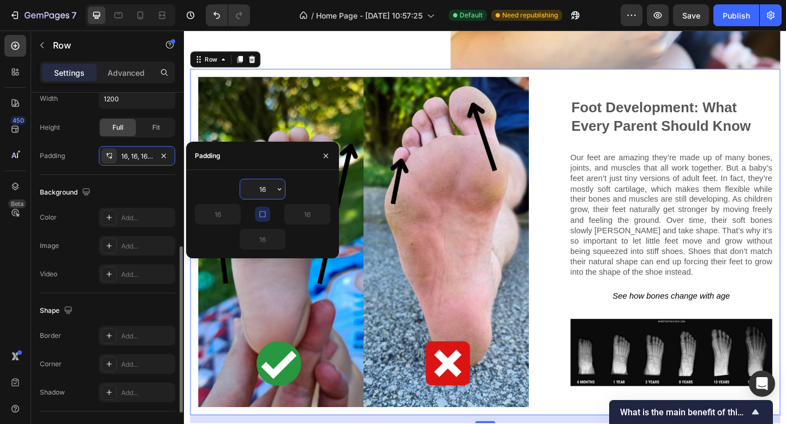
type input "0"
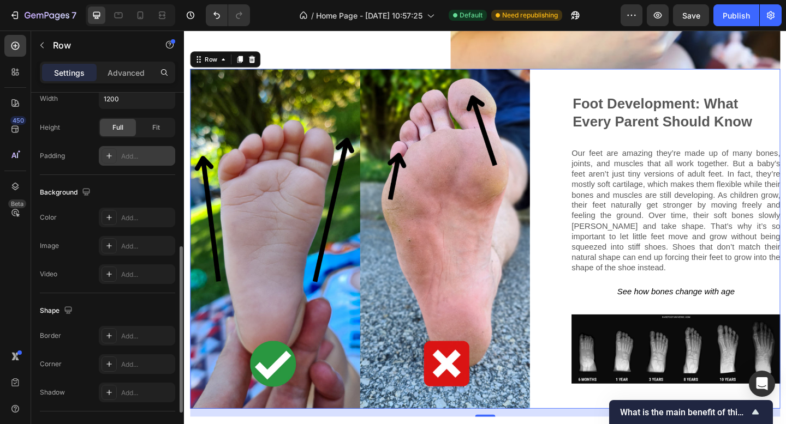
click at [113, 154] on div at bounding box center [108, 155] width 15 height 15
type input "16"
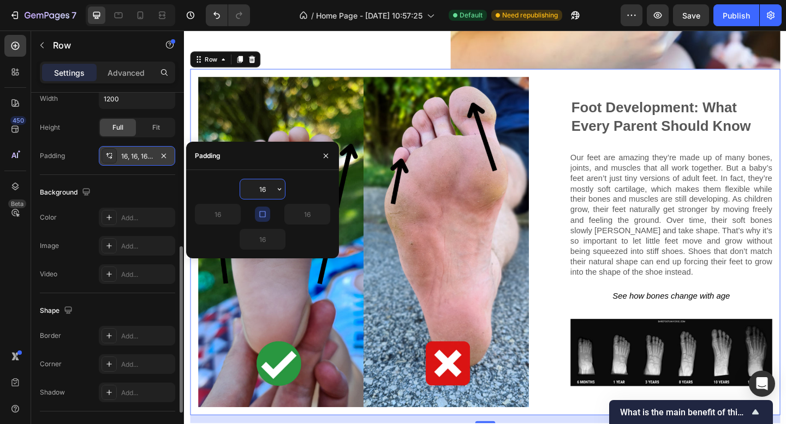
click at [114, 154] on div at bounding box center [108, 155] width 15 height 15
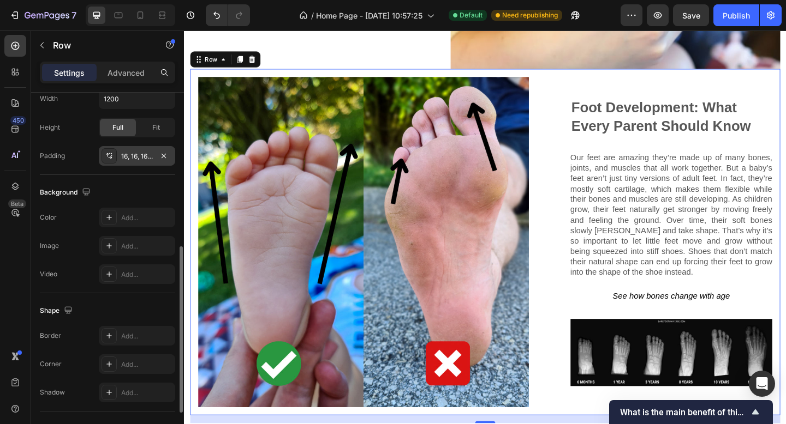
click at [109, 154] on icon at bounding box center [109, 156] width 9 height 9
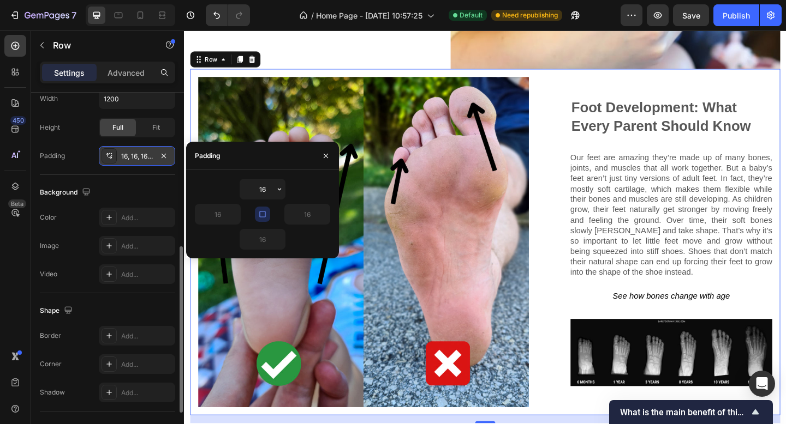
click at [109, 154] on icon at bounding box center [107, 155] width 3 height 4
click at [108, 154] on icon at bounding box center [107, 155] width 3 height 4
click at [280, 190] on icon "button" at bounding box center [279, 189] width 9 height 9
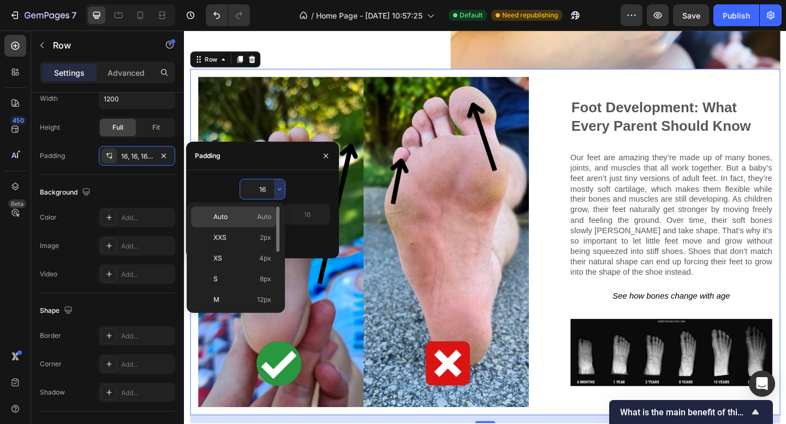
click at [267, 217] on span "Auto" at bounding box center [264, 217] width 14 height 10
type input "Auto"
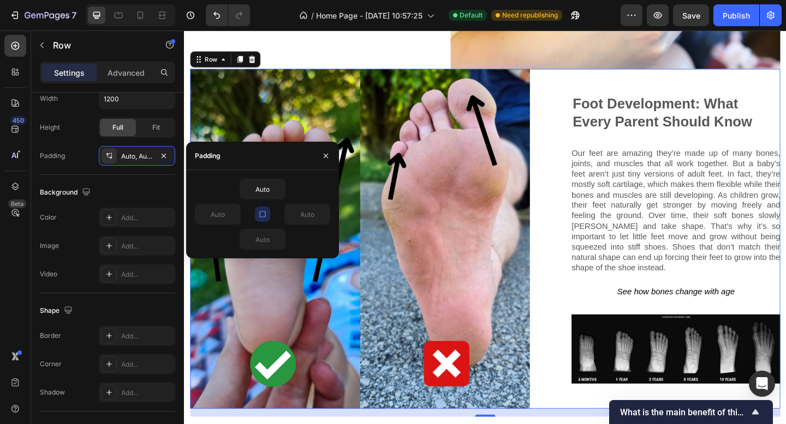
click at [260, 139] on img at bounding box center [374, 257] width 369 height 369
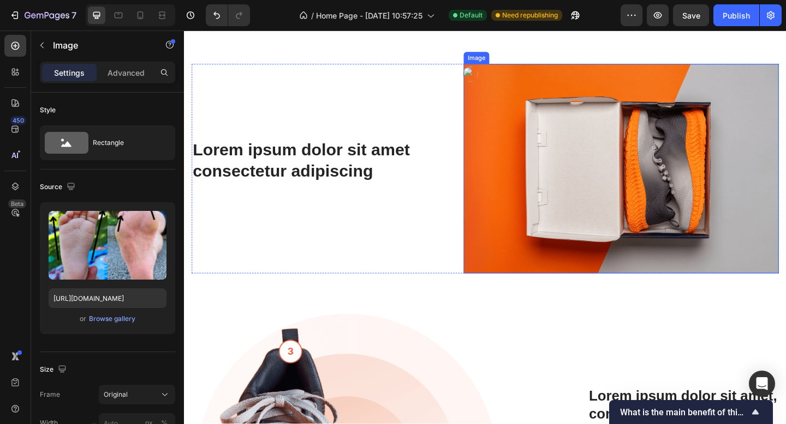
scroll to position [1771, 0]
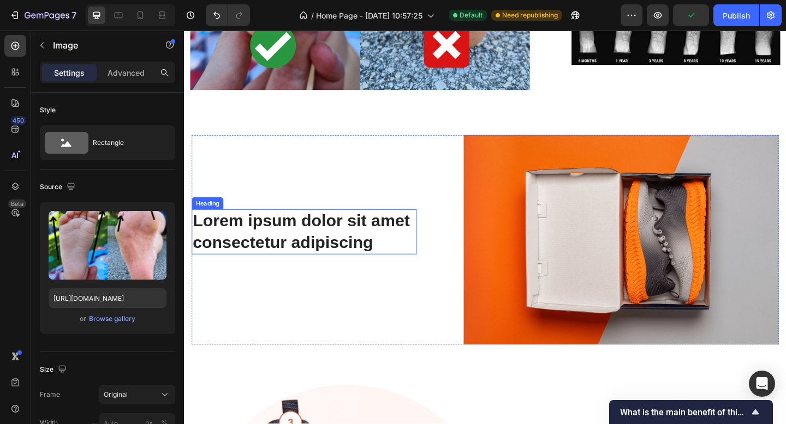
click at [388, 249] on h2 "Lorem ipsum dolor sit amet consectetur adipiscing" at bounding box center [314, 249] width 244 height 49
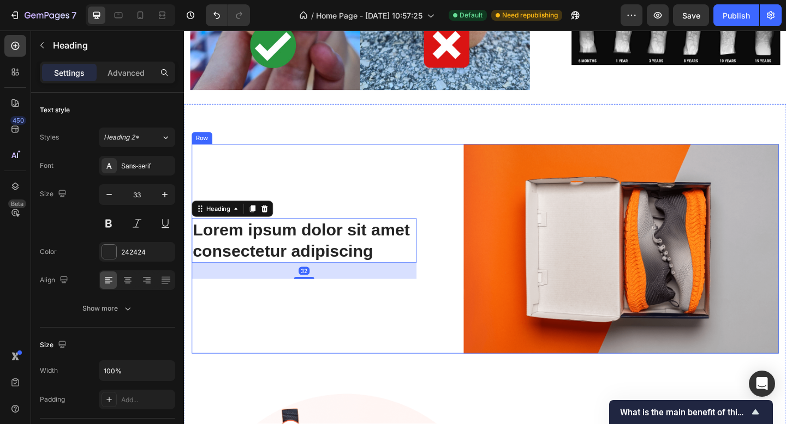
click at [378, 301] on div "Lorem ipsum dolor sit amet consectetur adipiscing Heading 32" at bounding box center [314, 268] width 244 height 228
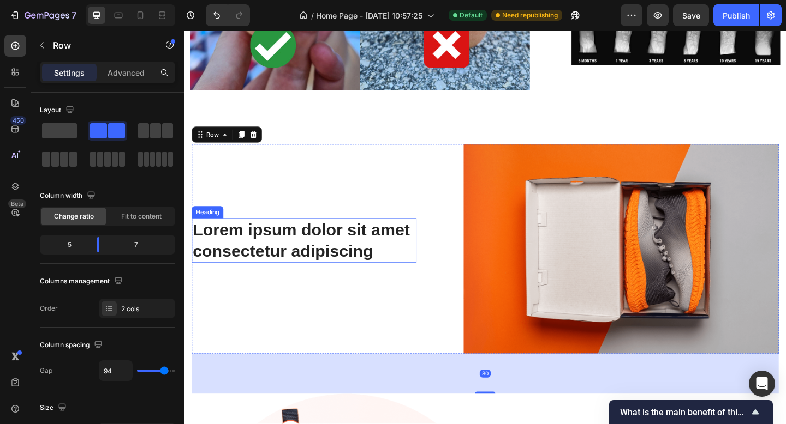
click at [362, 249] on h2 "Lorem ipsum dolor sit amet consectetur adipiscing" at bounding box center [314, 259] width 244 height 49
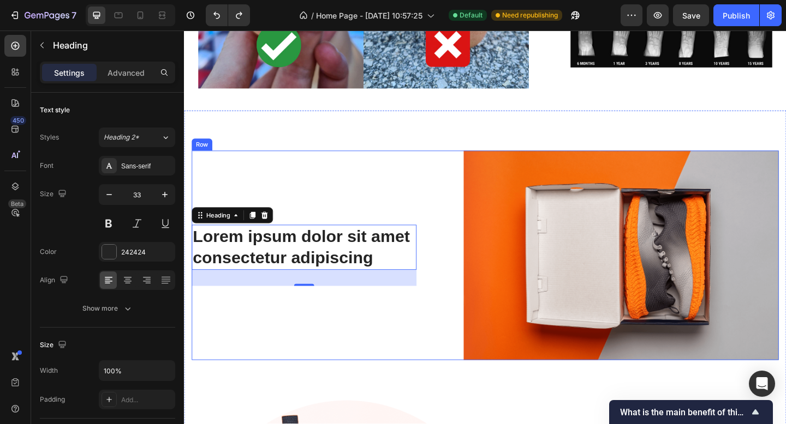
click at [368, 224] on div "Lorem ipsum dolor sit amet consectetur adipiscing Heading 32" at bounding box center [314, 275] width 244 height 228
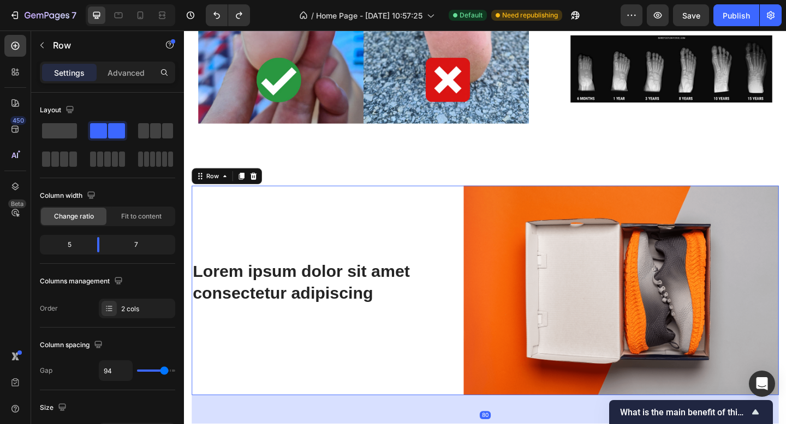
scroll to position [1809, 0]
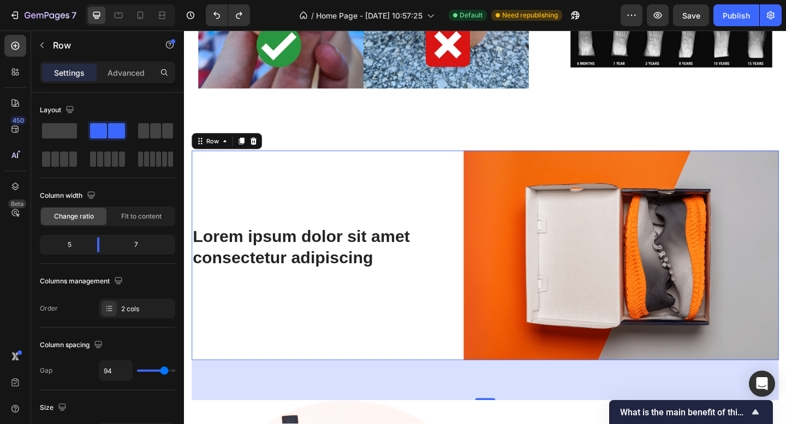
click at [324, 284] on div "Lorem ipsum dolor sit amet consectetur adipiscing Heading" at bounding box center [314, 275] width 244 height 228
click at [331, 256] on h2 "Lorem ipsum dolor sit amet consectetur adipiscing" at bounding box center [314, 266] width 244 height 49
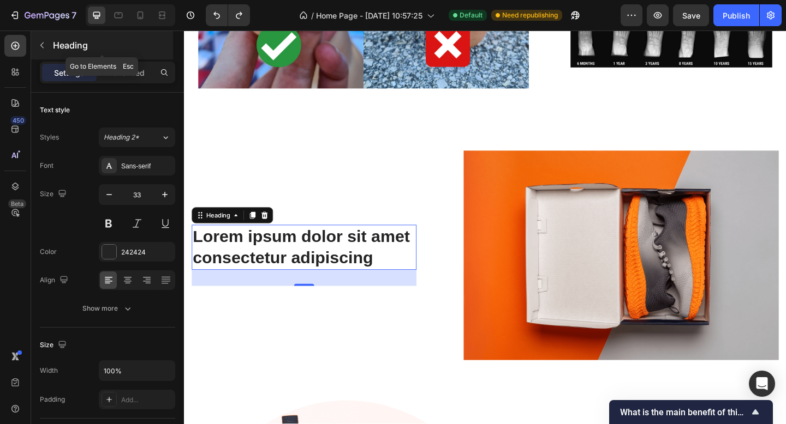
click at [38, 40] on button "button" at bounding box center [41, 45] width 17 height 17
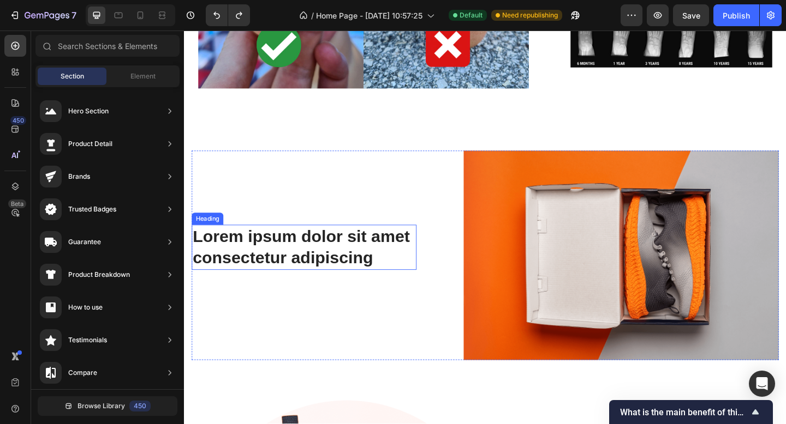
click at [410, 229] on div "Lorem ipsum dolor sit amet consectetur adipiscing Heading" at bounding box center [314, 275] width 244 height 228
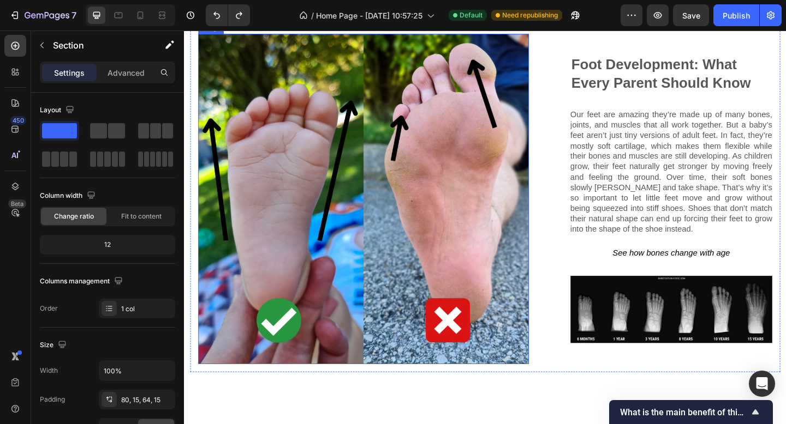
scroll to position [1779, 0]
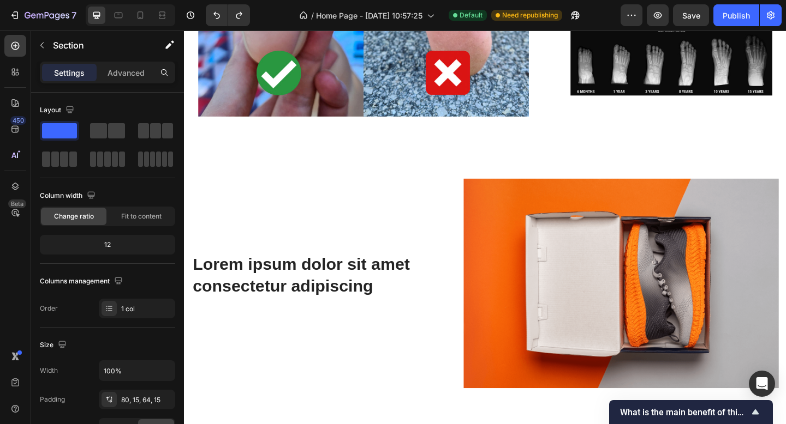
click at [400, 192] on div "Lorem ipsum dolor sit amet consectetur adipiscing Heading" at bounding box center [314, 306] width 244 height 228
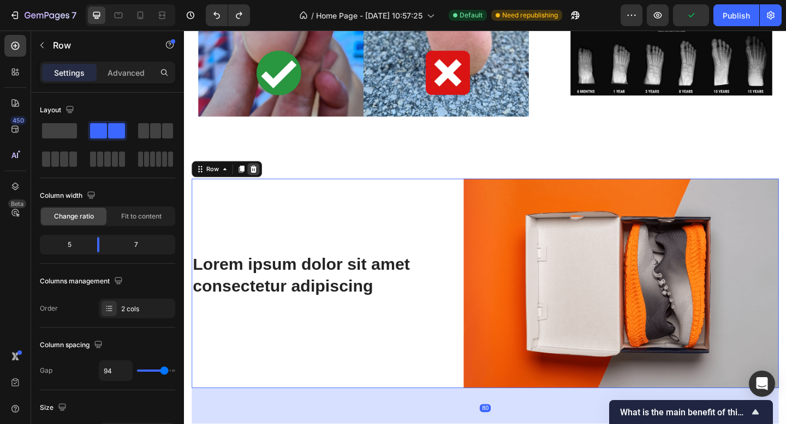
click at [259, 177] on icon at bounding box center [259, 181] width 9 height 9
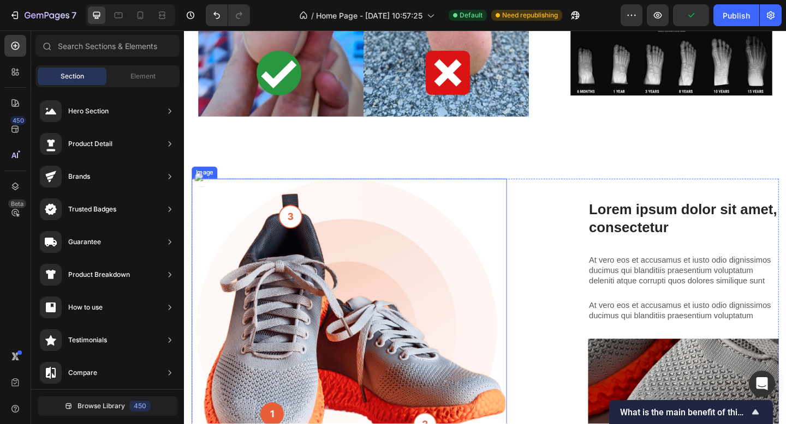
click at [410, 250] on img at bounding box center [363, 346] width 343 height 309
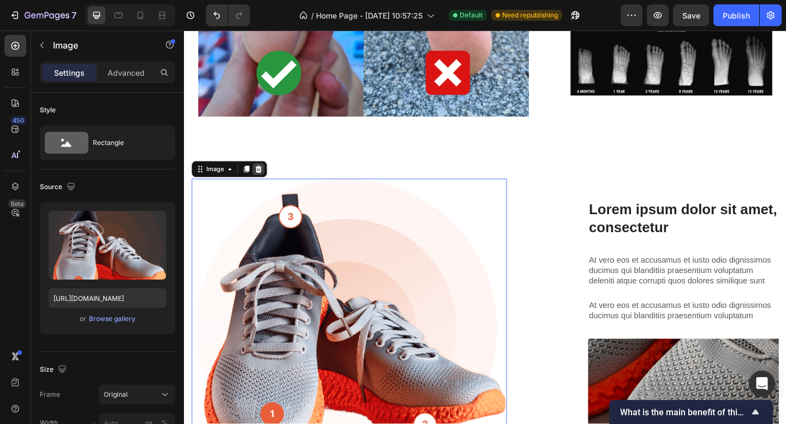
click at [267, 177] on icon at bounding box center [264, 181] width 9 height 9
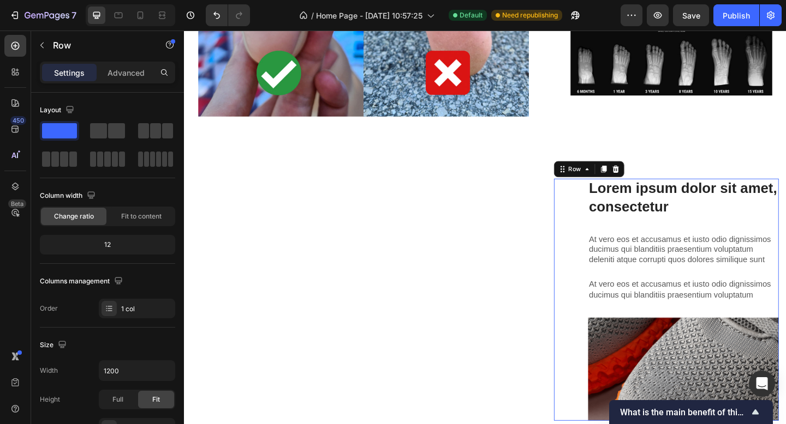
click at [636, 229] on div "Lorem ipsum dolor sit amet, consectetur Heading At vero eos et accusamus et ius…" at bounding box center [726, 324] width 207 height 264
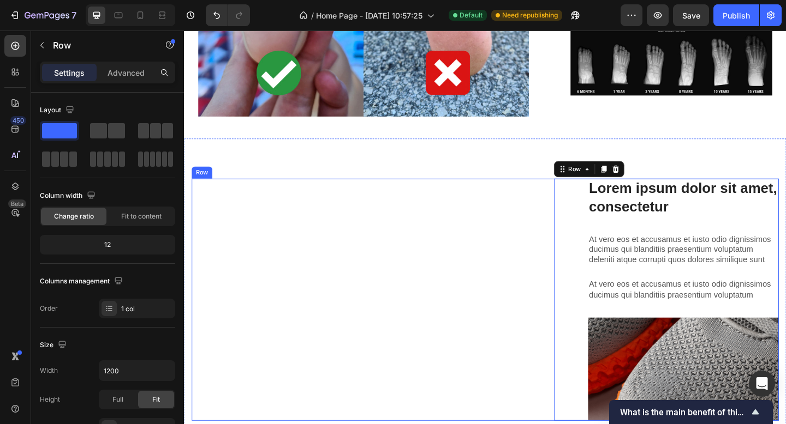
click at [433, 232] on div "Lorem ipsum dolor sit amet consectetur adipiscing Heading" at bounding box center [363, 324] width 343 height 264
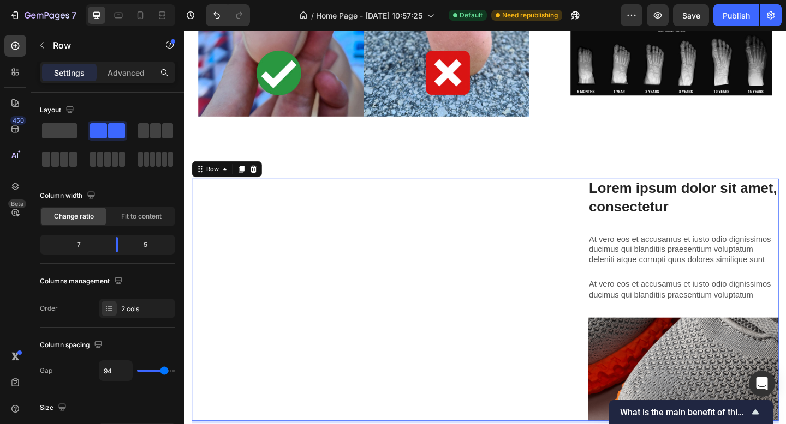
click at [246, 178] on icon at bounding box center [246, 182] width 6 height 8
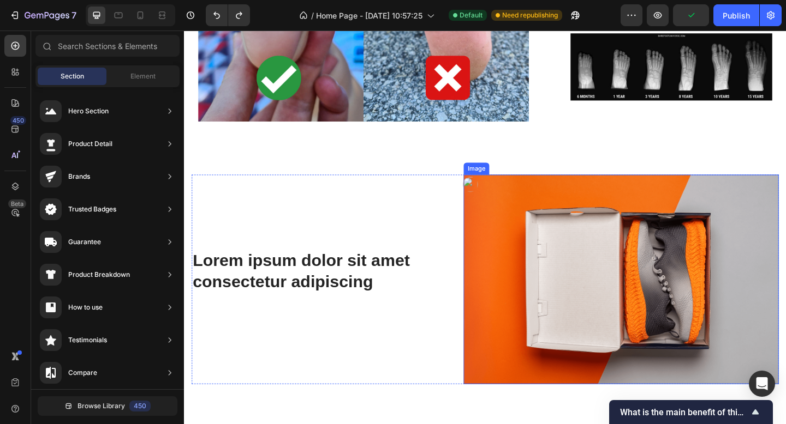
scroll to position [1834, 0]
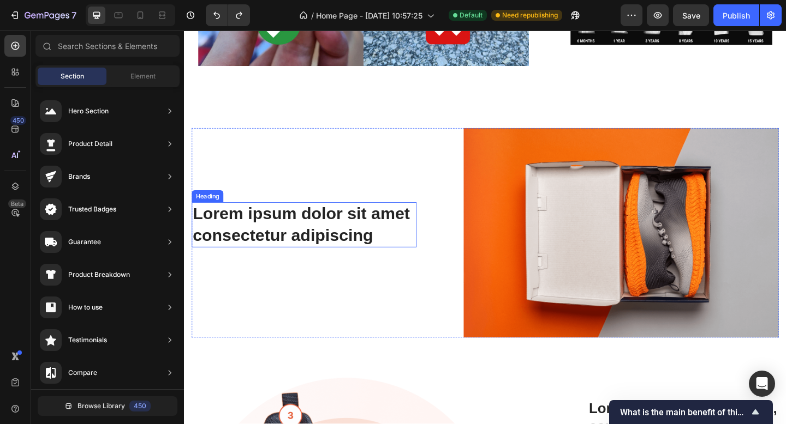
click at [352, 234] on h2 "Lorem ipsum dolor sit amet consectetur adipiscing" at bounding box center [314, 242] width 244 height 49
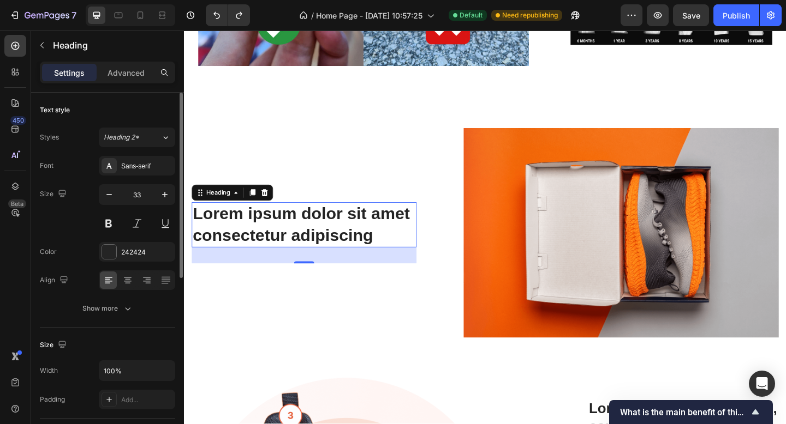
scroll to position [235, 0]
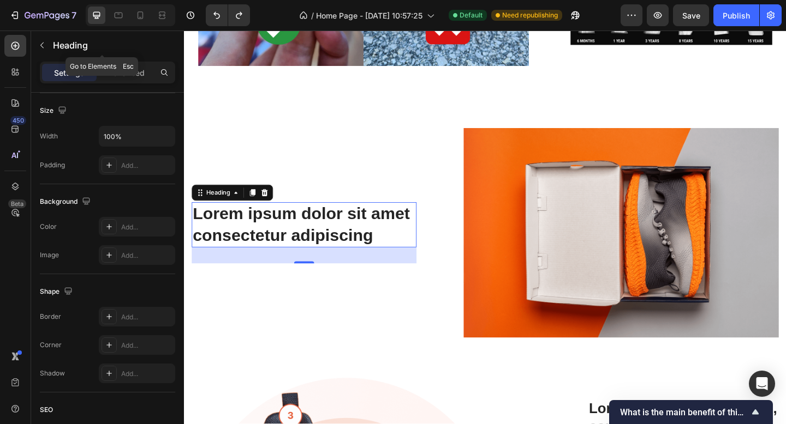
click at [46, 43] on icon "button" at bounding box center [42, 45] width 9 height 9
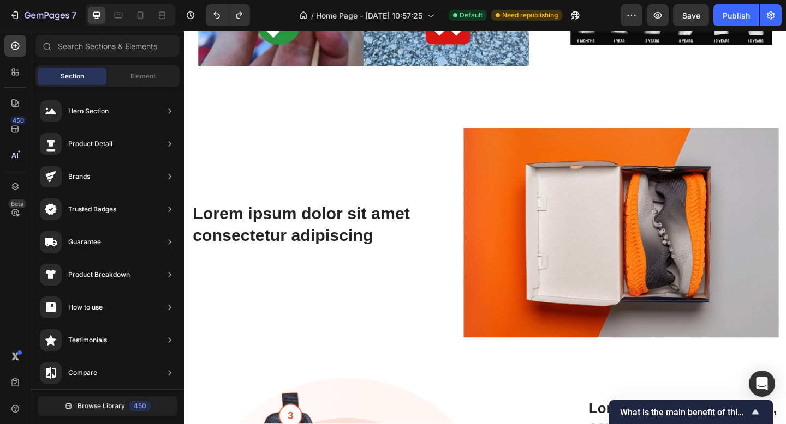
click at [135, 63] on div "Sections(18) Elements(83) Section Element Hero Section Product Detail Brands Tr…" at bounding box center [107, 229] width 153 height 388
click at [139, 78] on span "Element" at bounding box center [142, 76] width 25 height 10
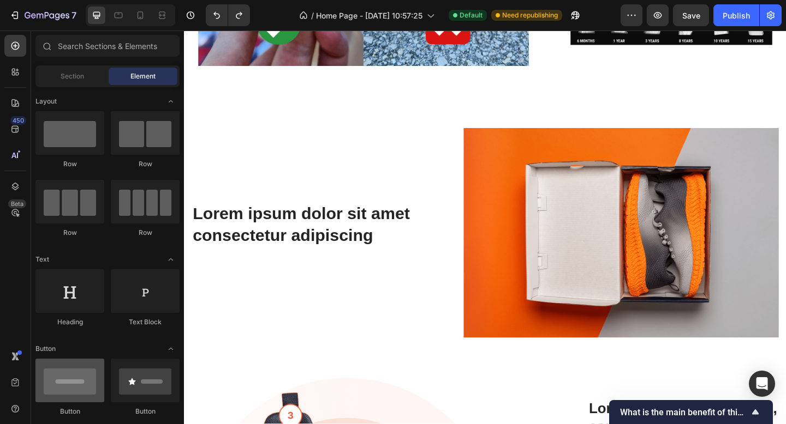
scroll to position [122, 0]
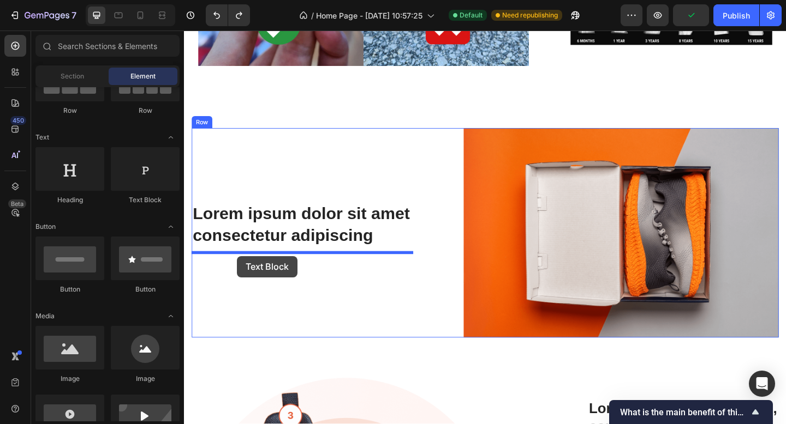
drag, startPoint x: 329, startPoint y: 212, endPoint x: 242, endPoint y: 276, distance: 107.7
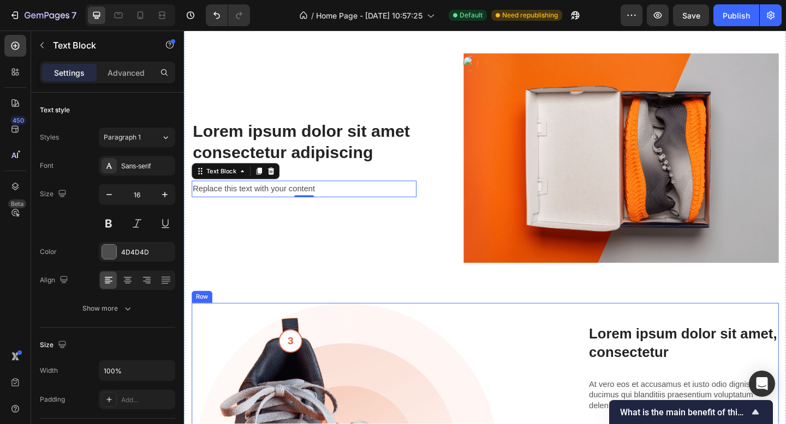
scroll to position [1726, 0]
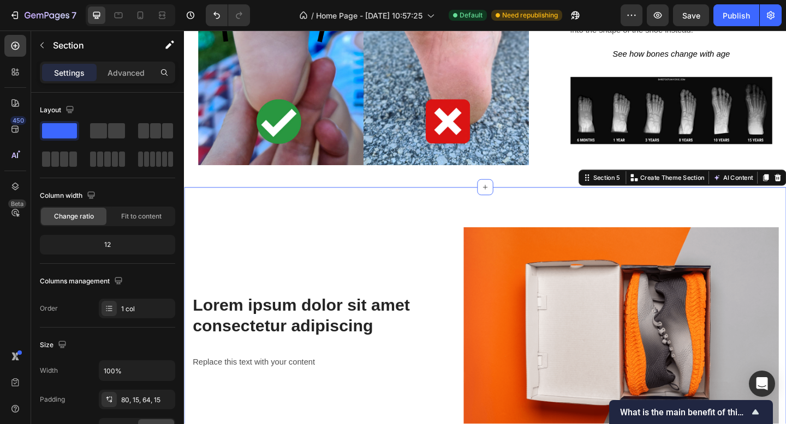
drag, startPoint x: 821, startPoint y: 181, endPoint x: 817, endPoint y: 187, distance: 7.1
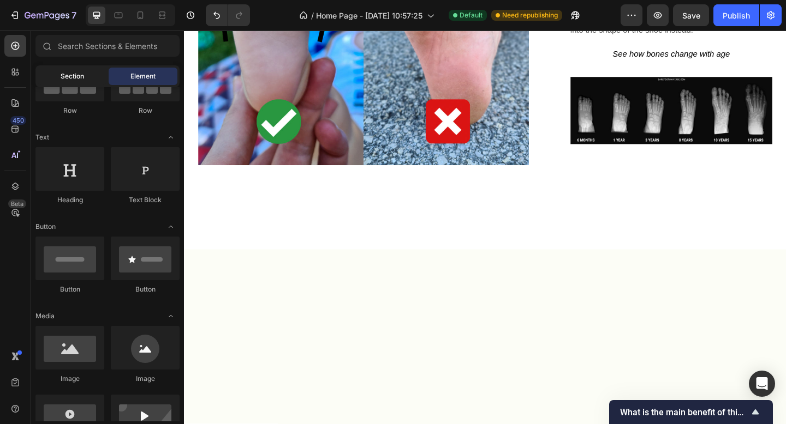
click at [75, 78] on span "Section" at bounding box center [72, 76] width 23 height 10
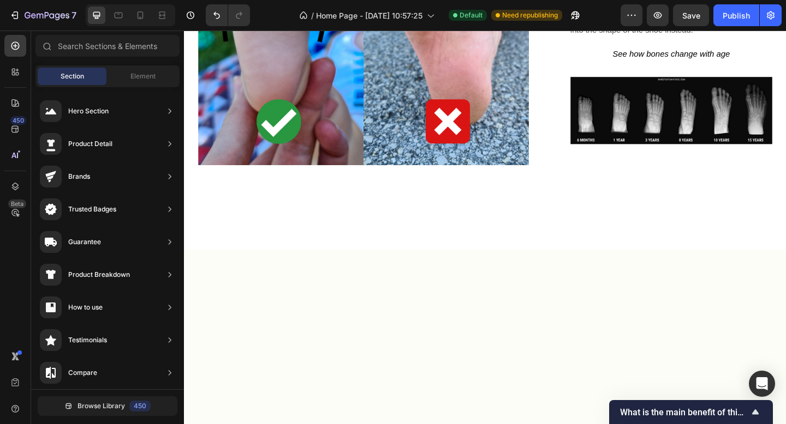
click at [455, 253] on div at bounding box center [511, 235] width 655 height 68
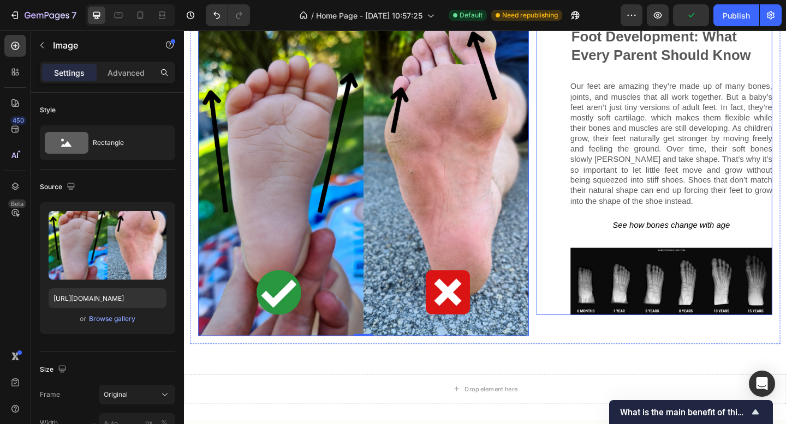
scroll to position [1716, 0]
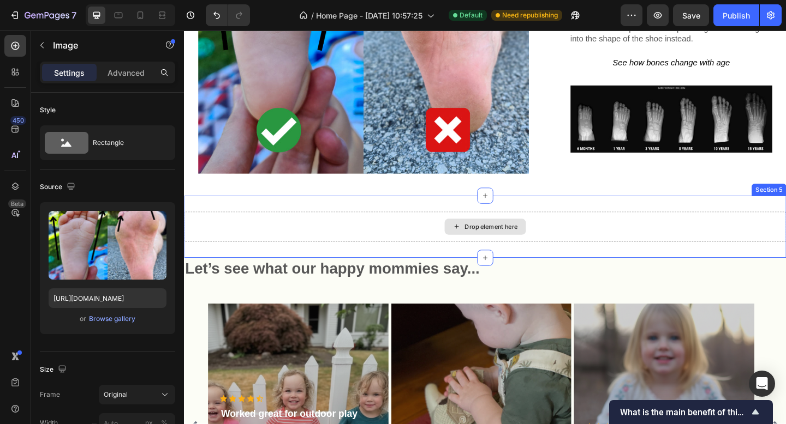
click at [481, 236] on div "Drop element here" at bounding box center [511, 244] width 88 height 17
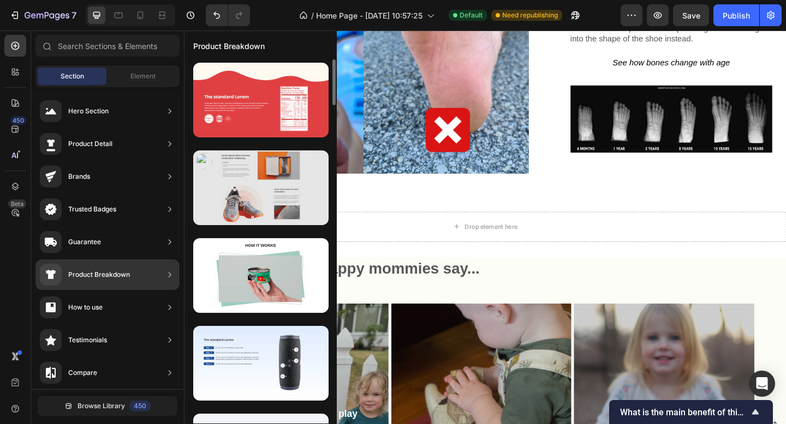
click at [266, 183] on div at bounding box center [260, 188] width 135 height 75
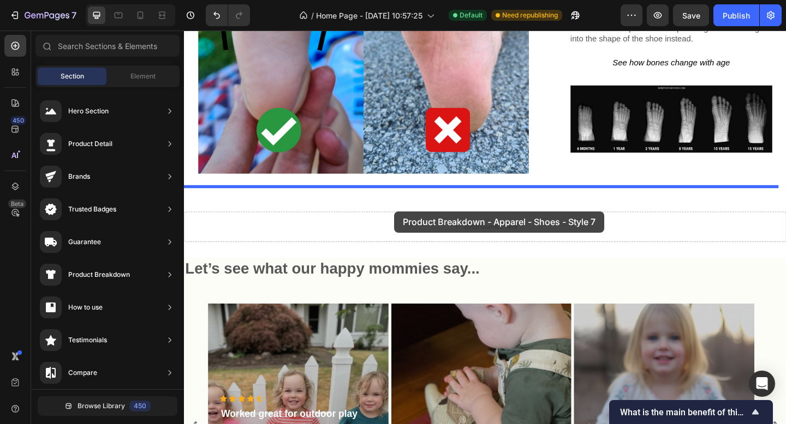
drag, startPoint x: 450, startPoint y: 214, endPoint x: 412, endPoint y: 228, distance: 39.7
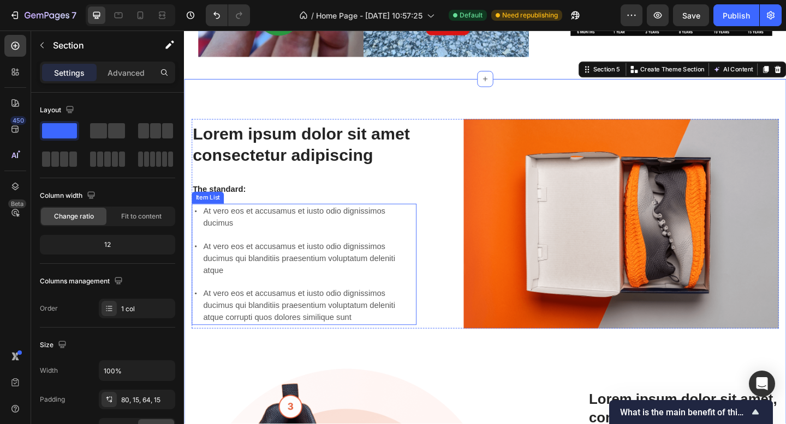
scroll to position [1848, 0]
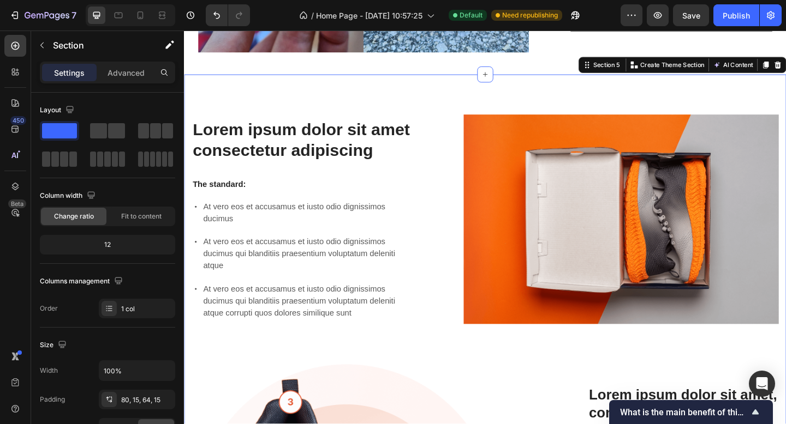
click at [9, 204] on icon at bounding box center [4, 208] width 9 height 9
drag, startPoint x: 547, startPoint y: 17, endPoint x: 508, endPoint y: 100, distance: 92.0
click at [547, 204] on div at bounding box center [393, 204] width 786 height 0
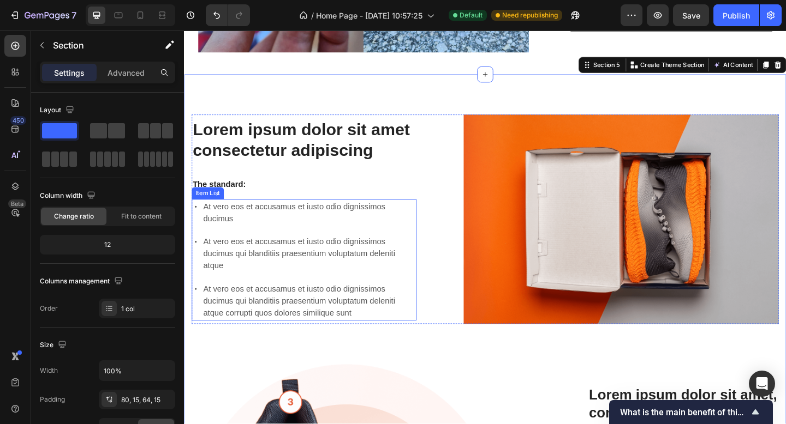
click at [386, 230] on p "At vero eos et accusamus et iusto odio dignissimos ducimus" at bounding box center [320, 229] width 230 height 26
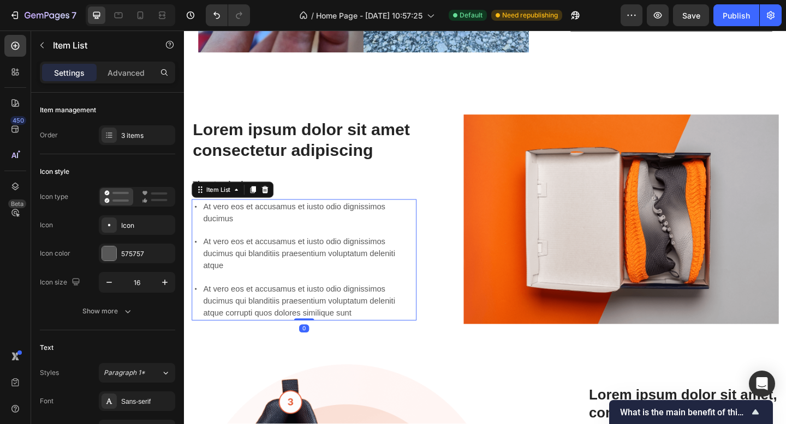
click at [274, 200] on icon at bounding box center [271, 204] width 7 height 8
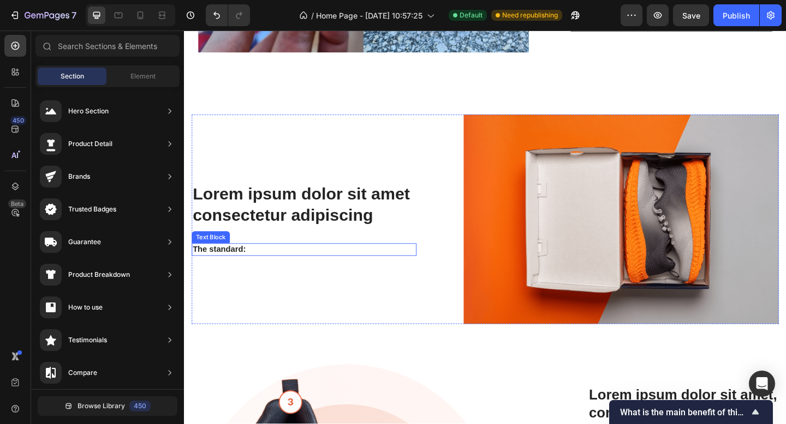
click at [272, 264] on p "The standard:" at bounding box center [314, 269] width 242 height 11
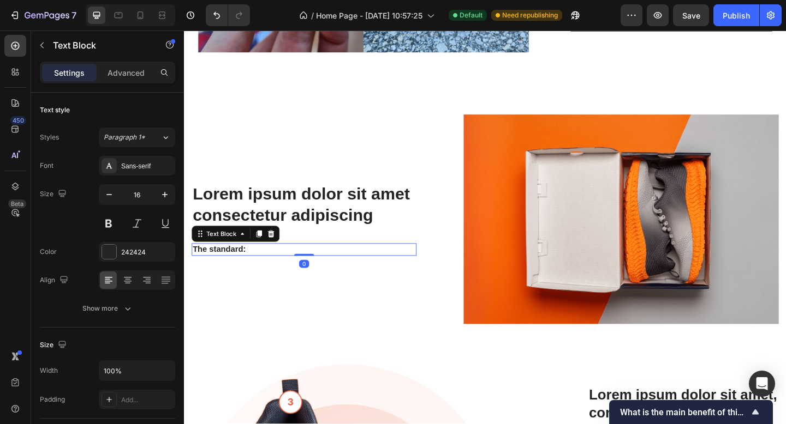
drag, startPoint x: 279, startPoint y: 241, endPoint x: 289, endPoint y: 260, distance: 21.0
click at [279, 248] on icon at bounding box center [278, 252] width 9 height 9
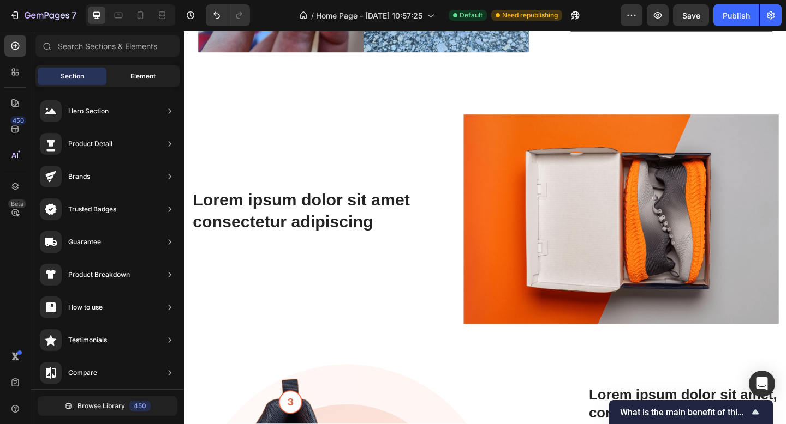
click at [152, 72] on span "Element" at bounding box center [142, 76] width 25 height 10
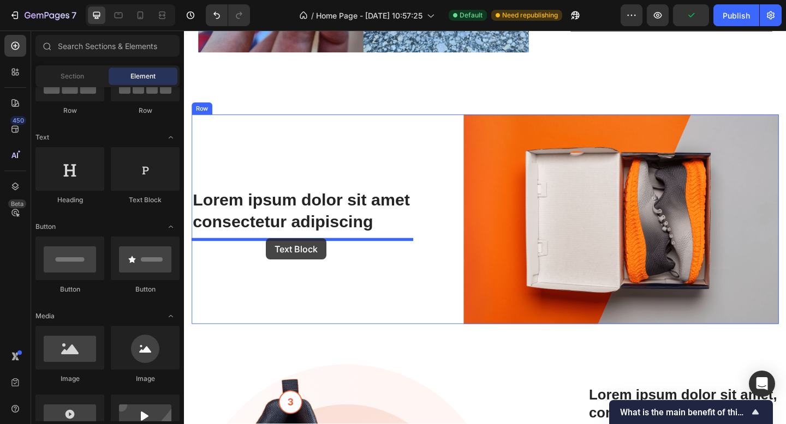
drag, startPoint x: 328, startPoint y: 208, endPoint x: 272, endPoint y: 259, distance: 75.7
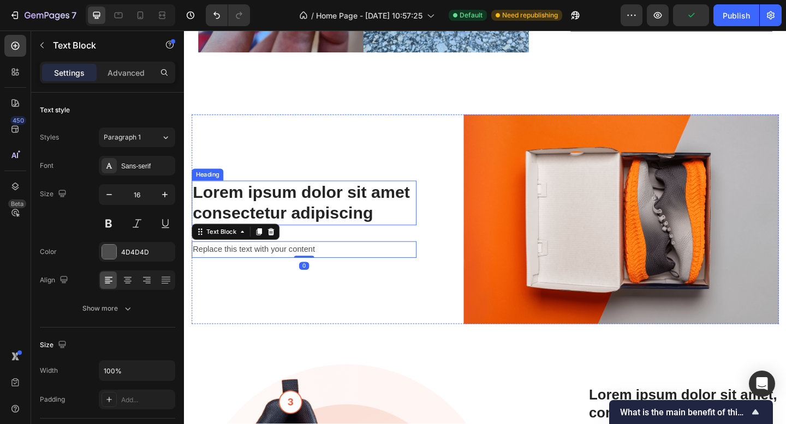
click at [380, 208] on h2 "Lorem ipsum dolor sit amet consectetur adipiscing" at bounding box center [314, 218] width 244 height 49
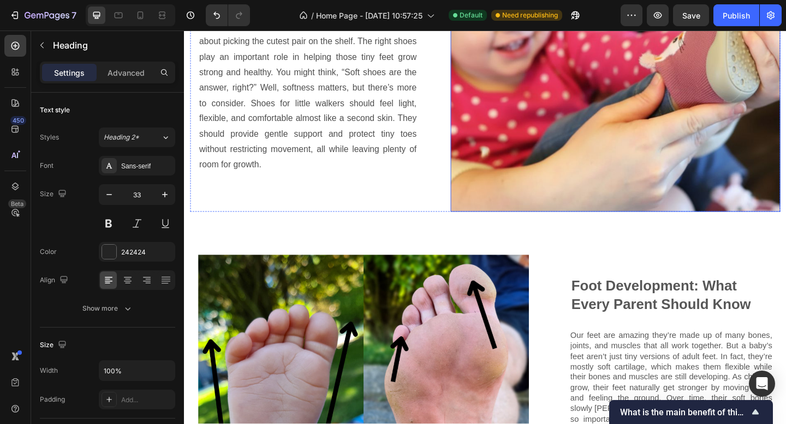
scroll to position [1110, 0]
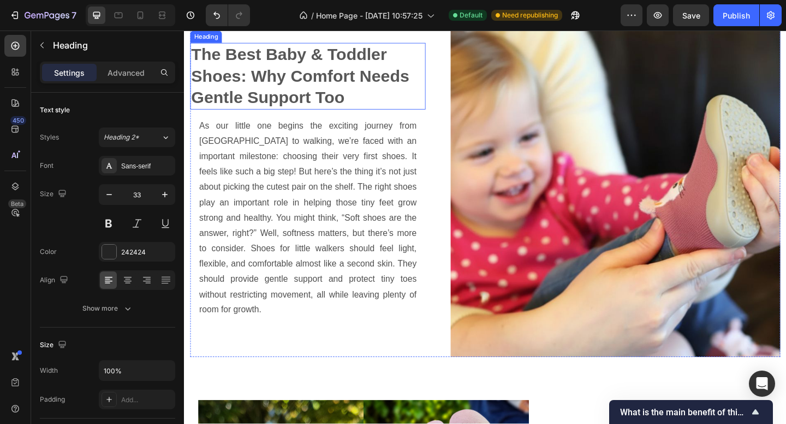
click at [409, 117] on h2 "The Best Baby & Toddler Shoes: Why Comfort Needs Gentle Support Too" at bounding box center [318, 80] width 256 height 73
click at [363, 117] on h2 "The Best Baby & Toddler Shoes: Why Comfort Needs Gentle Support Too" at bounding box center [318, 80] width 256 height 73
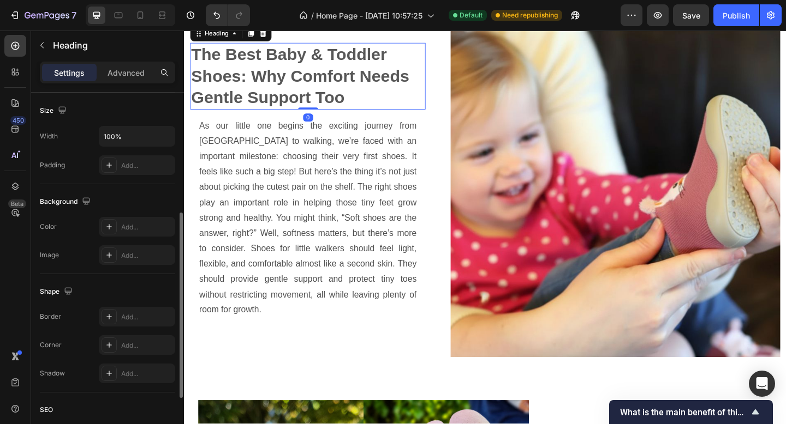
scroll to position [1034, 0]
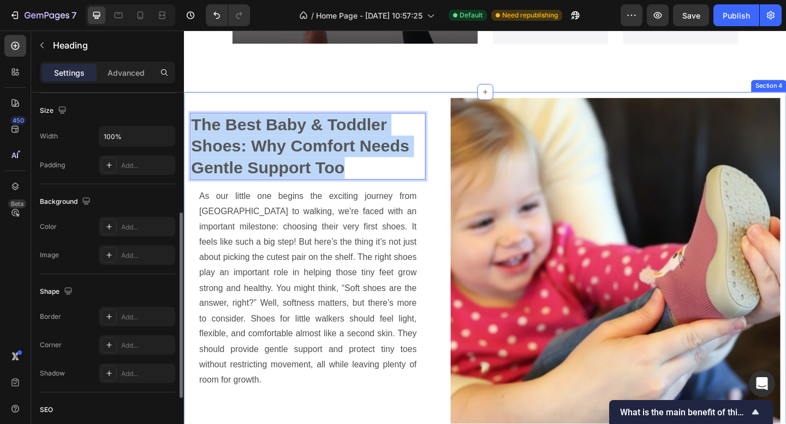
drag, startPoint x: 365, startPoint y: 179, endPoint x: 197, endPoint y: 137, distance: 172.7
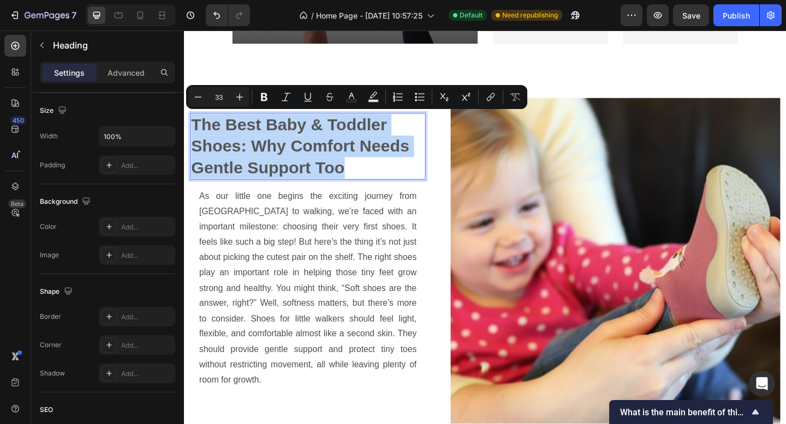
copy p "The Best Baby & Toddler Shoes: Why Comfort Needs Gentle Support Too"
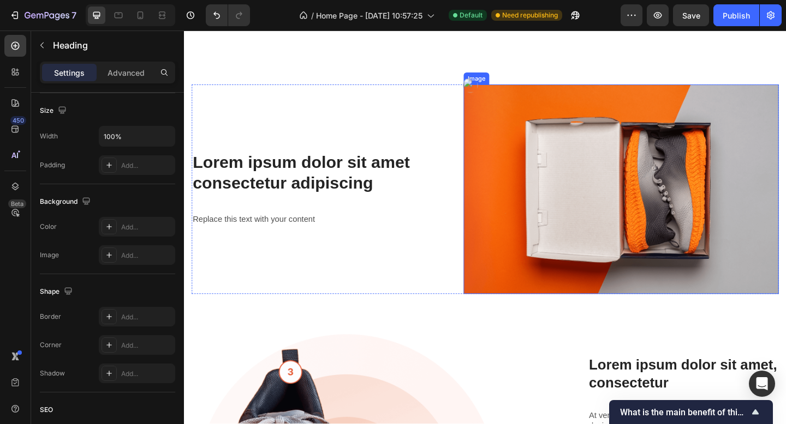
type input "16"
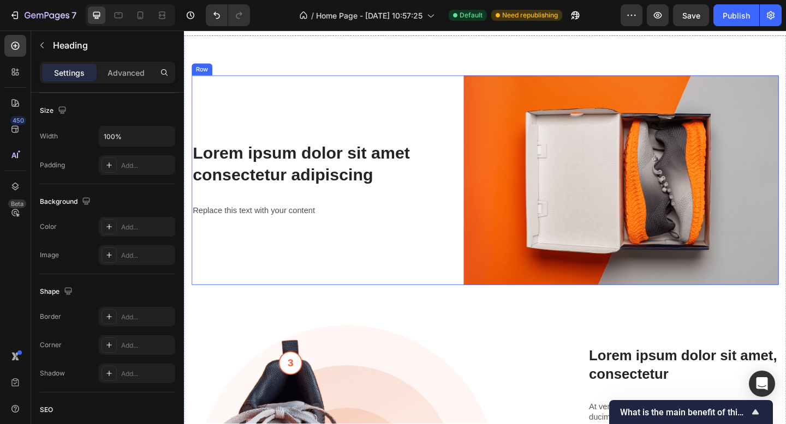
scroll to position [1889, 0]
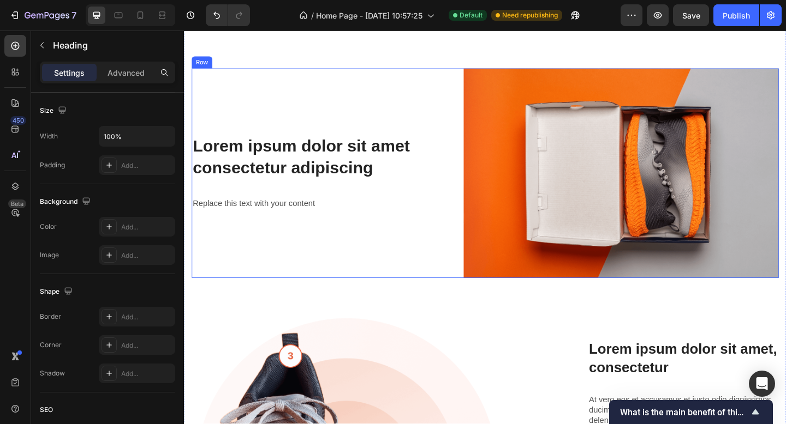
click at [356, 157] on h2 "Lorem ipsum dolor sit amet consectetur adipiscing" at bounding box center [314, 168] width 244 height 49
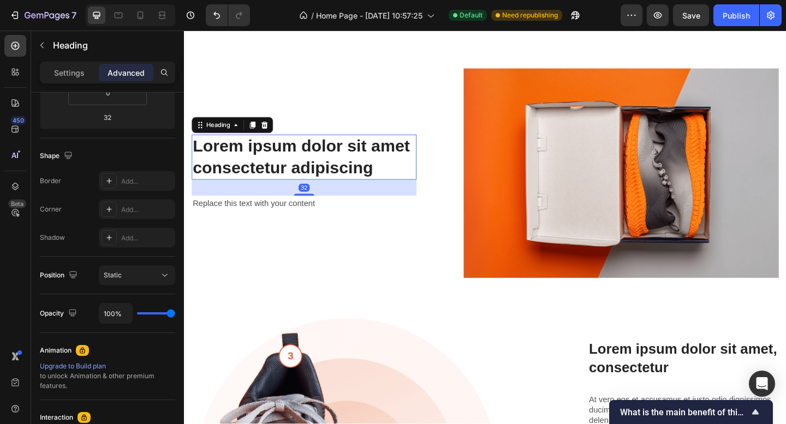
click at [399, 178] on h2 "Lorem ipsum dolor sit amet consectetur adipiscing" at bounding box center [314, 168] width 244 height 49
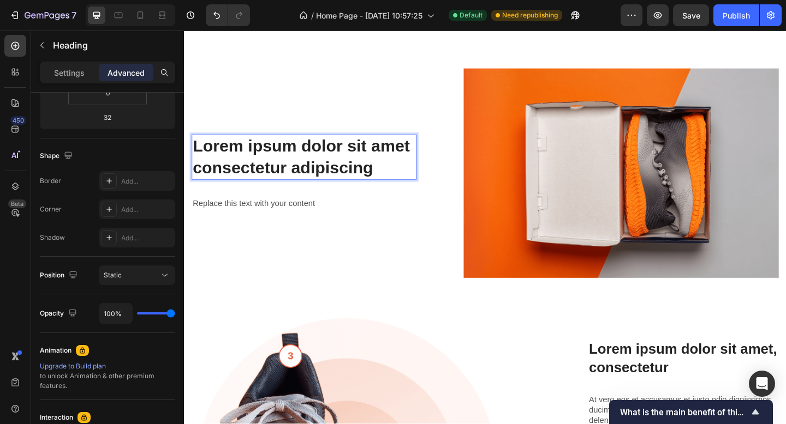
click at [399, 178] on p "Lorem ipsum dolor sit amet consectetur adipiscing" at bounding box center [314, 168] width 242 height 47
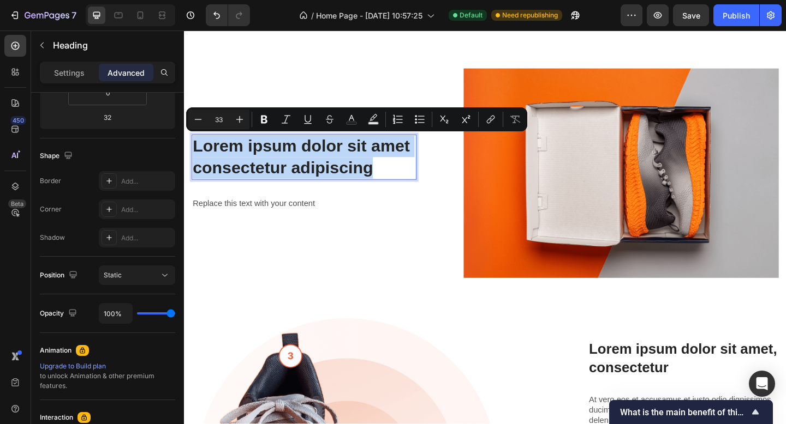
drag, startPoint x: 301, startPoint y: 171, endPoint x: 188, endPoint y: 143, distance: 116.4
click at [188, 143] on div "Lorem ipsum dolor sit amet consectetur adipiscing Heading 32 Replace this text …" at bounding box center [511, 362] width 655 height 668
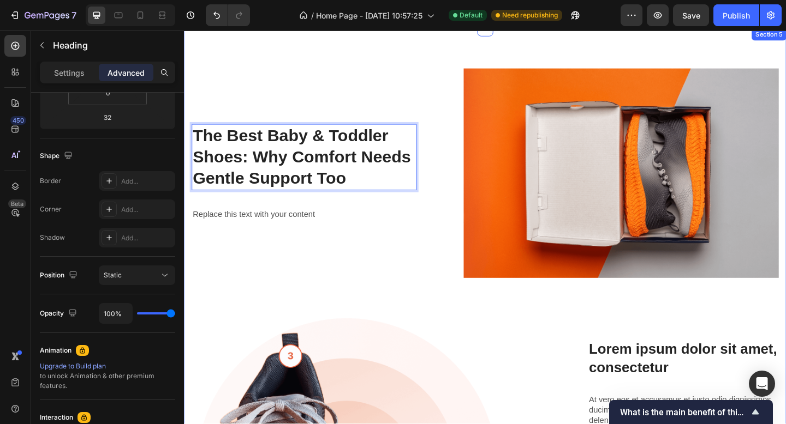
scroll to position [1877, 0]
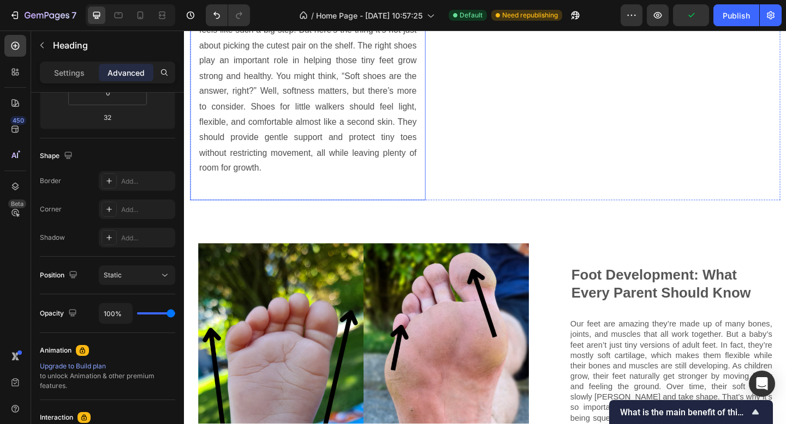
scroll to position [1245, 0]
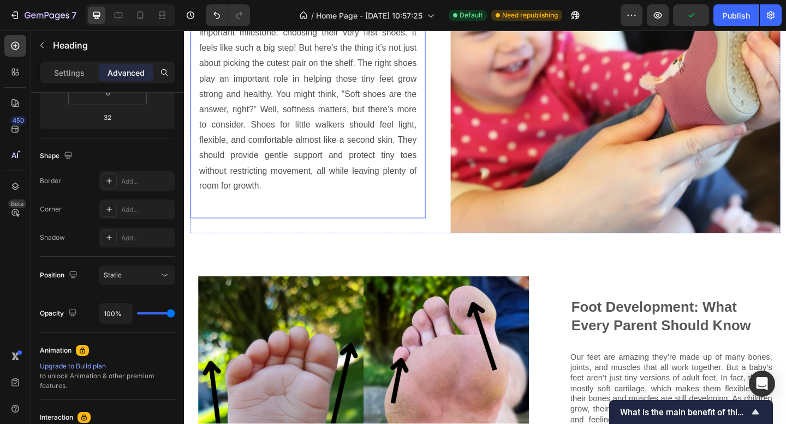
click at [355, 177] on p "As our little one begins the exciting journey from crawling to walking, we’re f…" at bounding box center [318, 100] width 236 height 217
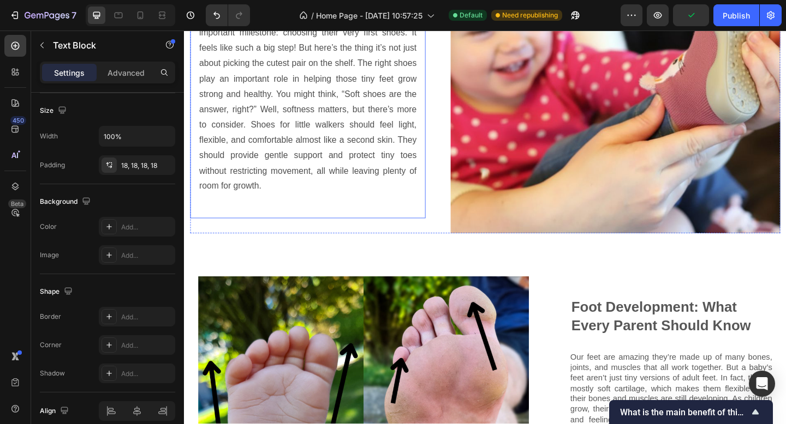
scroll to position [0, 0]
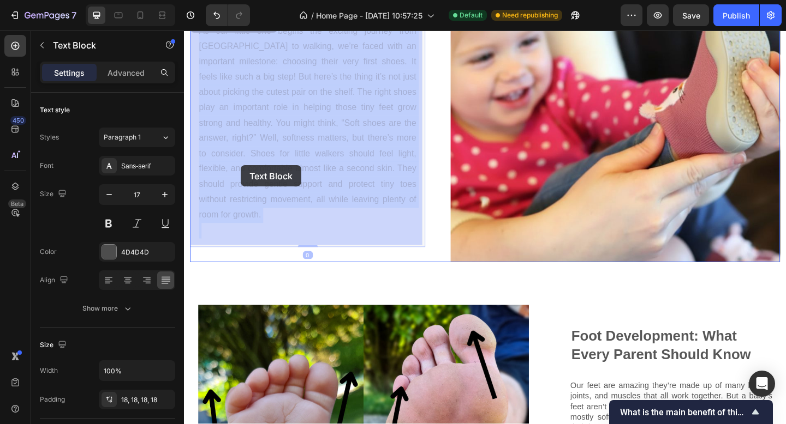
drag, startPoint x: 270, startPoint y: 197, endPoint x: 246, endPoint y: 175, distance: 32.4
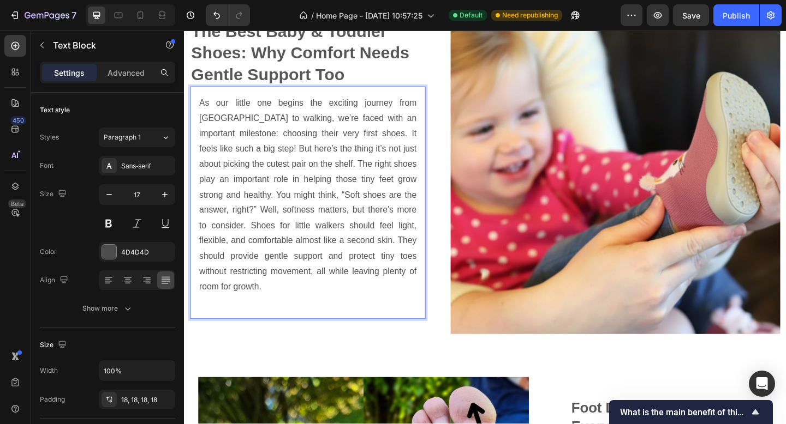
scroll to position [1133, 0]
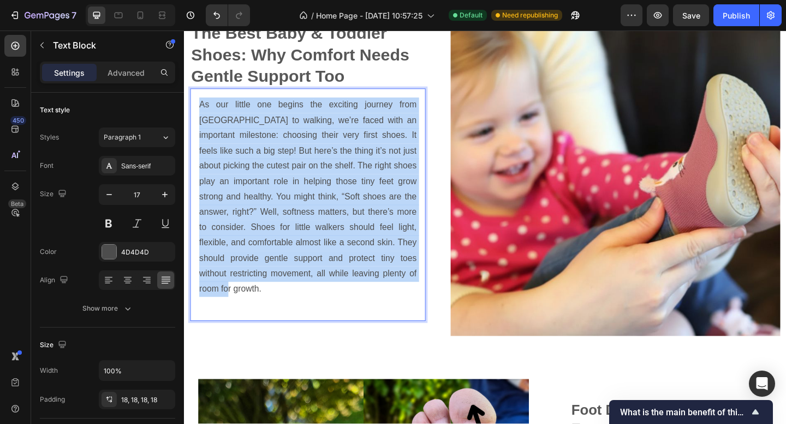
drag, startPoint x: 201, startPoint y: 106, endPoint x: 291, endPoint y: 296, distance: 210.1
click at [292, 313] on p "As our little one begins the exciting journey from [GEOGRAPHIC_DATA] to walking…" at bounding box center [318, 212] width 236 height 217
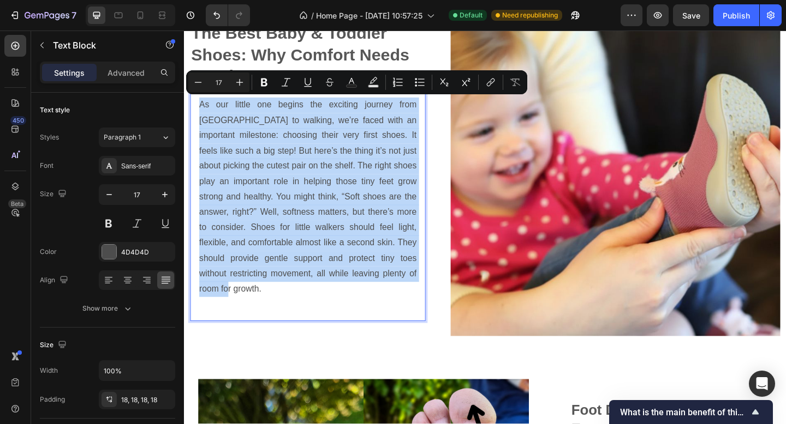
copy p "As our little one begins the exciting journey from [GEOGRAPHIC_DATA] to walking…"
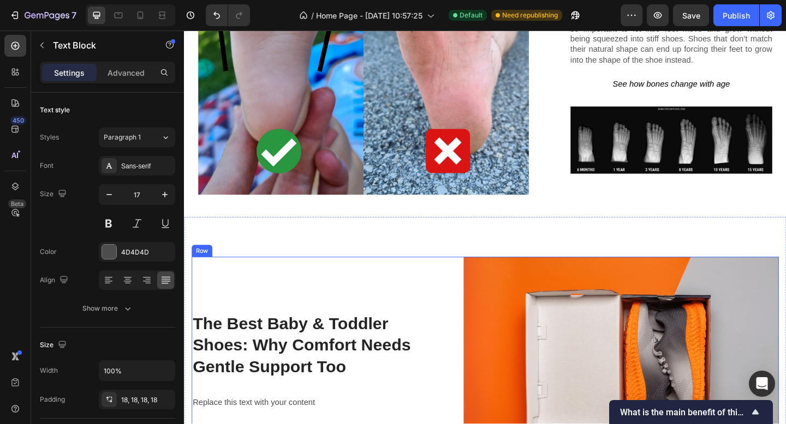
scroll to position [1820, 0]
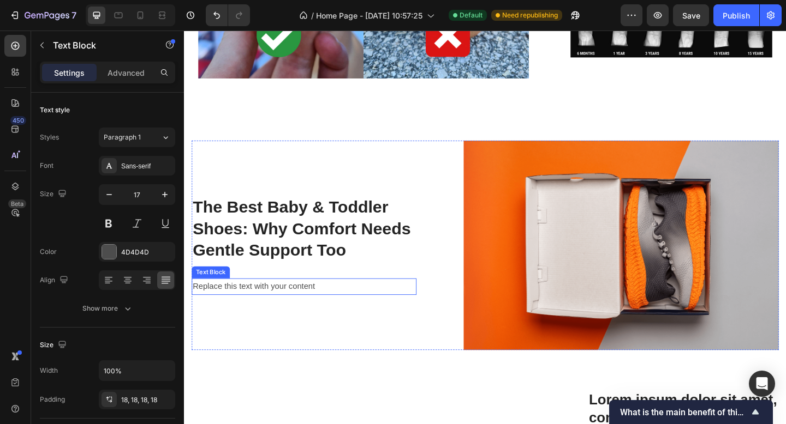
click at [309, 306] on div "Replace this text with your content" at bounding box center [314, 310] width 244 height 18
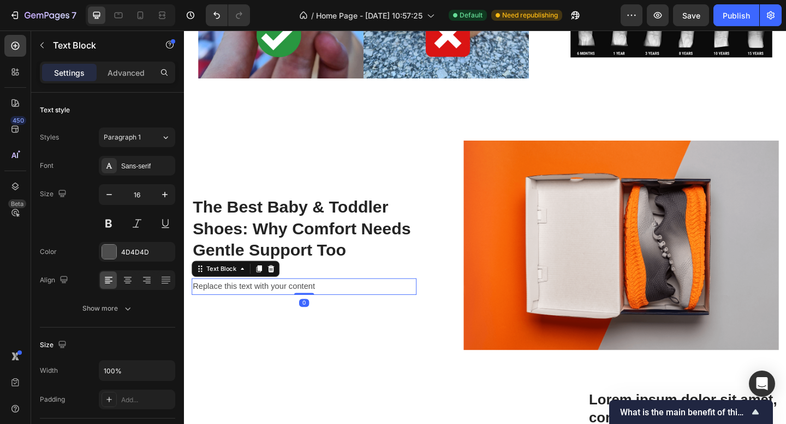
click at [314, 301] on div "Replace this text with your content" at bounding box center [314, 310] width 244 height 18
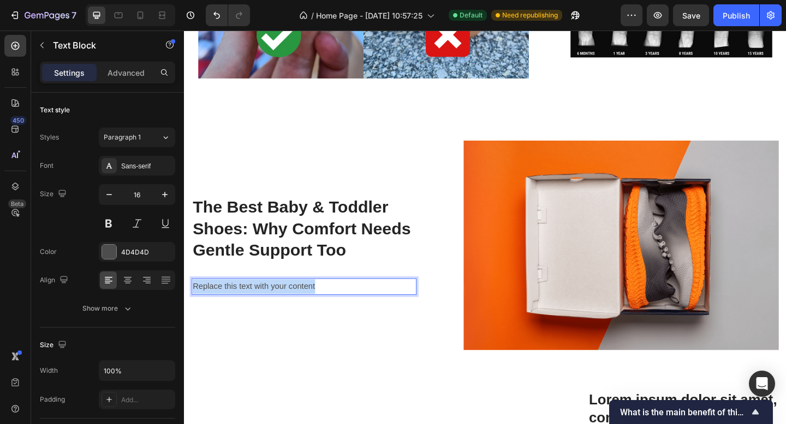
drag, startPoint x: 340, startPoint y: 294, endPoint x: 192, endPoint y: 295, distance: 147.9
click at [192, 301] on div "Replace this text with your content" at bounding box center [314, 310] width 244 height 18
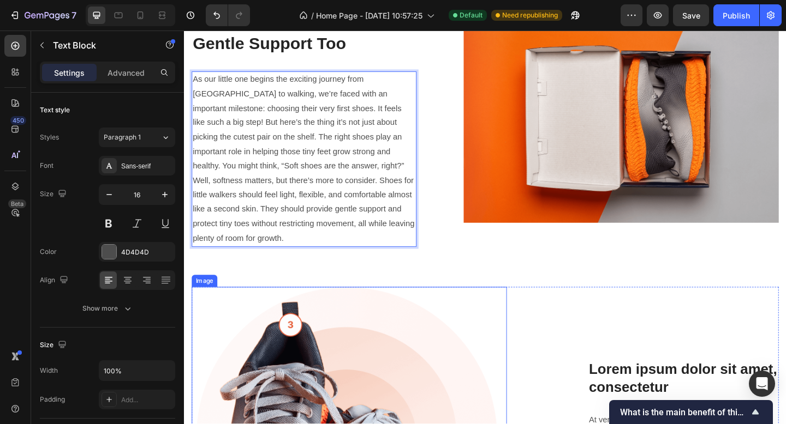
scroll to position [1830, 0]
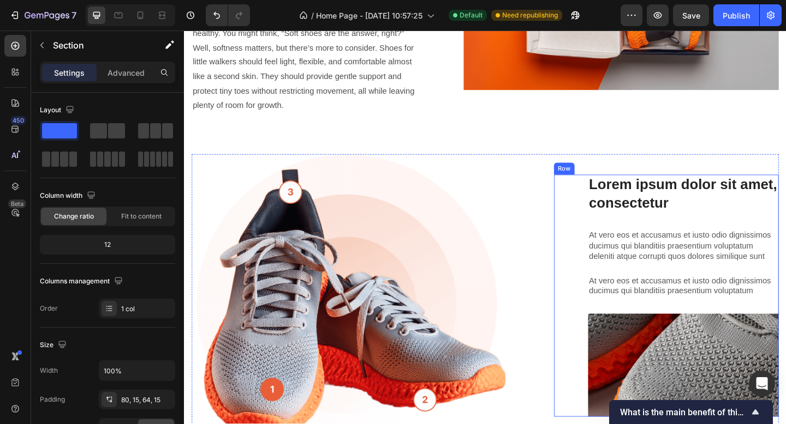
scroll to position [2178, 0]
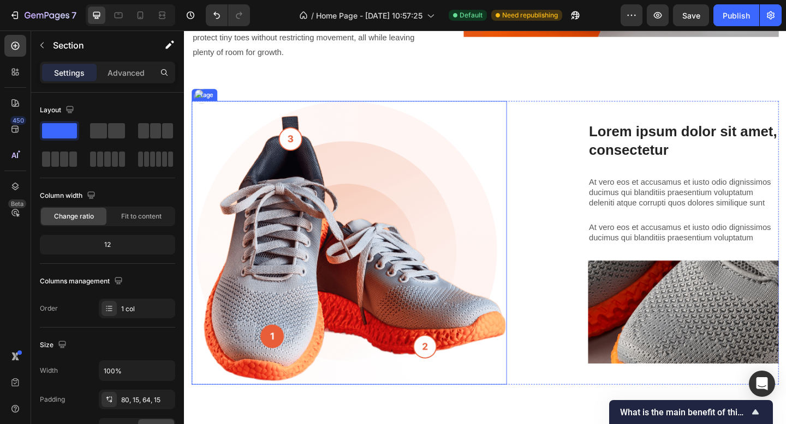
click at [379, 240] on img at bounding box center [363, 261] width 343 height 309
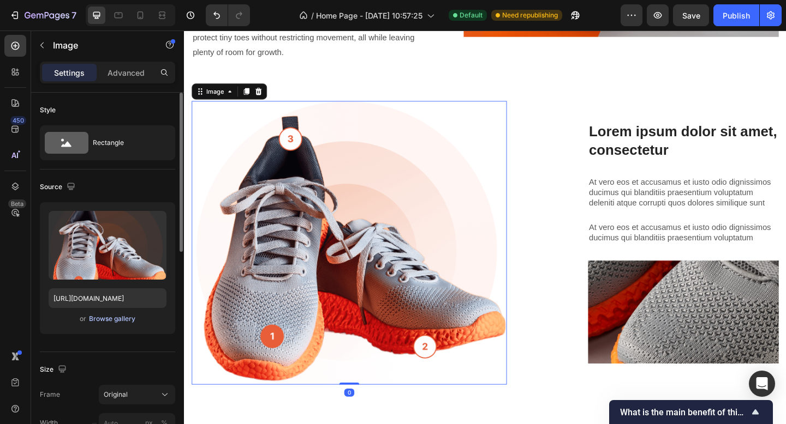
click at [94, 318] on div "Browse gallery" at bounding box center [112, 319] width 46 height 10
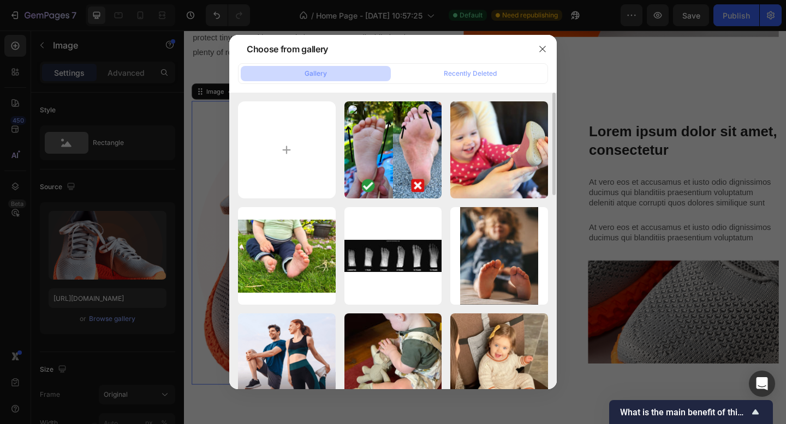
drag, startPoint x: 423, startPoint y: 145, endPoint x: 442, endPoint y: 180, distance: 40.3
click at [0, 0] on div "33-1024x1024.webp 914.07 kb" at bounding box center [0, 0] width 0 height 0
type input "[URL][DOMAIN_NAME]"
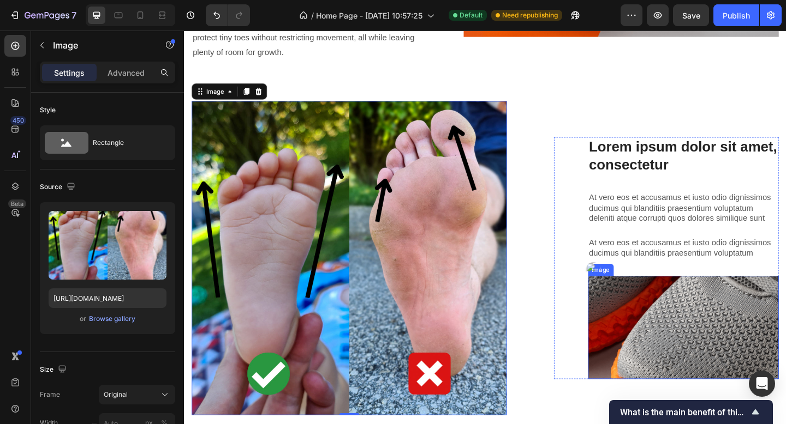
click at [719, 318] on img at bounding box center [726, 354] width 207 height 112
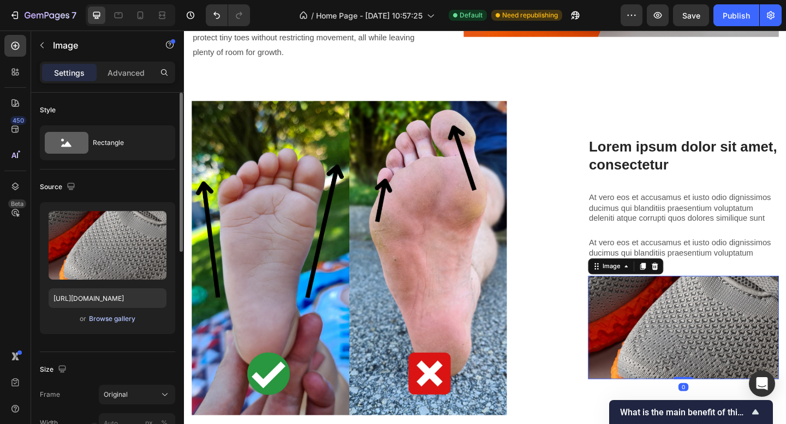
click at [116, 323] on div "Browse gallery" at bounding box center [112, 319] width 46 height 10
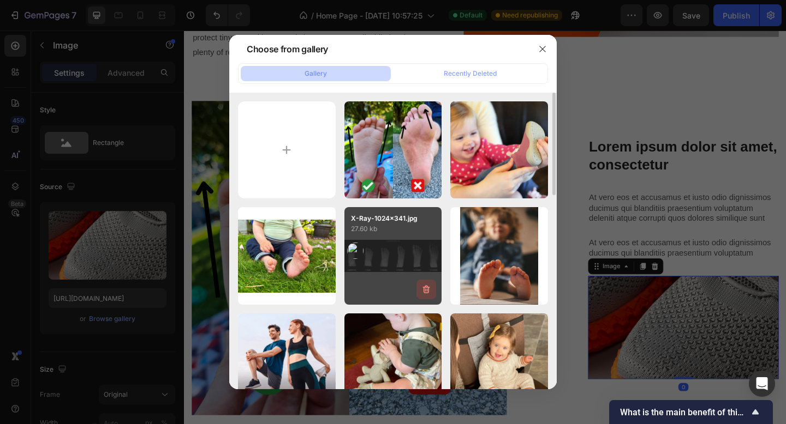
drag, startPoint x: 406, startPoint y: 258, endPoint x: 426, endPoint y: 281, distance: 30.2
click at [405, 258] on div "X-Ray-1024x341.jpg 27.60 kb" at bounding box center [393, 256] width 98 height 98
type input "https://cdn.shopify.com/s/files/1/0692/5890/3596/files/gempages_581980010680681…"
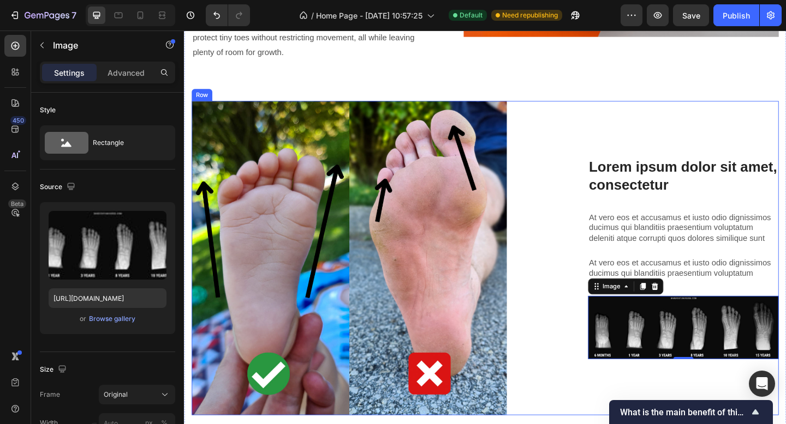
click at [709, 118] on div "Lorem ipsum dolor sit amet, consectetur Heading At vero eos et accusamus et ius…" at bounding box center [708, 278] width 244 height 343
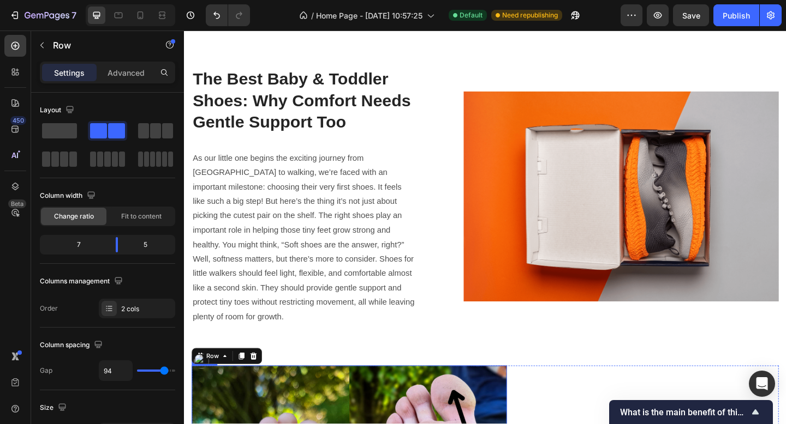
scroll to position [1880, 0]
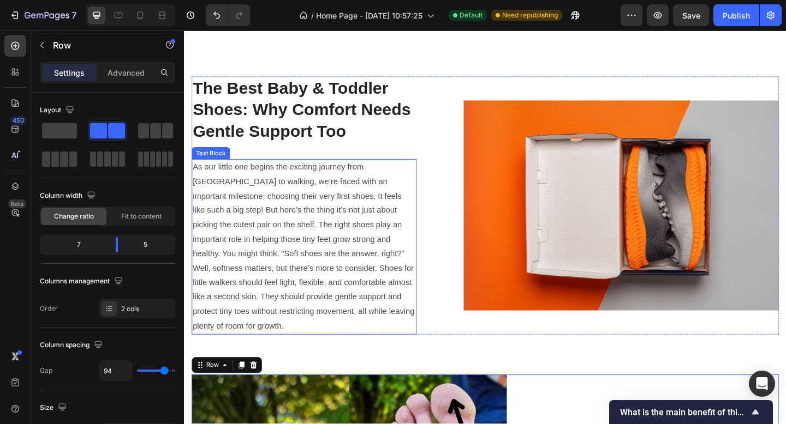
click at [380, 256] on p "As our little one begins the exciting journey from [GEOGRAPHIC_DATA] to walking…" at bounding box center [314, 266] width 242 height 189
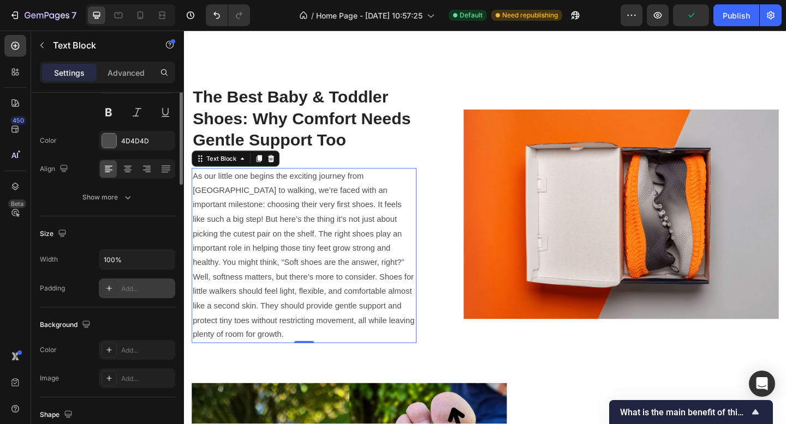
scroll to position [0, 0]
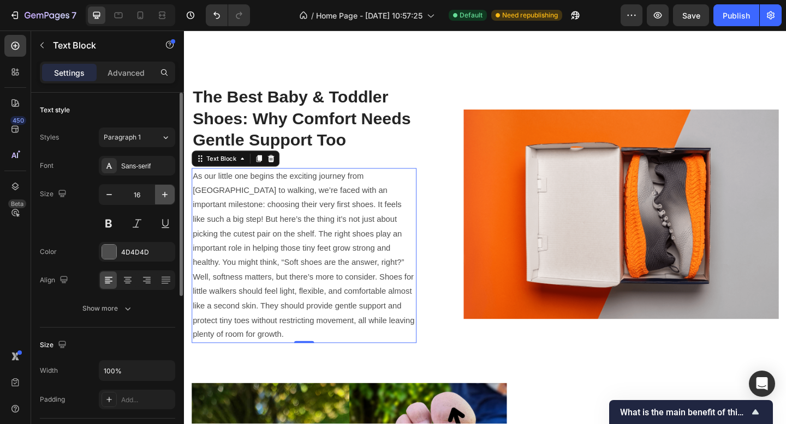
click at [167, 192] on icon "button" at bounding box center [164, 194] width 11 height 11
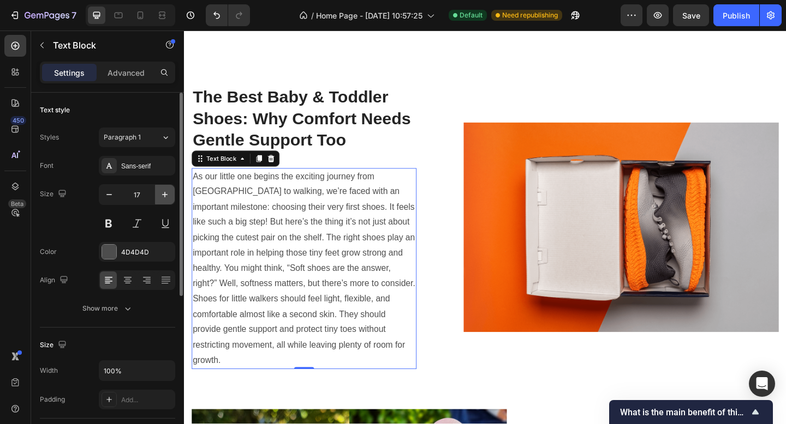
click at [167, 199] on icon "button" at bounding box center [164, 194] width 11 height 11
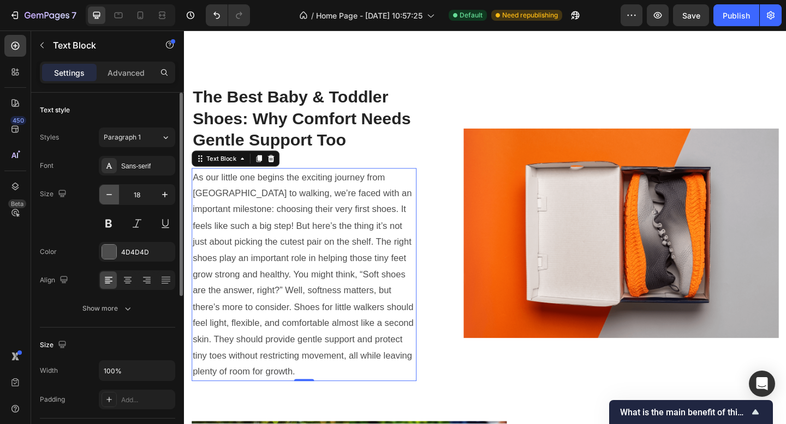
click at [109, 196] on icon "button" at bounding box center [109, 194] width 11 height 11
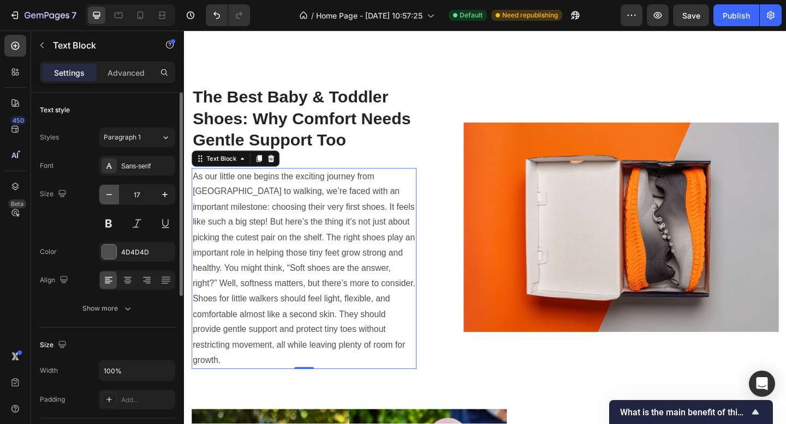
click at [109, 195] on icon "button" at bounding box center [109, 194] width 11 height 11
type input "16"
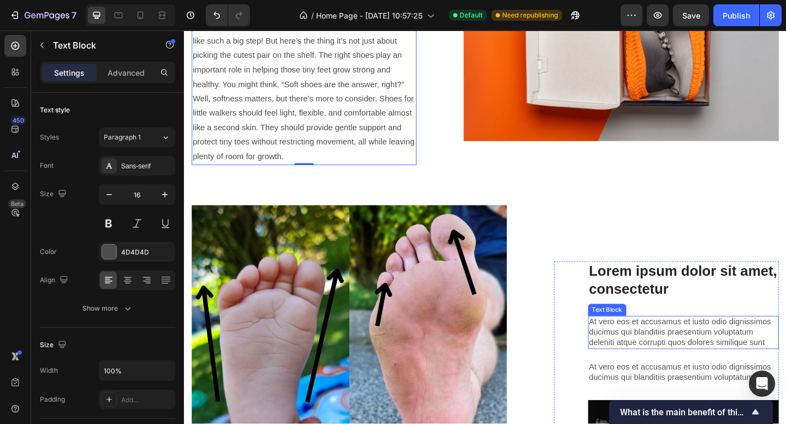
scroll to position [2067, 0]
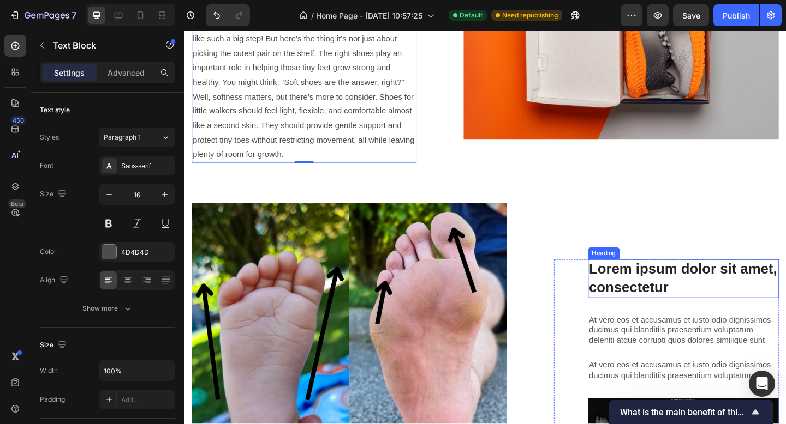
click at [663, 293] on h3 "Lorem ipsum dolor sit amet, consectetur" at bounding box center [726, 301] width 207 height 42
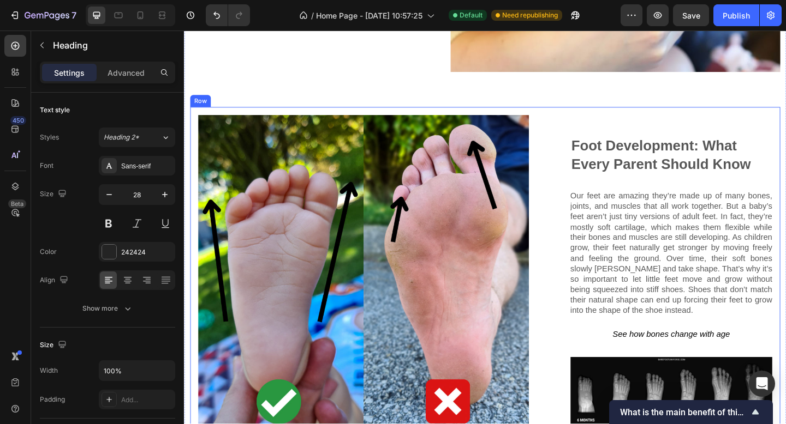
scroll to position [1368, 0]
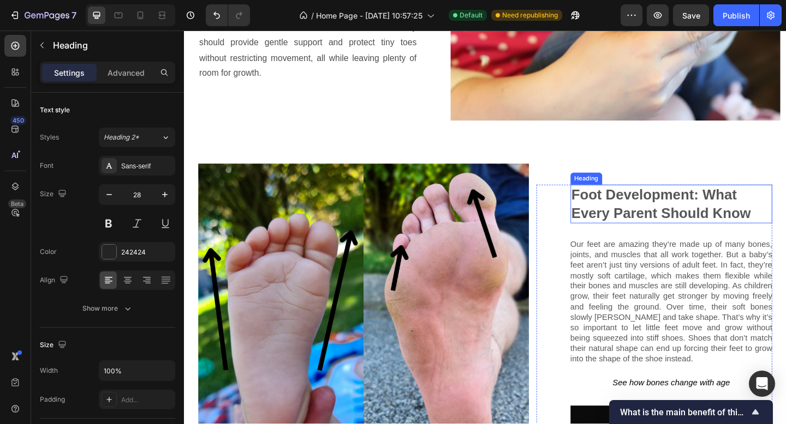
click at [661, 205] on h3 "Foot Development: What Every Parent Should Know" at bounding box center [713, 220] width 219 height 42
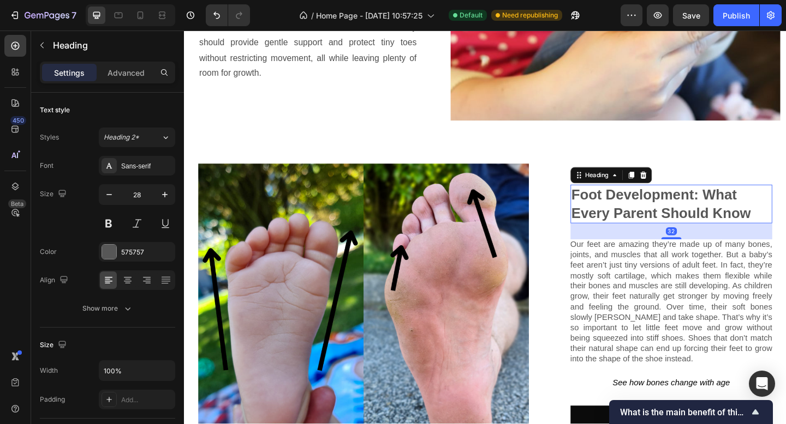
click at [785, 223] on h3 "Foot Development: What Every Parent Should Know" at bounding box center [713, 220] width 219 height 42
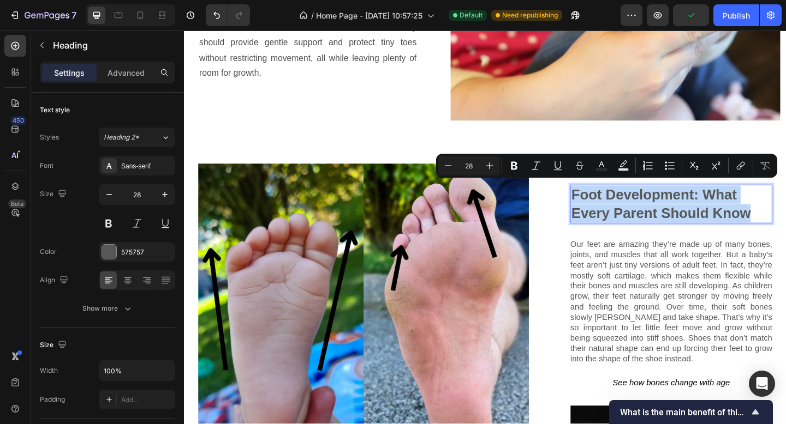
drag, startPoint x: 804, startPoint y: 223, endPoint x: 604, endPoint y: 196, distance: 201.9
click at [605, 200] on p "Foot Development: What Every Parent Should Know" at bounding box center [713, 220] width 217 height 40
copy p "Foot Development: What Every Parent Should Know"
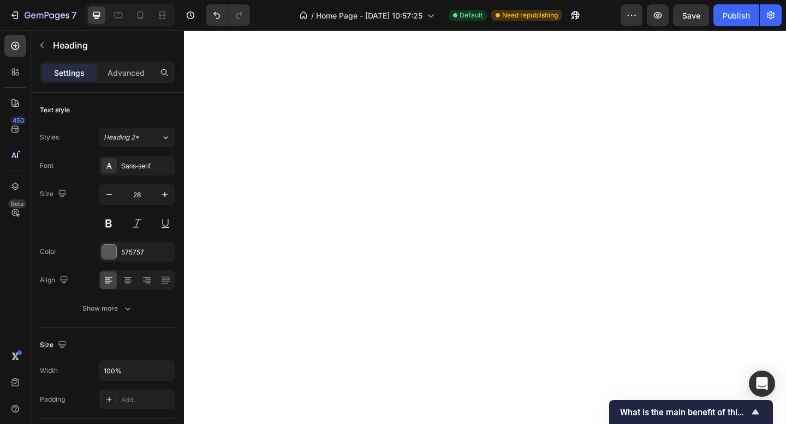
type input "16"
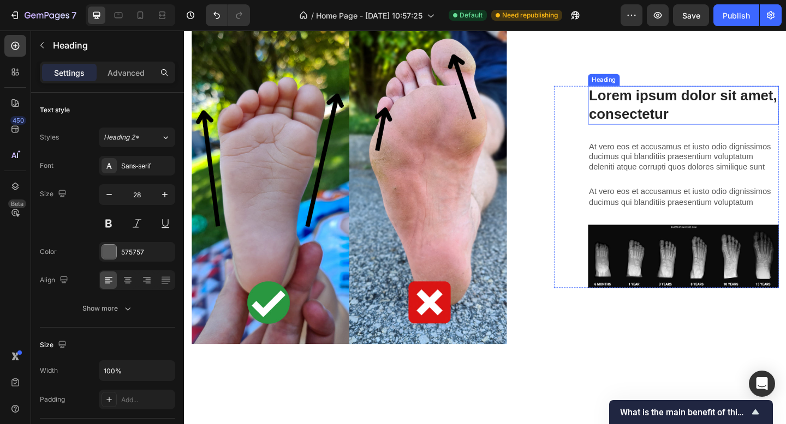
scroll to position [2080, 0]
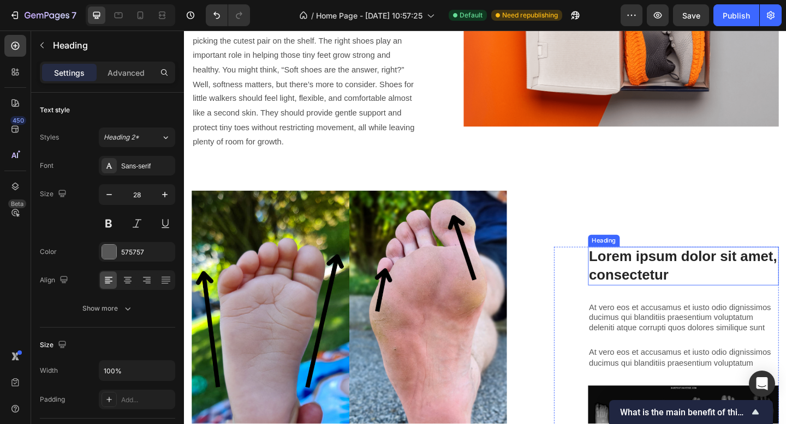
click at [732, 272] on h3 "Lorem ipsum dolor sit amet, consectetur" at bounding box center [726, 287] width 207 height 42
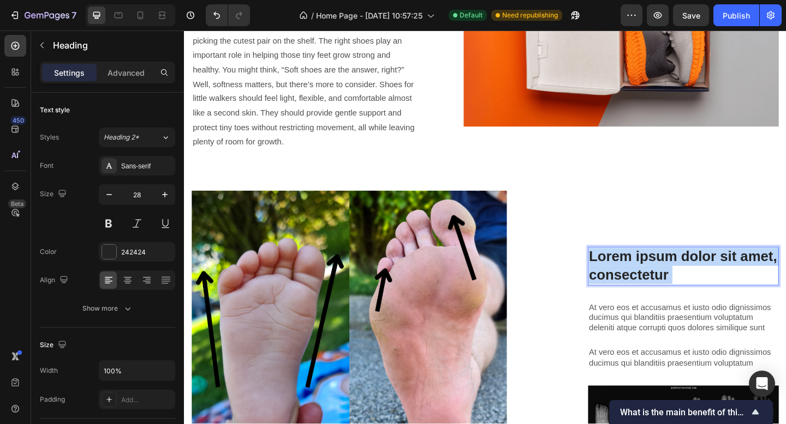
drag, startPoint x: 765, startPoint y: 276, endPoint x: 625, endPoint y: 253, distance: 142.1
click at [625, 267] on p "Lorem ipsum dolor sit amet, consectetur" at bounding box center [726, 287] width 205 height 40
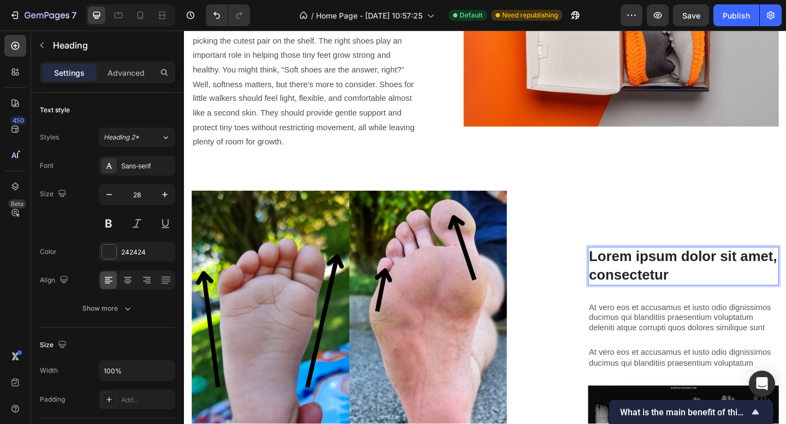
click at [749, 279] on p "Lorem ipsum dolor sit amet, consectetur" at bounding box center [726, 287] width 205 height 40
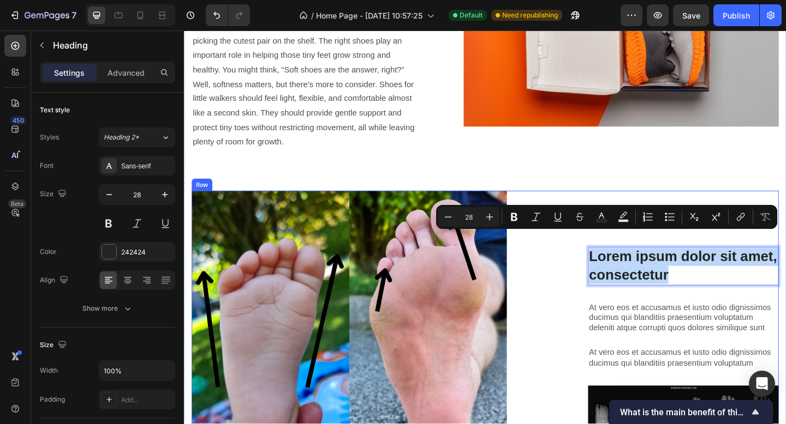
drag, startPoint x: 751, startPoint y: 278, endPoint x: 747, endPoint y: 256, distance: 22.2
click at [600, 245] on div "Lorem ipsum dolor sit amet, consectetur Heading 32 At vero eos et accusamus et …" at bounding box center [708, 376] width 244 height 343
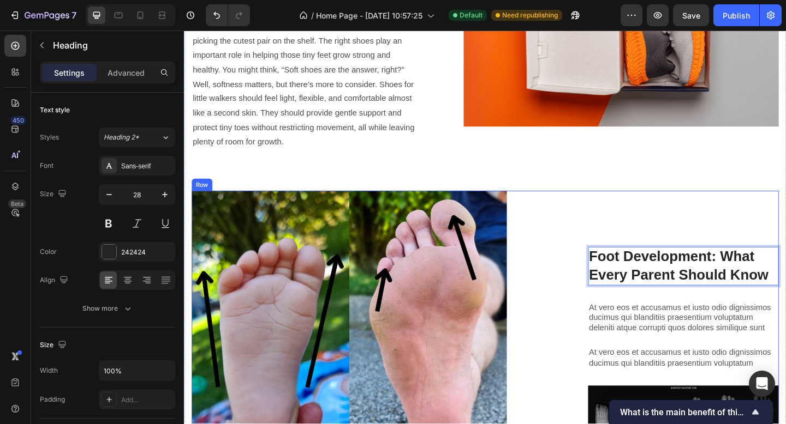
click at [645, 205] on div "Foot Development: What Every Parent Should Know Heading 32 At vero eos et accus…" at bounding box center [708, 376] width 244 height 343
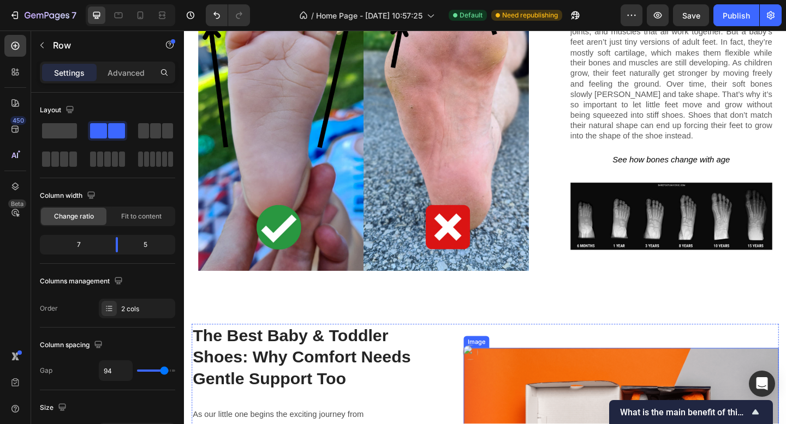
scroll to position [1503, 0]
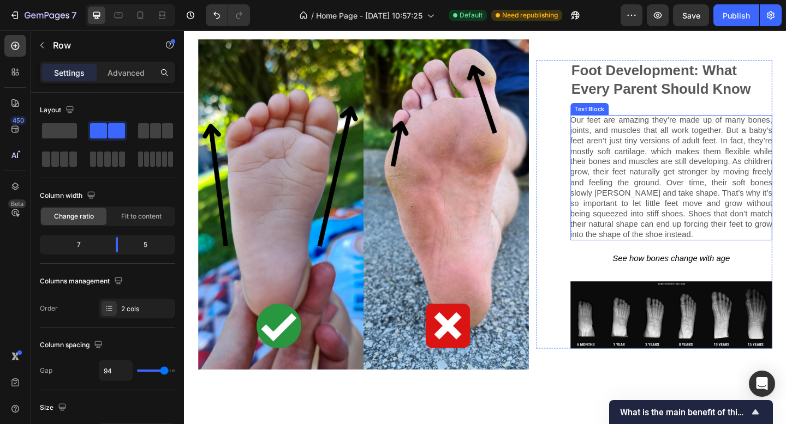
click at [727, 175] on p "Our feet are amazing they’re made up of many bones, joints, and muscles that al…" at bounding box center [713, 191] width 219 height 136
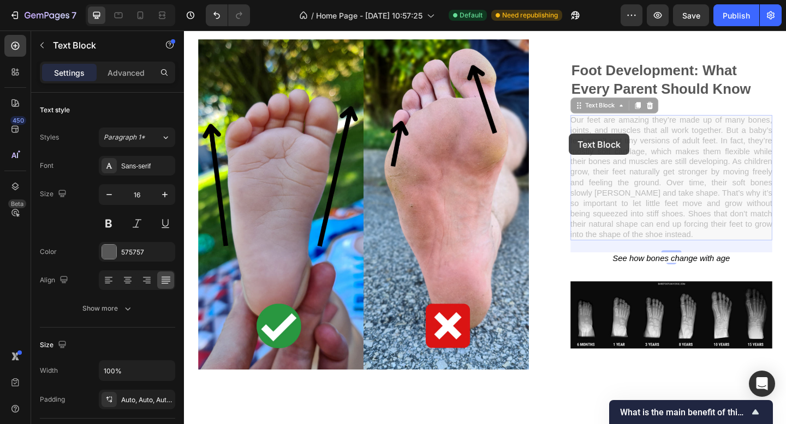
scroll to position [1428, 0]
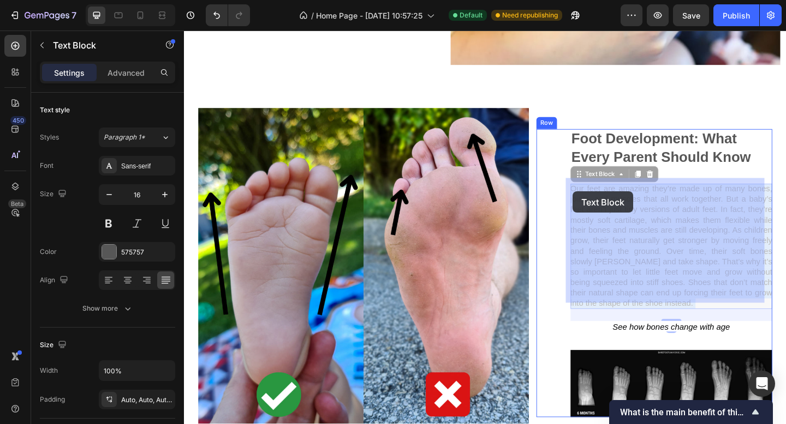
drag, startPoint x: 730, startPoint y: 238, endPoint x: 607, endPoint y: 207, distance: 127.2
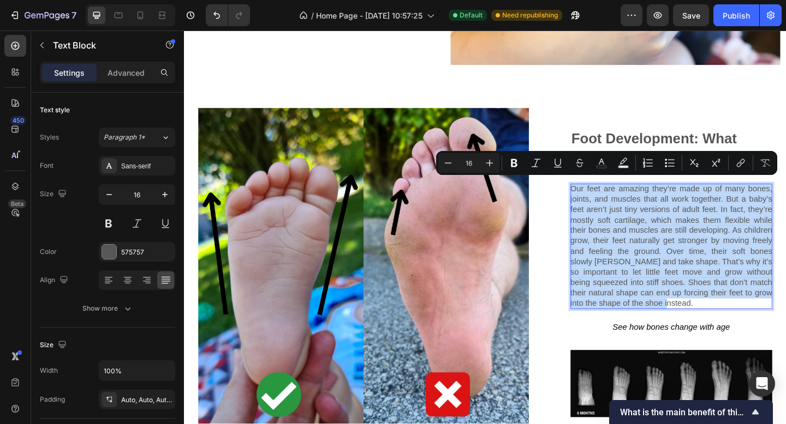
drag, startPoint x: 743, startPoint y: 324, endPoint x: 599, endPoint y: 193, distance: 193.9
click at [604, 197] on p "Our feet are amazing they’re made up of many bones, joints, and muscles that al…" at bounding box center [713, 265] width 219 height 136
copy p "Our feet are amazing they’re made up of many bones, joints, and muscles that al…"
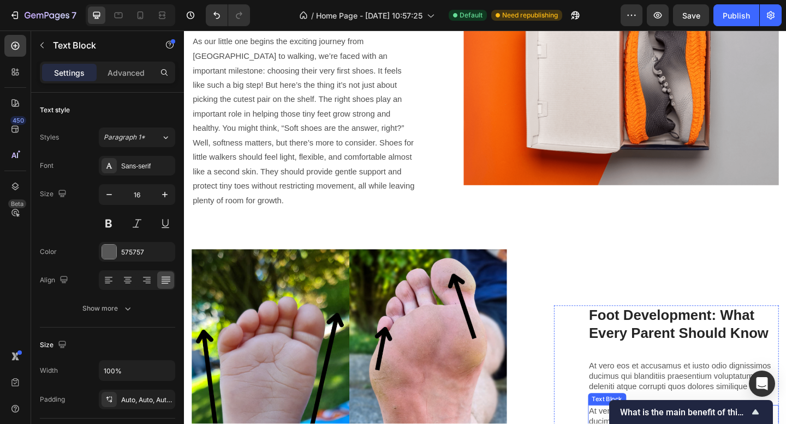
scroll to position [2188, 0]
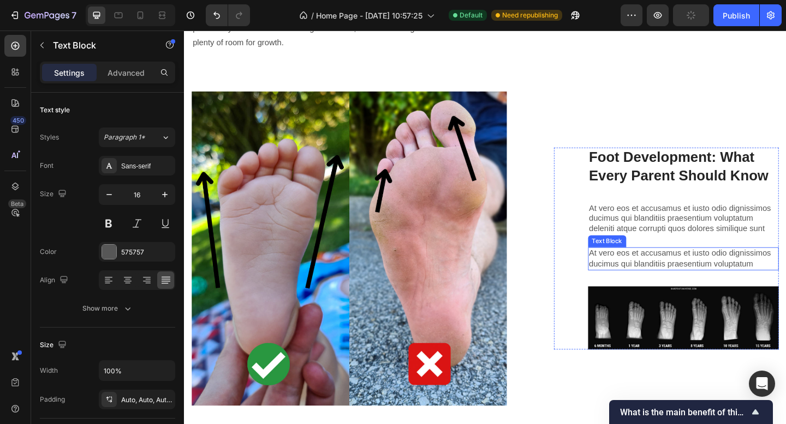
click at [714, 242] on div "Foot Development: What Every Parent Should Know Heading At vero eos et accusamu…" at bounding box center [726, 268] width 207 height 220
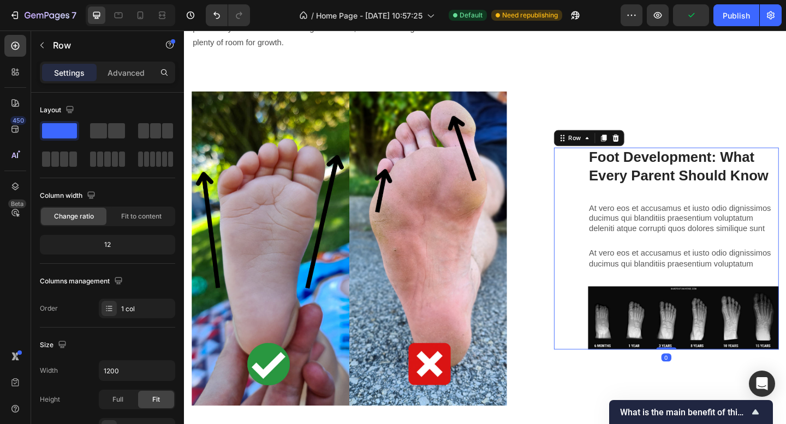
click at [718, 225] on p "At vero eos et accusamus et iusto odio dignissimos ducimus qui blanditiis praes…" at bounding box center [726, 236] width 205 height 34
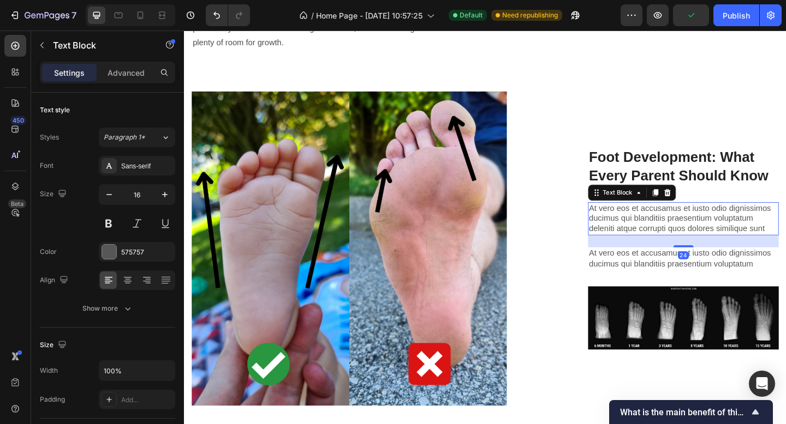
click at [770, 223] on p "At vero eos et accusamus et iusto odio dignissimos ducimus qui blanditiis praes…" at bounding box center [726, 236] width 205 height 34
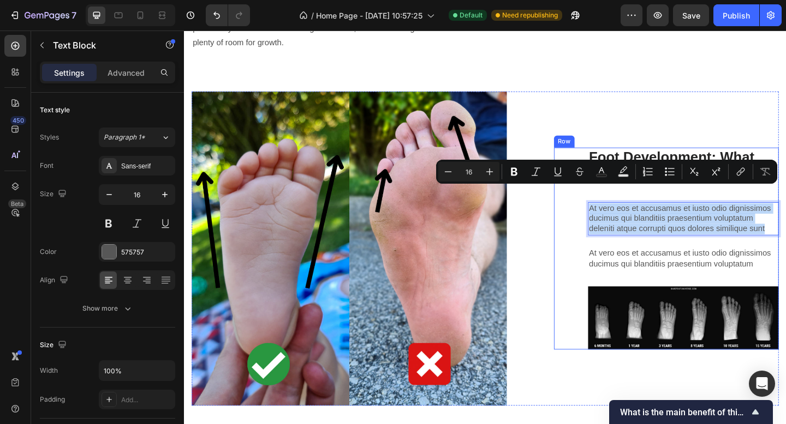
drag, startPoint x: 812, startPoint y: 225, endPoint x: 758, endPoint y: 208, distance: 56.8
click at [608, 190] on div "Foot Development: What Every Parent Should Know Heading At vero eos et accusamu…" at bounding box center [708, 268] width 244 height 220
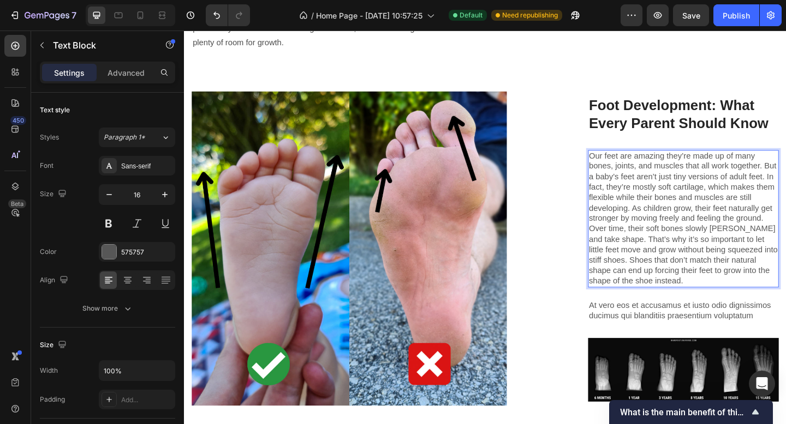
scroll to position [2132, 0]
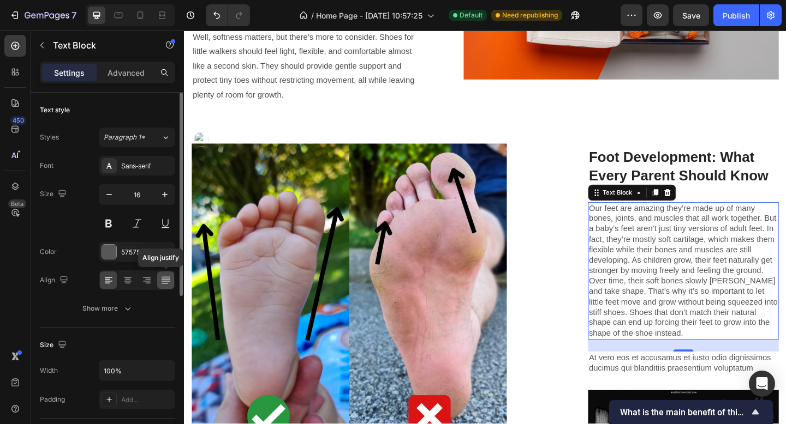
click at [163, 281] on icon at bounding box center [165, 281] width 9 height 1
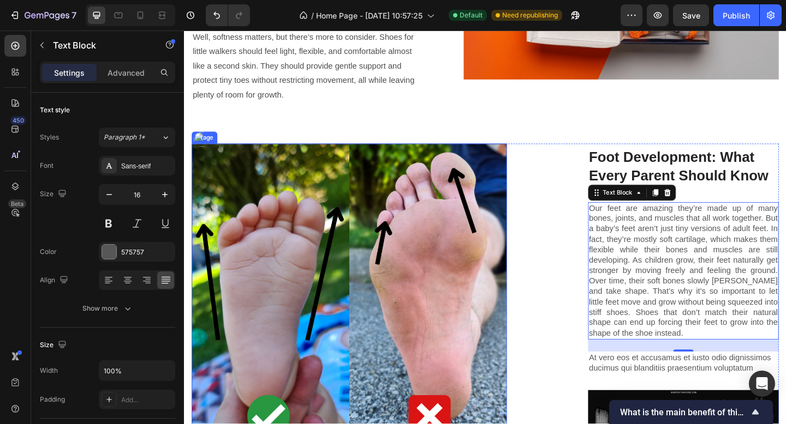
click at [497, 264] on img at bounding box center [363, 325] width 343 height 343
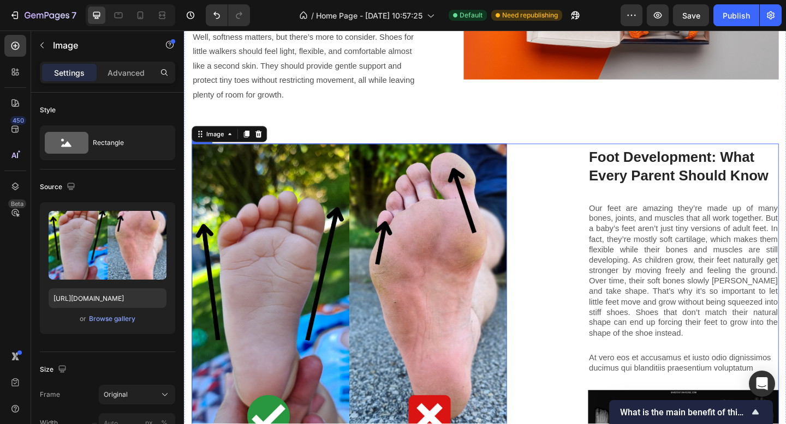
click at [645, 256] on p "Our feet are amazing they’re made up of many bones, joints, and muscles that al…" at bounding box center [726, 292] width 205 height 147
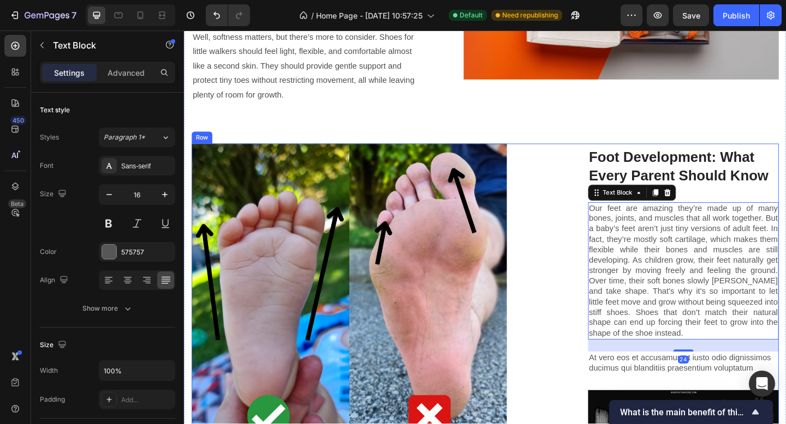
click at [570, 174] on div "Lorem ipsum dolor sit amet consectetur adipiscing Heading Image Foot Developmen…" at bounding box center [511, 325] width 638 height 343
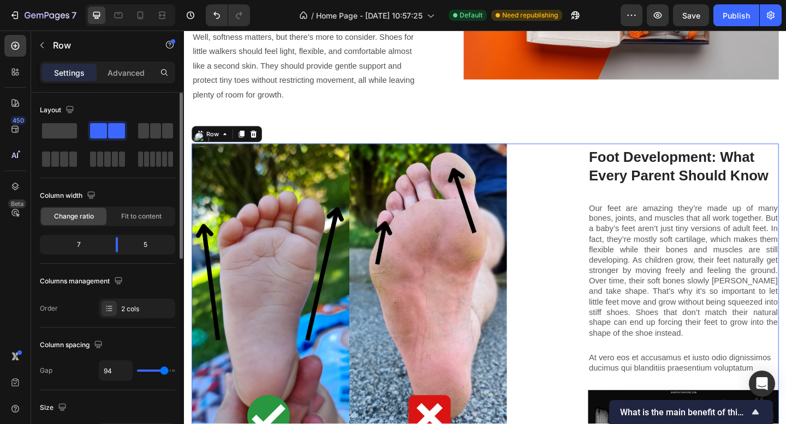
type input "72"
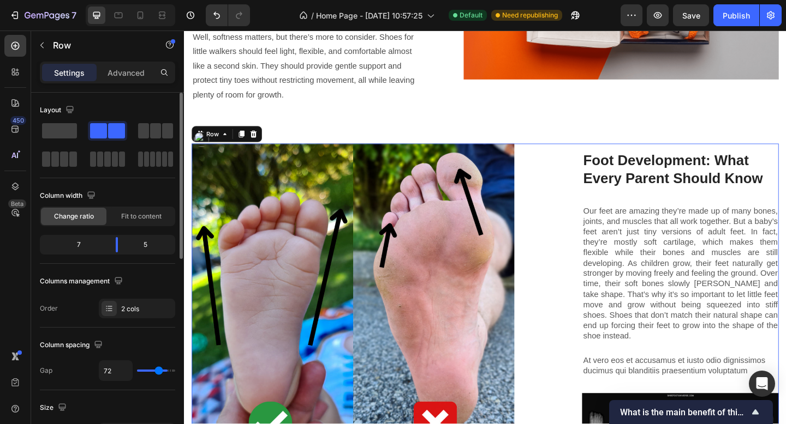
type input "47"
type input "0"
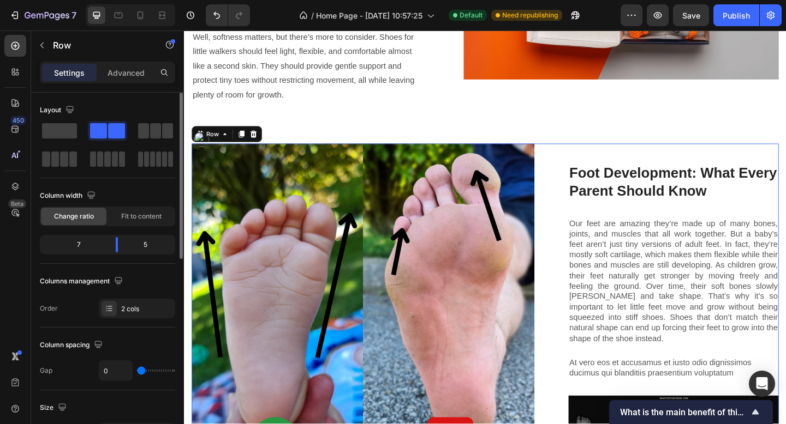
type input "2"
type input "6"
type input "10"
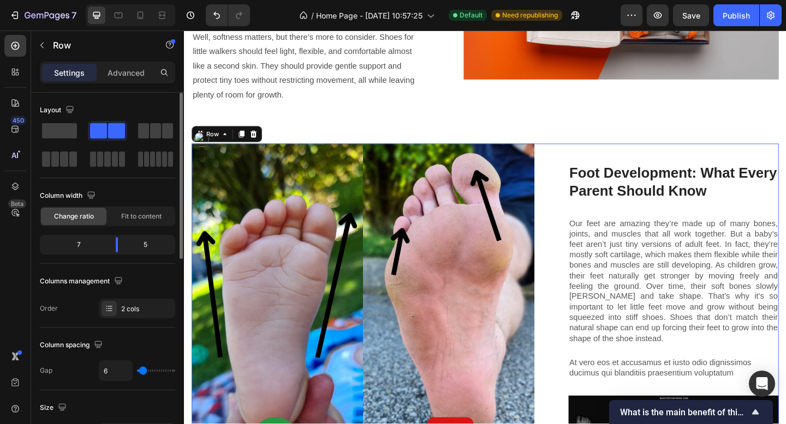
type input "10"
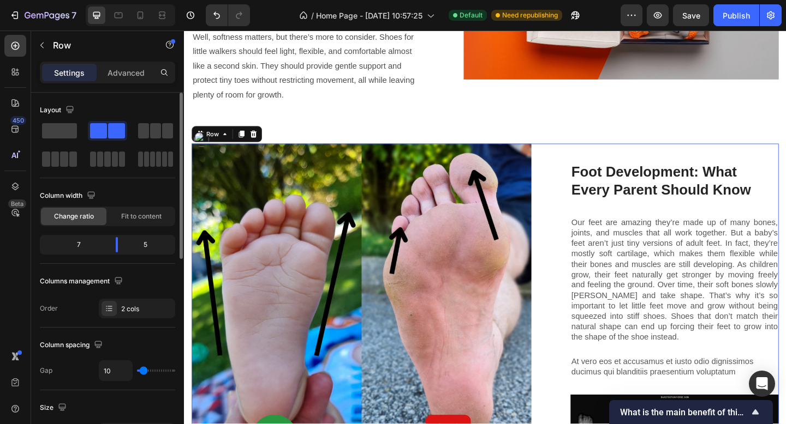
type input "16"
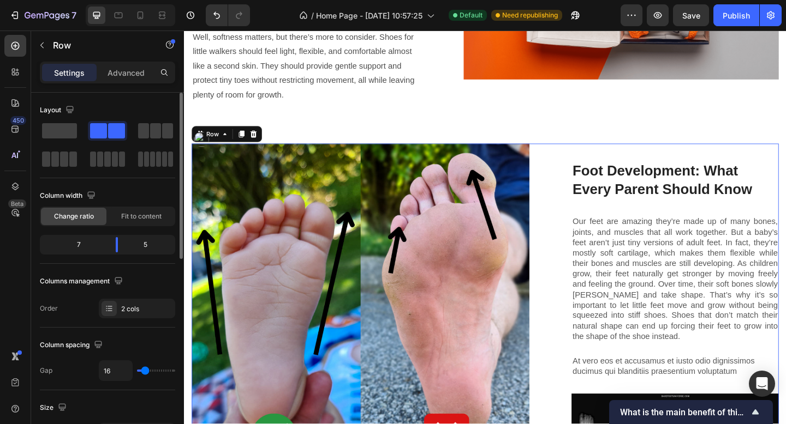
type input "12"
type input "11"
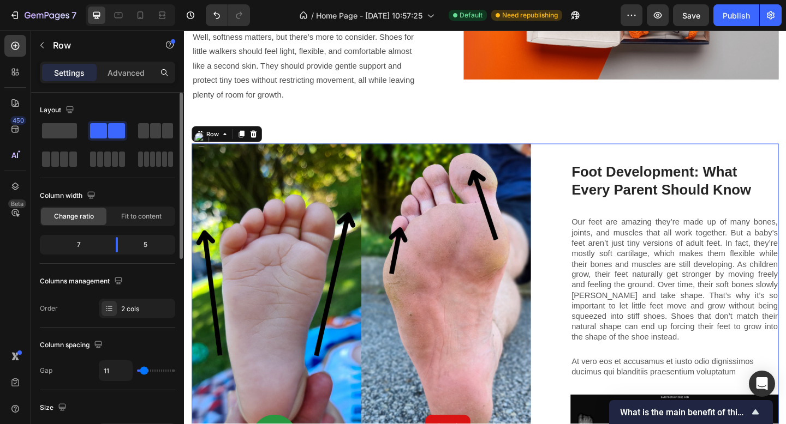
type input "12"
type input "14"
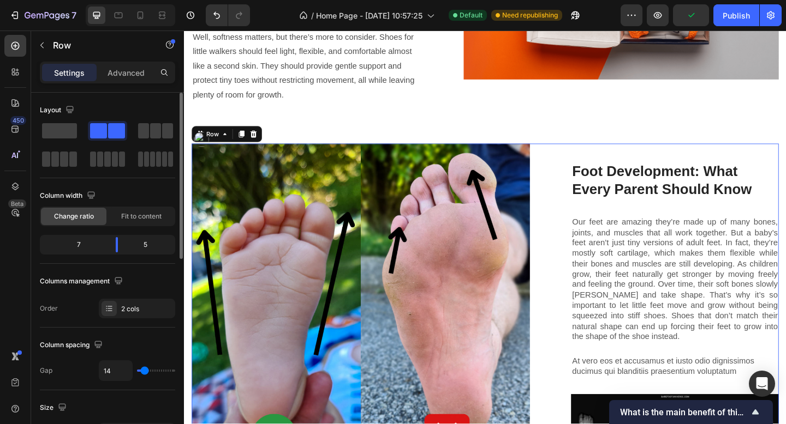
type input "15"
type input "16"
click at [145, 371] on input "range" at bounding box center [156, 371] width 38 height 2
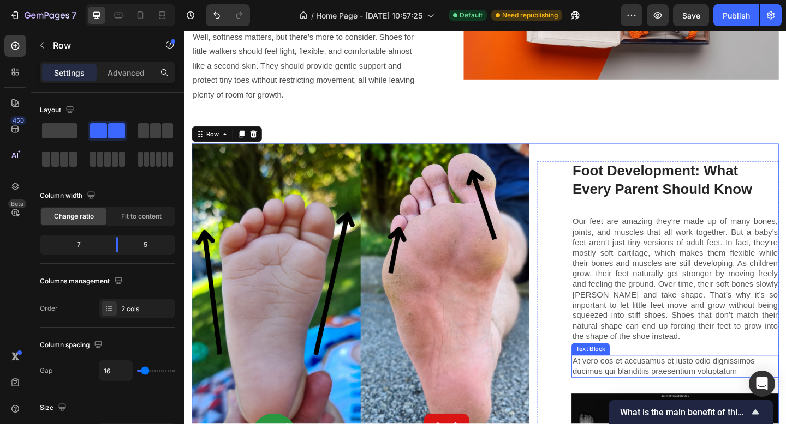
click at [710, 285] on p "Our feet are amazing they’re made up of many bones, joints, and muscles that al…" at bounding box center [717, 302] width 223 height 136
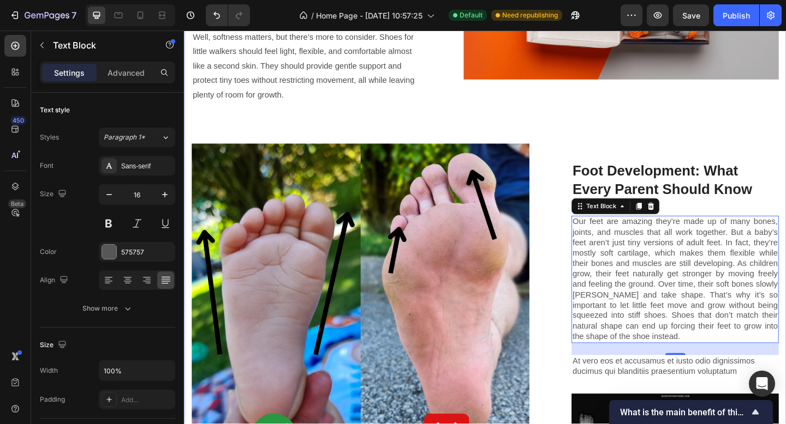
click at [373, 102] on div "The Best Baby & Toddler Shoes: Why Comfort Needs Gentle Support Too Heading As …" at bounding box center [511, 179] width 638 height 700
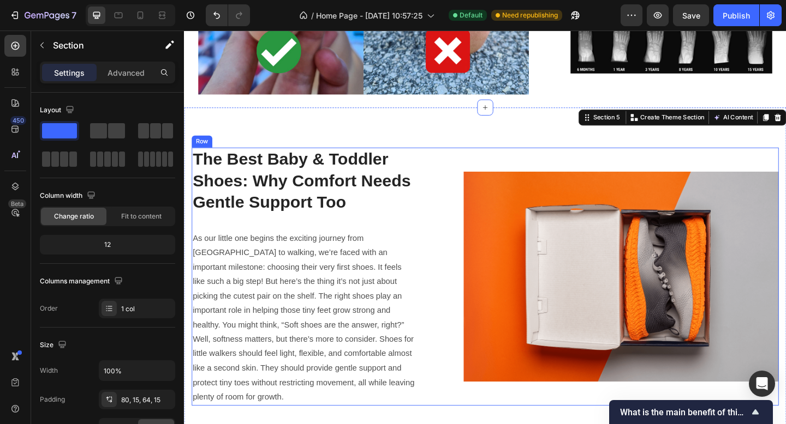
scroll to position [1757, 0]
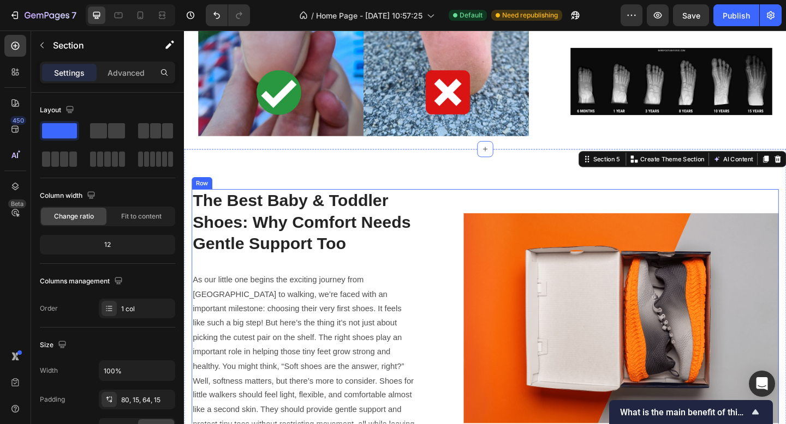
click at [398, 292] on div "The Best Baby & Toddler Shoes: Why Comfort Needs Gentle Support Too Heading As …" at bounding box center [314, 343] width 244 height 280
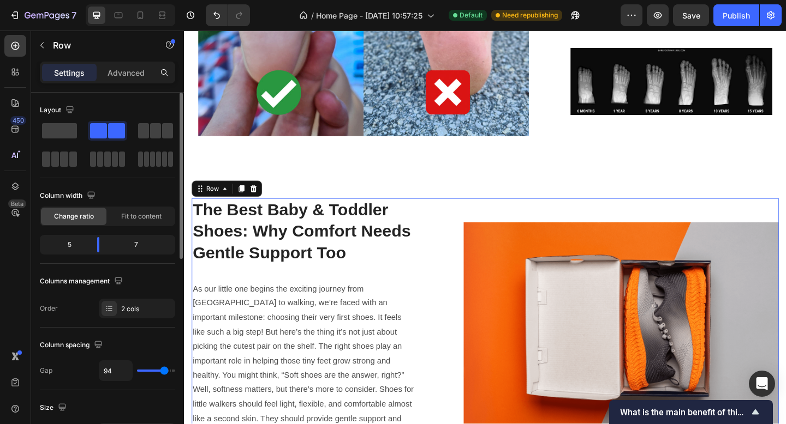
type input "89"
type input "51"
type input "16"
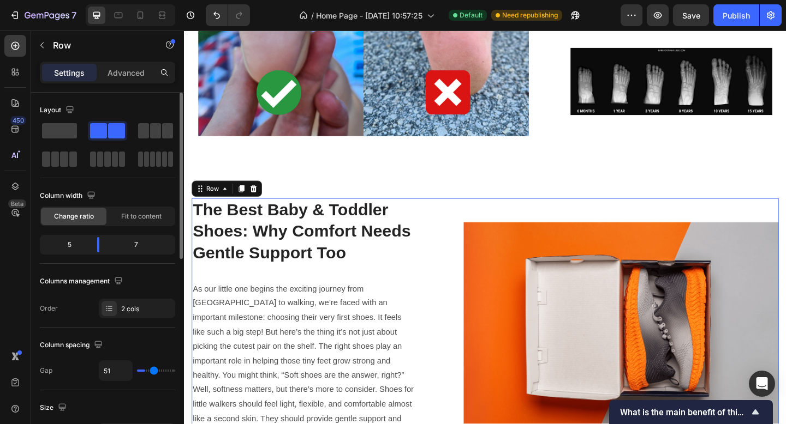
type input "16"
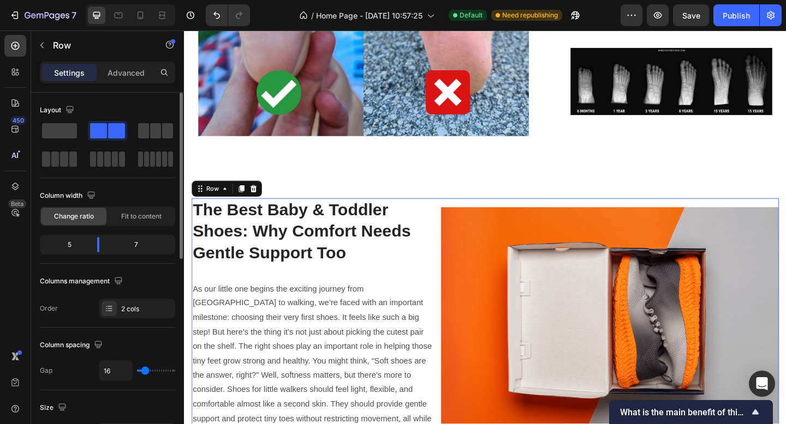
type input "15"
type input "14"
type input "12"
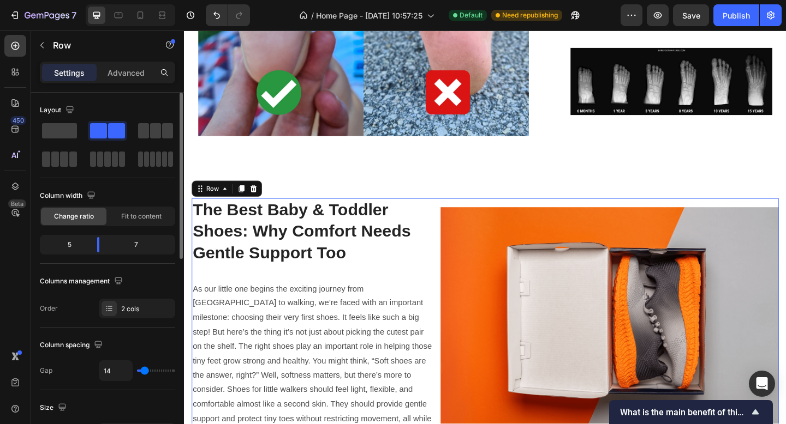
type input "12"
type input "13"
type input "14"
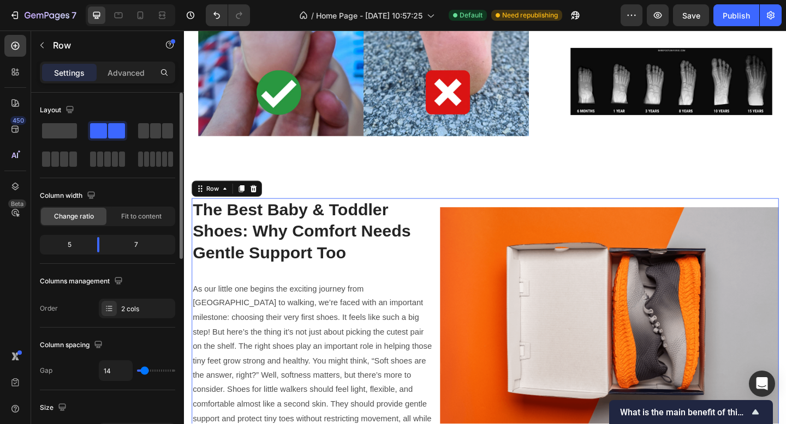
type input "16"
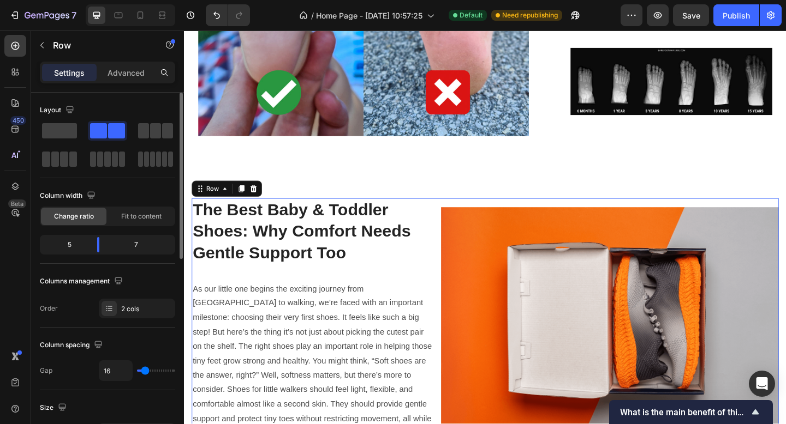
type input "17"
type input "18"
type input "23"
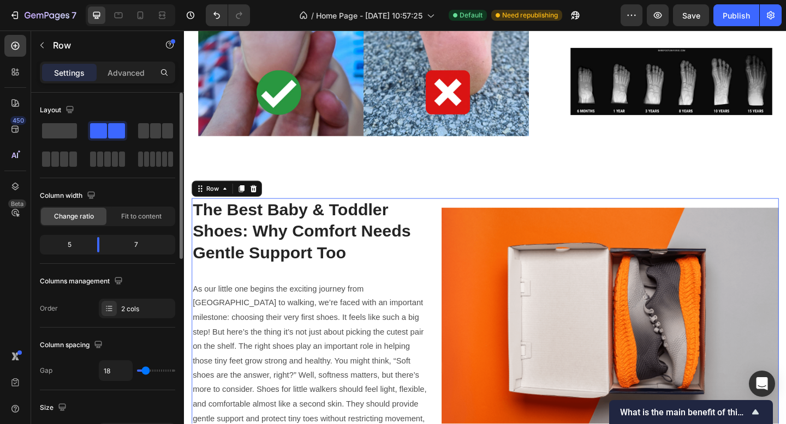
type input "23"
type input "35"
type input "36"
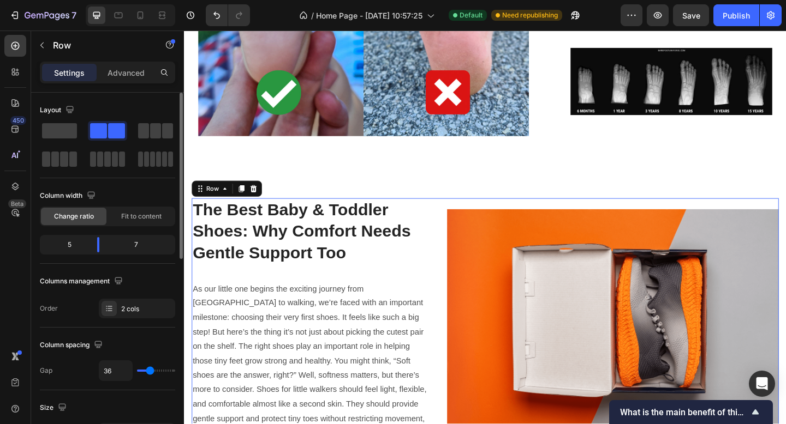
type input "34"
type input "30"
type input "27"
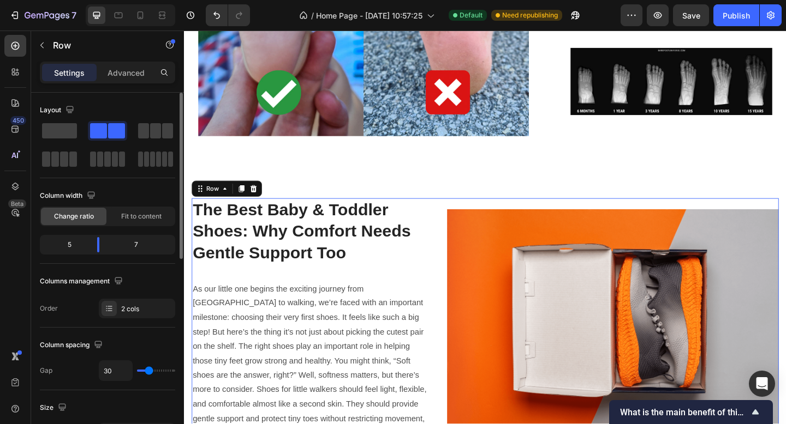
type input "27"
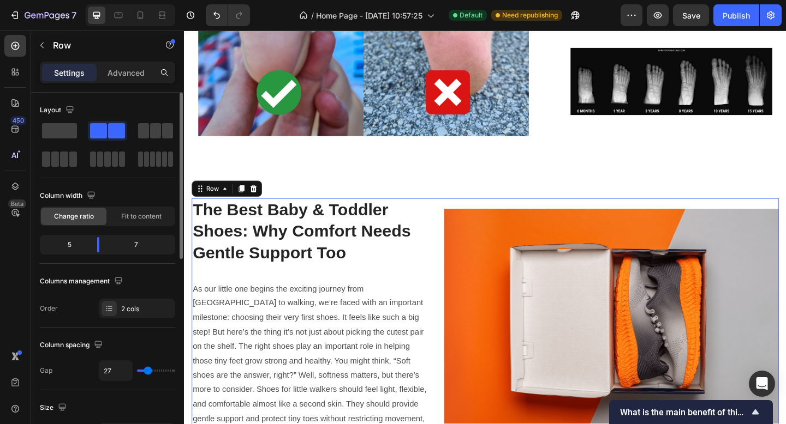
type input "26"
type input "27"
type input "28"
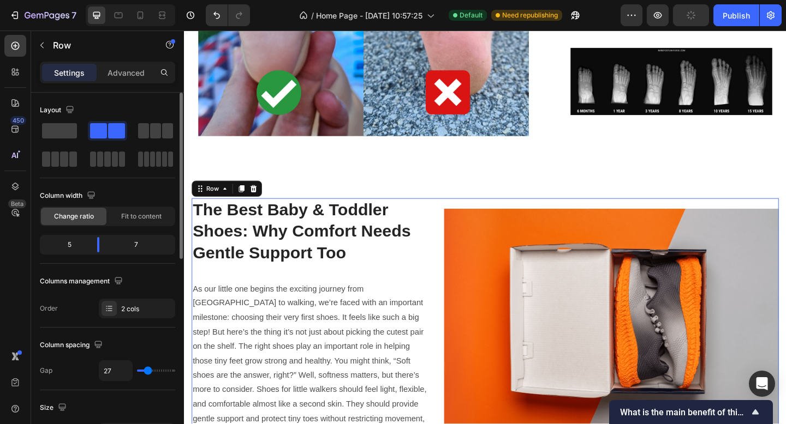
type input "28"
type input "30"
type input "31"
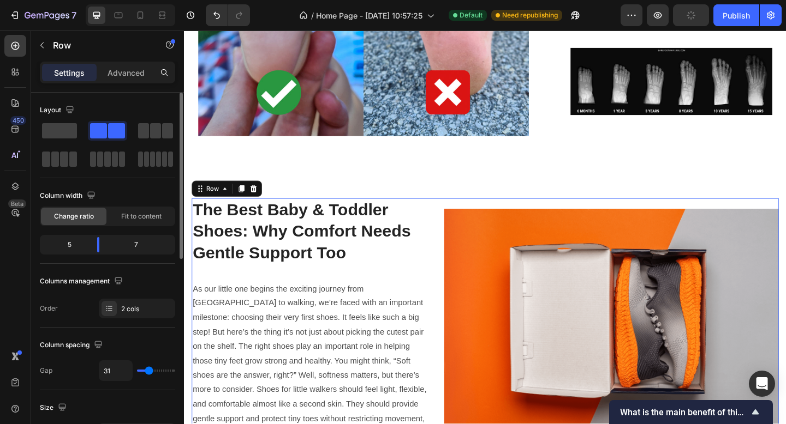
type input "33"
type input "36"
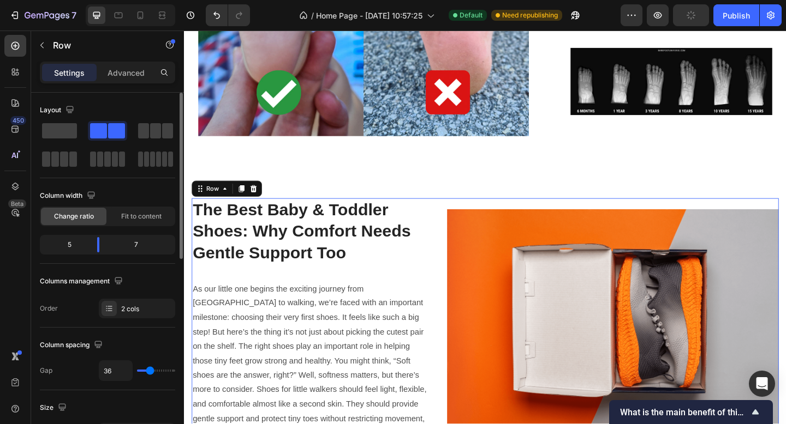
type input "37"
type input "38"
type input "40"
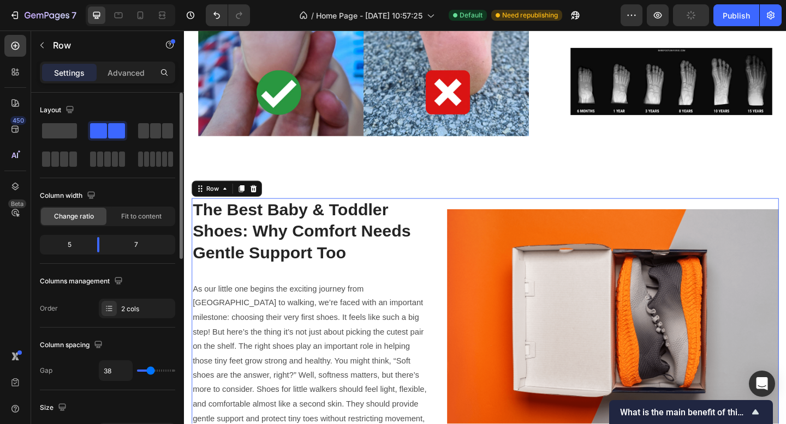
type input "40"
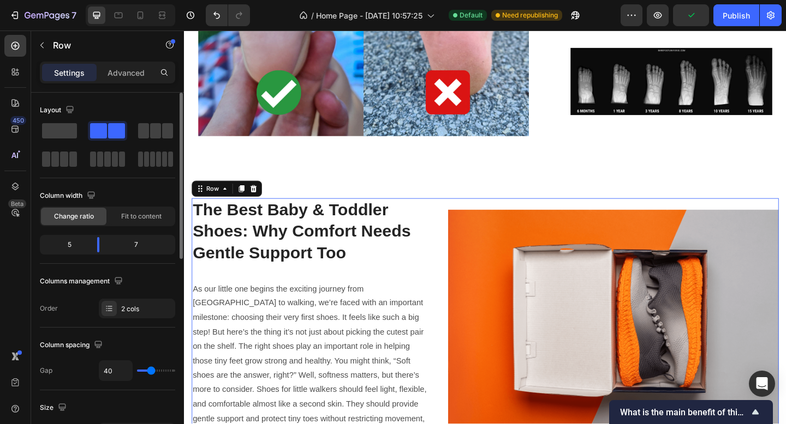
type input "41"
type input "42"
type input "44"
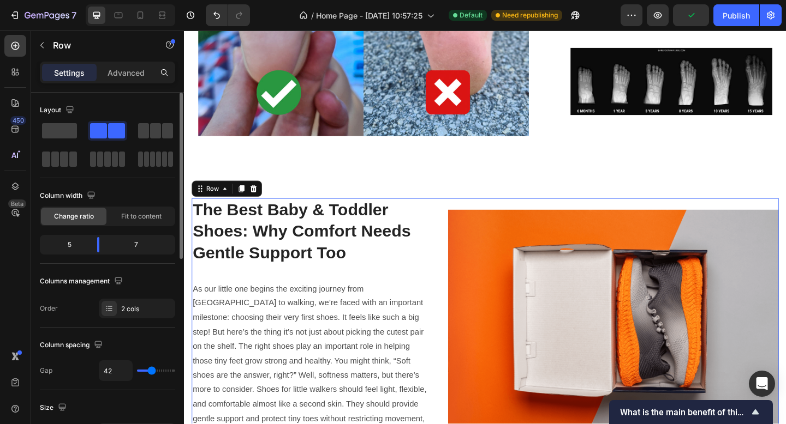
type input "44"
type input "45"
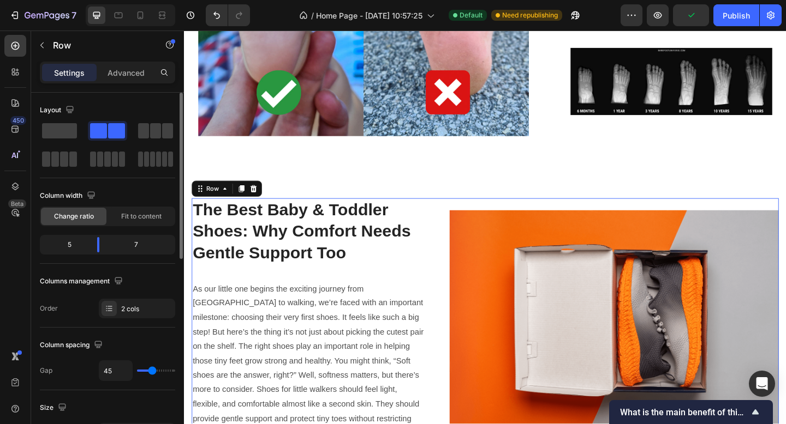
type input "47"
type input "48"
type input "49"
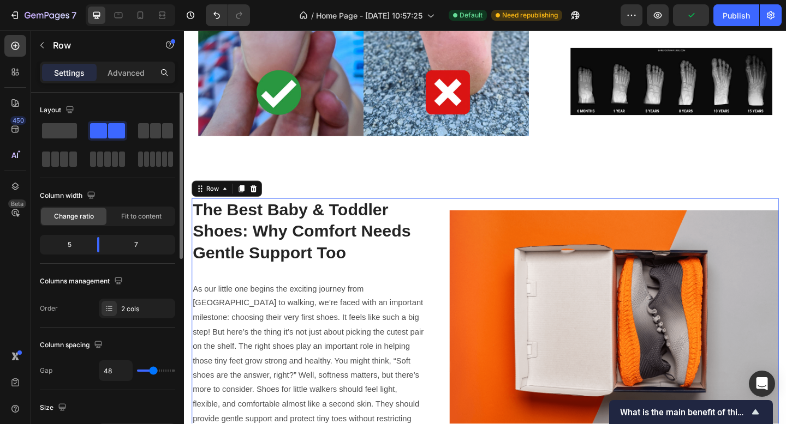
type input "49"
type input "50"
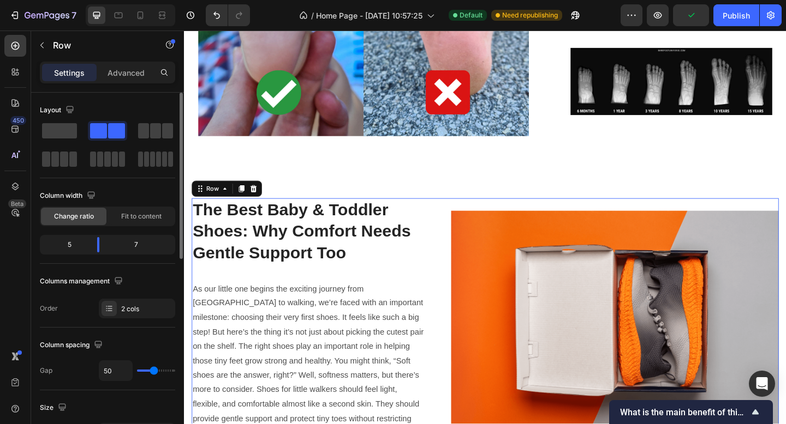
type input "51"
type input "52"
type input "53"
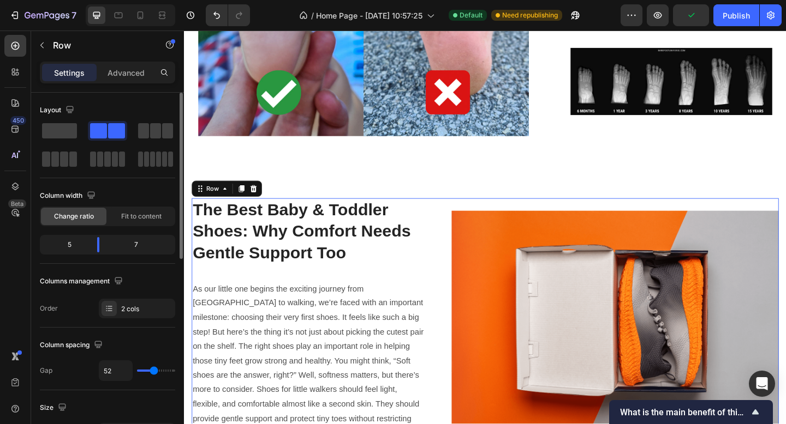
type input "53"
type input "52"
type input "50"
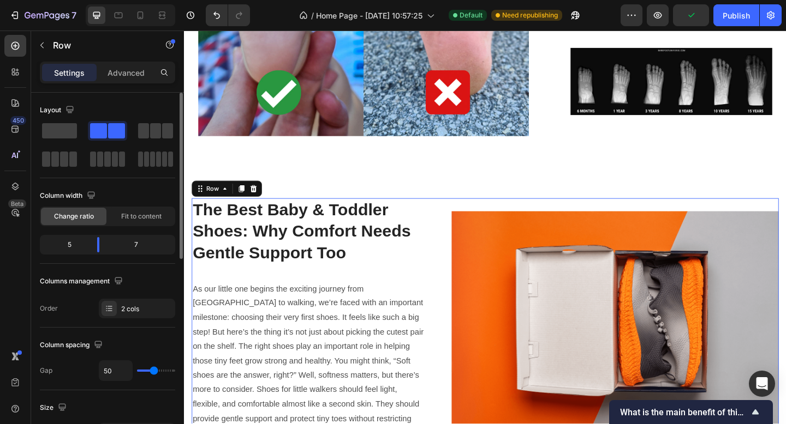
type input "49"
type input "48"
type input "47"
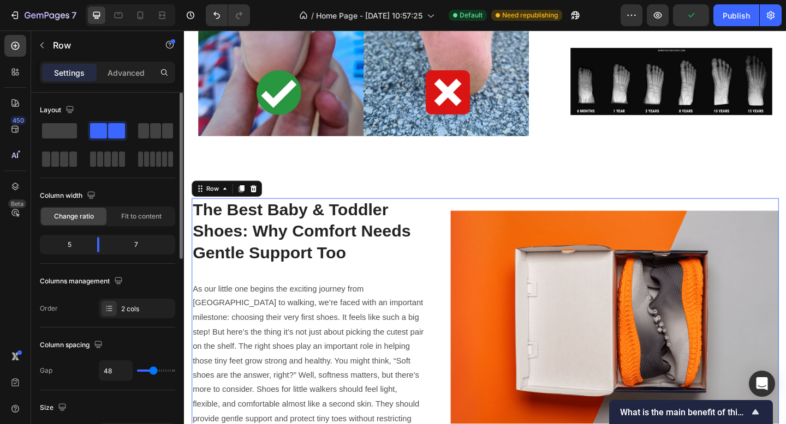
type input "47"
type input "48"
type input "49"
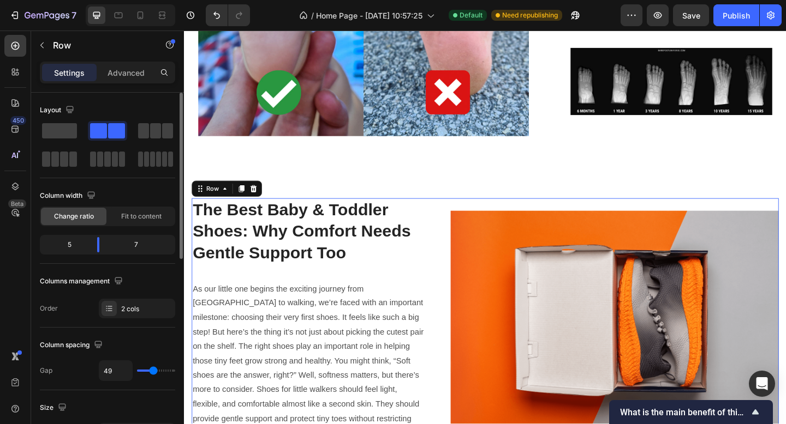
type input "50"
type input "51"
drag, startPoint x: 163, startPoint y: 373, endPoint x: 169, endPoint y: 368, distance: 7.8
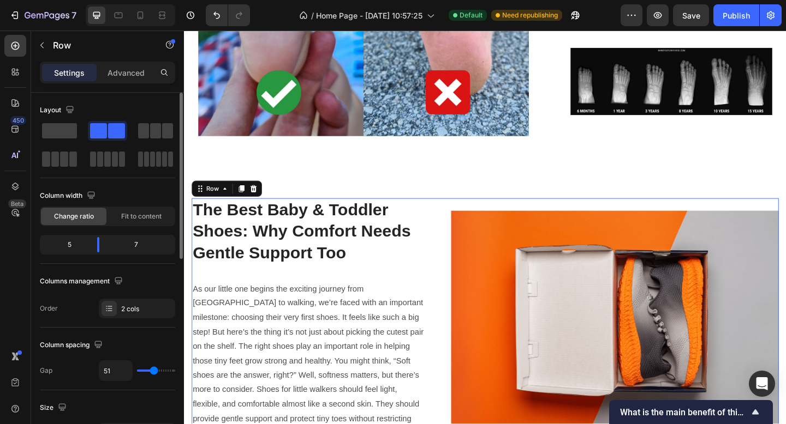
click at [154, 372] on input "range" at bounding box center [156, 371] width 38 height 2
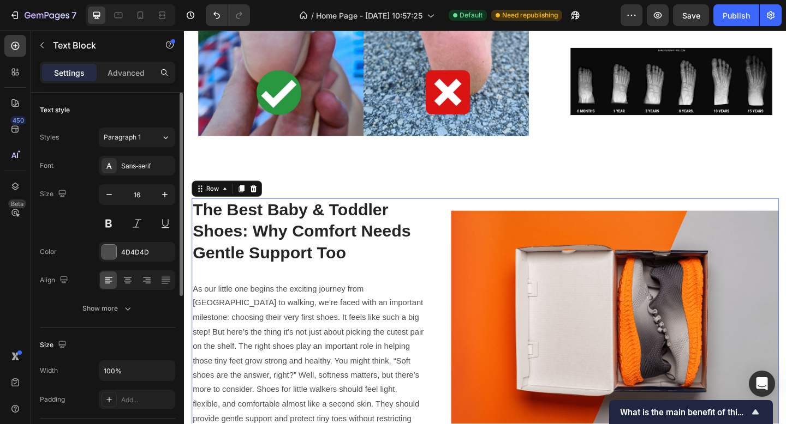
click at [302, 372] on p "As our little one begins the exciting journey from [GEOGRAPHIC_DATA] to walking…" at bounding box center [319, 390] width 252 height 173
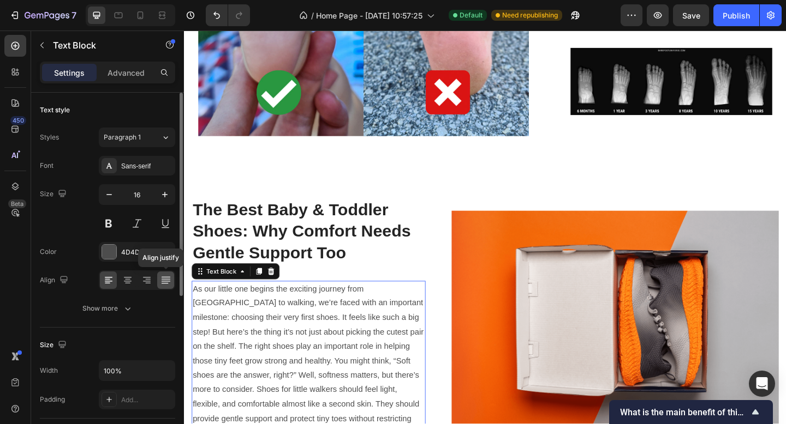
click at [165, 284] on icon at bounding box center [165, 280] width 11 height 11
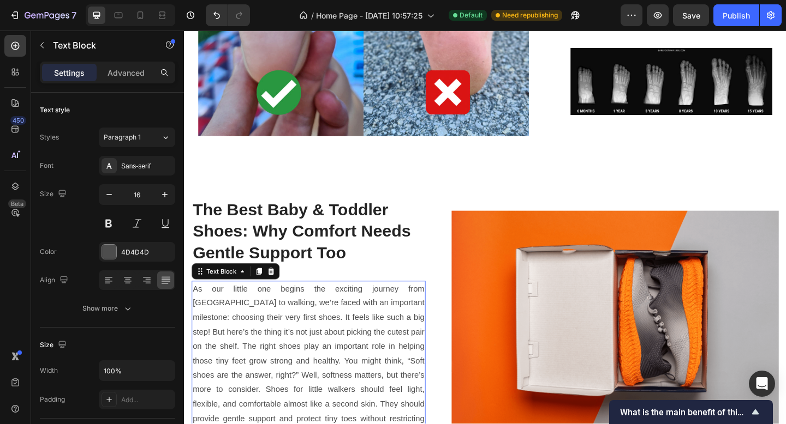
click at [453, 272] on div "The Best Baby & Toddler Shoes: Why Comfort Needs Gentle Support Too Heading As …" at bounding box center [511, 345] width 638 height 265
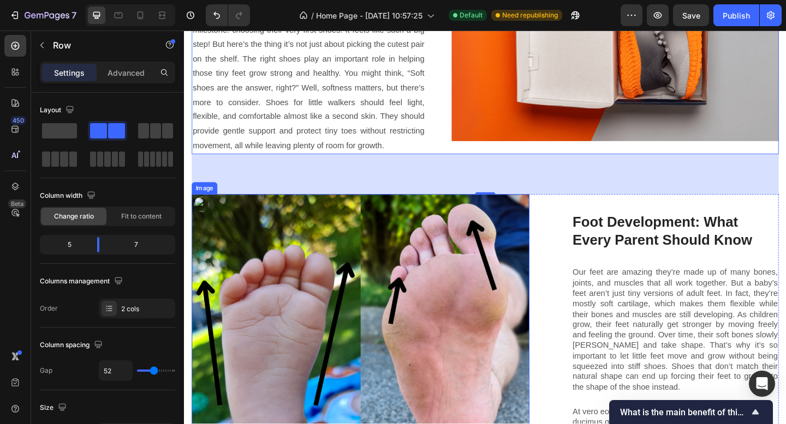
scroll to position [1946, 0]
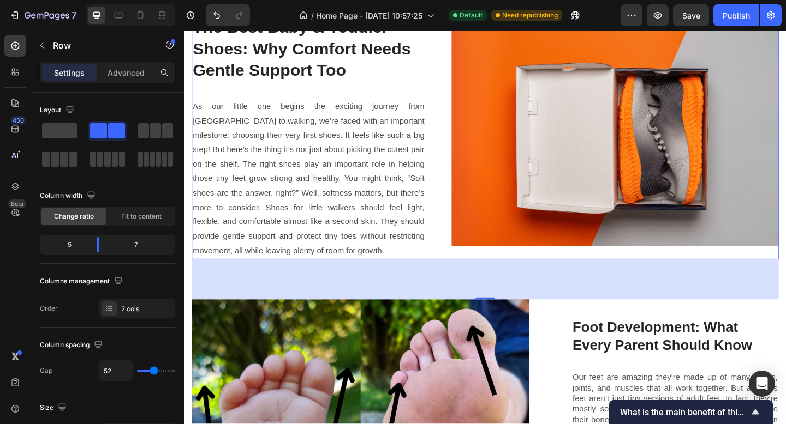
click at [507, 291] on div "80" at bounding box center [511, 302] width 638 height 44
click at [620, 200] on img at bounding box center [653, 147] width 356 height 237
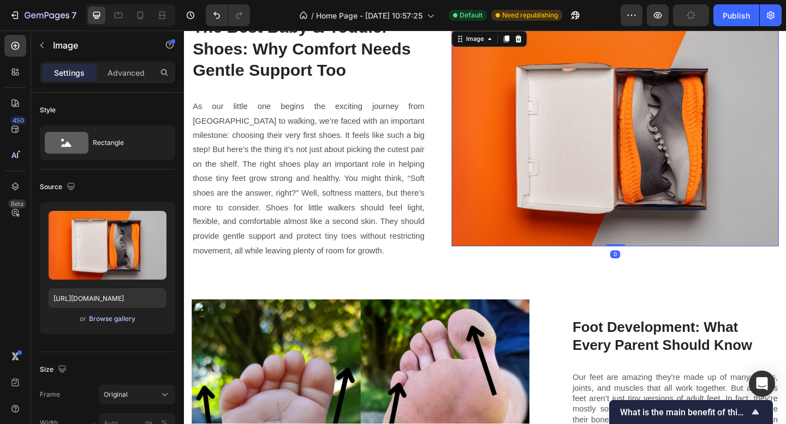
click at [113, 320] on div "Browse gallery" at bounding box center [112, 319] width 46 height 10
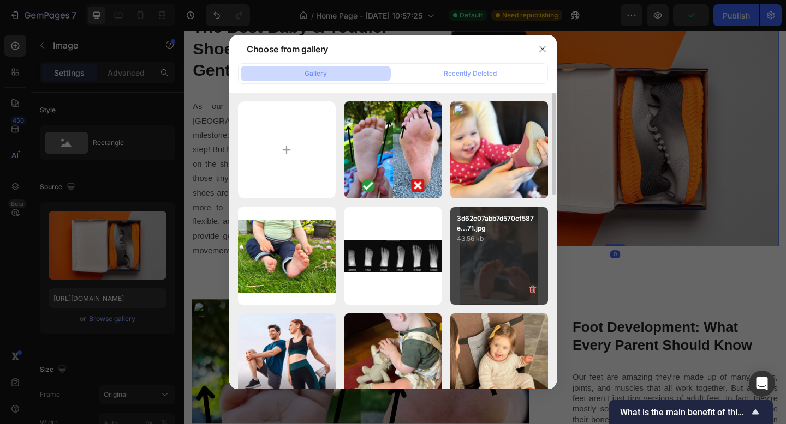
click at [0, 0] on div "piunk.jpg 55.91 kb" at bounding box center [0, 0] width 0 height 0
type input "[URL][DOMAIN_NAME]"
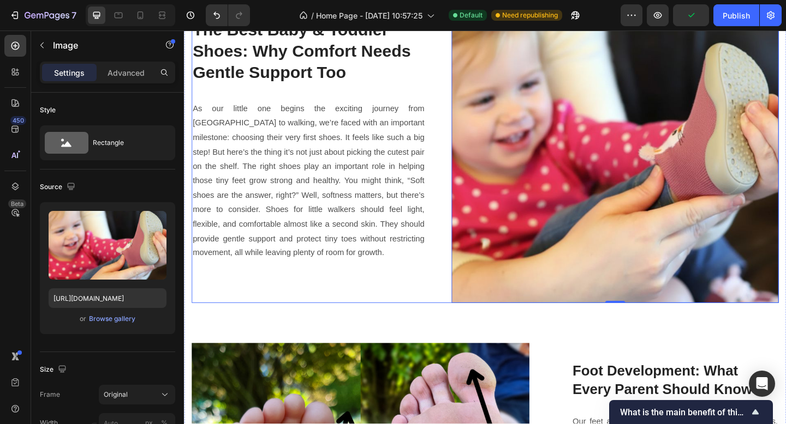
click at [398, 312] on div "The Best Baby & Toddler Shoes: Why Comfort Needs Gentle Support Too Heading As …" at bounding box center [319, 150] width 254 height 356
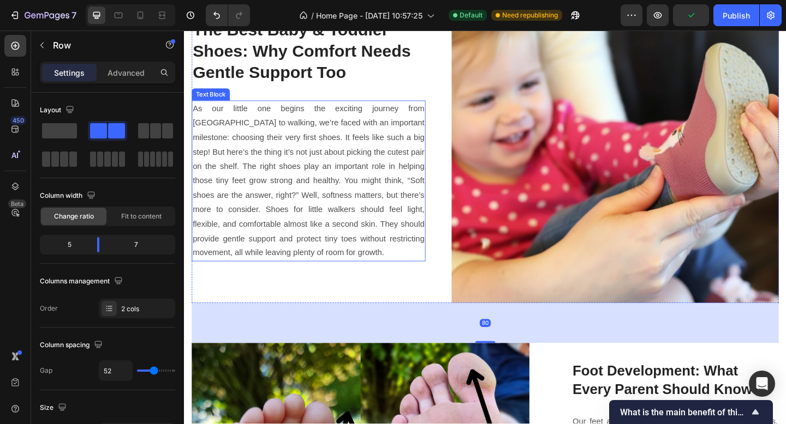
click at [381, 227] on p "As our little one begins the exciting journey from [GEOGRAPHIC_DATA] to walking…" at bounding box center [319, 194] width 252 height 173
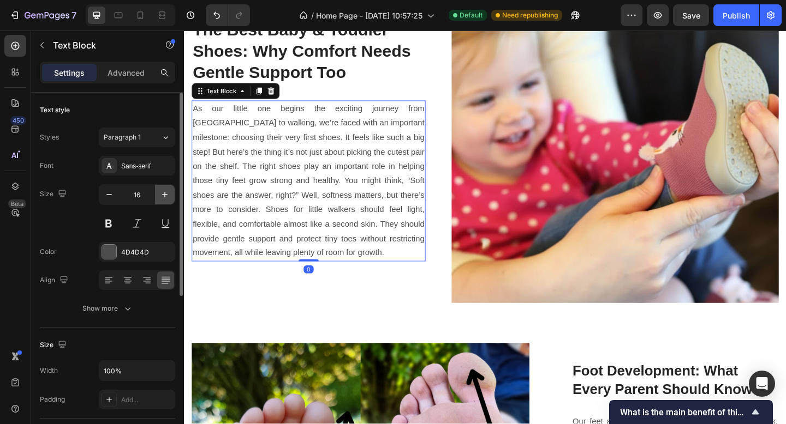
click at [164, 193] on icon "button" at bounding box center [164, 194] width 5 height 5
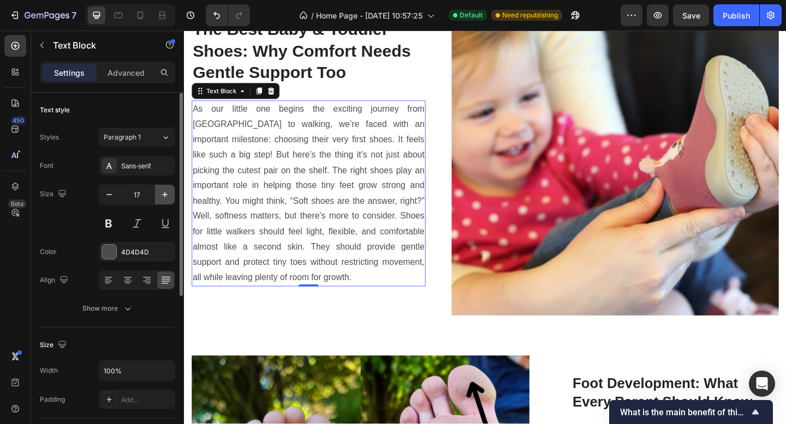
click at [165, 195] on icon "button" at bounding box center [164, 194] width 5 height 5
type input "18"
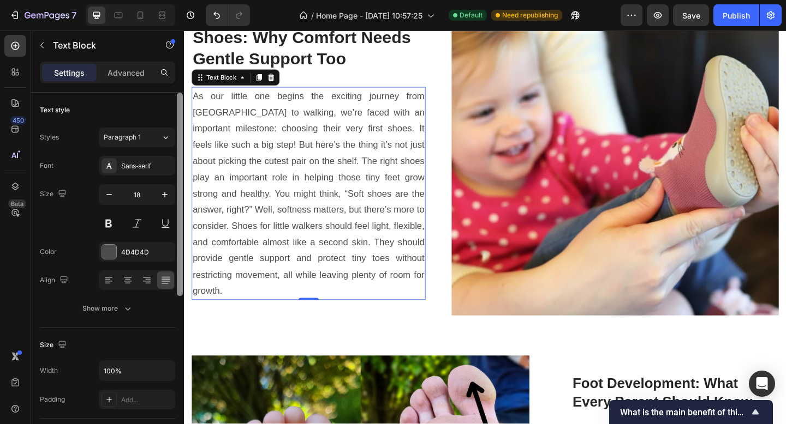
scroll to position [1961, 0]
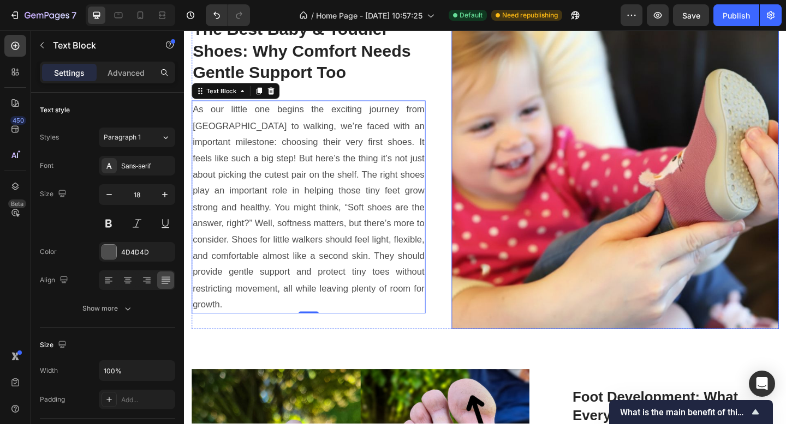
click at [547, 299] on img at bounding box center [653, 178] width 356 height 356
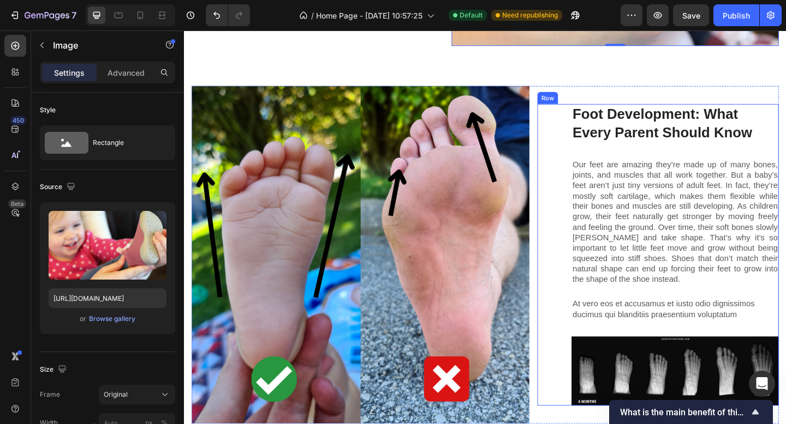
scroll to position [2278, 0]
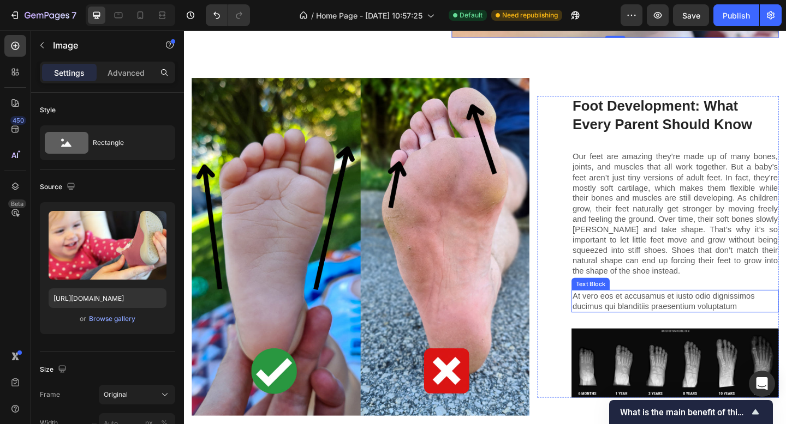
click at [665, 222] on p "Our feet are amazing they’re made up of many bones, joints, and muscles that al…" at bounding box center [717, 231] width 223 height 136
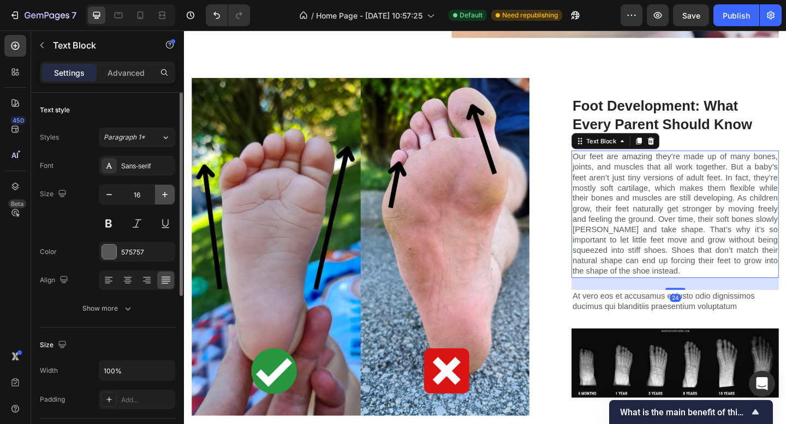
click at [164, 194] on icon "button" at bounding box center [164, 194] width 11 height 11
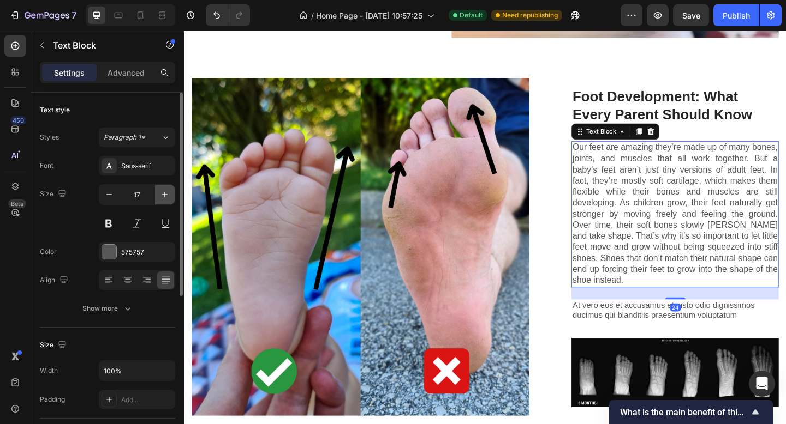
click at [164, 193] on icon "button" at bounding box center [164, 194] width 11 height 11
type input "18"
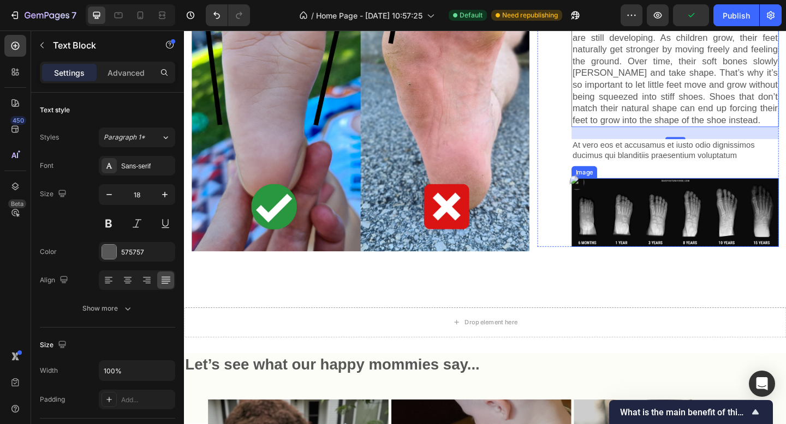
scroll to position [2410, 0]
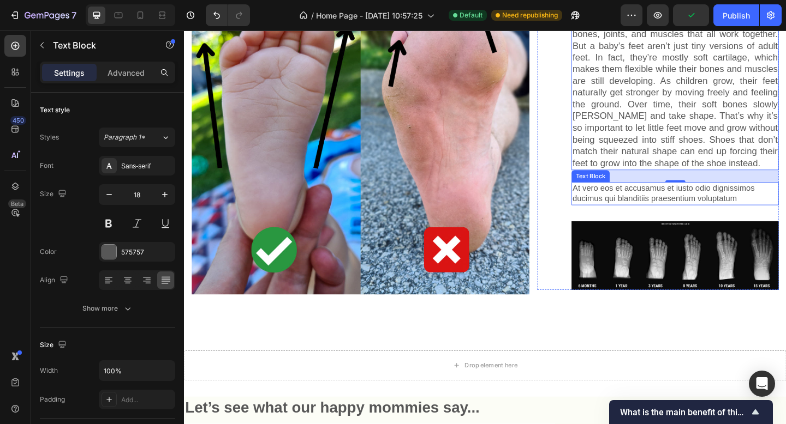
click at [678, 213] on div "At vero eos et accusamus et iusto odio dignissimos ducimus qui blanditiis praes…" at bounding box center [717, 208] width 225 height 25
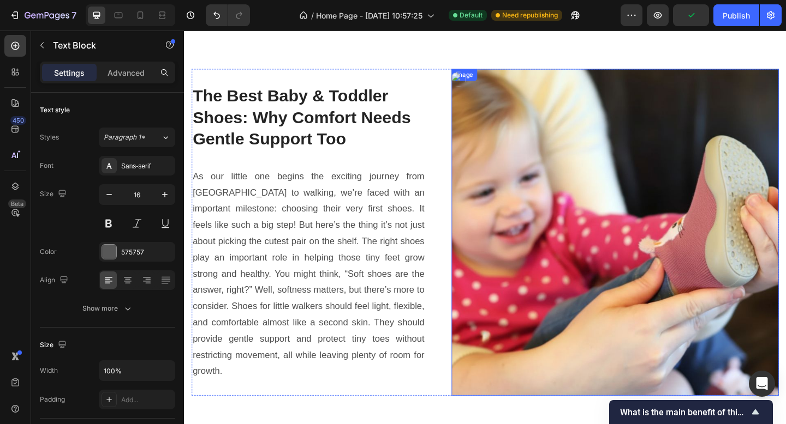
scroll to position [1518, 0]
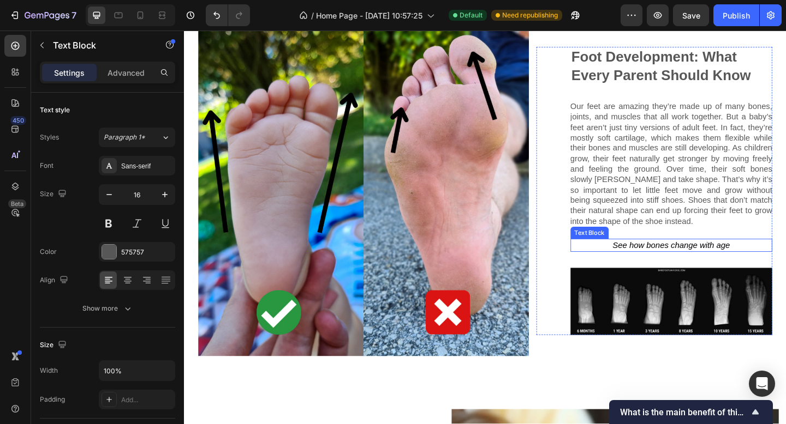
click at [724, 259] on icon "See how bones change with age" at bounding box center [714, 264] width 128 height 10
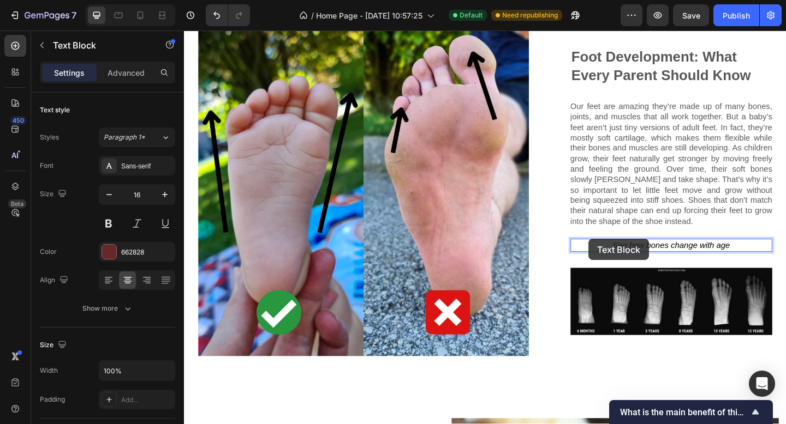
scroll to position [1502, 0]
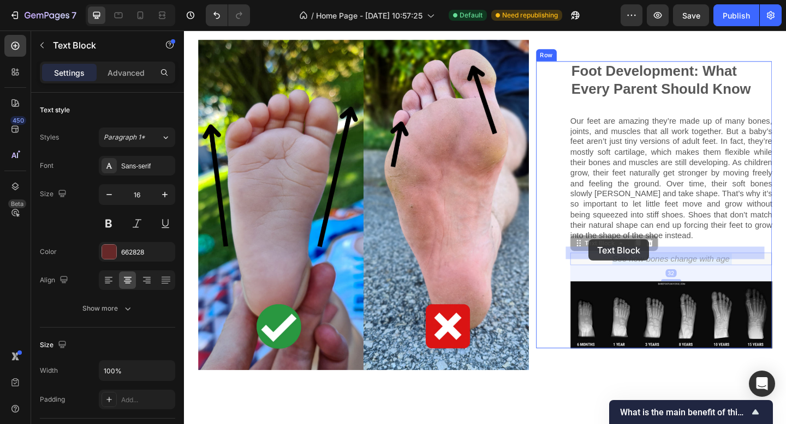
drag, startPoint x: 774, startPoint y: 256, endPoint x: 659, endPoint y: 267, distance: 115.7
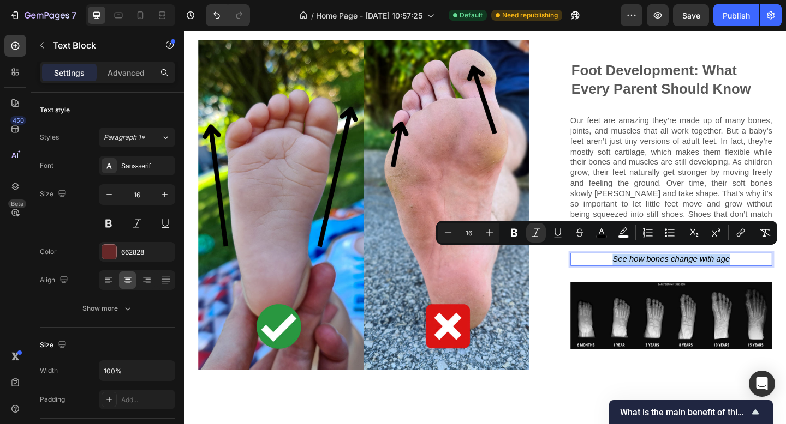
drag, startPoint x: 776, startPoint y: 271, endPoint x: 646, endPoint y: 273, distance: 129.9
click at [644, 274] on p "See how bones change with age" at bounding box center [713, 280] width 217 height 12
copy icon "See how bones change with age"
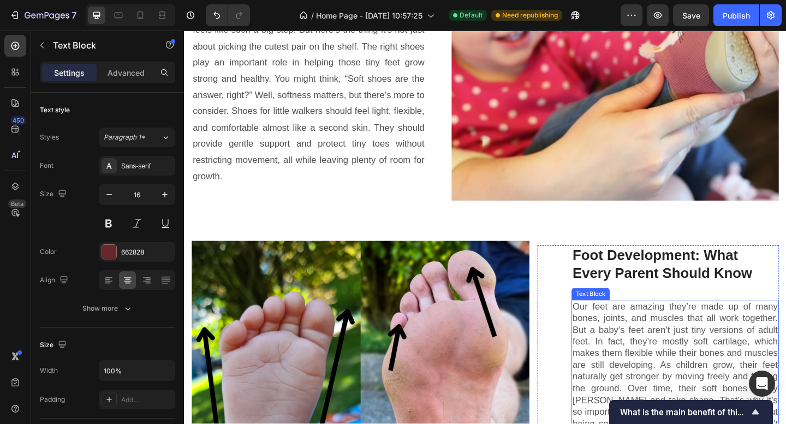
scroll to position [2336, 0]
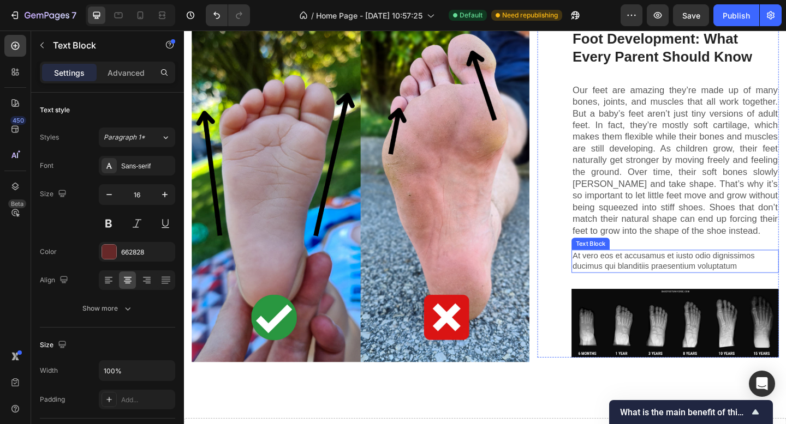
click at [727, 277] on p "At vero eos et accusamus et iusto odio dignissimos ducimus qui blanditiis praes…" at bounding box center [717, 282] width 223 height 23
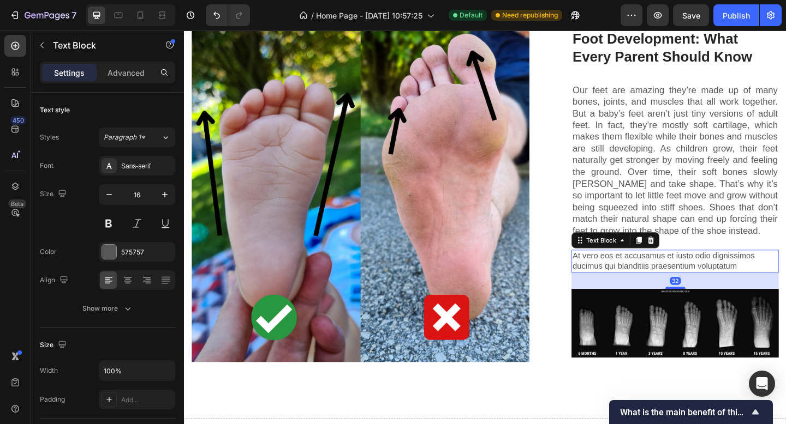
click at [780, 280] on p "At vero eos et accusamus et iusto odio dignissimos ducimus qui blanditiis praes…" at bounding box center [717, 282] width 223 height 23
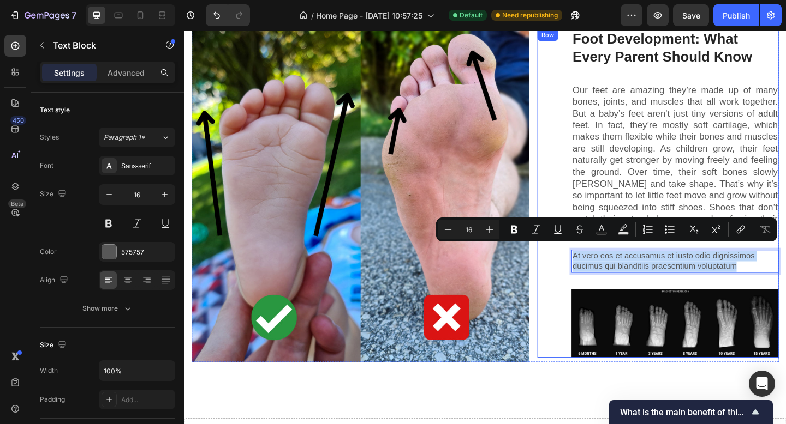
drag, startPoint x: 783, startPoint y: 279, endPoint x: 598, endPoint y: 268, distance: 184.7
click at [598, 268] on div "Foot Development: What Every Parent Should Know Heading Our feet are amazing th…" at bounding box center [699, 208] width 262 height 358
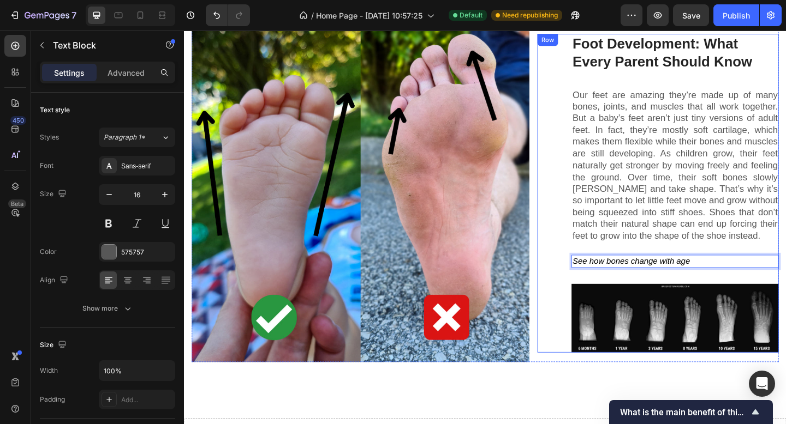
scroll to position [2342, 0]
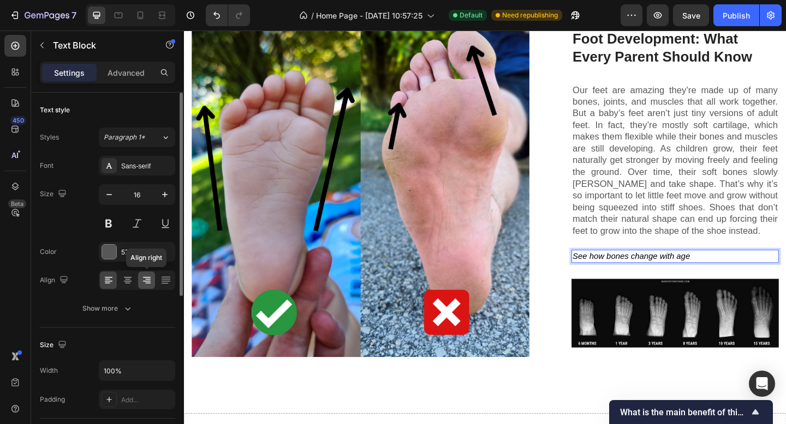
click at [144, 281] on icon at bounding box center [147, 281] width 8 height 1
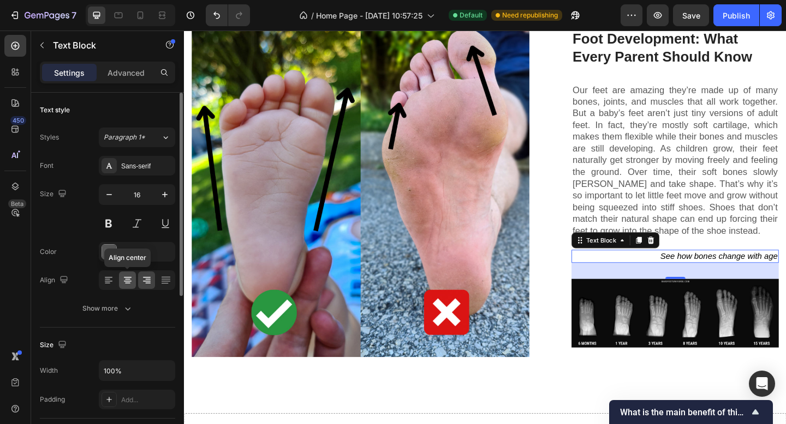
click at [127, 279] on icon at bounding box center [127, 279] width 5 height 1
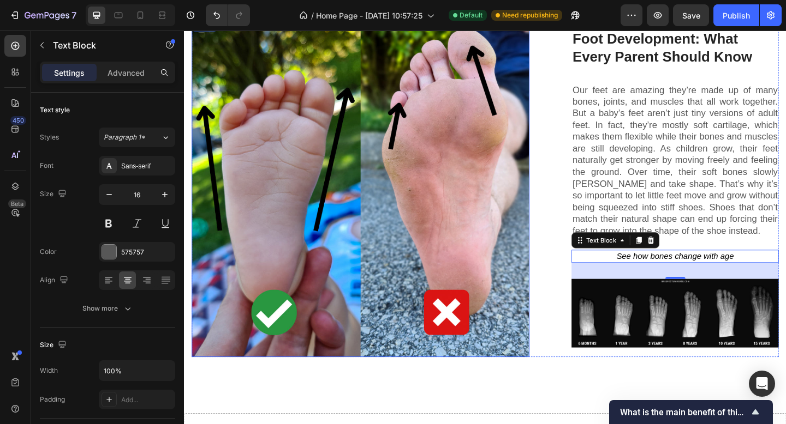
click at [429, 356] on img at bounding box center [375, 202] width 367 height 367
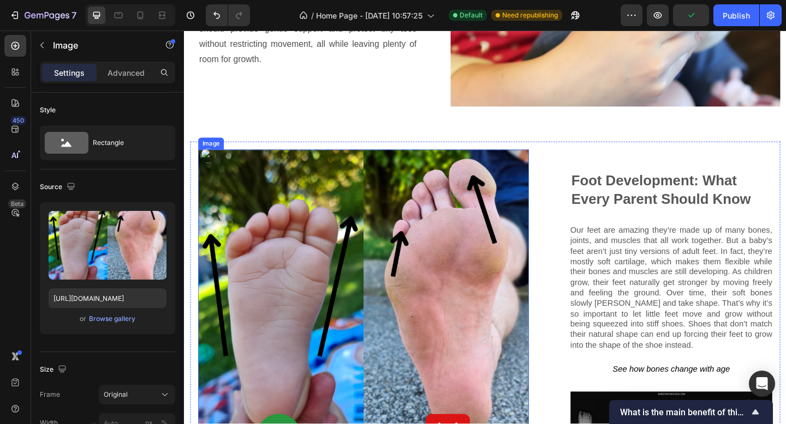
scroll to position [1116, 0]
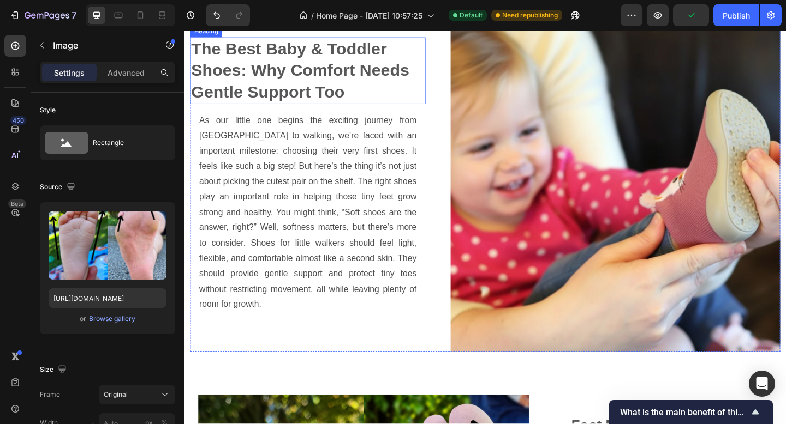
click at [440, 111] on h2 "The Best Baby & Toddler Shoes: Why Comfort Needs Gentle Support Too" at bounding box center [318, 74] width 256 height 73
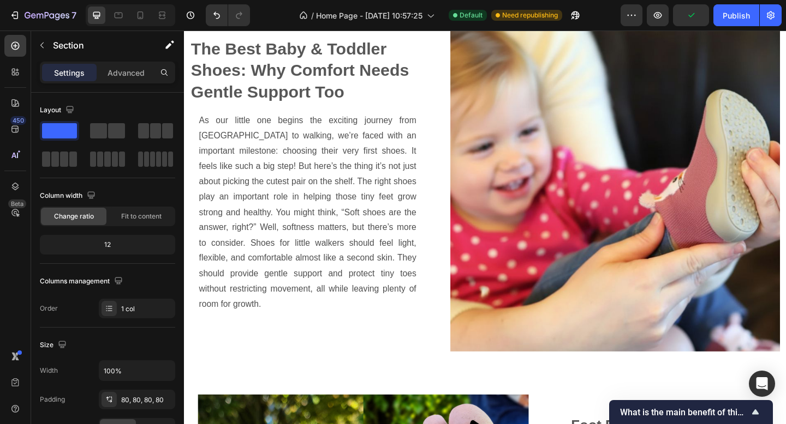
scroll to position [1011, 0]
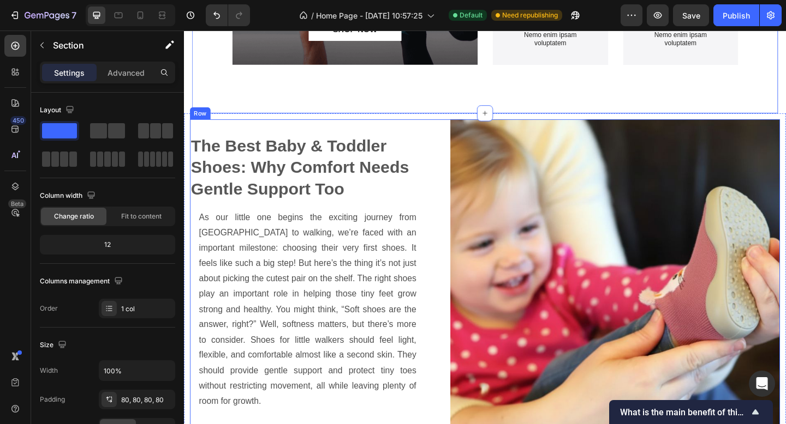
click at [445, 127] on div "The Best Baby & Toddler Shoes: Why Comfort Needs Gentle Support Too Heading As …" at bounding box center [511, 306] width 642 height 358
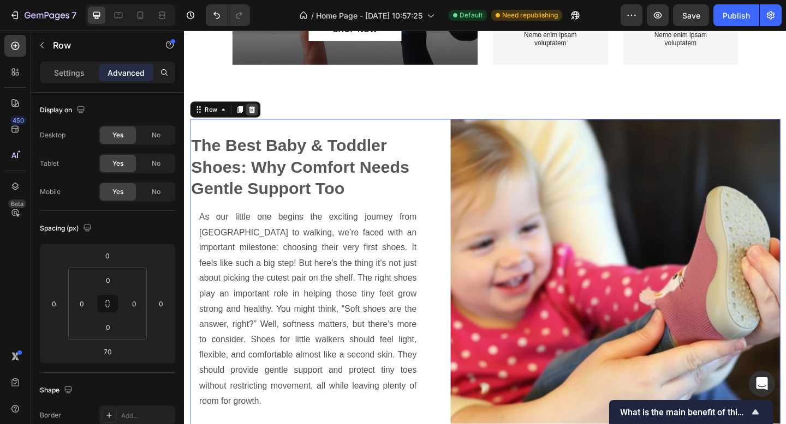
click at [259, 119] on icon at bounding box center [257, 117] width 7 height 8
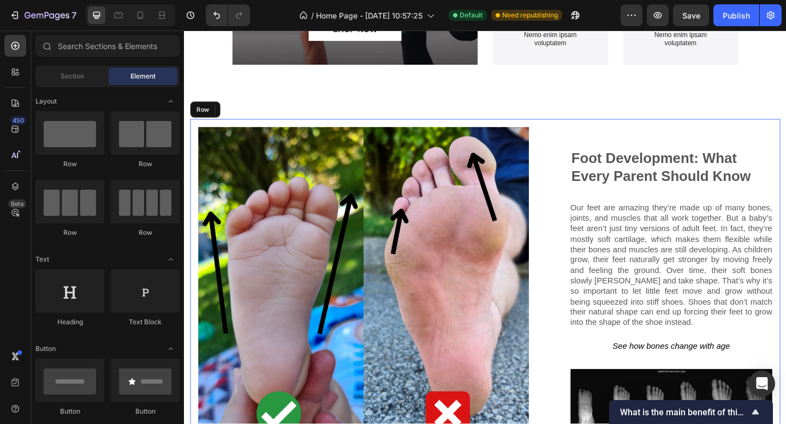
click at [359, 134] on div "Lorem ipsum dolor sit amet consectetur adipiscing Heading Image Foot Developmen…" at bounding box center [511, 315] width 642 height 377
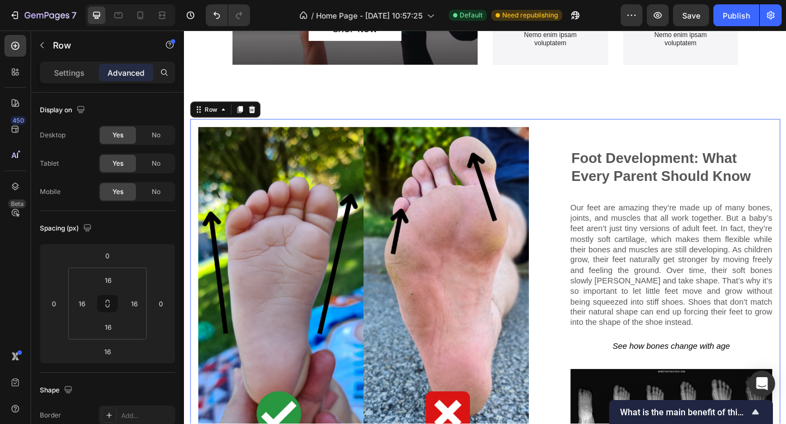
click at [261, 113] on icon at bounding box center [257, 116] width 9 height 9
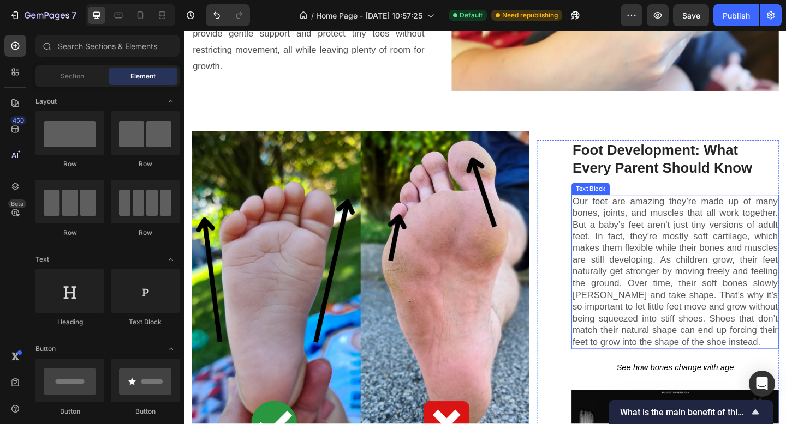
scroll to position [1103, 0]
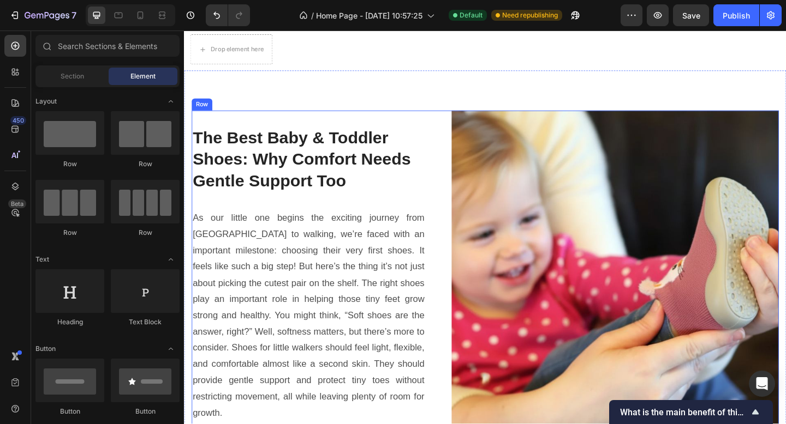
click at [353, 248] on div "The Best Baby & Toddler Shoes: Why Comfort Needs Gentle Support Too Heading As …" at bounding box center [319, 296] width 254 height 356
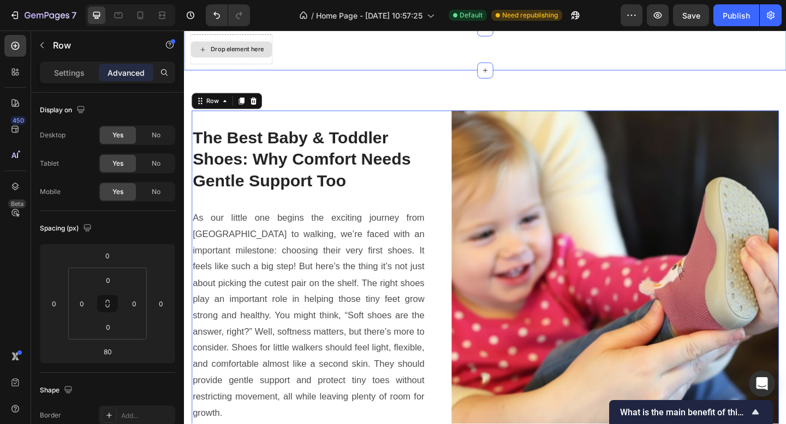
scroll to position [873, 0]
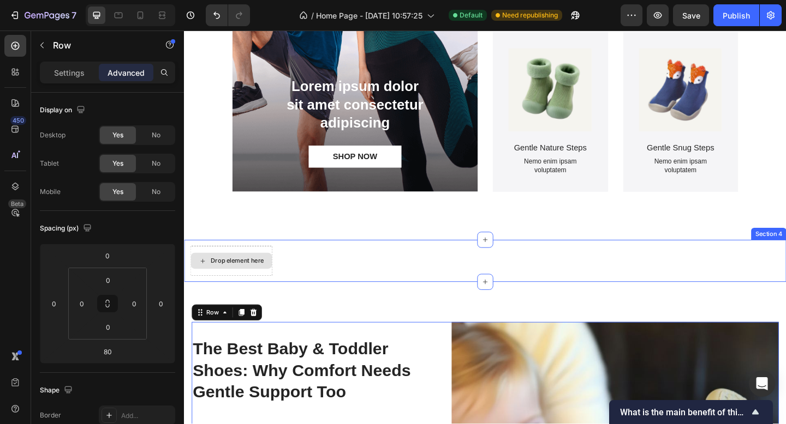
click at [264, 271] on div "Drop element here" at bounding box center [234, 281] width 89 height 33
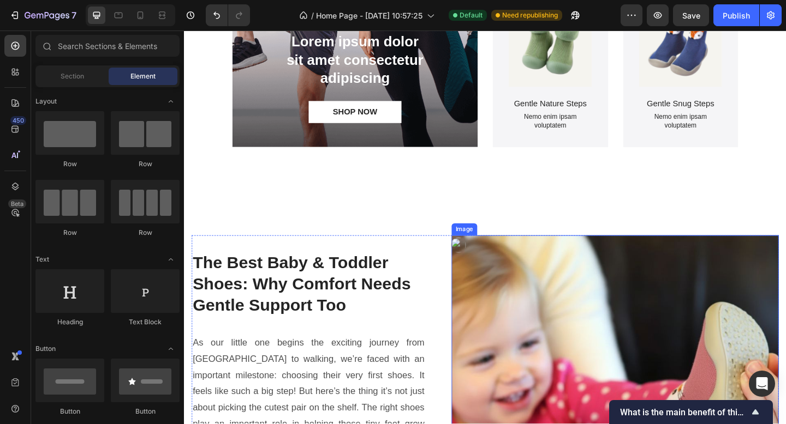
scroll to position [967, 0]
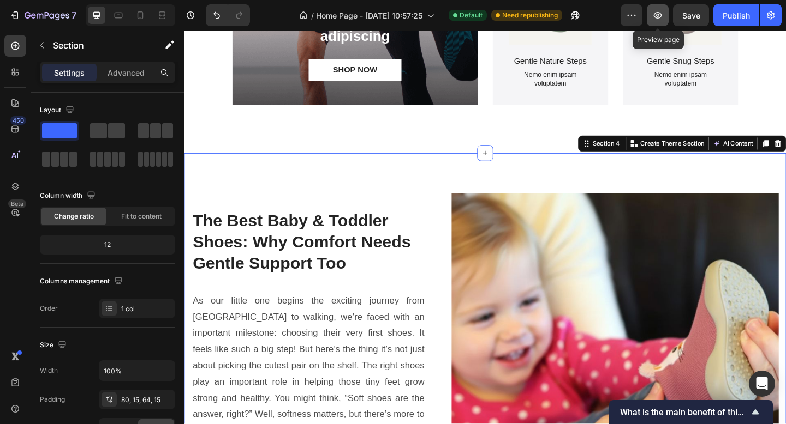
click at [659, 17] on icon "button" at bounding box center [657, 15] width 11 height 11
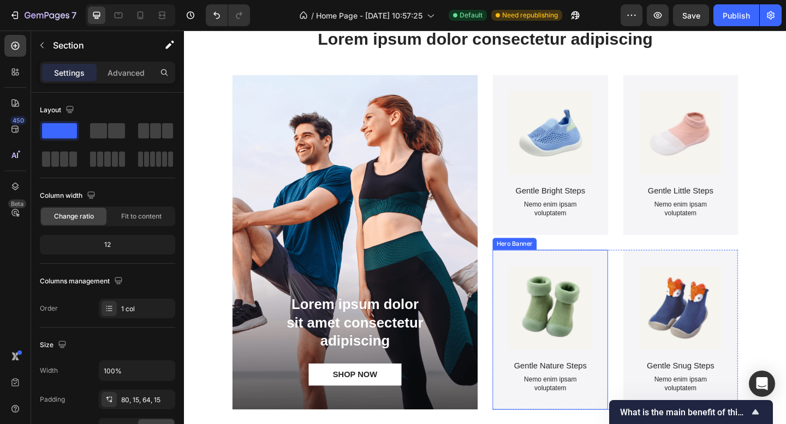
scroll to position [634, 0]
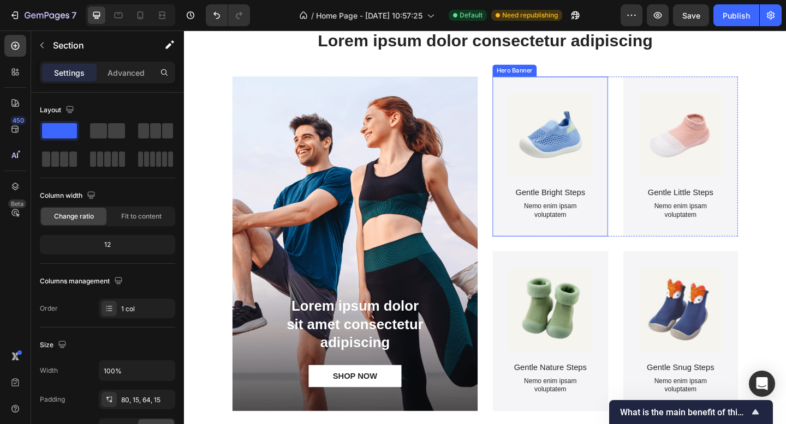
click at [632, 214] on div "Product Images Gentle Bright Steps Product Title Nemo enim ipsam voluptatem Tex…" at bounding box center [581, 167] width 125 height 173
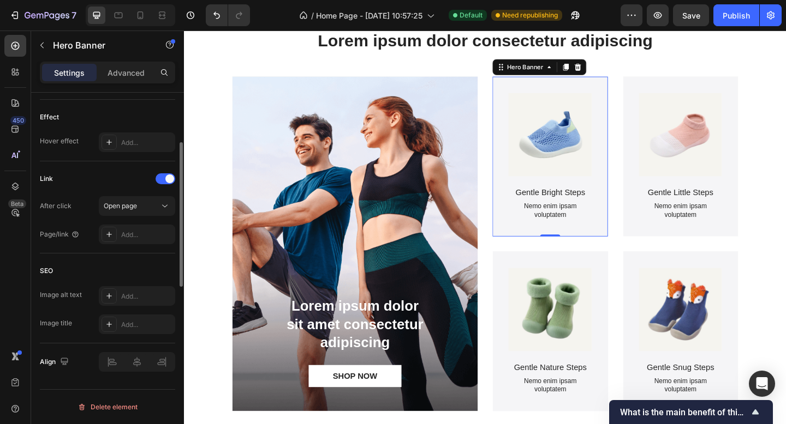
scroll to position [0, 0]
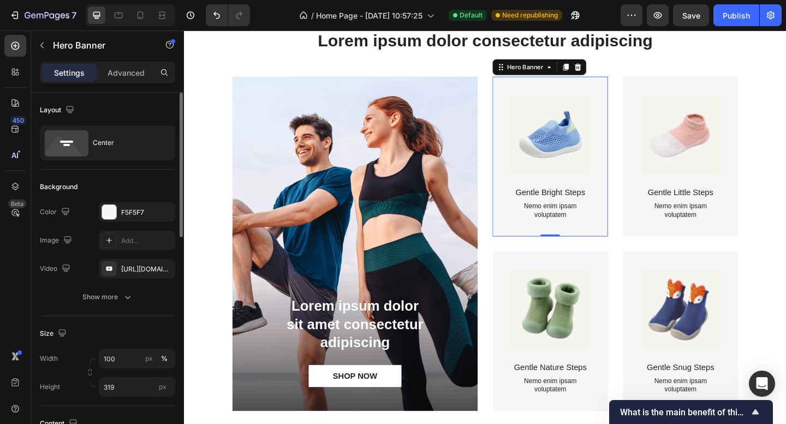
click at [85, 73] on div "Settings" at bounding box center [69, 72] width 55 height 17
click at [523, 87] on div "Product Images Gentle Bright Steps Product Title Nemo enim ipsam voluptatem Tex…" at bounding box center [581, 167] width 125 height 173
click at [133, 208] on div "F5F5F7" at bounding box center [137, 213] width 32 height 10
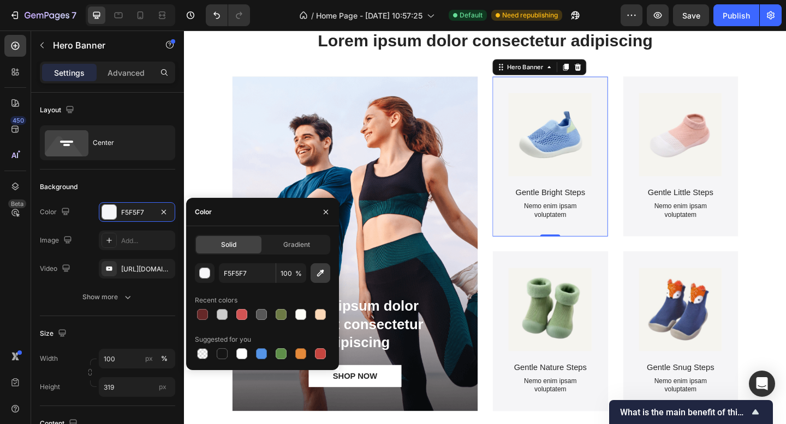
click at [321, 272] on icon "button" at bounding box center [320, 273] width 7 height 7
type input "F5F3F0"
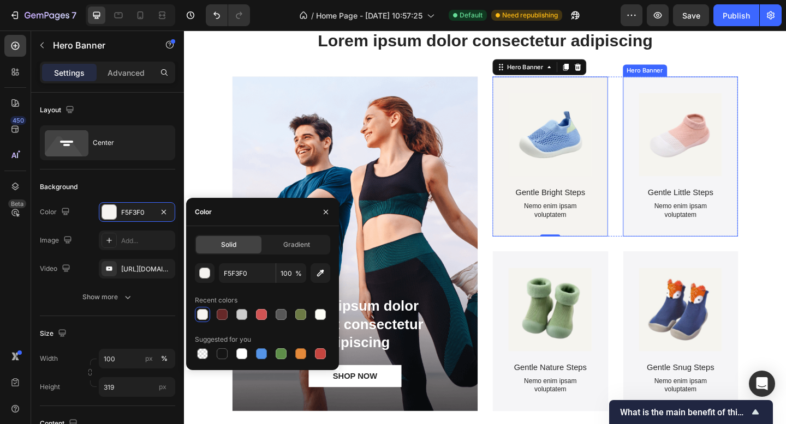
click at [665, 205] on div "Product Images Gentle Little Steps Product Title Nemo enim ipsam voluptatem Tex…" at bounding box center [723, 167] width 125 height 173
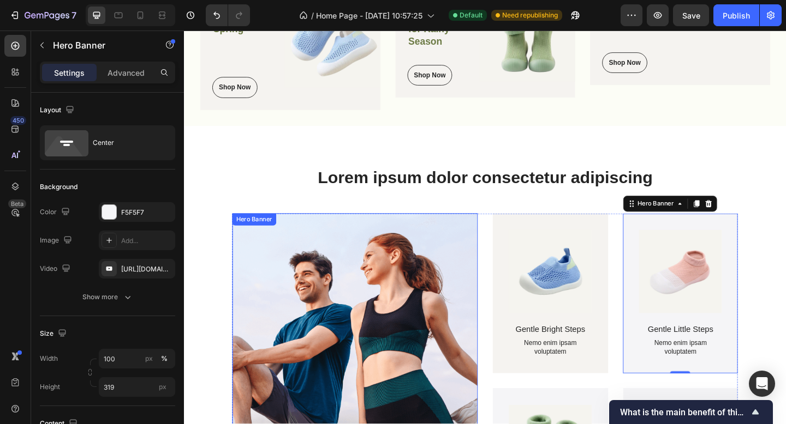
scroll to position [486, 0]
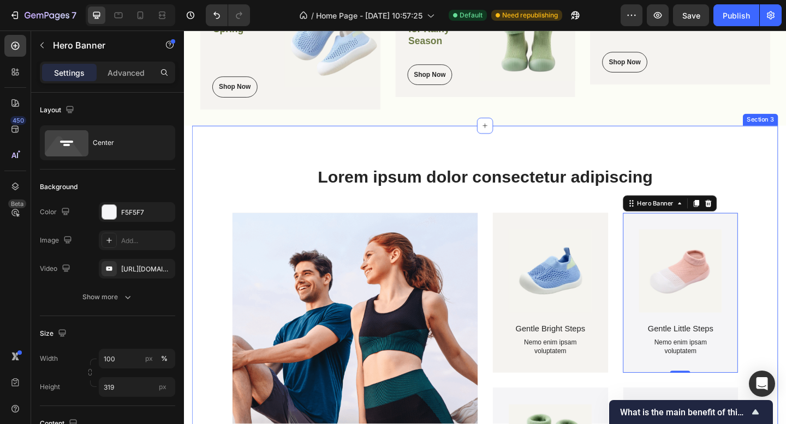
click at [215, 150] on div "Lorem ipsum dolor consectetur adipiscing Heading Lorem ipsum dolor sit amet con…" at bounding box center [511, 390] width 637 height 512
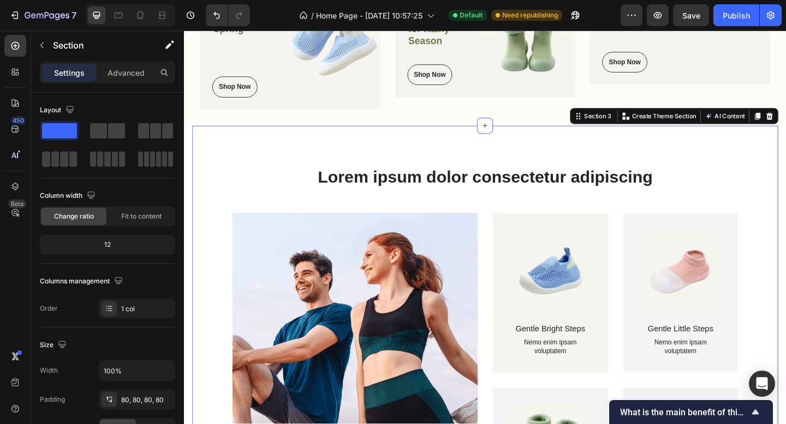
scroll to position [219, 0]
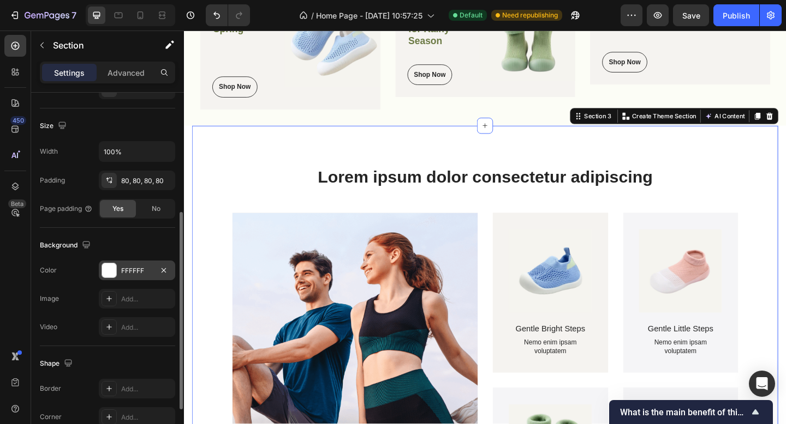
click at [145, 269] on div "FFFFFF" at bounding box center [137, 271] width 32 height 10
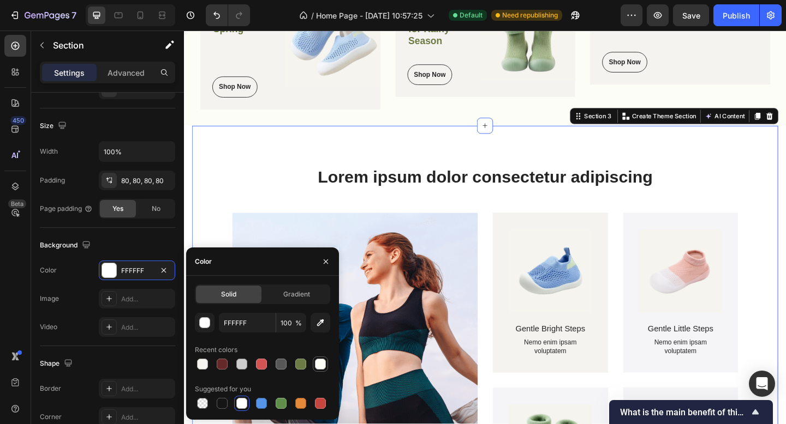
click at [322, 365] on div at bounding box center [320, 364] width 11 height 11
type input "FCFDF6"
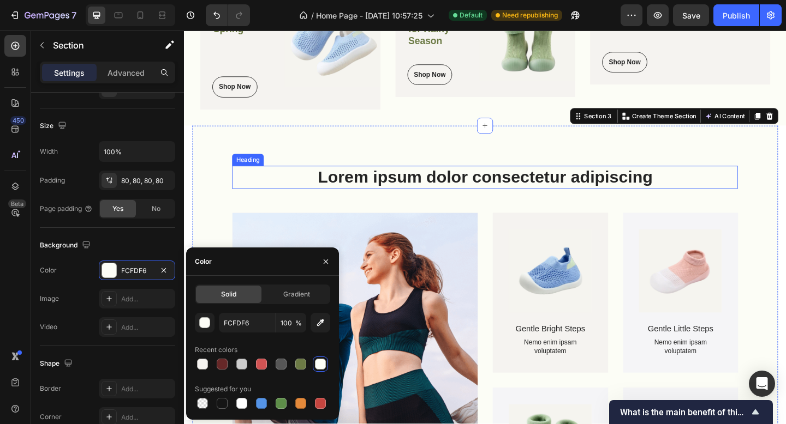
click at [724, 201] on h2 "Lorem ipsum dolor consectetur adipiscing" at bounding box center [511, 191] width 550 height 26
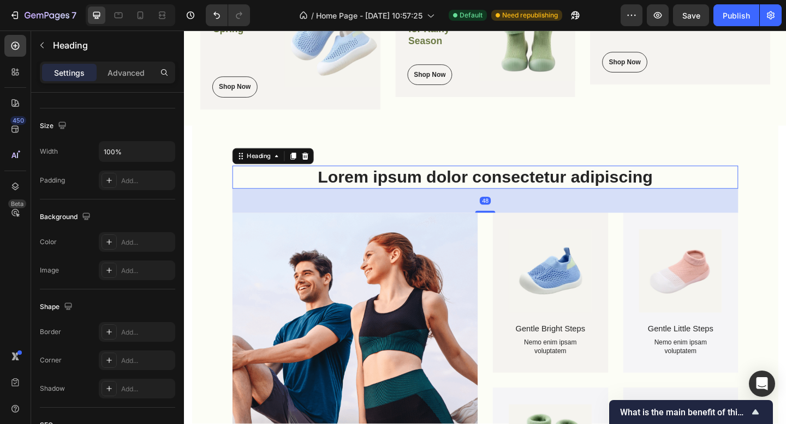
scroll to position [0, 0]
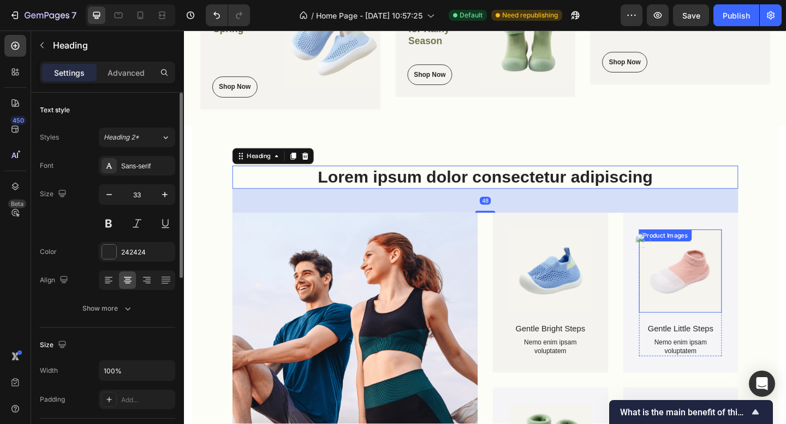
click at [746, 320] on img at bounding box center [724, 292] width 91 height 91
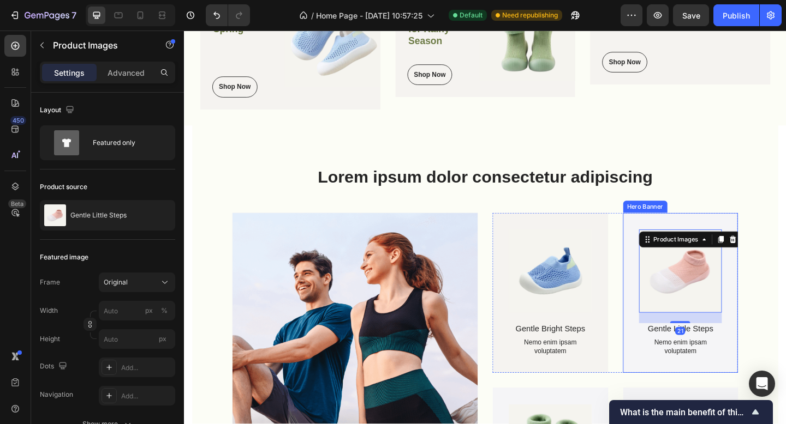
click at [768, 361] on div "Product Images 21 Gentle Little Steps Product Title Nemo enim ipsam voluptatem …" at bounding box center [723, 316] width 125 height 173
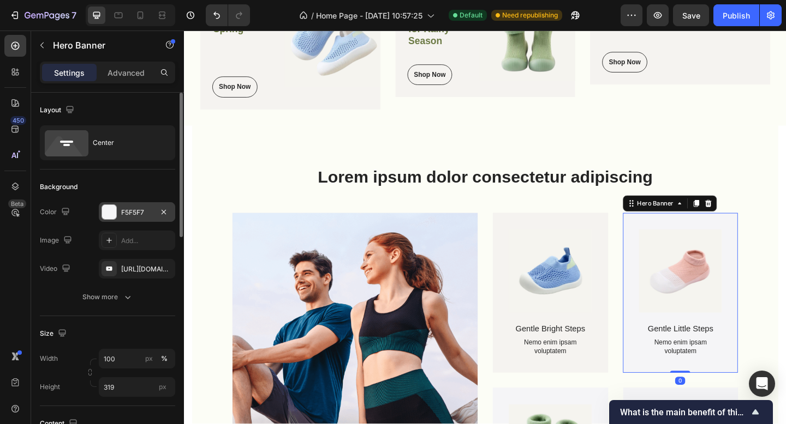
click at [136, 209] on div "F5F5F7" at bounding box center [137, 213] width 32 height 10
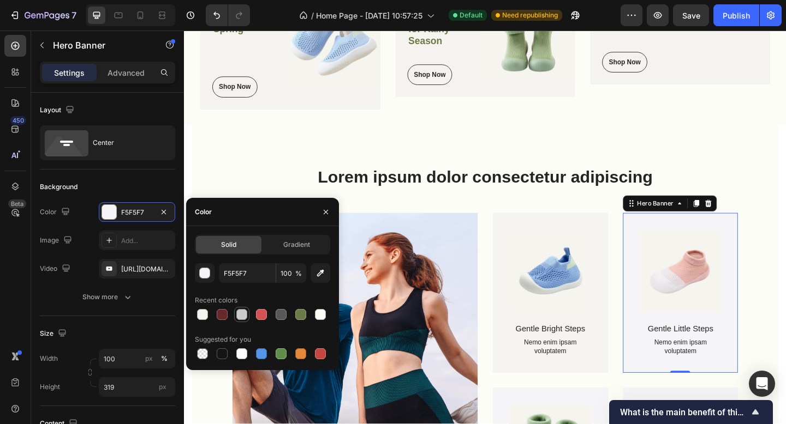
click at [238, 314] on div at bounding box center [241, 314] width 11 height 11
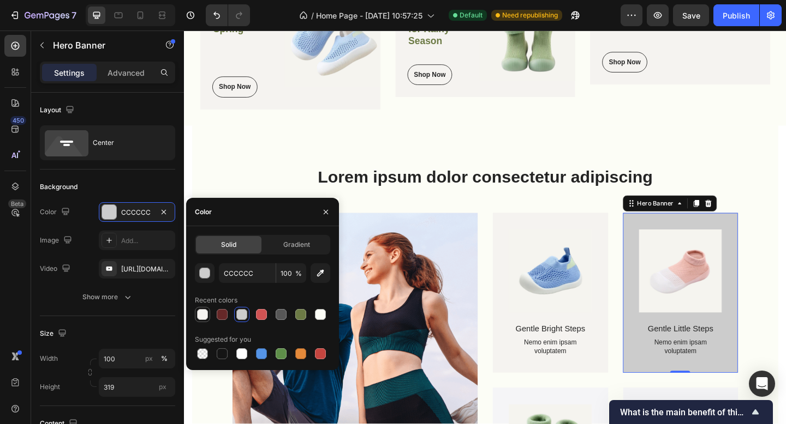
click at [200, 315] on div at bounding box center [202, 314] width 11 height 11
type input "F5F3F0"
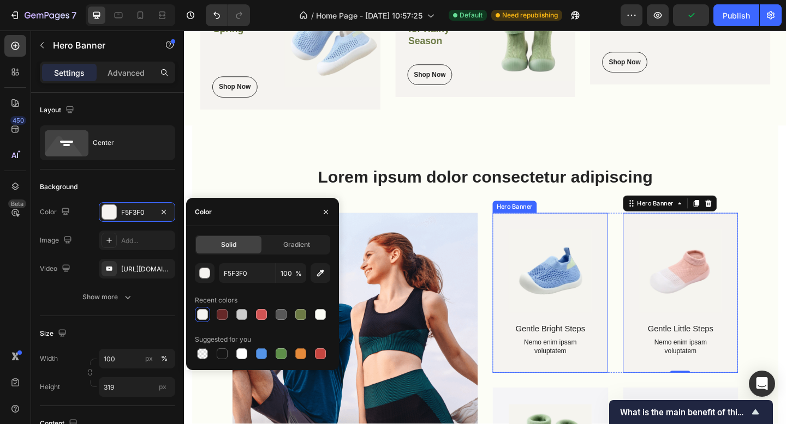
click at [524, 239] on div "Product Images Gentle Bright Steps Product Title Nemo enim ipsam voluptatem Tex…" at bounding box center [581, 316] width 125 height 173
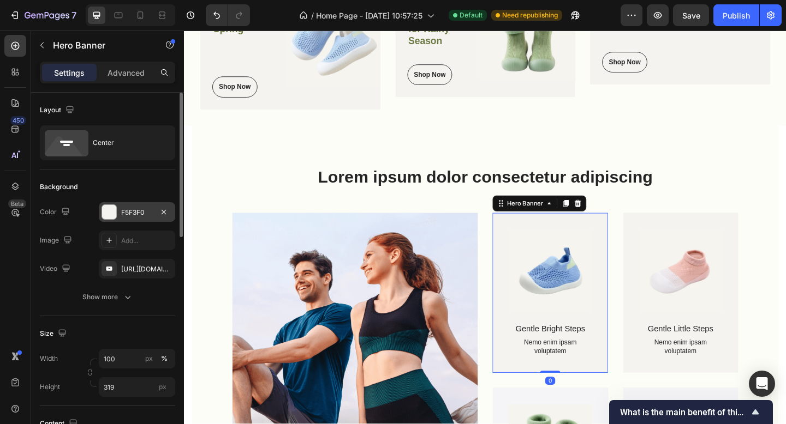
click at [136, 212] on div "F5F3F0" at bounding box center [137, 213] width 32 height 10
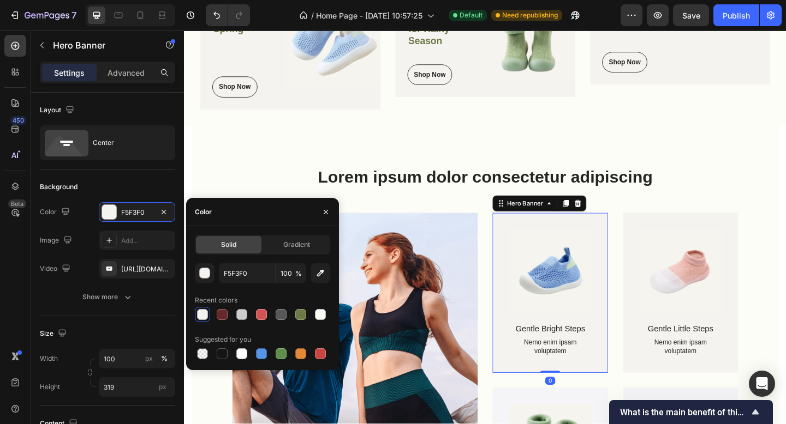
click at [205, 317] on div at bounding box center [202, 314] width 11 height 11
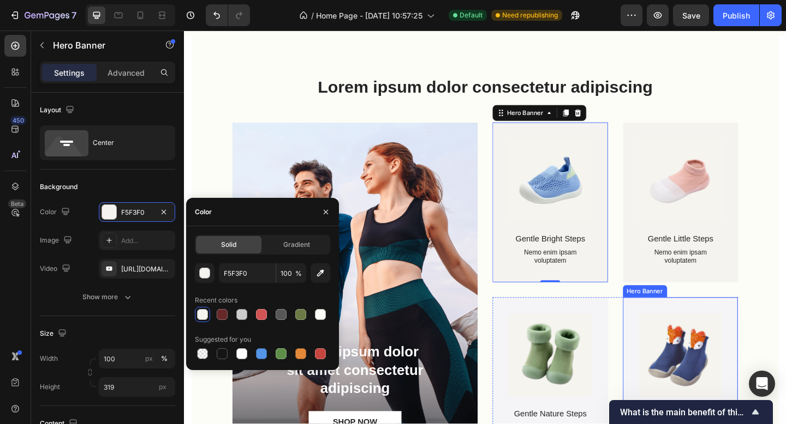
scroll to position [585, 0]
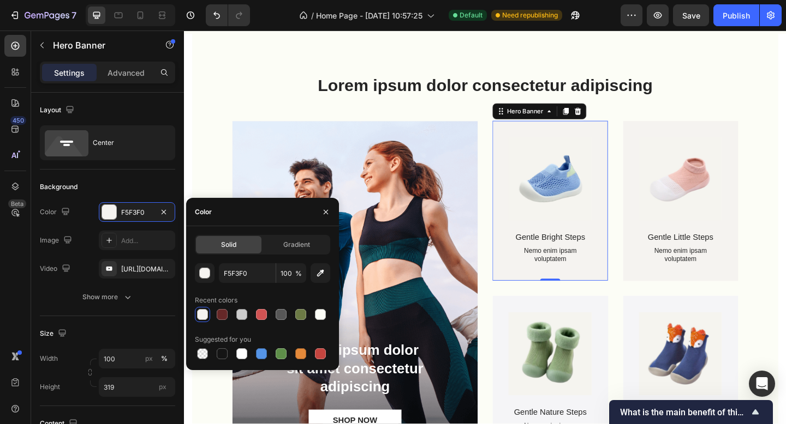
click at [785, 308] on div "Lorem ipsum dolor consectetur adipiscing Heading Lorem ipsum dolor sit amet con…" at bounding box center [511, 290] width 637 height 512
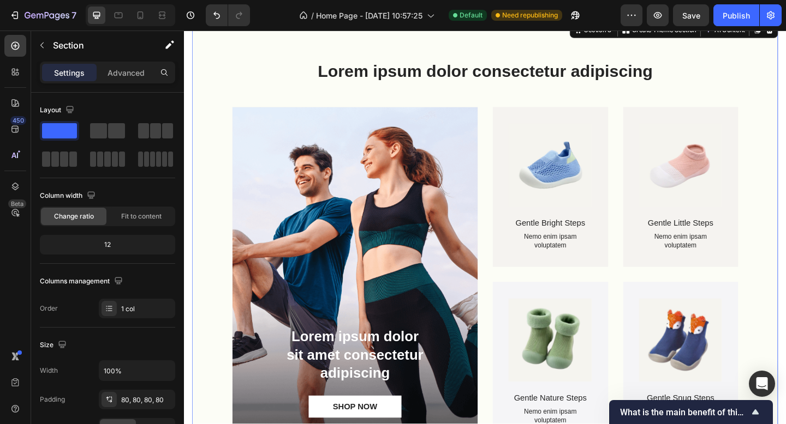
scroll to position [730, 0]
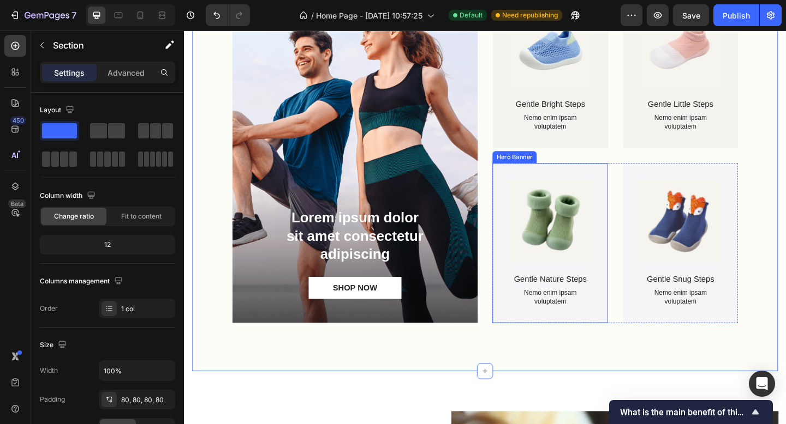
click at [623, 187] on div "Product Images Gentle Nature Steps Product Title Nemo enim ipsam voluptatem Tex…" at bounding box center [581, 262] width 125 height 173
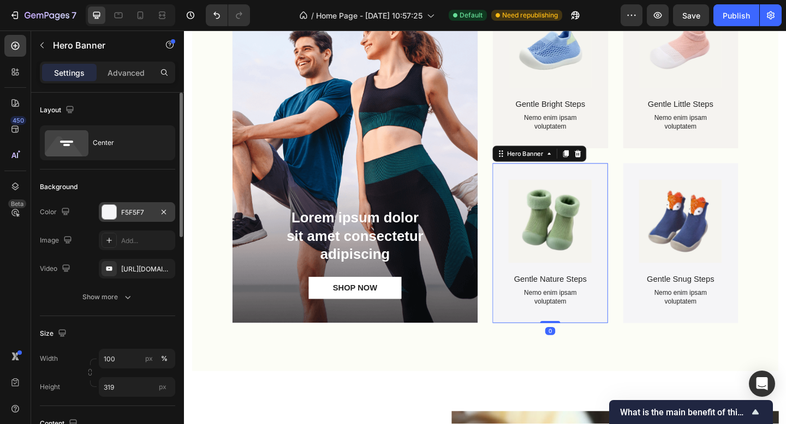
click at [129, 214] on div "F5F5F7" at bounding box center [137, 213] width 32 height 10
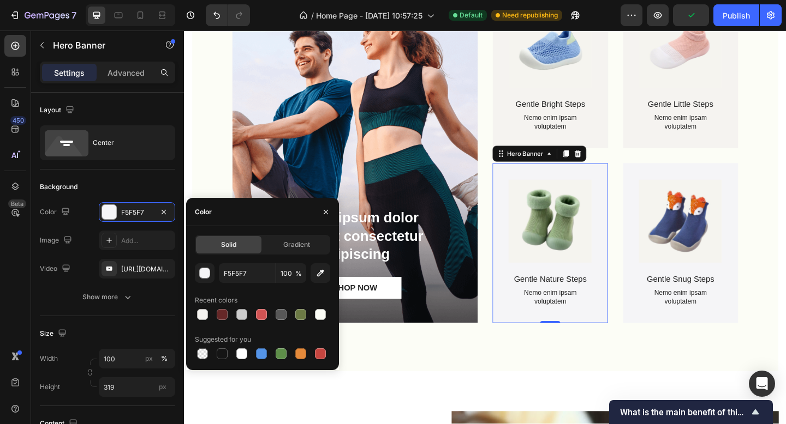
click at [201, 318] on div at bounding box center [202, 314] width 11 height 11
type input "F5F3F0"
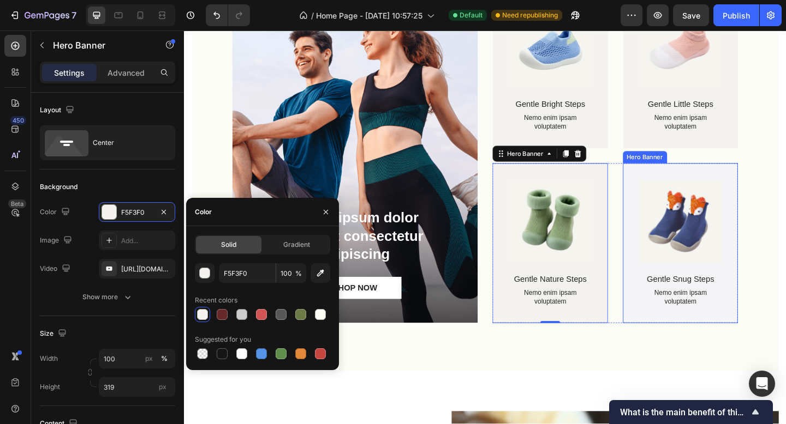
click at [668, 185] on div "Product Images Gentle Snug Steps Product Title Nemo enim ipsam voluptatem Text …" at bounding box center [723, 262] width 125 height 173
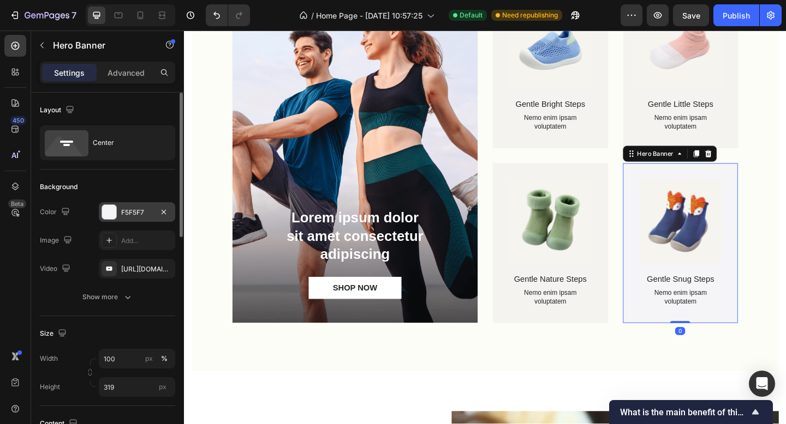
click at [122, 211] on div "F5F5F7" at bounding box center [137, 213] width 32 height 10
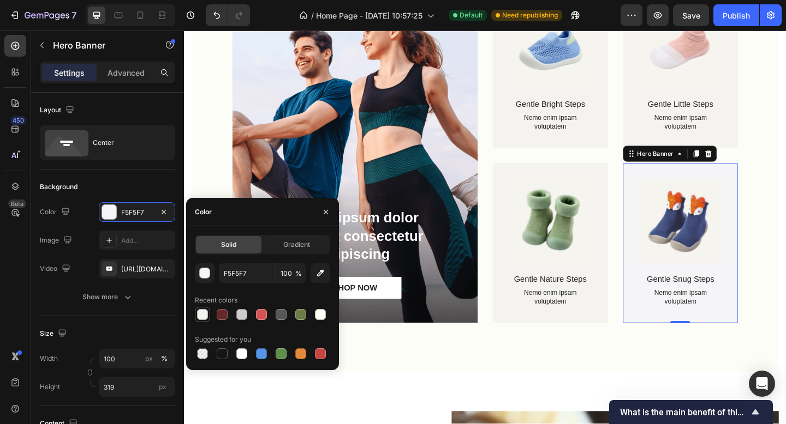
click at [203, 313] on div at bounding box center [202, 314] width 11 height 11
type input "F5F3F0"
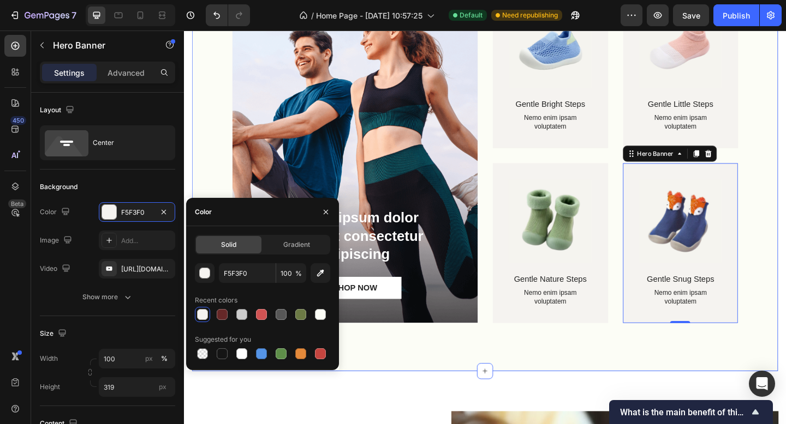
click at [438, 349] on div "Lorem ipsum dolor sit amet consectetur adipiscing Text Block SHOP NOW Button" at bounding box center [369, 273] width 267 height 152
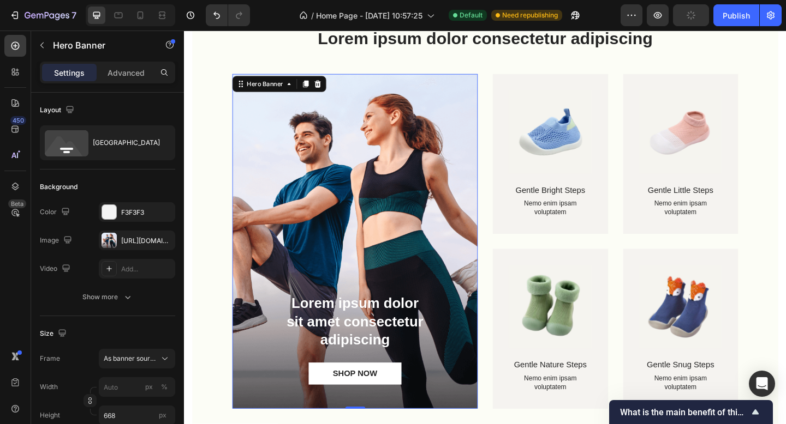
scroll to position [764, 0]
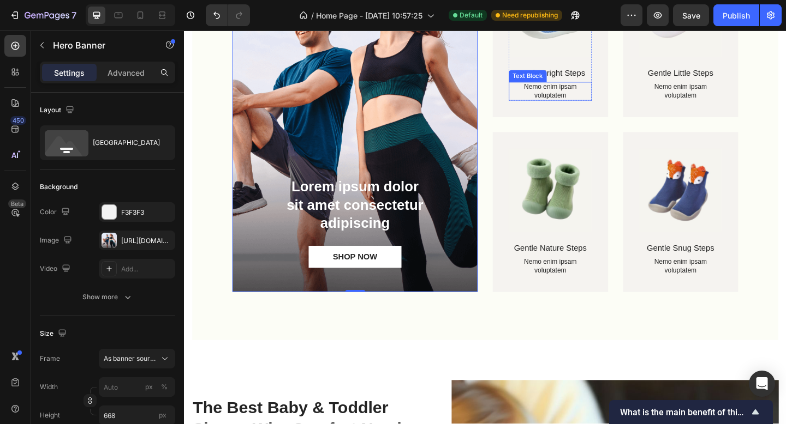
click at [585, 99] on p "Nemo enim ipsam voluptatem" at bounding box center [582, 97] width 88 height 19
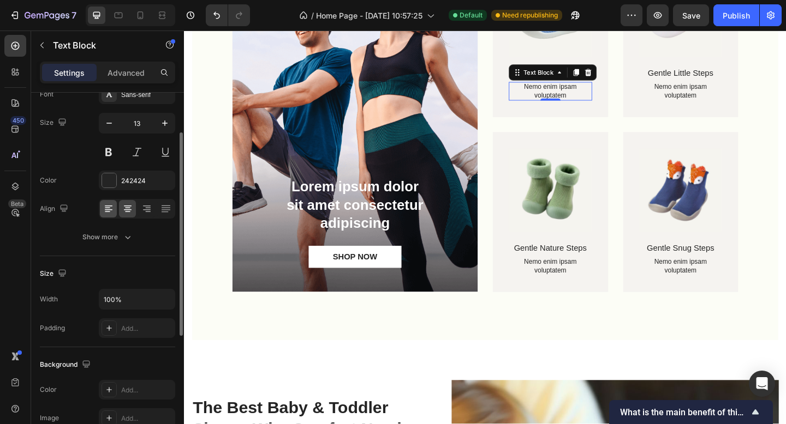
scroll to position [0, 0]
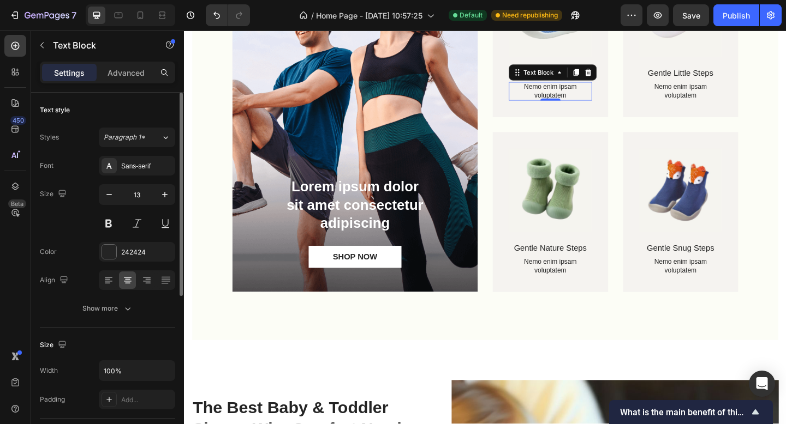
click at [77, 74] on p "Settings" at bounding box center [69, 72] width 31 height 11
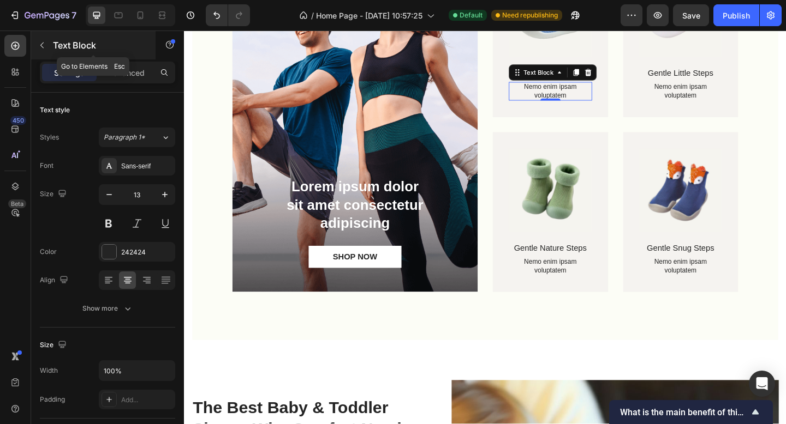
click at [38, 49] on icon "button" at bounding box center [42, 45] width 9 height 9
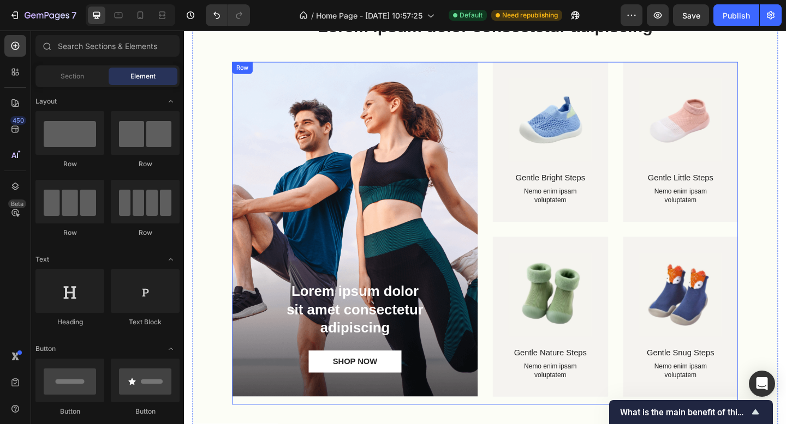
scroll to position [531, 0]
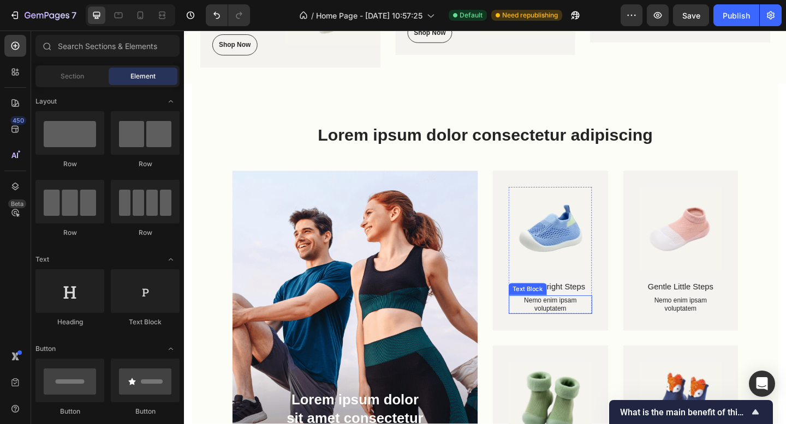
click at [567, 320] on p "Nemo enim ipsam voluptatem" at bounding box center [582, 329] width 88 height 19
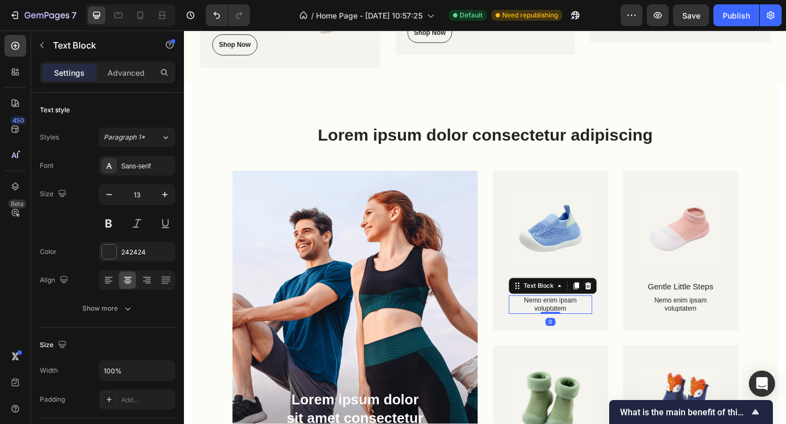
click at [76, 73] on p "Settings" at bounding box center [69, 72] width 31 height 11
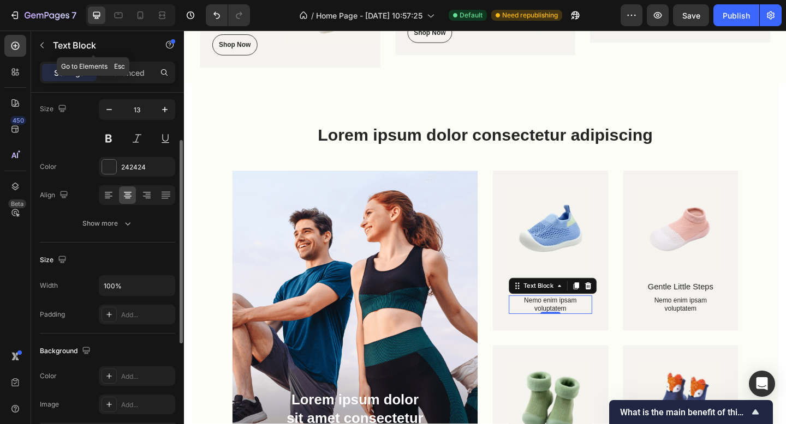
drag, startPoint x: 45, startPoint y: 42, endPoint x: 57, endPoint y: 52, distance: 15.9
click at [45, 42] on icon "button" at bounding box center [42, 45] width 9 height 9
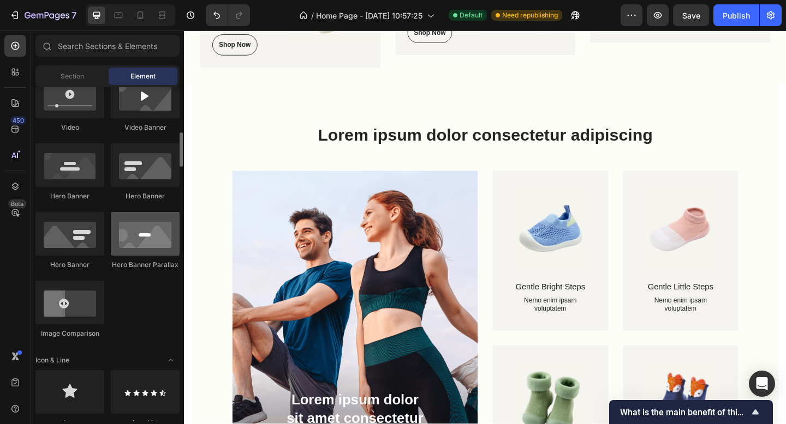
scroll to position [540, 0]
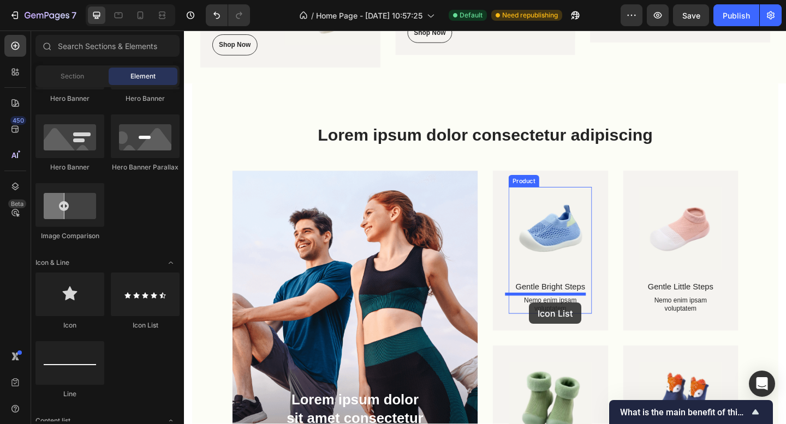
drag, startPoint x: 323, startPoint y: 321, endPoint x: 559, endPoint y: 327, distance: 236.3
click at [595, 325] on p "Nemo enim ipsam voluptatem" at bounding box center [582, 329] width 88 height 19
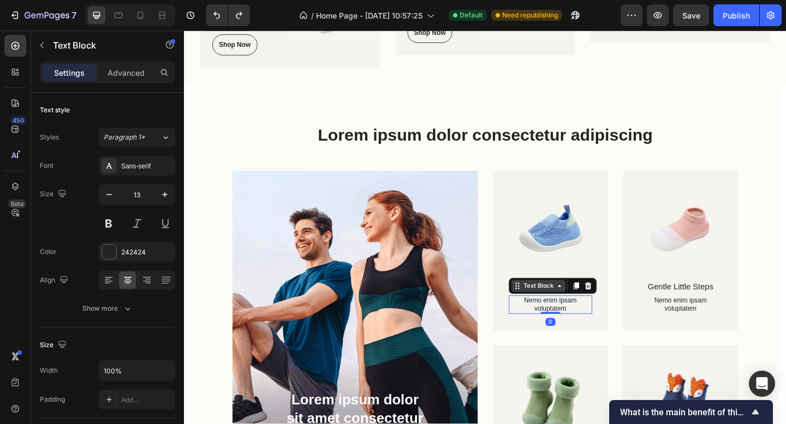
click at [576, 306] on div "Text Block" at bounding box center [568, 309] width 37 height 10
click at [621, 308] on icon at bounding box center [623, 308] width 9 height 9
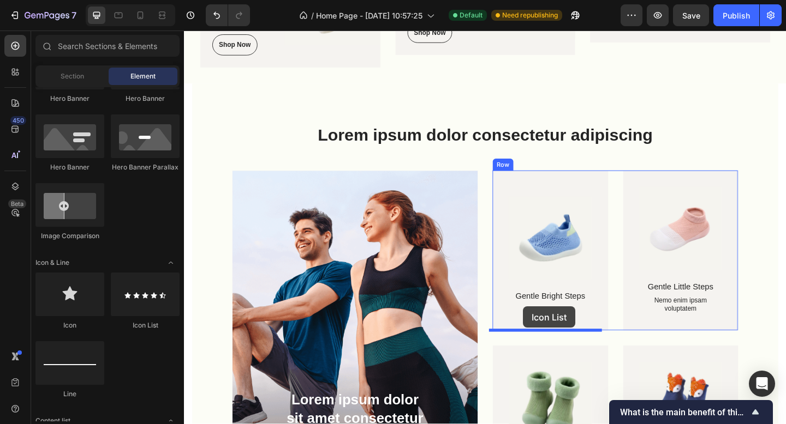
drag, startPoint x: 335, startPoint y: 331, endPoint x: 552, endPoint y: 331, distance: 217.1
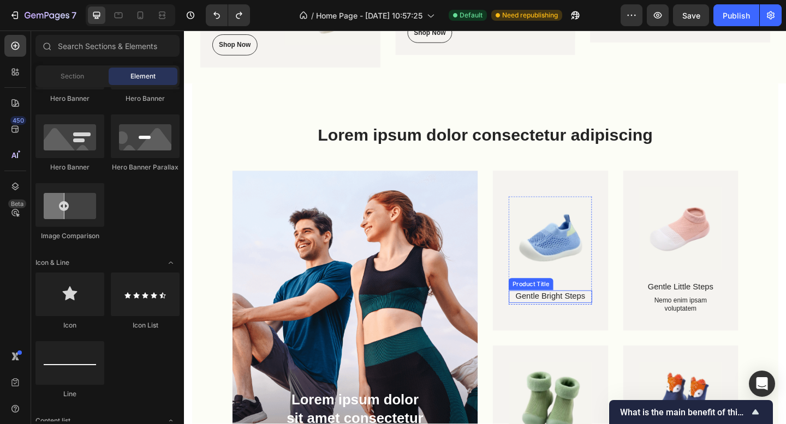
click at [609, 319] on h1 "Gentle Bright Steps" at bounding box center [582, 321] width 91 height 14
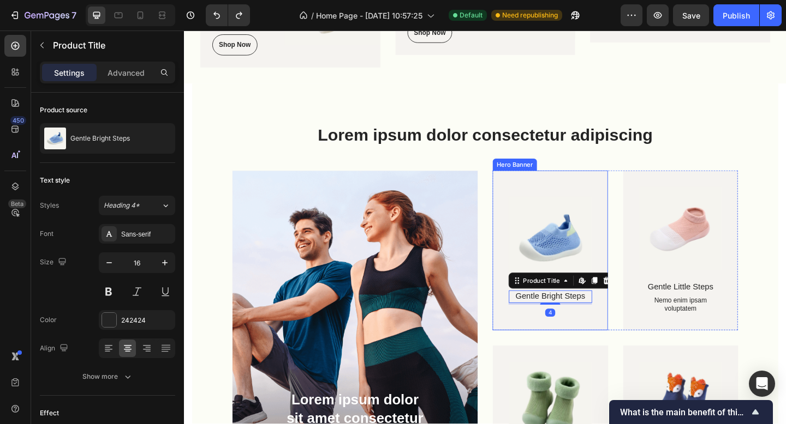
click at [597, 330] on div "Product Images Gentle Bright Steps Product Title Edit content in Shopify 4 Prod…" at bounding box center [581, 270] width 125 height 152
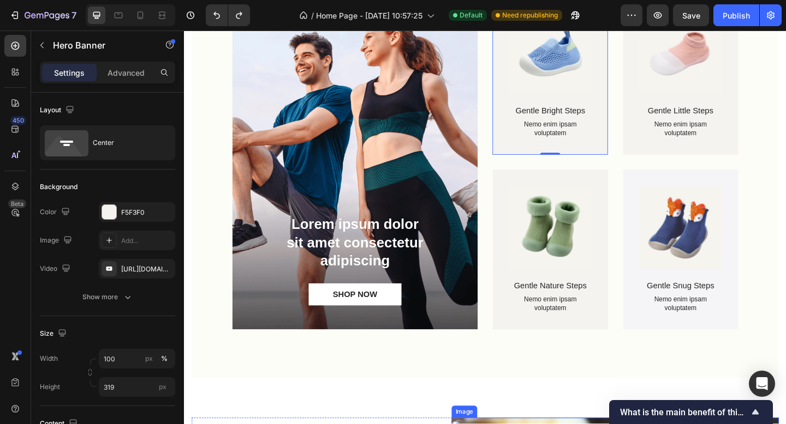
scroll to position [673, 0]
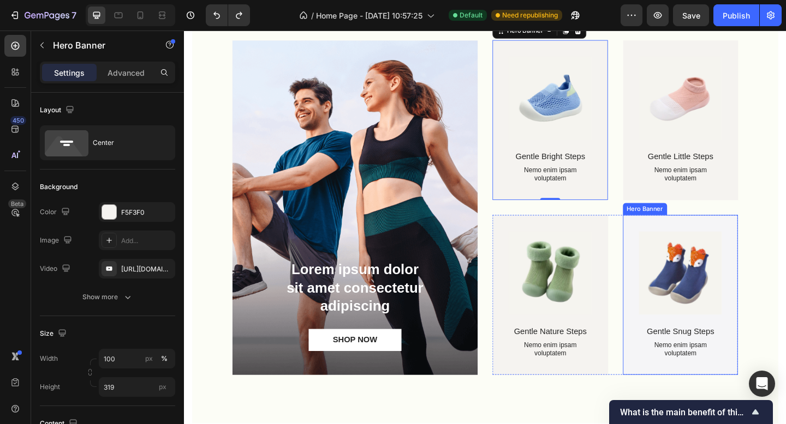
click at [755, 241] on div "Product Images Gentle Snug Steps Product Title Nemo enim ipsam voluptatem Text …" at bounding box center [723, 318] width 125 height 173
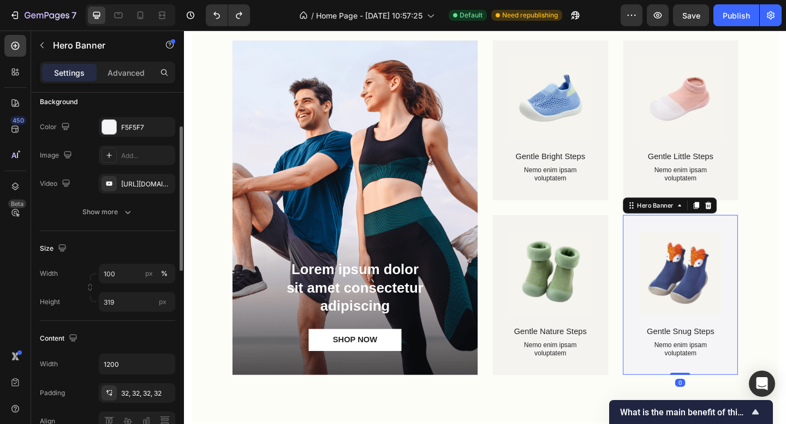
scroll to position [318, 0]
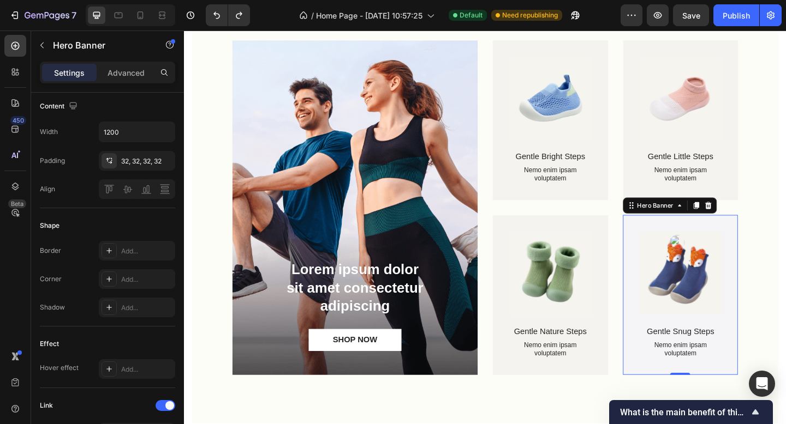
click at [768, 310] on div "Product Images Gentle Snug Steps Product Title Nemo enim ipsam voluptatem Text …" at bounding box center [723, 318] width 125 height 173
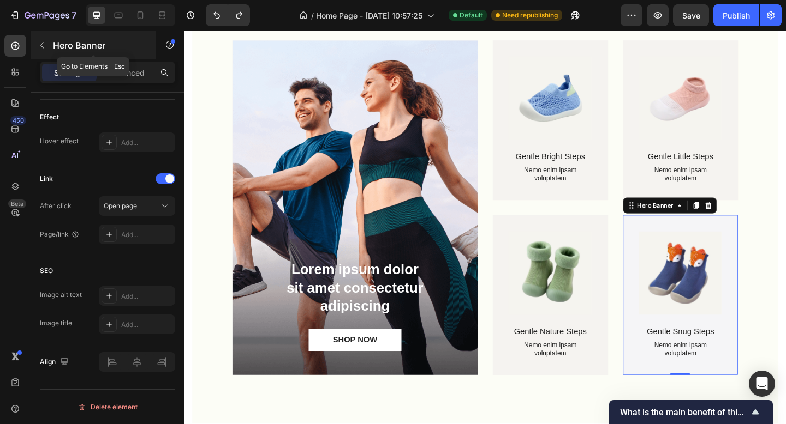
click at [40, 39] on button "button" at bounding box center [41, 45] width 17 height 17
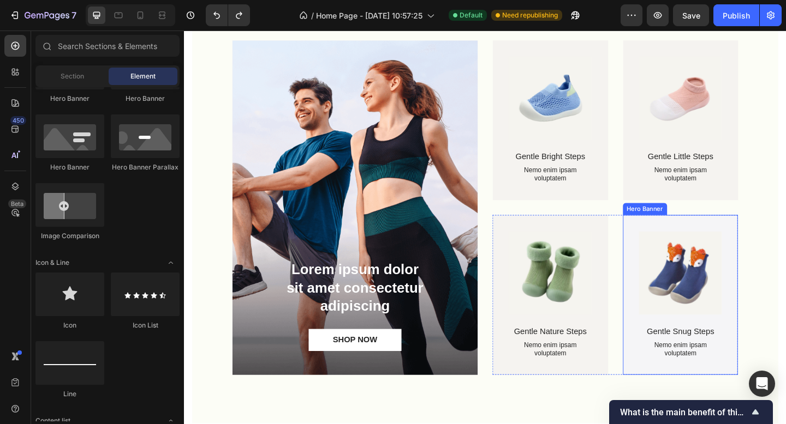
click at [726, 241] on div "Product Images Gentle Snug Steps Product Title Nemo enim ipsam voluptatem Text …" at bounding box center [723, 318] width 125 height 173
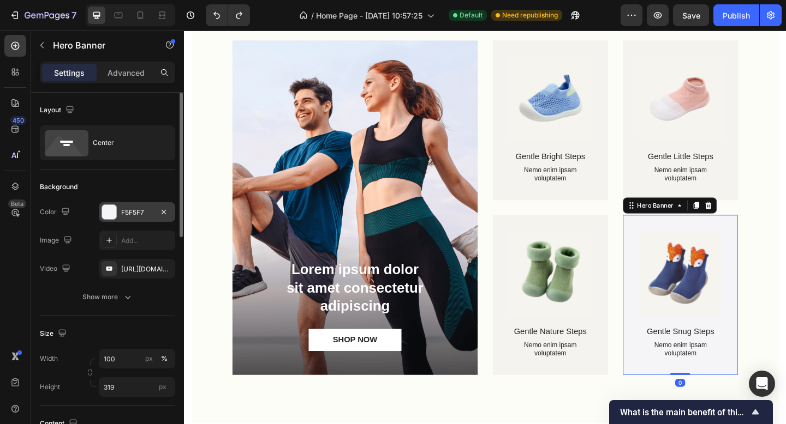
click at [129, 217] on div "F5F5F7" at bounding box center [137, 212] width 76 height 20
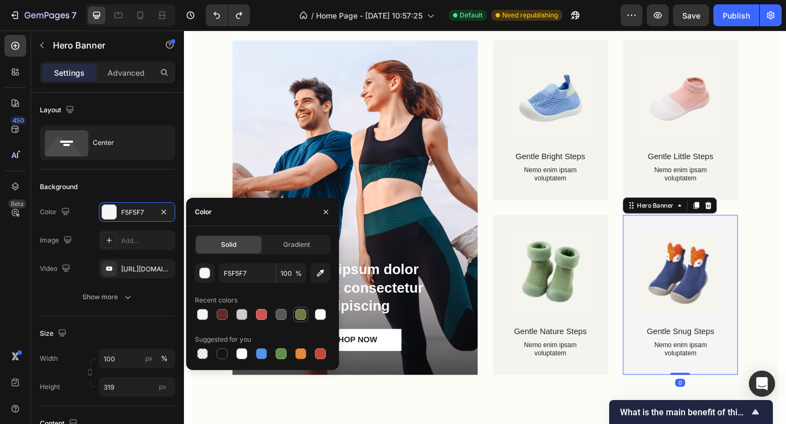
drag, startPoint x: 199, startPoint y: 314, endPoint x: 304, endPoint y: 318, distance: 105.4
click at [199, 313] on div at bounding box center [202, 314] width 11 height 11
type input "F5F3F0"
click at [785, 208] on div "Lorem ipsum dolor consectetur adipiscing Heading Lorem ipsum dolor sit amet con…" at bounding box center [511, 203] width 637 height 512
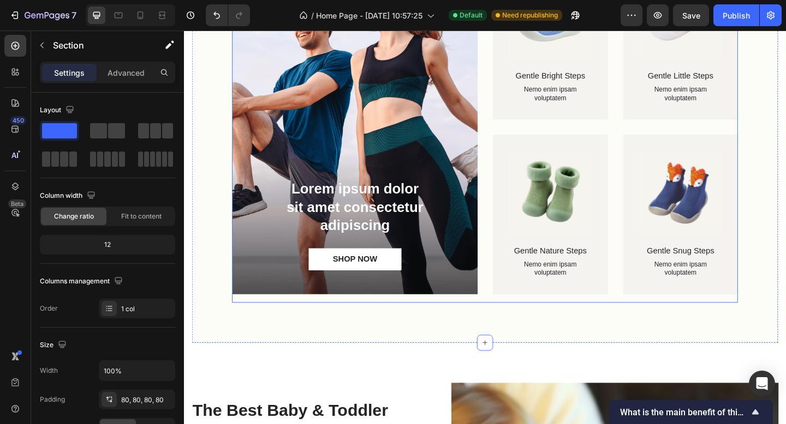
scroll to position [722, 0]
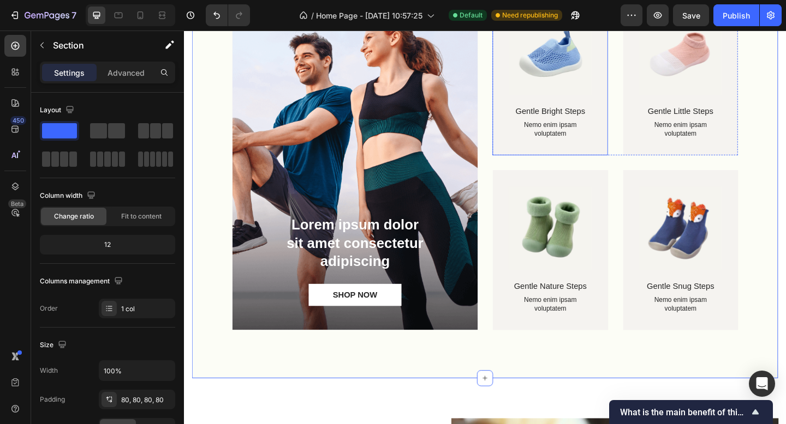
click at [580, 137] on p "Nemo enim ipsam voluptatem" at bounding box center [582, 138] width 88 height 19
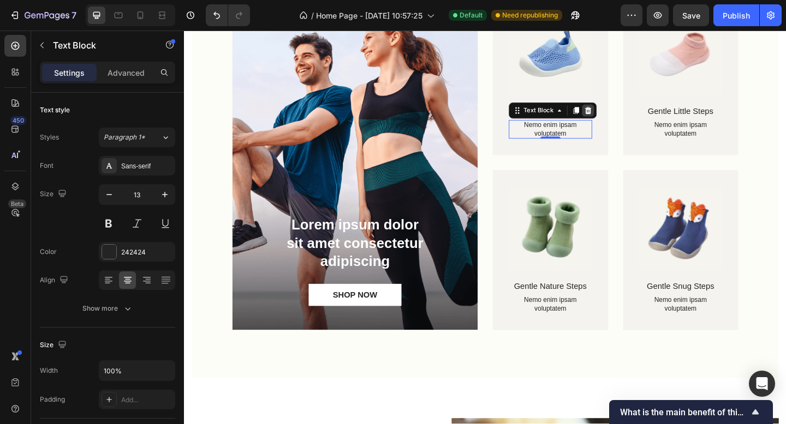
click at [620, 113] on icon at bounding box center [623, 117] width 9 height 9
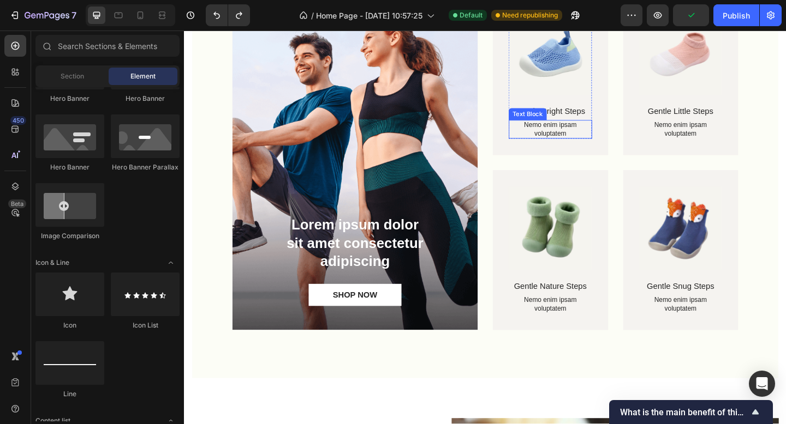
click at [588, 144] on p "Nemo enim ipsam voluptatem" at bounding box center [582, 138] width 88 height 19
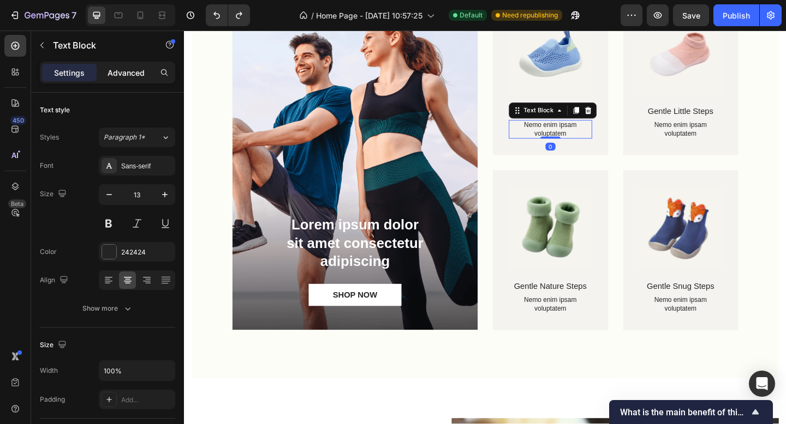
click at [133, 64] on div "Advanced" at bounding box center [126, 72] width 55 height 17
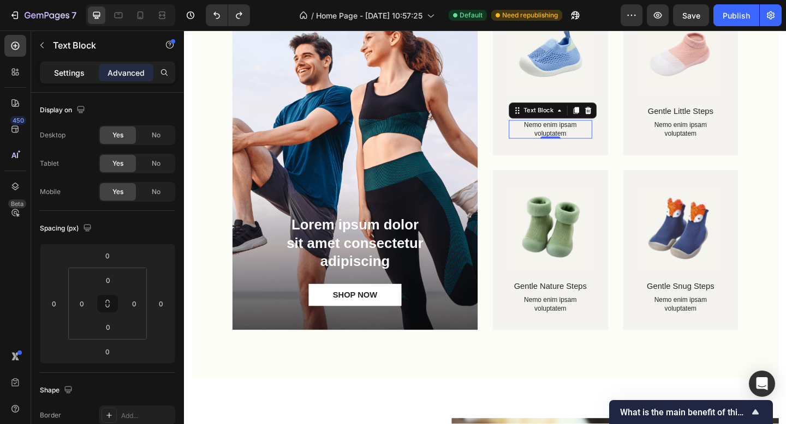
click at [71, 69] on p "Settings" at bounding box center [69, 72] width 31 height 11
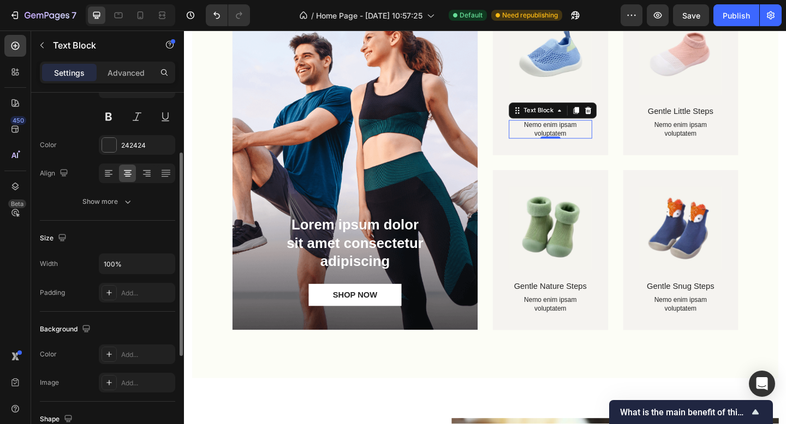
scroll to position [284, 0]
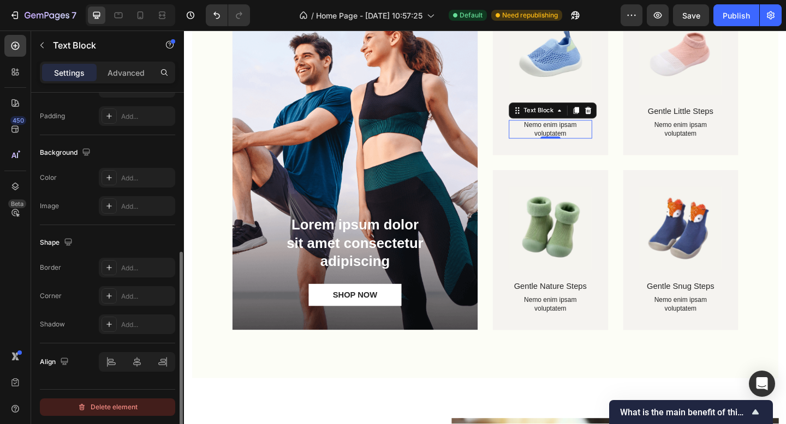
click at [111, 411] on div "Delete element" at bounding box center [107, 407] width 60 height 13
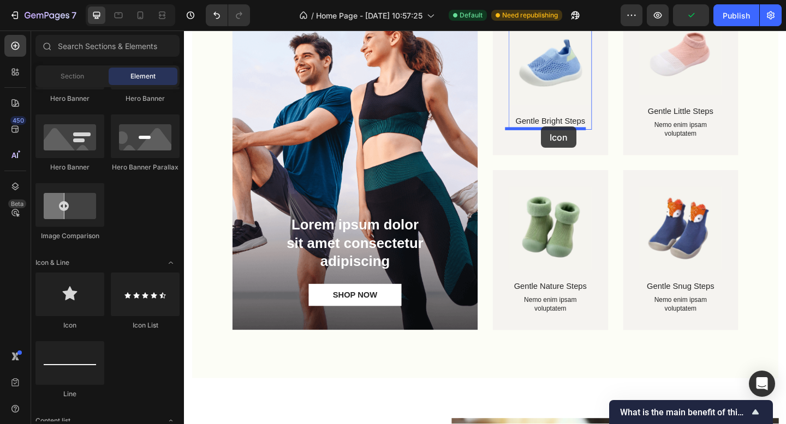
drag, startPoint x: 366, startPoint y: 312, endPoint x: 572, endPoint y: 135, distance: 271.3
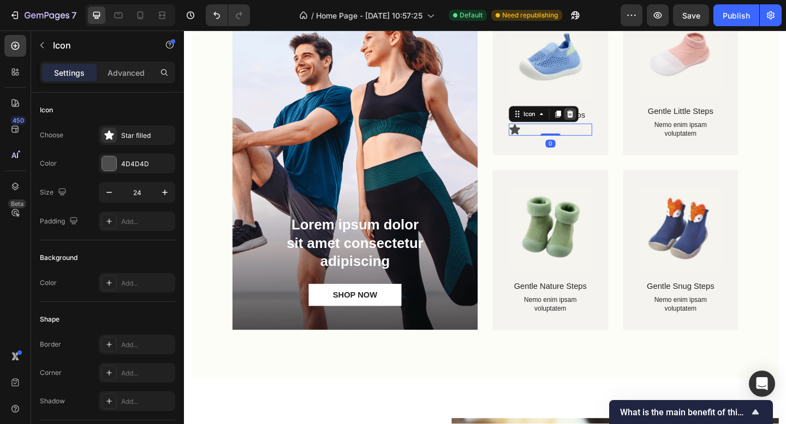
click at [601, 120] on icon at bounding box center [603, 121] width 7 height 8
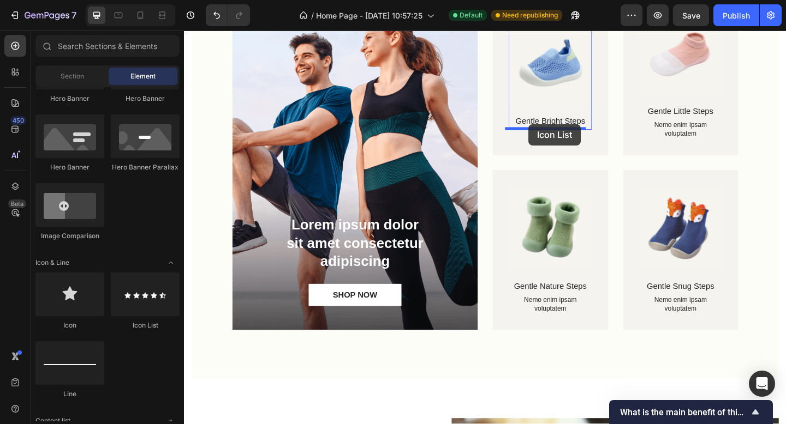
drag, startPoint x: 334, startPoint y: 334, endPoint x: 559, endPoint y: 133, distance: 301.4
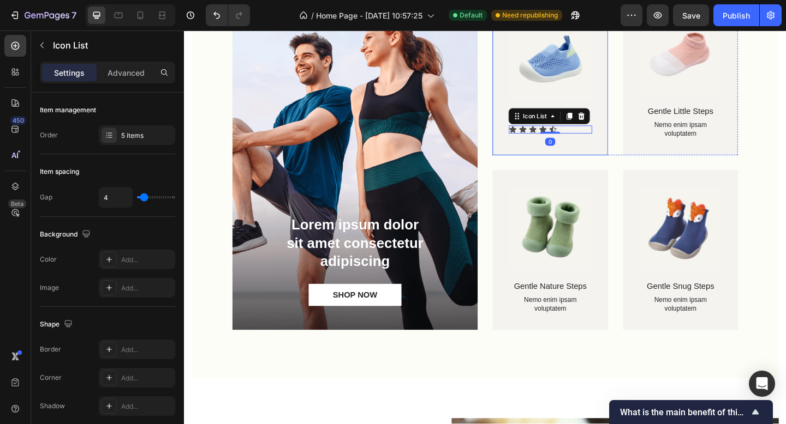
click at [613, 165] on div "Background Image" at bounding box center [581, 79] width 125 height 174
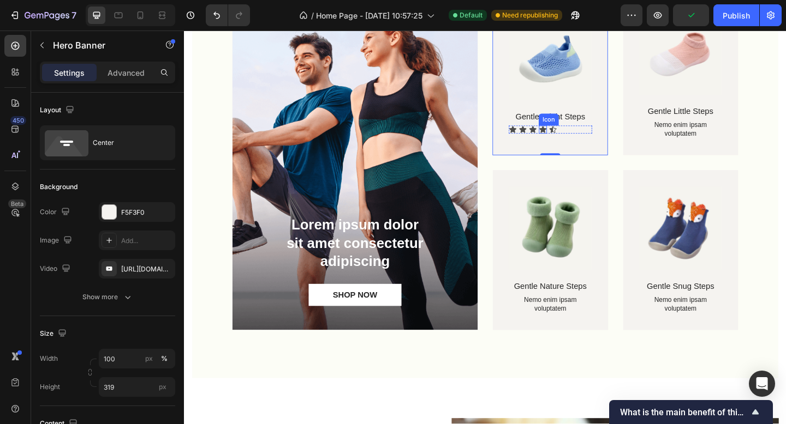
click at [571, 137] on div "Icon" at bounding box center [574, 138] width 9 height 9
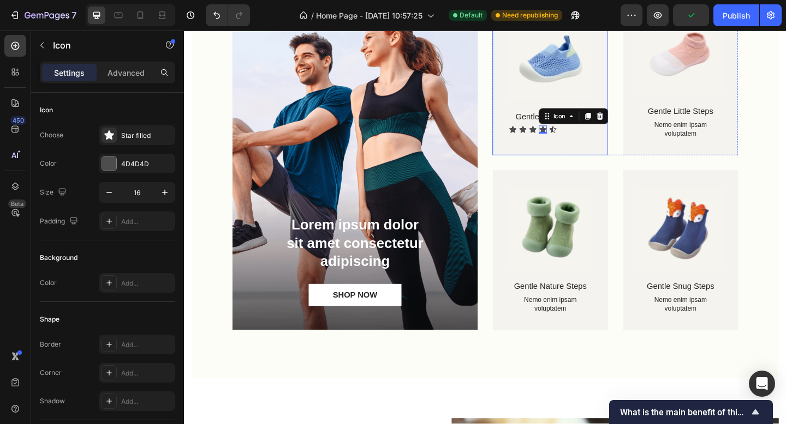
click at [619, 153] on div "Product Images Gentle Bright Steps Product Title Icon Icon Icon Icon 0 Icon Ico…" at bounding box center [581, 79] width 125 height 161
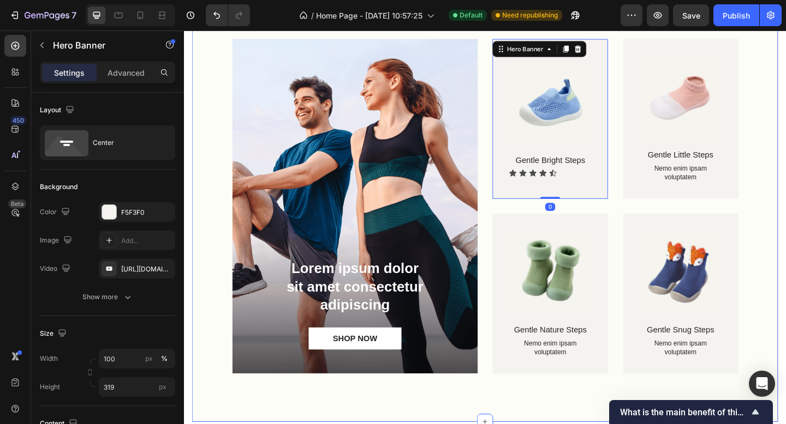
scroll to position [622, 0]
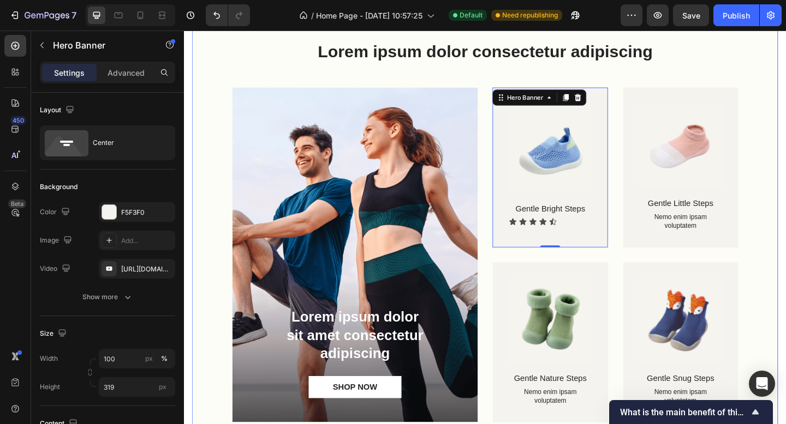
click at [708, 223] on div "Text Block" at bounding box center [700, 221] width 43 height 13
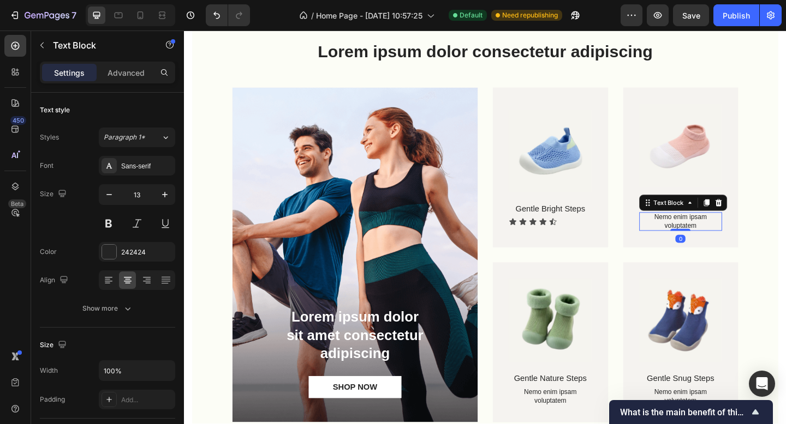
click at [763, 217] on div at bounding box center [764, 218] width 13 height 13
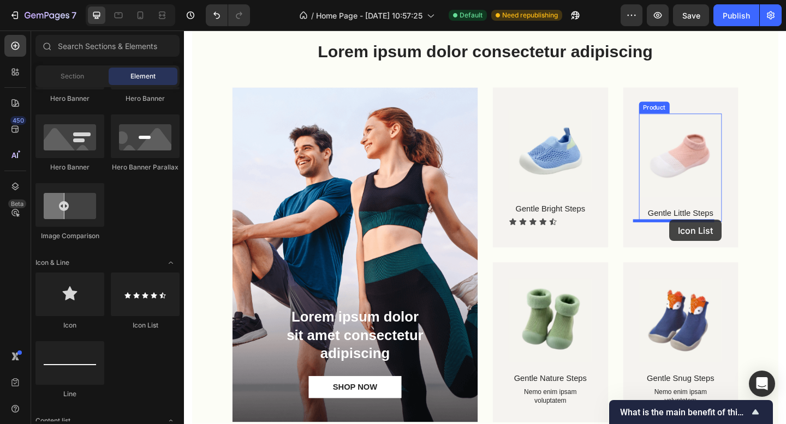
drag, startPoint x: 308, startPoint y: 329, endPoint x: 711, endPoint y: 237, distance: 414.1
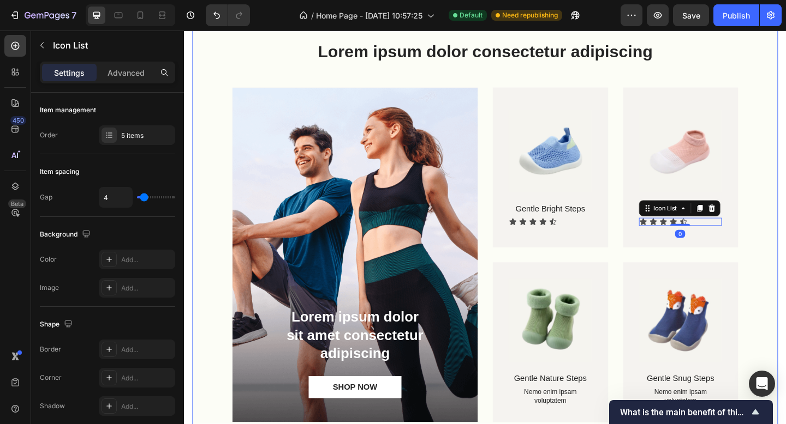
drag, startPoint x: 800, startPoint y: 260, endPoint x: 809, endPoint y: 271, distance: 14.4
click at [785, 260] on div "Lorem ipsum dolor consectetur adipiscing Heading Lorem ipsum dolor sit amet con…" at bounding box center [511, 254] width 637 height 512
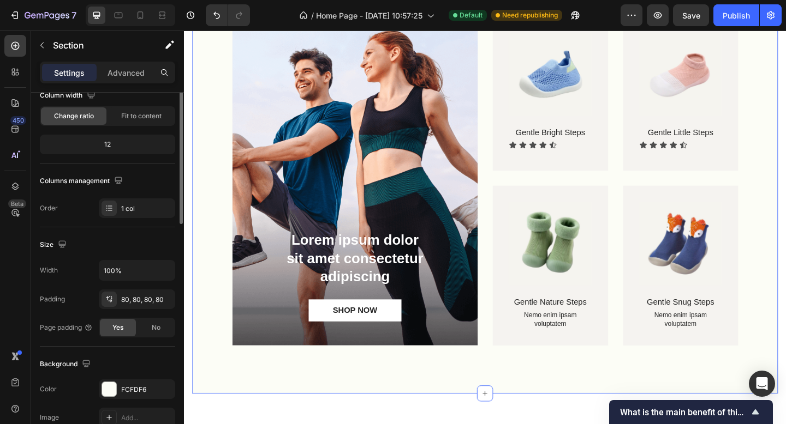
scroll to position [196, 0]
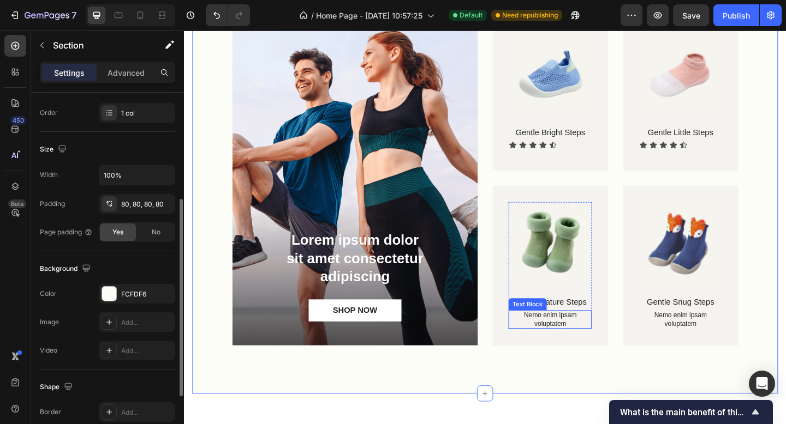
click at [618, 345] on p "Nemo enim ipsam voluptatem" at bounding box center [582, 346] width 88 height 19
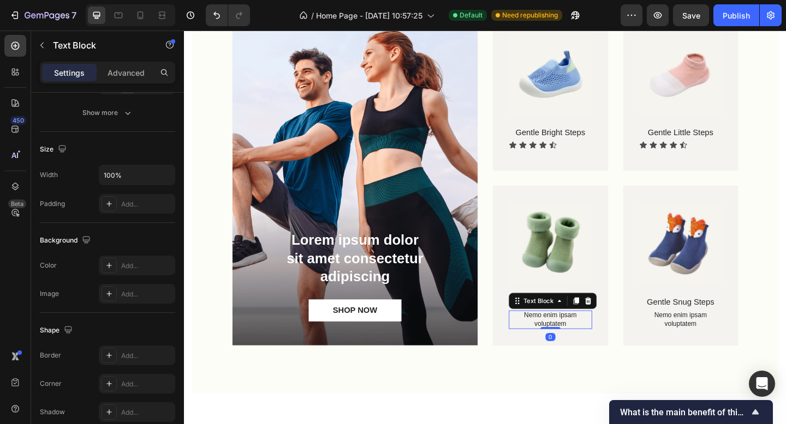
scroll to position [0, 0]
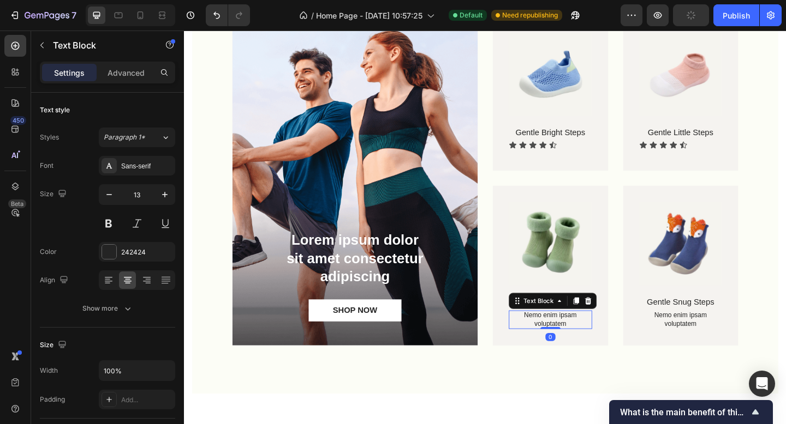
drag, startPoint x: 617, startPoint y: 323, endPoint x: 643, endPoint y: 348, distance: 35.9
click at [619, 323] on icon at bounding box center [623, 325] width 9 height 9
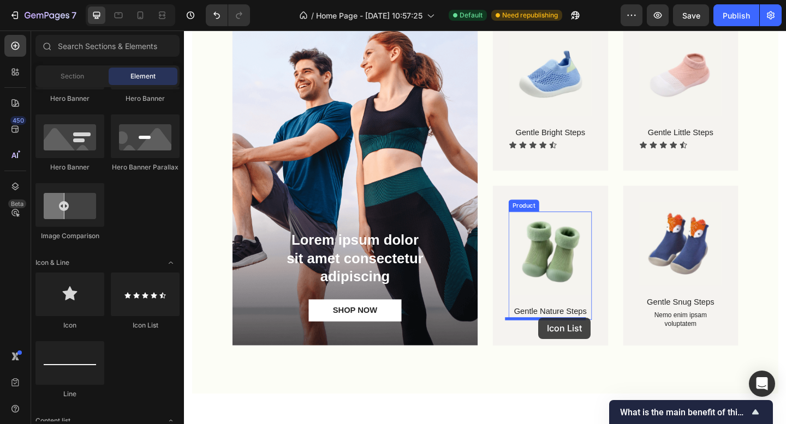
drag, startPoint x: 319, startPoint y: 332, endPoint x: 569, endPoint y: 343, distance: 250.1
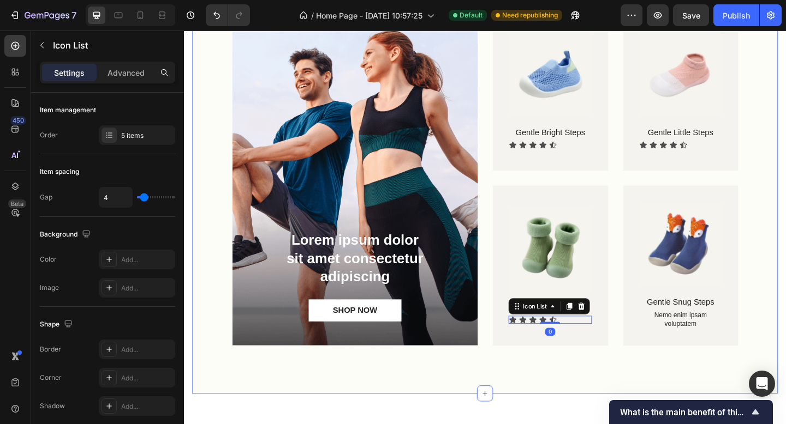
click at [785, 191] on div "Lorem ipsum dolor consectetur adipiscing Heading Lorem ipsum dolor sit amet con…" at bounding box center [511, 170] width 637 height 512
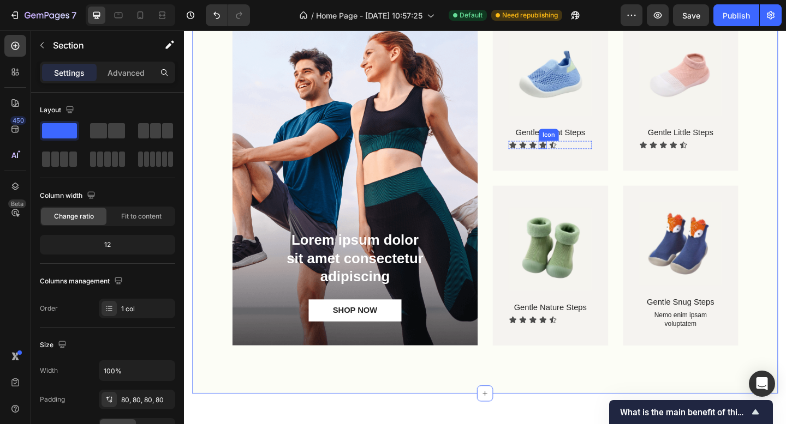
click at [571, 153] on icon at bounding box center [574, 155] width 8 height 7
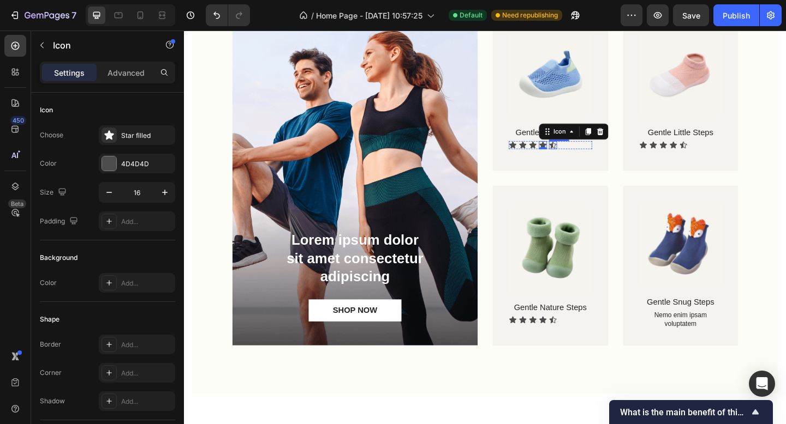
click at [580, 153] on icon at bounding box center [584, 155] width 9 height 9
click at [602, 141] on div "Icon" at bounding box center [602, 141] width 17 height 0
click at [612, 141] on icon at bounding box center [616, 140] width 9 height 9
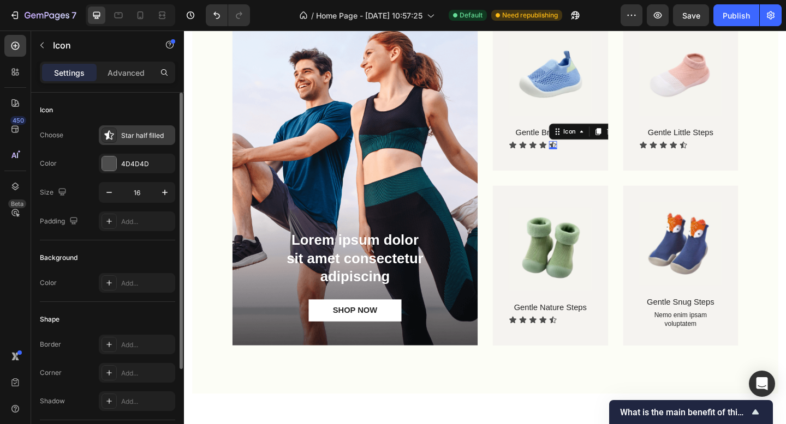
click at [153, 137] on div "Star half filled" at bounding box center [146, 136] width 51 height 10
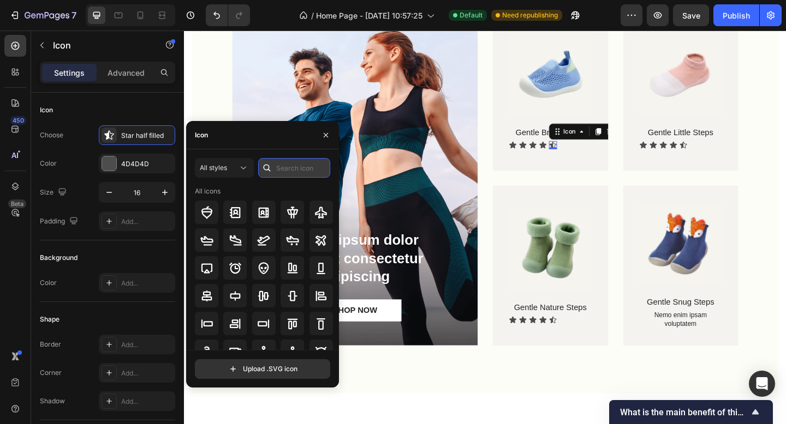
click at [288, 167] on input "text" at bounding box center [294, 168] width 72 height 20
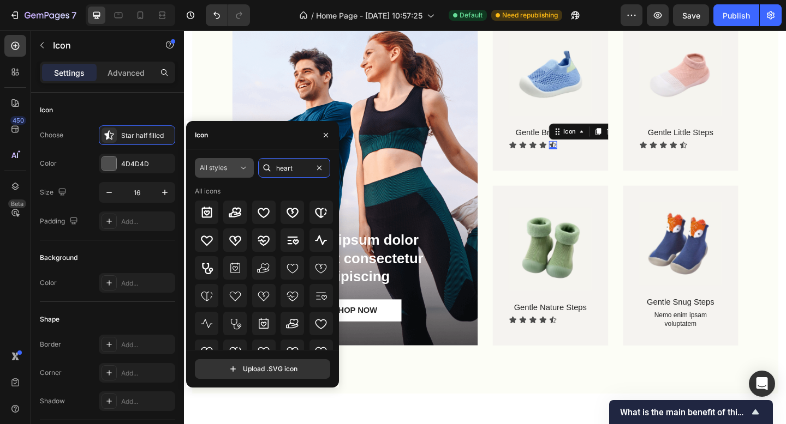
type input "heart"
click at [229, 167] on div "All styles" at bounding box center [219, 168] width 38 height 10
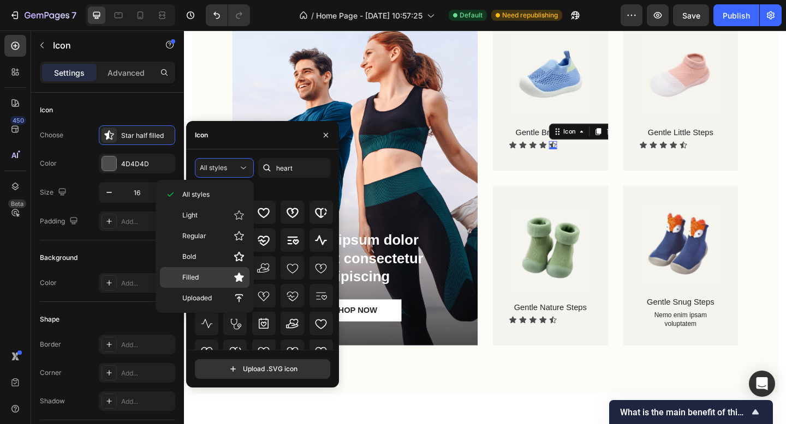
click at [193, 279] on span "Filled" at bounding box center [190, 278] width 16 height 10
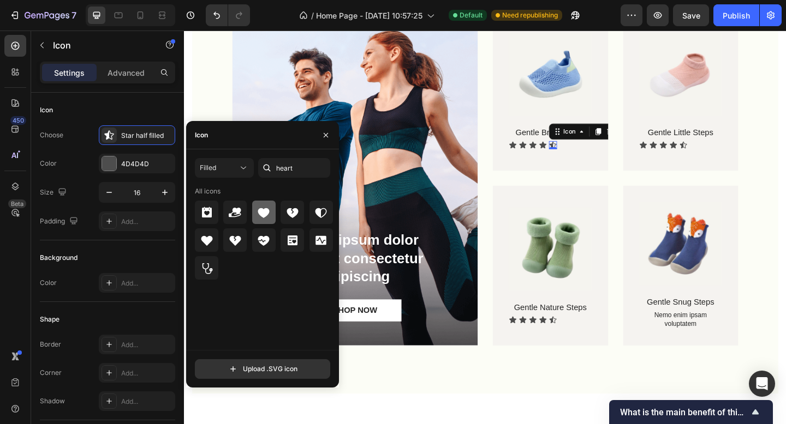
click at [270, 212] on icon at bounding box center [263, 212] width 13 height 13
click at [570, 154] on div "Icon" at bounding box center [574, 155] width 9 height 9
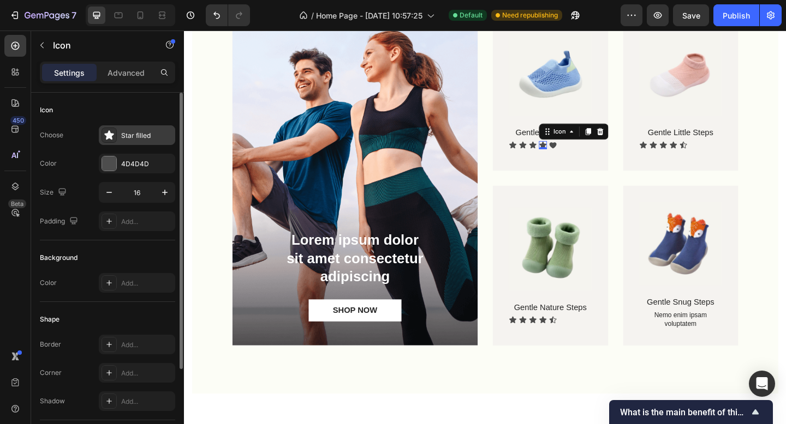
click at [138, 132] on div "Star filled" at bounding box center [146, 136] width 51 height 10
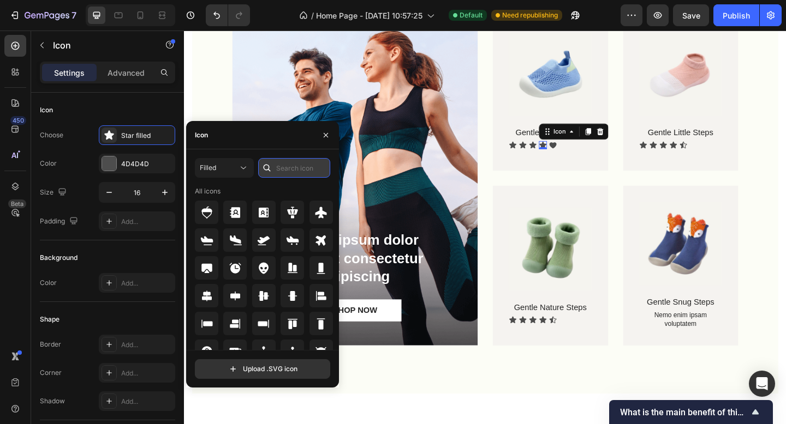
click at [297, 165] on input "text" at bounding box center [294, 168] width 72 height 20
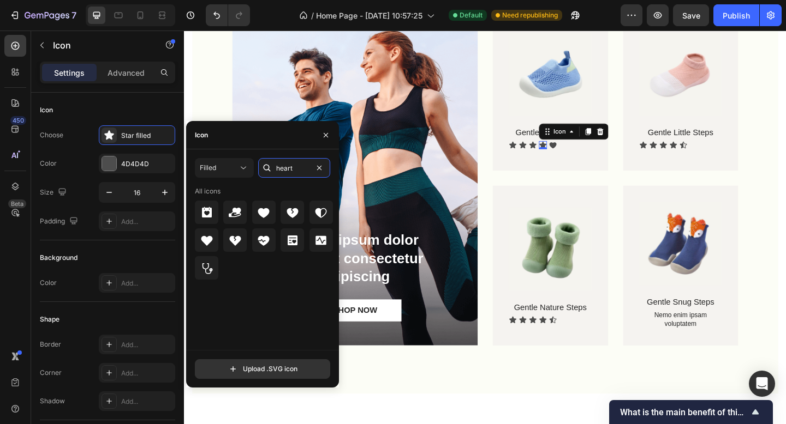
type input "heart"
click at [277, 222] on div at bounding box center [264, 212] width 139 height 23
click at [268, 216] on icon at bounding box center [263, 212] width 13 height 13
click at [561, 155] on div "Icon" at bounding box center [563, 155] width 9 height 9
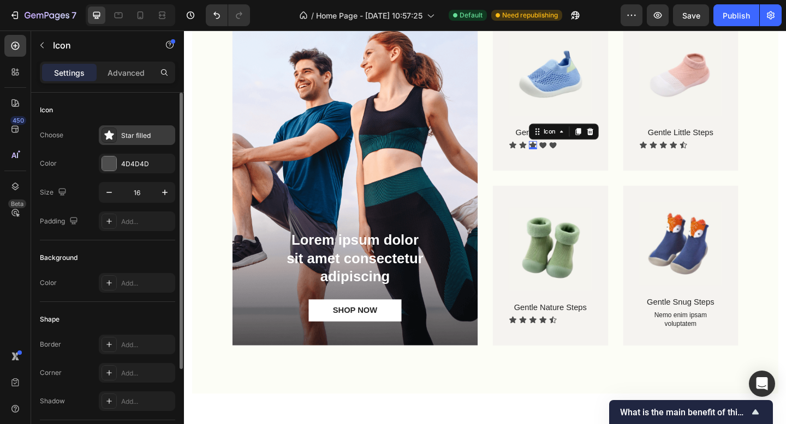
click at [132, 134] on div "Star filled" at bounding box center [146, 136] width 51 height 10
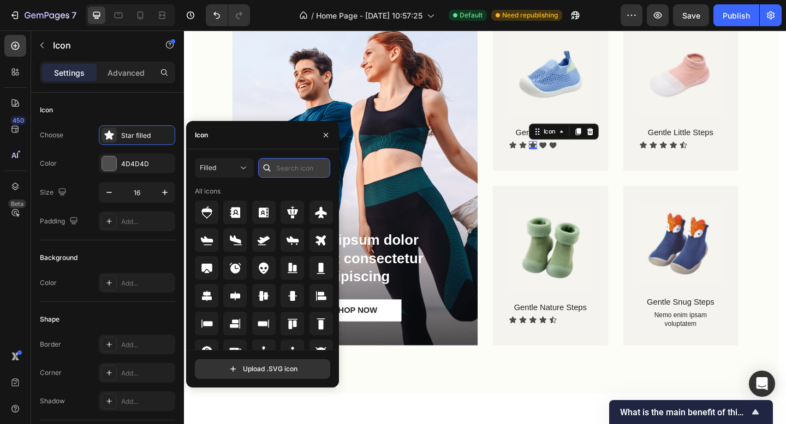
click at [311, 169] on input "text" at bounding box center [294, 168] width 72 height 20
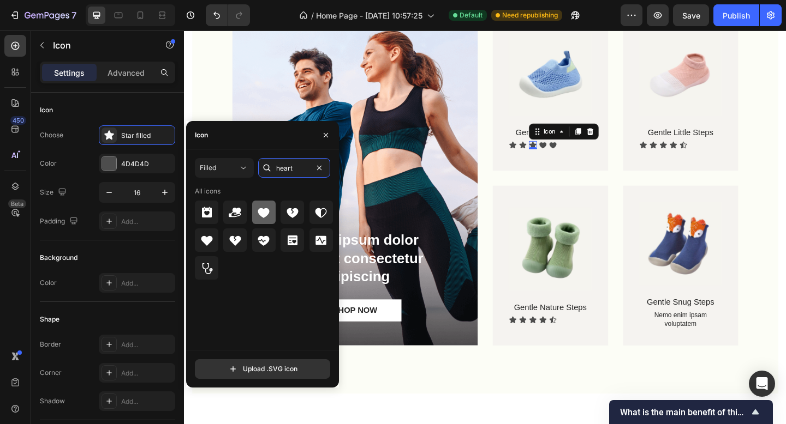
type input "heart"
click at [265, 215] on icon at bounding box center [263, 213] width 11 height 10
click at [550, 153] on icon at bounding box center [552, 155] width 8 height 7
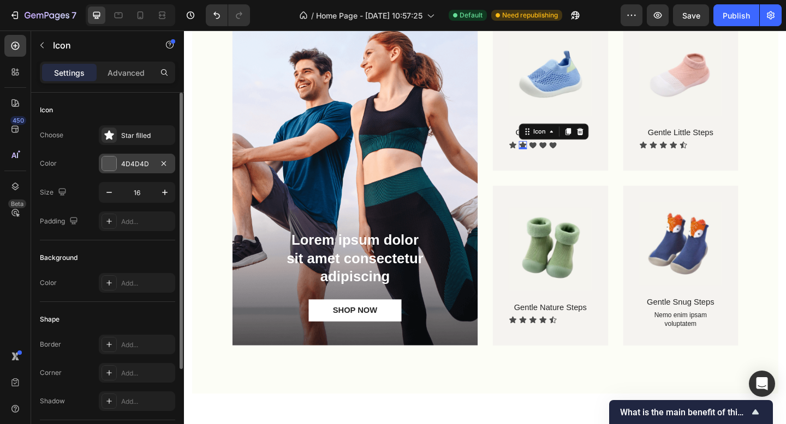
click at [133, 163] on div "4D4D4D" at bounding box center [137, 164] width 32 height 10
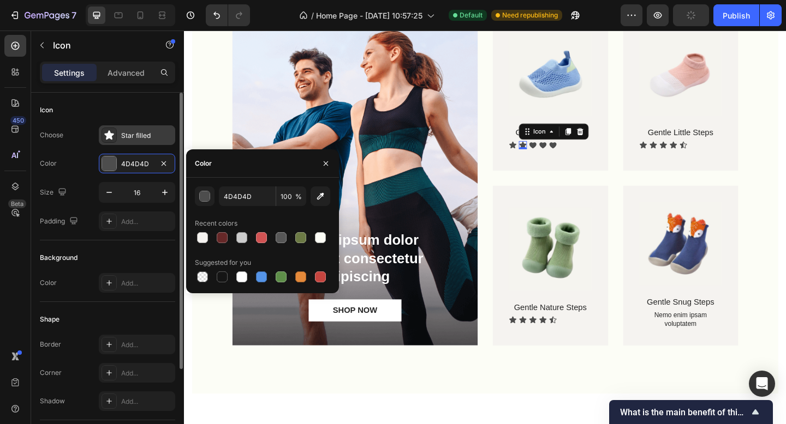
click at [140, 140] on div "Star filled" at bounding box center [146, 136] width 51 height 10
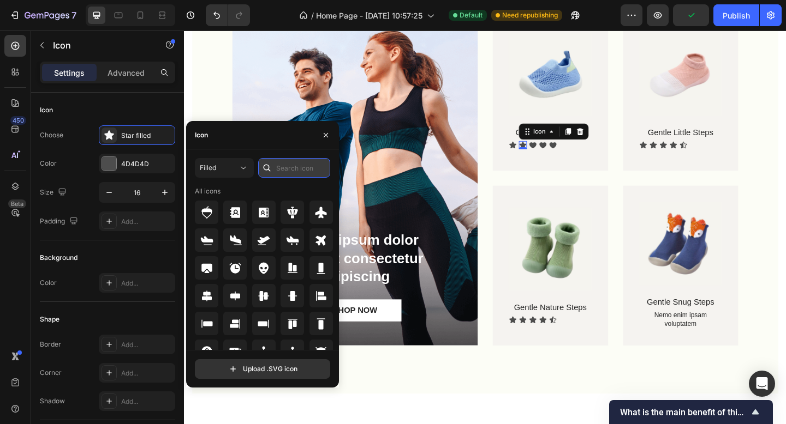
click at [293, 166] on input "text" at bounding box center [294, 168] width 72 height 20
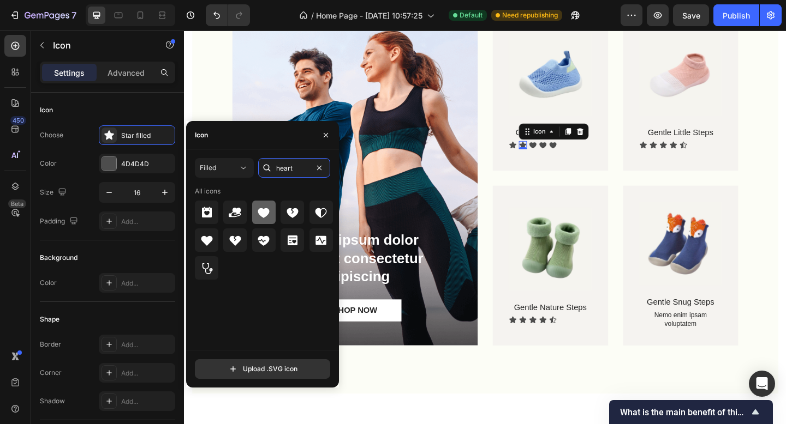
type input "heart"
click at [269, 217] on icon at bounding box center [263, 212] width 13 height 13
click at [537, 155] on div "Icon" at bounding box center [541, 155] width 9 height 9
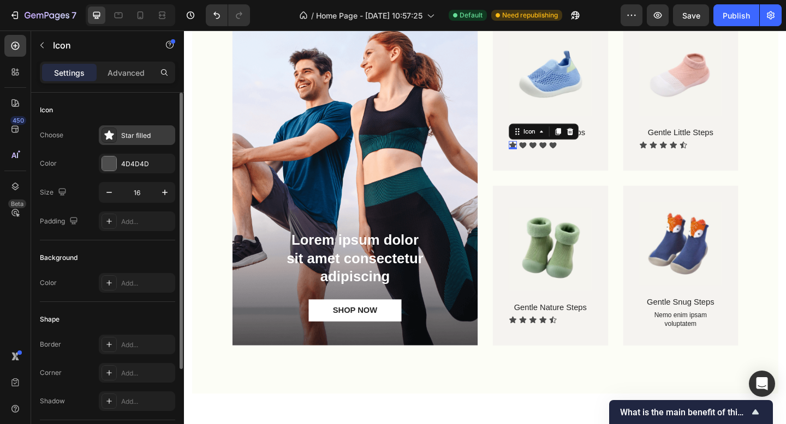
click at [132, 137] on div "Star filled" at bounding box center [146, 136] width 51 height 10
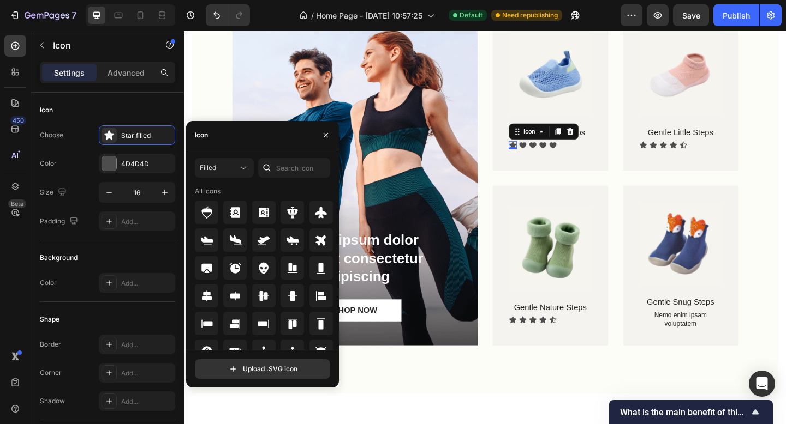
click at [270, 170] on icon at bounding box center [266, 168] width 11 height 11
click at [279, 169] on input "text" at bounding box center [294, 168] width 72 height 20
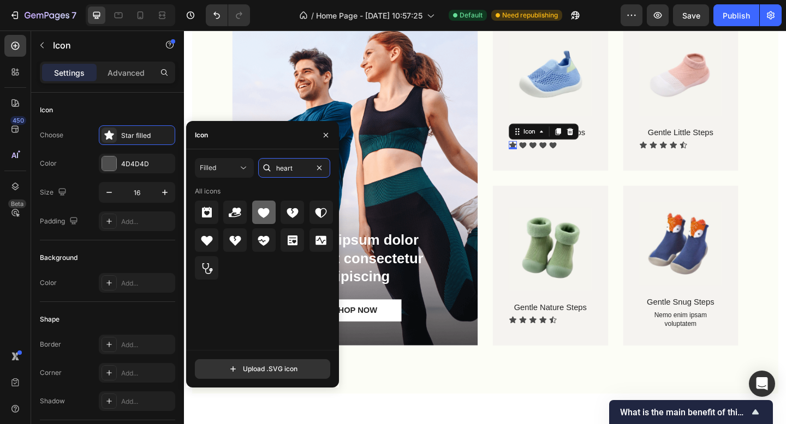
type input "heart"
click at [271, 216] on div at bounding box center [263, 212] width 23 height 23
click at [755, 151] on div "Icon Icon Icon Icon Icon" at bounding box center [724, 155] width 91 height 9
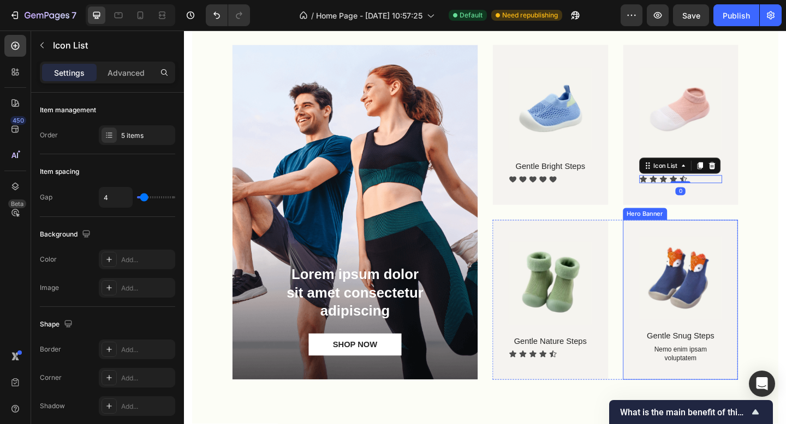
scroll to position [621, 0]
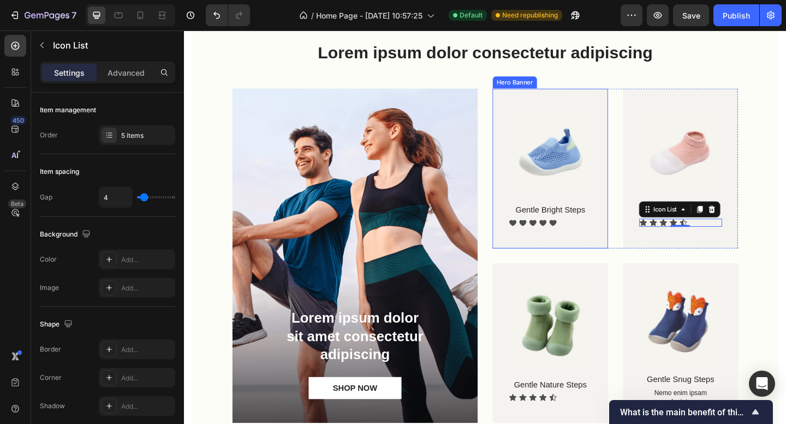
click at [559, 238] on div "Icon" at bounding box center [563, 240] width 9 height 9
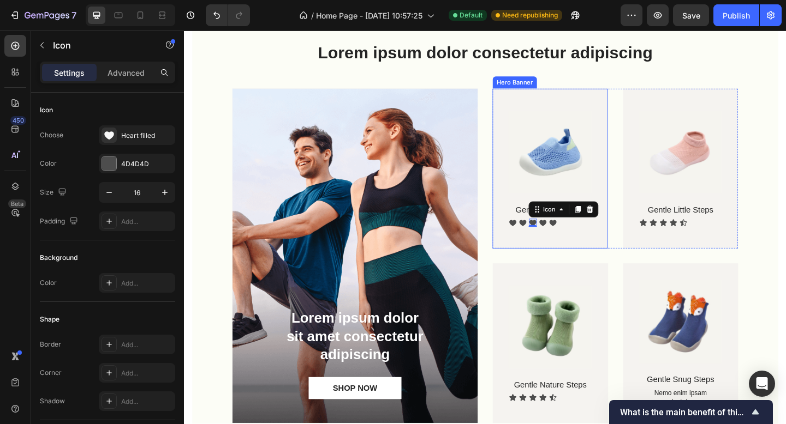
click at [579, 257] on div "Product Images Gentle Bright Steps Product Title Icon Icon Icon 0 Icon Icon Ico…" at bounding box center [581, 180] width 125 height 161
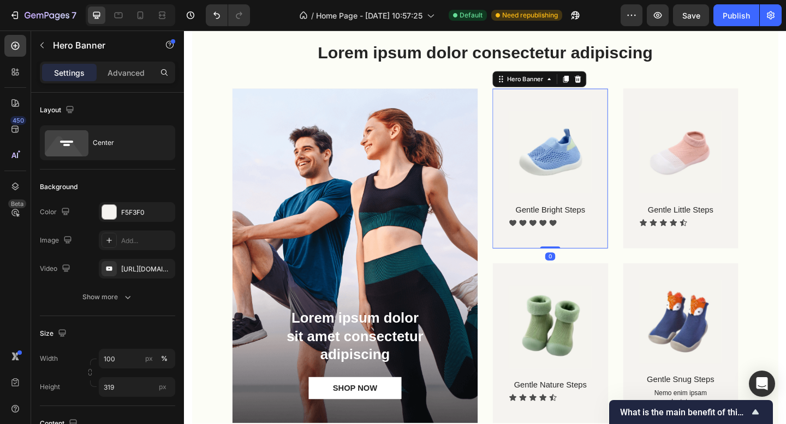
click at [64, 82] on div "Settings Advanced" at bounding box center [107, 73] width 135 height 22
click at [39, 38] on button "button" at bounding box center [41, 45] width 17 height 17
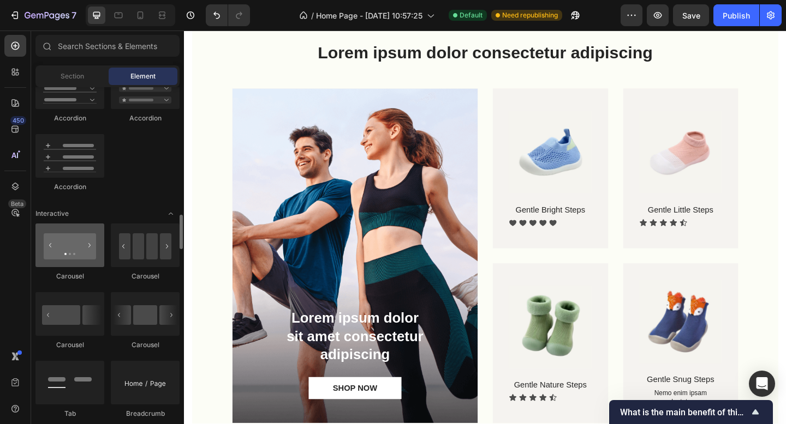
scroll to position [1204, 0]
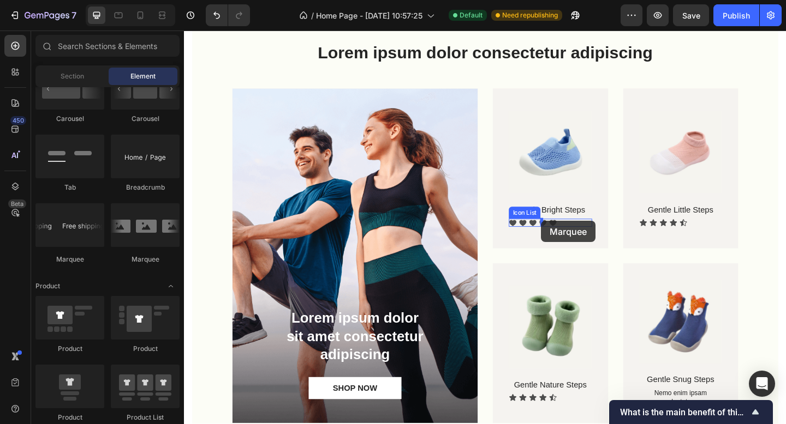
drag, startPoint x: 247, startPoint y: 254, endPoint x: 572, endPoint y: 238, distance: 325.6
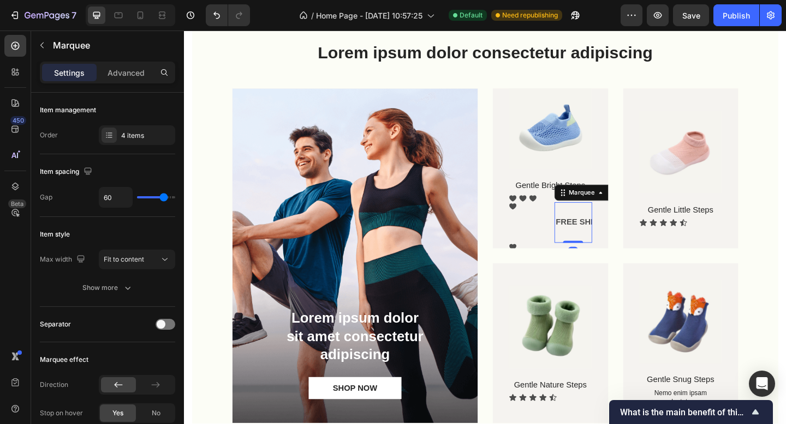
click at [586, 253] on div "FREE SHIPPING Text Block 30 DAYS MONEY BACK GUARANTEE Text Block LIMITED TIME 5…" at bounding box center [606, 240] width 41 height 44
click at [556, 246] on div "Icon" at bounding box center [557, 240] width 41 height 44
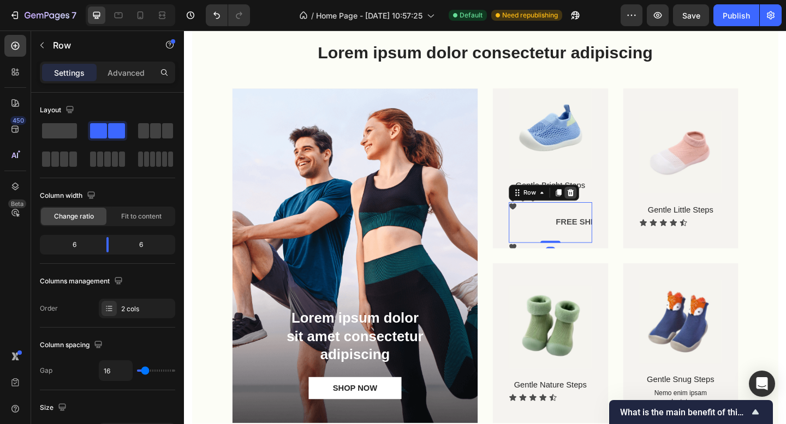
click at [601, 206] on icon at bounding box center [604, 207] width 7 height 8
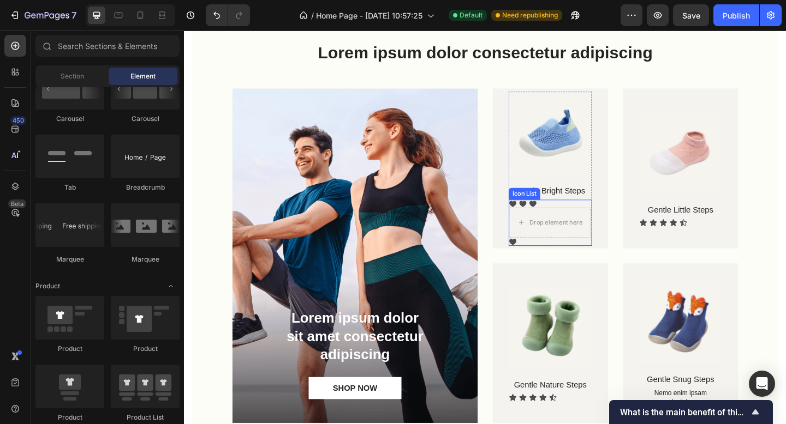
click at [572, 217] on div "Icon Icon Icon Drop element here Icon" at bounding box center [582, 240] width 91 height 50
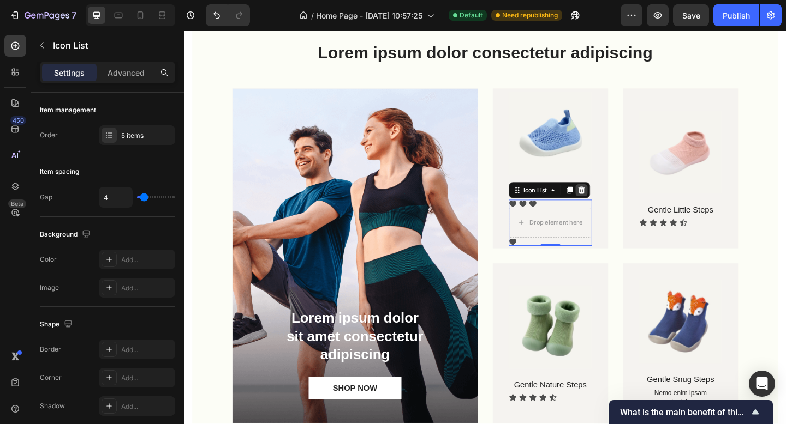
click at [618, 201] on div at bounding box center [615, 204] width 13 height 13
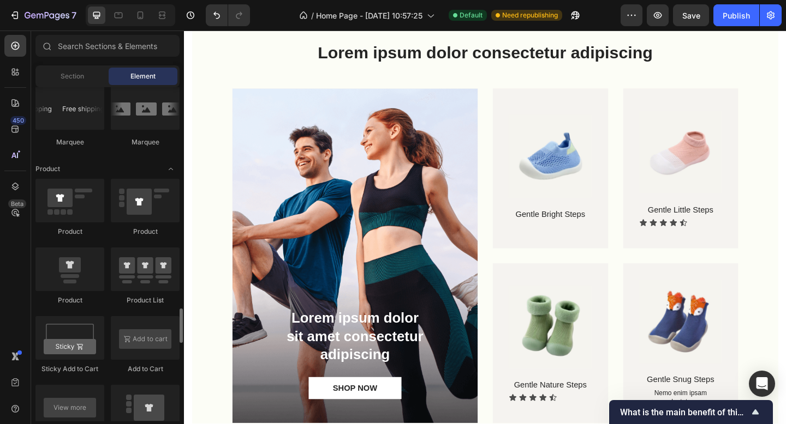
scroll to position [1398, 0]
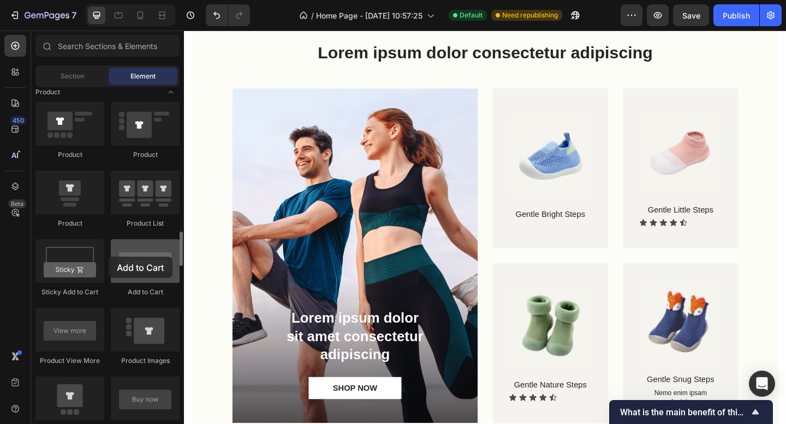
drag, startPoint x: 134, startPoint y: 267, endPoint x: 118, endPoint y: 258, distance: 18.8
click at [115, 257] on div at bounding box center [145, 262] width 69 height 44
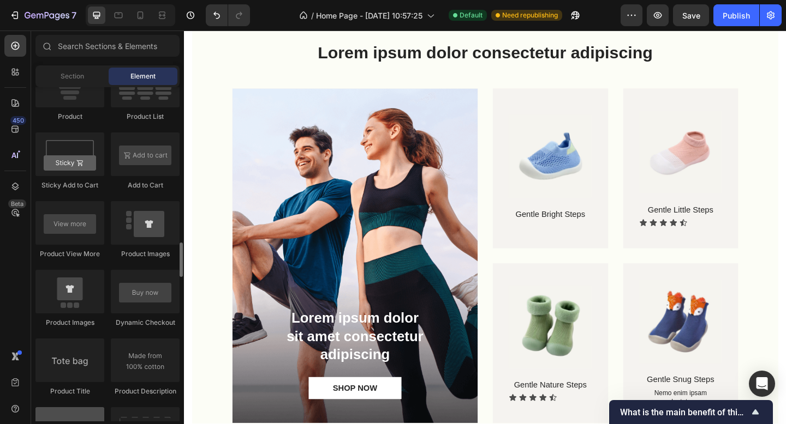
scroll to position [1606, 0]
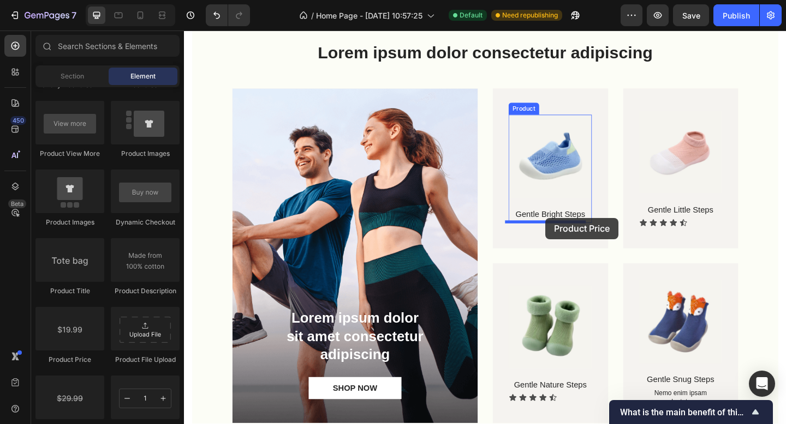
drag, startPoint x: 256, startPoint y: 366, endPoint x: 577, endPoint y: 235, distance: 346.5
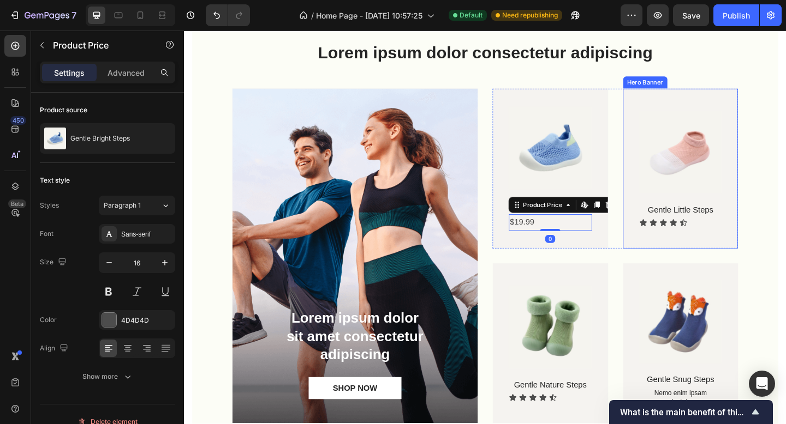
click at [689, 255] on div "Product Images Gentle Little Steps Product Title Icon Icon Icon Icon Icon Icon …" at bounding box center [723, 180] width 125 height 161
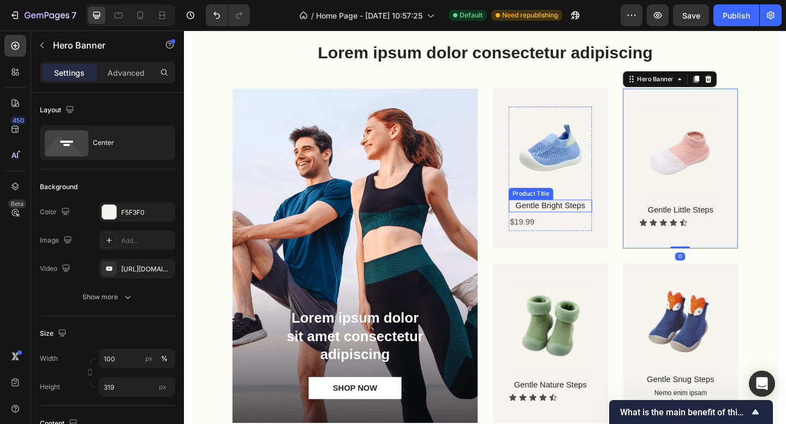
click at [591, 218] on h1 "Gentle Bright Steps" at bounding box center [582, 222] width 91 height 14
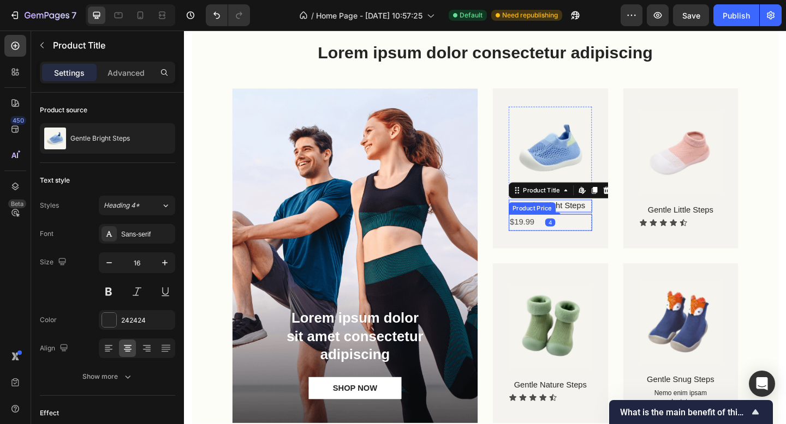
click at [544, 239] on div "$19.99" at bounding box center [582, 240] width 91 height 18
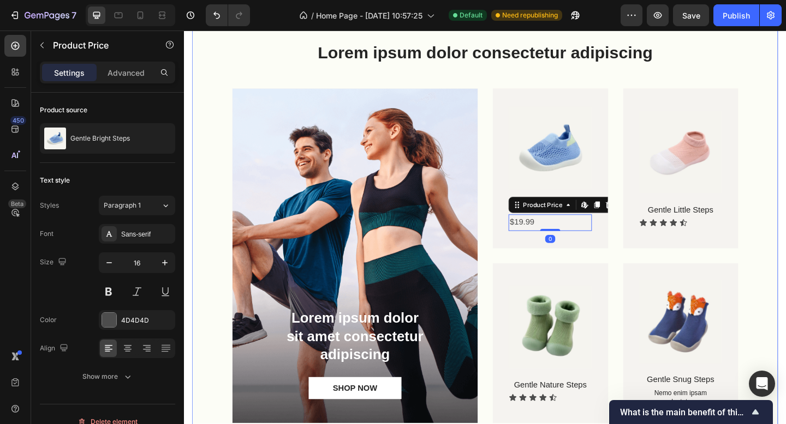
click at [785, 250] on div "Lorem ipsum dolor consectetur adipiscing Heading Lorem ipsum dolor sit amet con…" at bounding box center [511, 255] width 637 height 512
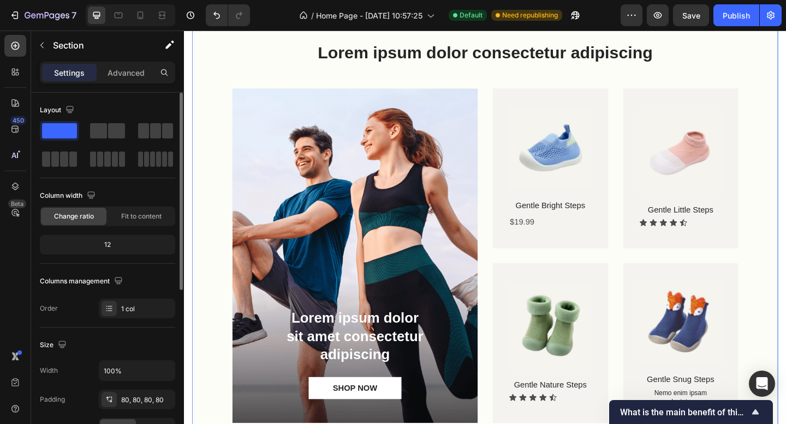
scroll to position [92, 0]
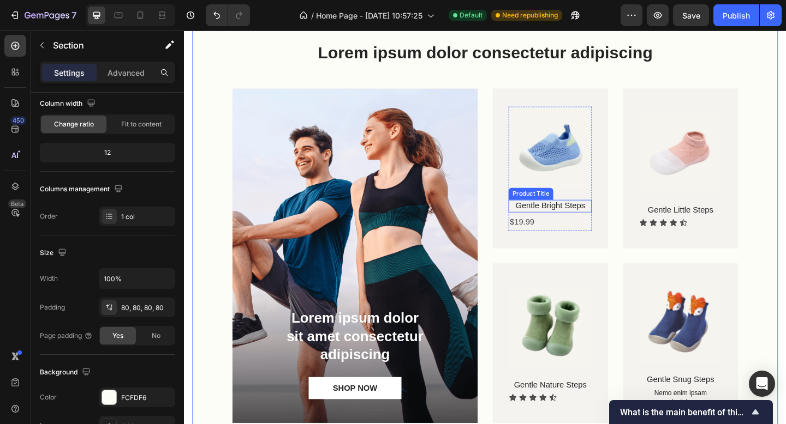
click at [585, 219] on h1 "Gentle Bright Steps" at bounding box center [582, 222] width 91 height 14
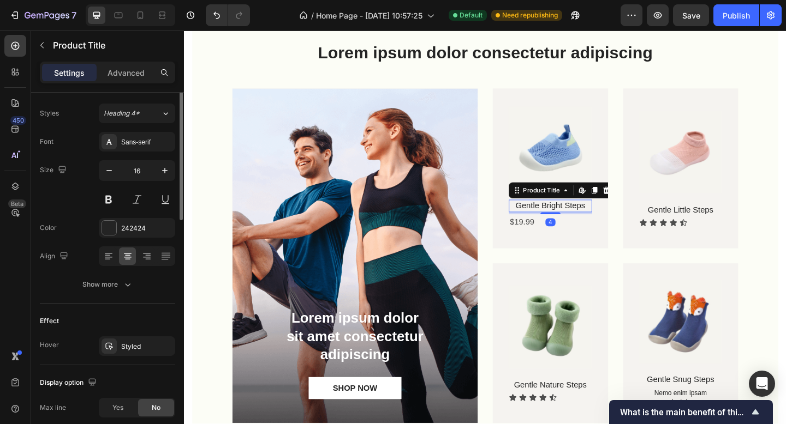
scroll to position [0, 0]
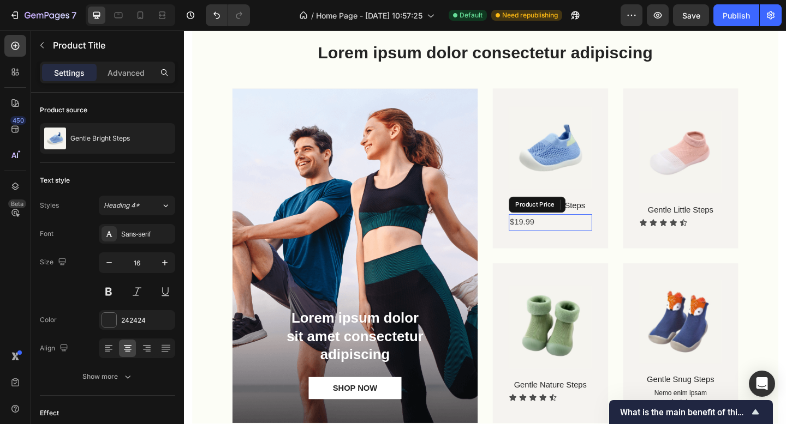
click at [555, 241] on div "$19.99" at bounding box center [582, 240] width 91 height 18
click at [537, 236] on div "$19.99" at bounding box center [582, 240] width 91 height 18
click at [537, 239] on div "$19.99" at bounding box center [582, 240] width 91 height 18
drag, startPoint x: 535, startPoint y: 235, endPoint x: 549, endPoint y: 254, distance: 24.2
click at [537, 235] on div "$19.99" at bounding box center [582, 240] width 91 height 18
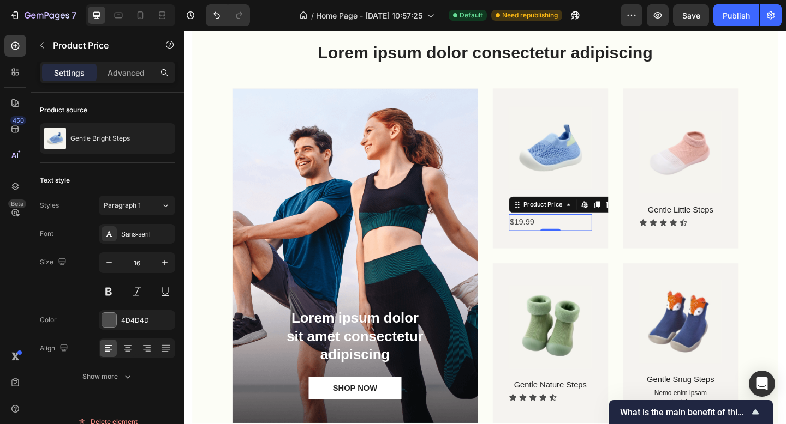
click at [571, 240] on div "$19.99" at bounding box center [582, 240] width 91 height 18
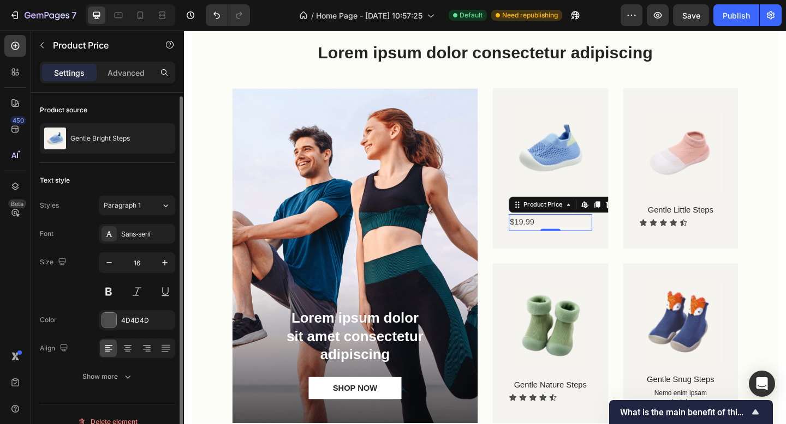
scroll to position [15, 0]
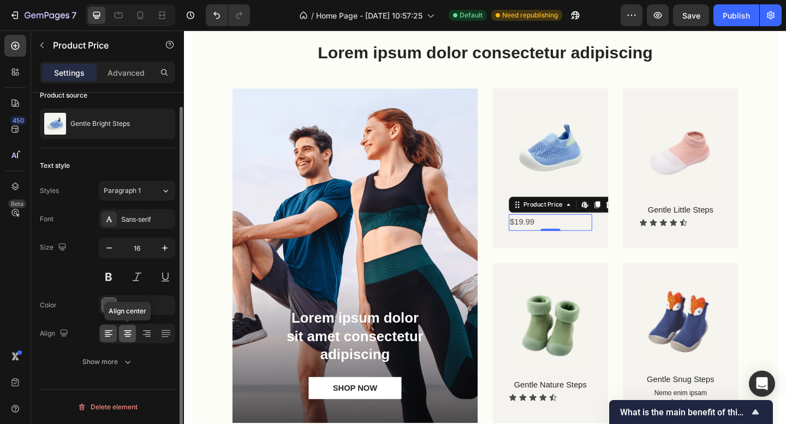
click at [124, 331] on icon at bounding box center [128, 331] width 8 height 1
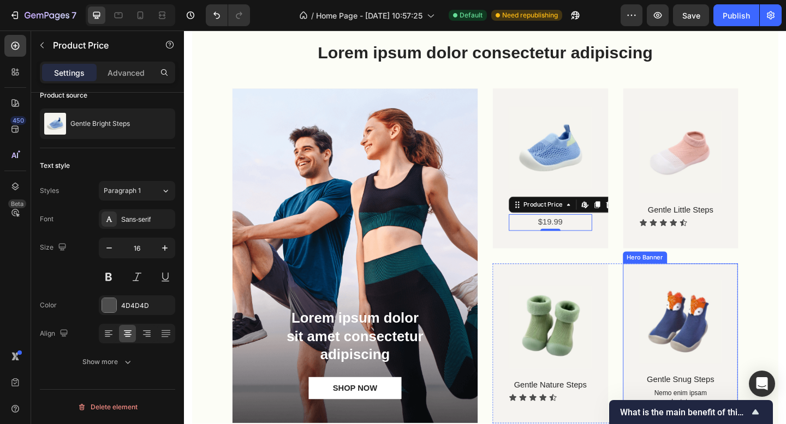
click at [785, 264] on div "Lorem ipsum dolor consectetur adipiscing Heading Lorem ipsum dolor sit amet con…" at bounding box center [511, 255] width 637 height 512
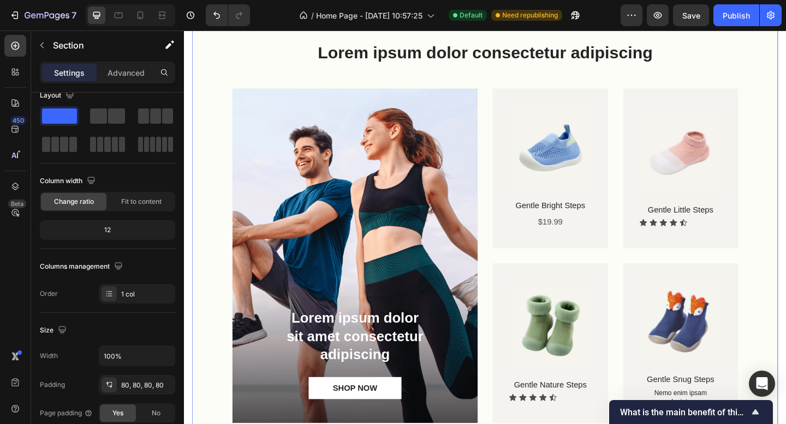
scroll to position [0, 0]
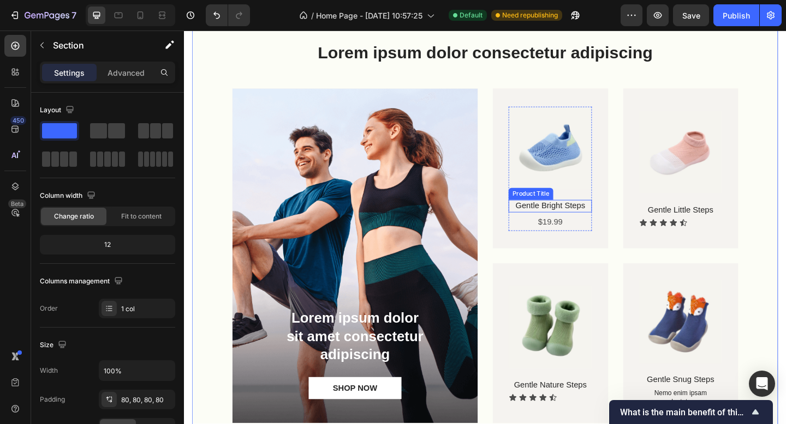
click at [600, 222] on h1 "Gentle Bright Steps" at bounding box center [582, 222] width 91 height 14
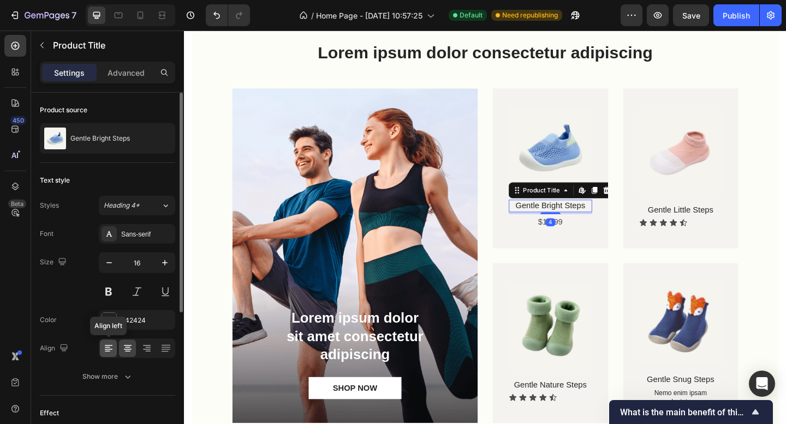
click at [112, 343] on icon at bounding box center [108, 348] width 11 height 11
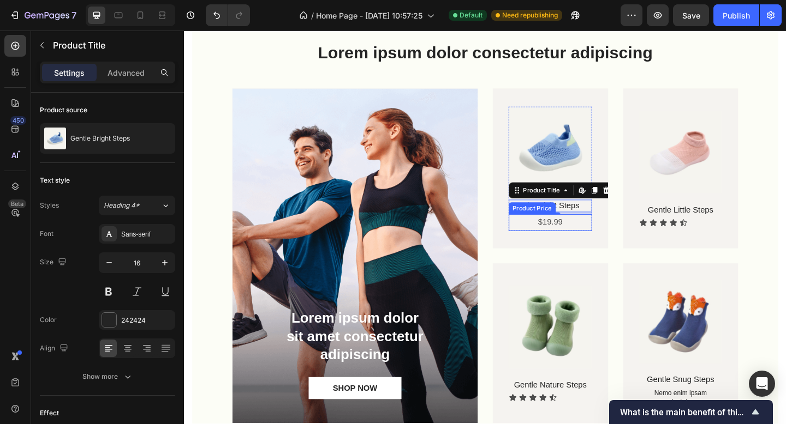
click at [589, 238] on div "$19.99" at bounding box center [582, 240] width 91 height 18
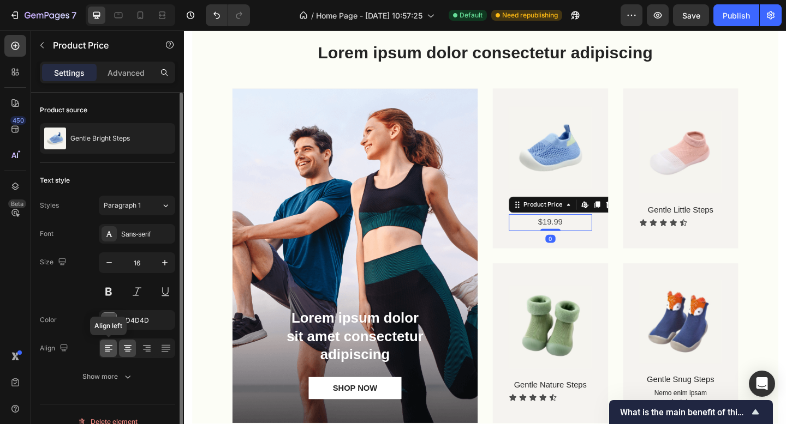
click at [107, 350] on icon at bounding box center [108, 348] width 11 height 11
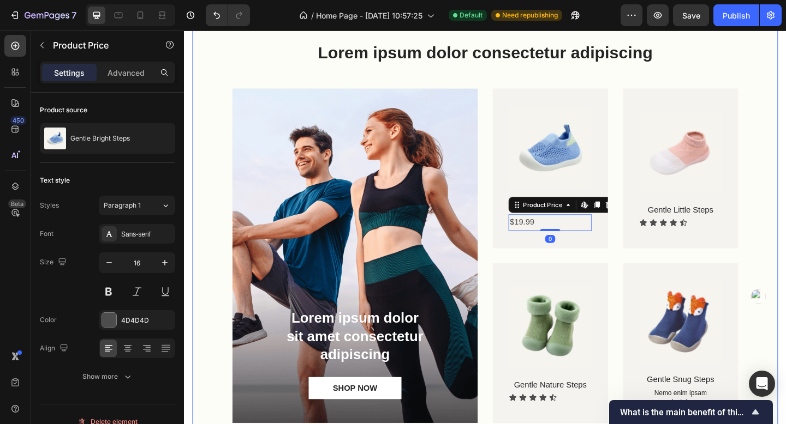
click at [785, 307] on div "Lorem ipsum dolor consectetur adipiscing Heading Lorem ipsum dolor sit amet con…" at bounding box center [511, 255] width 637 height 512
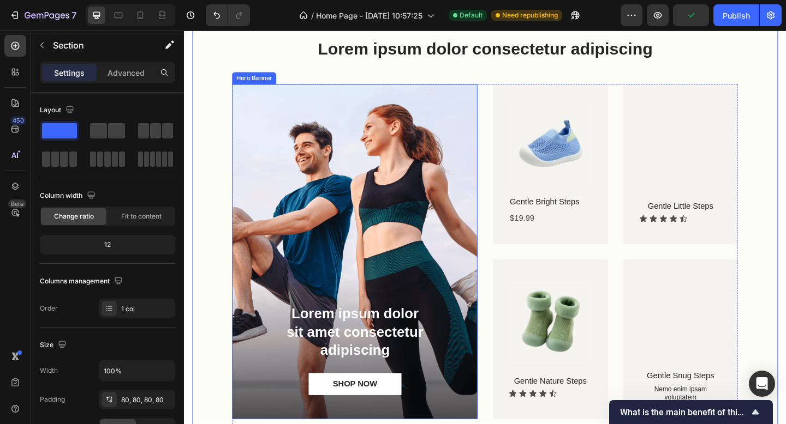
scroll to position [717, 0]
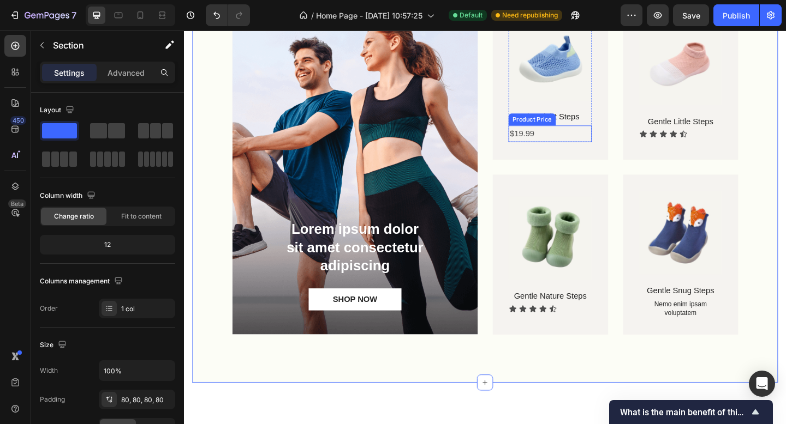
click at [548, 148] on div "$19.99" at bounding box center [582, 143] width 91 height 18
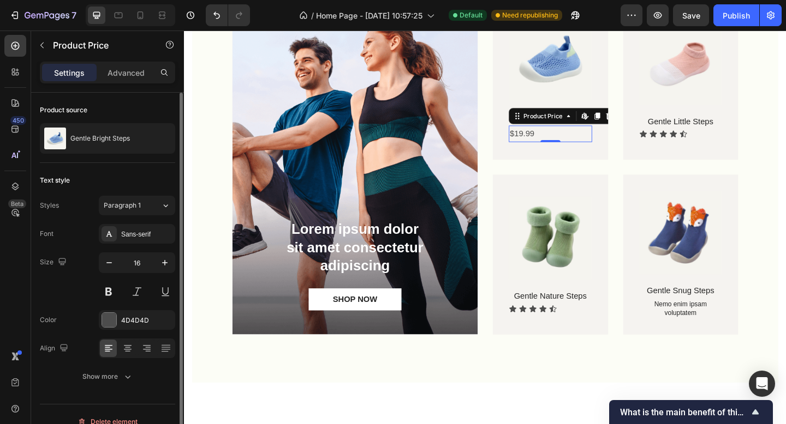
scroll to position [15, 0]
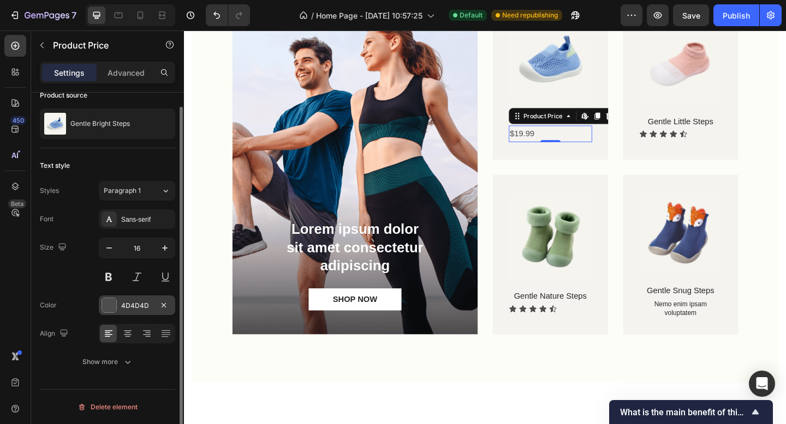
click at [118, 306] on div "4D4D4D" at bounding box center [137, 306] width 76 height 20
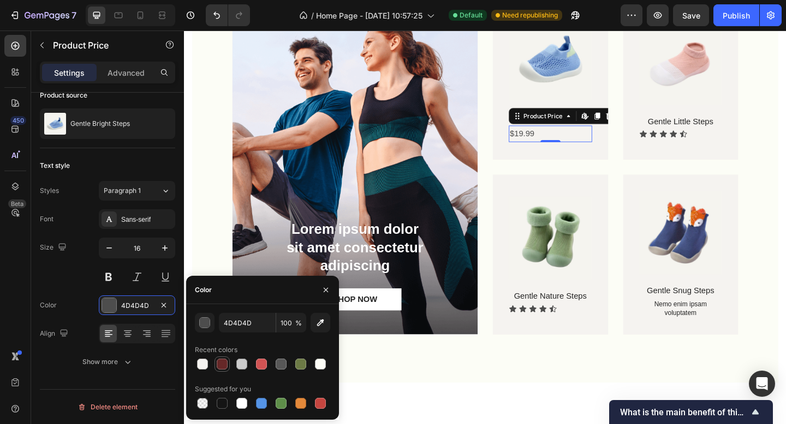
click at [225, 370] on div at bounding box center [221, 364] width 13 height 13
click at [306, 368] on div at bounding box center [300, 364] width 13 height 13
type input "6C7A45"
click at [785, 179] on div "Lorem ipsum dolor consectetur adipiscing Heading Lorem ipsum dolor sit amet con…" at bounding box center [511, 158] width 637 height 512
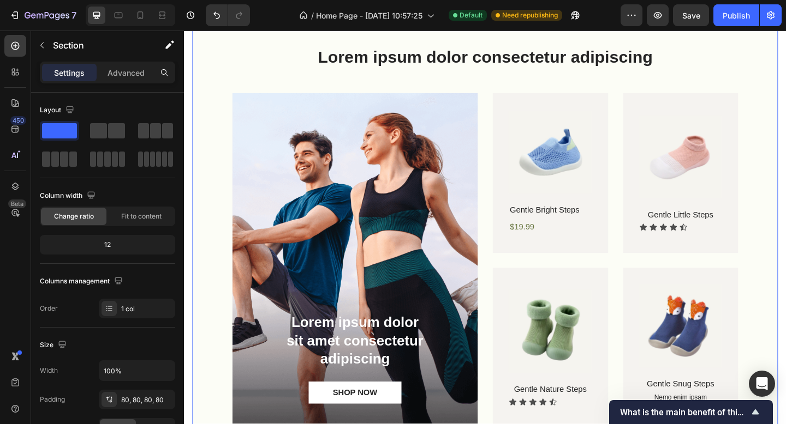
scroll to position [618, 0]
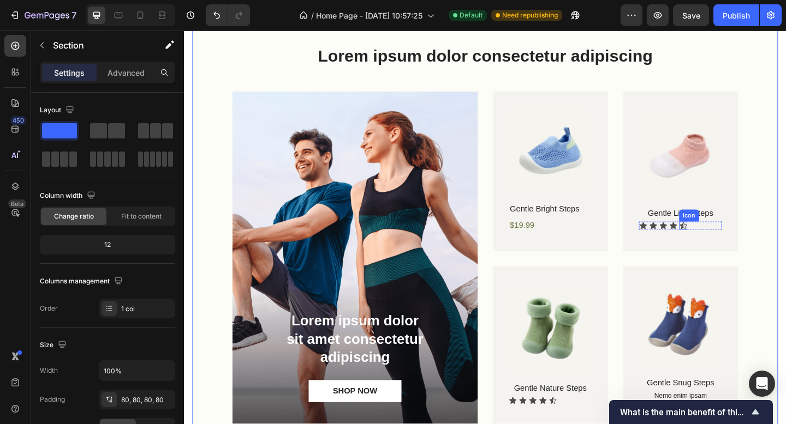
click at [722, 242] on div "Icon" at bounding box center [726, 243] width 9 height 9
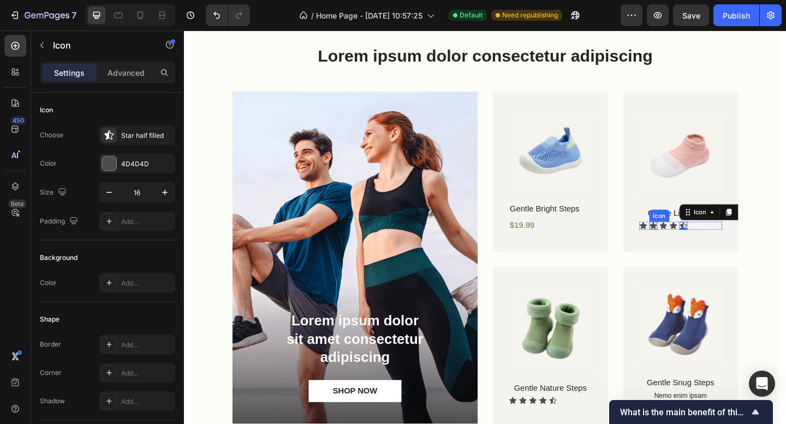
click at [690, 241] on icon at bounding box center [694, 243] width 8 height 7
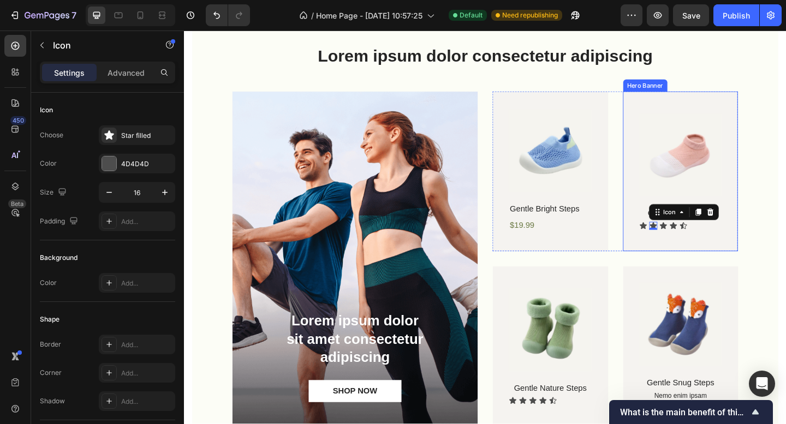
click at [749, 242] on div "Icon Icon 0 Icon Icon Icon" at bounding box center [724, 243] width 91 height 9
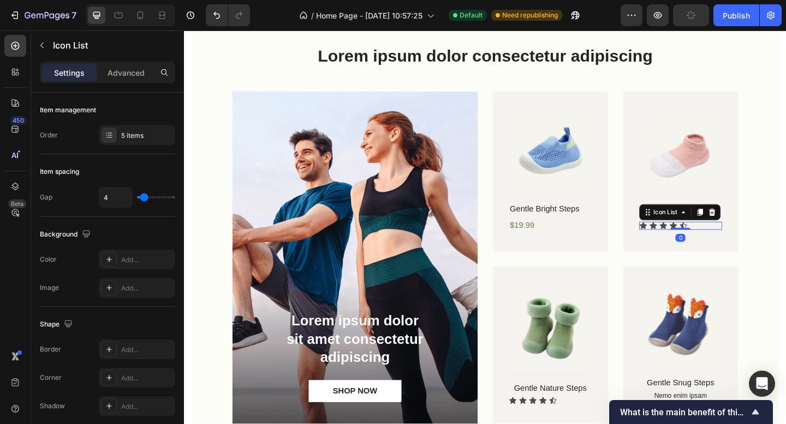
click at [753, 228] on icon at bounding box center [757, 228] width 9 height 9
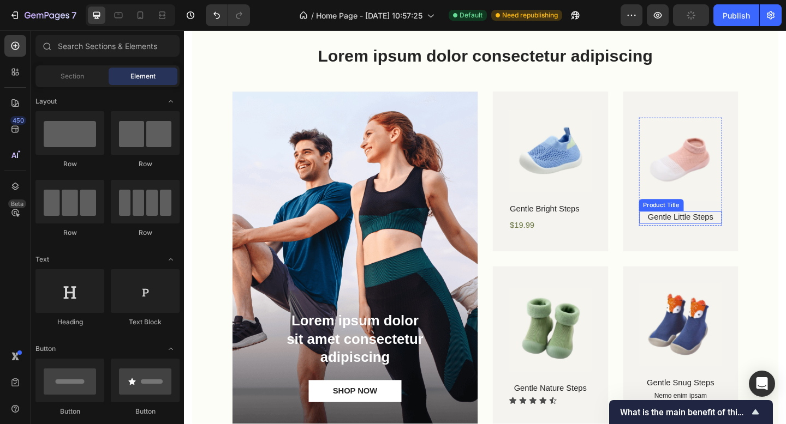
click at [737, 231] on h1 "Gentle Little Steps" at bounding box center [724, 235] width 91 height 14
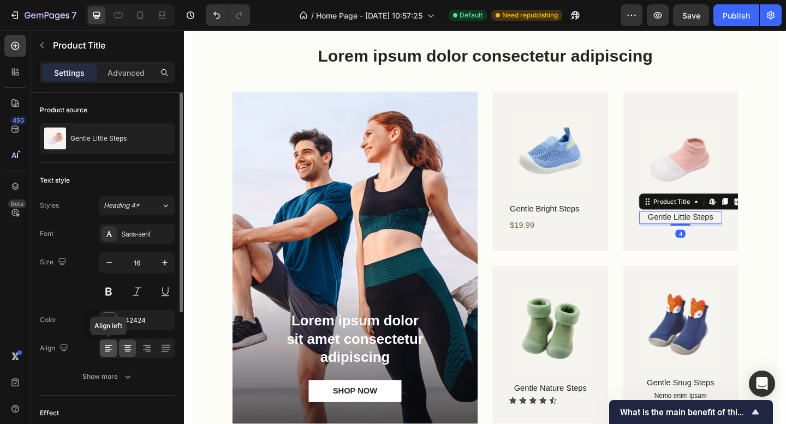
click at [106, 342] on div at bounding box center [108, 348] width 17 height 17
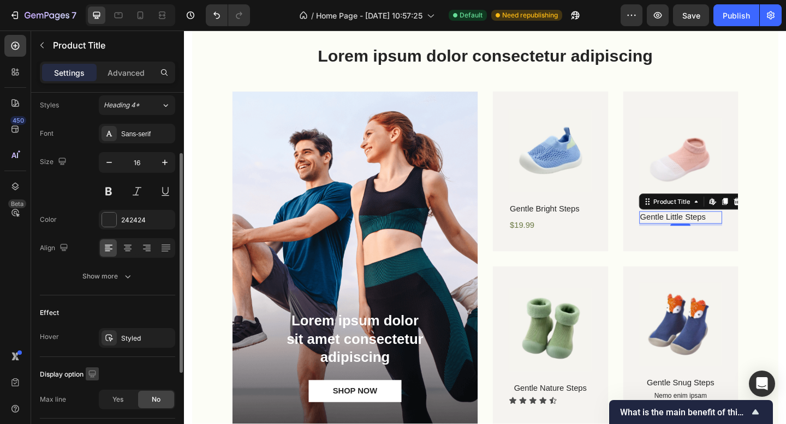
scroll to position [235, 0]
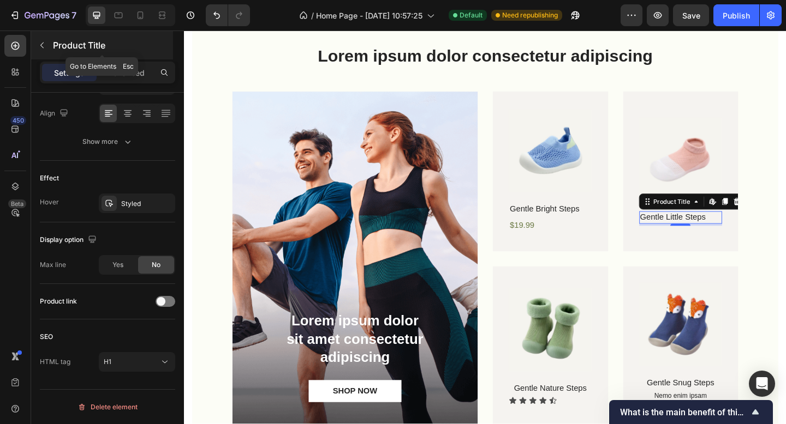
click at [44, 41] on icon "button" at bounding box center [42, 45] width 9 height 9
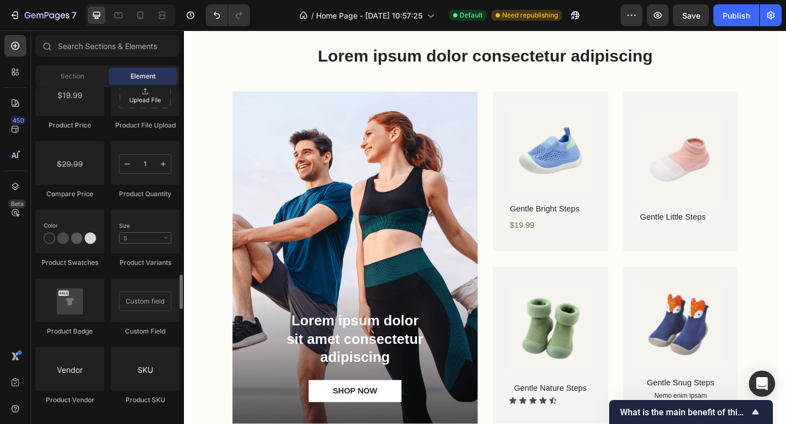
scroll to position [1821, 0]
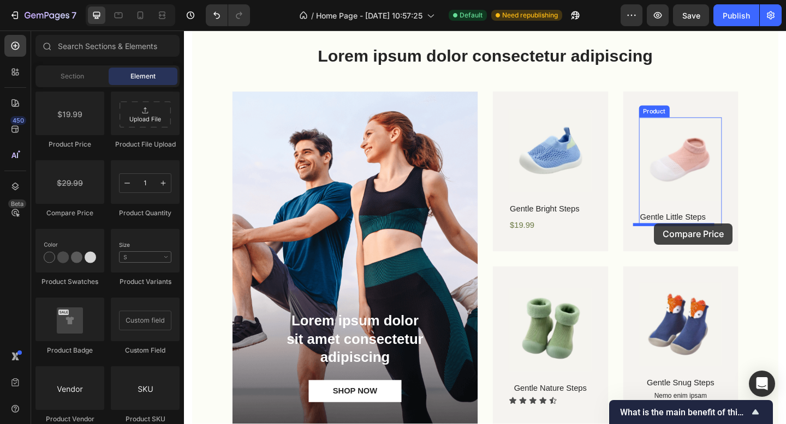
drag, startPoint x: 250, startPoint y: 213, endPoint x: 711, endPoint y: 252, distance: 463.1
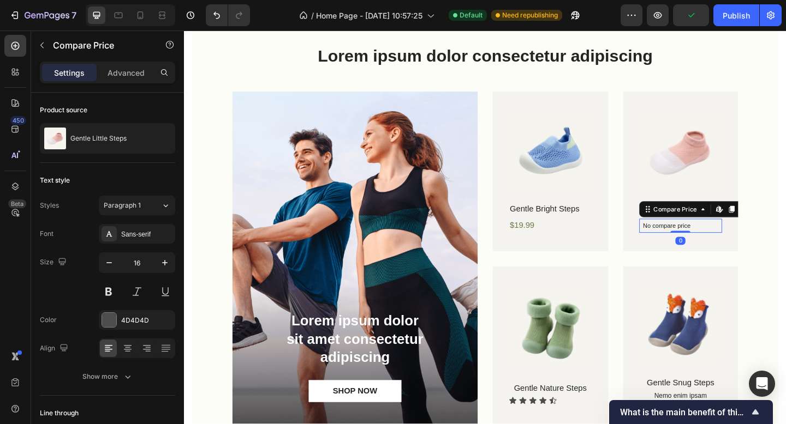
click at [733, 245] on div "No compare price" at bounding box center [724, 243] width 91 height 15
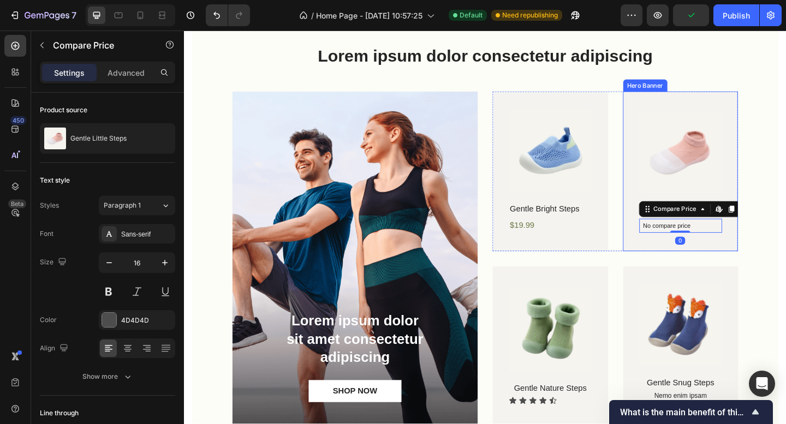
click at [785, 268] on div "Lorem ipsum dolor consectetur adipiscing Heading Lorem ipsum dolor sit amet con…" at bounding box center [511, 258] width 637 height 512
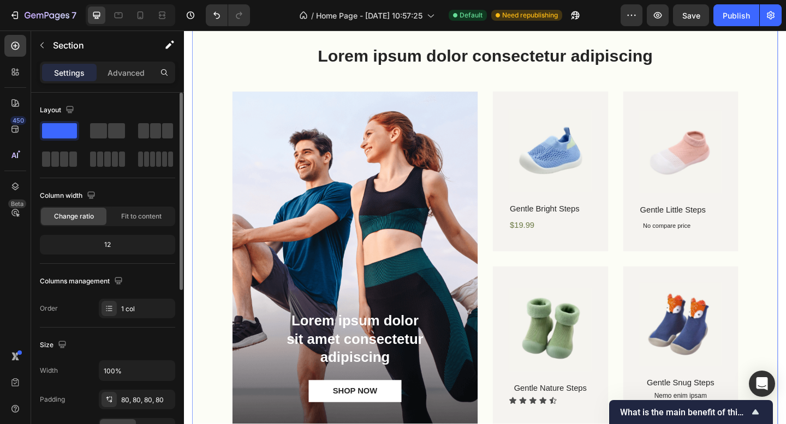
scroll to position [303, 0]
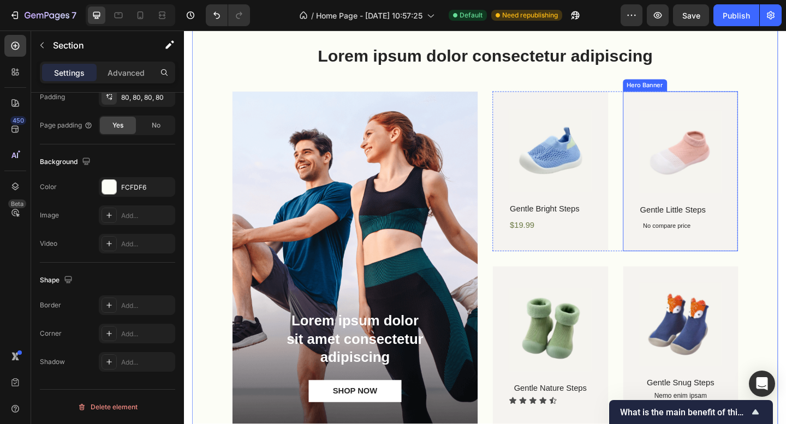
click at [750, 241] on p "No compare price" at bounding box center [724, 243] width 82 height 7
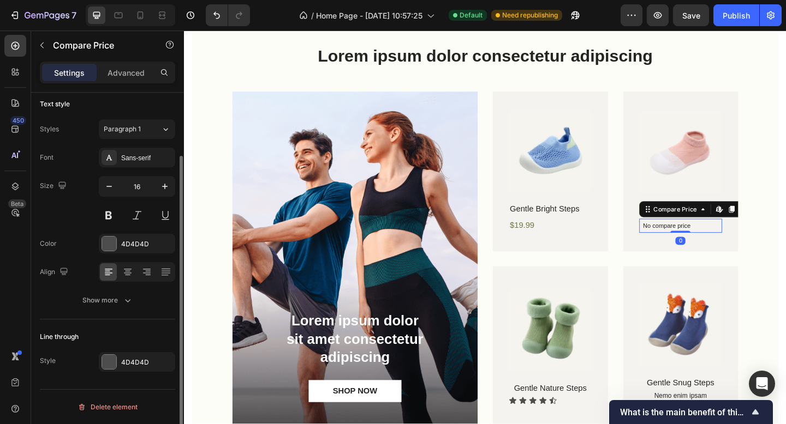
scroll to position [0, 0]
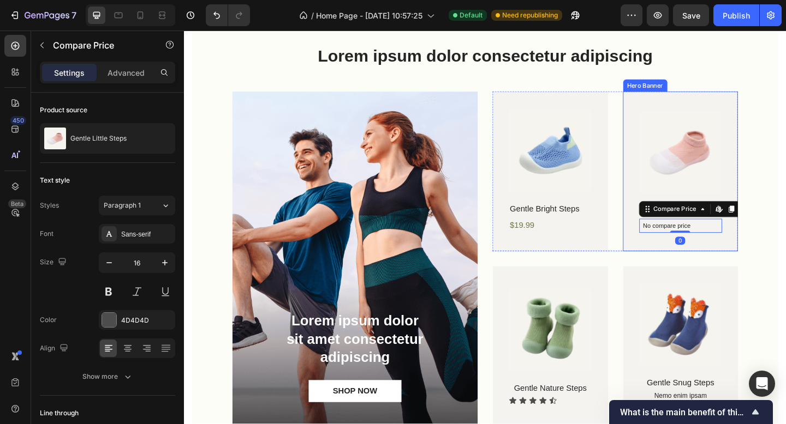
click at [769, 252] on div "Product Images Gentle Little Steps Product Title No compare price Compare Price…" at bounding box center [723, 183] width 125 height 167
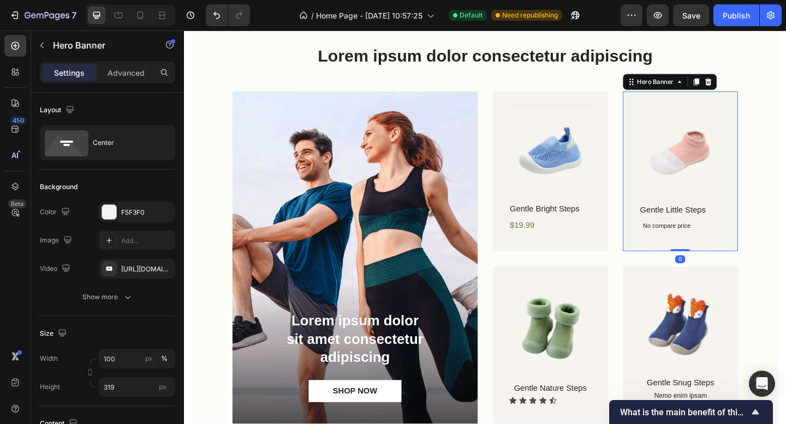
click at [743, 248] on div "No compare price" at bounding box center [724, 243] width 91 height 15
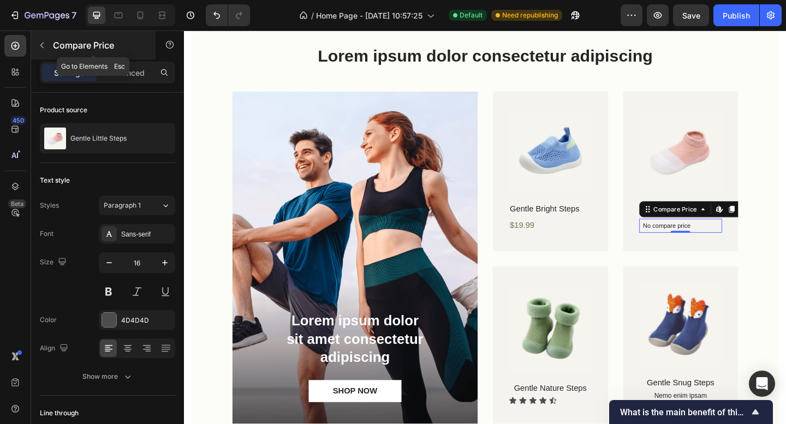
click at [45, 45] on icon "button" at bounding box center [42, 45] width 9 height 9
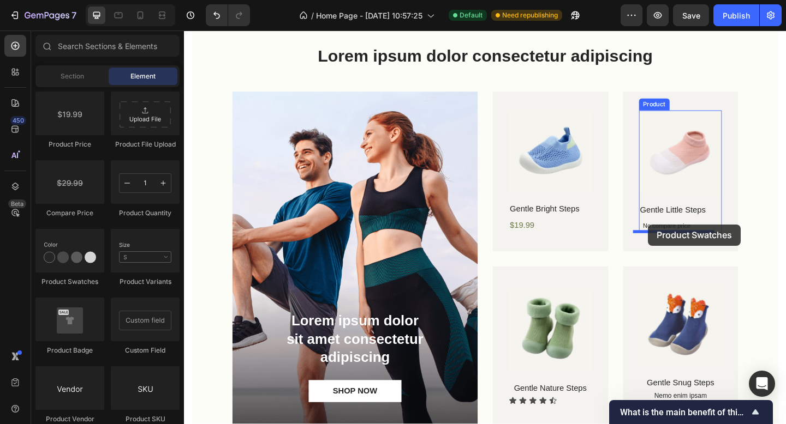
drag, startPoint x: 260, startPoint y: 295, endPoint x: 689, endPoint y: 242, distance: 432.1
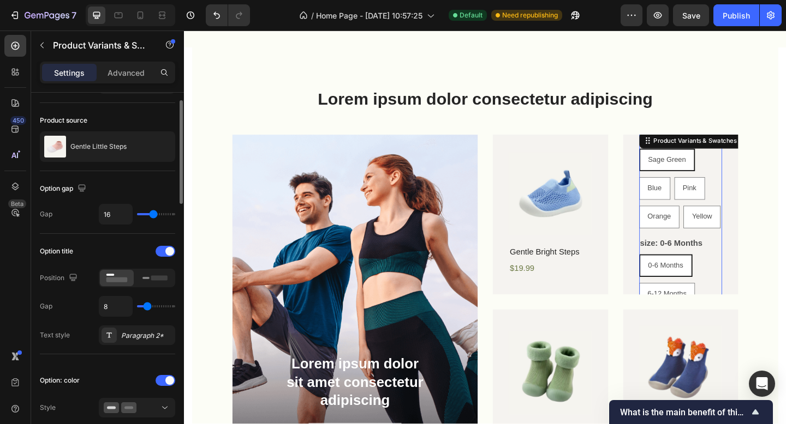
scroll to position [45, 0]
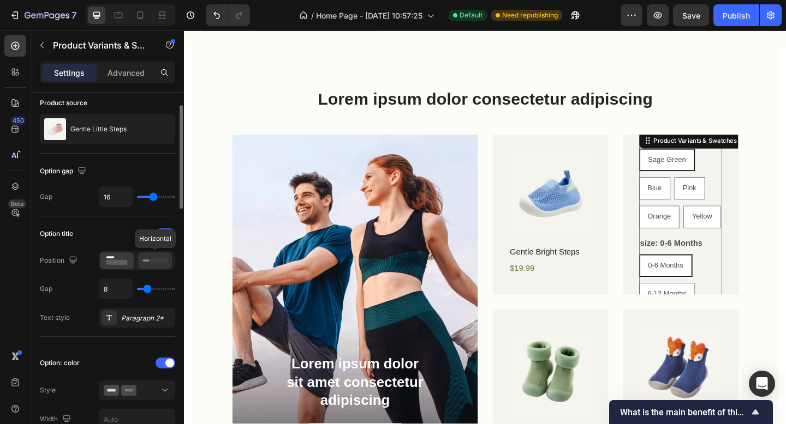
click at [145, 266] on icon at bounding box center [154, 261] width 25 height 12
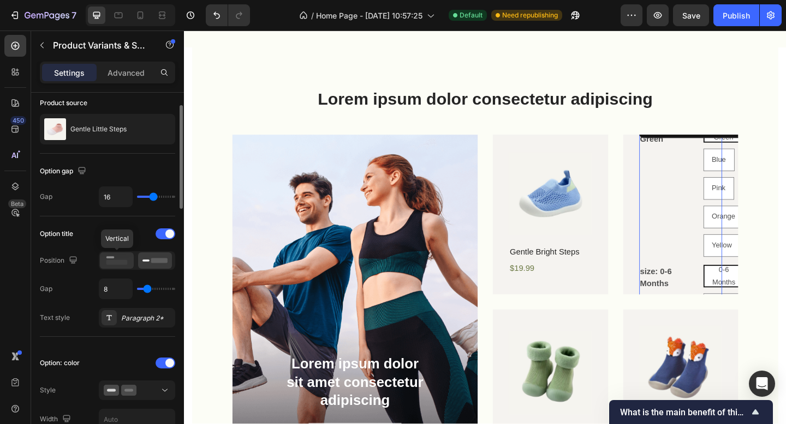
click at [131, 264] on div at bounding box center [117, 261] width 34 height 16
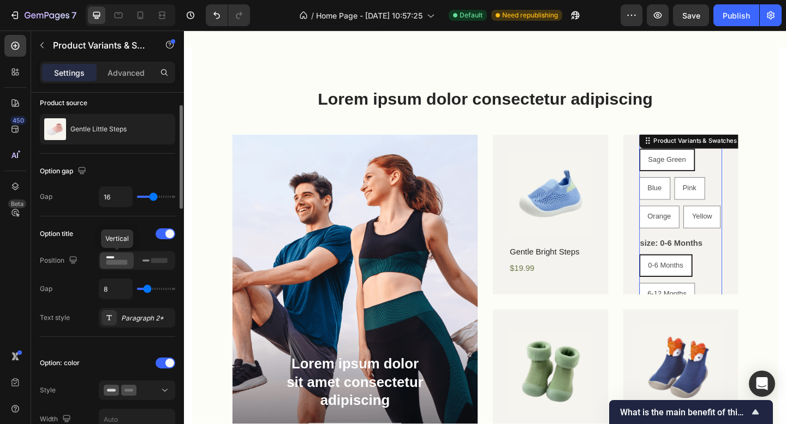
click at [122, 264] on rect at bounding box center [116, 262] width 21 height 5
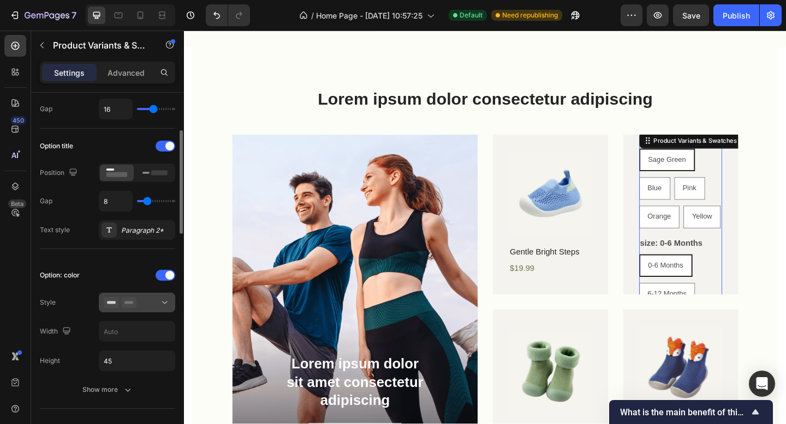
click at [161, 308] on button at bounding box center [137, 303] width 76 height 20
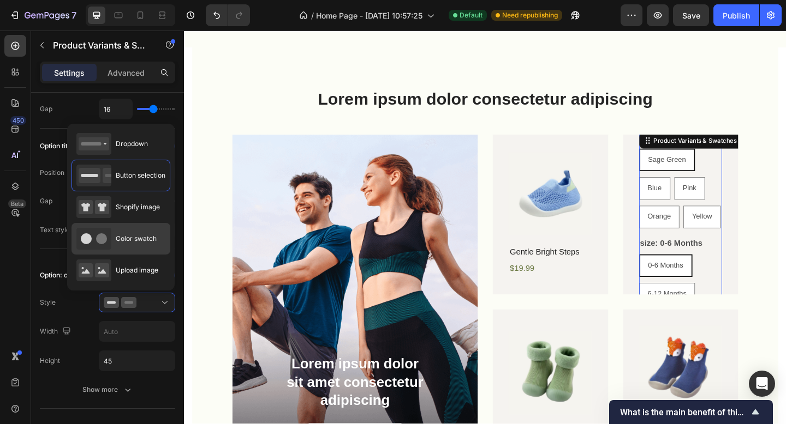
click at [111, 236] on icon at bounding box center [93, 239] width 35 height 22
type input "45"
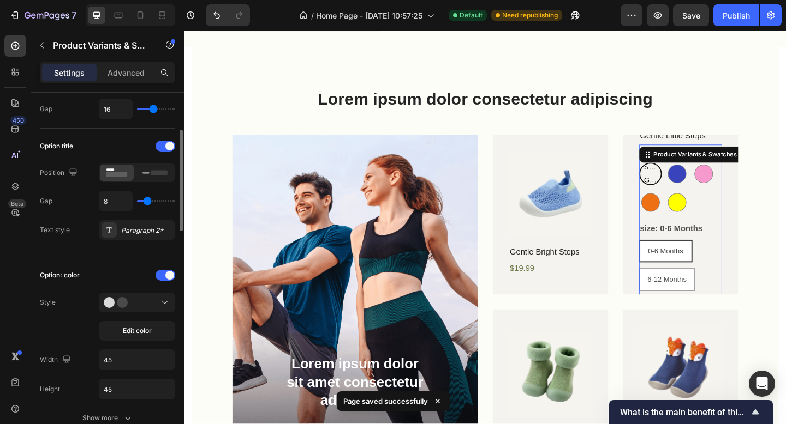
type input "0"
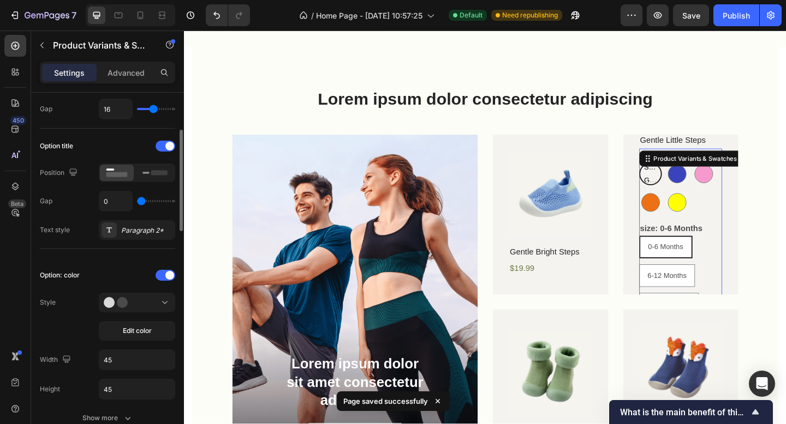
type input "36"
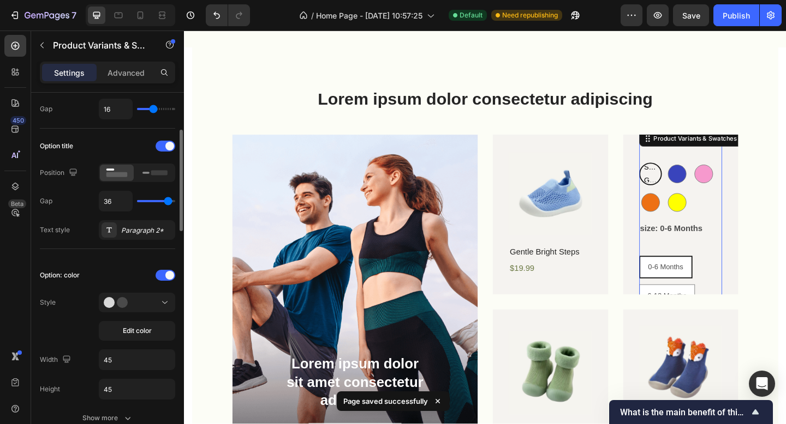
type input "40"
type input "0"
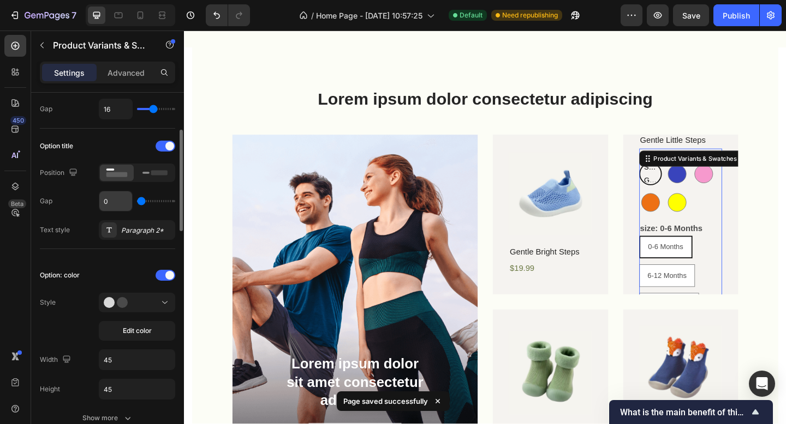
drag, startPoint x: 145, startPoint y: 203, endPoint x: 118, endPoint y: 198, distance: 27.8
type input "0"
click at [137, 200] on input "range" at bounding box center [156, 201] width 38 height 2
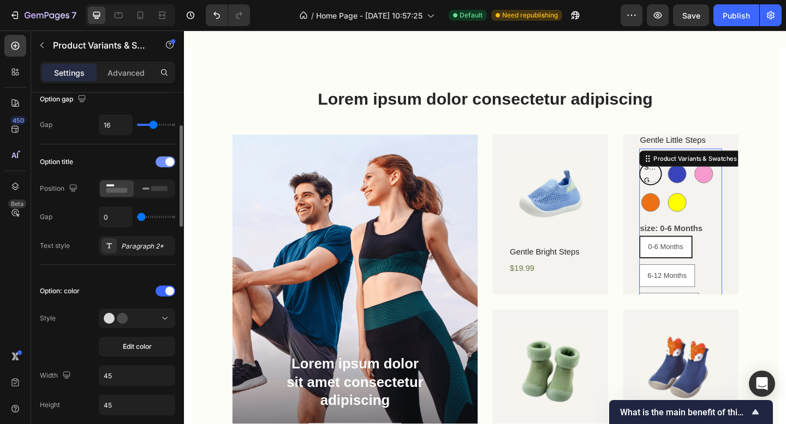
click at [166, 161] on span at bounding box center [169, 162] width 9 height 9
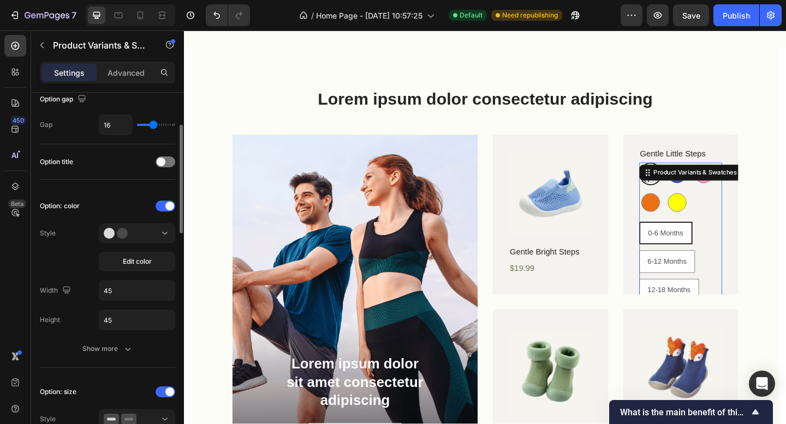
scroll to position [0, 0]
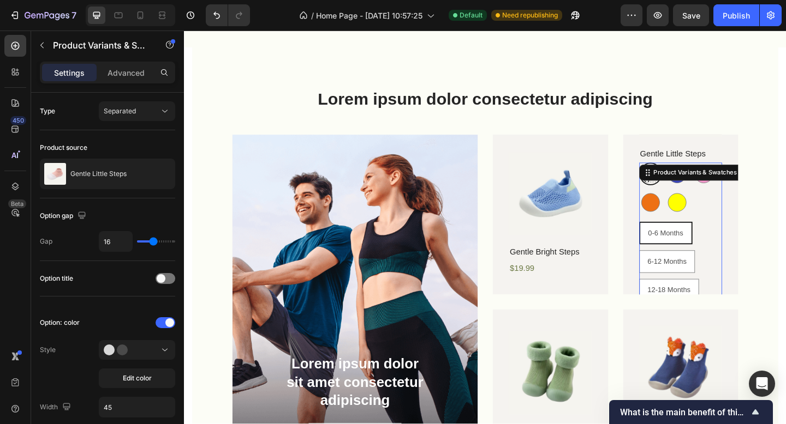
click at [717, 263] on div "6-12 Months" at bounding box center [708, 257] width 45 height 14
click at [679, 270] on input "6-12 Months 6-12 Months 6-12 Months" at bounding box center [678, 270] width 1 height 1
radio input "true"
click at [747, 252] on div "0-6 Months 0-6 Months 0-6 Months 6-12 Months 6-12 Months 6-12 Months 12-18 Mont…" at bounding box center [724, 313] width 91 height 149
click at [738, 224] on div "Sage Green Sage Green Sage Green Blue Blue Pink Pink Orange Orange Yellow Yellow" at bounding box center [724, 203] width 91 height 56
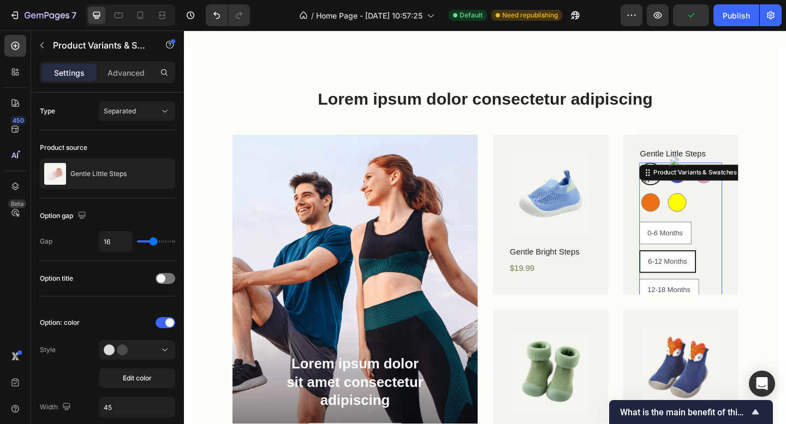
click at [756, 241] on div "0-6 Months 0-6 Months 0-6 Months 6-12 Months 6-12 Months 6-12 Months 12-18 Mont…" at bounding box center [724, 313] width 91 height 149
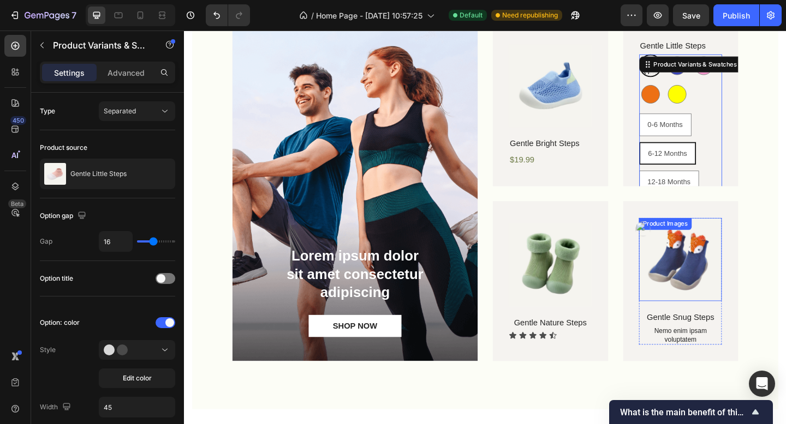
scroll to position [688, 0]
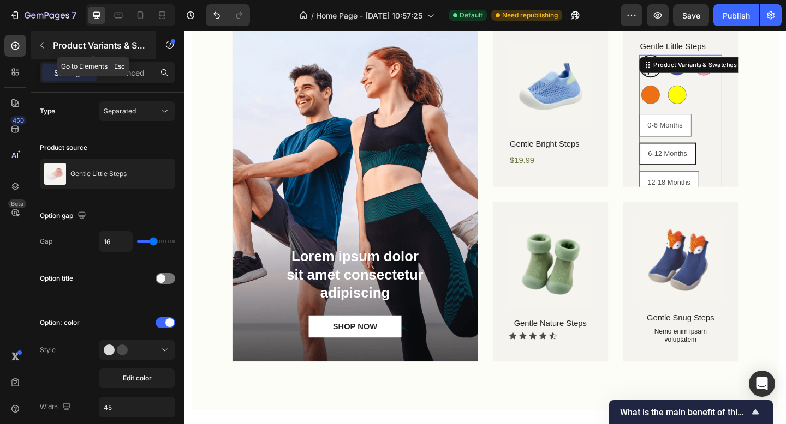
click at [43, 47] on icon "button" at bounding box center [41, 46] width 3 height 6
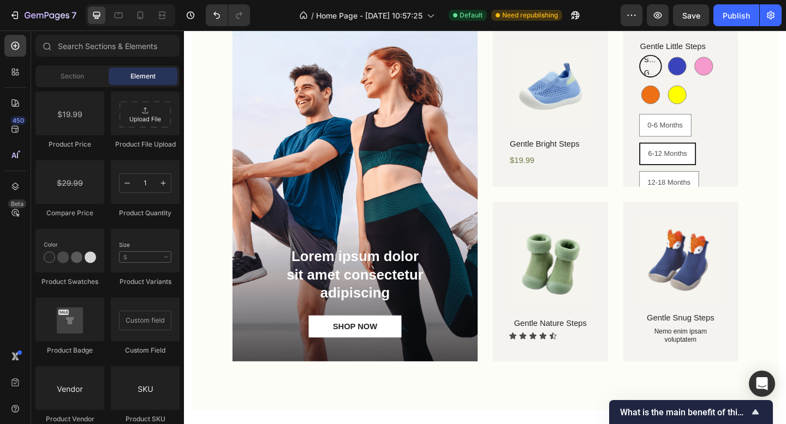
scroll to position [601, 0]
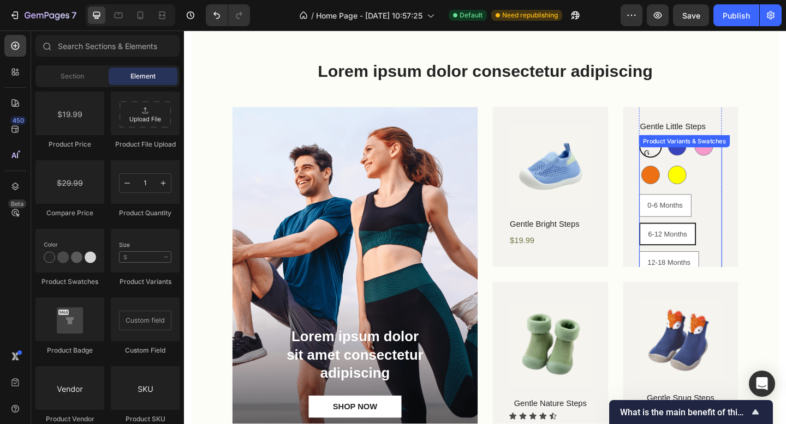
click at [747, 238] on div "0-6 Months 0-6 Months 0-6 Months 6-12 Months 6-12 Months 6-12 Months 12-18 Mont…" at bounding box center [724, 283] width 91 height 149
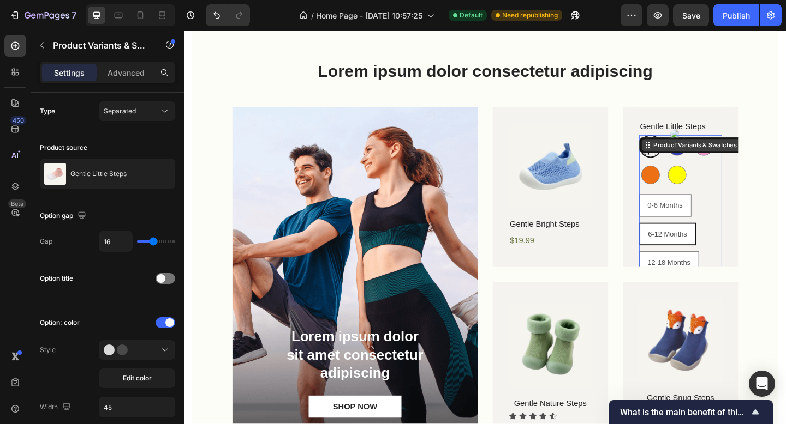
click at [763, 158] on div "Product Variants & Swatches" at bounding box center [739, 156] width 94 height 10
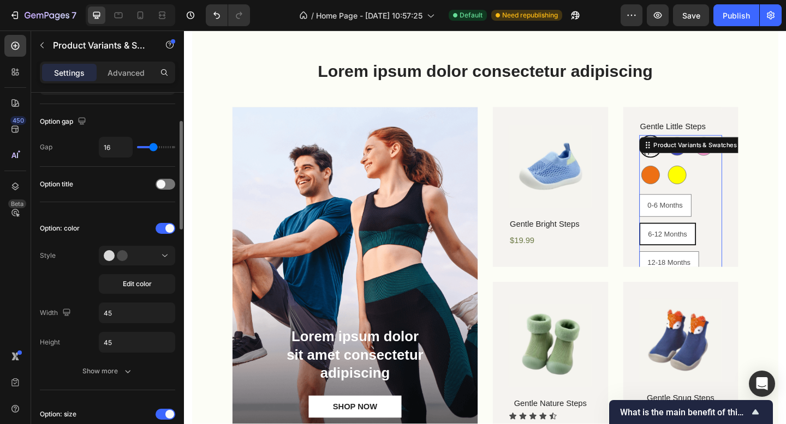
scroll to position [0, 0]
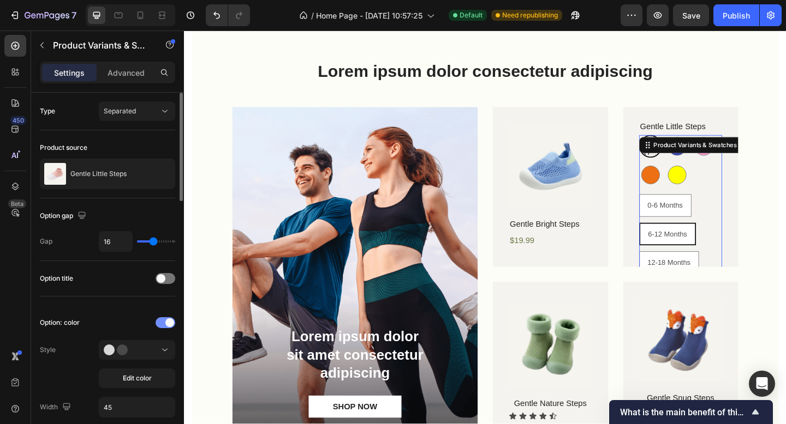
click at [160, 318] on div at bounding box center [165, 323] width 20 height 11
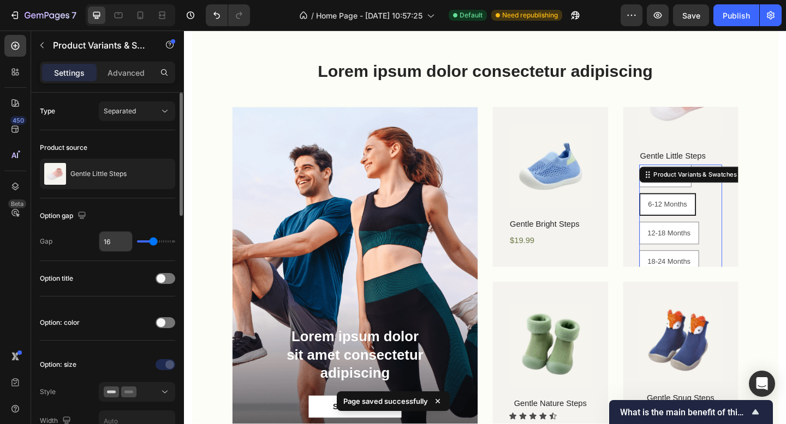
drag, startPoint x: 157, startPoint y: 239, endPoint x: 115, endPoint y: 235, distance: 41.6
click at [109, 234] on div "16" at bounding box center [137, 241] width 76 height 21
drag, startPoint x: 118, startPoint y: 242, endPoint x: 110, endPoint y: 241, distance: 7.7
click at [105, 241] on div "16" at bounding box center [137, 241] width 76 height 21
click at [106, 240] on div "16" at bounding box center [137, 241] width 76 height 21
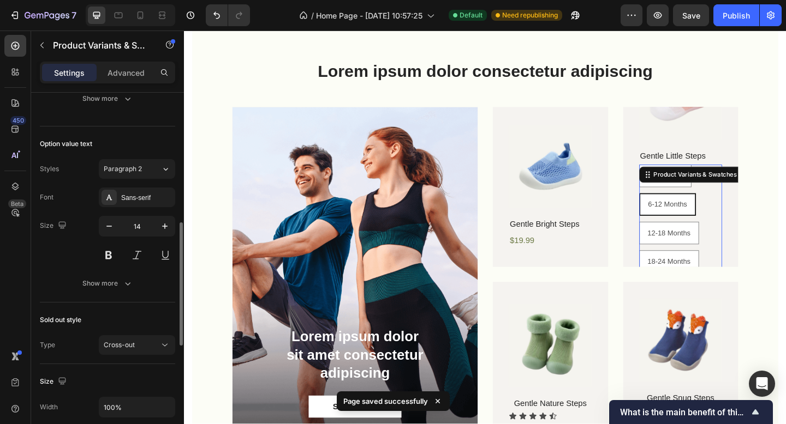
scroll to position [612, 0]
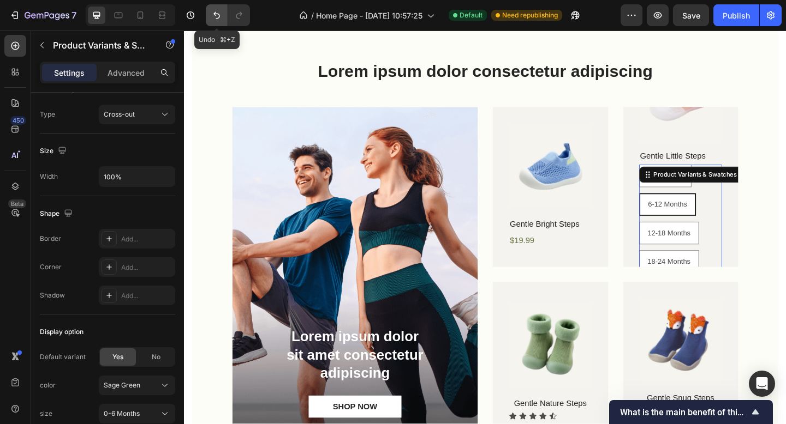
click at [217, 17] on icon "Undo/Redo" at bounding box center [216, 15] width 11 height 11
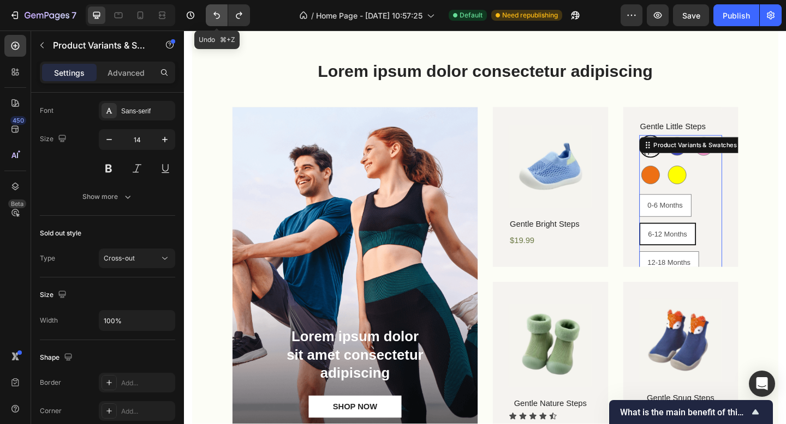
click at [217, 17] on icon "Undo/Redo" at bounding box center [216, 15] width 11 height 11
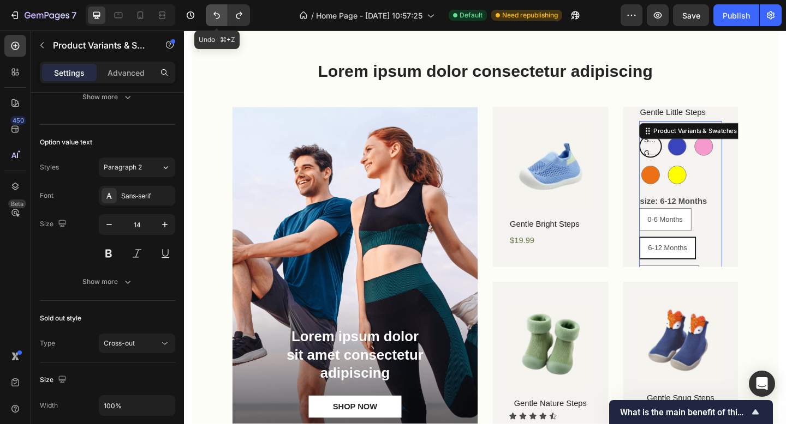
click at [217, 17] on icon "Undo/Redo" at bounding box center [216, 15] width 11 height 11
type input "8"
click at [217, 17] on icon "Undo/Redo" at bounding box center [216, 15] width 11 height 11
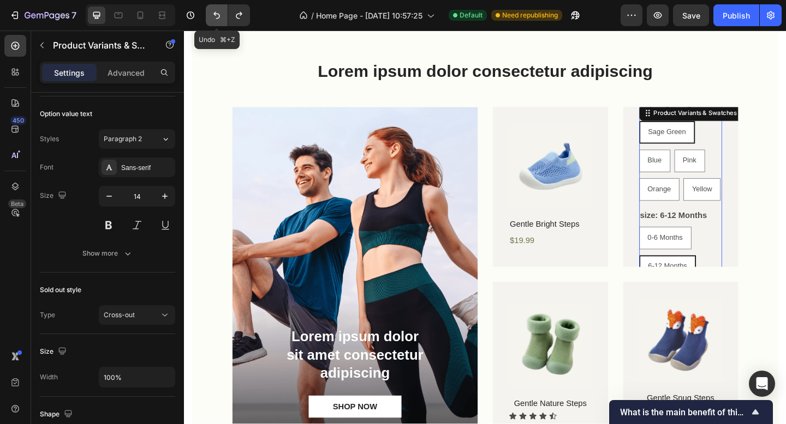
click at [216, 17] on icon "Undo/Redo" at bounding box center [216, 15] width 11 height 11
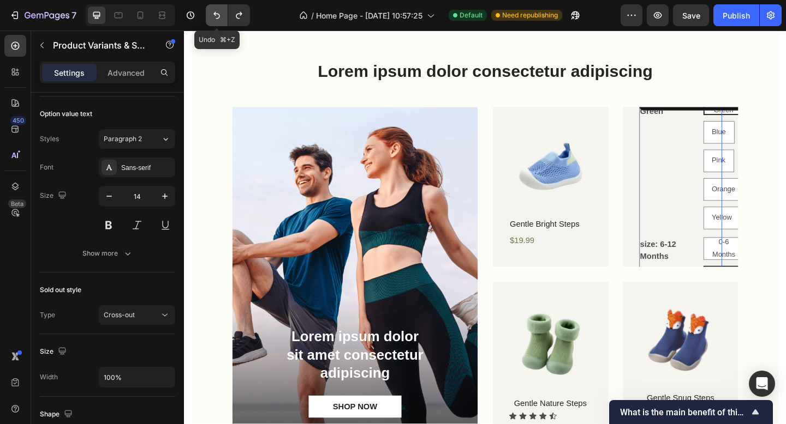
click at [216, 17] on icon "Undo/Redo" at bounding box center [216, 15] width 11 height 11
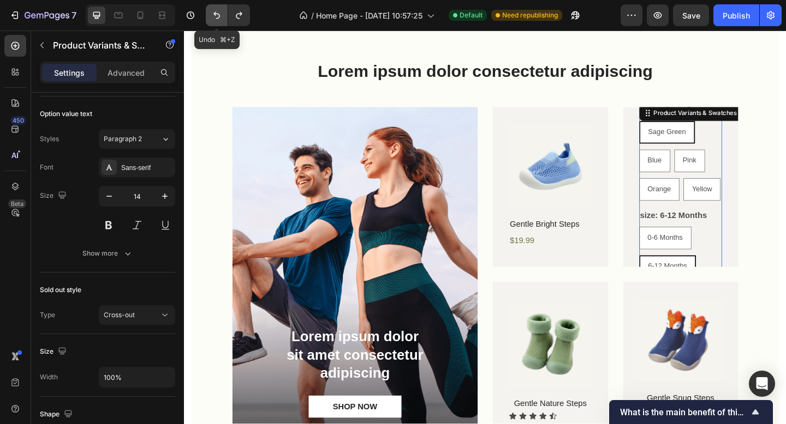
click at [216, 17] on icon "Undo/Redo" at bounding box center [216, 15] width 11 height 11
radio input "true"
click at [216, 17] on icon "Undo/Redo" at bounding box center [216, 15] width 11 height 11
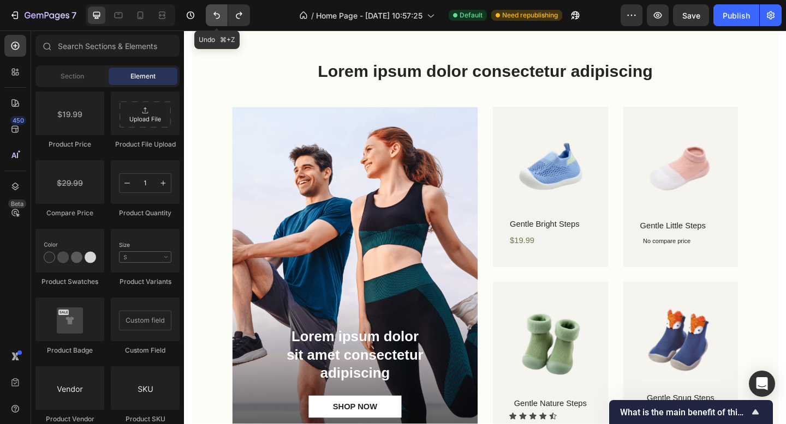
click at [214, 18] on icon "Undo/Redo" at bounding box center [216, 15] width 11 height 11
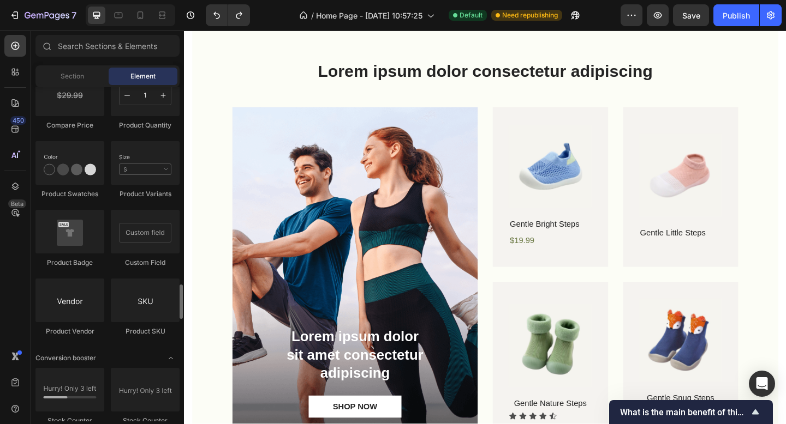
scroll to position [1833, 0]
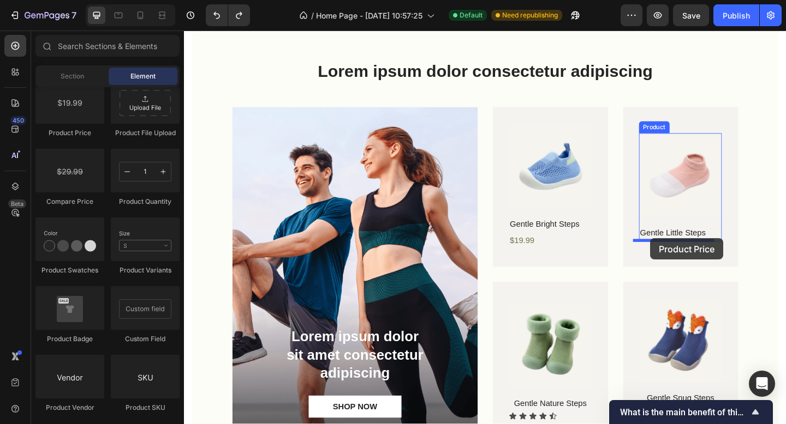
drag, startPoint x: 267, startPoint y: 136, endPoint x: 691, endPoint y: 257, distance: 440.3
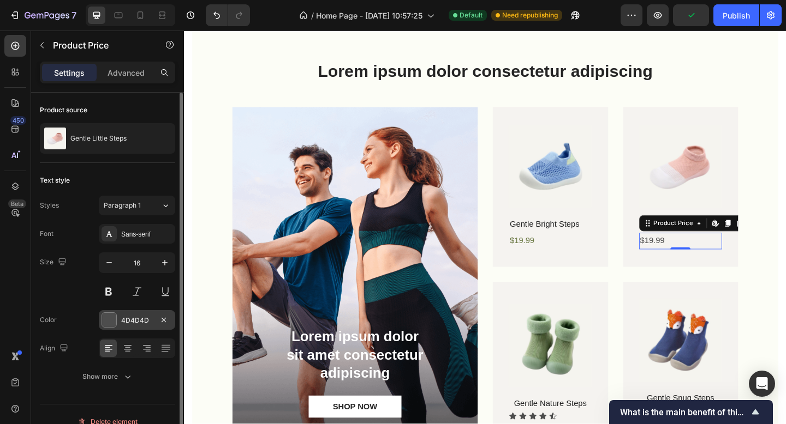
click at [150, 326] on div "4D4D4D" at bounding box center [137, 320] width 76 height 20
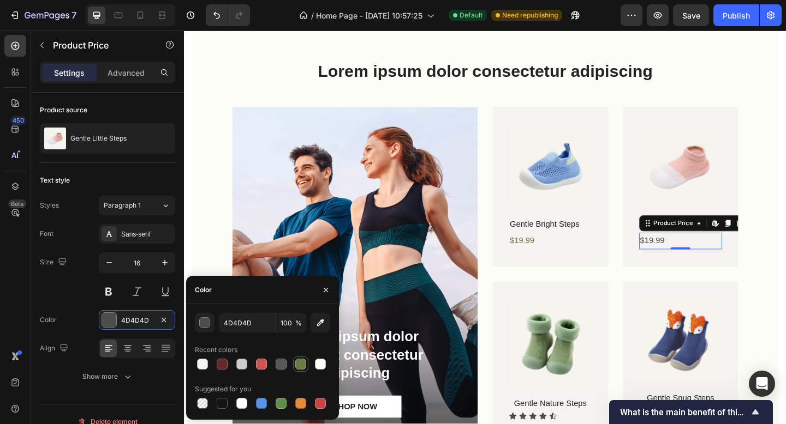
drag, startPoint x: 302, startPoint y: 368, endPoint x: 308, endPoint y: 368, distance: 6.0
click at [302, 367] on div at bounding box center [300, 364] width 11 height 11
click at [282, 402] on div at bounding box center [281, 403] width 11 height 11
type input "5E8E49"
click at [559, 259] on div "$19.99" at bounding box center [582, 260] width 91 height 18
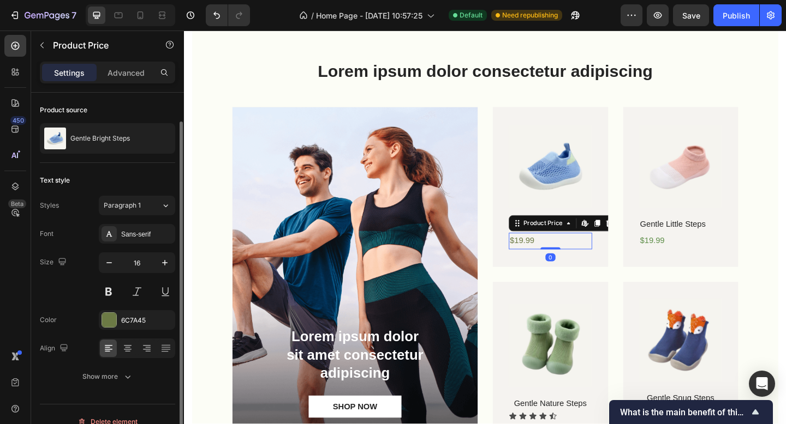
scroll to position [15, 0]
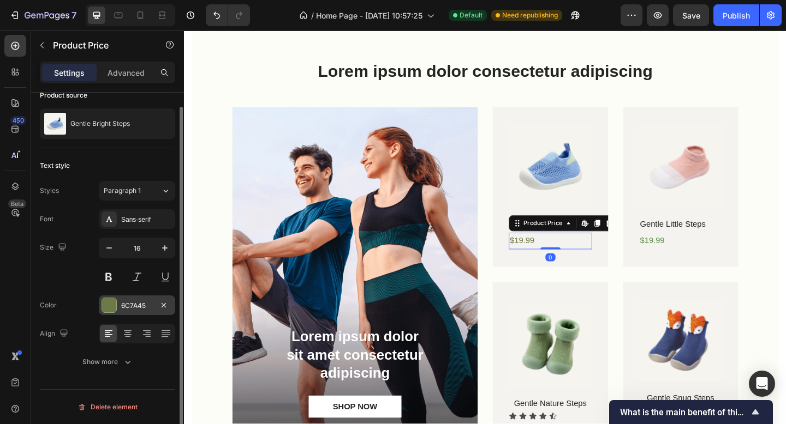
click at [139, 307] on div "6C7A45" at bounding box center [137, 306] width 32 height 10
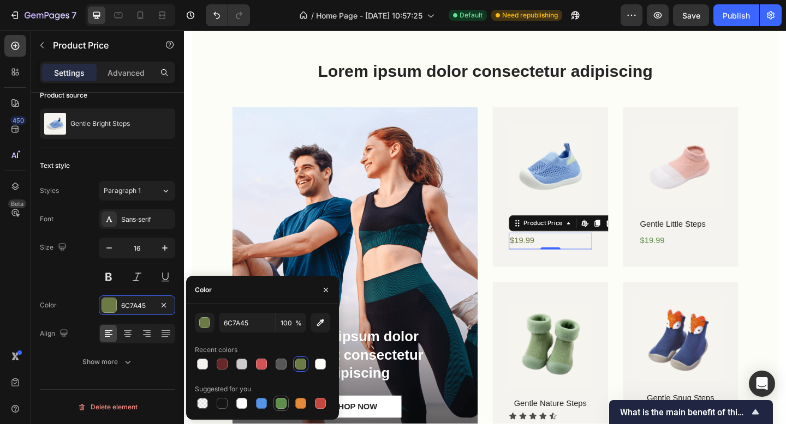
click at [282, 402] on div at bounding box center [281, 403] width 11 height 11
type input "5E8E49"
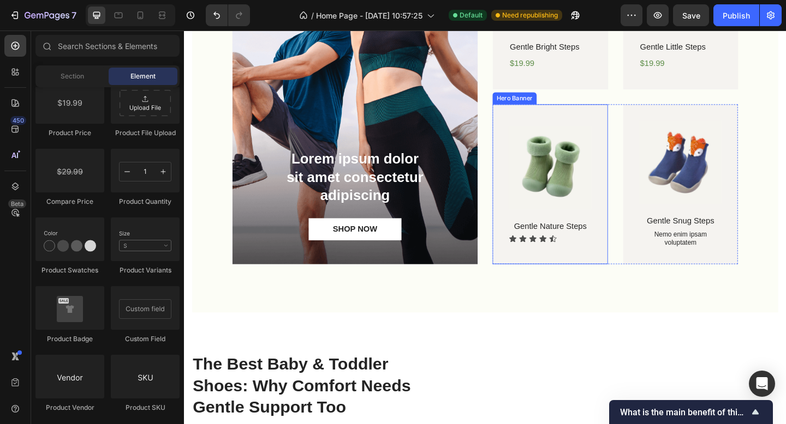
scroll to position [766, 0]
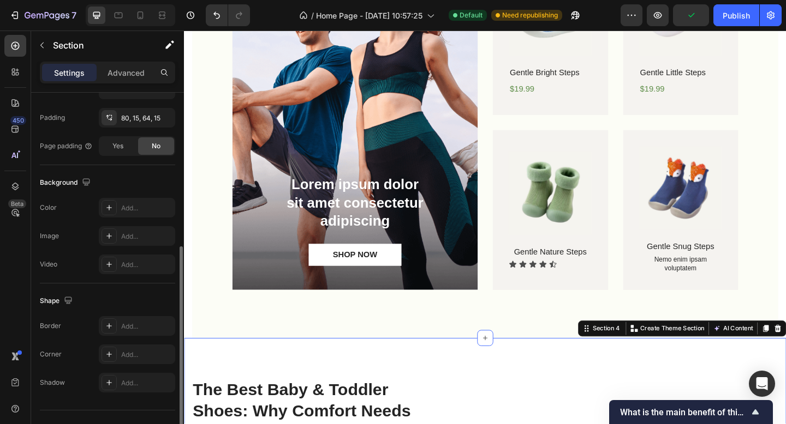
scroll to position [0, 0]
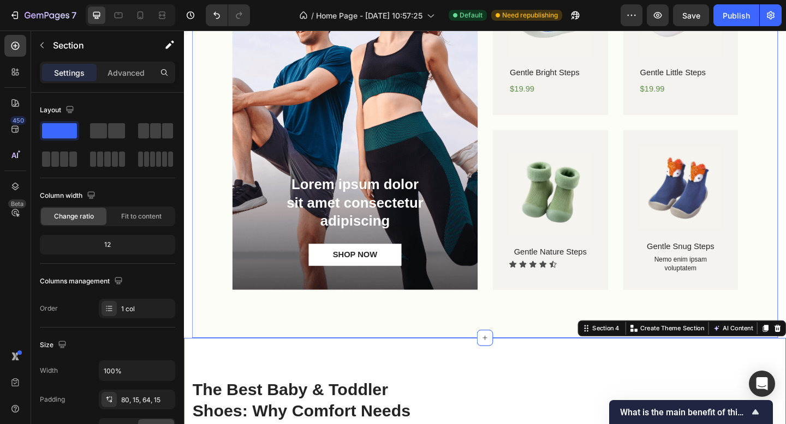
click at [206, 268] on div "Lorem ipsum dolor consectetur adipiscing Heading Lorem ipsum dolor sit amet con…" at bounding box center [511, 110] width 637 height 512
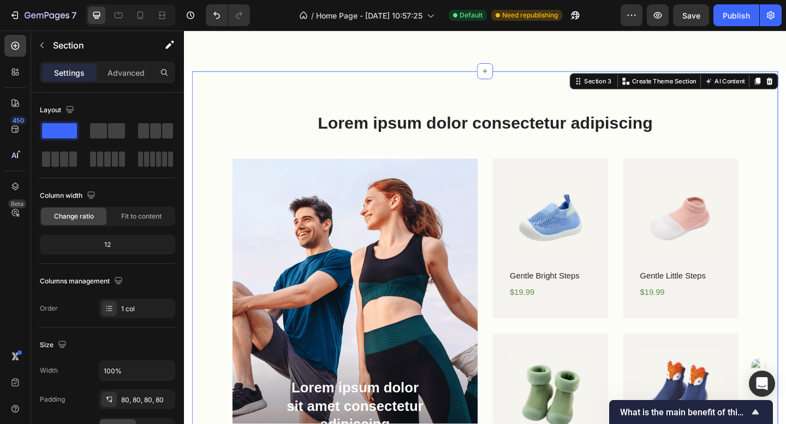
scroll to position [752, 0]
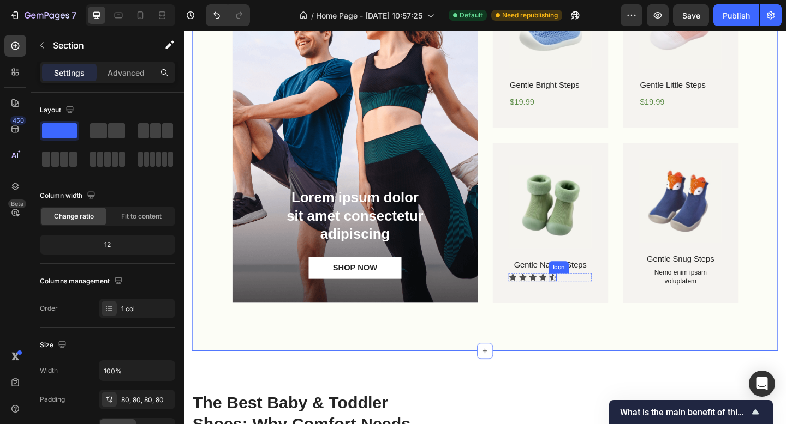
click at [580, 300] on div "Icon" at bounding box center [584, 299] width 9 height 9
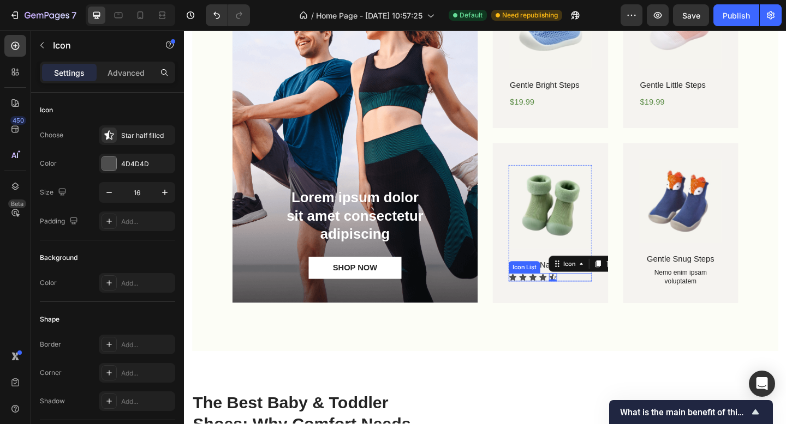
click at [605, 301] on div "Icon Icon Icon Icon Icon 0" at bounding box center [582, 299] width 91 height 9
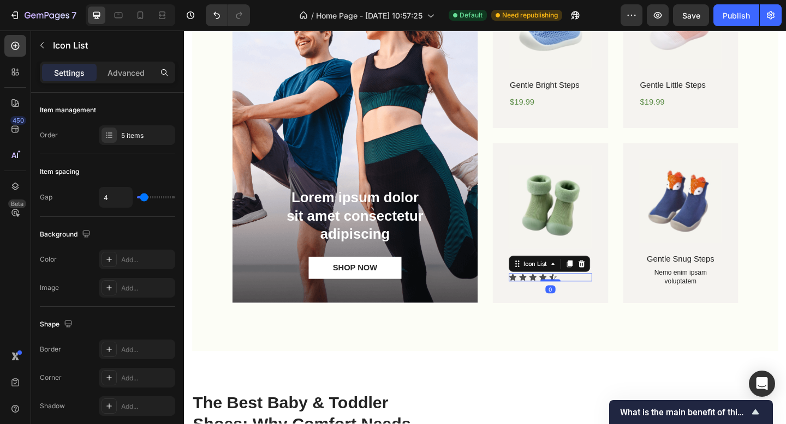
click at [615, 283] on icon at bounding box center [616, 284] width 9 height 9
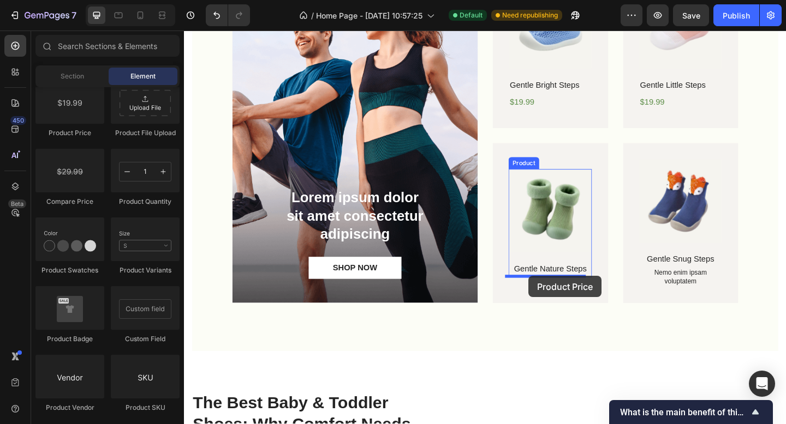
drag, startPoint x: 253, startPoint y: 133, endPoint x: 559, endPoint y: 298, distance: 347.4
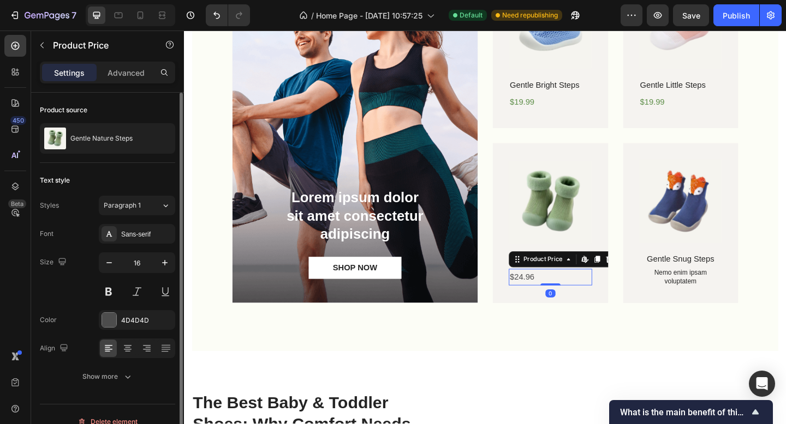
scroll to position [15, 0]
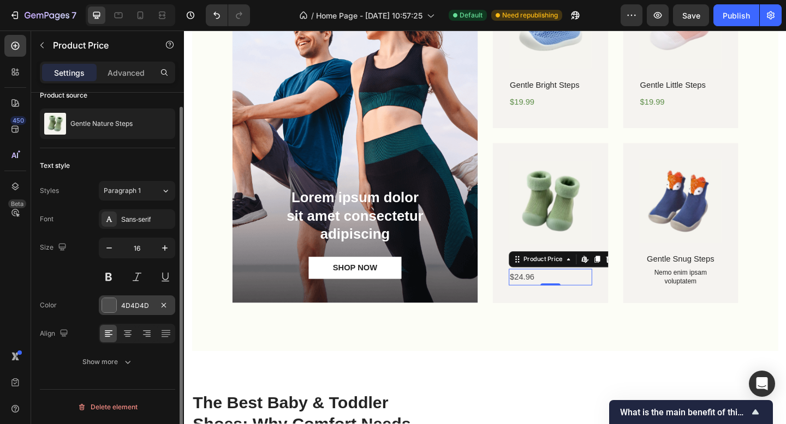
click at [114, 302] on div at bounding box center [109, 305] width 14 height 14
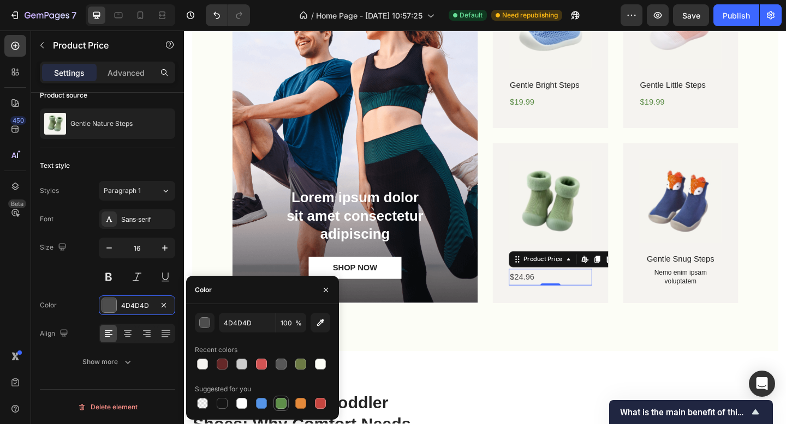
click at [284, 401] on div at bounding box center [281, 403] width 11 height 11
type input "5E8E49"
click at [539, 363] on div "Lorem ipsum dolor consectetur adipiscing Heading Lorem ipsum dolor sit amet con…" at bounding box center [511, 124] width 637 height 512
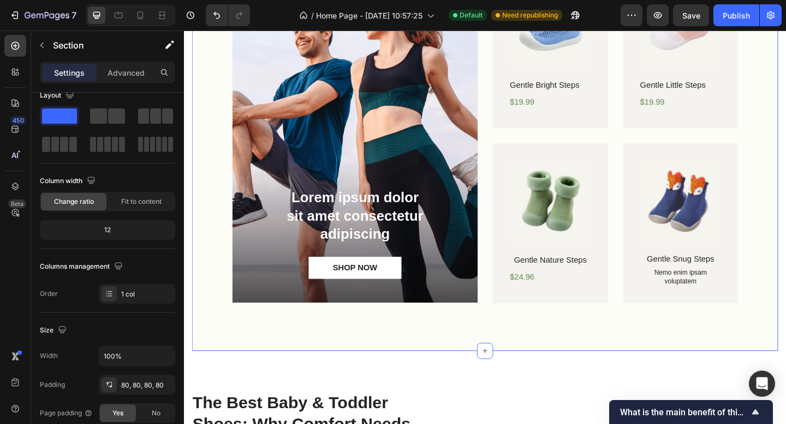
scroll to position [0, 0]
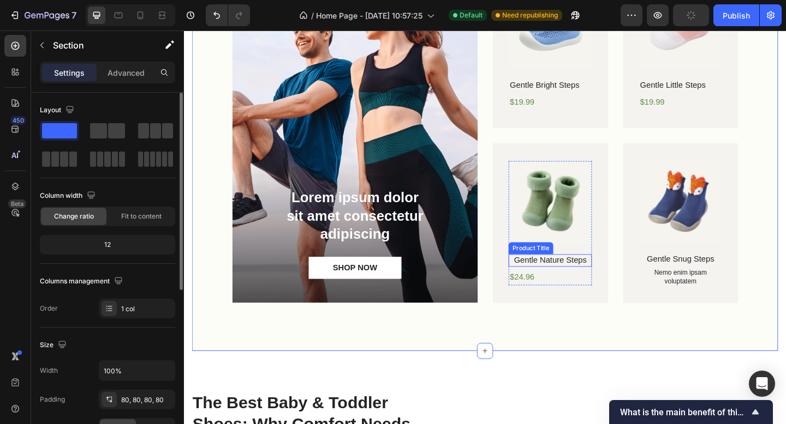
click at [597, 280] on h1 "Gentle Nature Steps" at bounding box center [582, 281] width 91 height 14
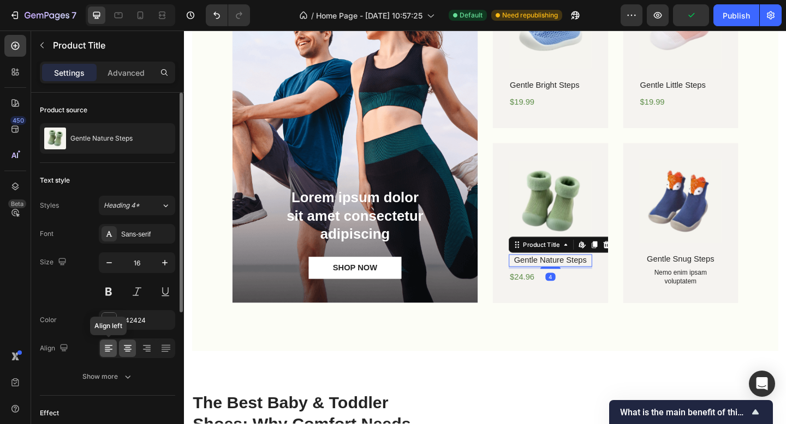
click at [110, 353] on icon at bounding box center [108, 348] width 11 height 11
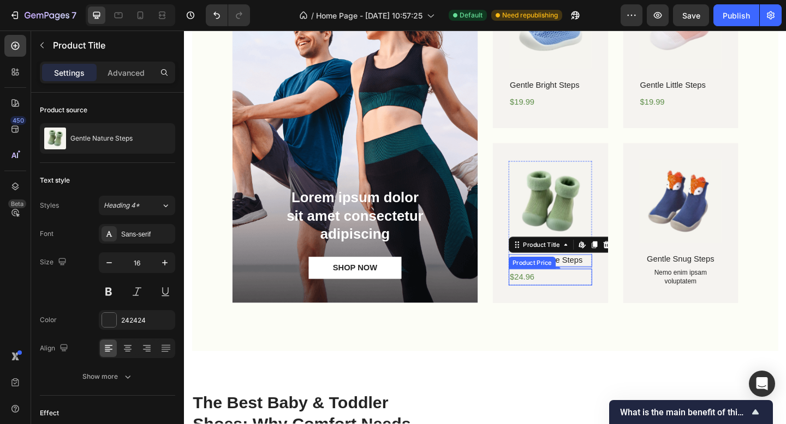
click at [562, 301] on div "$24.96" at bounding box center [582, 299] width 91 height 18
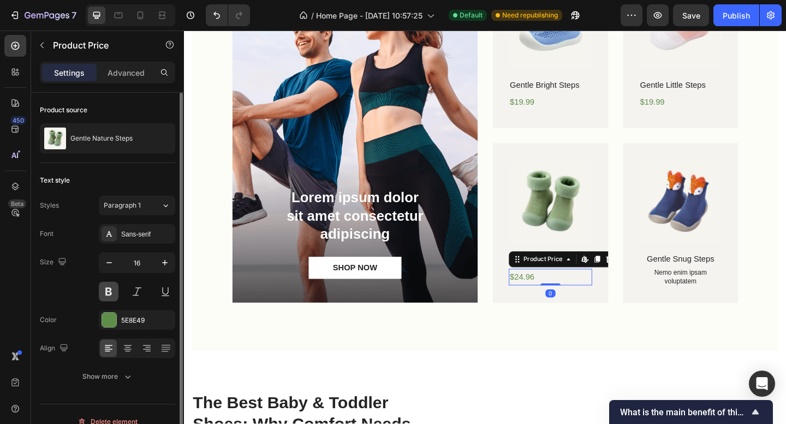
click at [105, 288] on button at bounding box center [109, 292] width 20 height 20
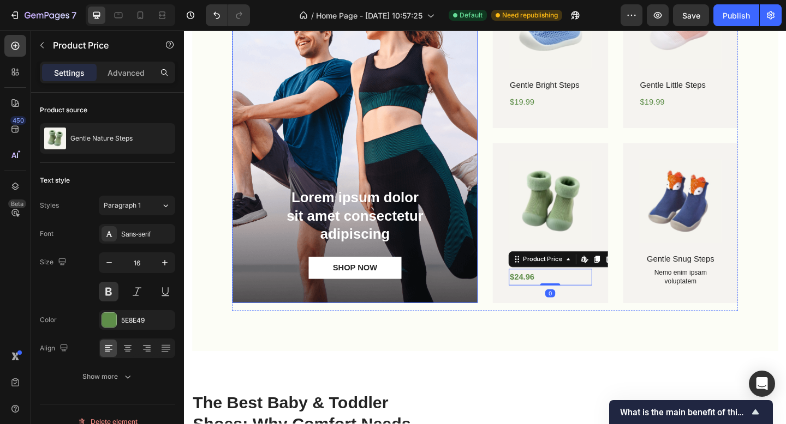
drag, startPoint x: 526, startPoint y: 348, endPoint x: 555, endPoint y: 366, distance: 33.9
click at [526, 348] on div "Lorem ipsum dolor consectetur adipiscing Heading Lorem ipsum dolor sit amet con…" at bounding box center [511, 124] width 637 height 512
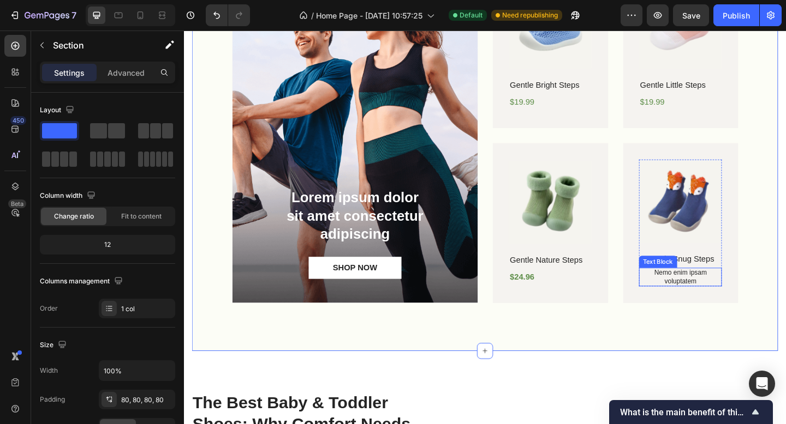
scroll to position [732, 0]
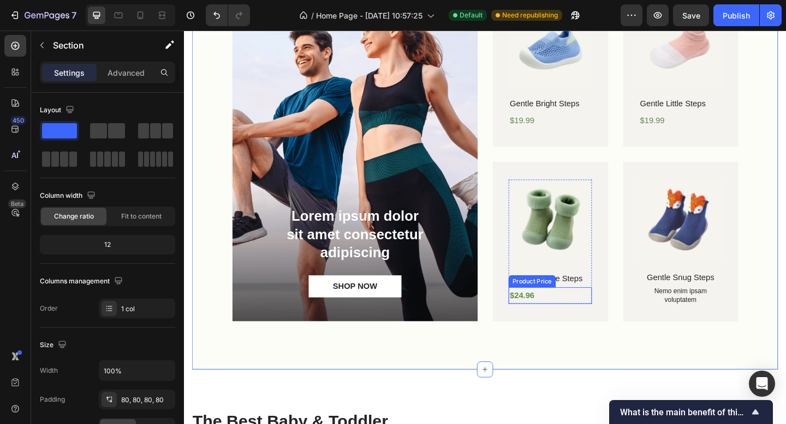
click at [568, 318] on div "$24.96" at bounding box center [582, 319] width 91 height 18
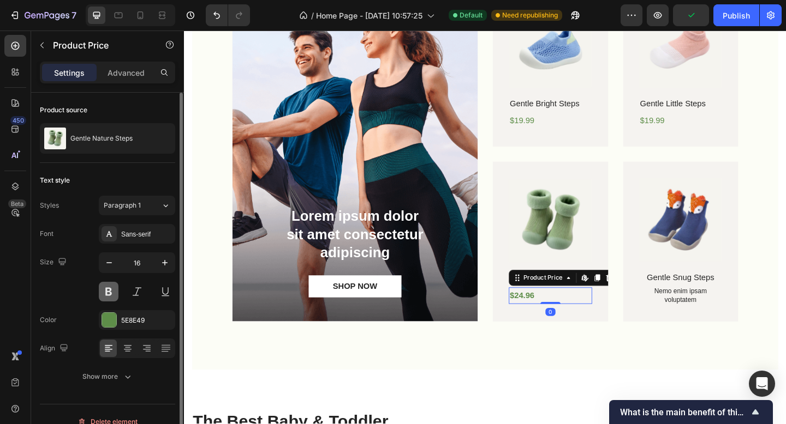
click at [115, 289] on button at bounding box center [109, 292] width 20 height 20
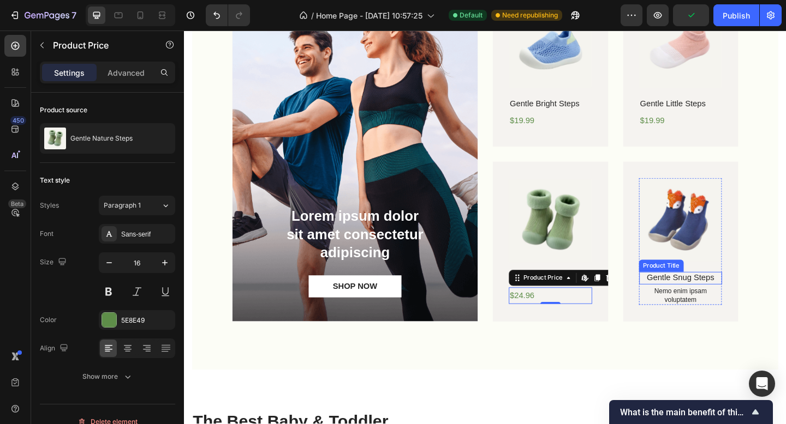
click at [727, 296] on h1 "Gentle Snug Steps" at bounding box center [724, 301] width 91 height 14
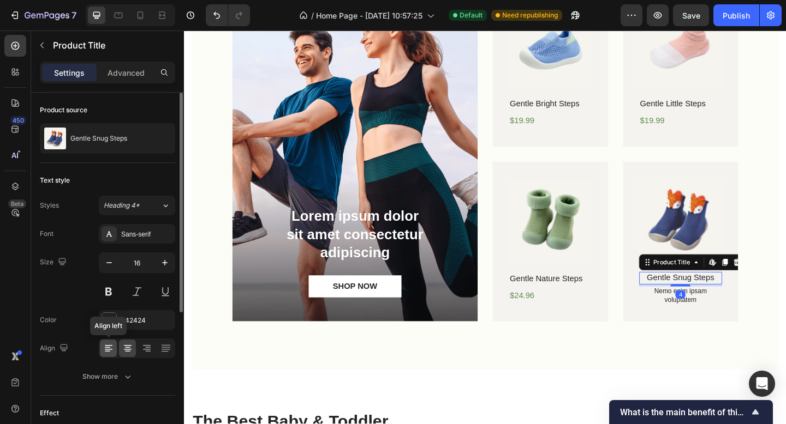
click at [107, 348] on icon at bounding box center [107, 348] width 5 height 1
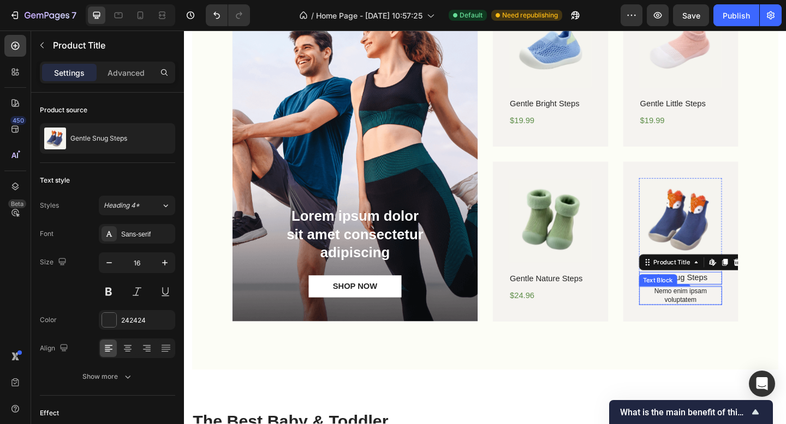
click at [736, 321] on p "Nemo enim ipsam voluptatem" at bounding box center [724, 319] width 88 height 19
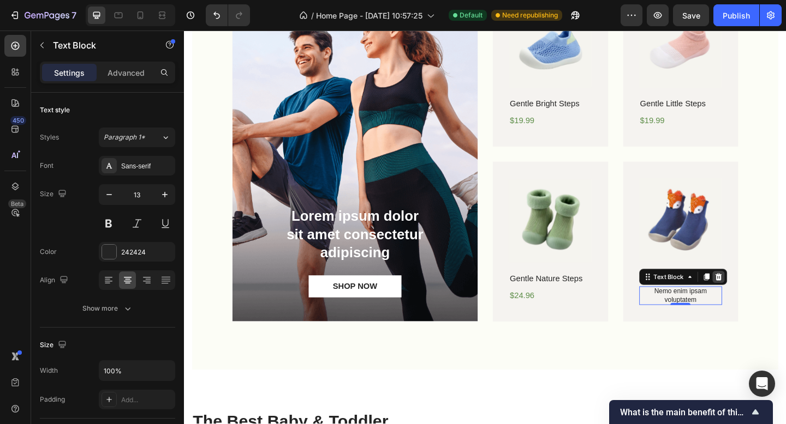
click at [761, 295] on icon at bounding box center [765, 299] width 9 height 9
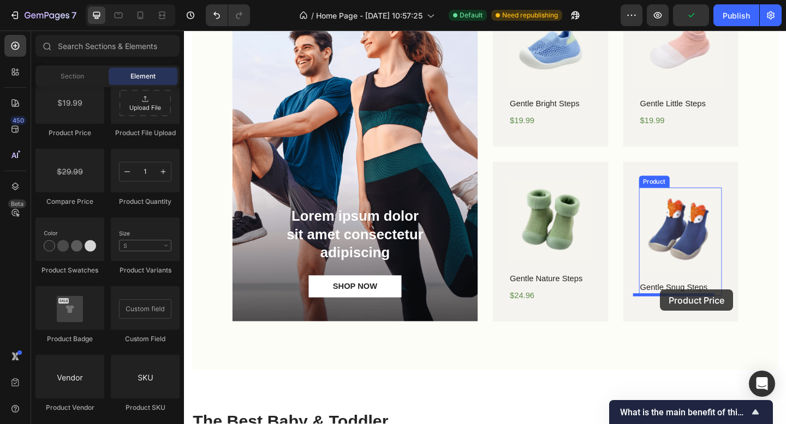
drag, startPoint x: 250, startPoint y: 135, endPoint x: 701, endPoint y: 313, distance: 484.5
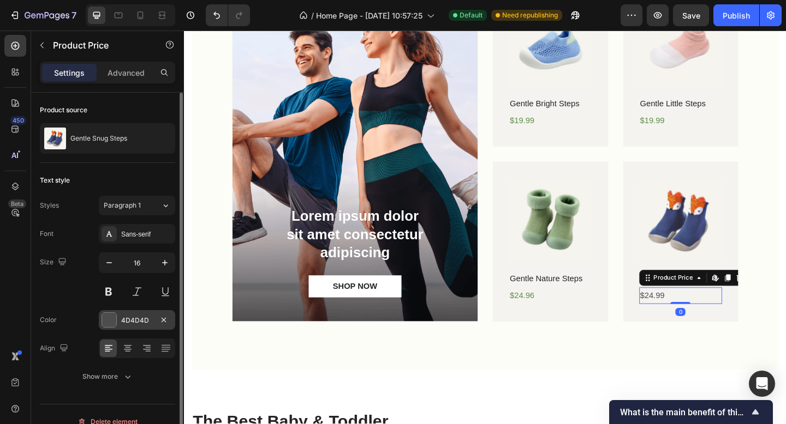
click at [135, 322] on div "4D4D4D" at bounding box center [137, 321] width 32 height 10
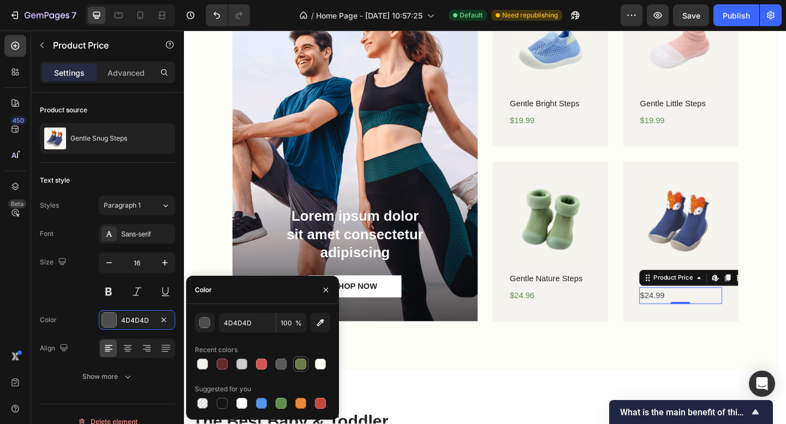
click at [301, 368] on div at bounding box center [300, 364] width 11 height 11
click at [275, 398] on div at bounding box center [280, 403] width 13 height 13
type input "5E8E49"
click at [583, 373] on div "Lorem ipsum dolor consectetur adipiscing Heading Lorem ipsum dolor sit amet con…" at bounding box center [511, 144] width 637 height 512
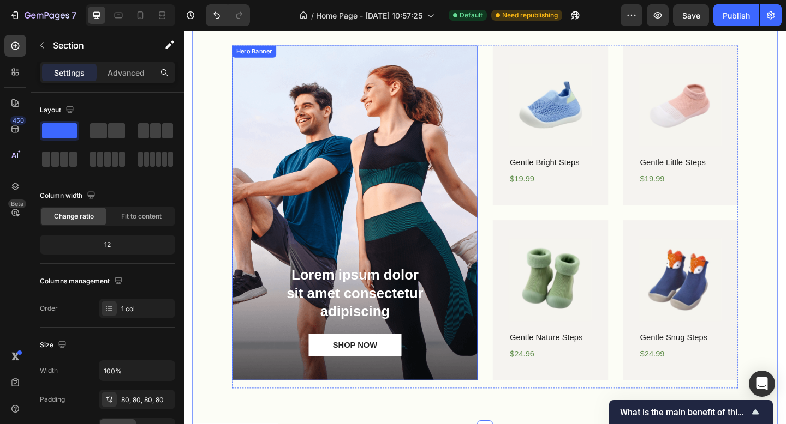
scroll to position [645, 0]
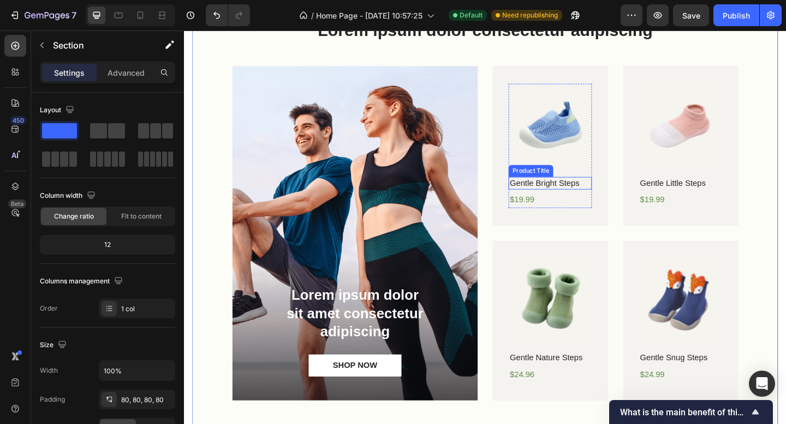
click at [579, 190] on h1 "Gentle Bright Steps" at bounding box center [582, 197] width 91 height 14
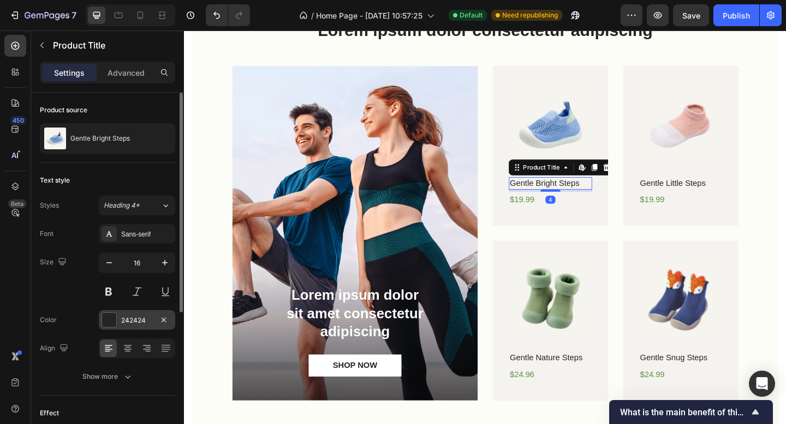
click at [123, 319] on div "242424" at bounding box center [137, 321] width 32 height 10
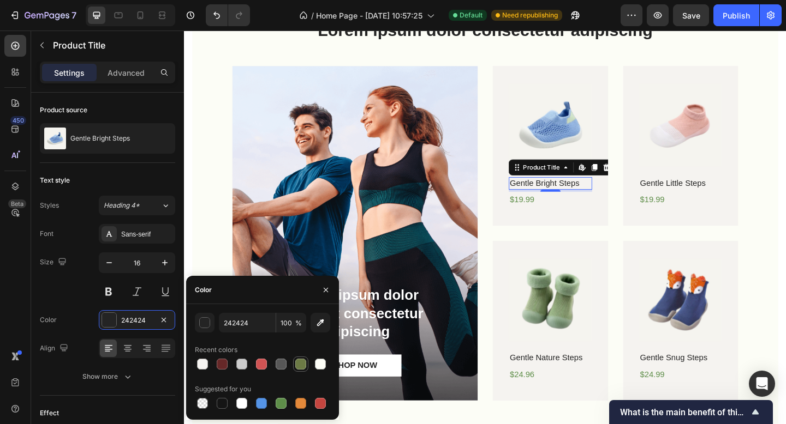
click at [304, 369] on div at bounding box center [300, 364] width 11 height 11
click at [280, 401] on div at bounding box center [281, 403] width 11 height 11
click at [277, 357] on div at bounding box center [280, 364] width 15 height 15
type input "575757"
click at [583, 390] on div "Product Price" at bounding box center [562, 390] width 51 height 13
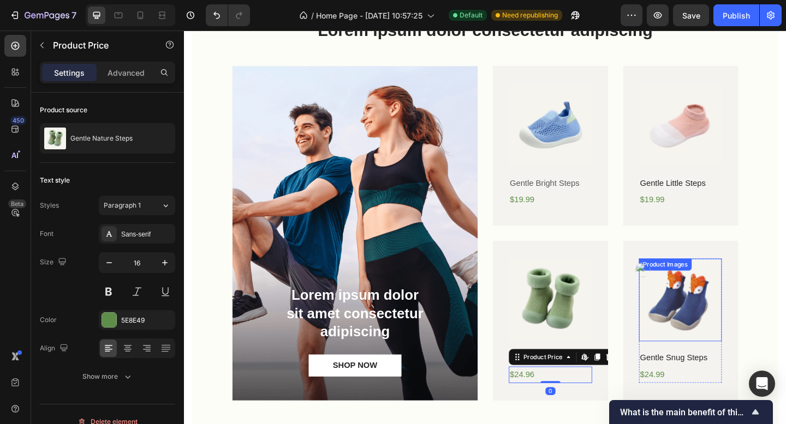
click at [699, 330] on img at bounding box center [724, 324] width 91 height 91
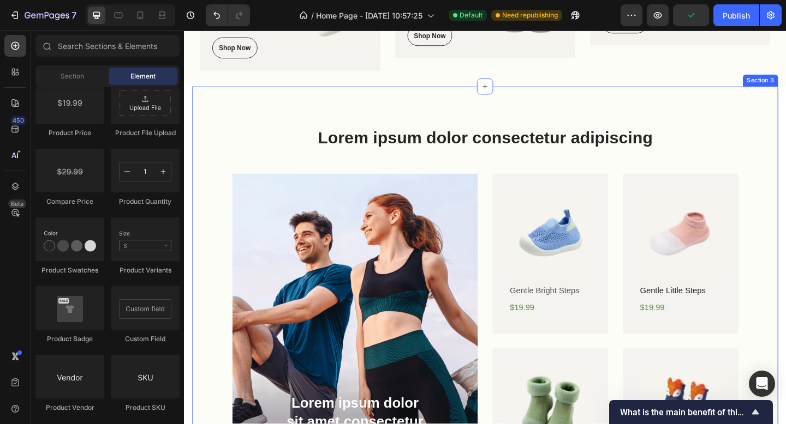
scroll to position [542, 0]
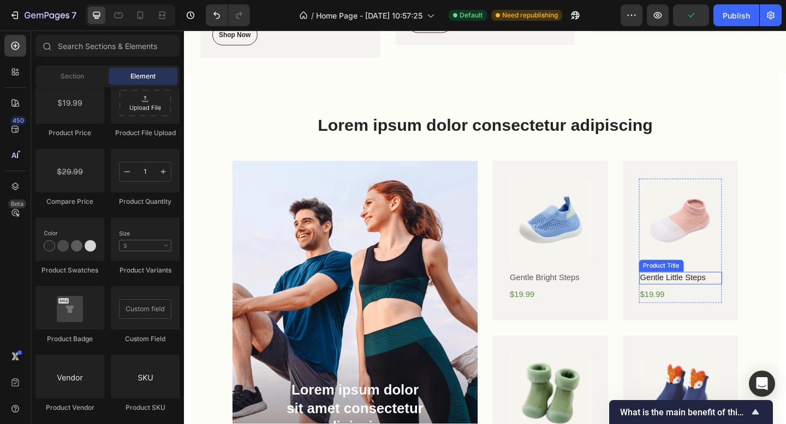
click at [727, 296] on h1 "Gentle Little Steps" at bounding box center [724, 301] width 91 height 14
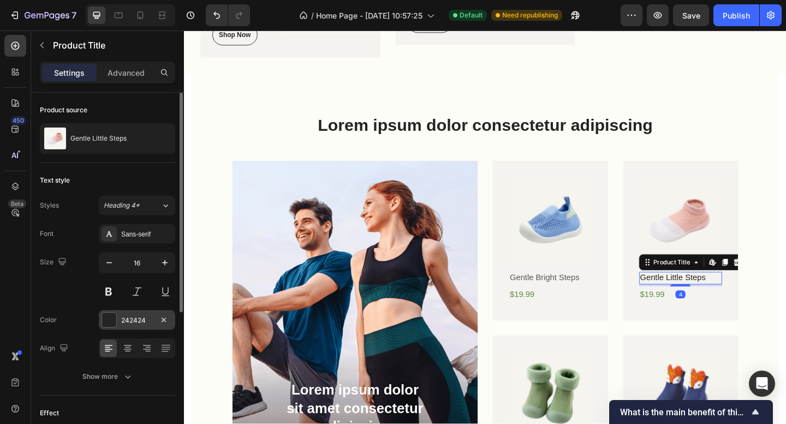
click at [121, 321] on div "242424" at bounding box center [137, 321] width 32 height 10
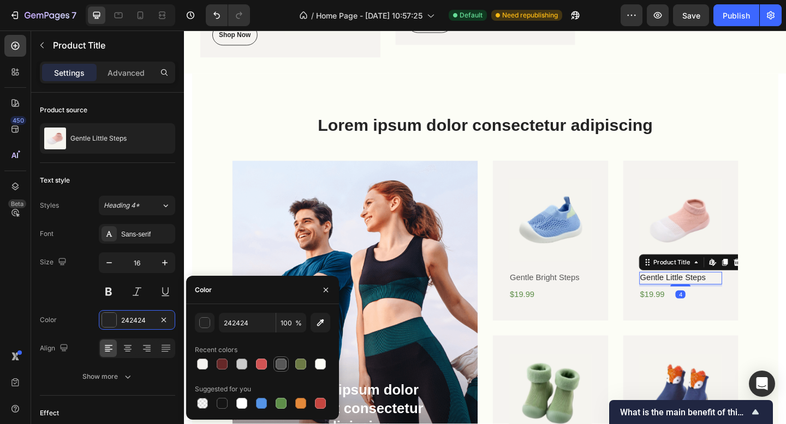
click at [283, 364] on div at bounding box center [281, 364] width 11 height 11
type input "575757"
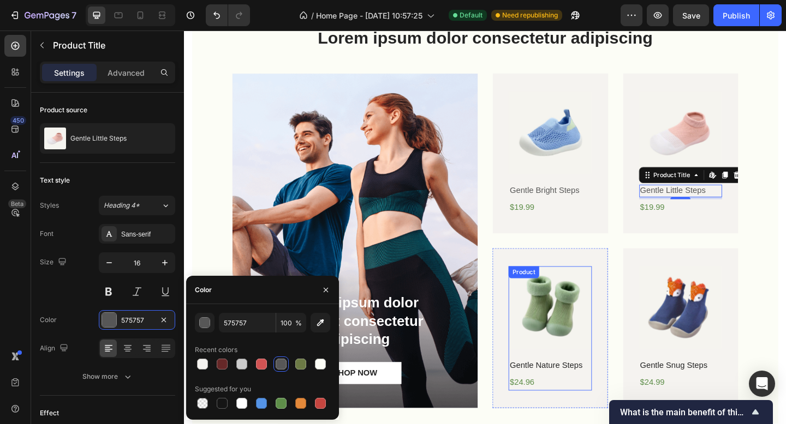
scroll to position [643, 0]
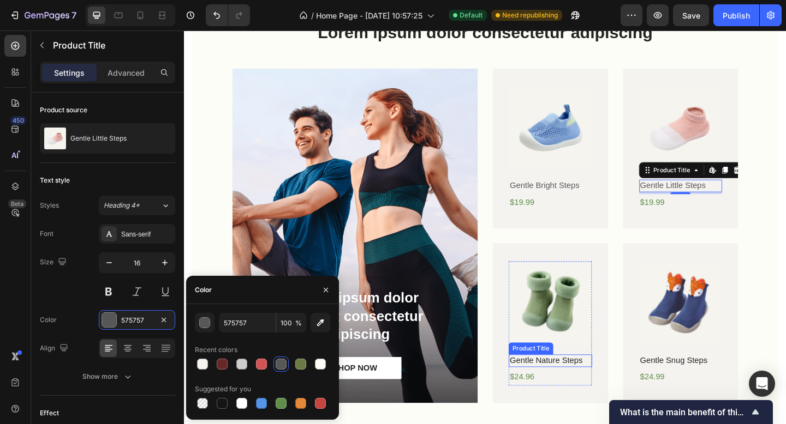
click at [588, 391] on h1 "Gentle Nature Steps" at bounding box center [582, 391] width 91 height 14
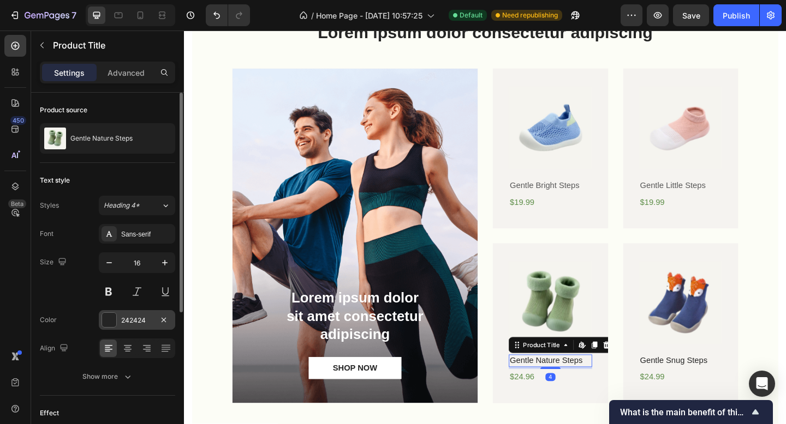
click at [129, 320] on div "242424" at bounding box center [137, 321] width 32 height 10
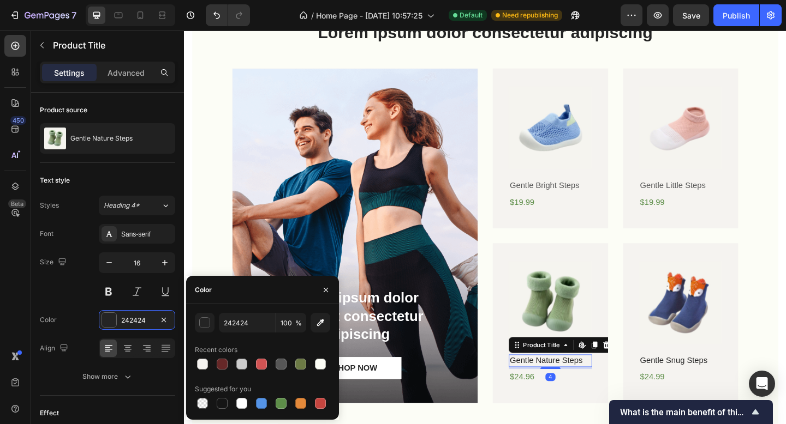
click at [279, 366] on div at bounding box center [281, 364] width 11 height 11
type input "575757"
click at [701, 391] on h1 "Gentle Snug Steps" at bounding box center [724, 391] width 91 height 14
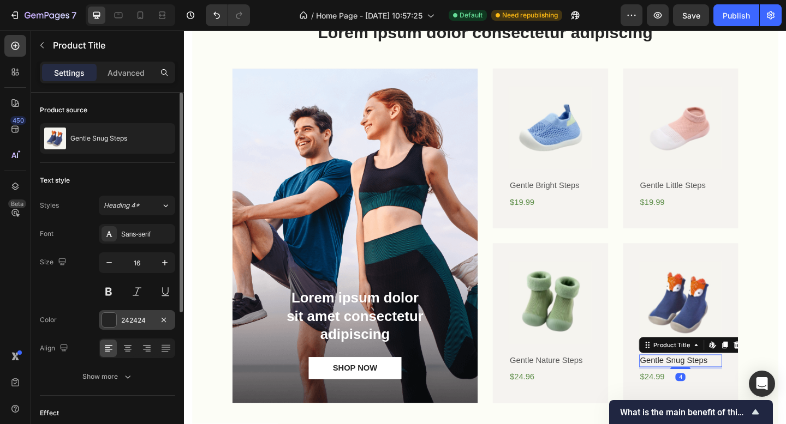
click at [126, 319] on div "242424" at bounding box center [137, 321] width 32 height 10
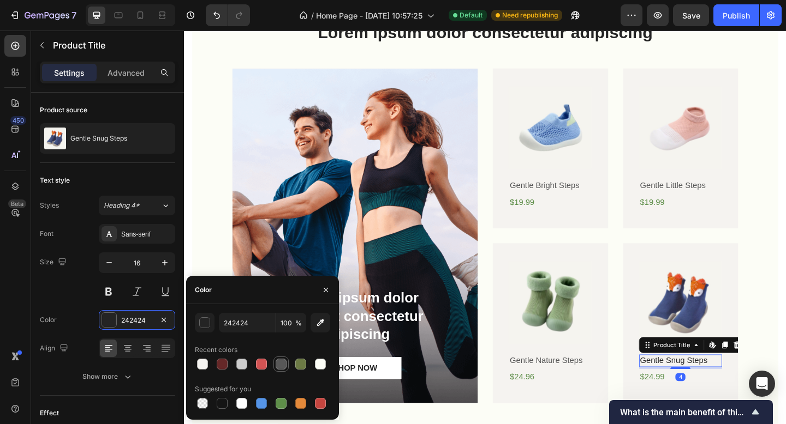
click at [275, 367] on div at bounding box center [280, 364] width 13 height 13
type input "575757"
click at [785, 330] on section "Lorem ipsum dolor consectetur adipiscing Heading Lorem ipsum dolor sit amet con…" at bounding box center [511, 233] width 655 height 512
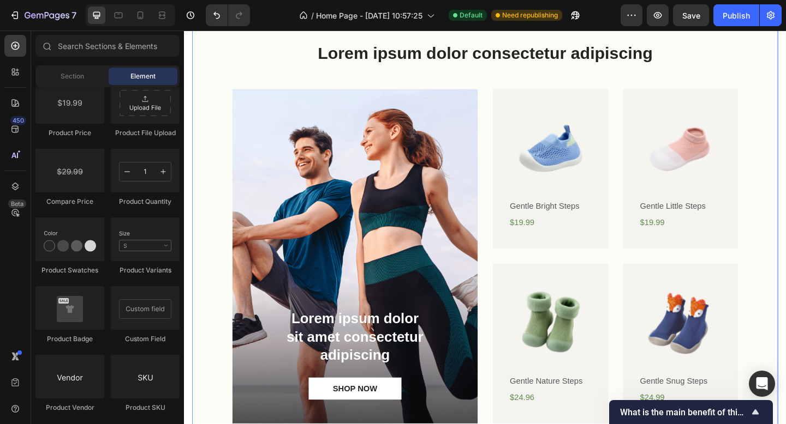
scroll to position [762, 0]
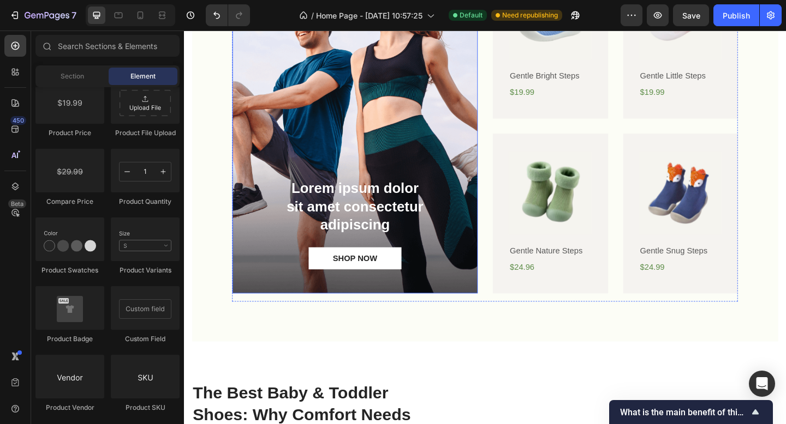
click at [426, 136] on div "Background Image" at bounding box center [369, 135] width 267 height 364
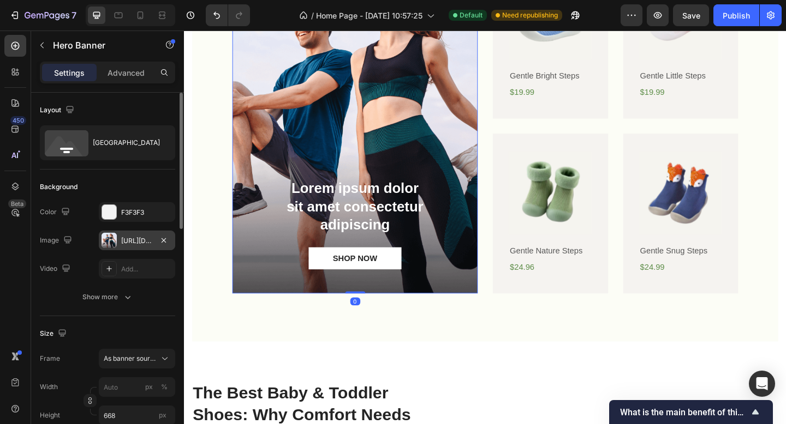
click at [133, 243] on div "[URL][DOMAIN_NAME]" at bounding box center [137, 241] width 32 height 10
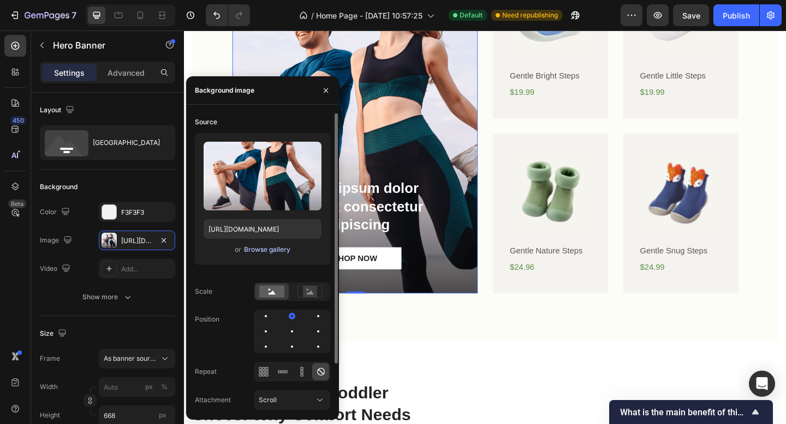
click at [276, 248] on div "Browse gallery" at bounding box center [267, 250] width 46 height 10
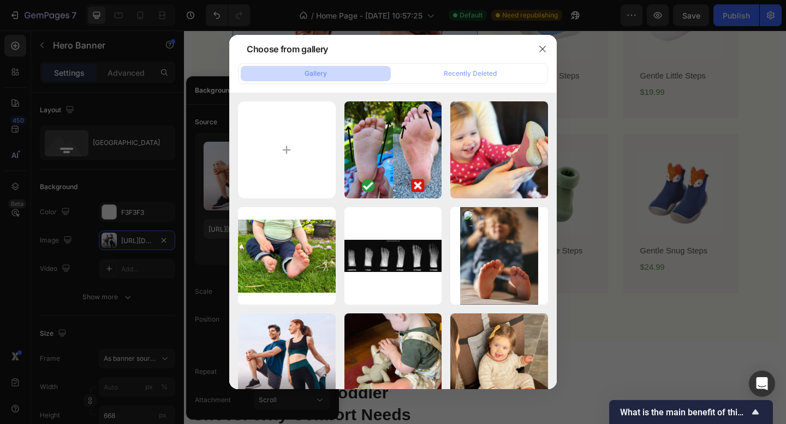
click at [0, 0] on div "3d62c07abb7d570cf587e...71.jpg 43.56 kb" at bounding box center [0, 0] width 0 height 0
type input "[URL][DOMAIN_NAME]"
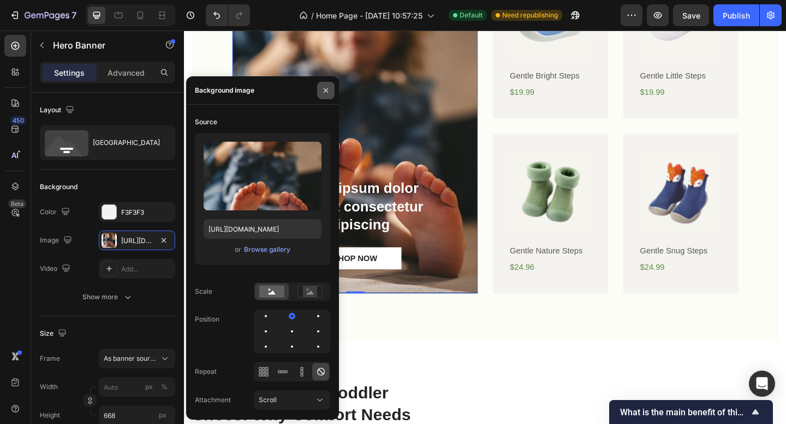
click at [325, 92] on icon "button" at bounding box center [325, 90] width 9 height 9
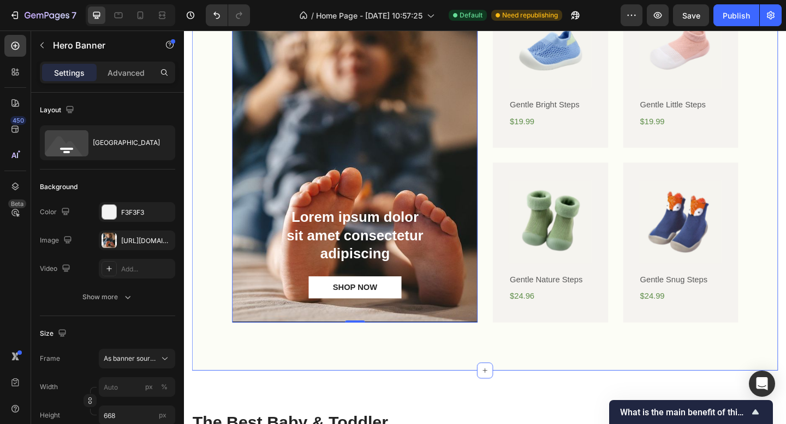
scroll to position [662, 0]
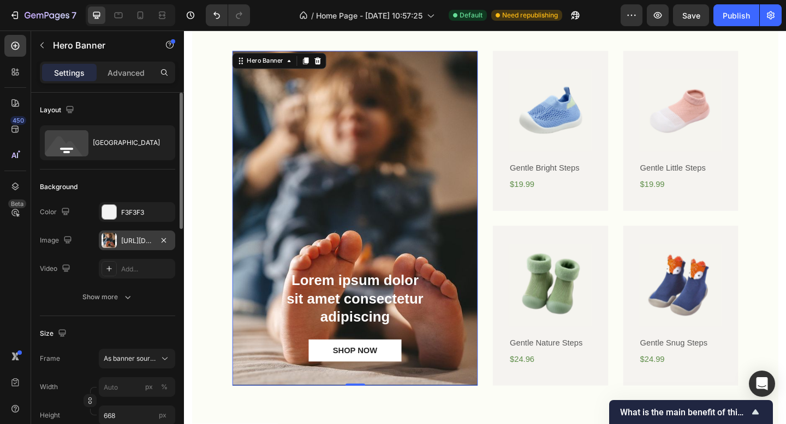
click at [132, 244] on div "[URL][DOMAIN_NAME]" at bounding box center [137, 241] width 32 height 10
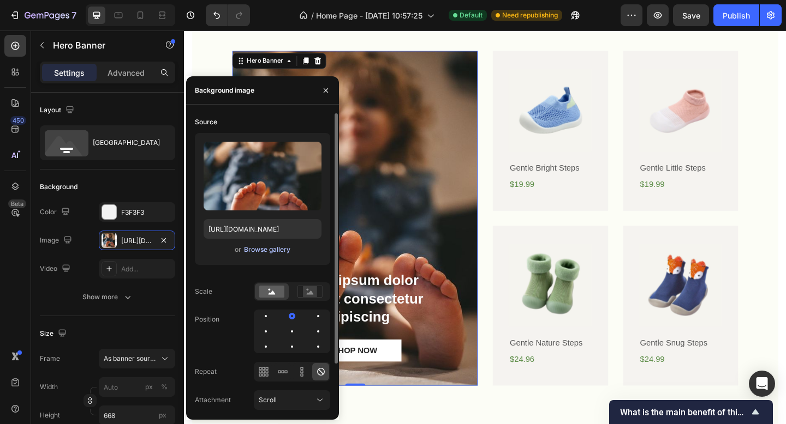
click at [264, 249] on div "Browse gallery" at bounding box center [267, 250] width 46 height 10
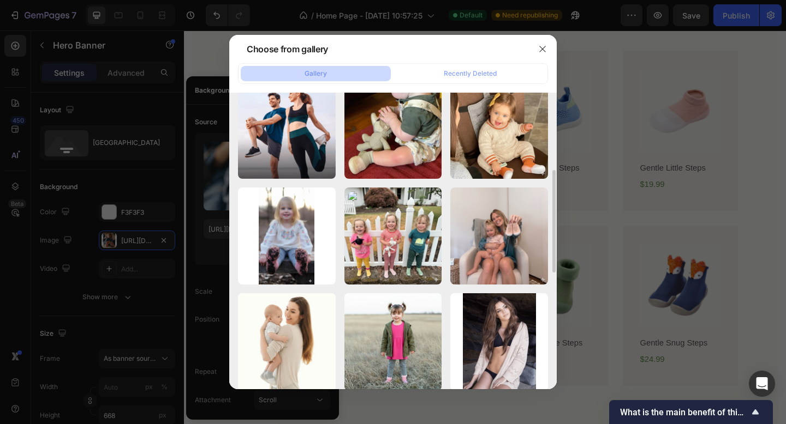
scroll to position [0, 0]
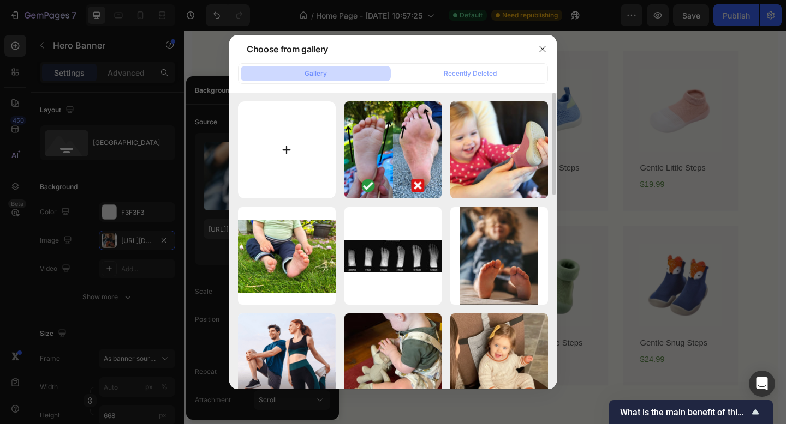
click at [284, 130] on input "file" at bounding box center [287, 150] width 98 height 98
type input "C:\fakepath\imgi_76_harnais-chaise-haute-maman.jpeg"
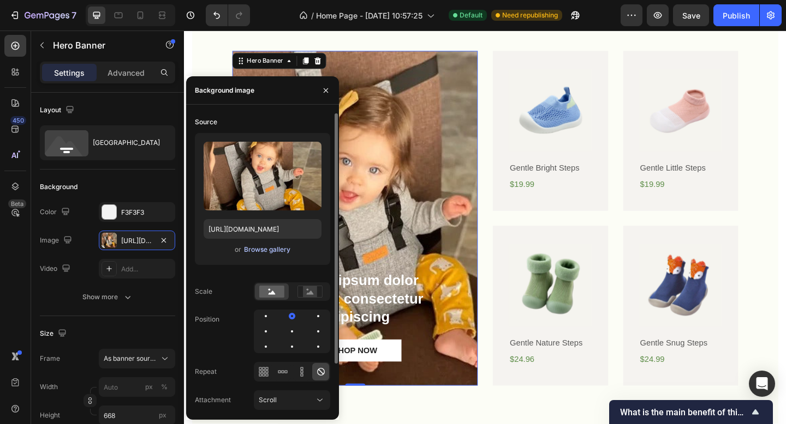
click at [273, 245] on div "Browse gallery" at bounding box center [267, 250] width 46 height 10
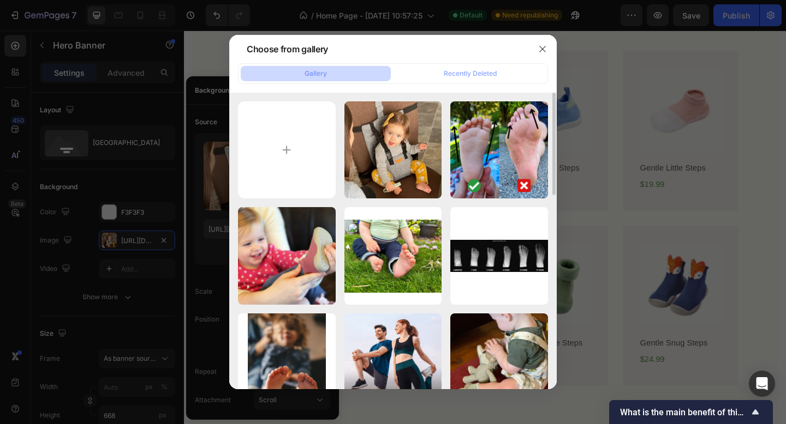
scroll to position [375, 0]
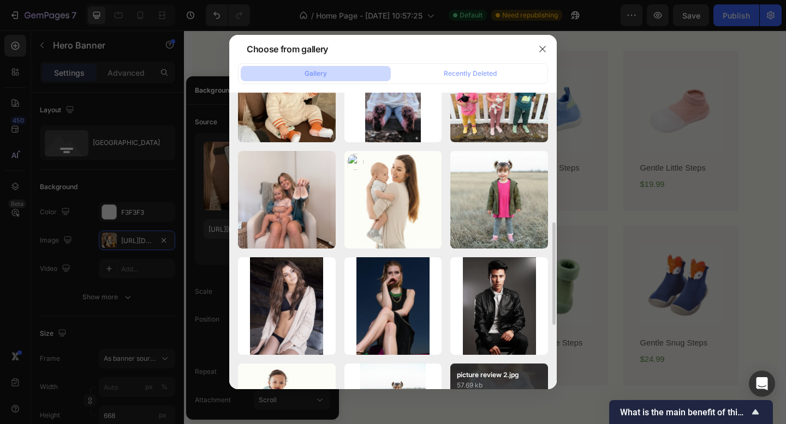
drag, startPoint x: 381, startPoint y: 213, endPoint x: 538, endPoint y: 374, distance: 224.9
click at [0, 0] on div "cebne.jpg 40.30 kb" at bounding box center [0, 0] width 0 height 0
type input "[URL][DOMAIN_NAME]"
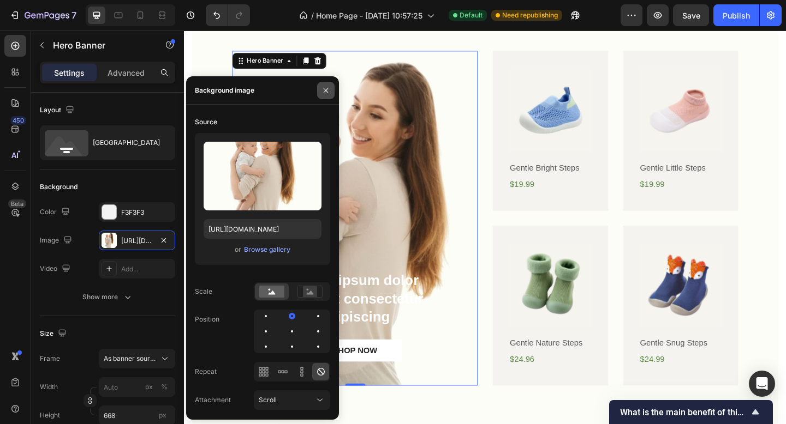
click at [323, 89] on icon "button" at bounding box center [325, 90] width 9 height 9
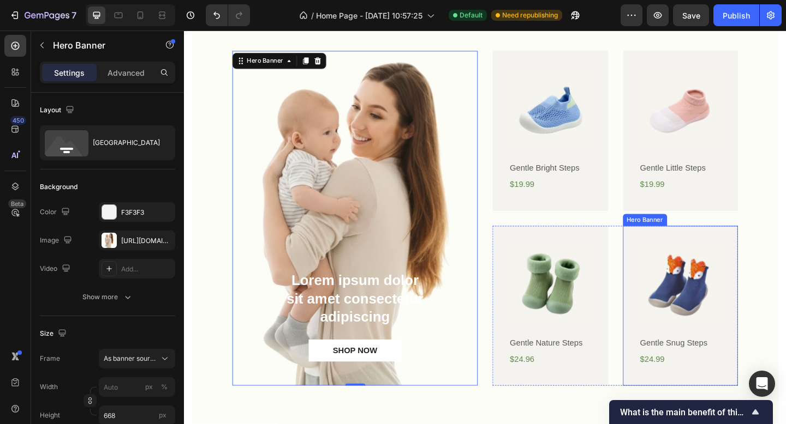
scroll to position [883, 0]
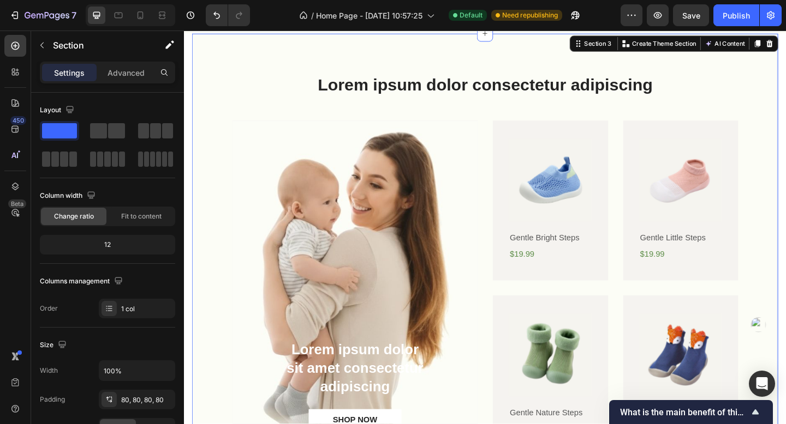
scroll to position [728, 0]
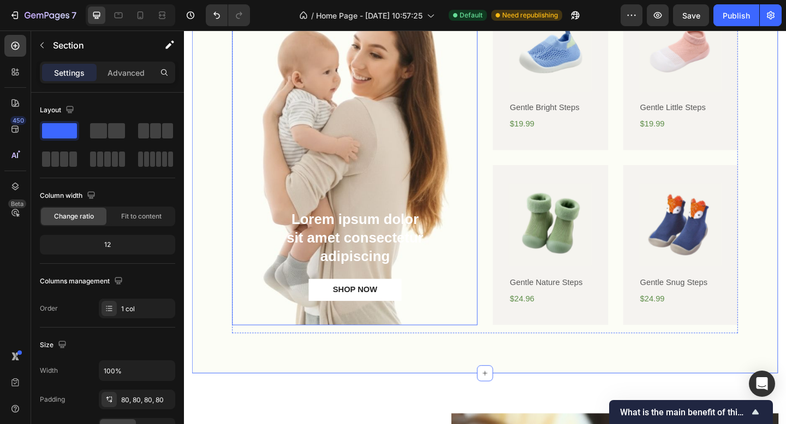
click at [372, 153] on div "Background Image" at bounding box center [369, 169] width 267 height 364
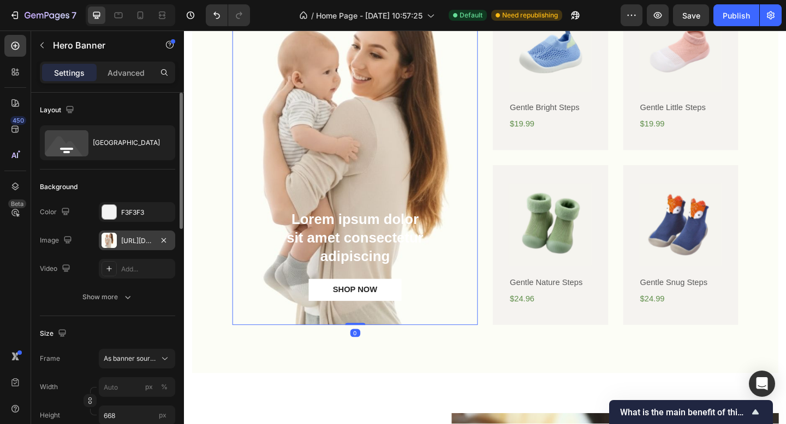
click at [143, 243] on div "[URL][DOMAIN_NAME]" at bounding box center [137, 241] width 32 height 10
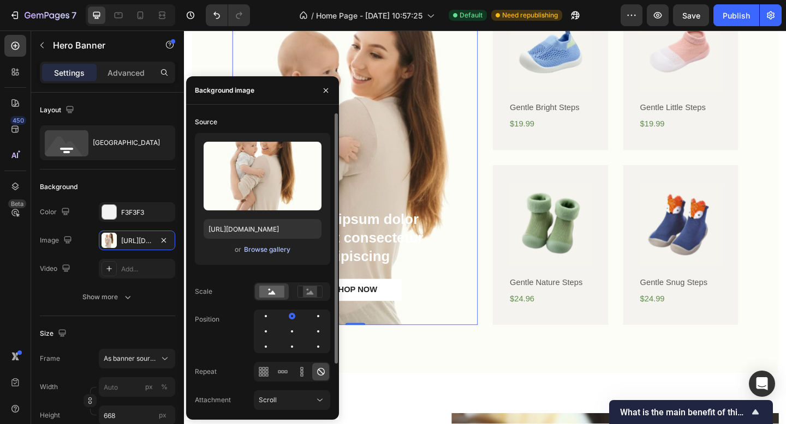
click at [279, 249] on div "Browse gallery" at bounding box center [267, 250] width 46 height 10
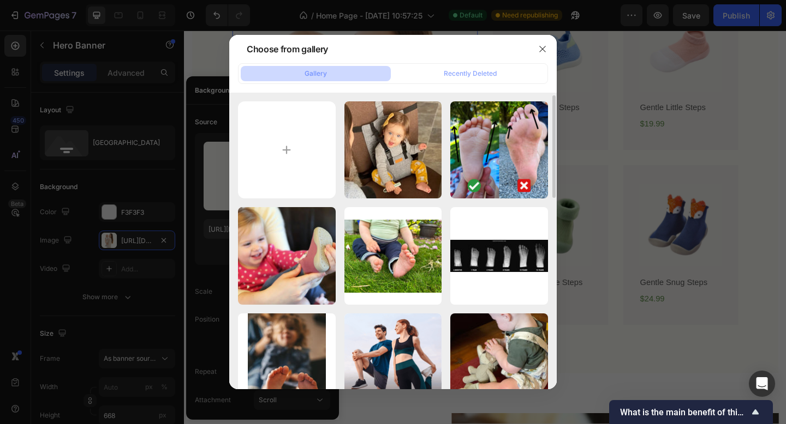
scroll to position [376, 0]
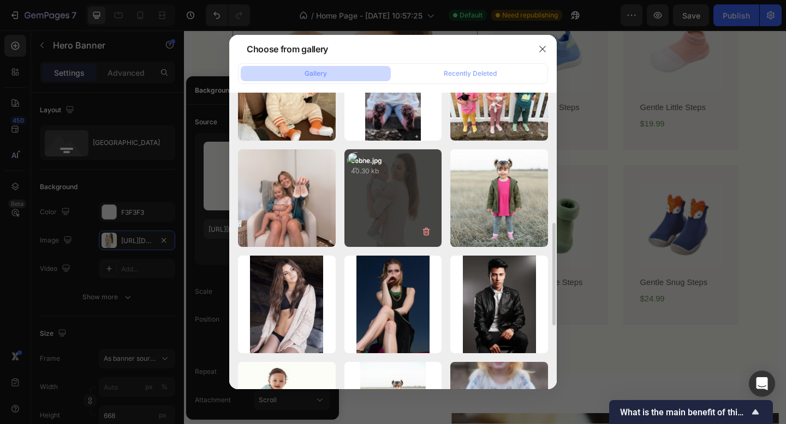
click at [369, 209] on div "cebne.jpg 40.30 kb" at bounding box center [393, 198] width 98 height 98
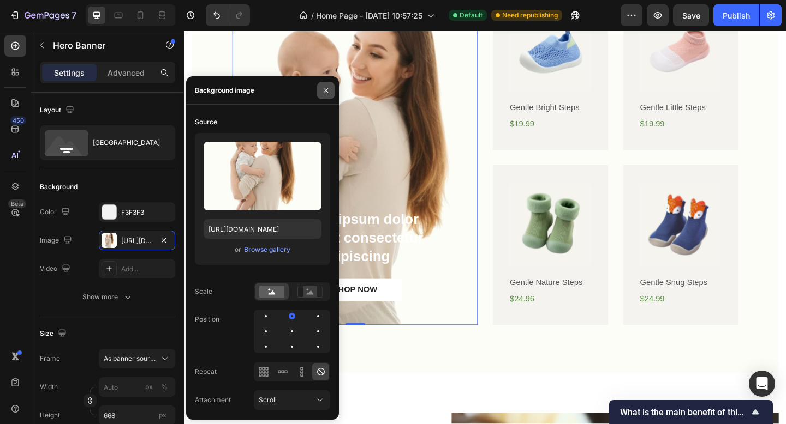
click at [329, 91] on icon "button" at bounding box center [325, 90] width 9 height 9
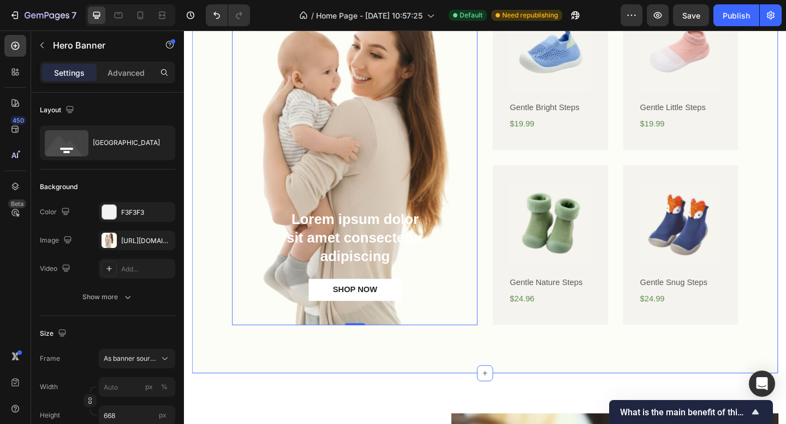
click at [275, 392] on div "Lorem ipsum dolor consectetur adipiscing Heading Lorem ipsum dolor sit amet con…" at bounding box center [511, 148] width 637 height 512
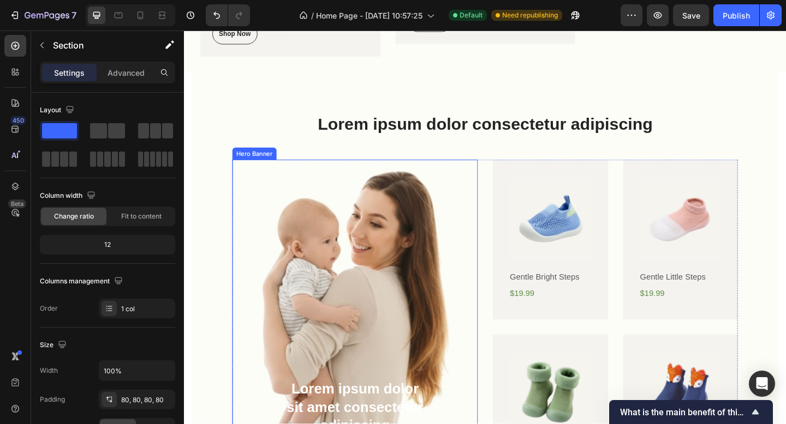
scroll to position [584, 0]
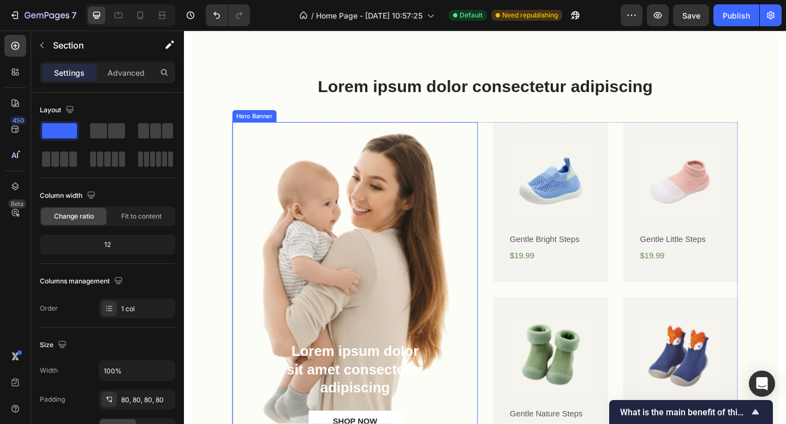
click at [276, 219] on div "Background Image" at bounding box center [369, 312] width 267 height 364
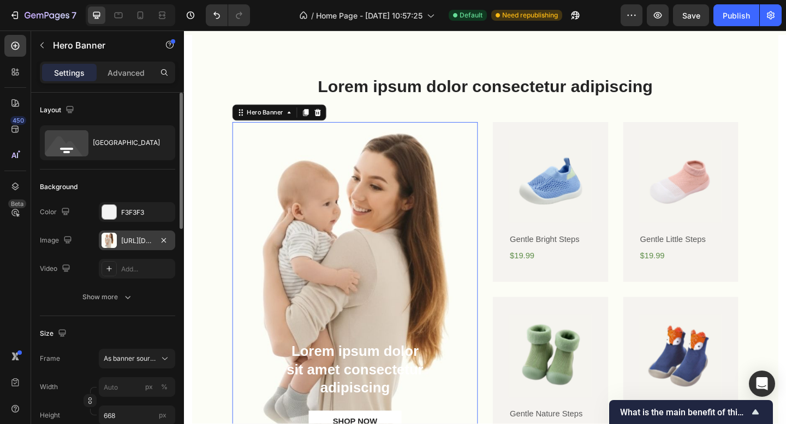
click at [126, 238] on div "[URL][DOMAIN_NAME]" at bounding box center [137, 241] width 32 height 10
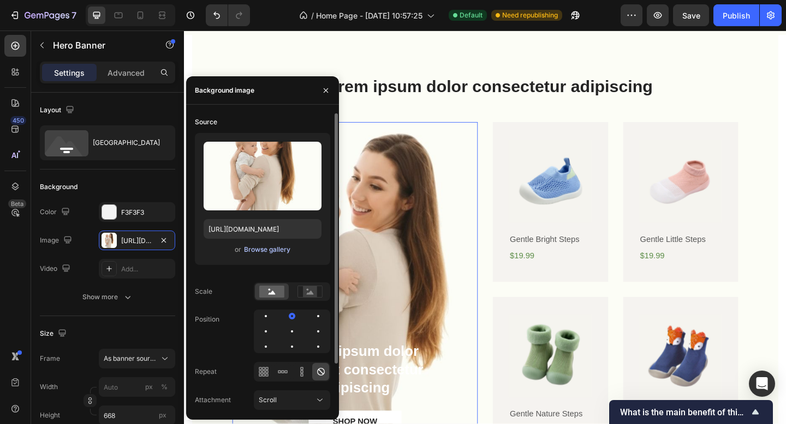
click at [265, 250] on div "Browse gallery" at bounding box center [267, 250] width 46 height 10
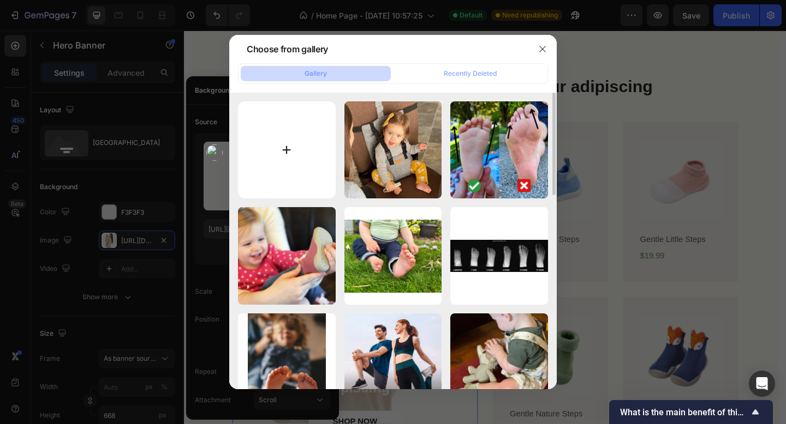
click at [298, 147] on input "file" at bounding box center [287, 150] width 98 height 98
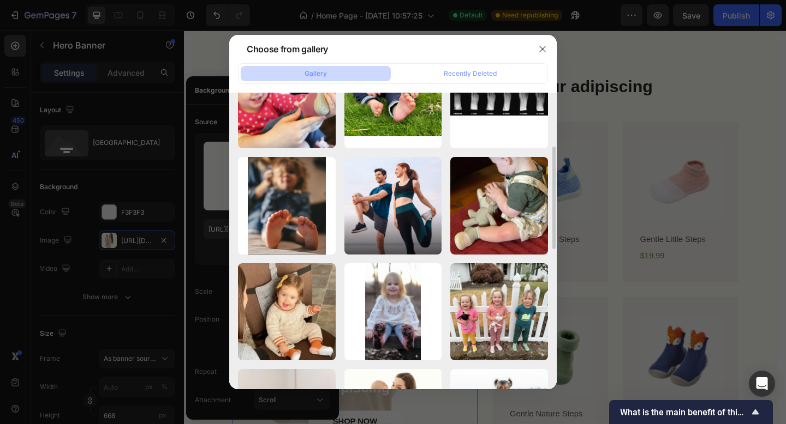
scroll to position [59, 0]
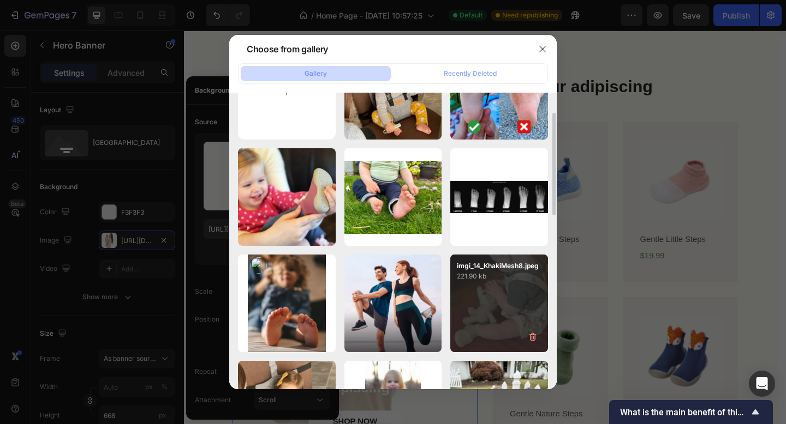
drag, startPoint x: 287, startPoint y: 308, endPoint x: 454, endPoint y: 349, distance: 172.0
click at [0, 0] on div "3d62c07abb7d570cf587e...71.jpg 43.56 kb" at bounding box center [0, 0] width 0 height 0
type input "[URL][DOMAIN_NAME]"
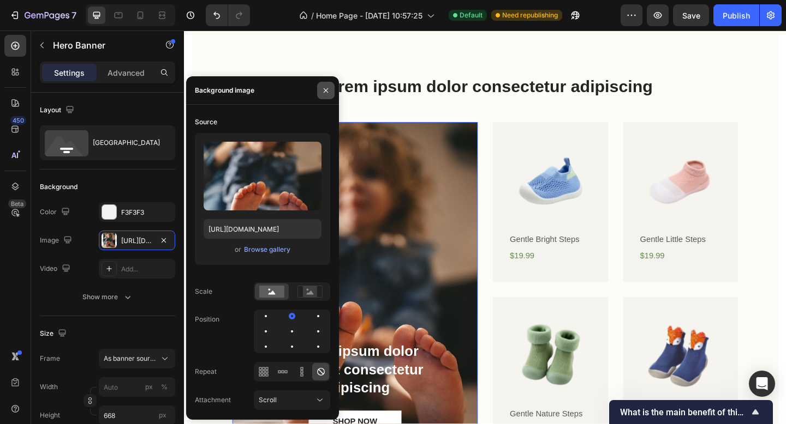
click at [323, 87] on icon "button" at bounding box center [325, 90] width 9 height 9
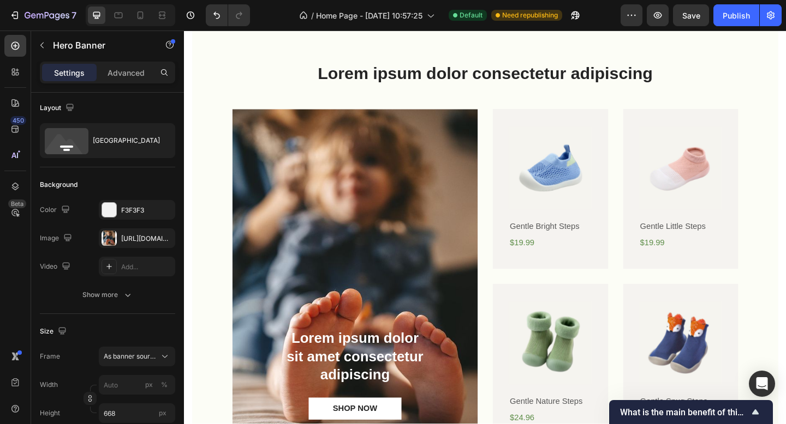
scroll to position [601, 0]
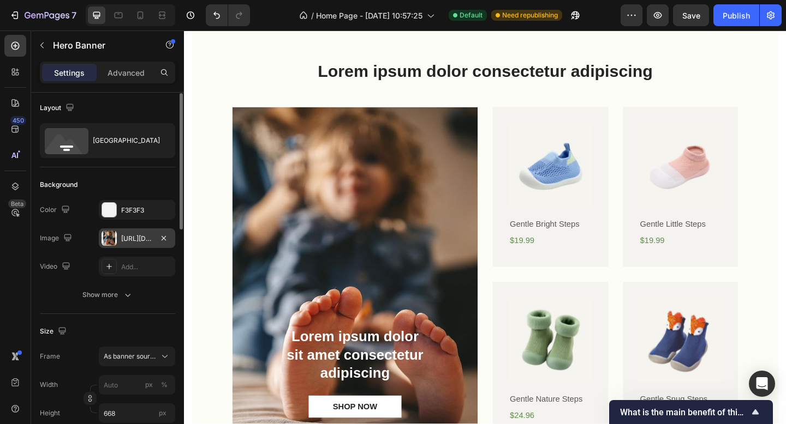
click at [133, 236] on div "[URL][DOMAIN_NAME]" at bounding box center [137, 239] width 32 height 10
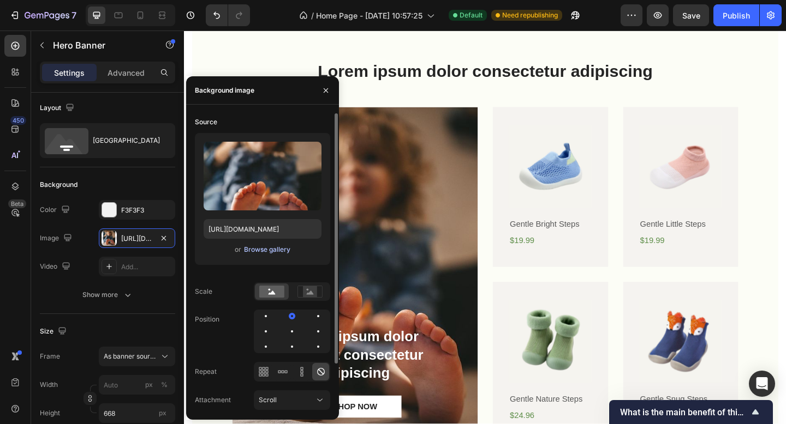
click at [274, 248] on div "Browse gallery" at bounding box center [267, 250] width 46 height 10
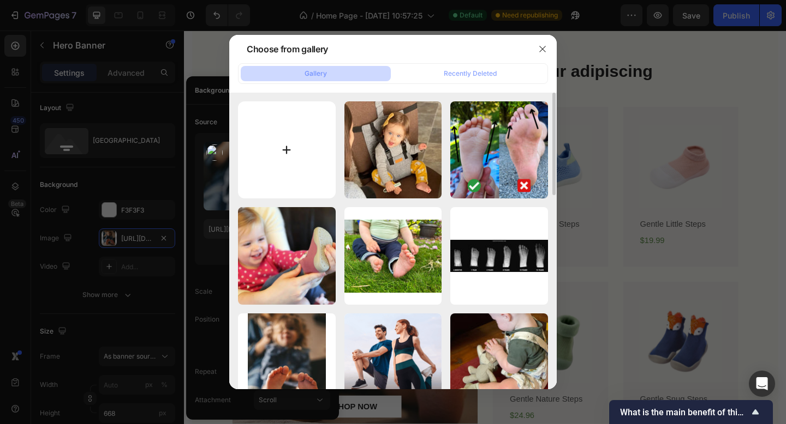
click at [284, 148] on input "file" at bounding box center [287, 150] width 98 height 98
type input "C:\fakepath\baby.jpg"
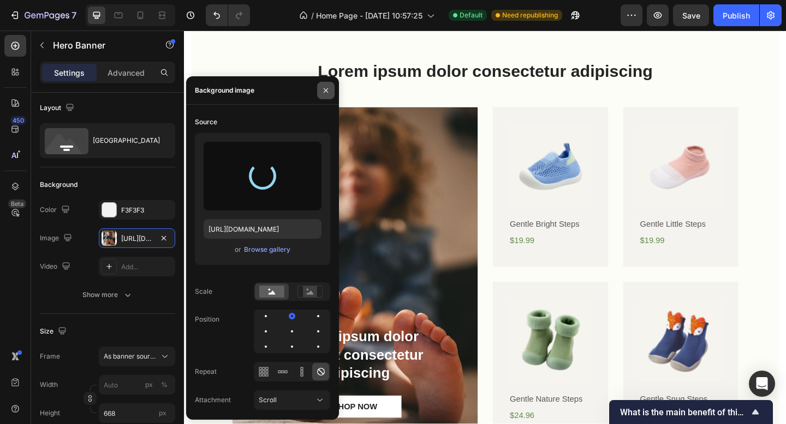
type input "[URL][DOMAIN_NAME]"
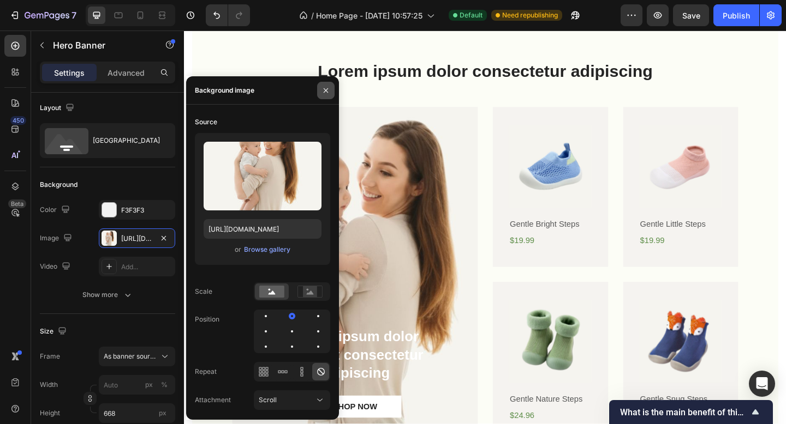
click at [325, 91] on icon "button" at bounding box center [326, 90] width 4 height 4
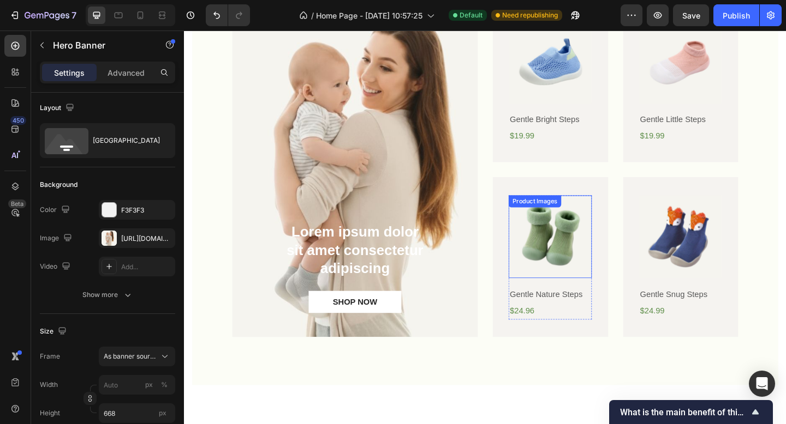
scroll to position [833, 0]
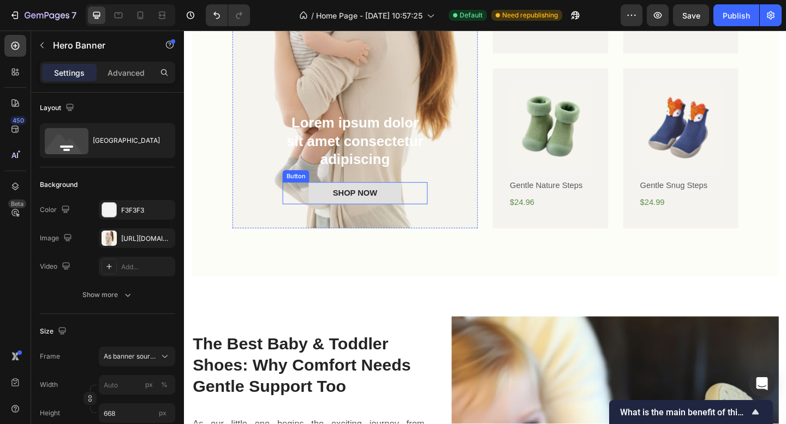
click at [393, 211] on button "SHOP NOW" at bounding box center [369, 208] width 101 height 25
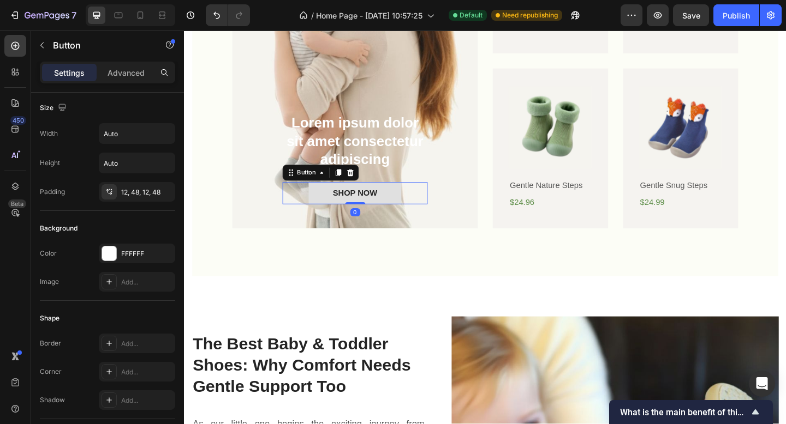
scroll to position [0, 0]
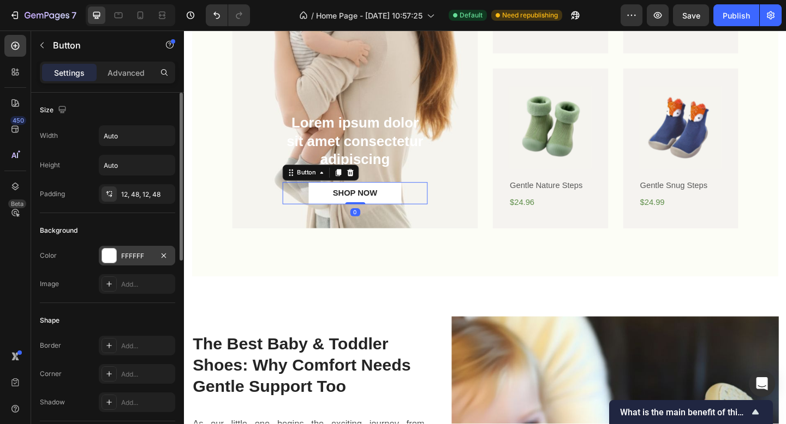
click at [136, 256] on div "FFFFFF" at bounding box center [137, 257] width 32 height 10
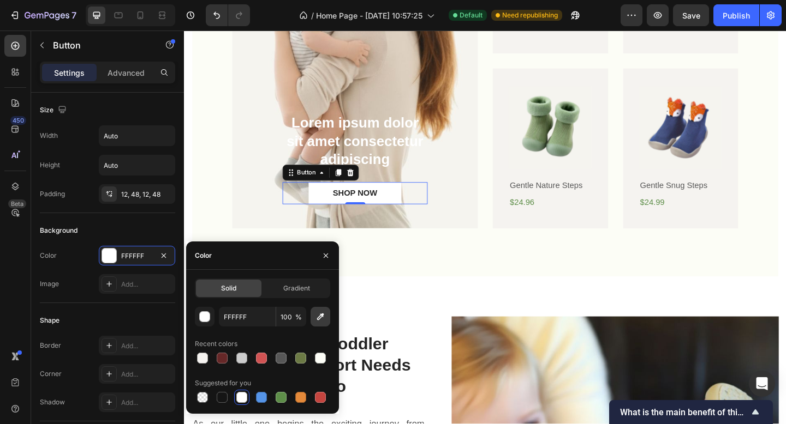
click at [320, 318] on icon "button" at bounding box center [320, 317] width 11 height 11
click at [391, 205] on div "SHOP NOW" at bounding box center [369, 207] width 49 height 11
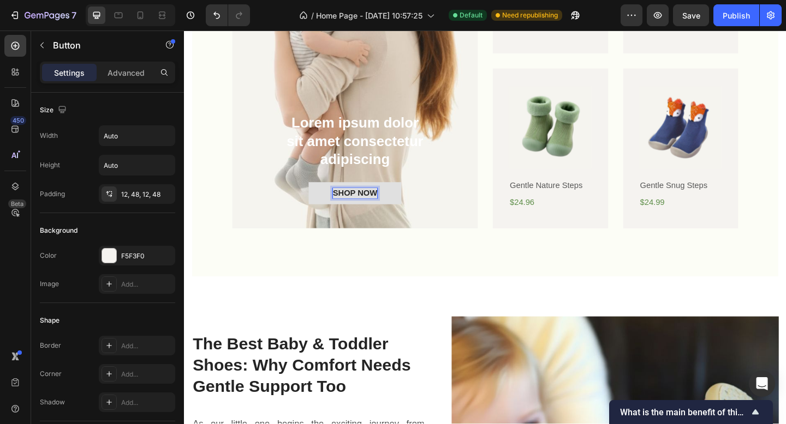
click at [327, 209] on button "SHOP NOW" at bounding box center [369, 208] width 101 height 25
click at [371, 202] on p "SHOP NOW" at bounding box center [369, 207] width 49 height 11
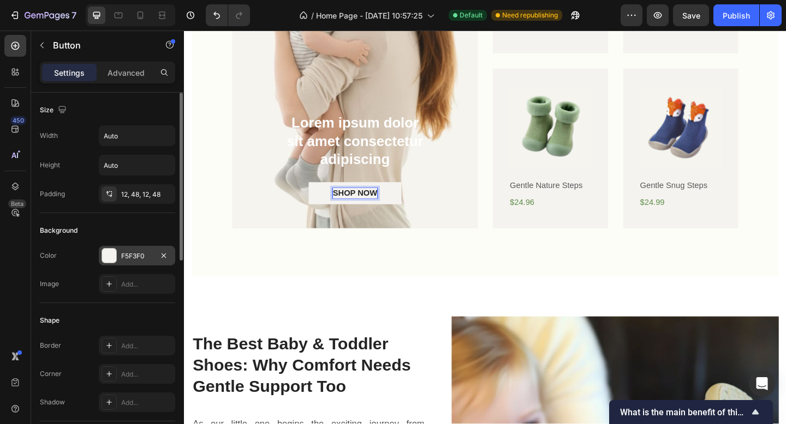
click at [143, 252] on div "F5F3F0" at bounding box center [137, 257] width 32 height 10
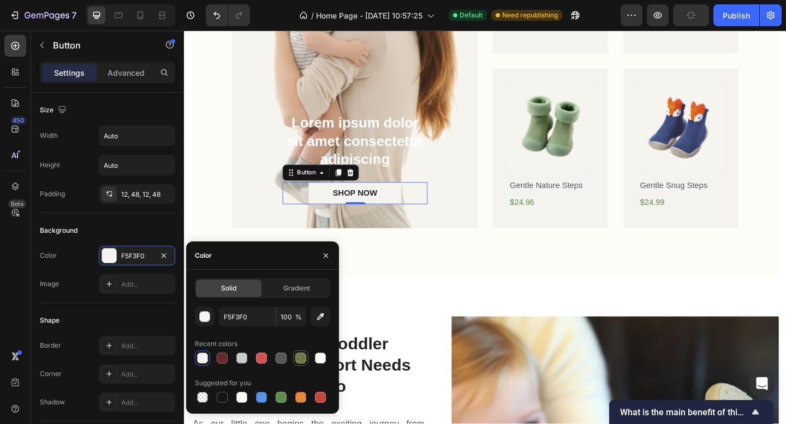
click at [297, 358] on div at bounding box center [300, 358] width 11 height 11
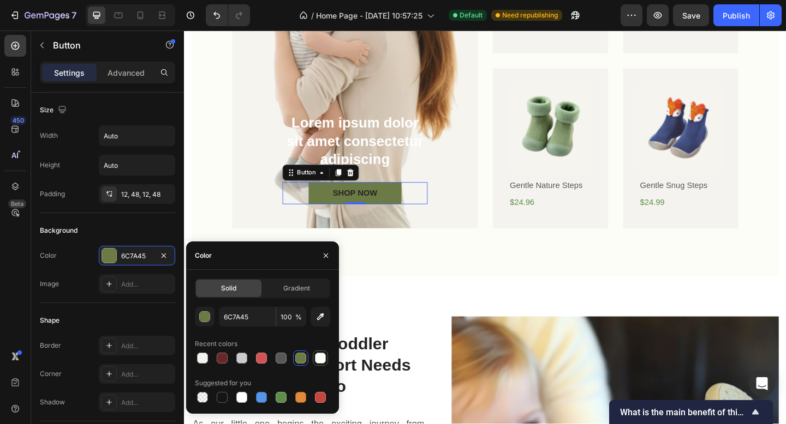
click at [320, 357] on div at bounding box center [320, 358] width 11 height 11
click at [201, 355] on div at bounding box center [202, 358] width 11 height 11
type input "F5F3F0"
click at [359, 205] on p "SHOP NOW" at bounding box center [369, 207] width 49 height 11
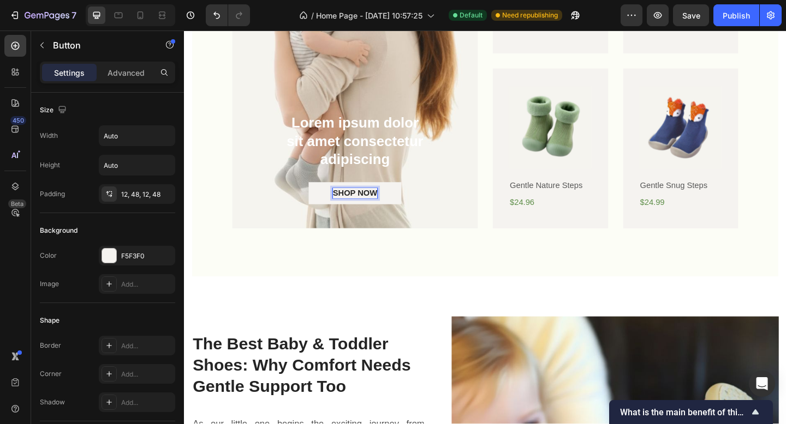
click at [326, 266] on div "Lorem ipsum dolor consectetur adipiscing Heading Lorem ipsum dolor sit amet con…" at bounding box center [511, 43] width 637 height 512
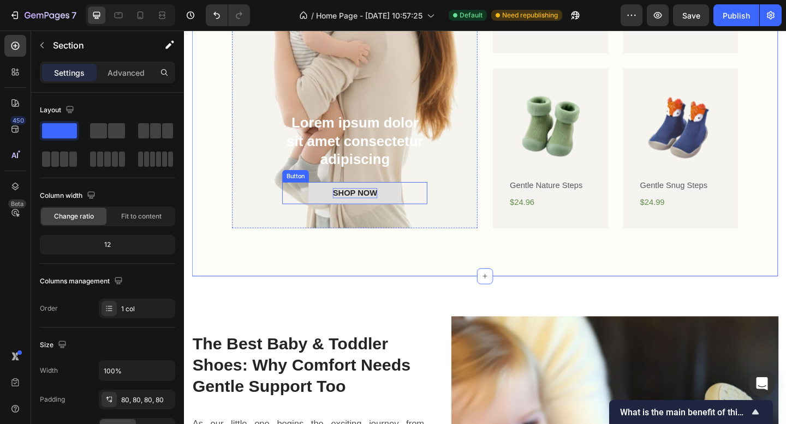
click at [370, 211] on p "SHOP NOW" at bounding box center [369, 207] width 49 height 11
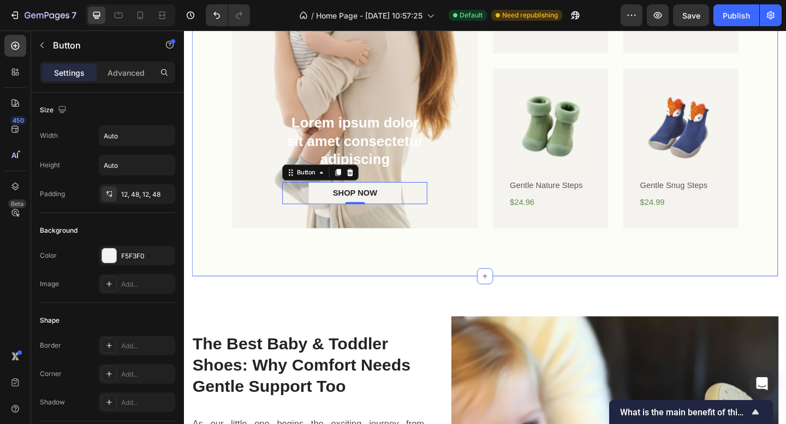
click at [387, 282] on div "Lorem ipsum dolor consectetur adipiscing Heading Lorem ipsum dolor sit amet con…" at bounding box center [511, 43] width 637 height 512
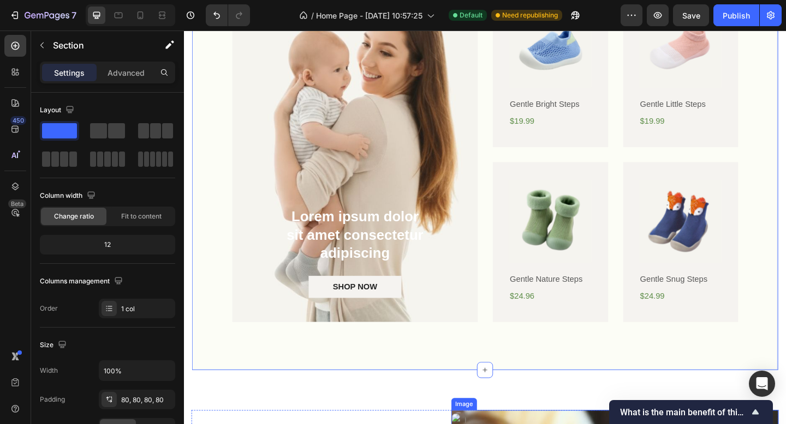
scroll to position [829, 0]
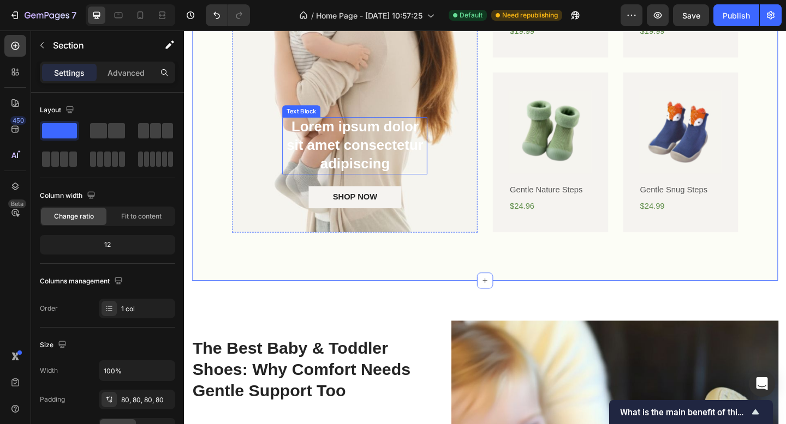
click at [432, 161] on p "Lorem ipsum dolor sit amet consectetur adipiscing" at bounding box center [369, 155] width 155 height 59
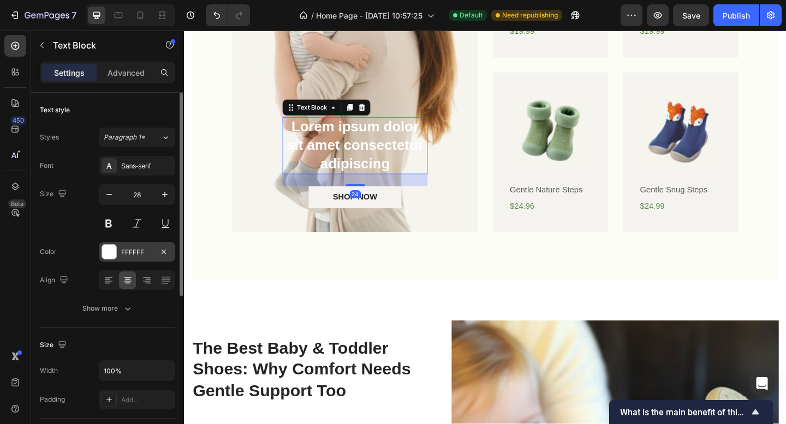
click at [141, 253] on div "FFFFFF" at bounding box center [137, 253] width 32 height 10
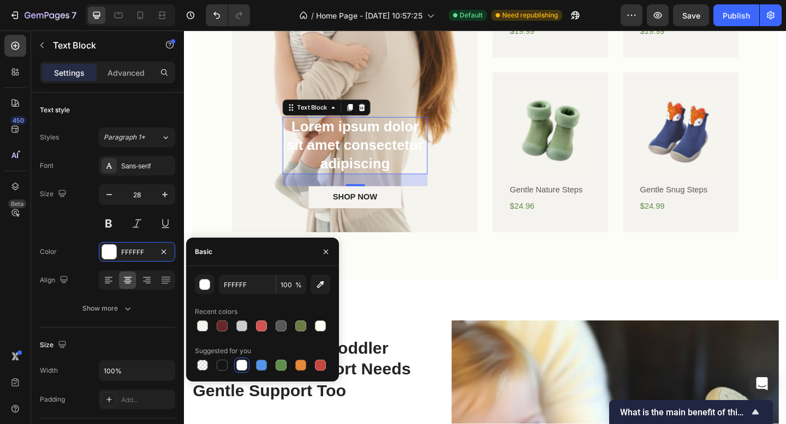
click at [377, 113] on icon at bounding box center [377, 115] width 7 height 8
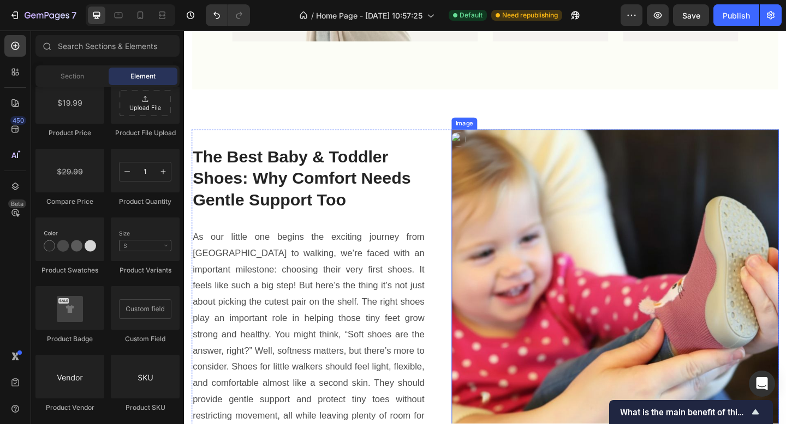
scroll to position [978, 0]
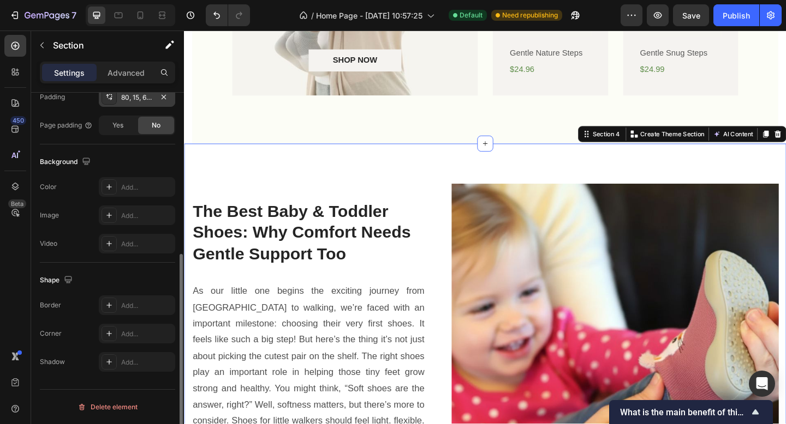
scroll to position [0, 0]
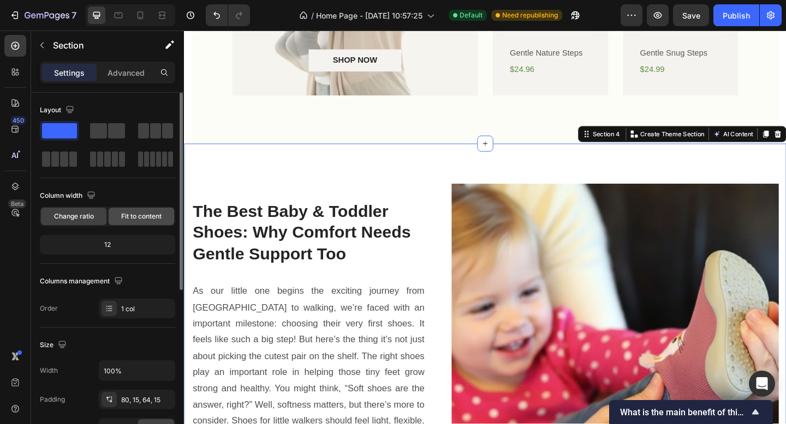
click at [138, 215] on span "Fit to content" at bounding box center [141, 217] width 40 height 10
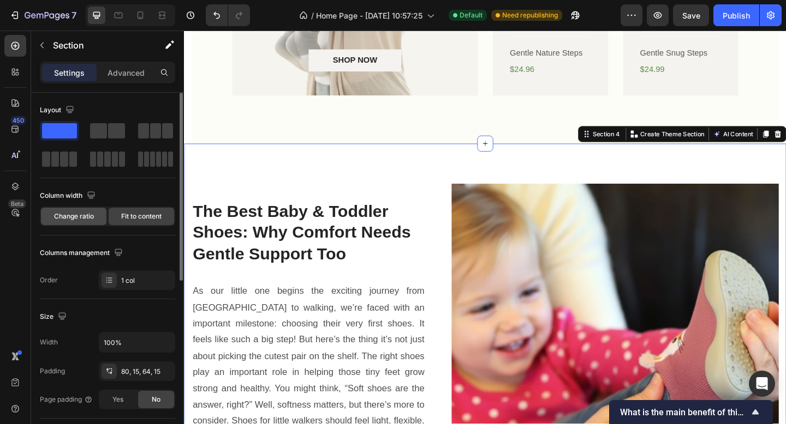
click at [95, 222] on div "Change ratio" at bounding box center [73, 216] width 65 height 17
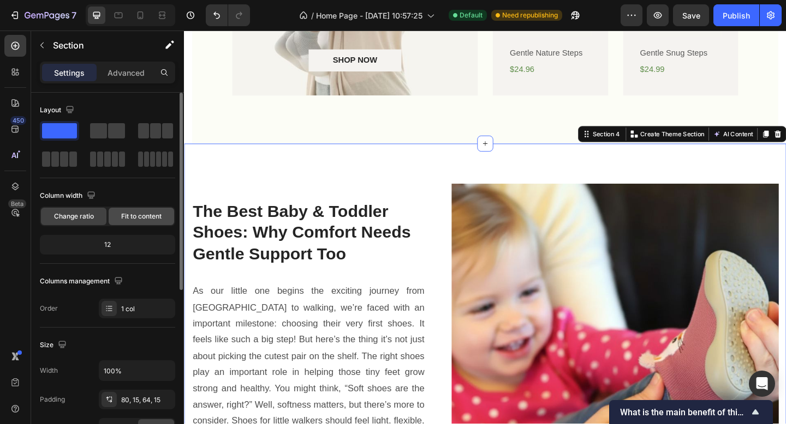
click at [136, 214] on span "Fit to content" at bounding box center [141, 217] width 40 height 10
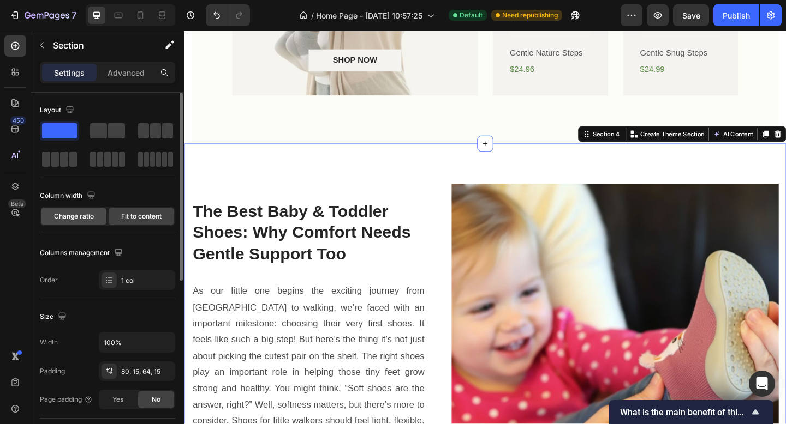
click at [103, 220] on div "Change ratio" at bounding box center [73, 216] width 65 height 17
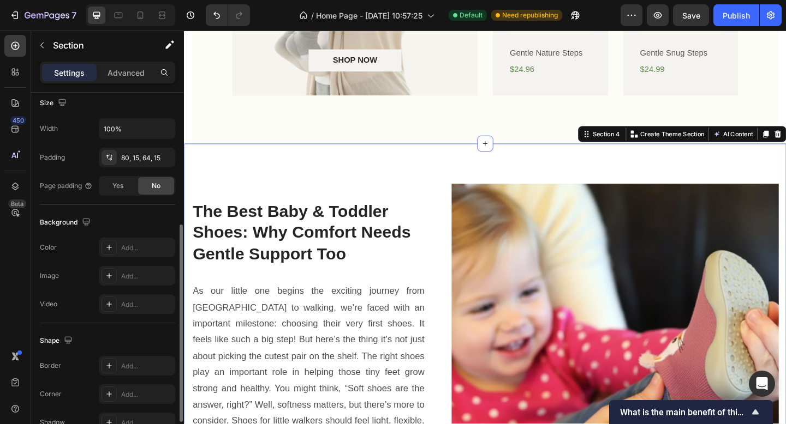
scroll to position [303, 0]
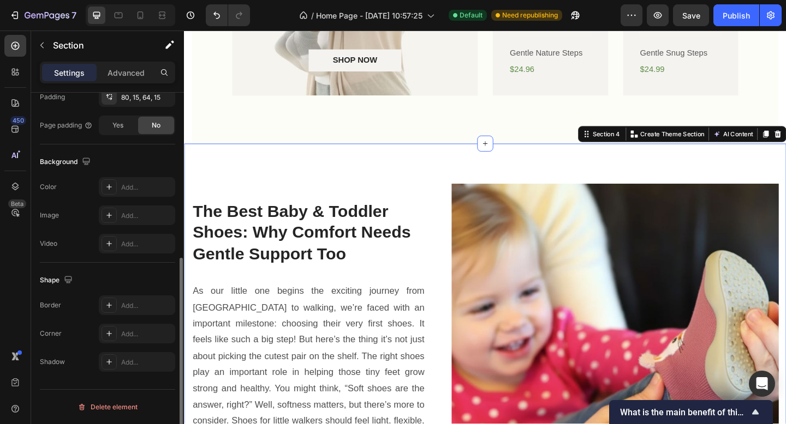
click at [260, 280] on h2 "The Best Baby & Toddler Shoes: Why Comfort Needs Gentle Support Too" at bounding box center [319, 251] width 254 height 73
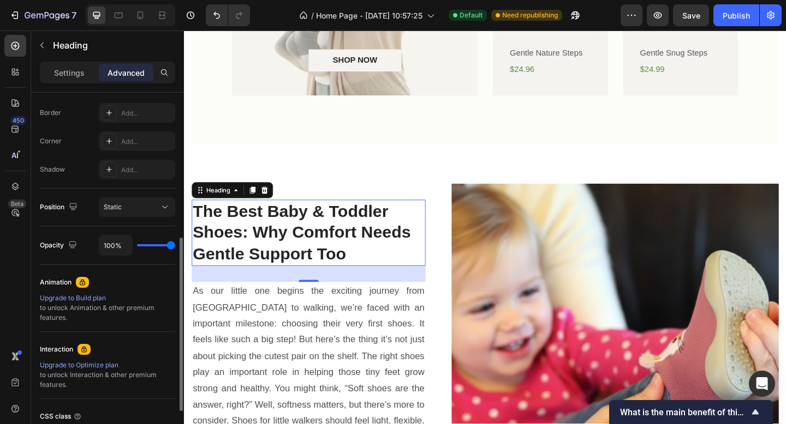
scroll to position [0, 0]
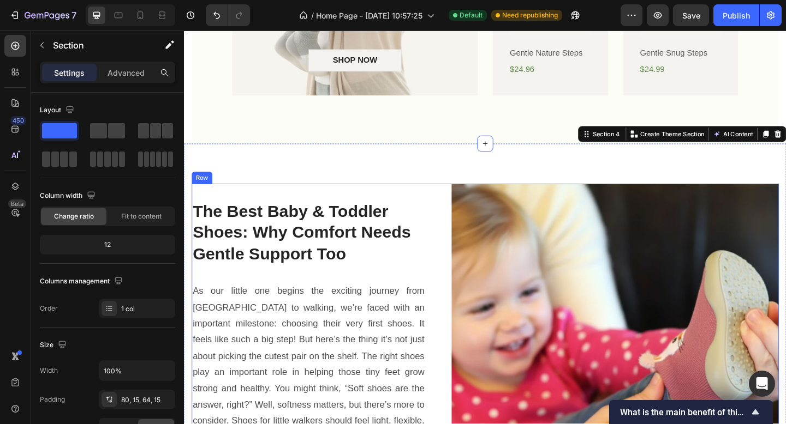
click at [445, 209] on div "The Best Baby & Toddler Shoes: Why Comfort Needs Gentle Support Too Heading As …" at bounding box center [511, 375] width 638 height 356
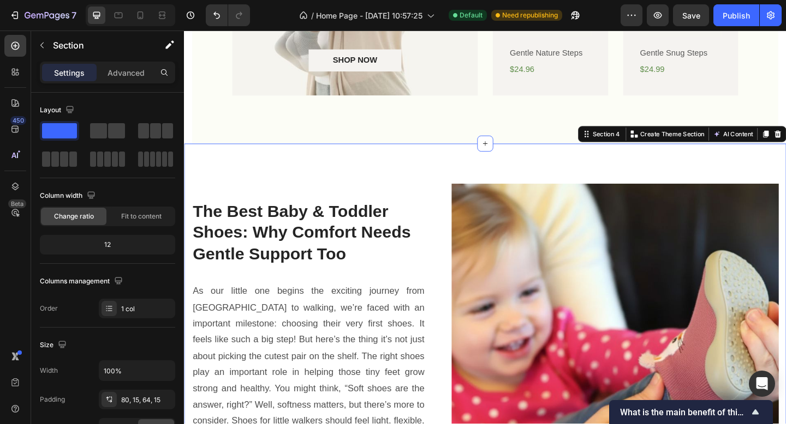
scroll to position [226, 0]
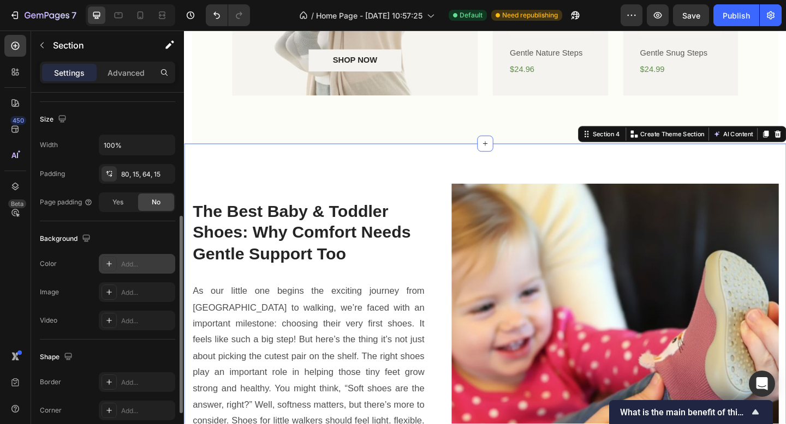
click at [143, 256] on div "Add..." at bounding box center [137, 264] width 76 height 20
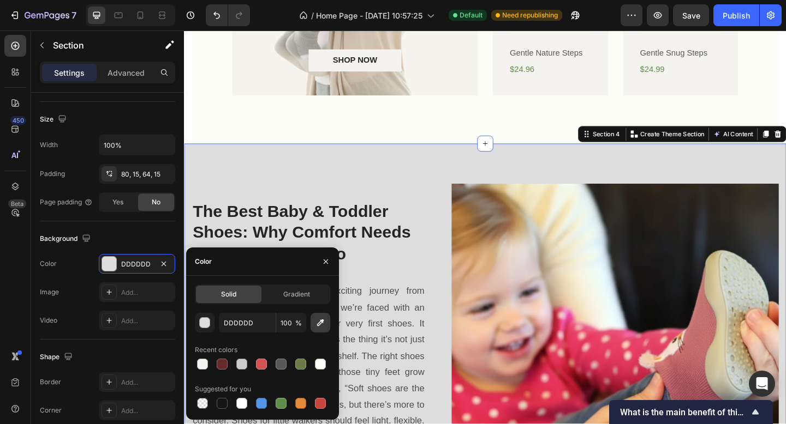
click at [319, 324] on icon "button" at bounding box center [320, 323] width 11 height 11
type input "FCFDF6"
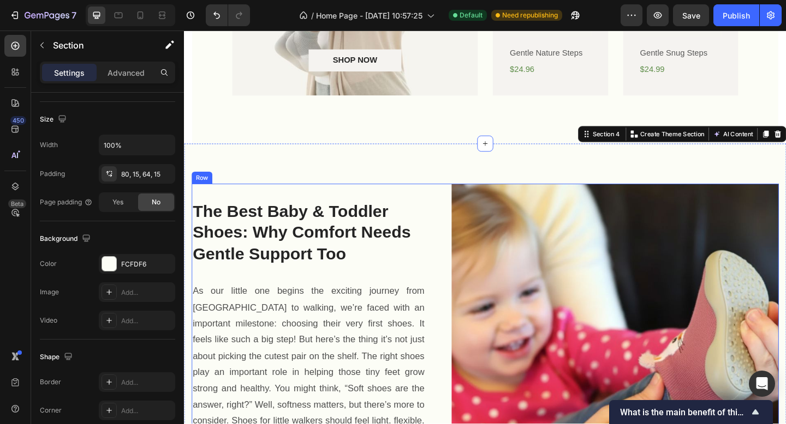
click at [420, 203] on div "The Best Baby & Toddler Shoes: Why Comfort Needs Gentle Support Too Heading As …" at bounding box center [319, 375] width 254 height 356
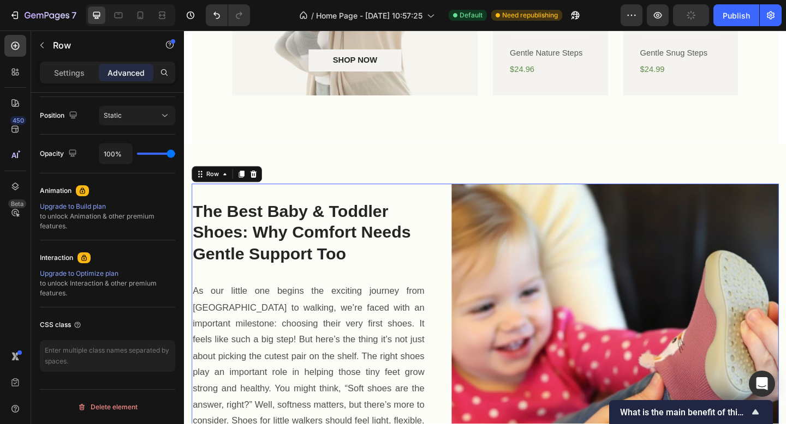
scroll to position [0, 0]
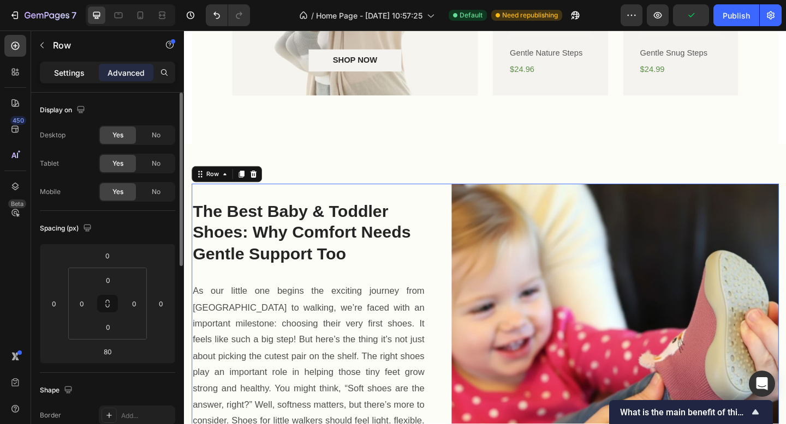
click at [87, 74] on div "Settings" at bounding box center [69, 72] width 55 height 17
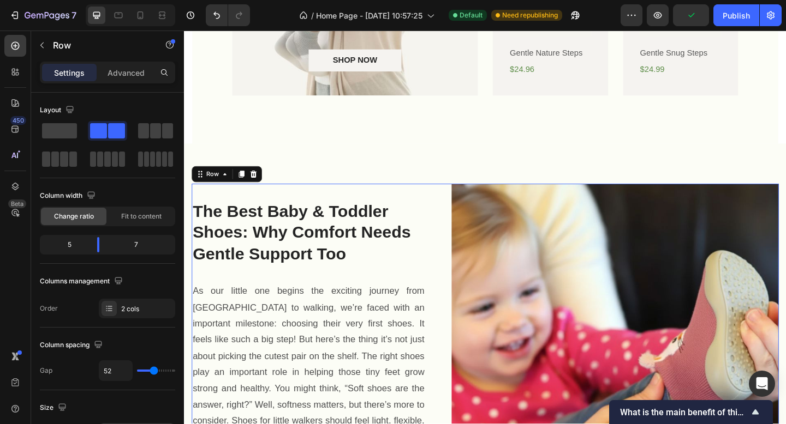
scroll to position [371, 0]
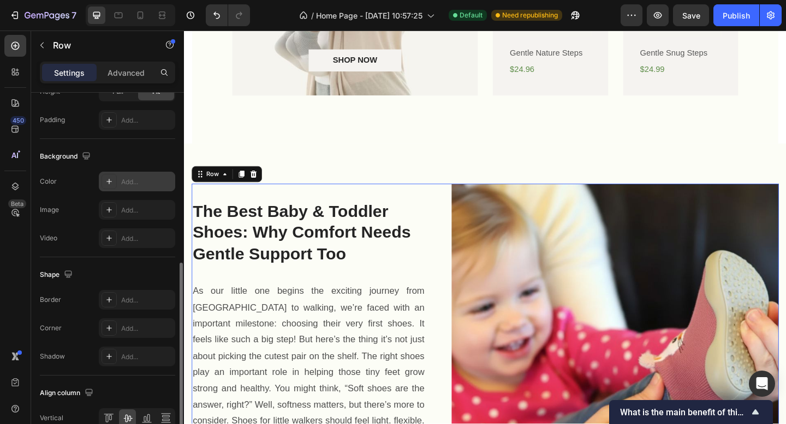
click at [127, 184] on div "Add..." at bounding box center [146, 182] width 51 height 10
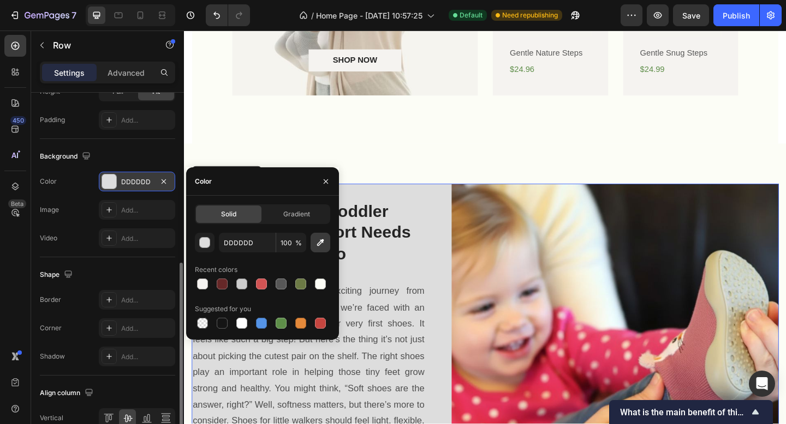
click at [319, 241] on icon "button" at bounding box center [320, 242] width 11 height 11
type input "FCFDF6"
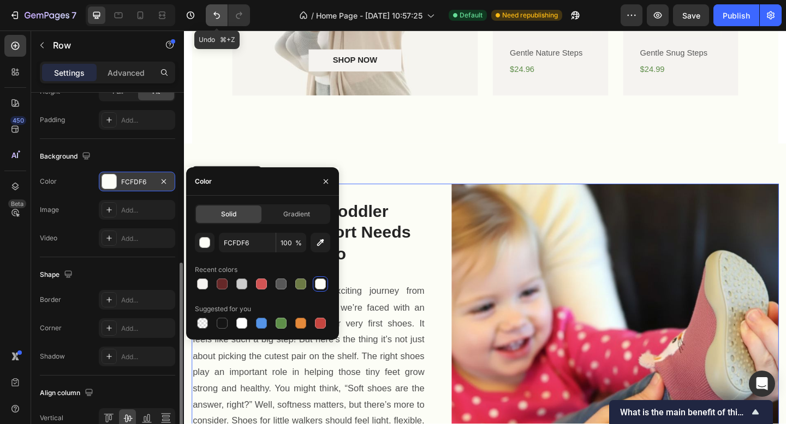
click at [212, 18] on icon "Undo/Redo" at bounding box center [216, 15] width 11 height 11
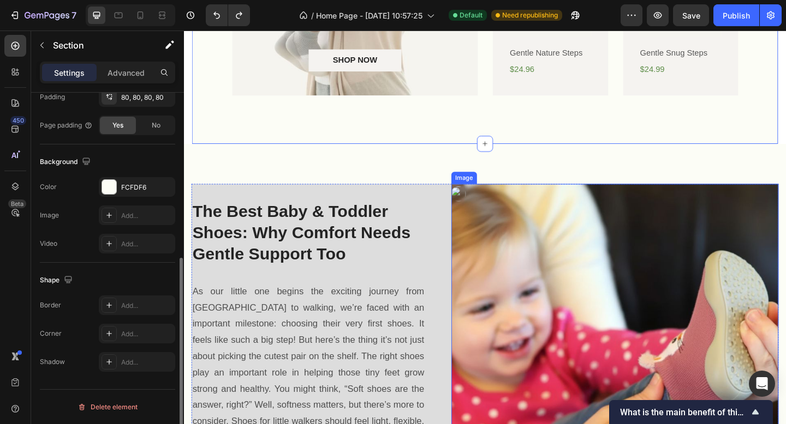
scroll to position [0, 0]
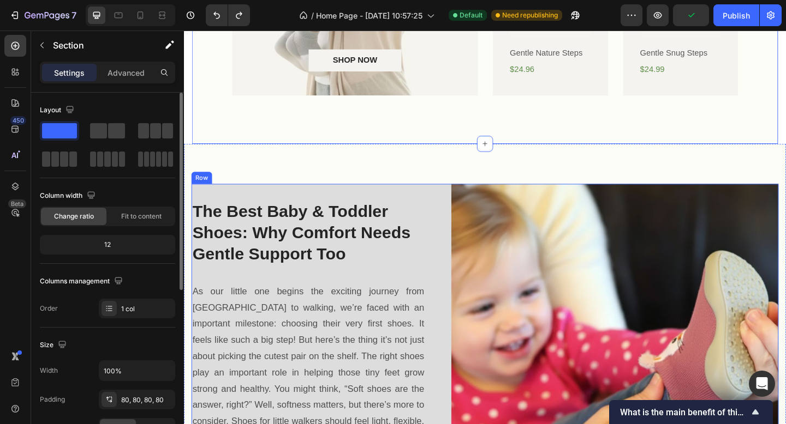
click at [286, 207] on div "The Best Baby & Toddler Shoes: Why Comfort Needs Gentle Support Too Heading As …" at bounding box center [319, 375] width 254 height 356
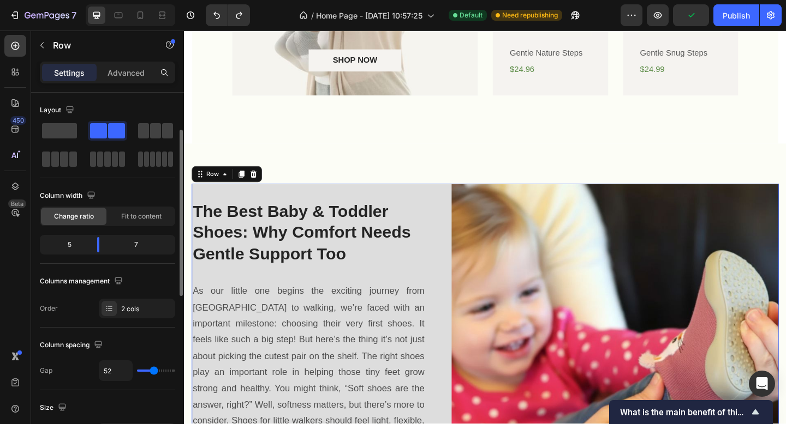
scroll to position [375, 0]
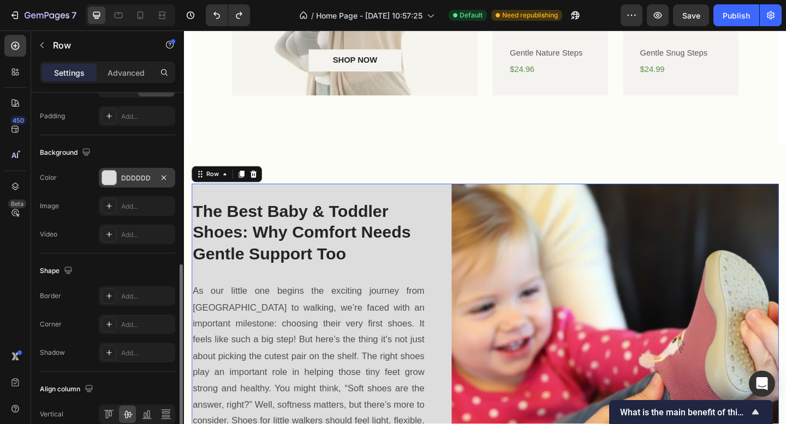
click at [132, 176] on div "DDDDDD" at bounding box center [137, 178] width 32 height 10
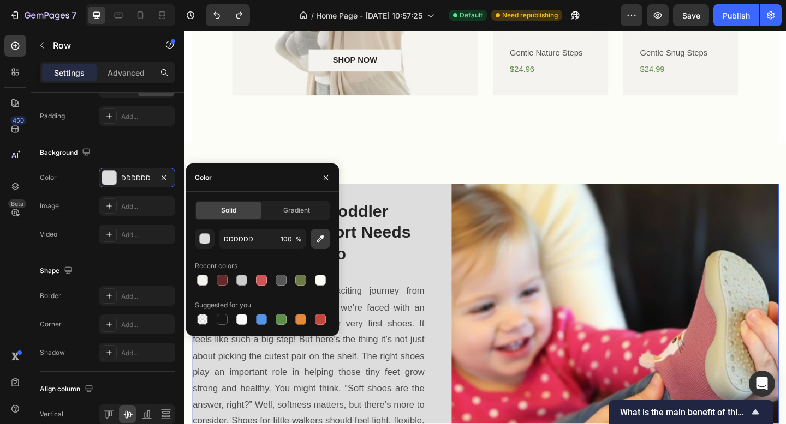
click at [325, 241] on icon "button" at bounding box center [320, 239] width 11 height 11
type input "FCFDF6"
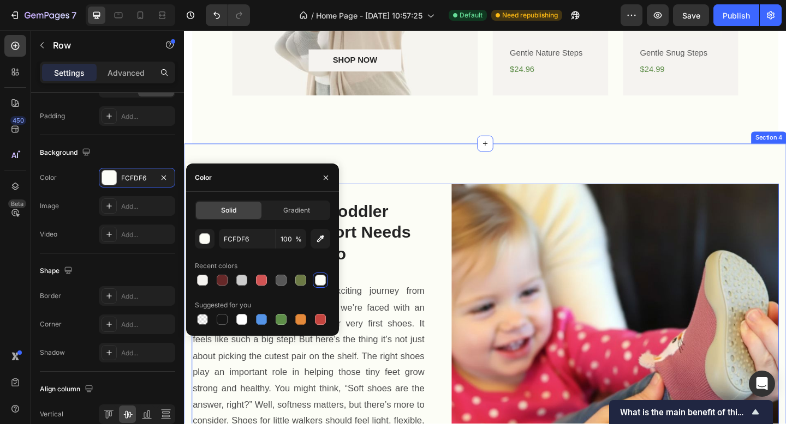
drag, startPoint x: 428, startPoint y: 186, endPoint x: 530, endPoint y: 254, distance: 122.7
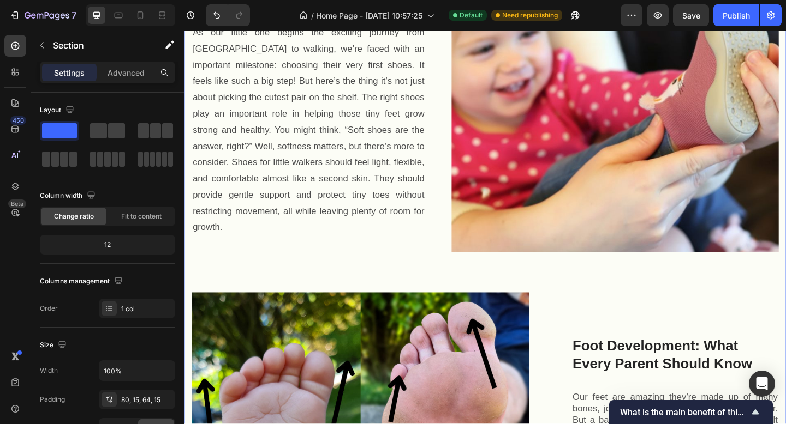
scroll to position [1355, 0]
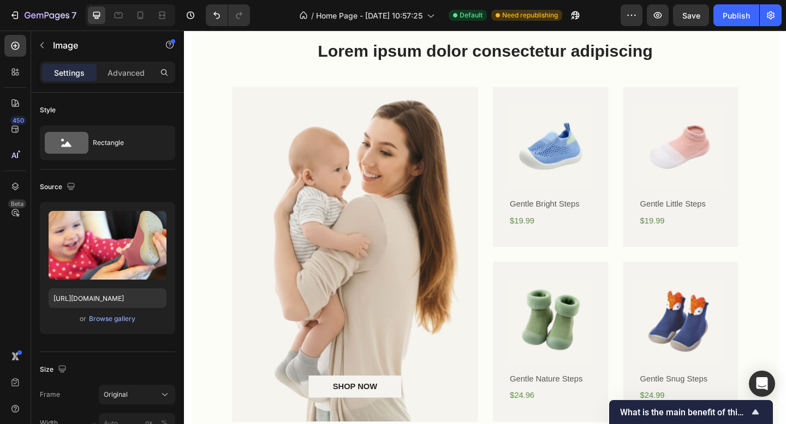
scroll to position [854, 0]
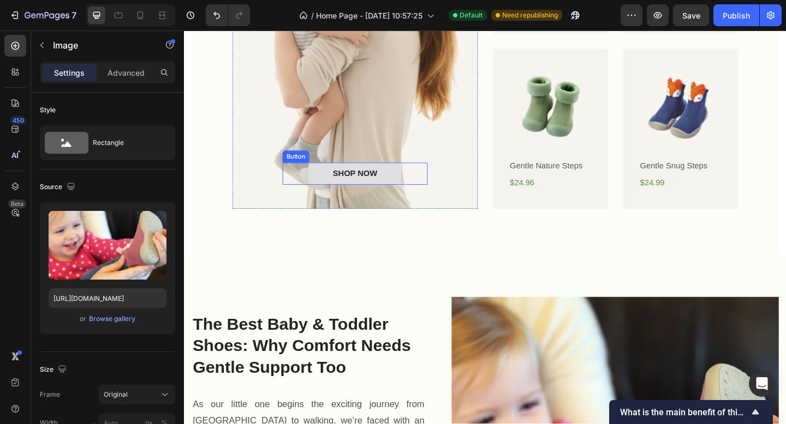
click at [406, 195] on button "SHOP NOW" at bounding box center [369, 187] width 101 height 25
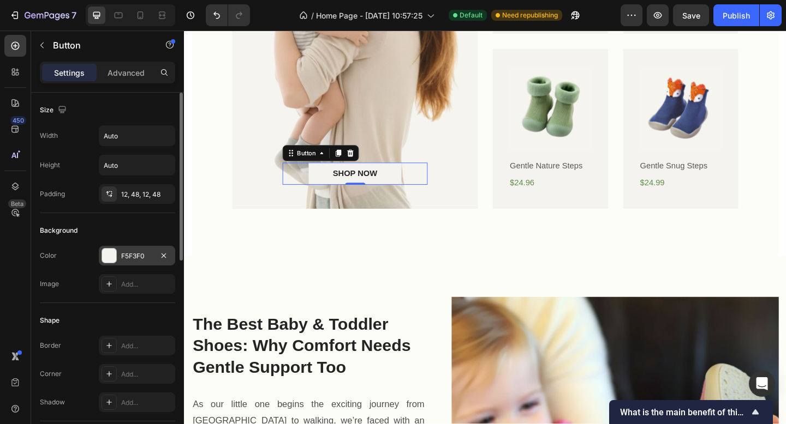
click at [128, 256] on div "F5F3F0" at bounding box center [137, 257] width 32 height 10
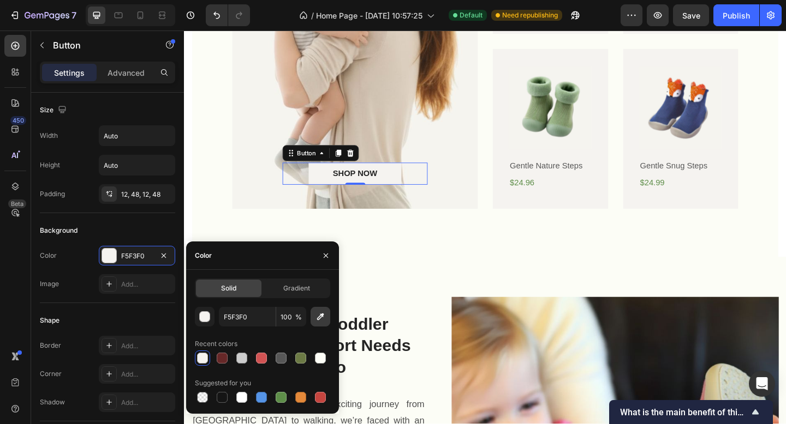
click at [320, 318] on icon "button" at bounding box center [320, 317] width 7 height 7
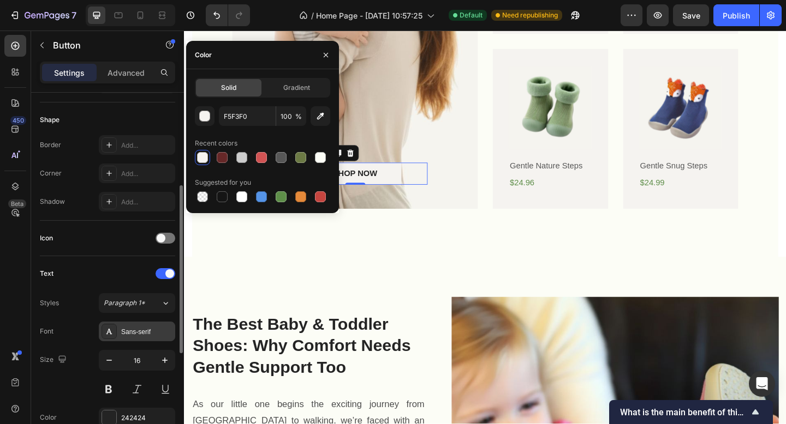
scroll to position [280, 0]
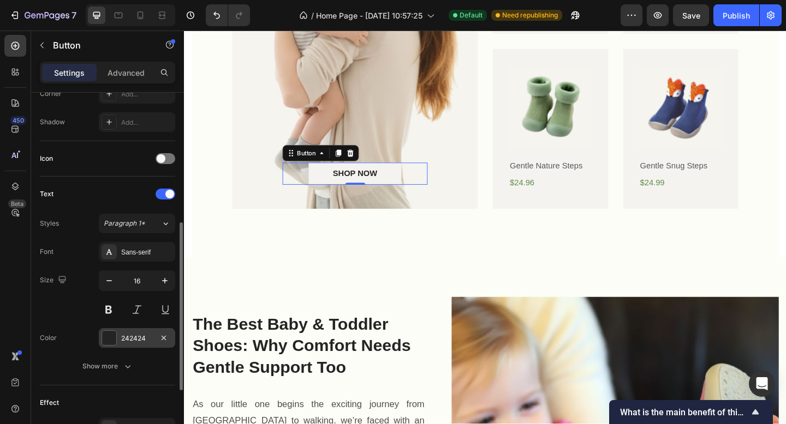
click at [119, 336] on div "242424" at bounding box center [137, 338] width 76 height 20
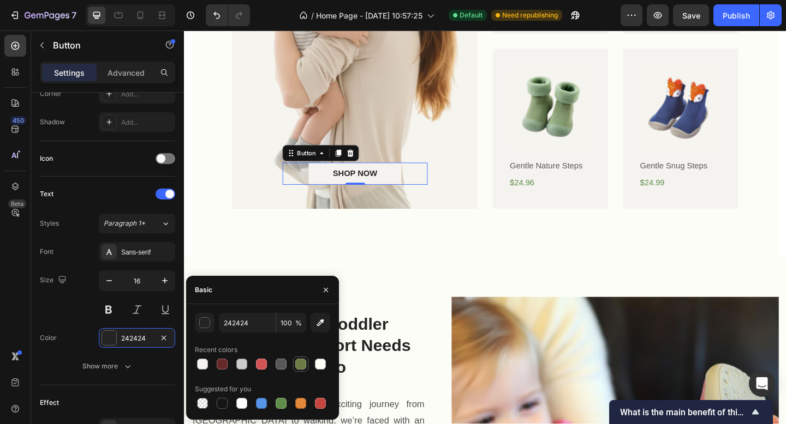
click at [300, 363] on div at bounding box center [300, 364] width 11 height 11
type input "6C7A45"
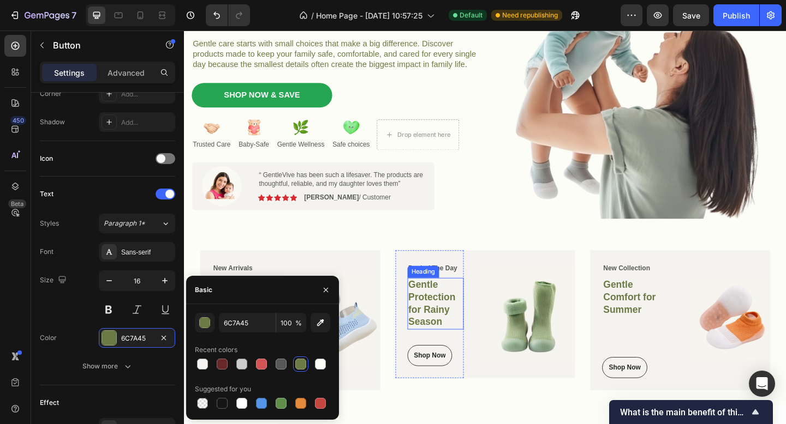
scroll to position [797, 0]
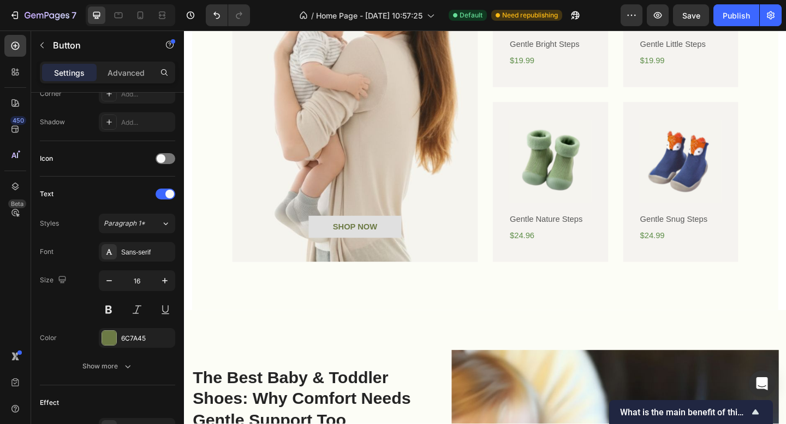
click at [412, 249] on button "SHOP NOW" at bounding box center [369, 244] width 101 height 25
click at [403, 256] on div "SHOP NOW Button" at bounding box center [369, 244] width 267 height 77
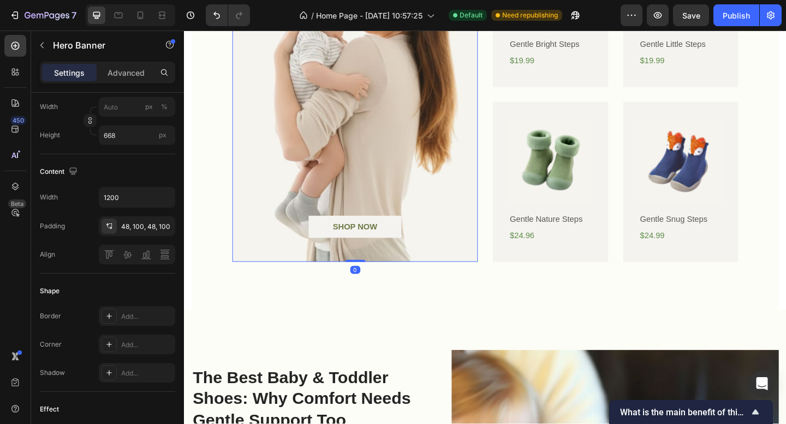
scroll to position [0, 0]
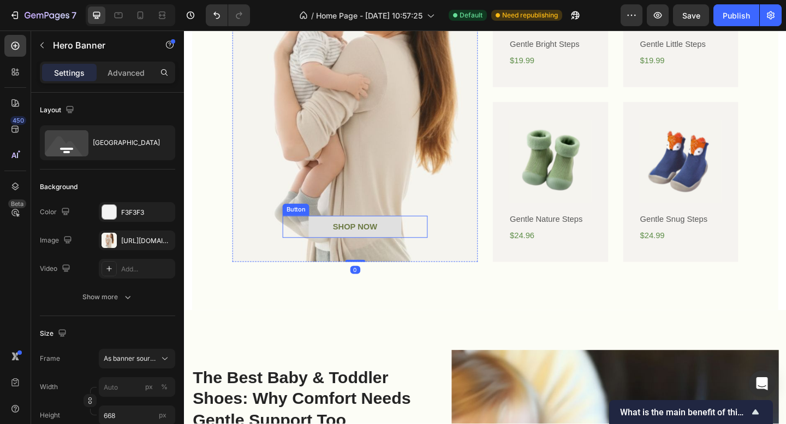
click at [358, 250] on button "SHOP NOW" at bounding box center [369, 244] width 101 height 25
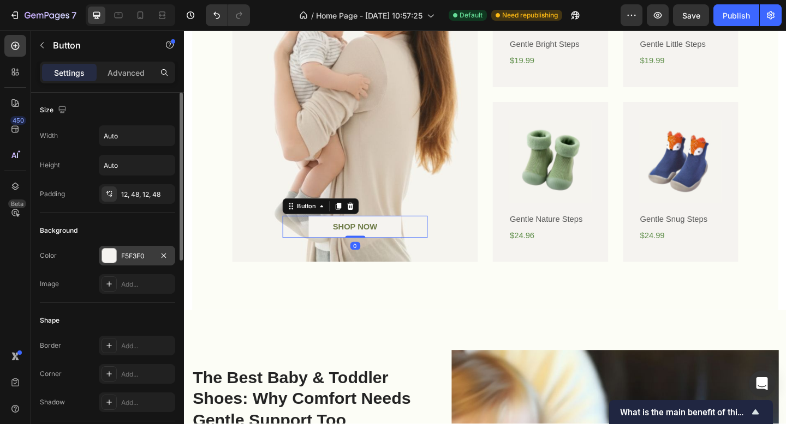
click at [132, 252] on div "F5F3F0" at bounding box center [137, 257] width 32 height 10
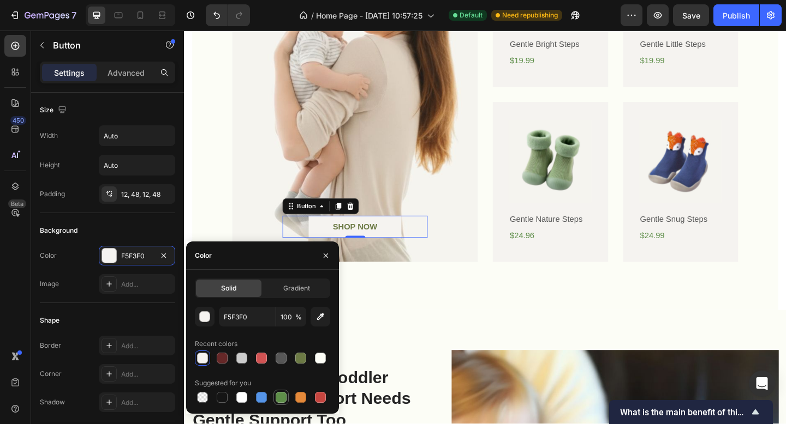
click at [284, 394] on div at bounding box center [281, 397] width 11 height 11
type input "5E8E49"
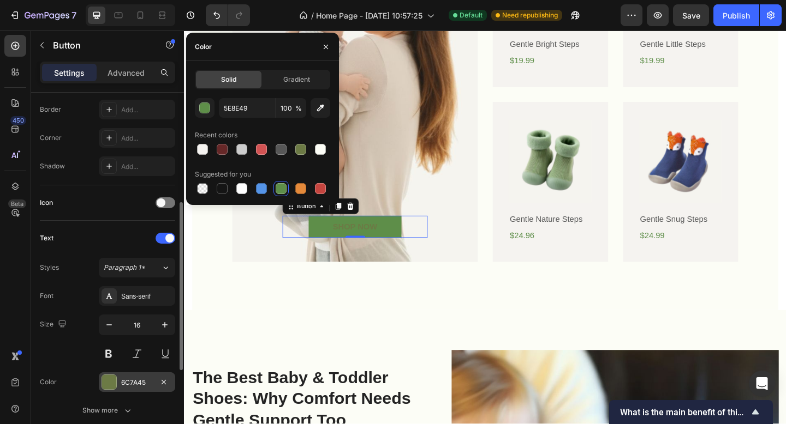
scroll to position [259, 0]
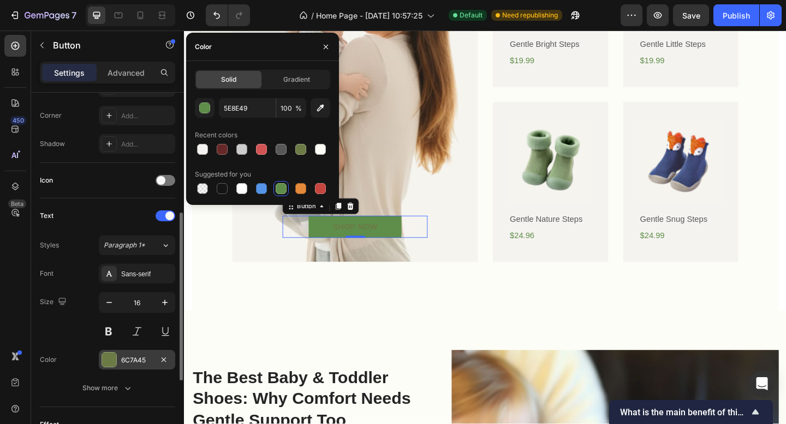
click at [133, 356] on div "6C7A45" at bounding box center [137, 361] width 32 height 10
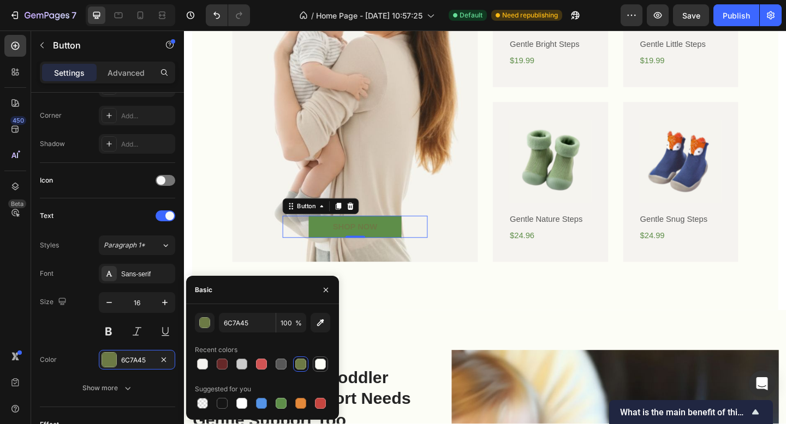
click at [324, 367] on div at bounding box center [320, 364] width 11 height 11
type input "FCFDF6"
click at [426, 328] on div "Lorem ipsum dolor consectetur adipiscing Heading SHOP NOW Button 0 Hero Banner …" at bounding box center [511, 79] width 637 height 512
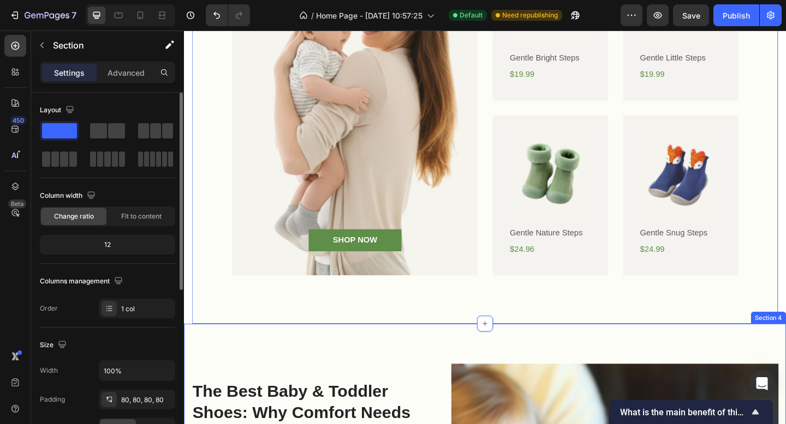
scroll to position [774, 0]
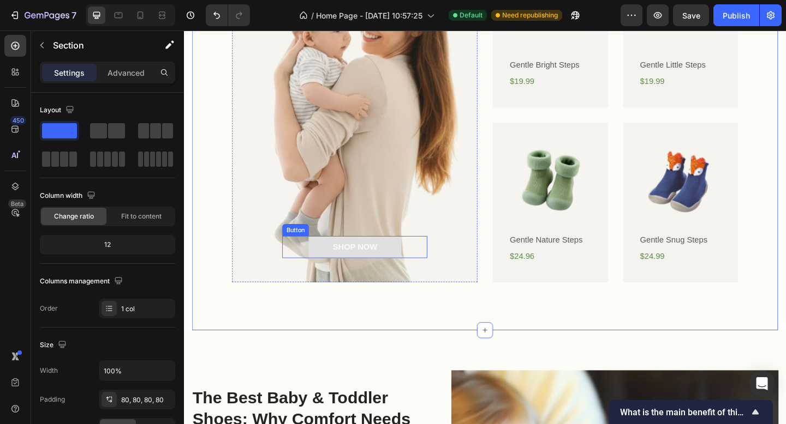
click at [404, 270] on button "SHOP NOW" at bounding box center [369, 267] width 101 height 25
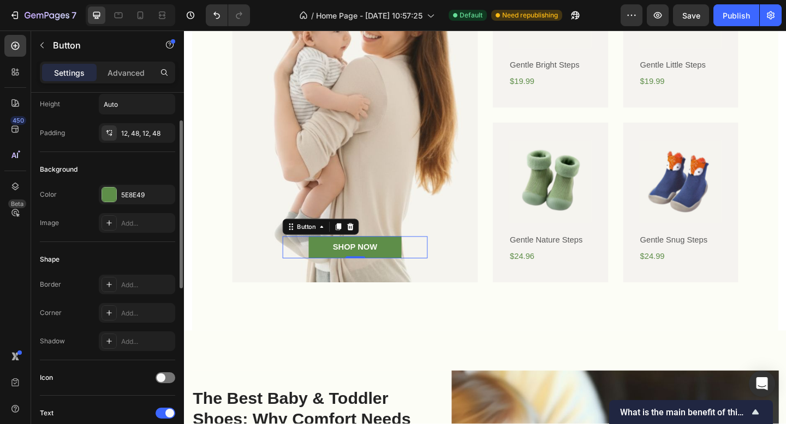
scroll to position [0, 0]
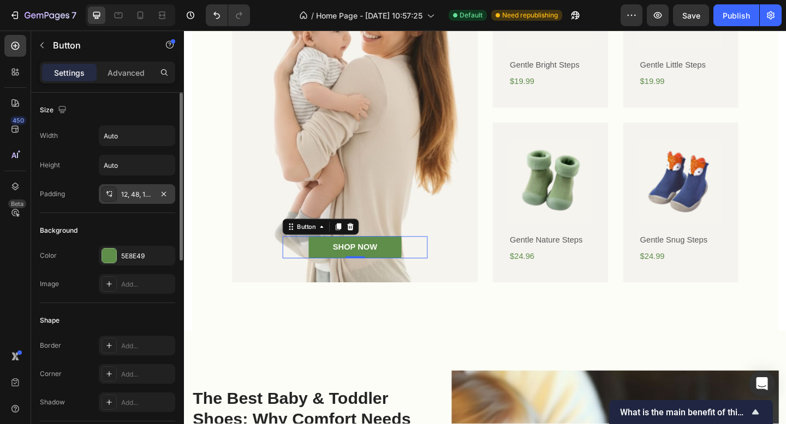
click at [129, 192] on div "12, 48, 12, 48" at bounding box center [137, 195] width 32 height 10
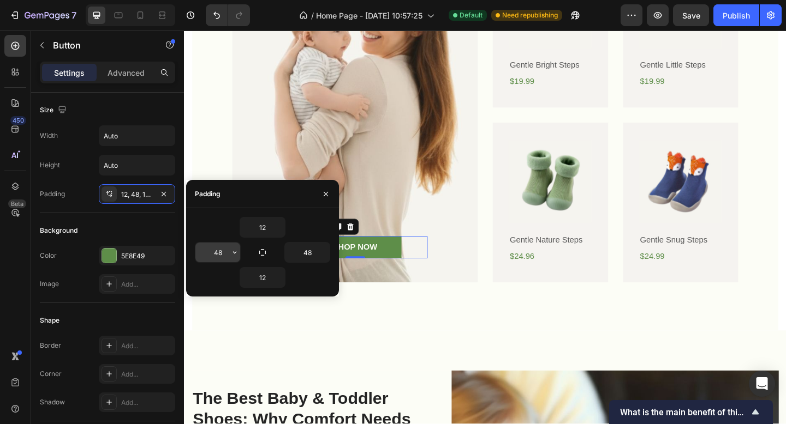
click at [226, 253] on input "48" at bounding box center [217, 253] width 45 height 20
click at [232, 254] on icon "button" at bounding box center [234, 252] width 9 height 9
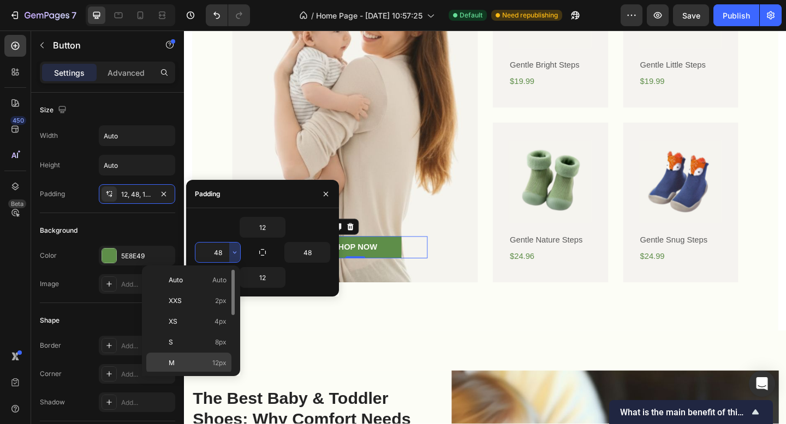
click at [215, 355] on div "M 12px" at bounding box center [188, 363] width 85 height 21
type input "12"
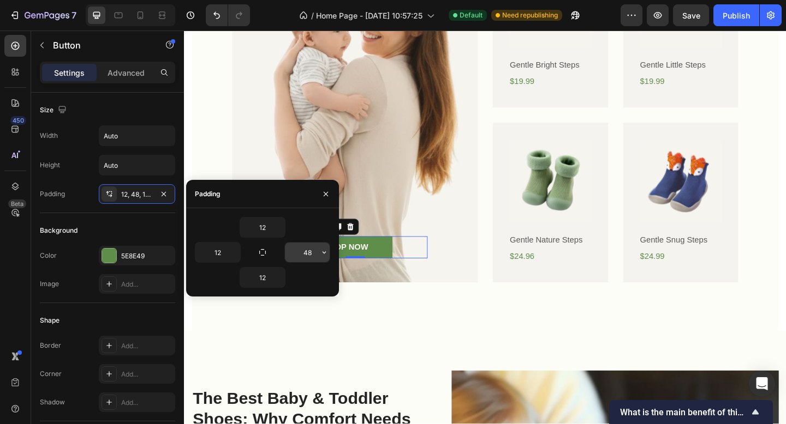
click at [309, 249] on input "48" at bounding box center [307, 253] width 45 height 20
click at [325, 253] on icon "button" at bounding box center [324, 252] width 9 height 9
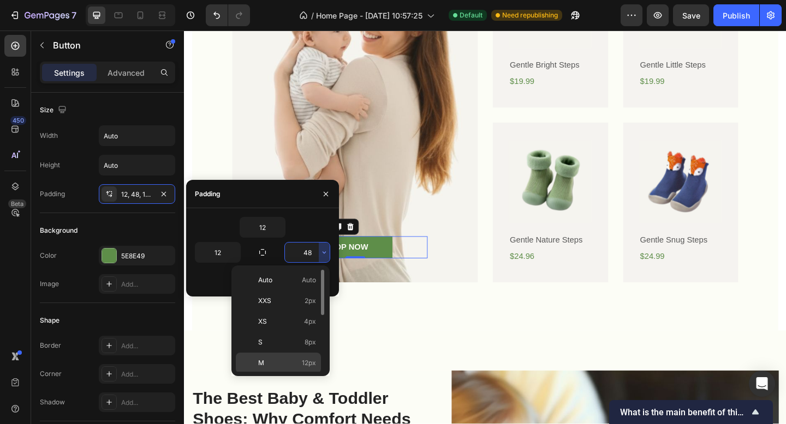
click at [276, 358] on p "M 12px" at bounding box center [287, 363] width 58 height 10
type input "12"
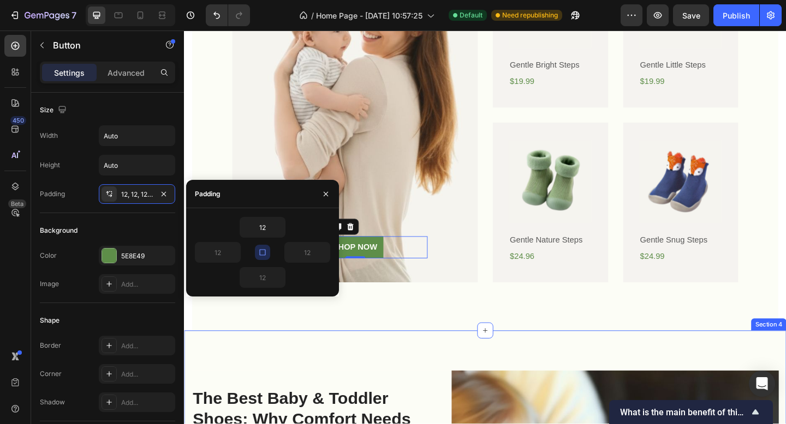
click at [396, 344] on div "Lorem ipsum dolor consectetur adipiscing Heading SHOP NOW Button 0 Hero Banner …" at bounding box center [511, 102] width 637 height 512
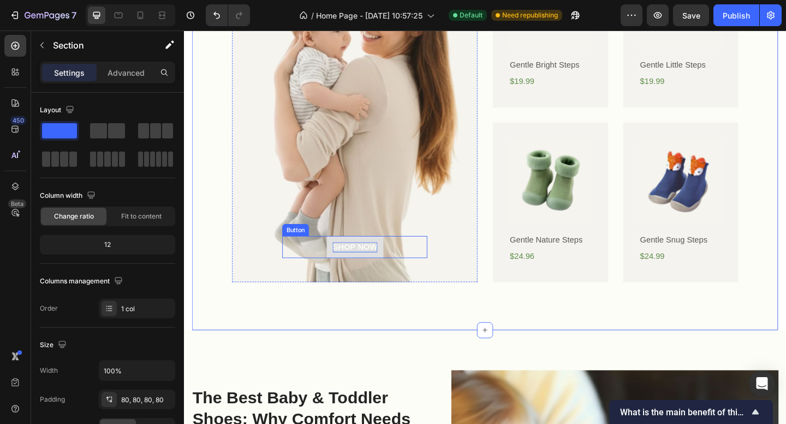
click at [373, 262] on div "SHOP NOW" at bounding box center [369, 266] width 49 height 11
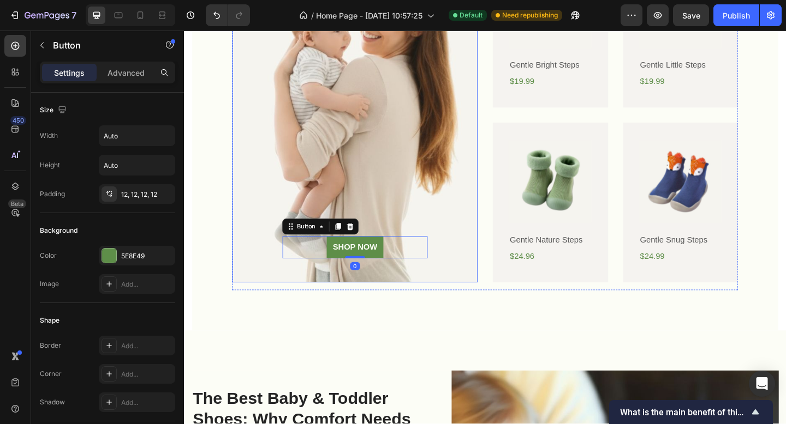
click at [358, 319] on div "Lorem ipsum dolor consectetur adipiscing Heading SHOP NOW Button 0 Hero Banner …" at bounding box center [511, 102] width 637 height 512
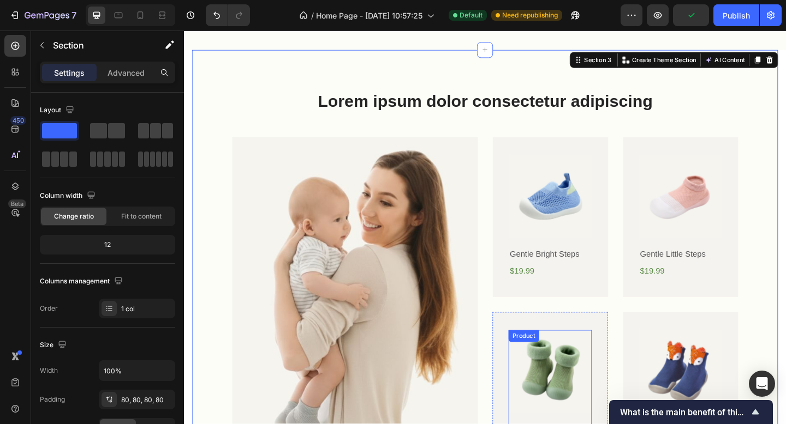
scroll to position [784, 0]
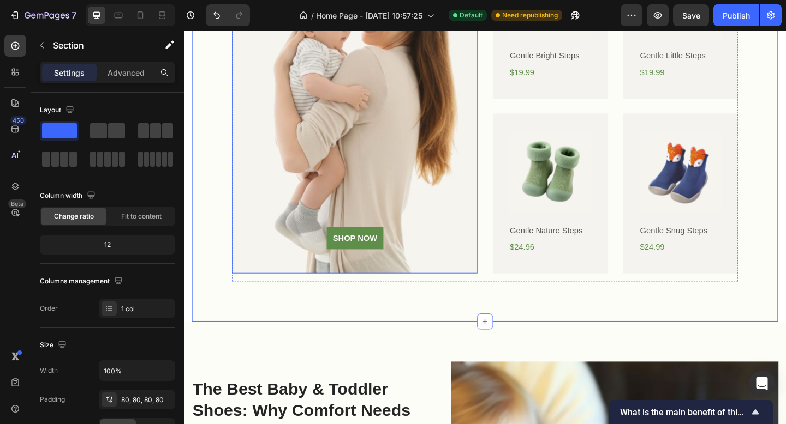
click at [412, 182] on div "Background Image" at bounding box center [369, 113] width 267 height 364
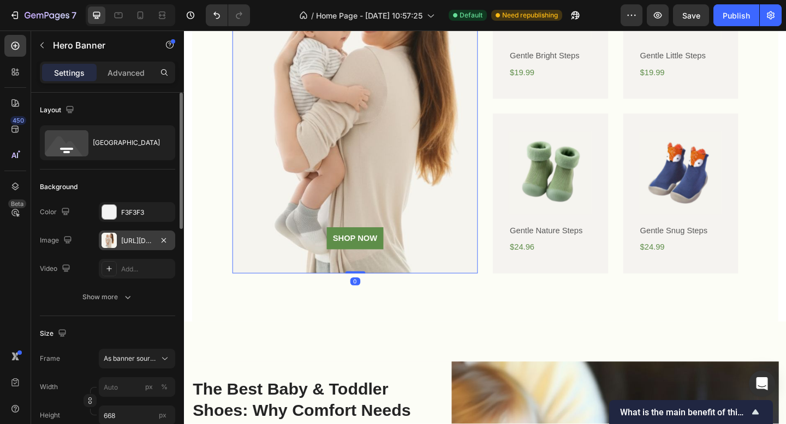
click at [144, 240] on div "[URL][DOMAIN_NAME]" at bounding box center [137, 241] width 32 height 10
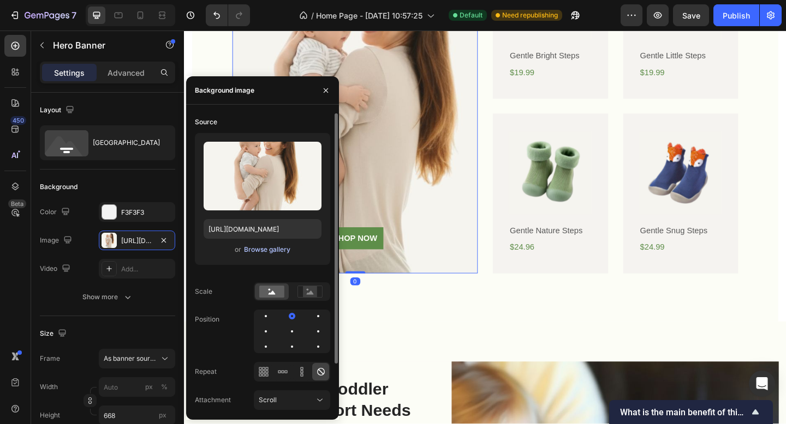
click at [260, 252] on div "Browse gallery" at bounding box center [267, 250] width 46 height 10
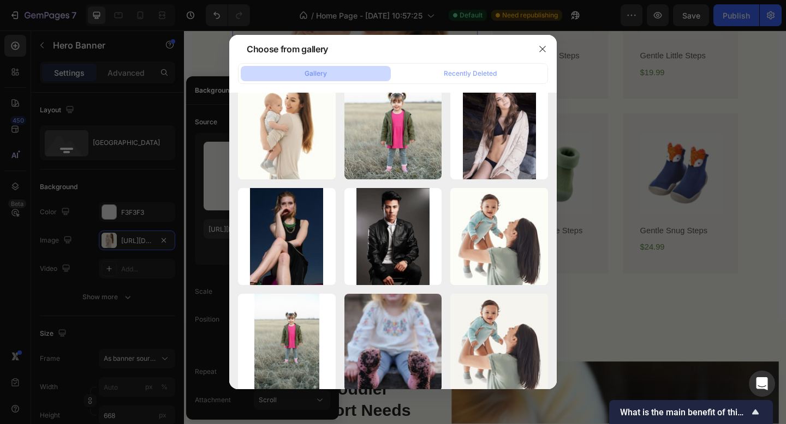
scroll to position [667, 0]
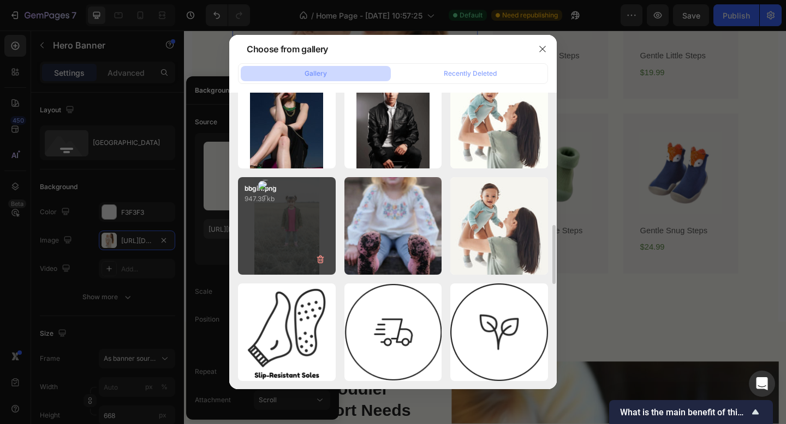
click at [278, 239] on div "bbgirl.png 947.39 kb" at bounding box center [287, 226] width 98 height 98
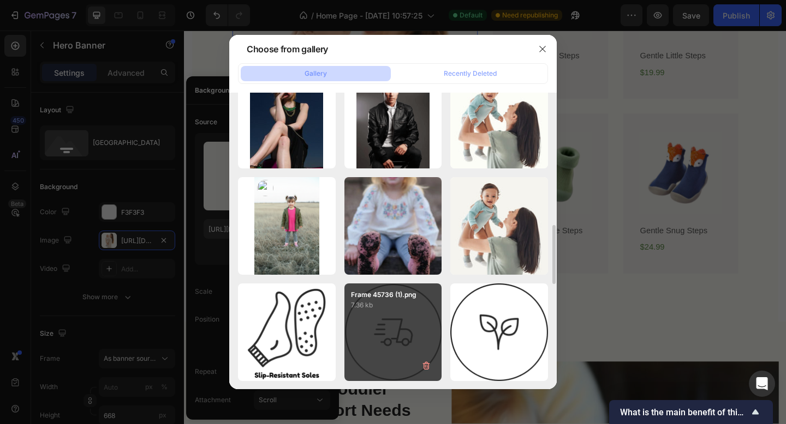
type input "[URL][DOMAIN_NAME]"
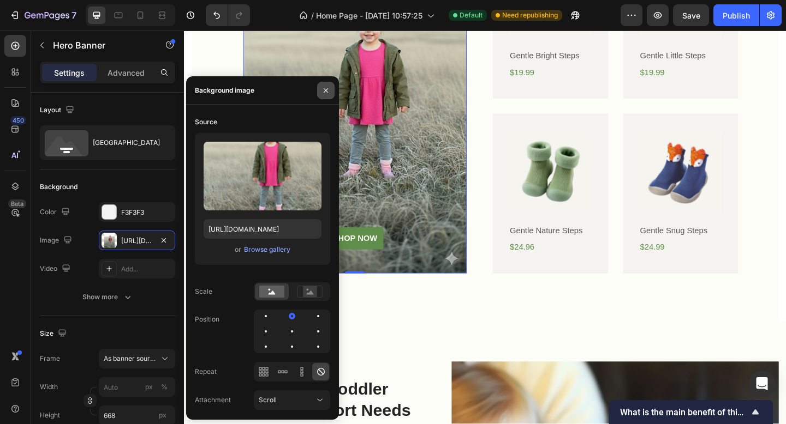
click at [325, 92] on icon "button" at bounding box center [325, 90] width 9 height 9
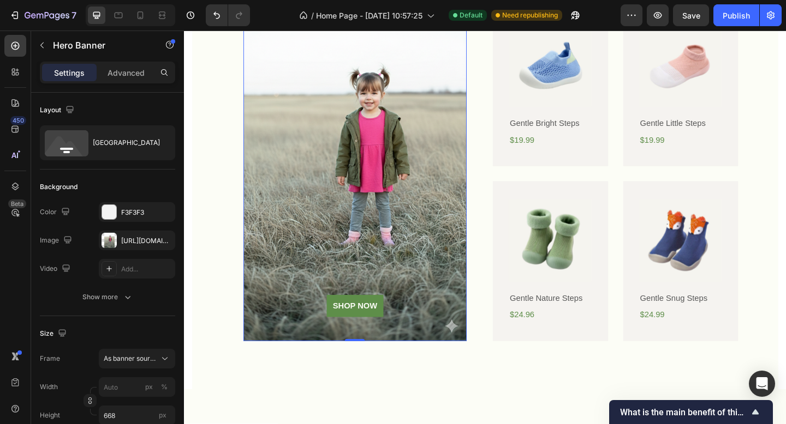
scroll to position [679, 0]
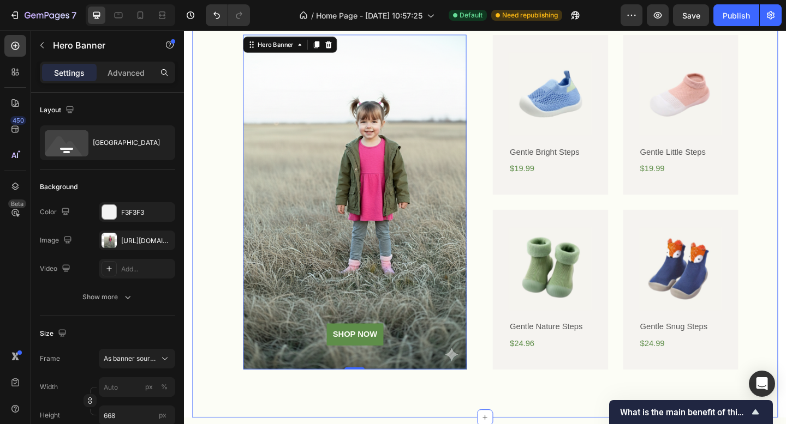
click at [214, 199] on div "Lorem ipsum dolor consectetur adipiscing Heading SHOP NOW Button Hero Banner 0 …" at bounding box center [511, 197] width 637 height 512
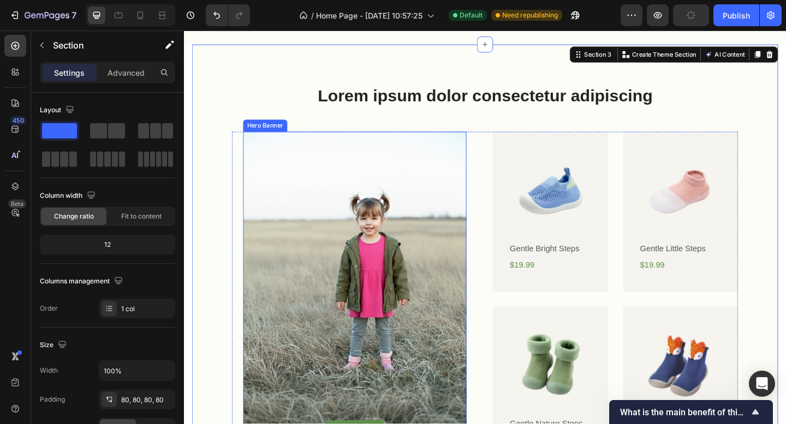
scroll to position [815, 0]
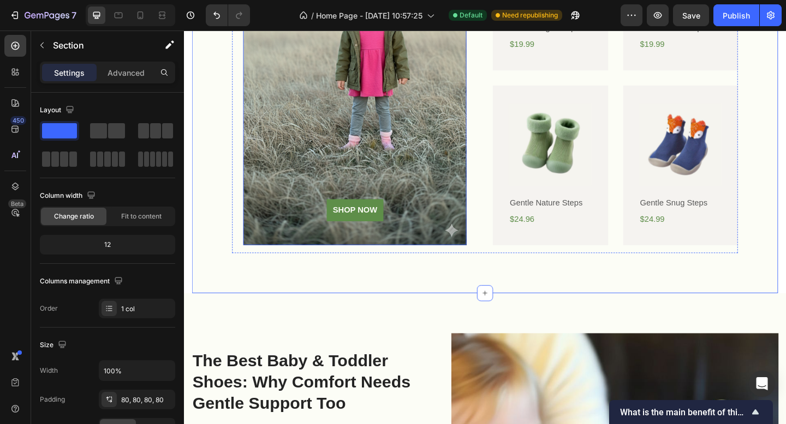
click at [379, 132] on div "Background Image" at bounding box center [369, 82] width 243 height 364
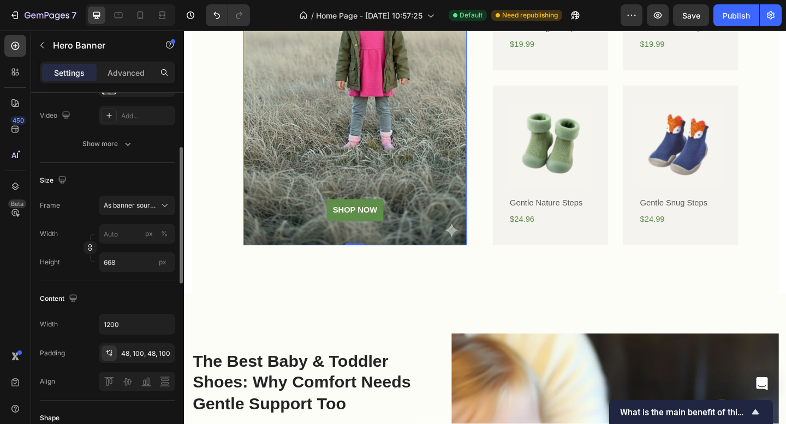
scroll to position [0, 0]
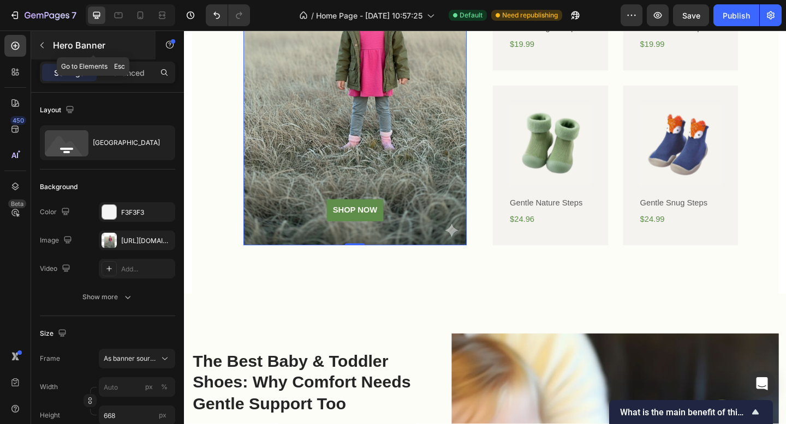
click at [43, 39] on button "button" at bounding box center [41, 45] width 17 height 17
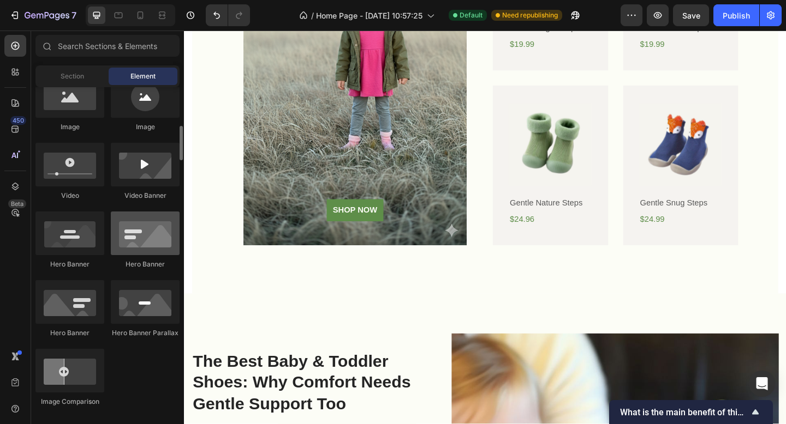
scroll to position [274, 0]
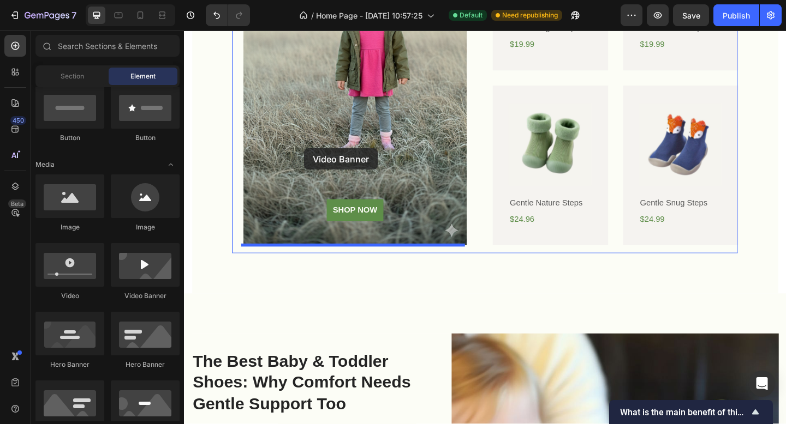
drag, startPoint x: 332, startPoint y: 288, endPoint x: 314, endPoint y: 159, distance: 130.0
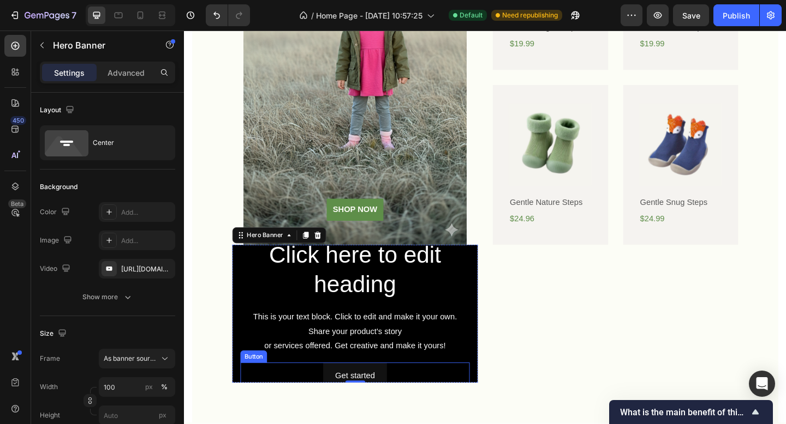
scroll to position [817, 0]
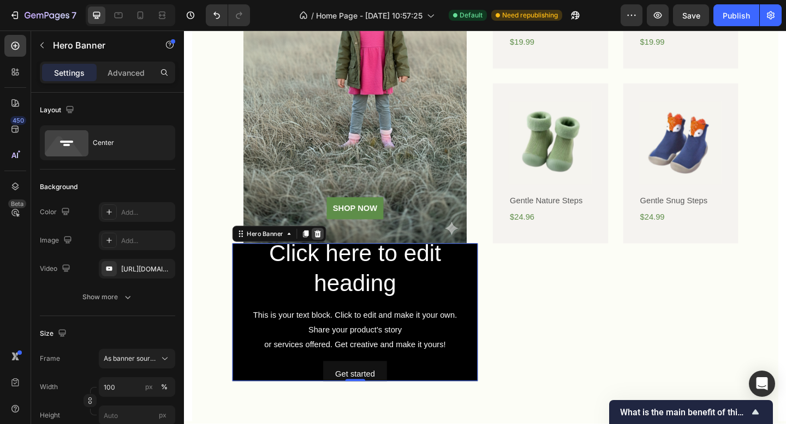
click at [332, 249] on icon at bounding box center [329, 252] width 9 height 9
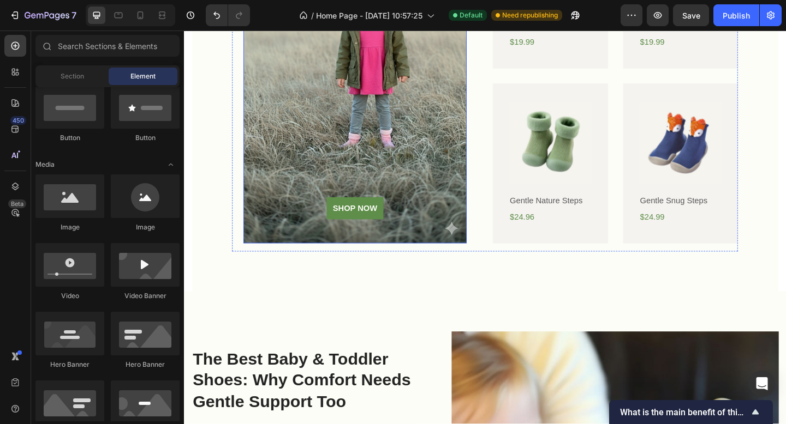
click at [386, 148] on div "Background Image" at bounding box center [369, 80] width 243 height 364
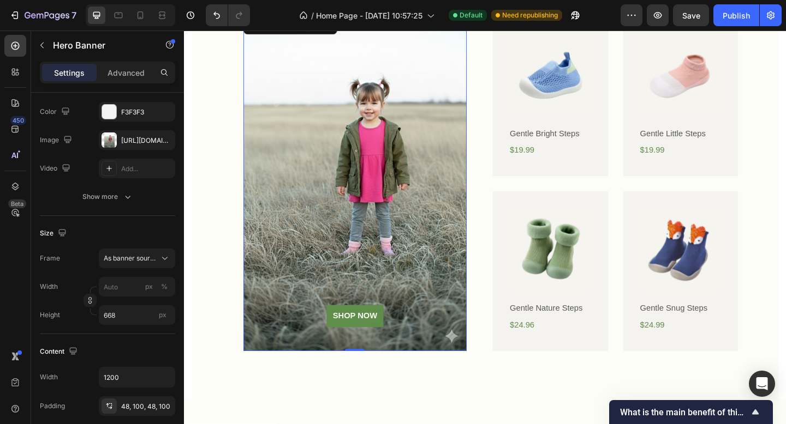
scroll to position [587, 0]
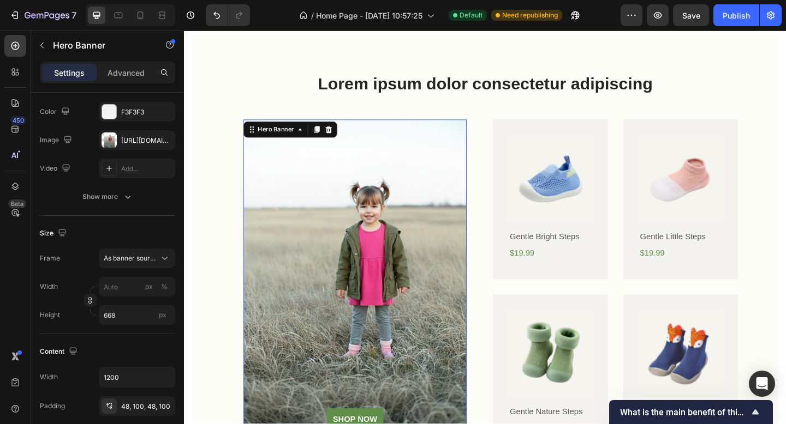
click at [424, 229] on div "Background Image" at bounding box center [369, 310] width 243 height 364
click at [341, 137] on icon at bounding box center [340, 139] width 7 height 8
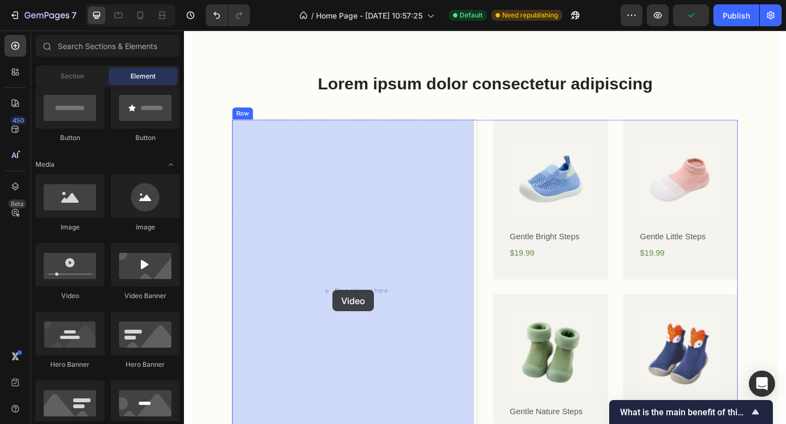
drag, startPoint x: 267, startPoint y: 283, endPoint x: 345, endPoint y: 312, distance: 83.7
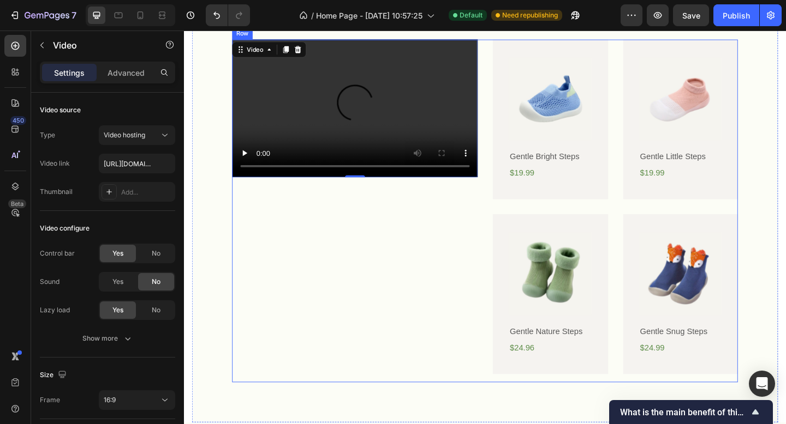
scroll to position [683, 0]
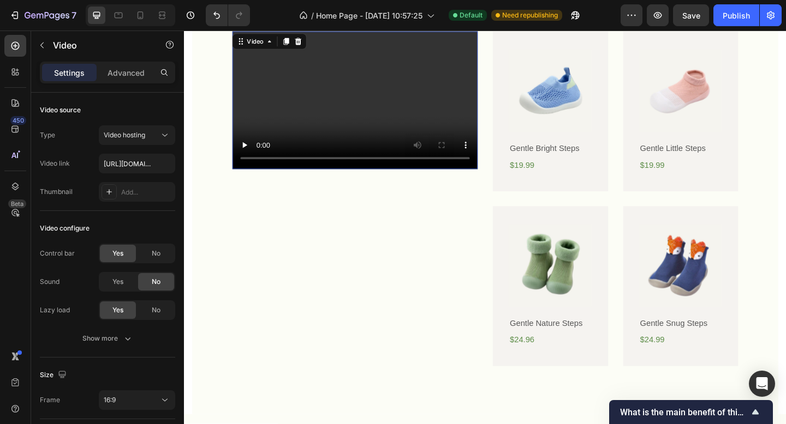
drag, startPoint x: 368, startPoint y: 177, endPoint x: 349, endPoint y: 327, distance: 151.9
click at [348, 327] on div "Video 272" at bounding box center [369, 218] width 267 height 373
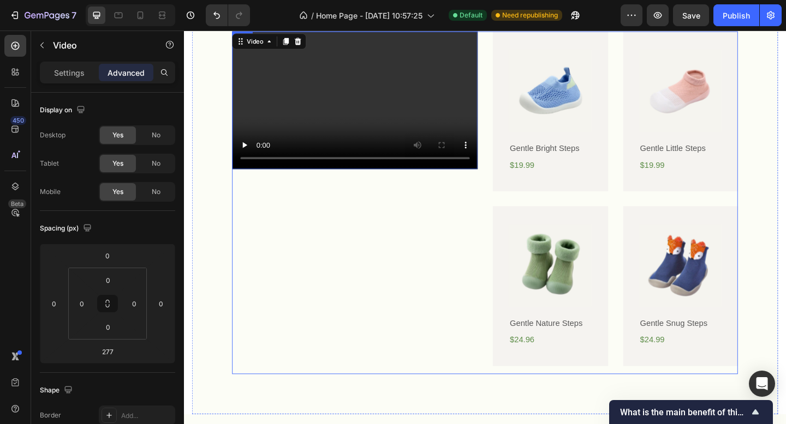
click at [369, 262] on div "Video 277" at bounding box center [369, 218] width 267 height 373
